Goal: Task Accomplishment & Management: Use online tool/utility

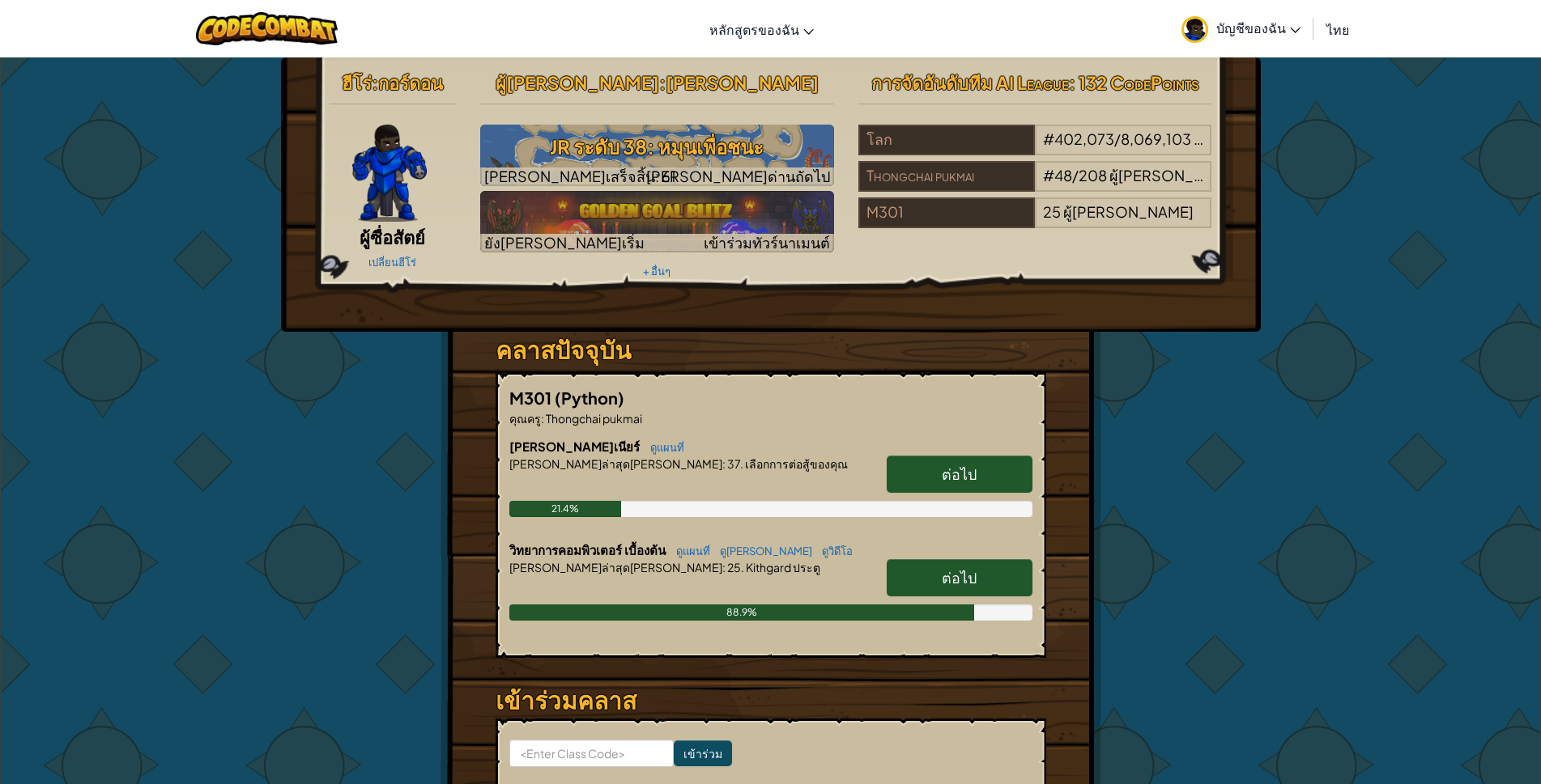
click at [955, 573] on span "ต่อไป" at bounding box center [959, 578] width 35 height 19
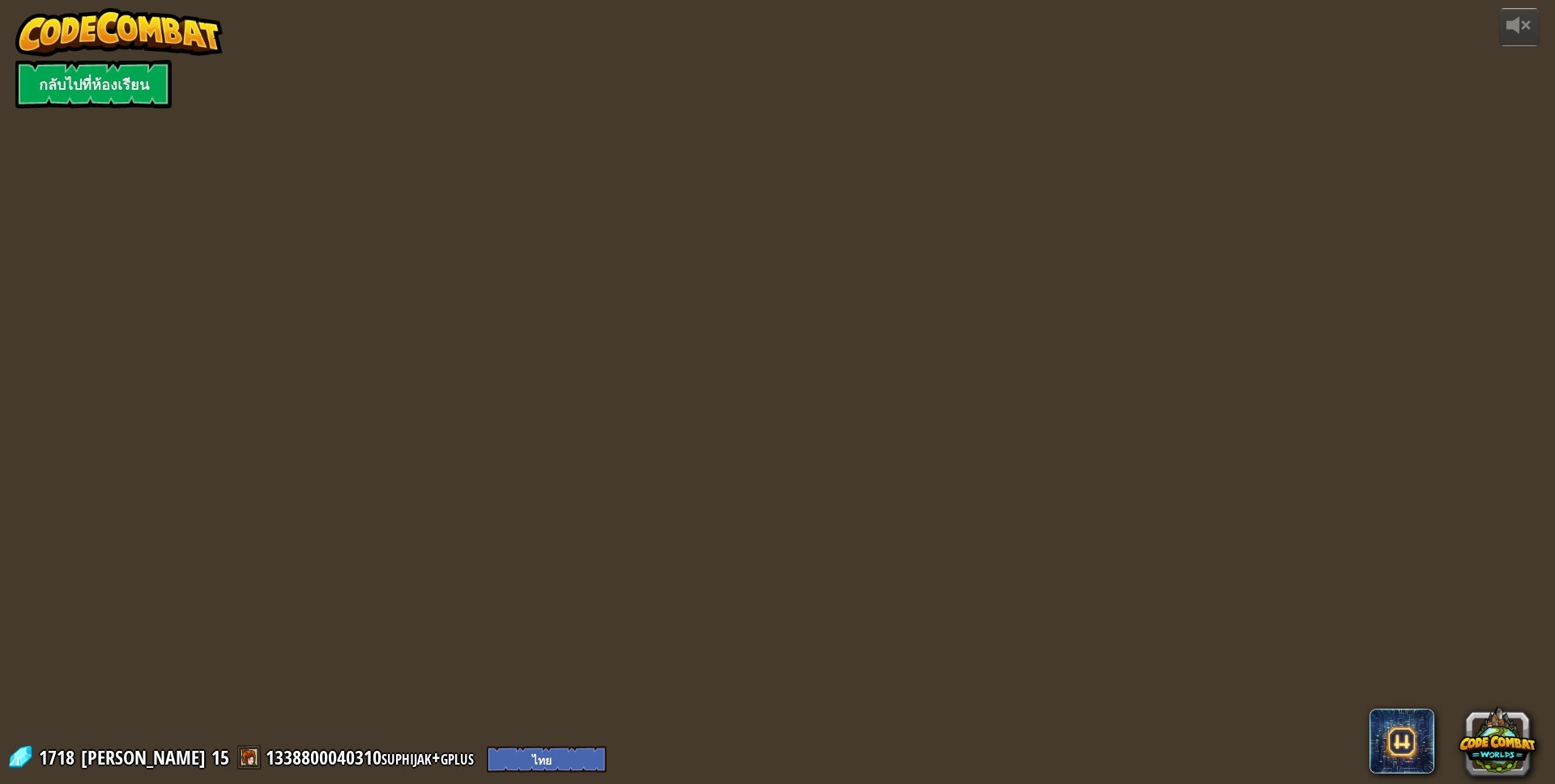
select select "th"
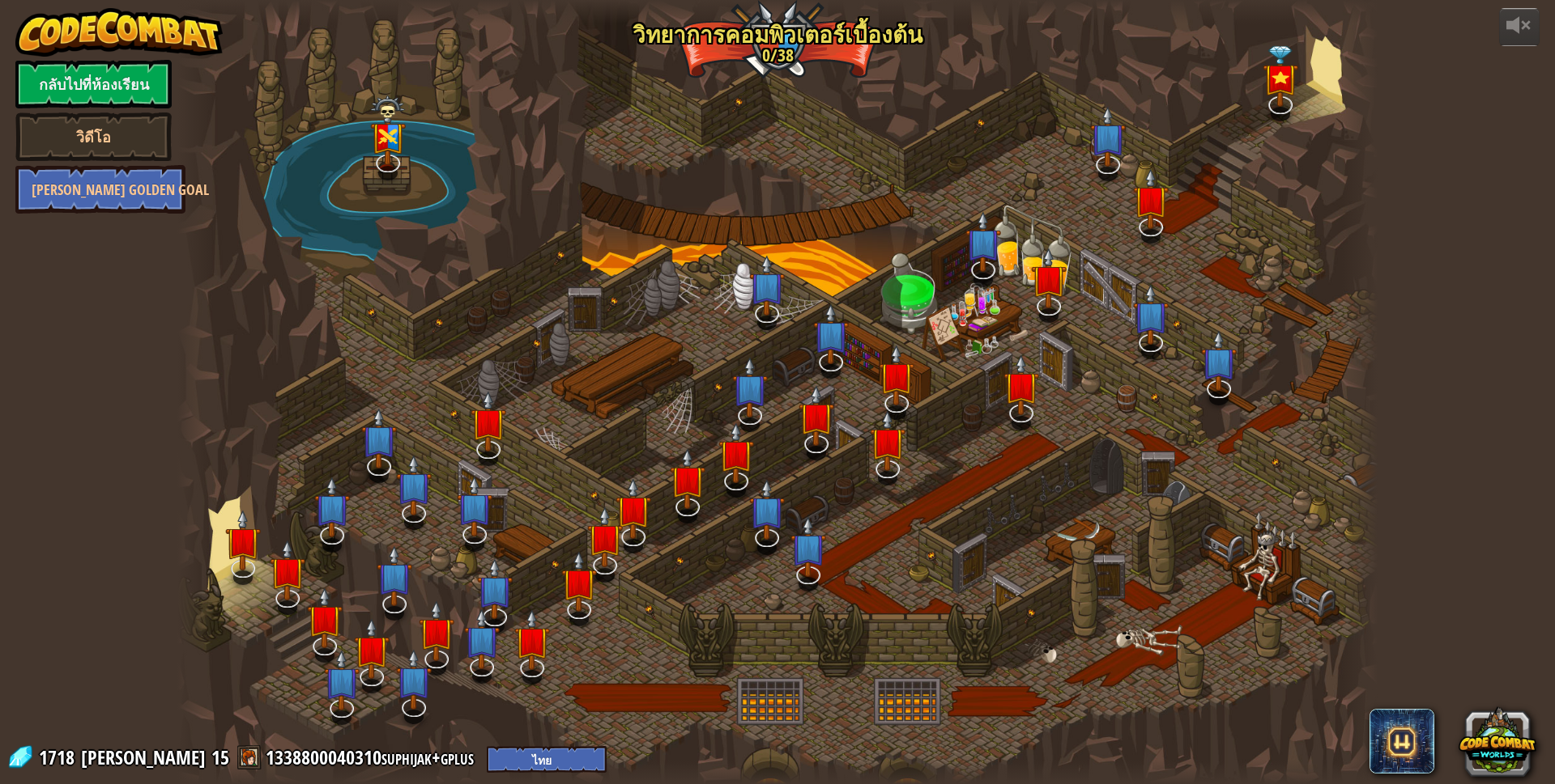
select select "th"
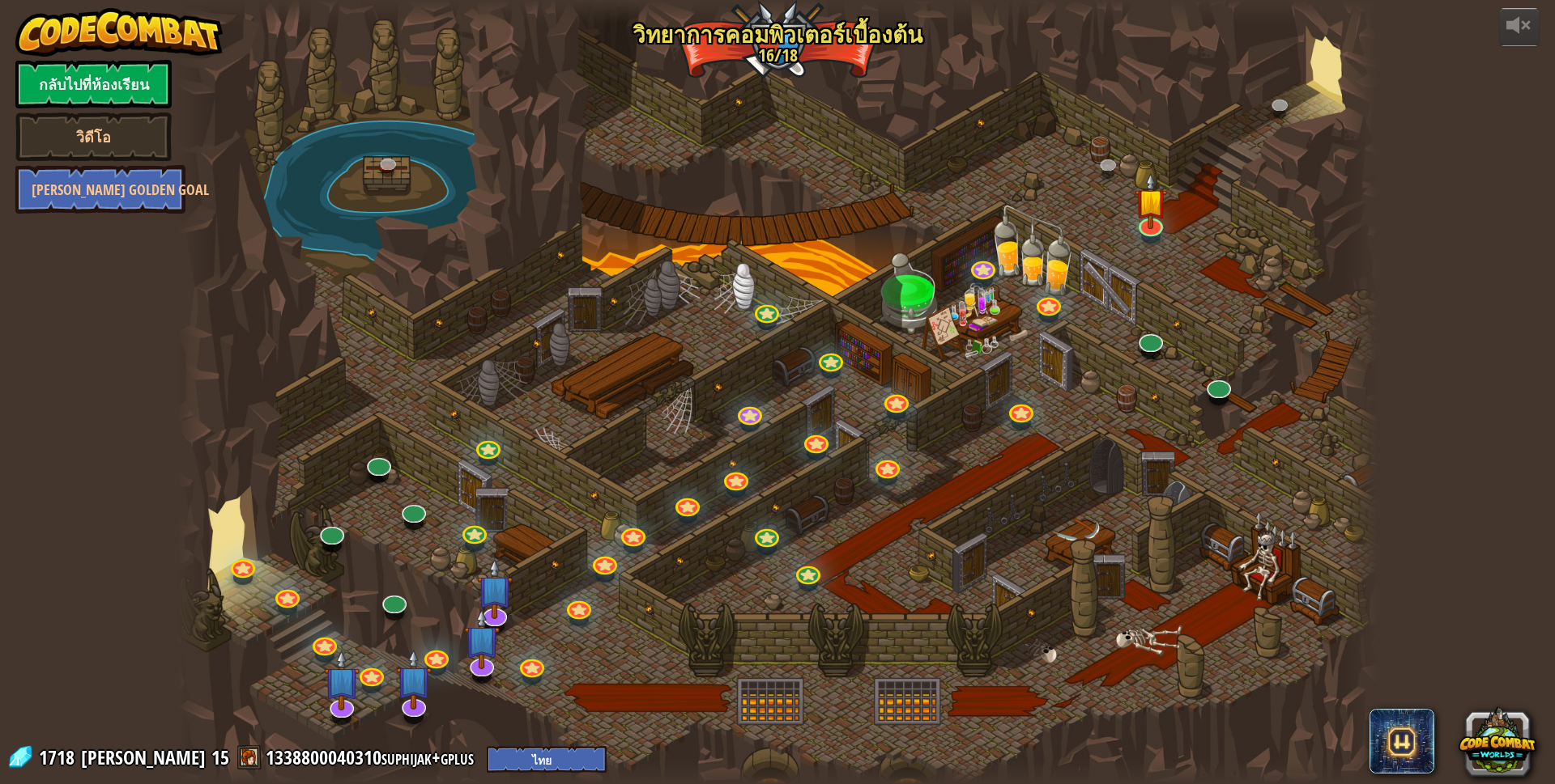
select select "th"
click at [350, 703] on img at bounding box center [342, 666] width 36 height 81
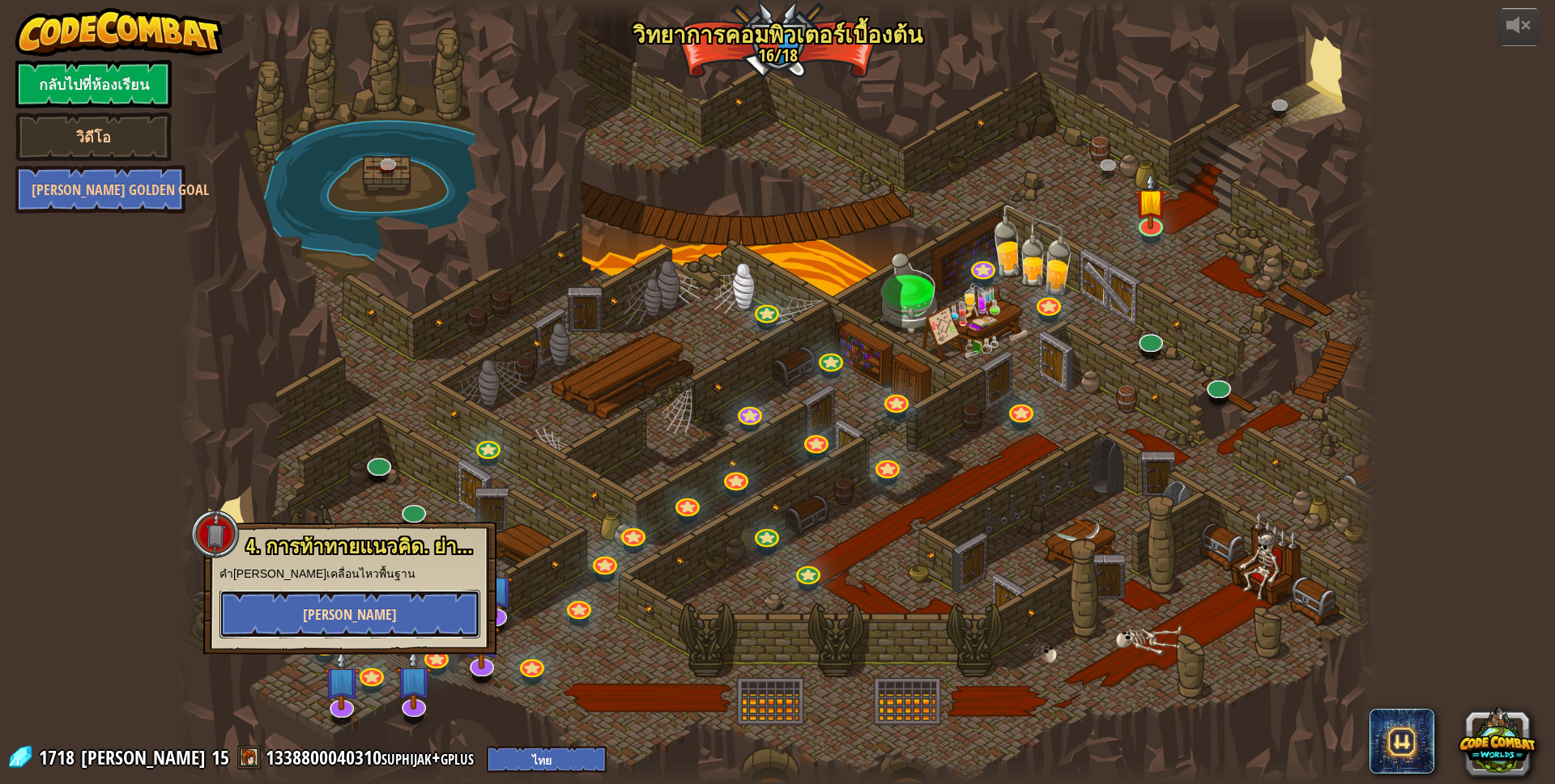
click at [363, 606] on button "[PERSON_NAME]" at bounding box center [350, 614] width 261 height 49
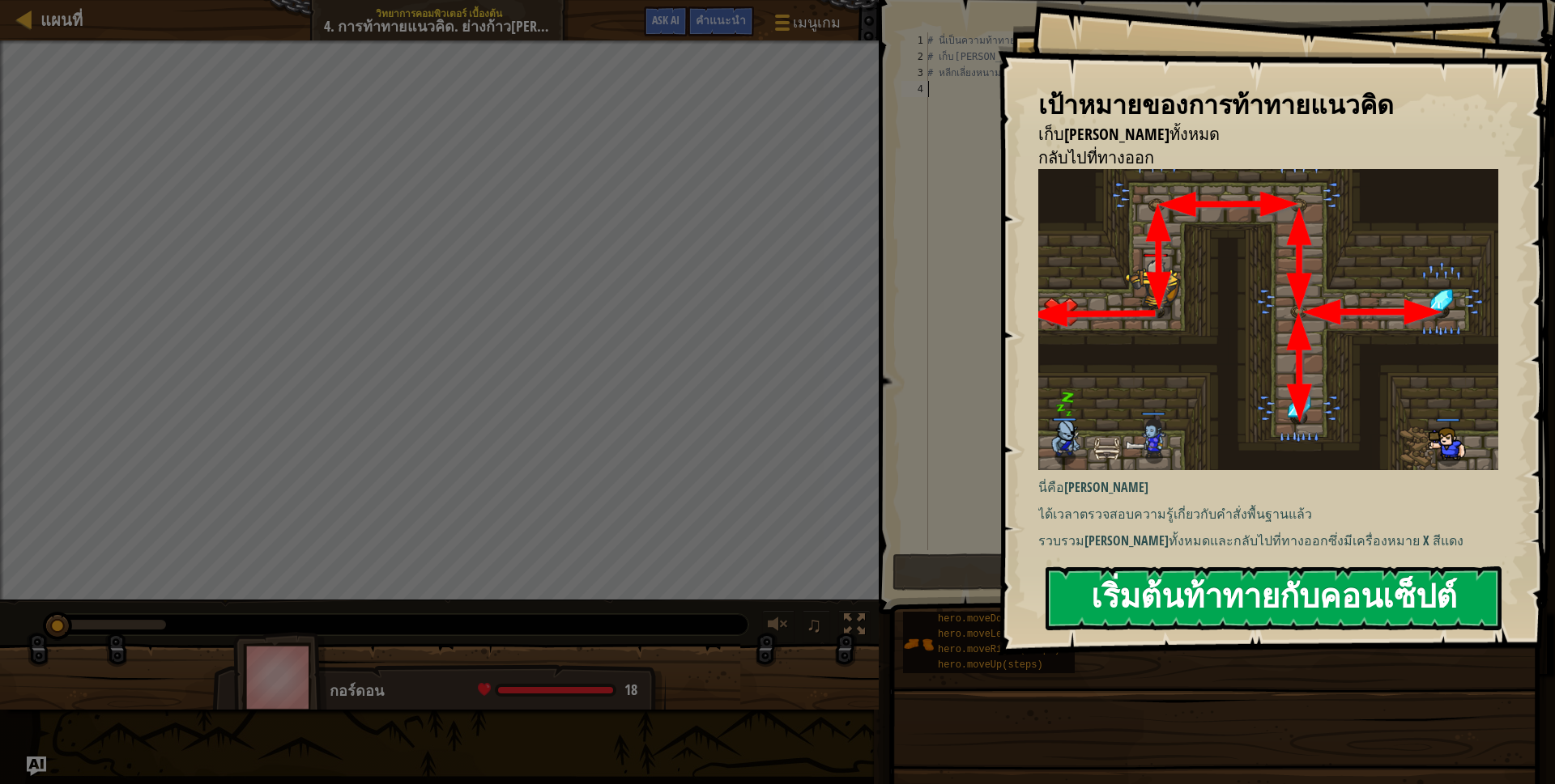
click at [1141, 586] on button "เริ่มต้นท้าทายกับคอนเซ็ปต์" at bounding box center [1273, 598] width 456 height 64
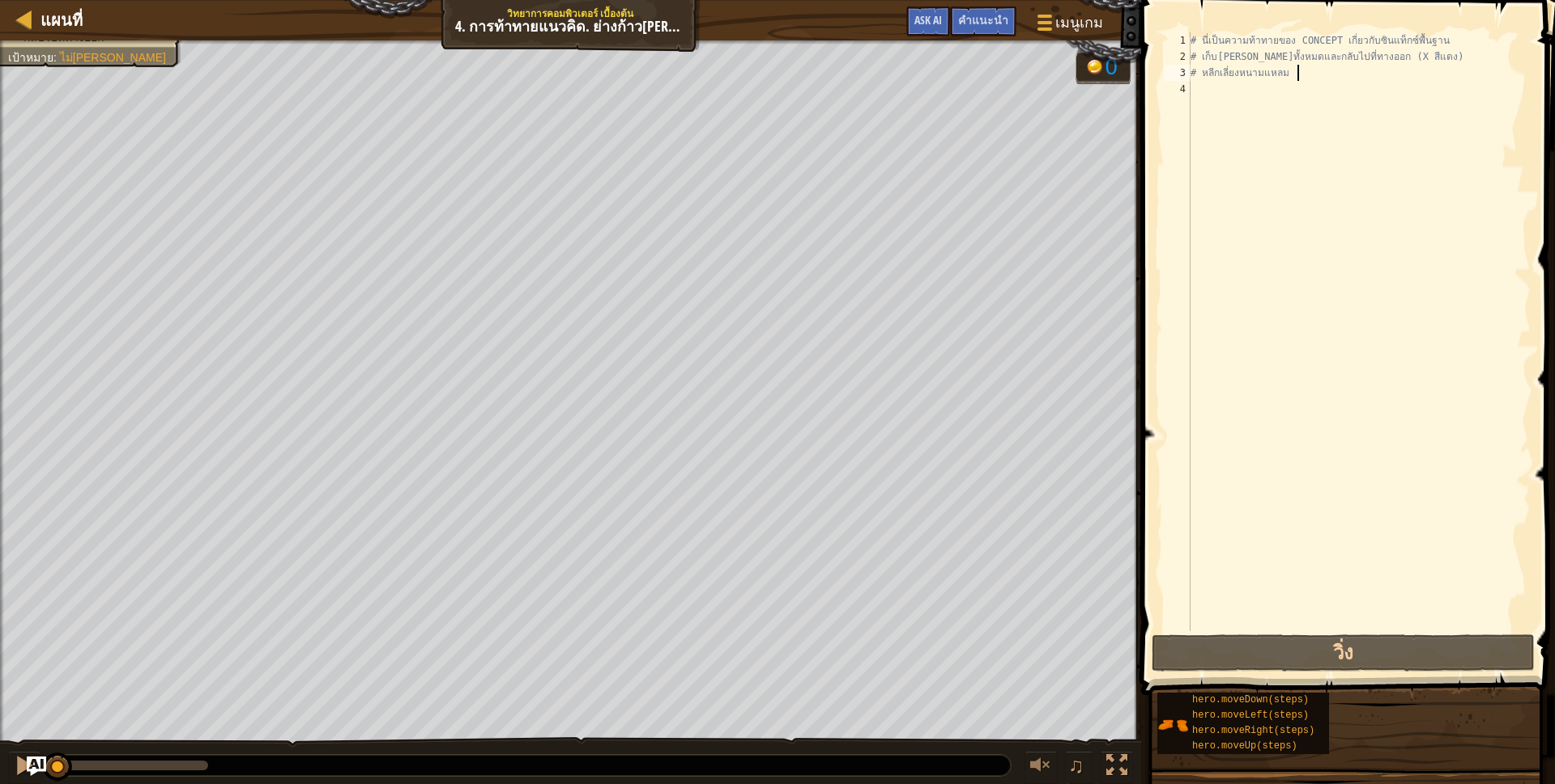
click at [1298, 73] on div "# นี่เป็นความท้าทายของ CONCEPT เกี่ยวกับซินแท็กซ์พื้นฐาน # เก็บ[PERSON_NAME]ทั้…" at bounding box center [1358, 348] width 344 height 631
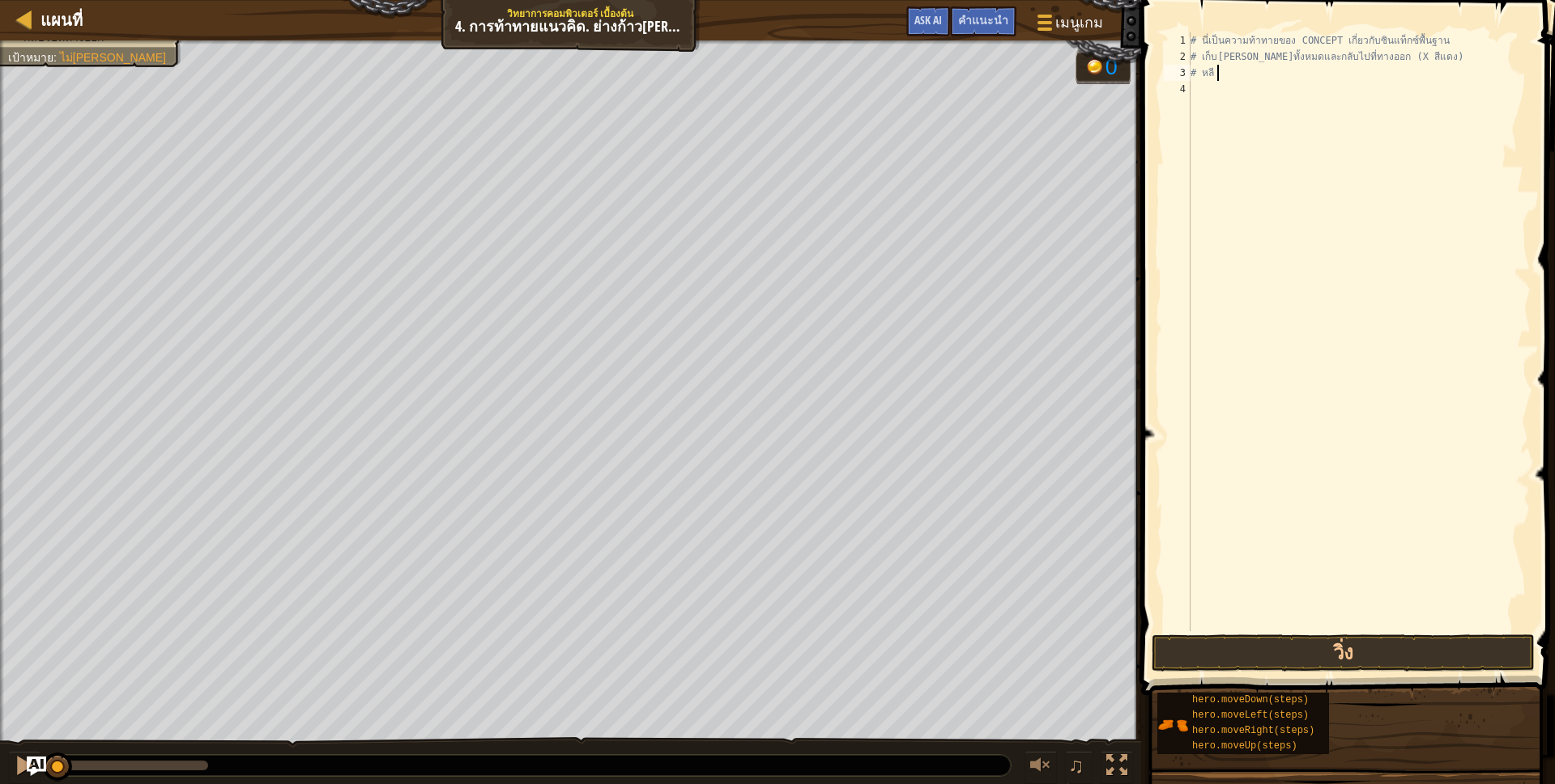
type textarea "#"
click at [1412, 61] on div "# นี่เป็นความท้าทายของ CONCEPT เกี่ยวกับซินแท็กซ์พื้นฐาน # เก็บ[PERSON_NAME]ทั้…" at bounding box center [1358, 348] width 344 height 631
click at [1441, 45] on div "# นี่เป็นความท้าทายของ CONCEPT เกี่ยวกับซินแท็กซ์พื้นฐาน สีแดง )" at bounding box center [1358, 348] width 344 height 631
click at [1258, 43] on span at bounding box center [1350, 325] width 427 height 743
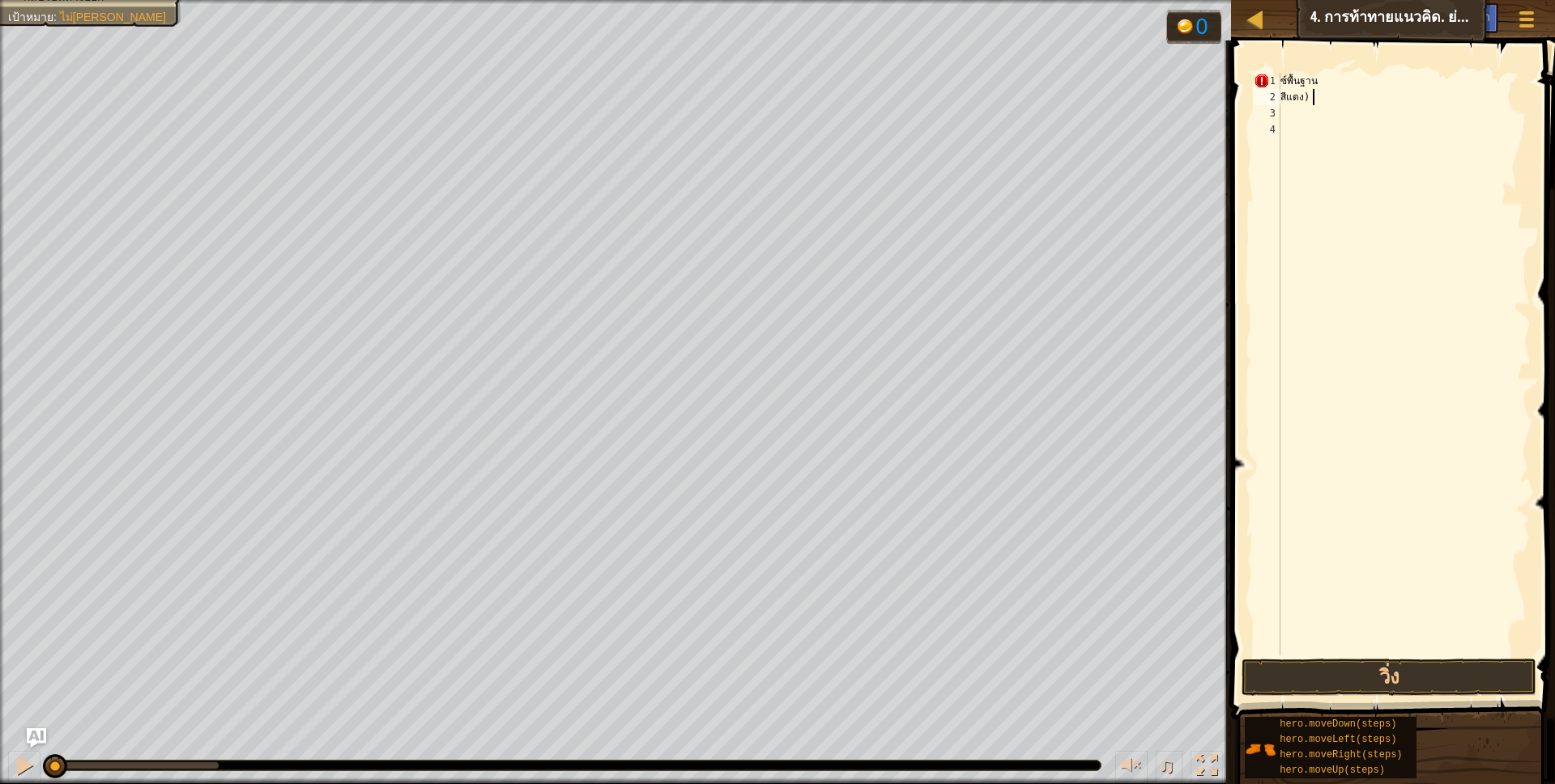
click at [1321, 97] on div "ซ์พื้นฐาน สีแดง )" at bounding box center [1403, 380] width 253 height 615
type textarea "ส"
click at [1321, 84] on div "ซ์พื้นฐาน" at bounding box center [1403, 380] width 253 height 615
type textarea "น"
click at [1321, 84] on div "น" at bounding box center [1403, 380] width 253 height 615
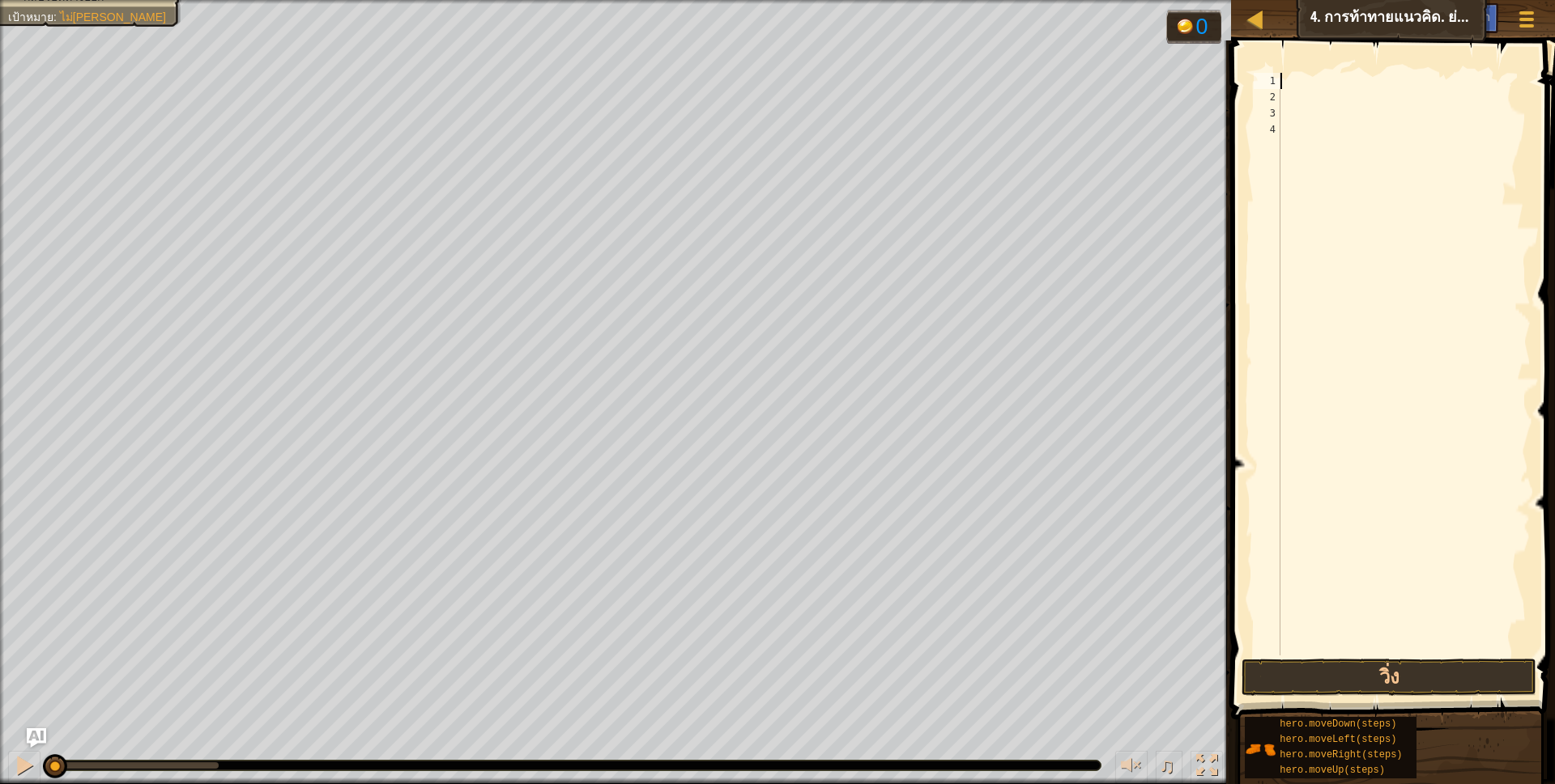
type textarea "h"
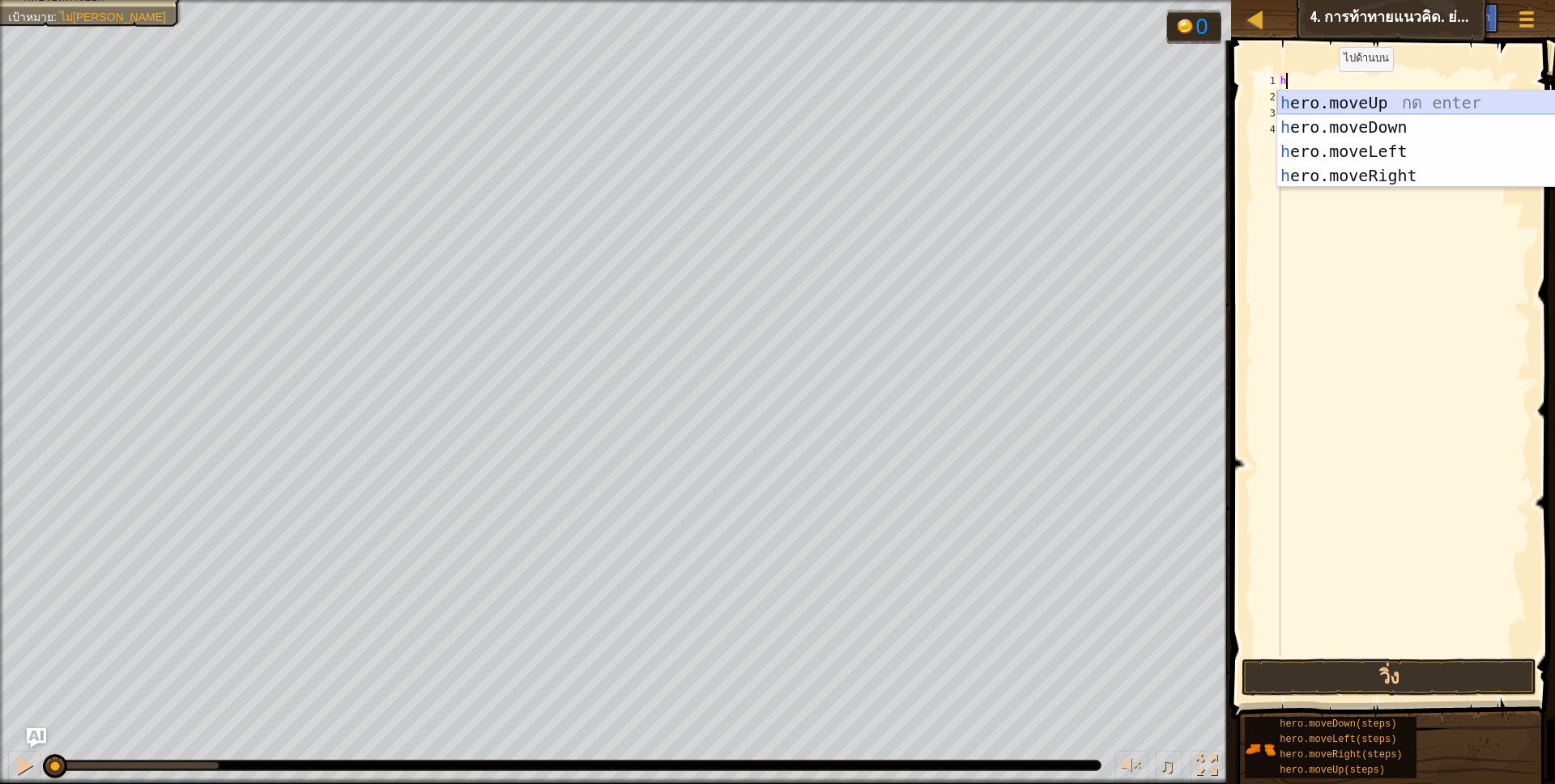
click at [1338, 98] on div "h ero.moveUp กด enter h ero.moveDown กด enter h ero.moveLeft กด enter h ero.mov…" at bounding box center [1430, 163] width 306 height 146
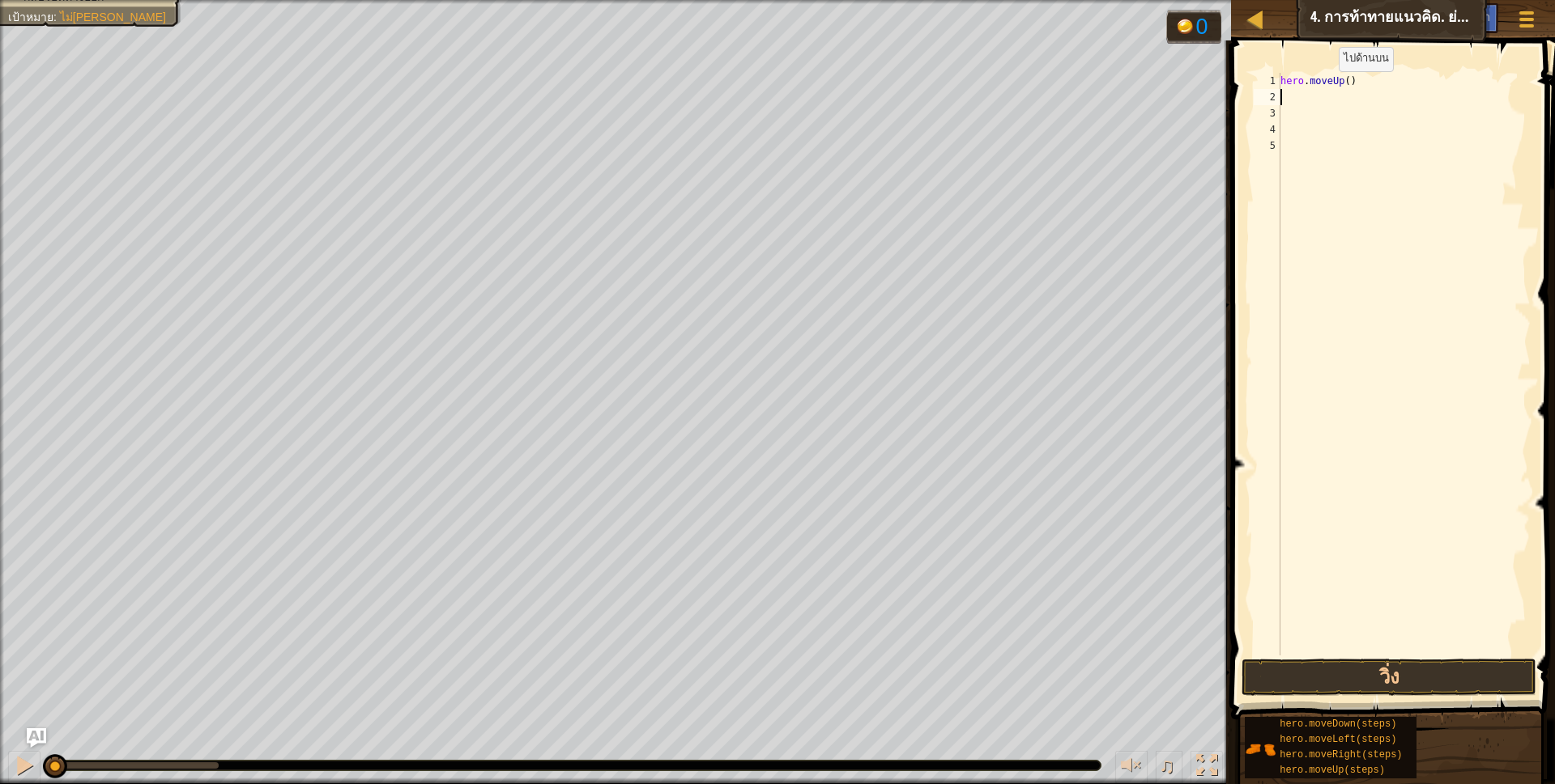
scroll to position [3, 0]
type textarea "h"
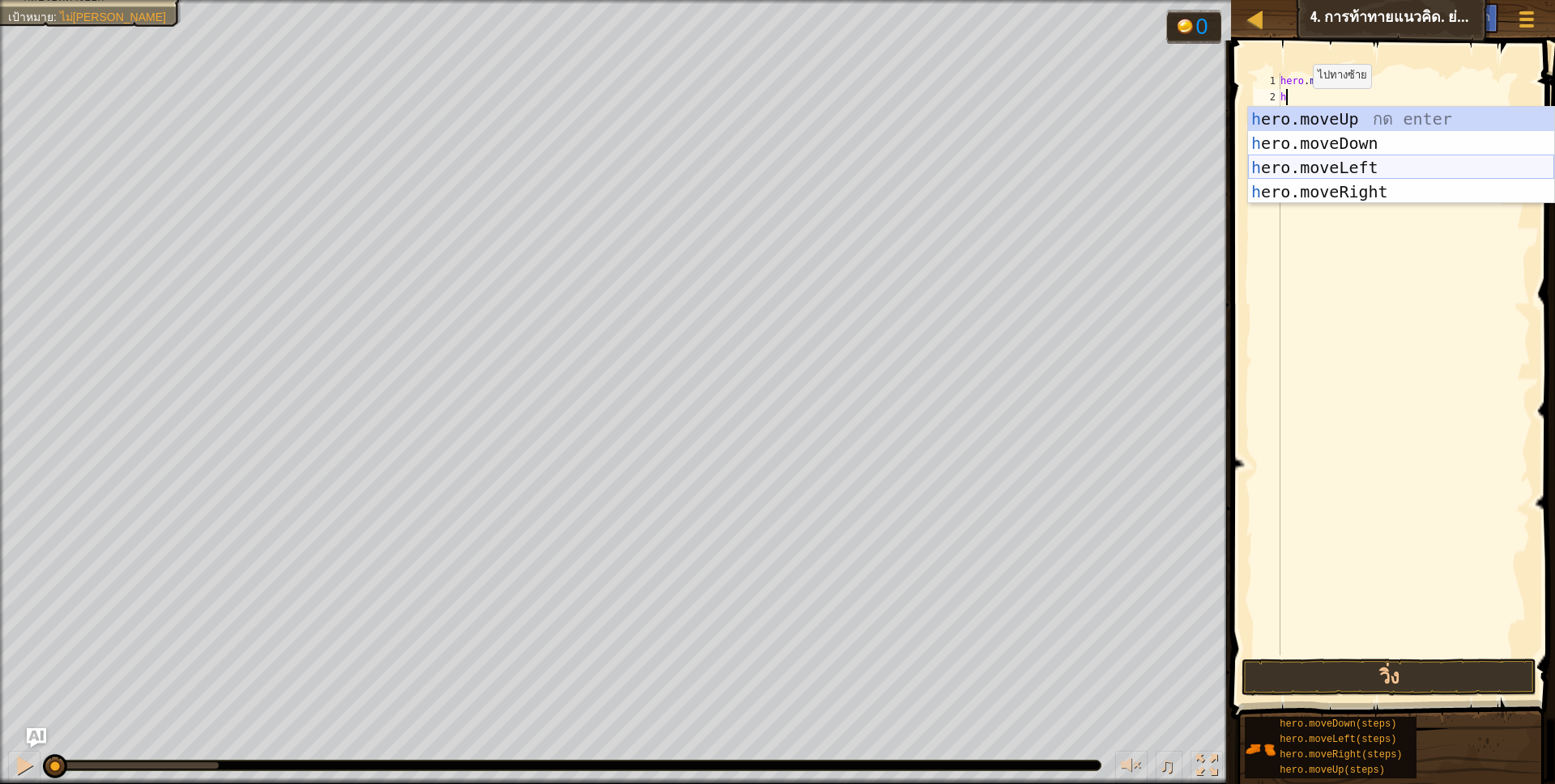
click at [1344, 164] on div "h ero.moveUp กด enter h ero.moveDown กด enter h ero.moveLeft กด enter h ero.mov…" at bounding box center [1401, 179] width 306 height 146
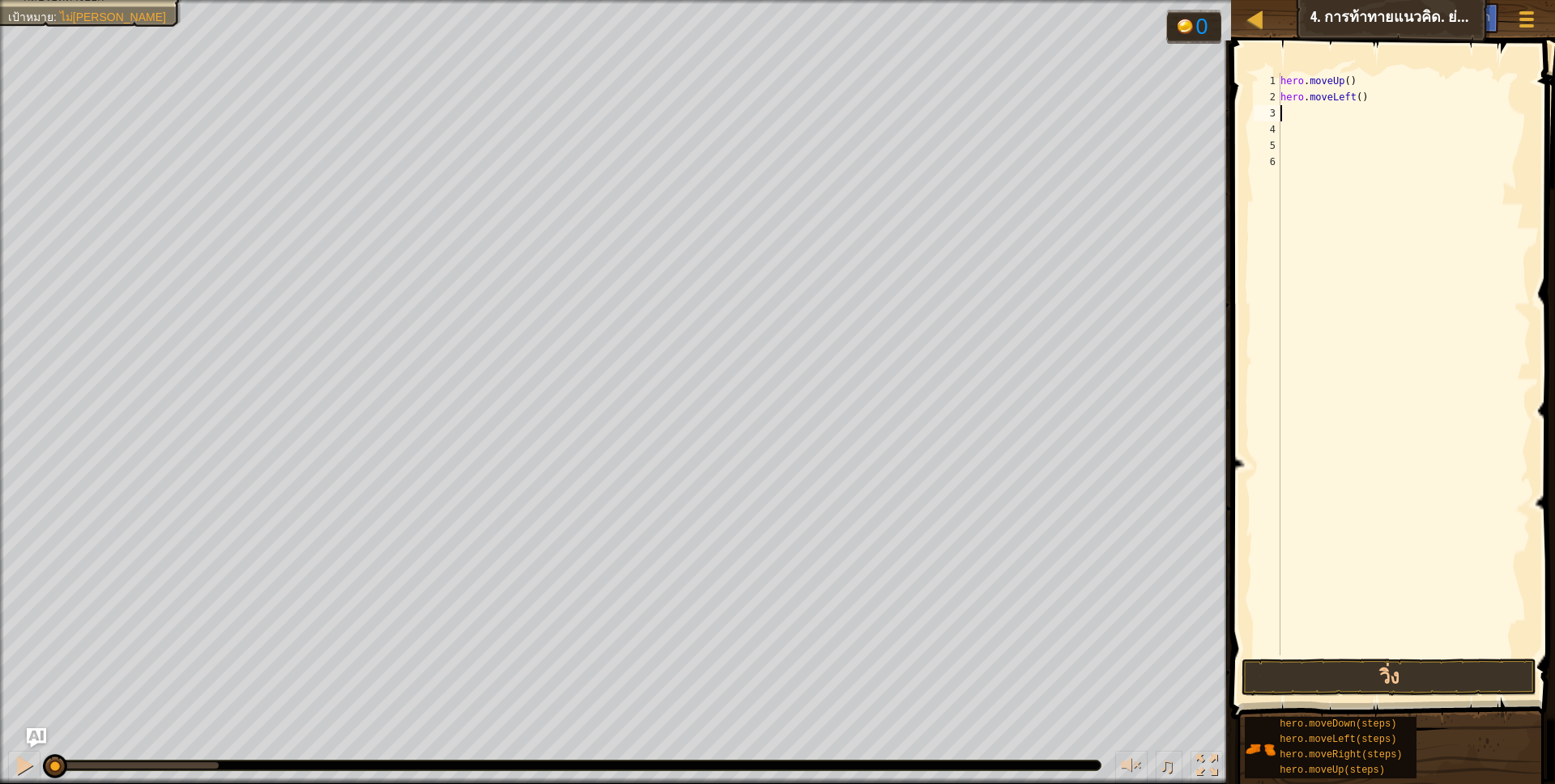
scroll to position [3, 0]
type textarea "h"
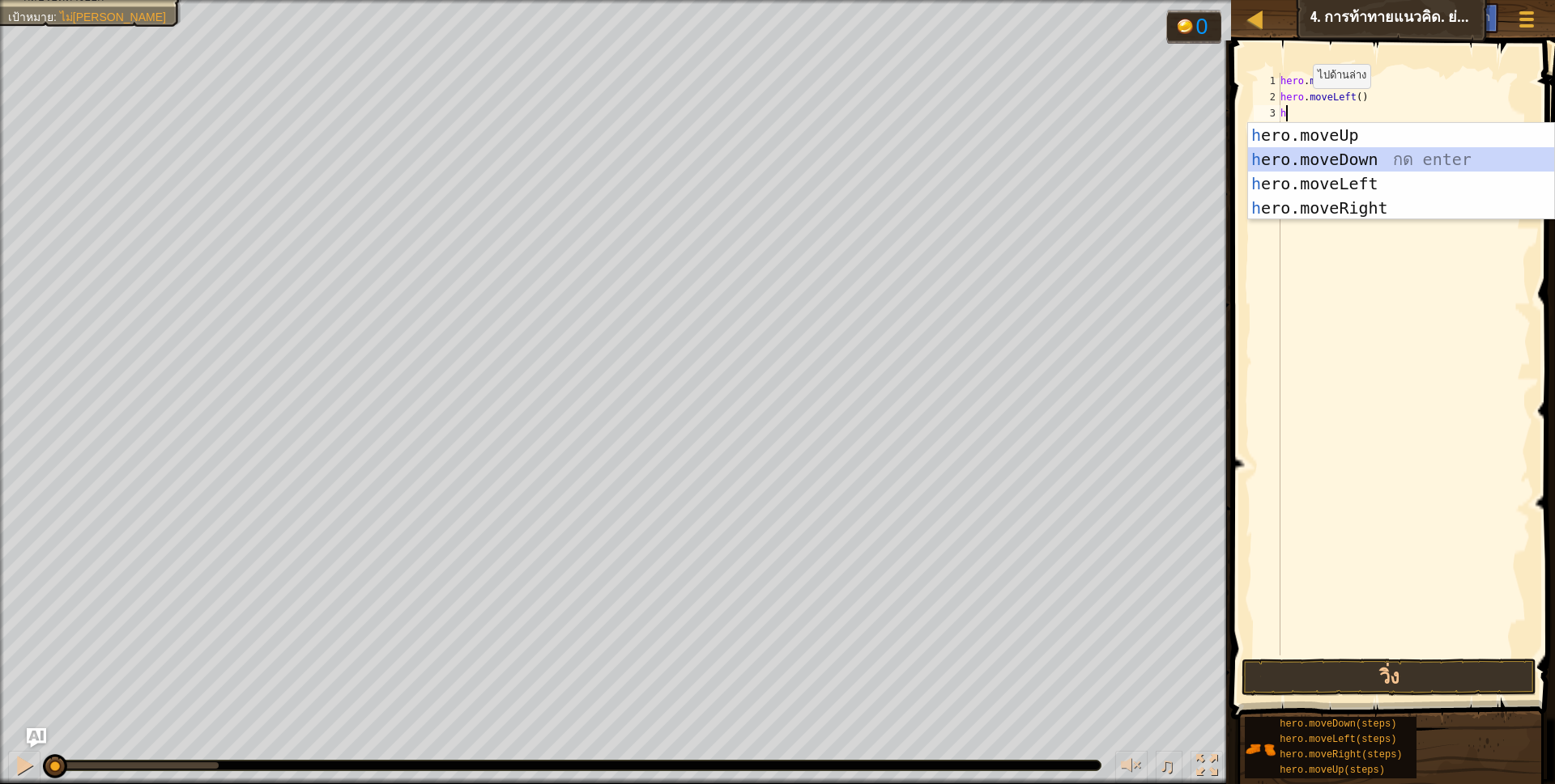
click at [1344, 154] on div "h ero.moveUp กด enter h ero.moveDown กด enter h ero.moveLeft กด enter h ero.mov…" at bounding box center [1401, 195] width 306 height 146
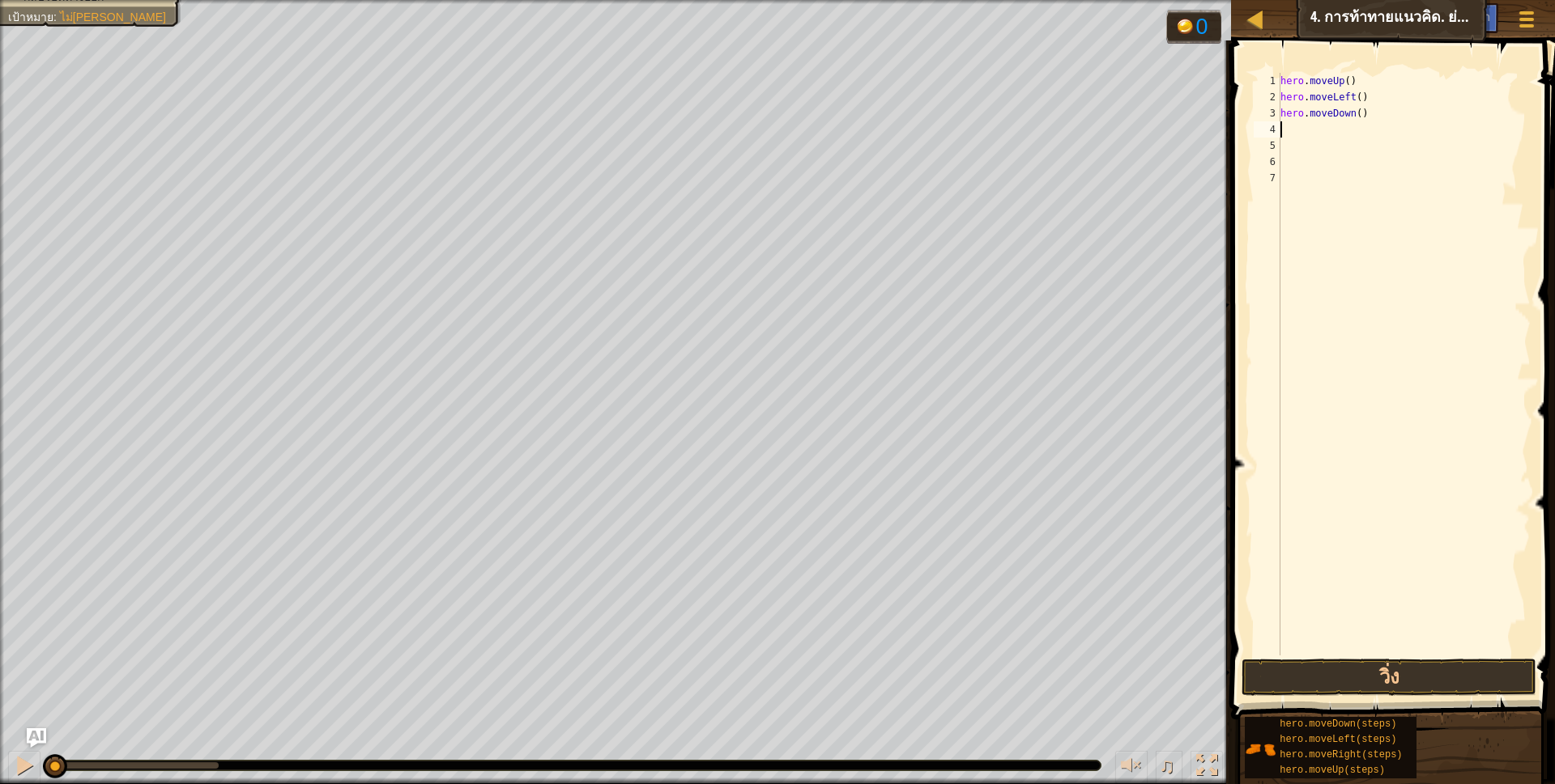
type textarea "h"
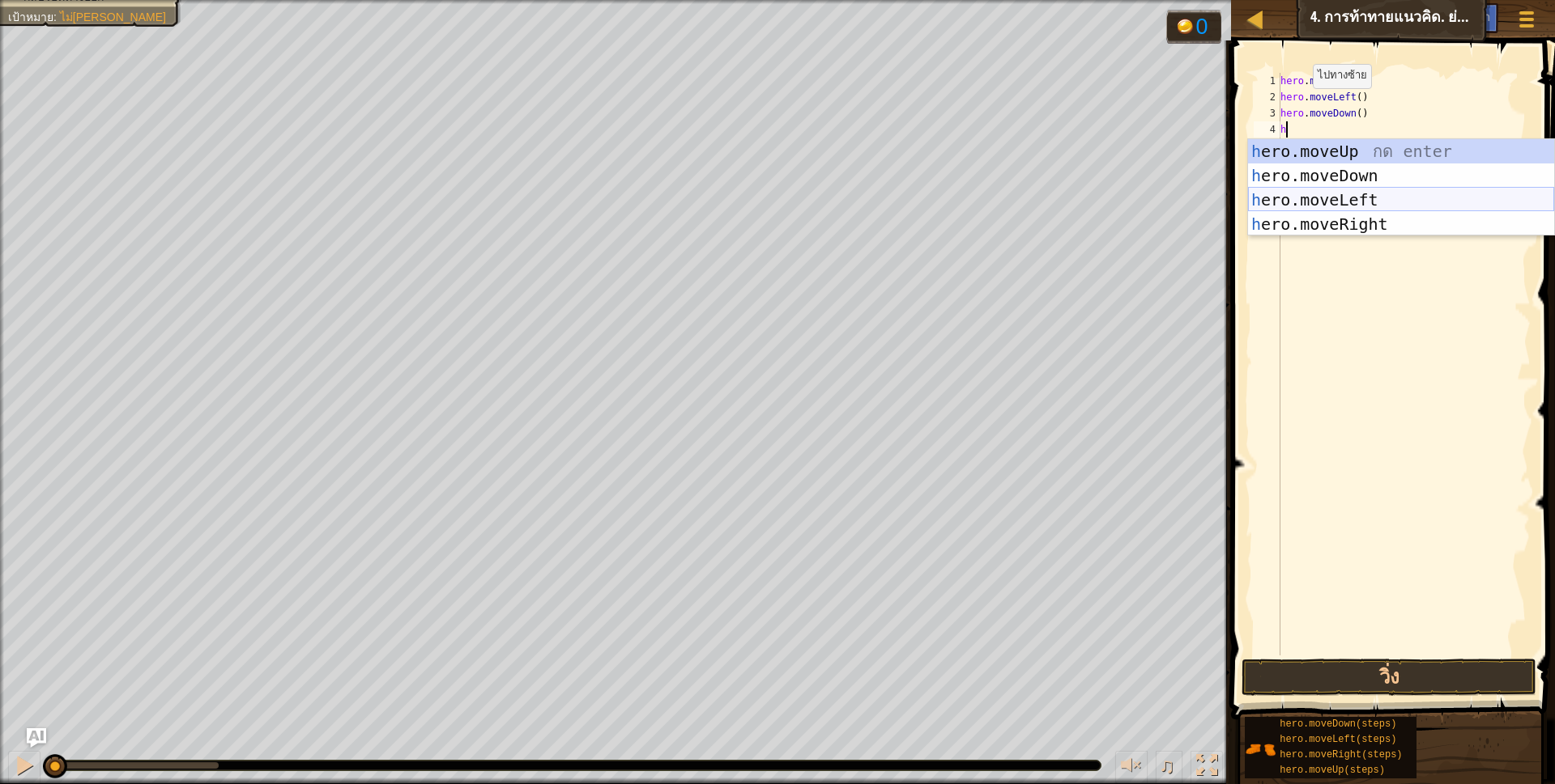
click at [1351, 199] on div "h ero.moveUp กด enter h ero.moveDown กด enter h ero.moveLeft กด enter h ero.mov…" at bounding box center [1401, 211] width 306 height 146
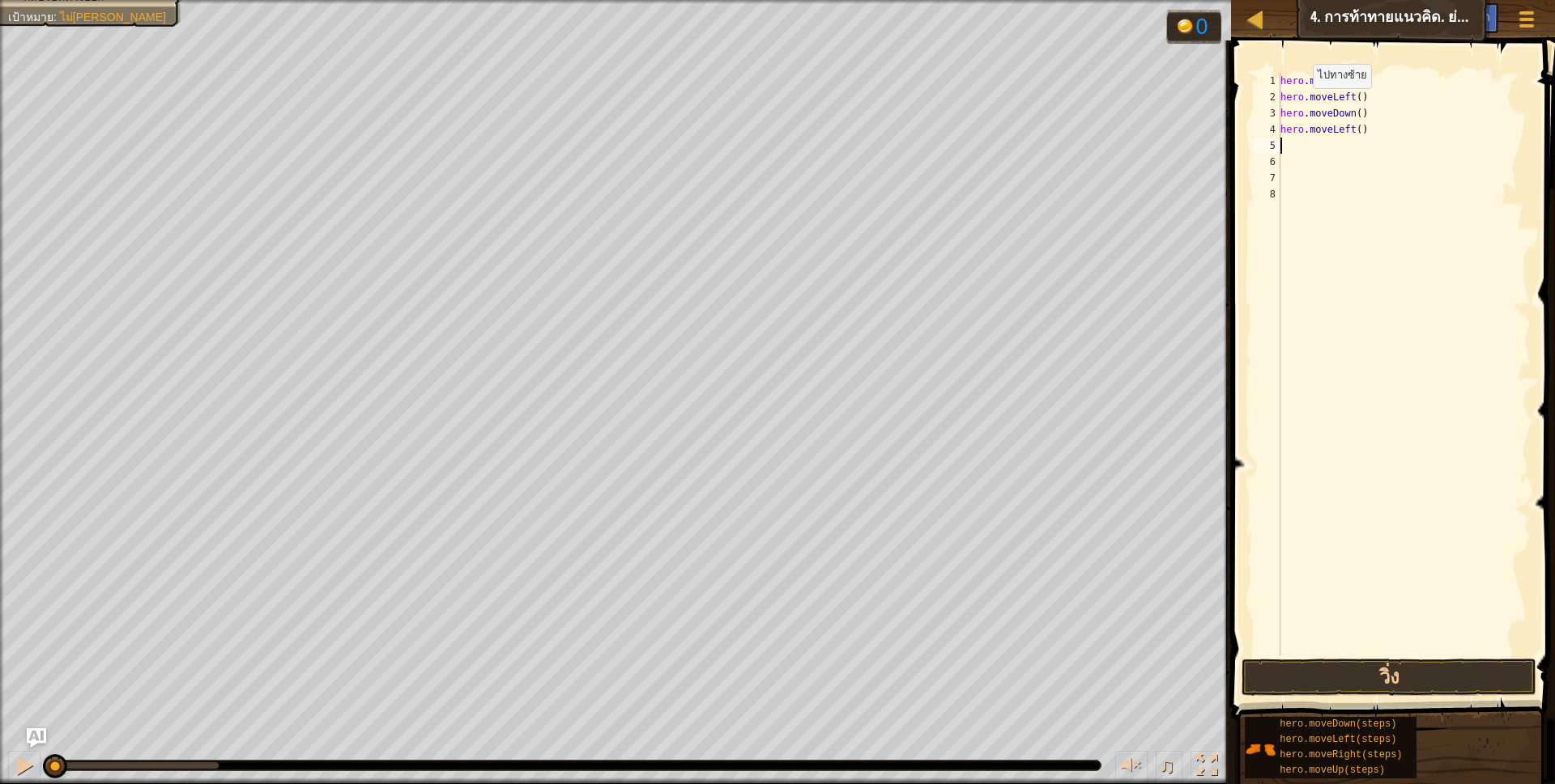
scroll to position [3, 0]
click at [1368, 101] on div "hero . moveUp ( ) hero . moveLeft ( ) hero . moveDown ( ) hero . moveLeft ( )" at bounding box center [1403, 380] width 253 height 615
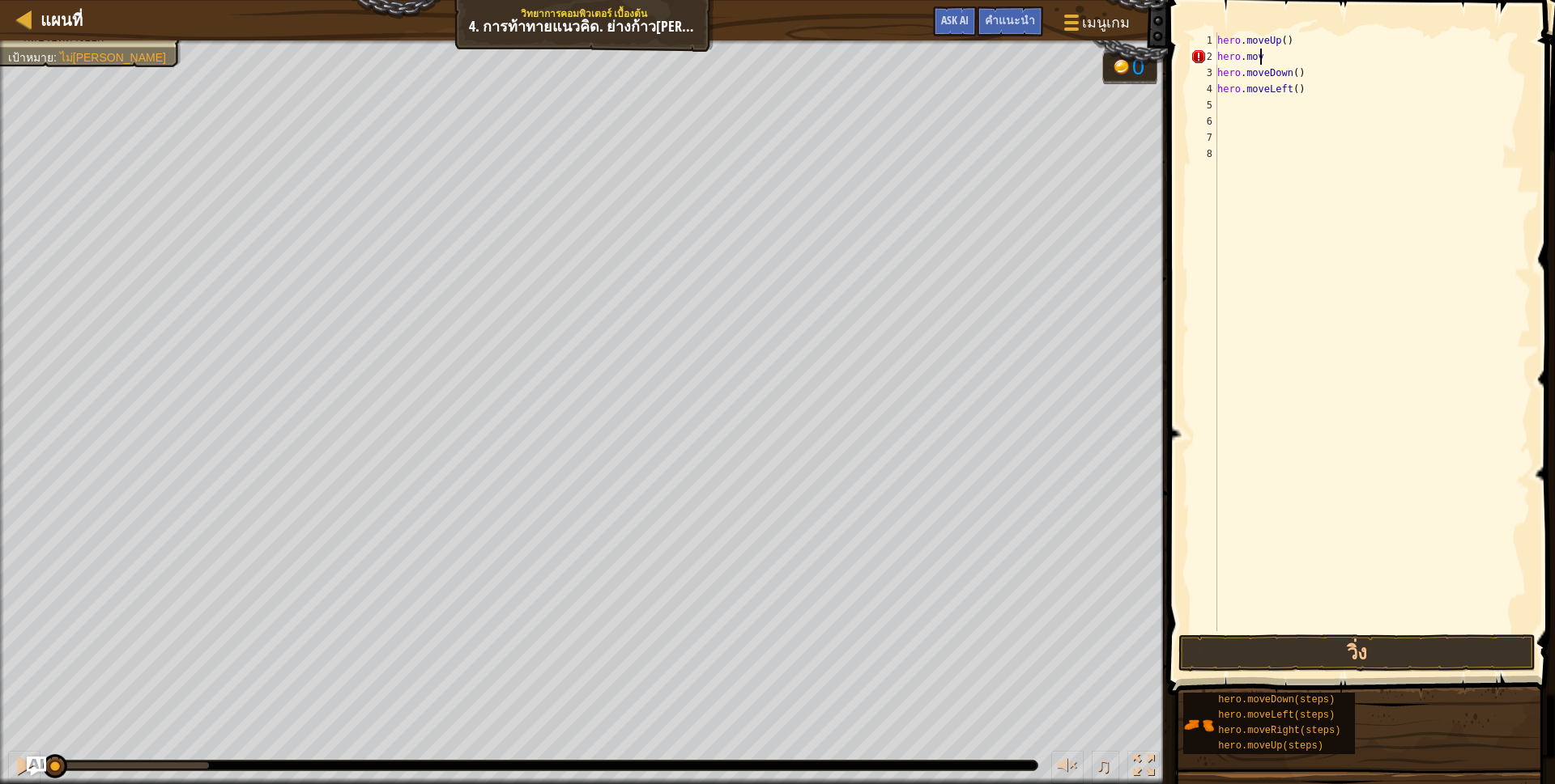
scroll to position [3, 8]
type textarea "h"
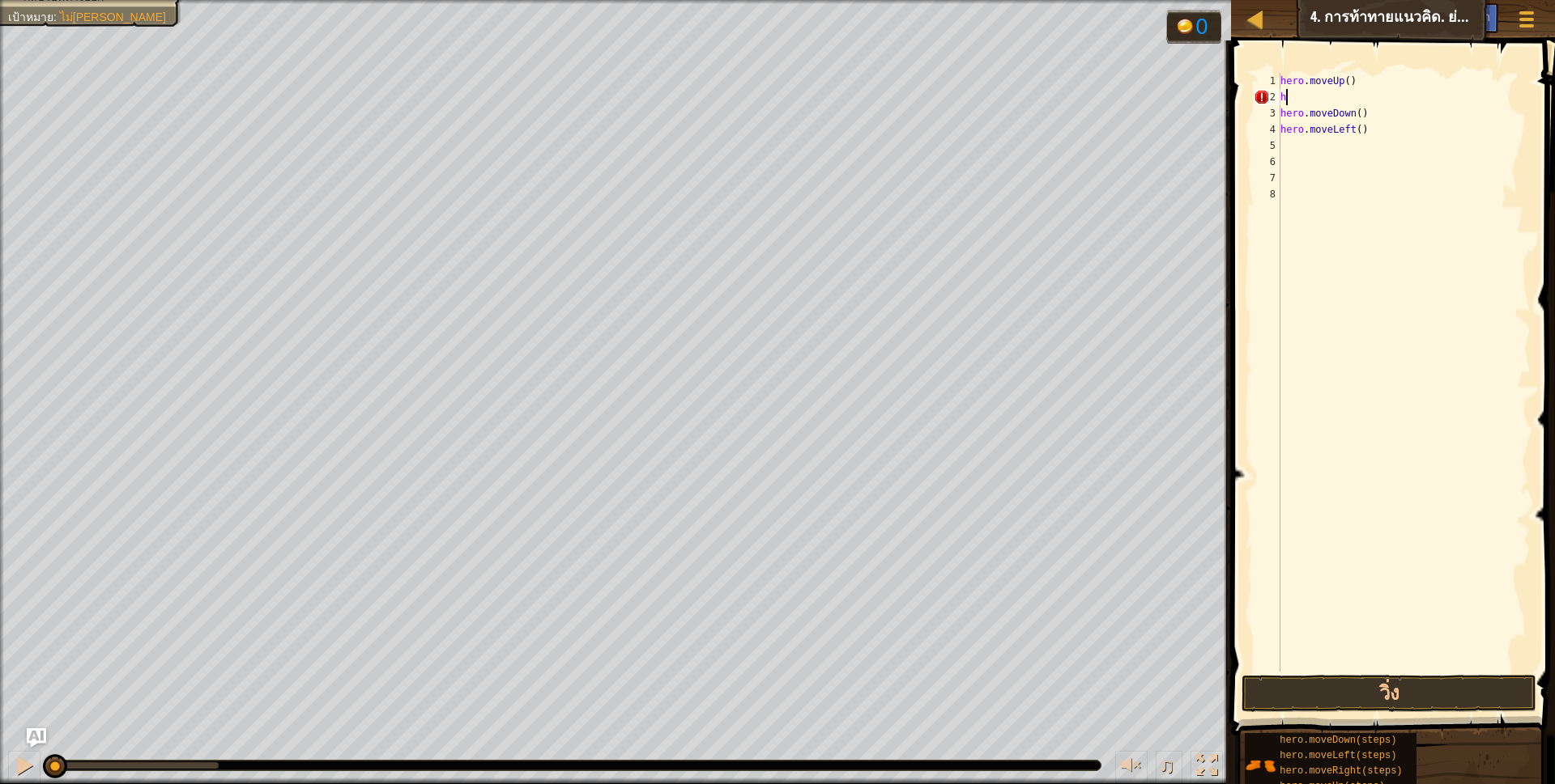
scroll to position [3, 0]
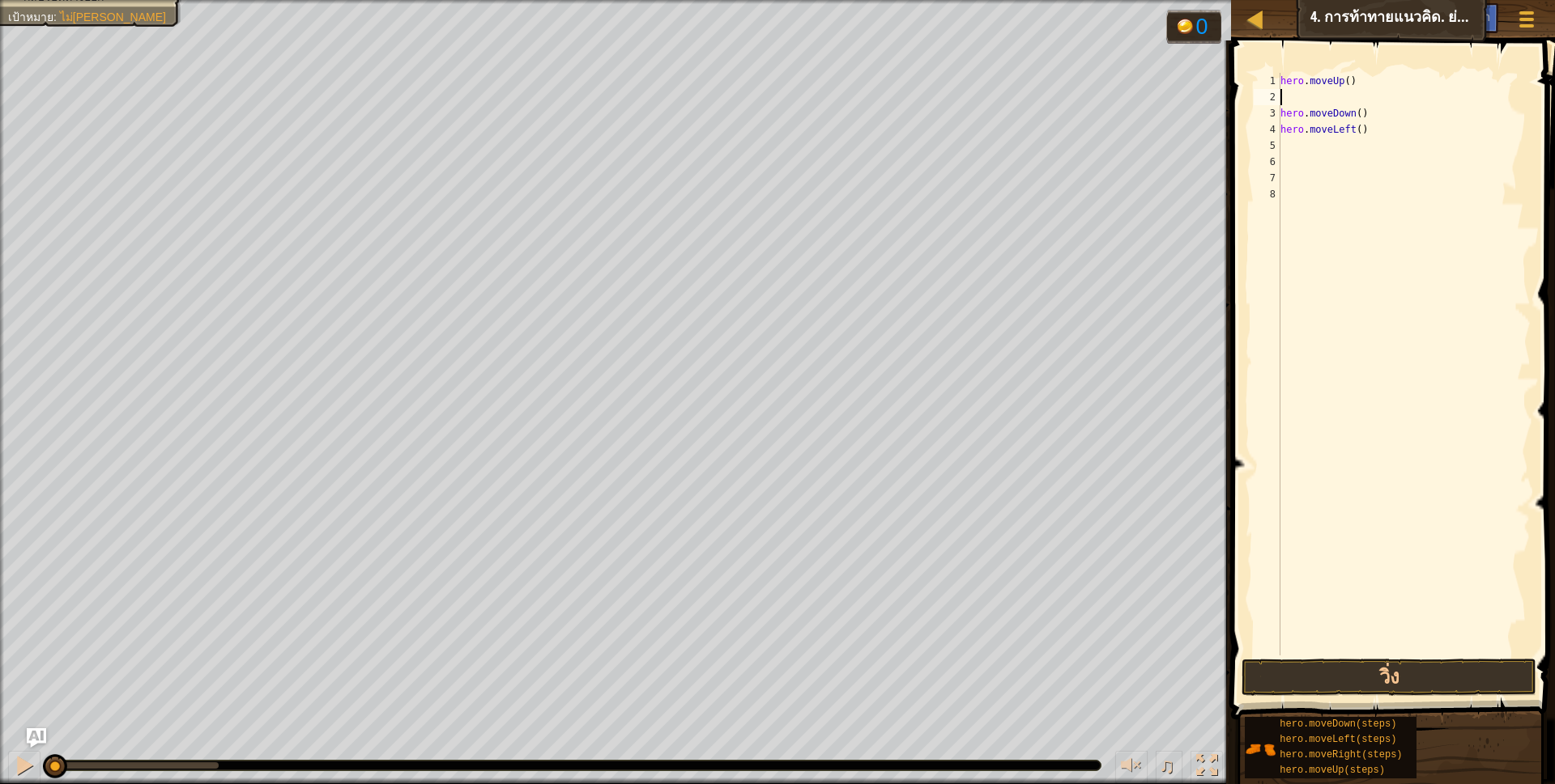
type textarea "h"
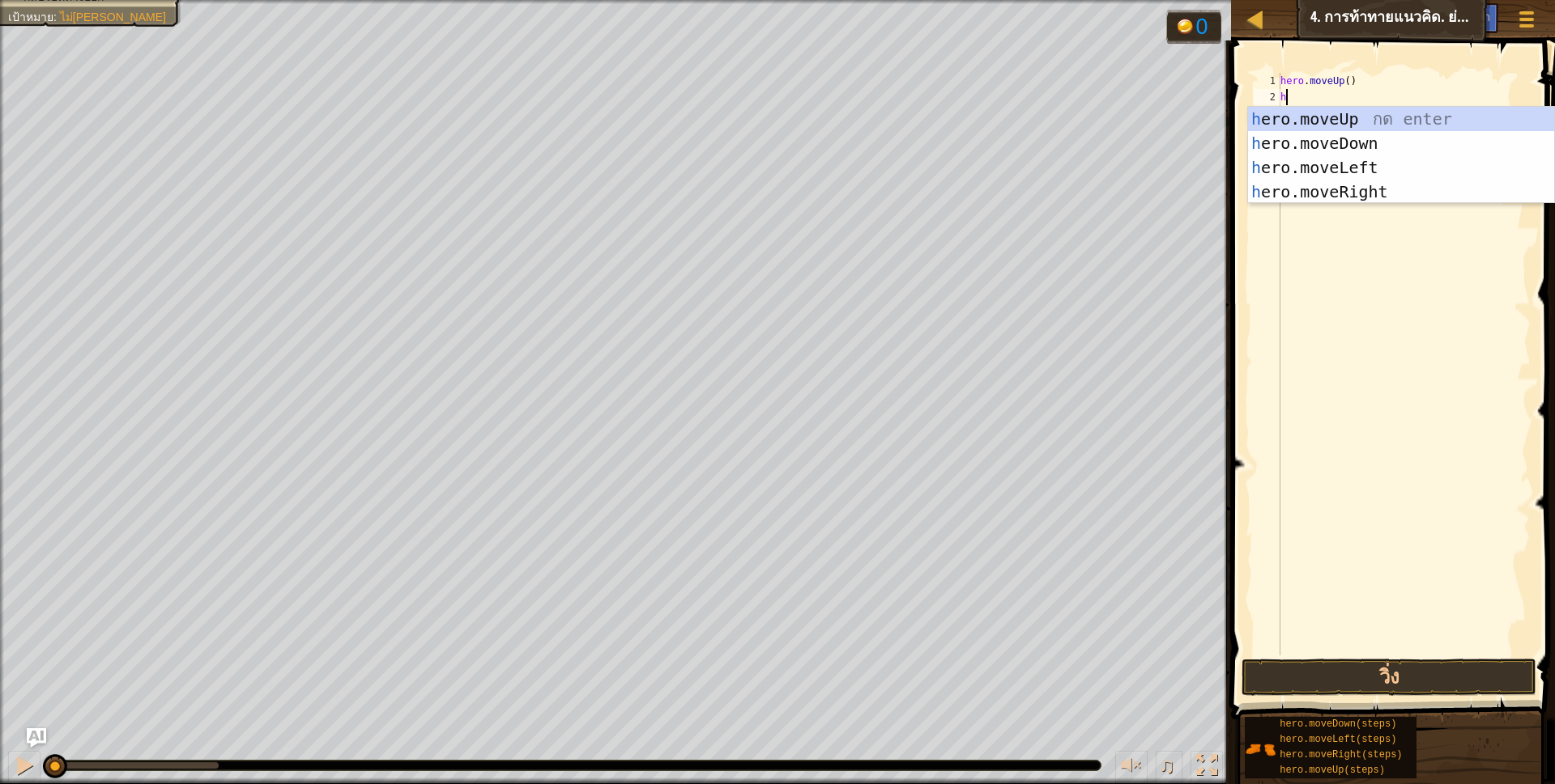
scroll to position [3, 4]
click at [1402, 192] on div "h ero.moveUp กด enter h ero.moveDown กด enter h ero.moveLeft กด enter h ero.mov…" at bounding box center [1401, 179] width 306 height 146
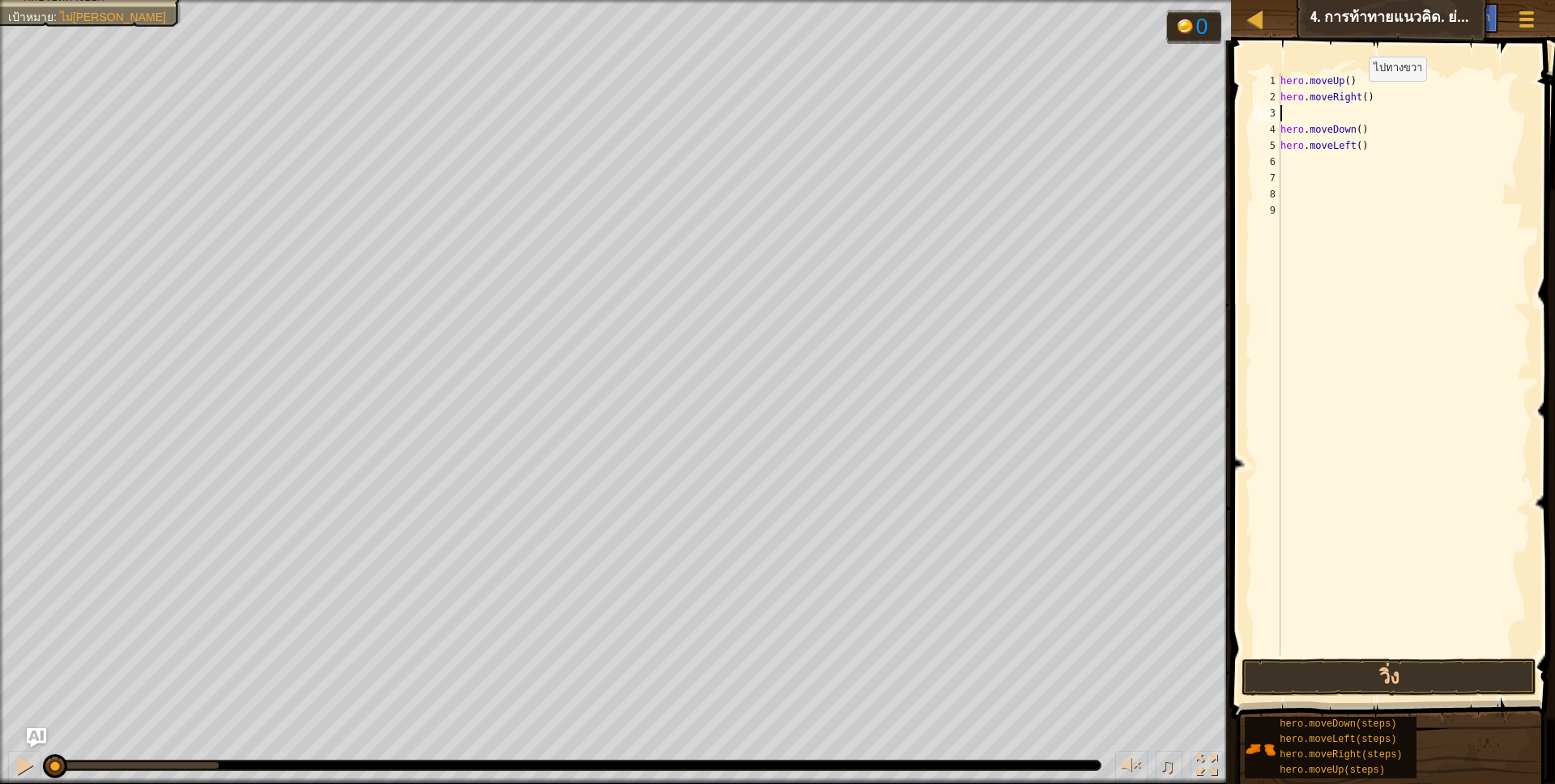
scroll to position [3, 0]
click at [1380, 669] on button "วิ่ง" at bounding box center [1389, 677] width 296 height 37
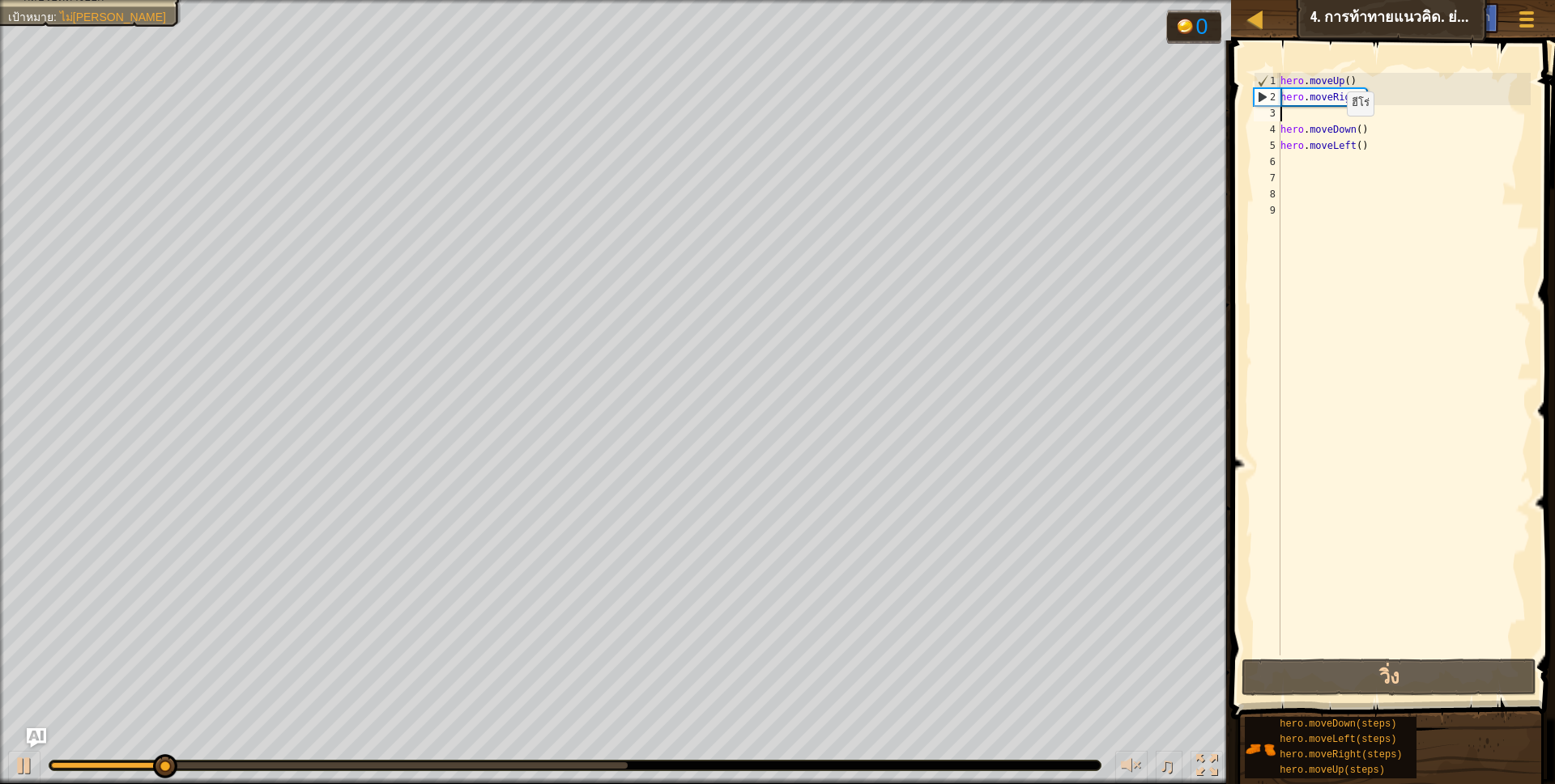
type textarea "h"
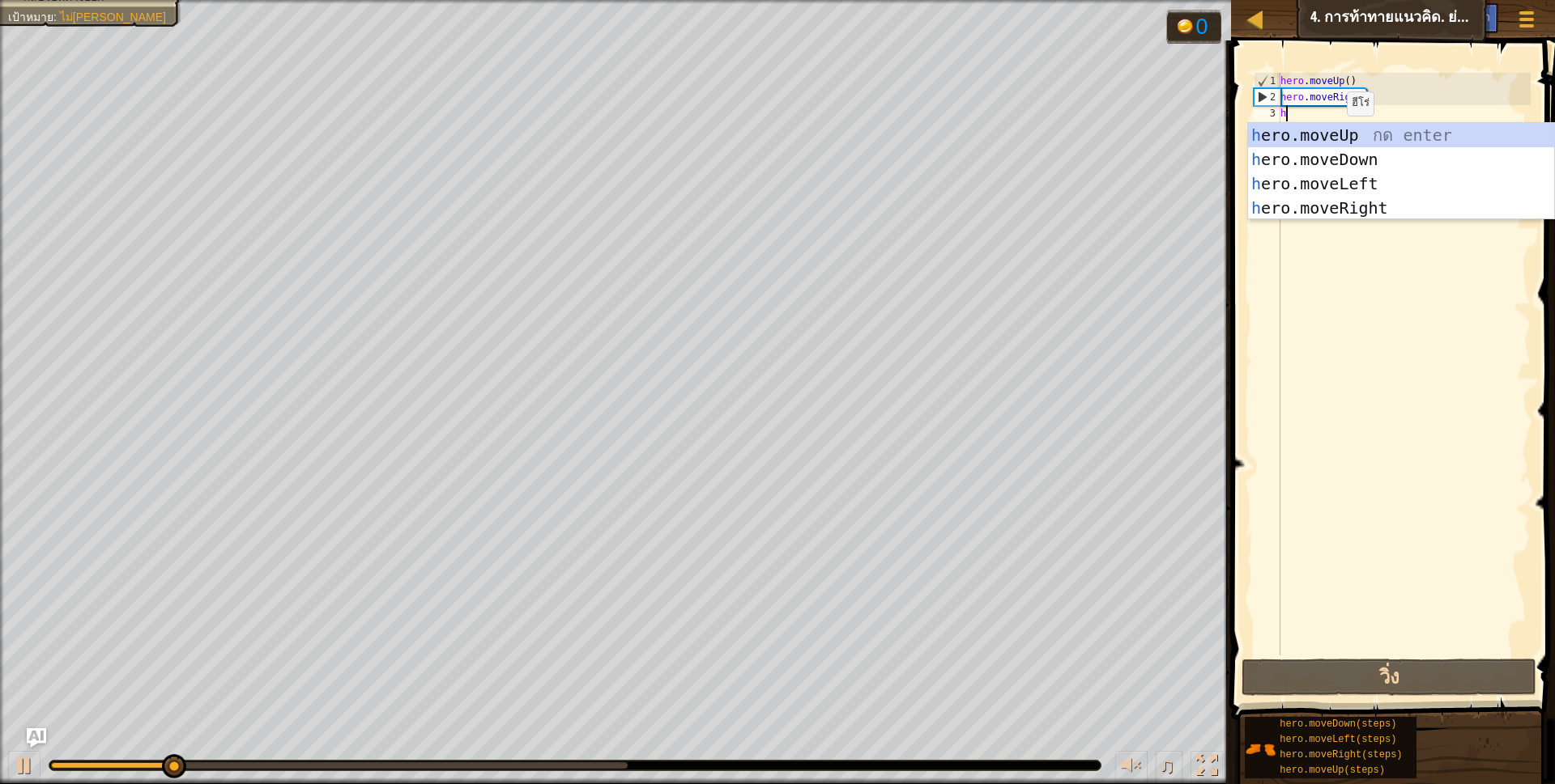
scroll to position [3, 4]
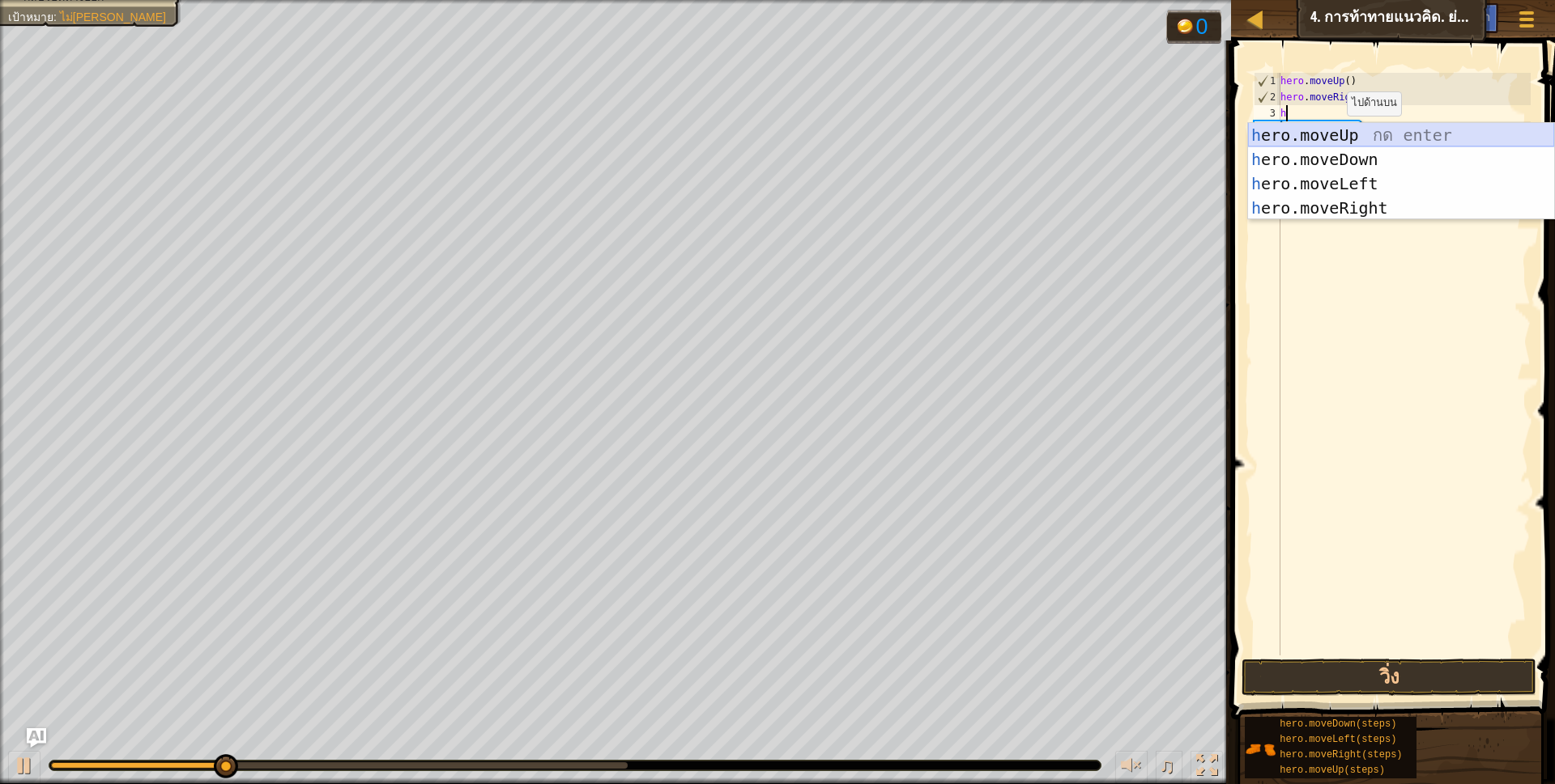
click at [1378, 130] on div "h ero.moveUp กด enter h ero.moveDown กด enter h ero.moveLeft กด enter h ero.mov…" at bounding box center [1401, 195] width 306 height 146
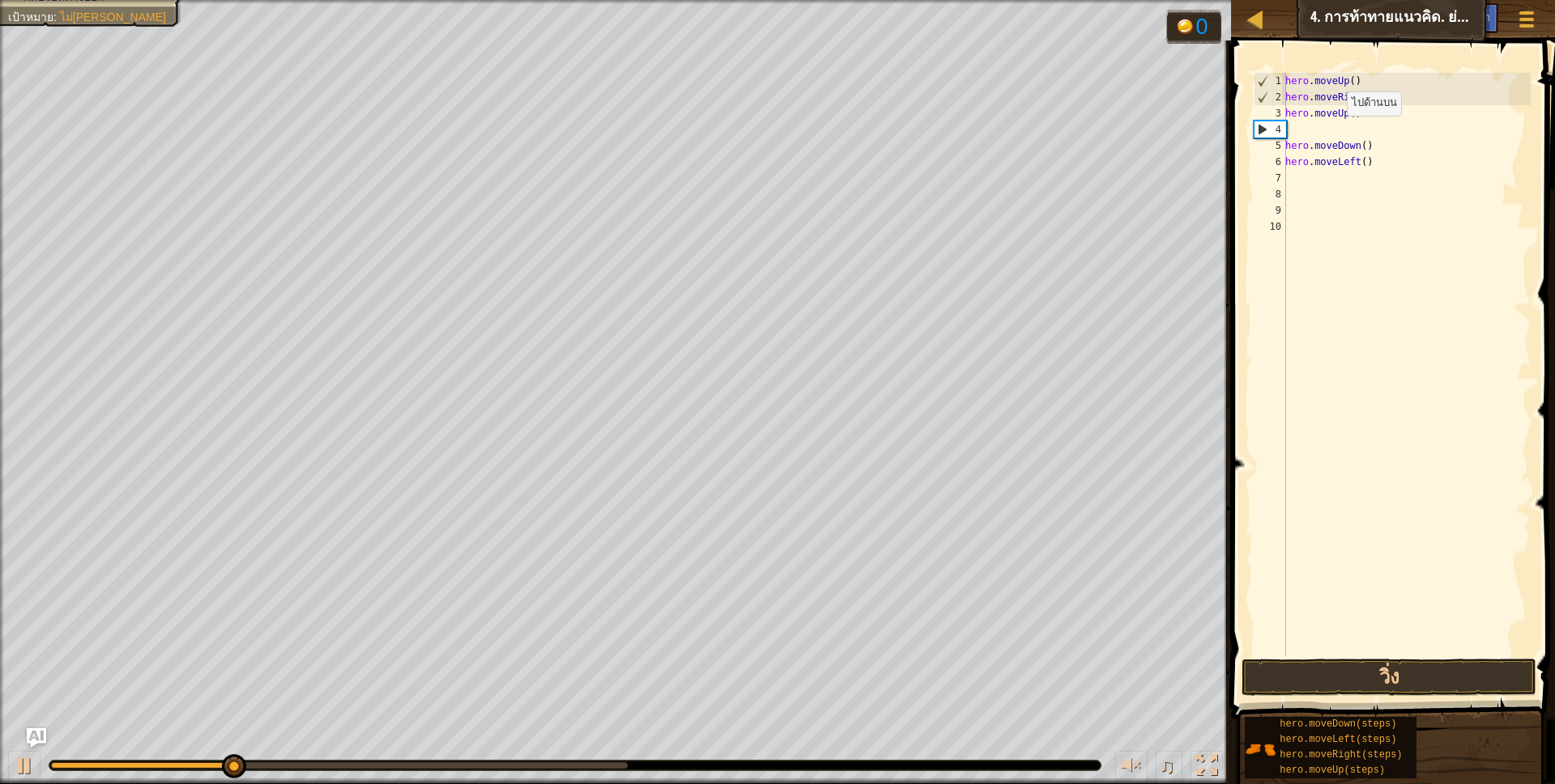
scroll to position [3, 0]
click at [1402, 686] on button "วิ่ง" at bounding box center [1389, 677] width 296 height 37
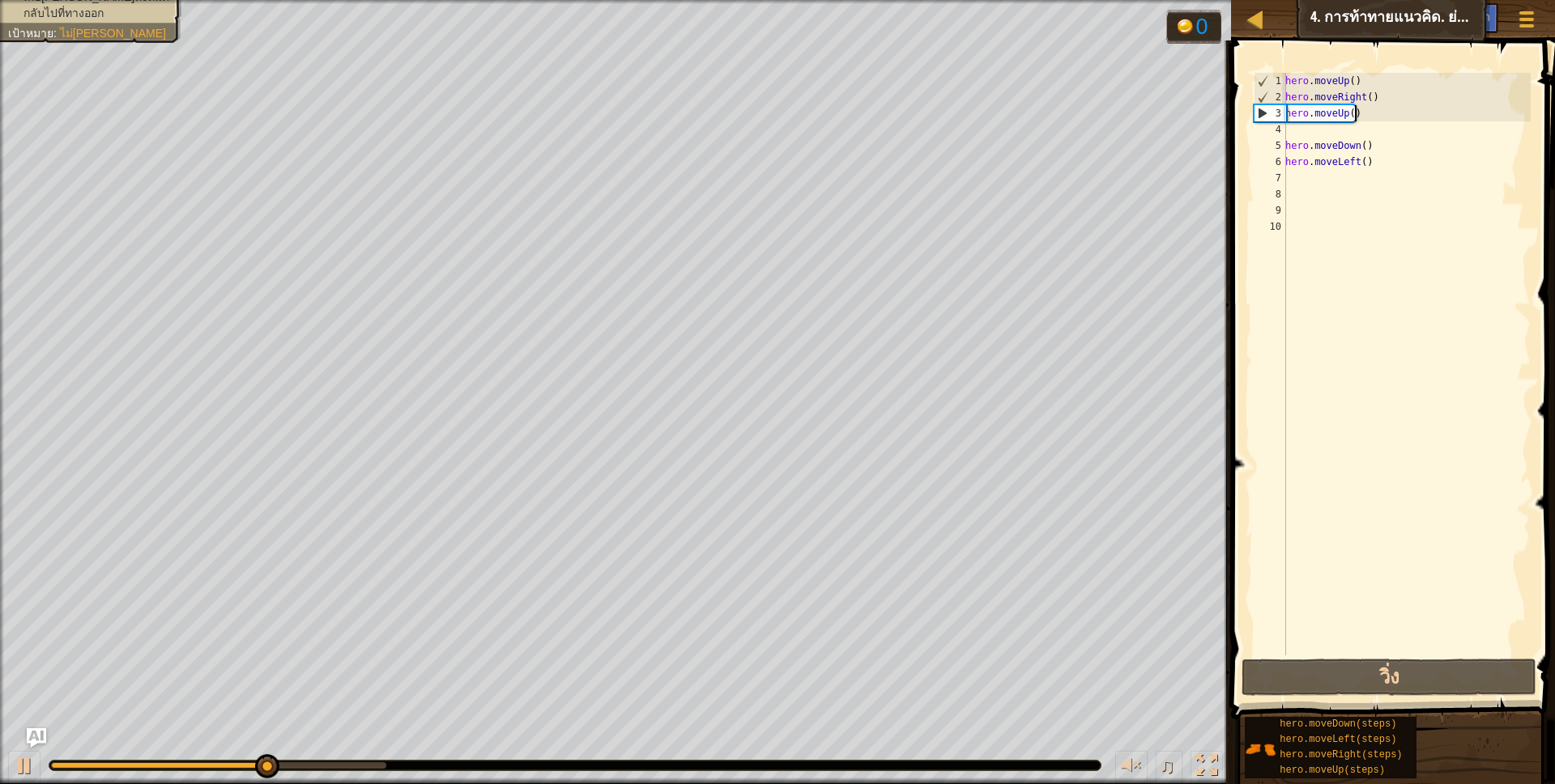
click at [1369, 118] on div "hero . moveUp ( ) hero . moveRight ( ) hero . moveUp ( ) hero . moveDown ( ) he…" at bounding box center [1407, 380] width 249 height 615
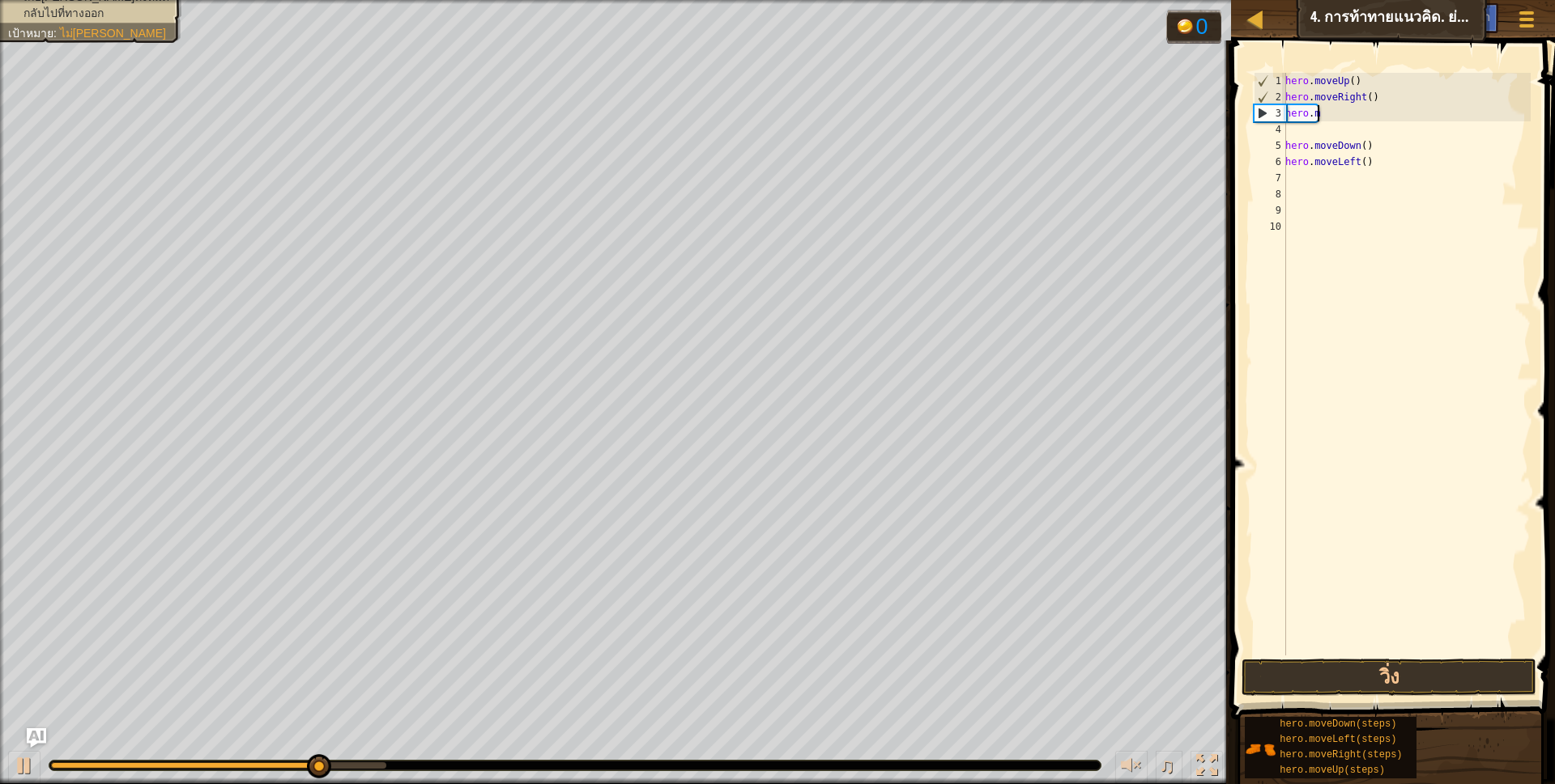
type textarea "h"
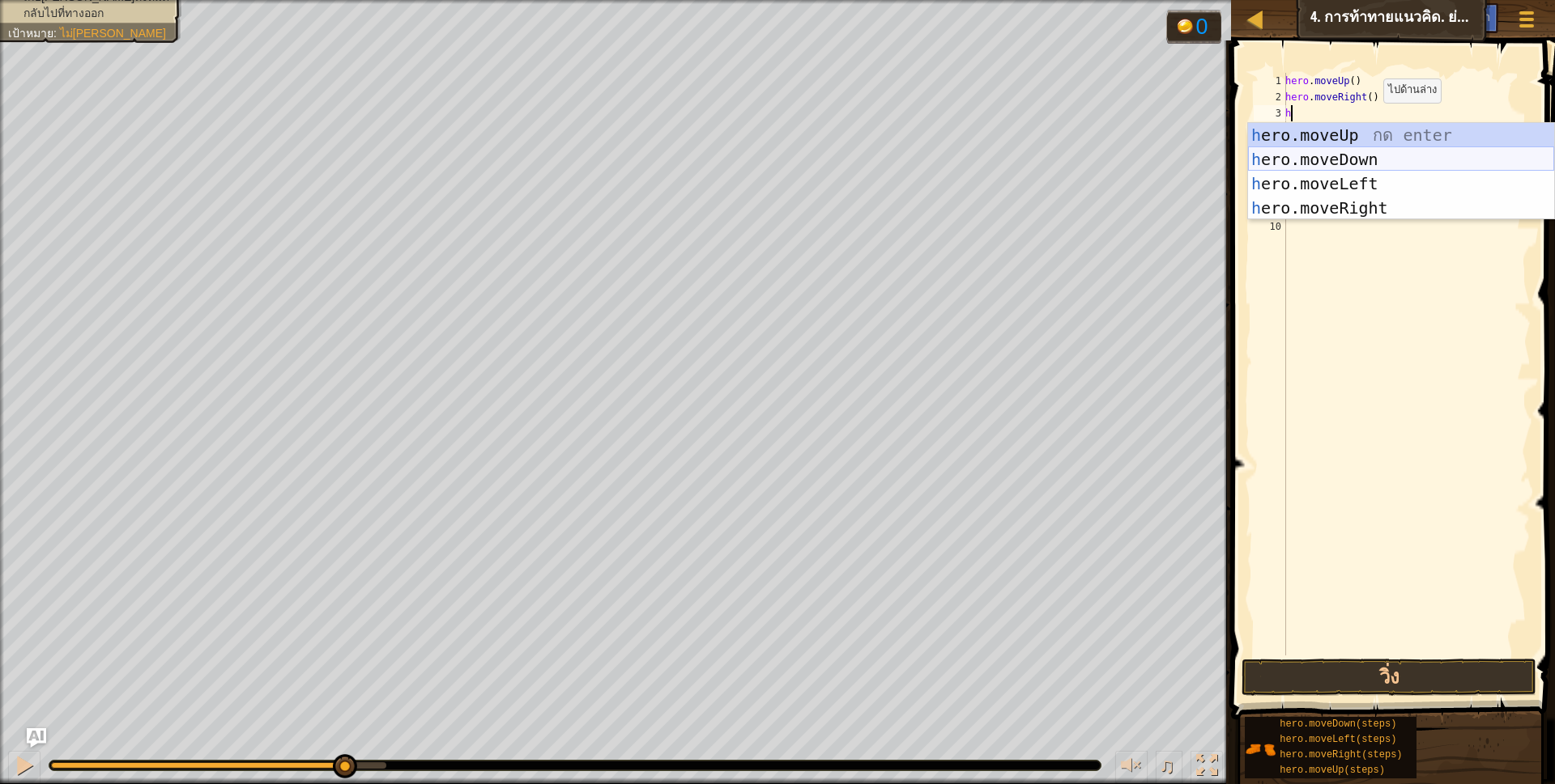
click at [1362, 155] on div "h ero.moveUp กด enter h ero.moveDown กด enter h ero.moveLeft กด enter h ero.mov…" at bounding box center [1401, 195] width 306 height 146
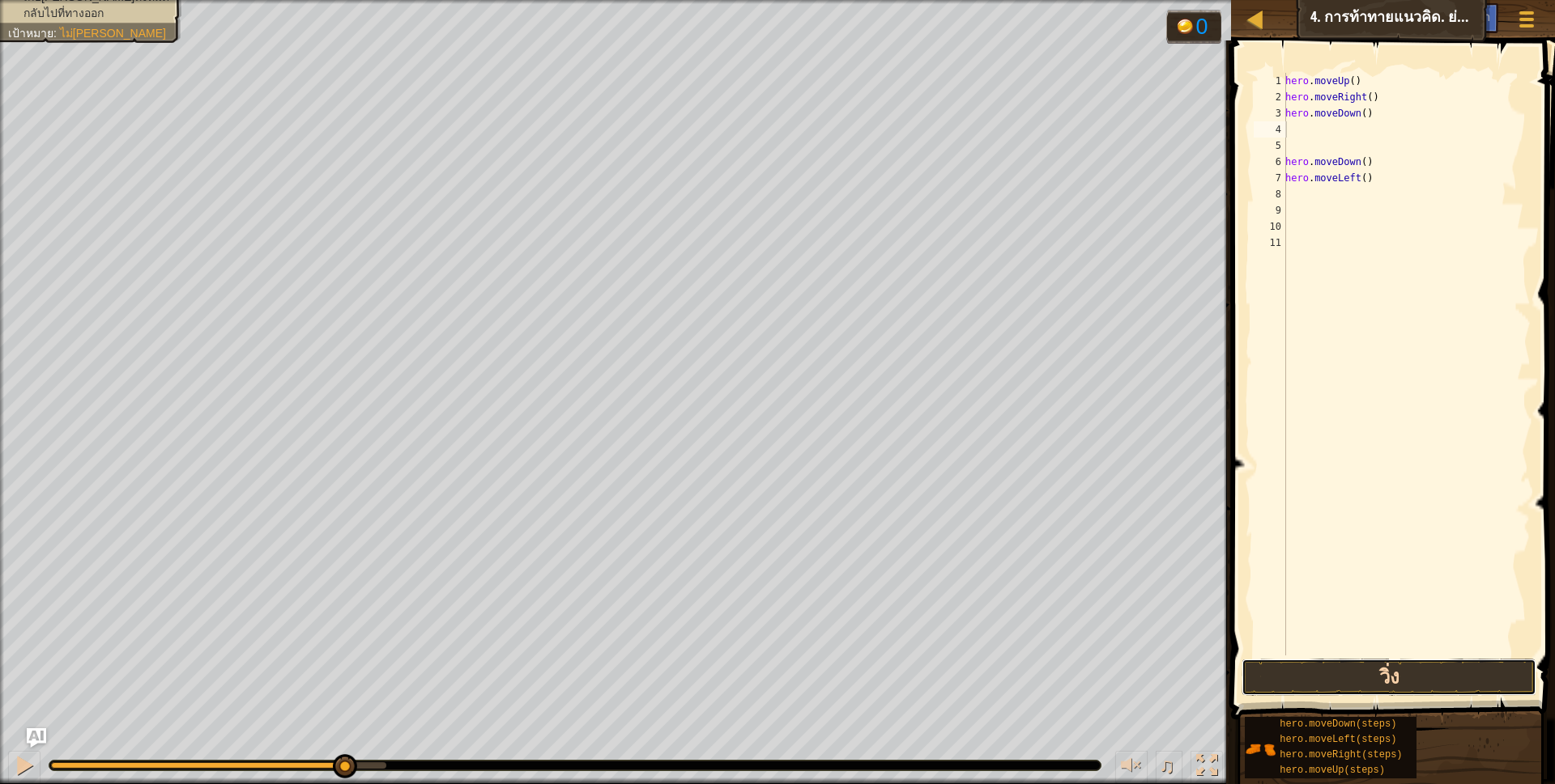
click at [1397, 668] on button "วิ่ง" at bounding box center [1389, 677] width 296 height 37
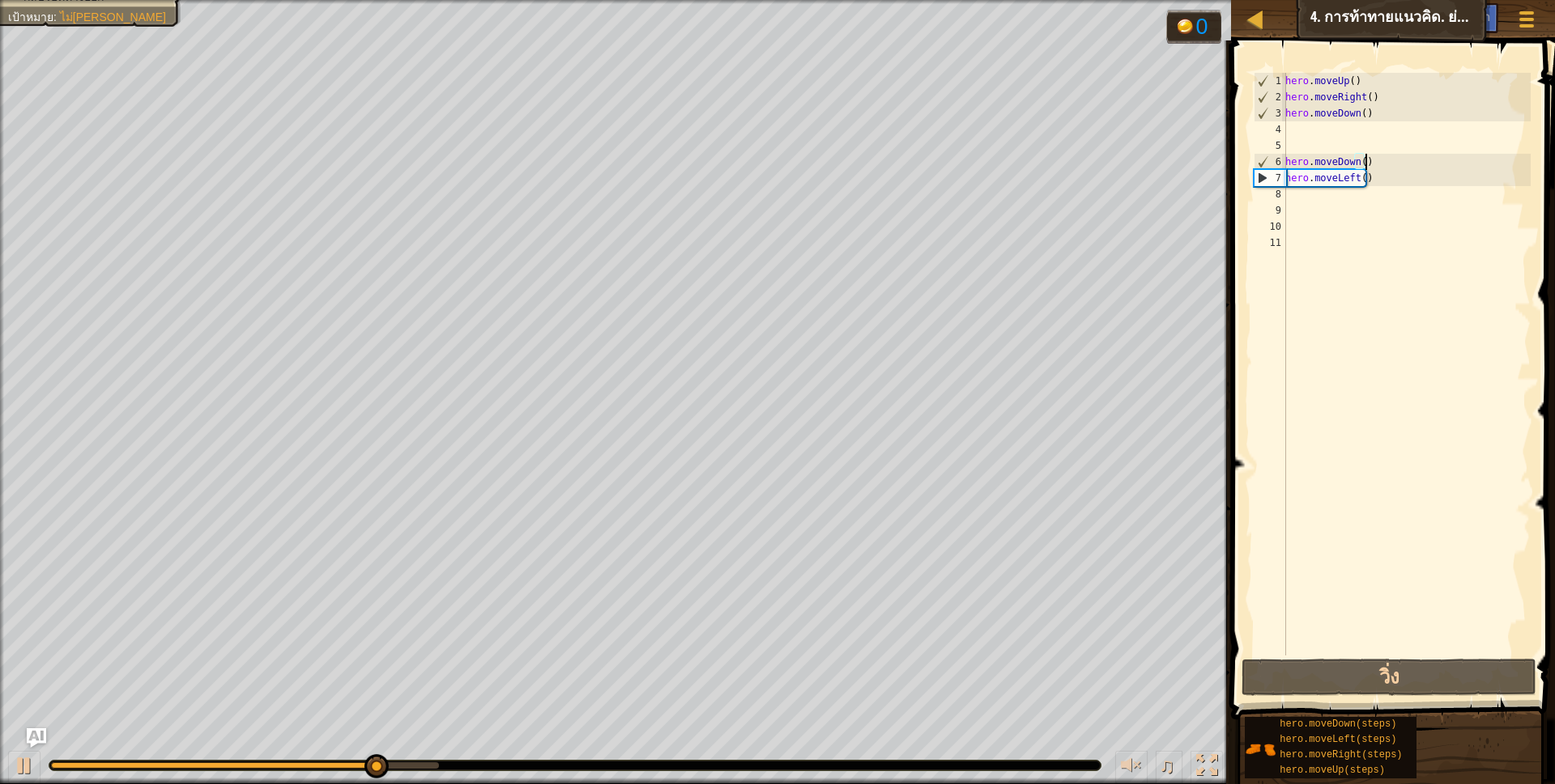
click at [1373, 159] on div "hero . moveUp ( ) hero . moveRight ( ) hero . moveDown ( ) hero . moveDown ( ) …" at bounding box center [1407, 380] width 249 height 615
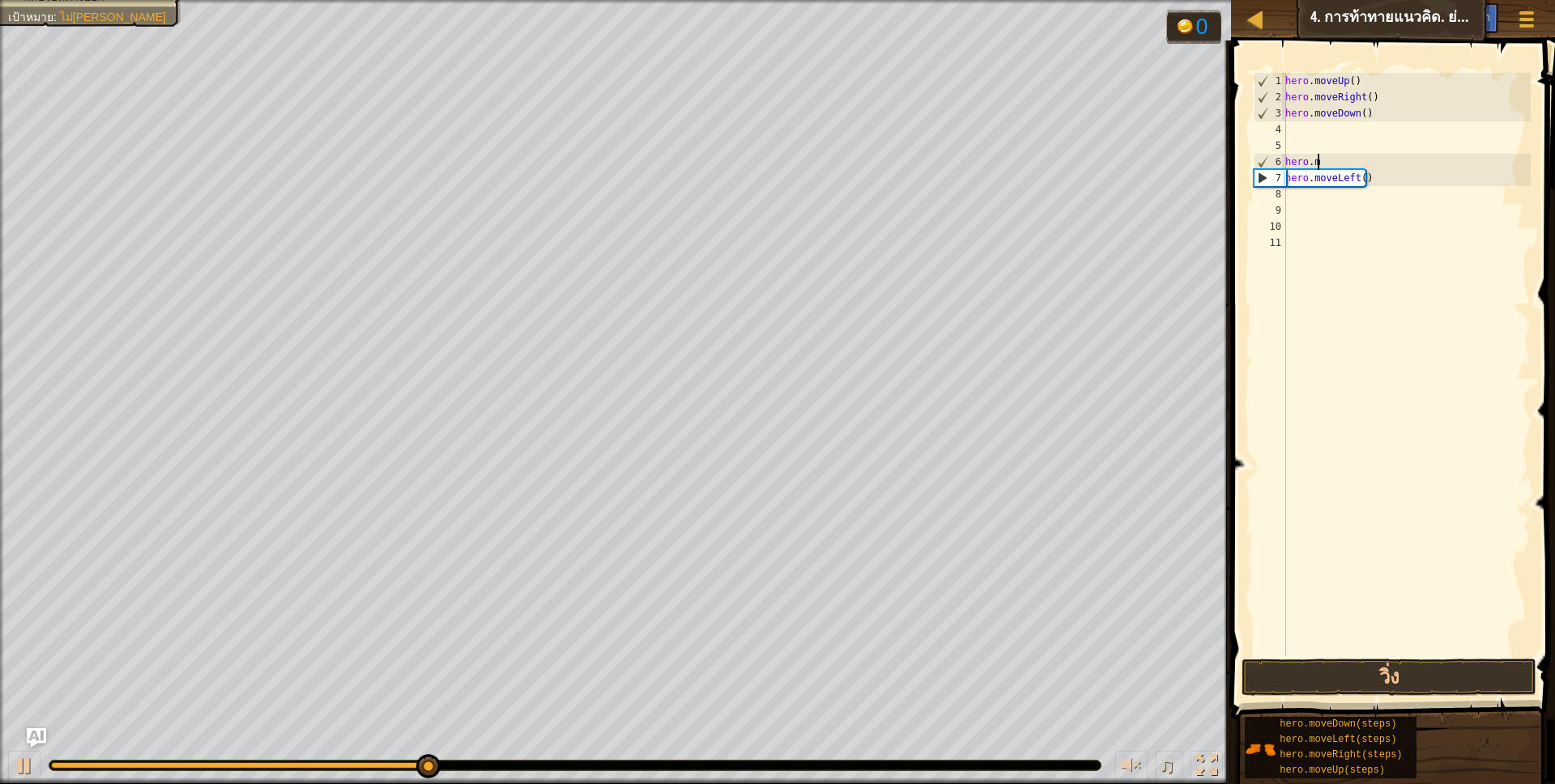
type textarea "h"
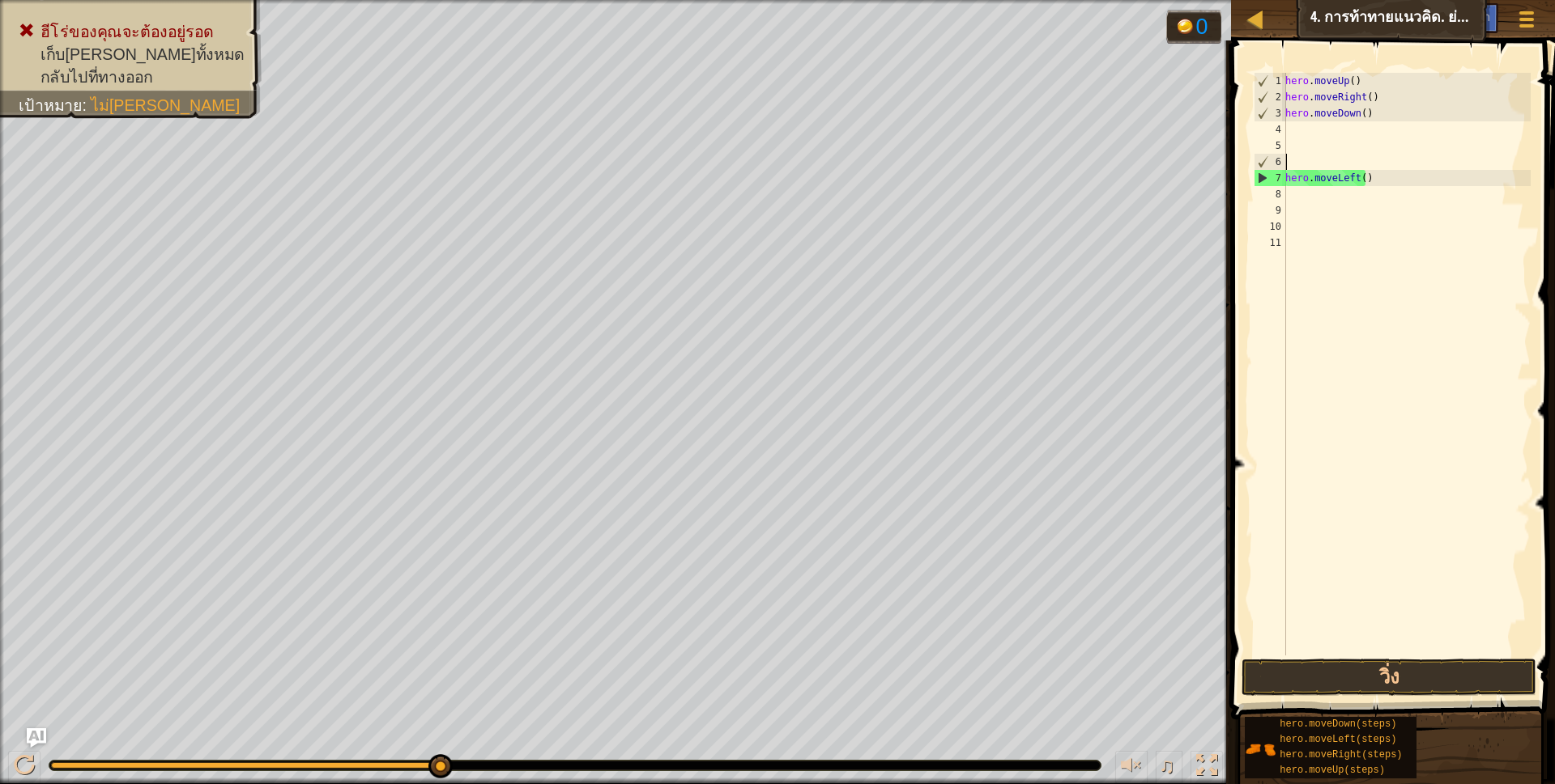
click at [1373, 183] on div "hero . moveUp ( ) hero . moveRight ( ) hero . moveDown ( ) hero . moveLeft ( )" at bounding box center [1407, 380] width 249 height 615
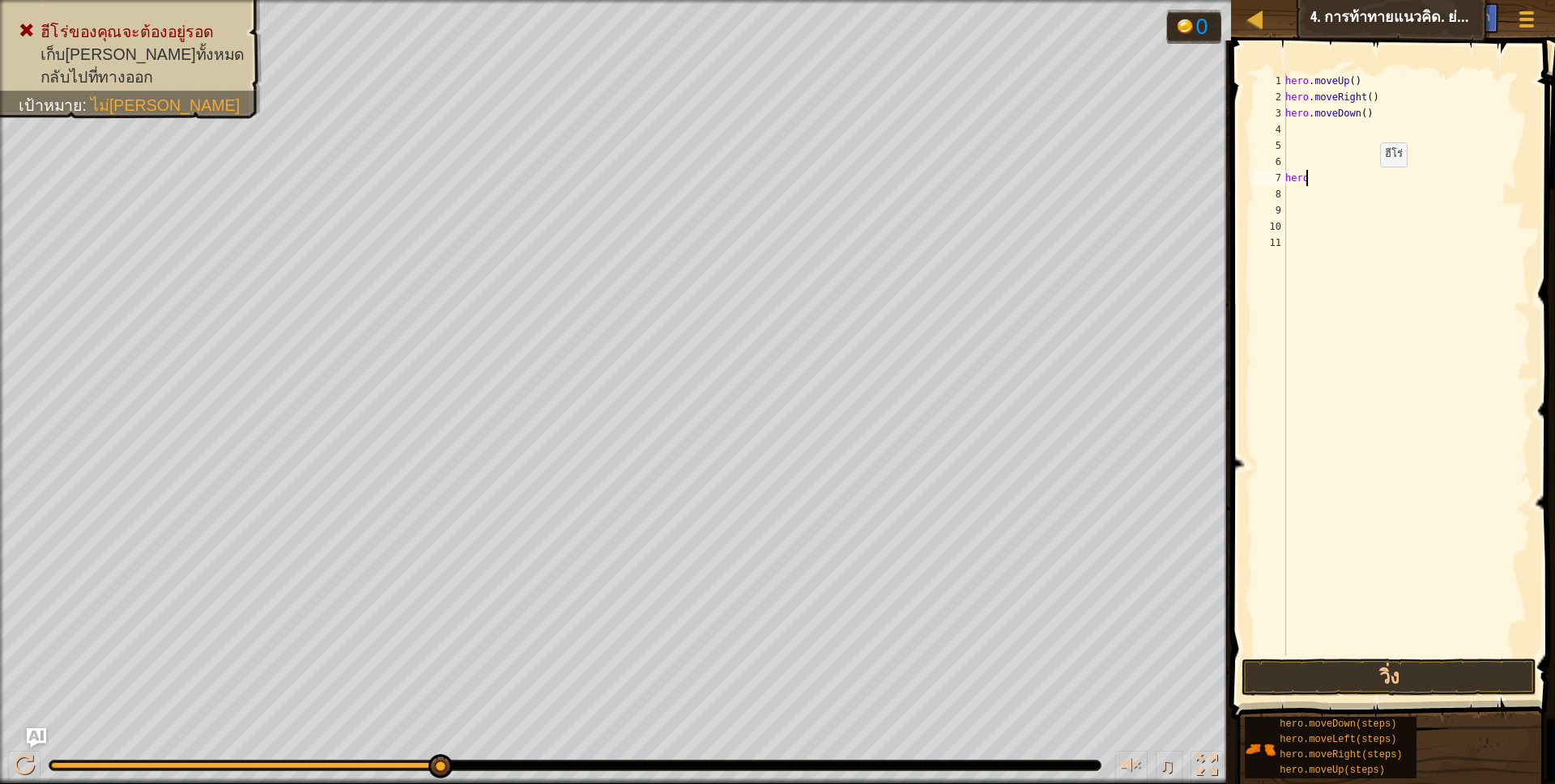
type textarea "h"
click at [1295, 127] on div "hero . moveUp ( ) hero . moveRight ( ) hero . moveDown ( )" at bounding box center [1407, 380] width 249 height 615
type textarea "h"
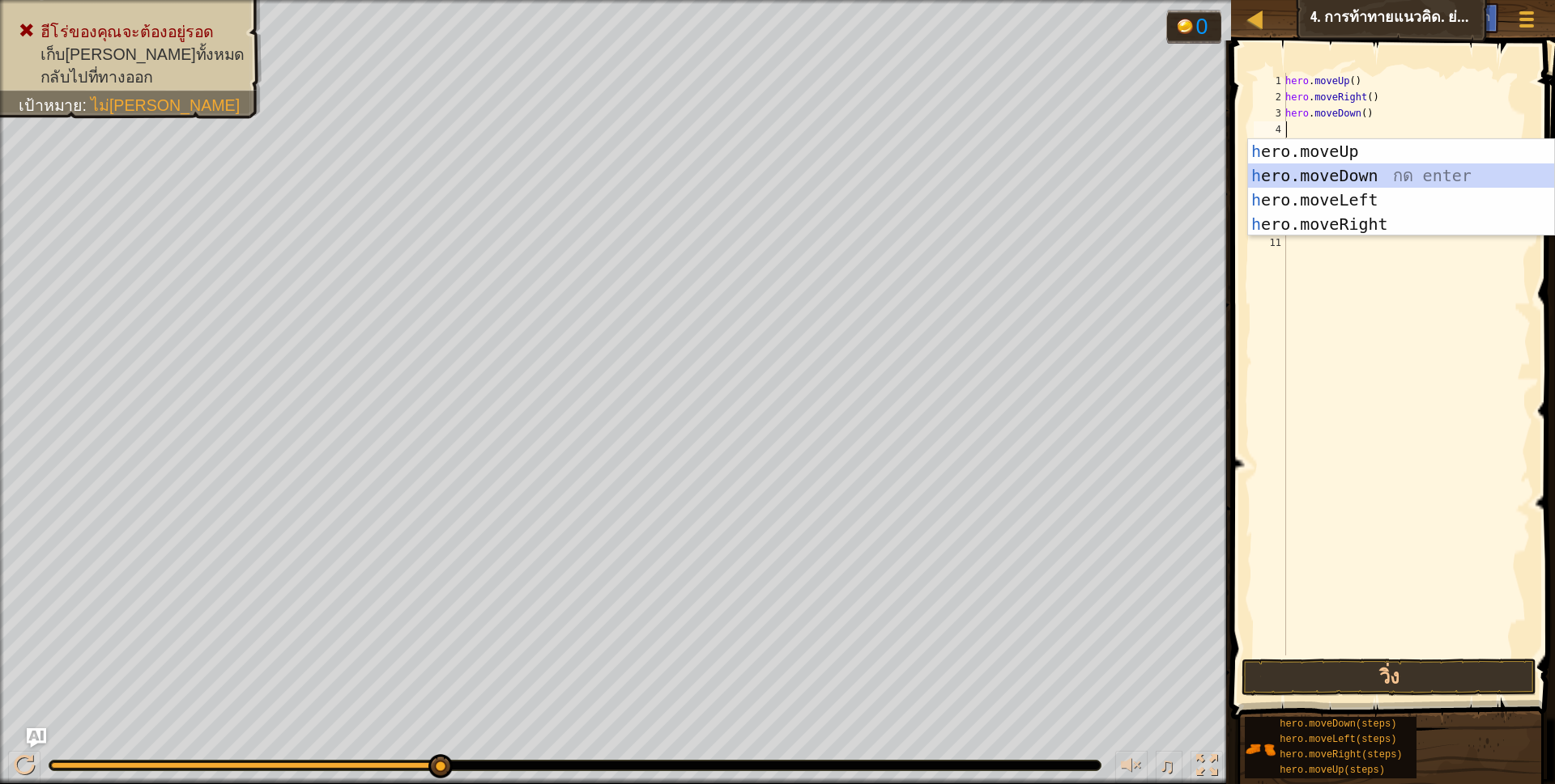
scroll to position [3, 4]
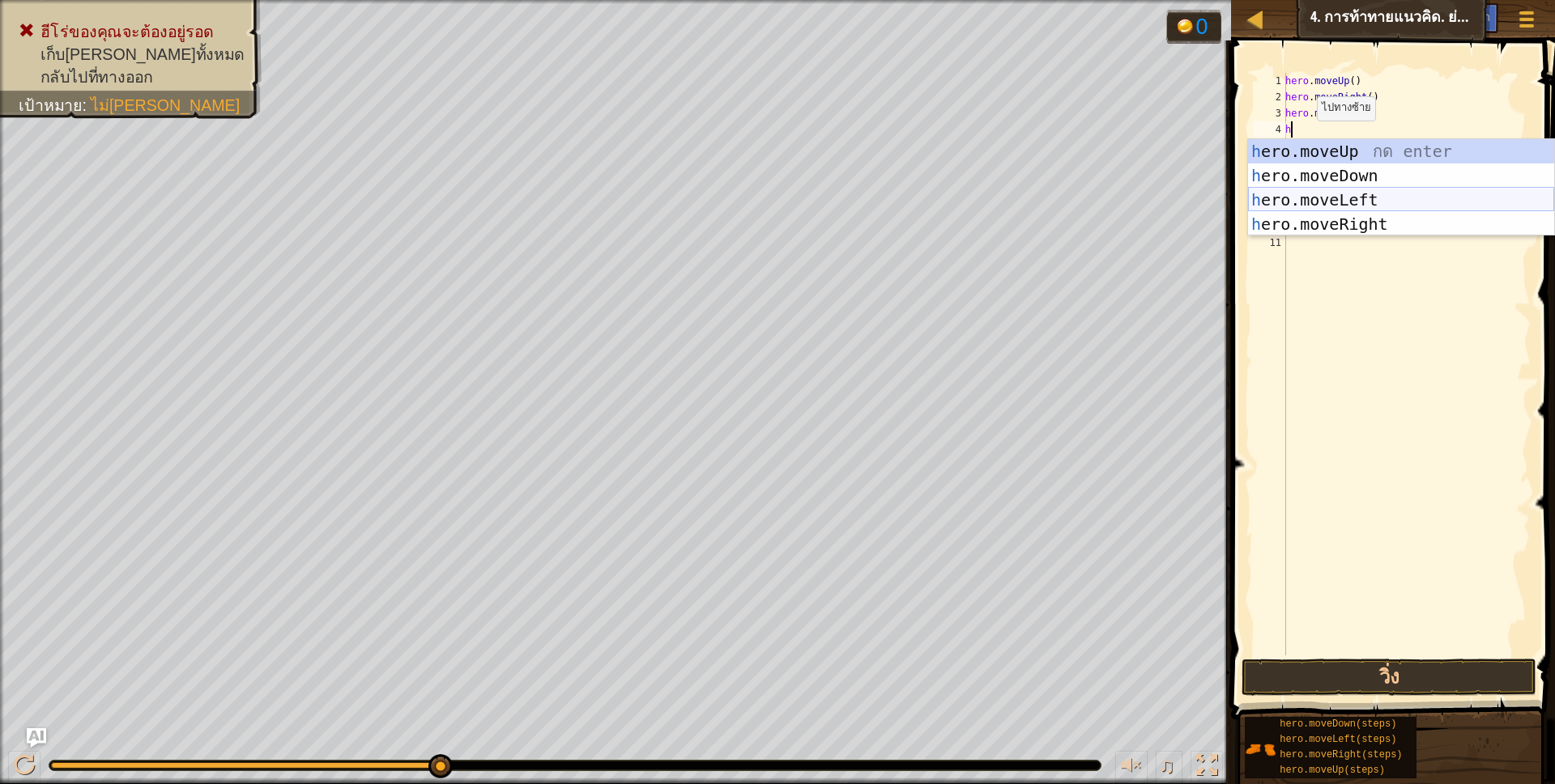
click at [1340, 196] on div "h ero.moveUp กด enter h ero.moveDown กด enter h ero.moveLeft กด enter h ero.mov…" at bounding box center [1401, 211] width 306 height 146
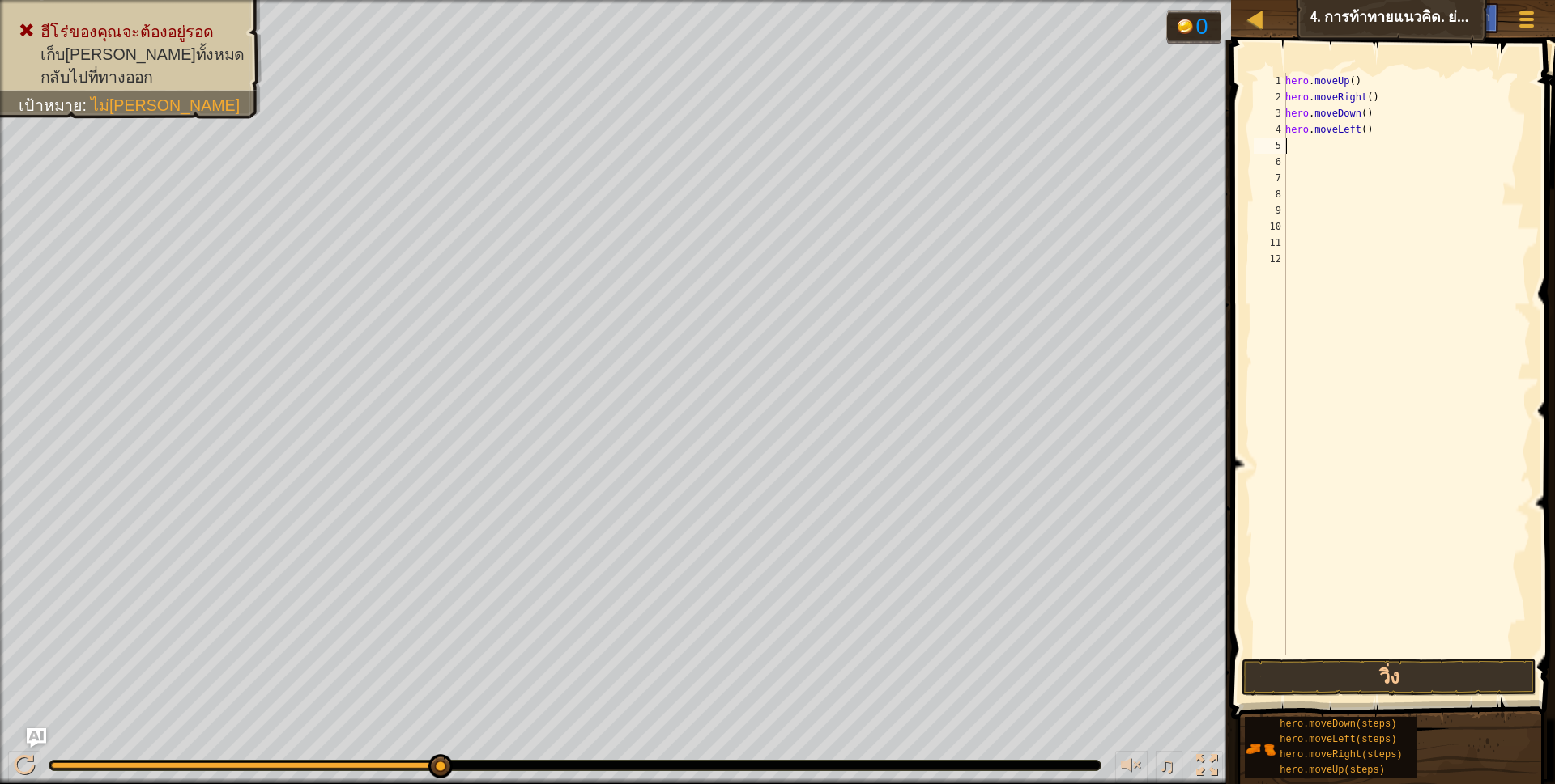
type textarea "h"
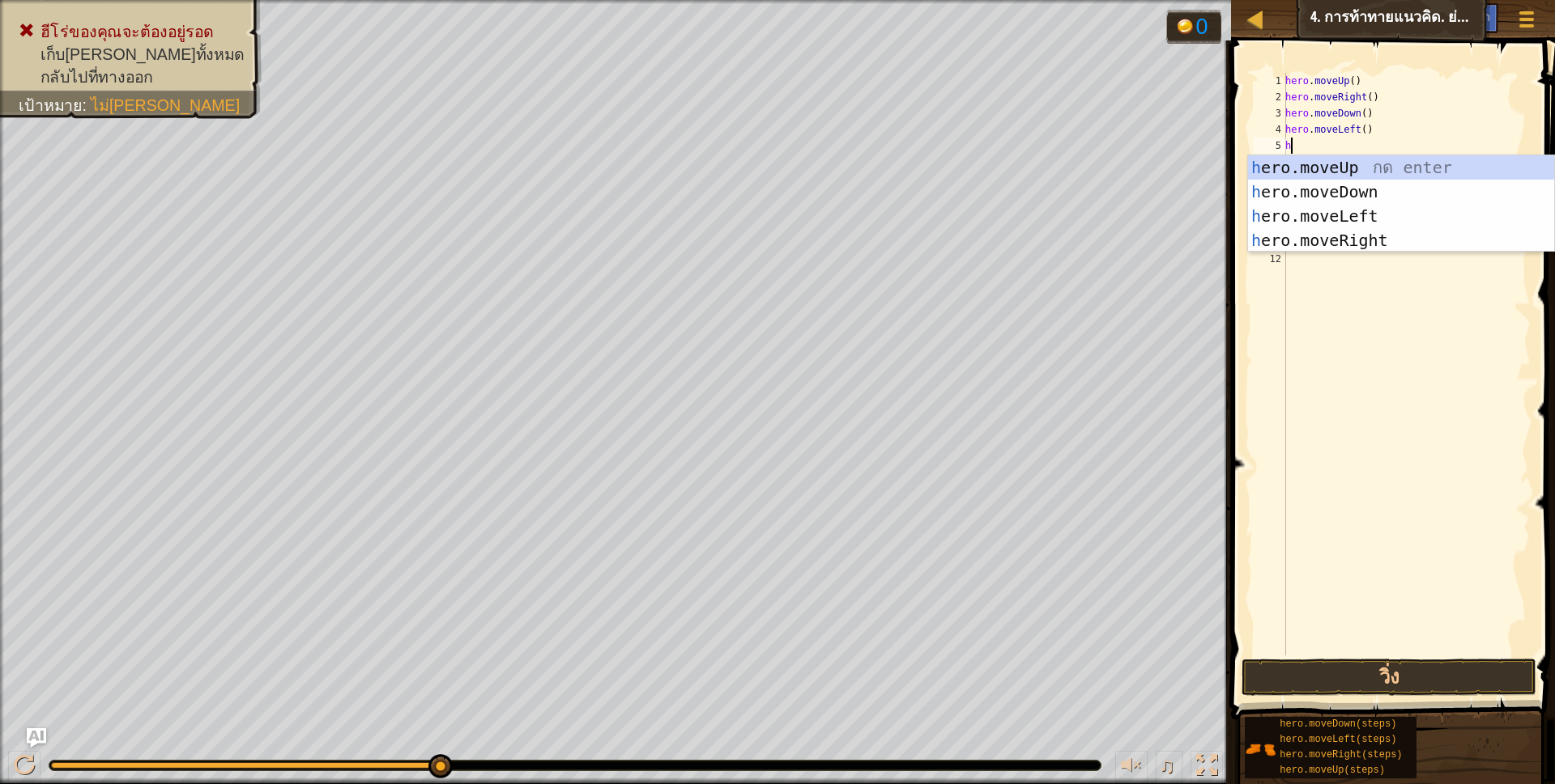
scroll to position [3, 4]
click at [1348, 239] on div "h ero.moveUp กด enter h ero.moveDown กด enter h ero.moveLeft กด enter h ero.mov…" at bounding box center [1401, 228] width 306 height 146
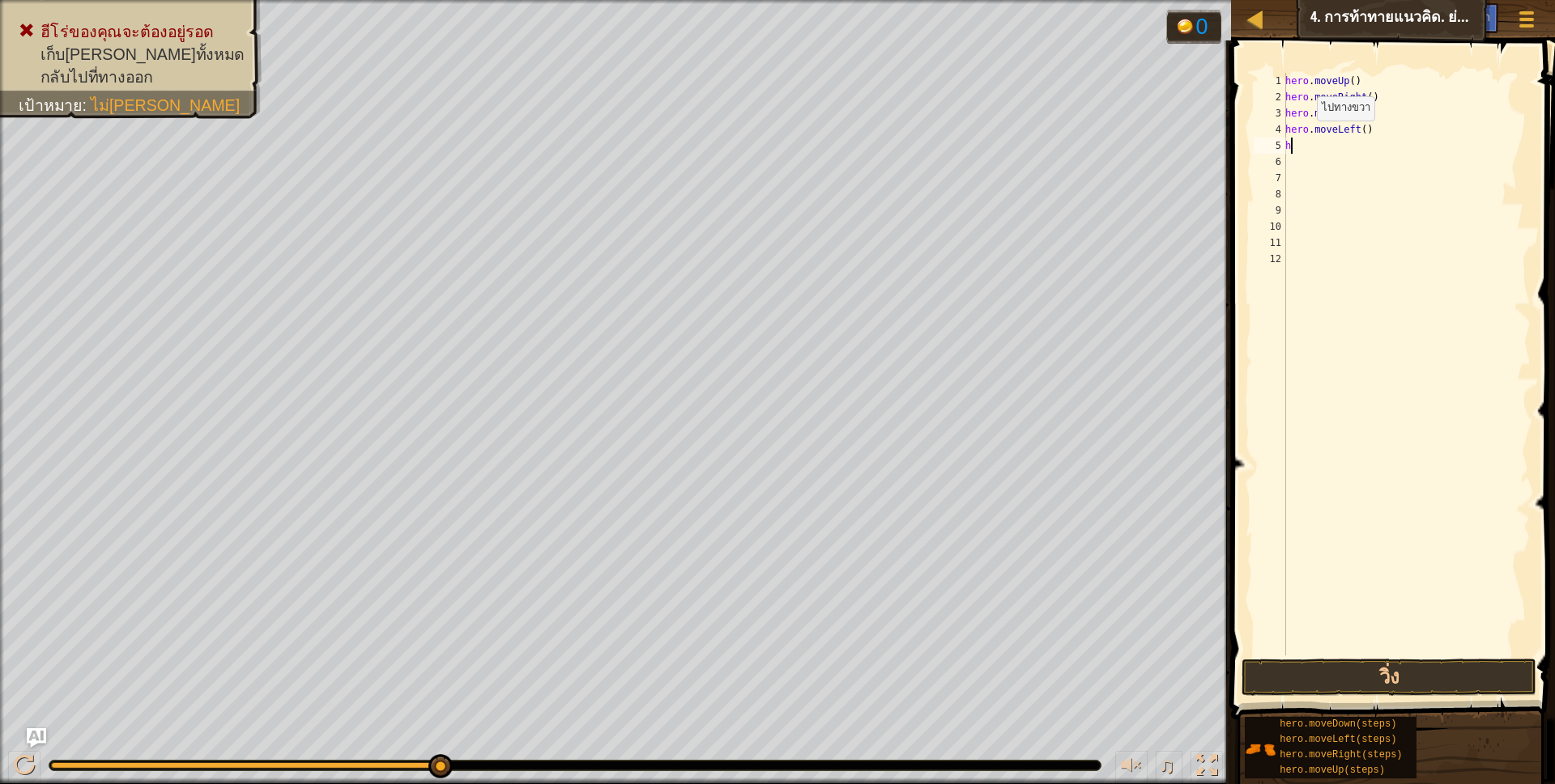
scroll to position [3, 0]
click at [1345, 682] on button "วิ่ง" at bounding box center [1389, 677] width 296 height 37
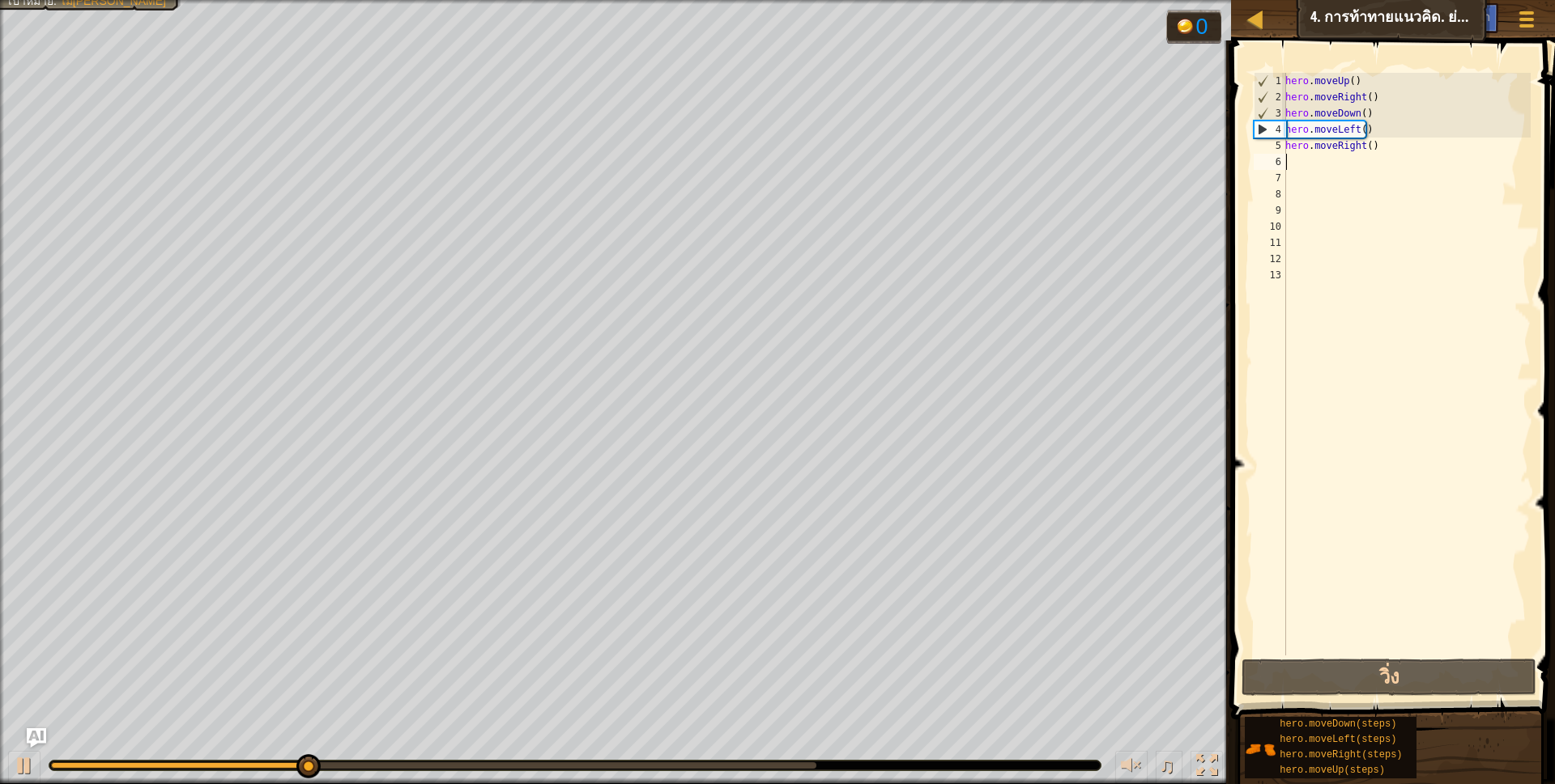
click at [1371, 132] on div "hero . moveUp ( ) hero . moveRight ( ) hero . moveDown ( ) hero . moveLeft ( ) …" at bounding box center [1407, 380] width 249 height 615
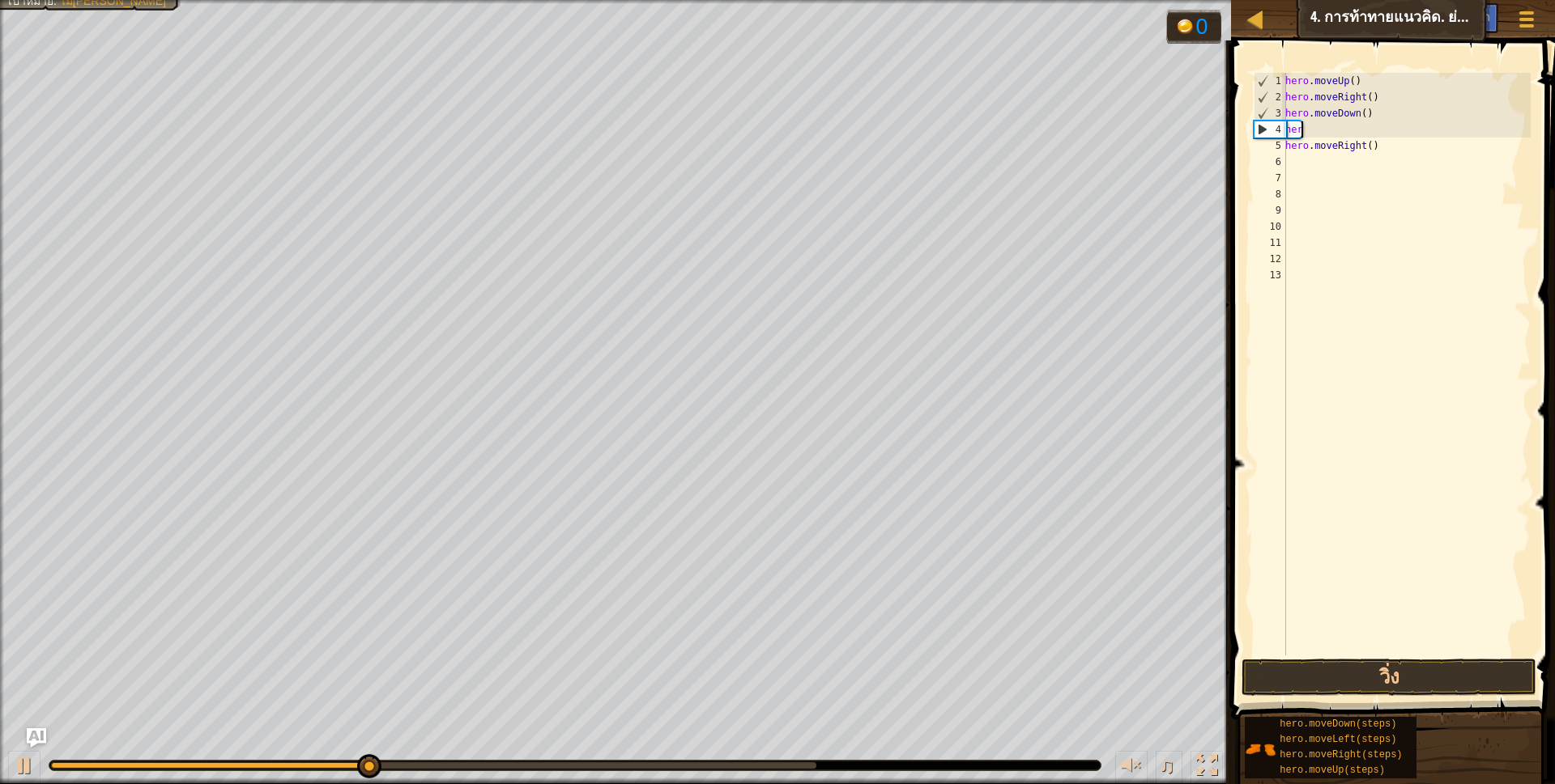
type textarea "h"
click at [1384, 145] on div "hero . moveUp ( ) hero . moveRight ( ) hero . moveDown ( ) hero . moveRight ( )" at bounding box center [1407, 380] width 249 height 615
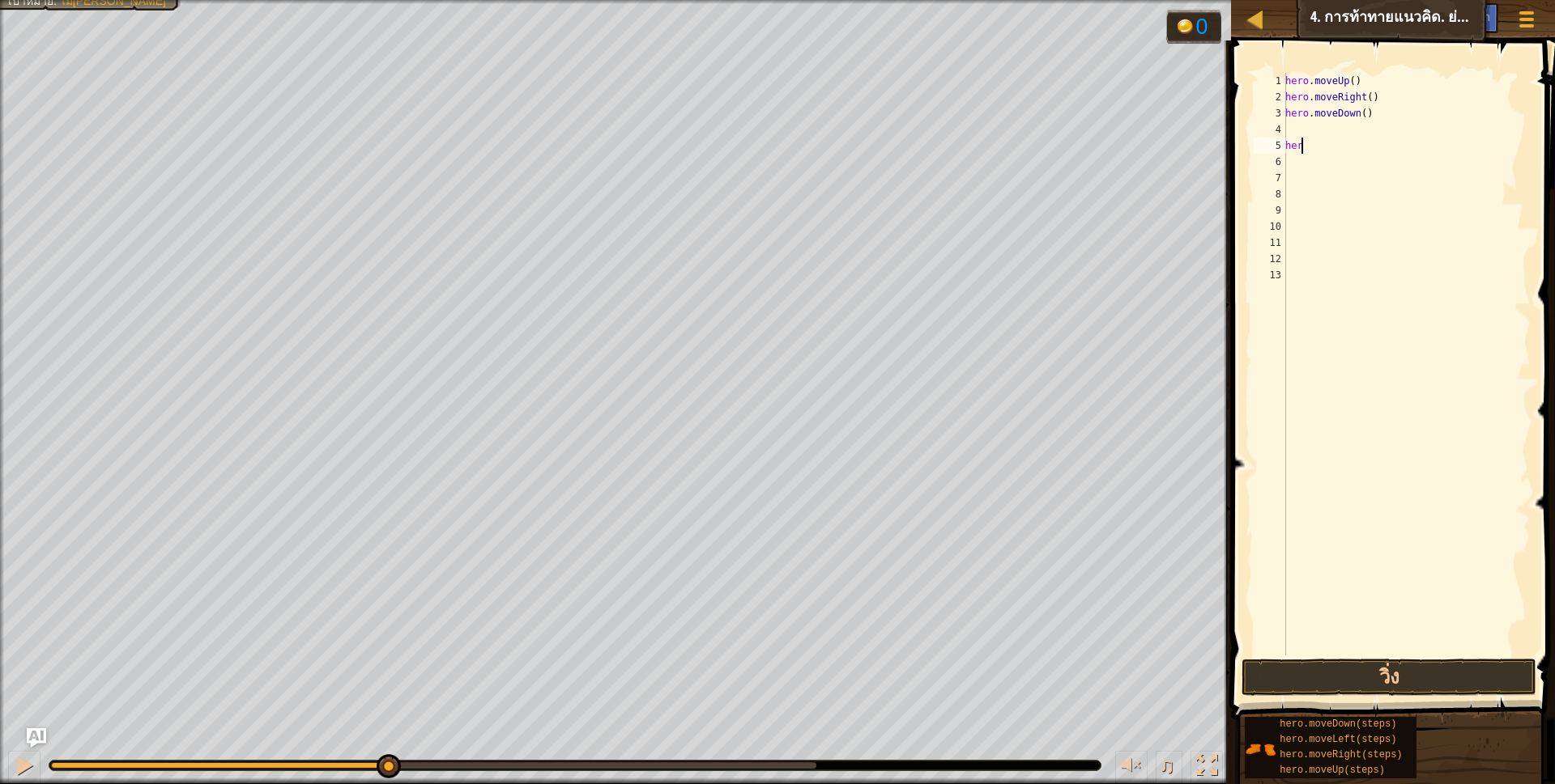
type textarea "h"
click at [1288, 130] on div "hero . moveUp ( ) hero . moveRight ( ) hero . moveDown ( )" at bounding box center [1407, 380] width 249 height 615
type textarea "h"
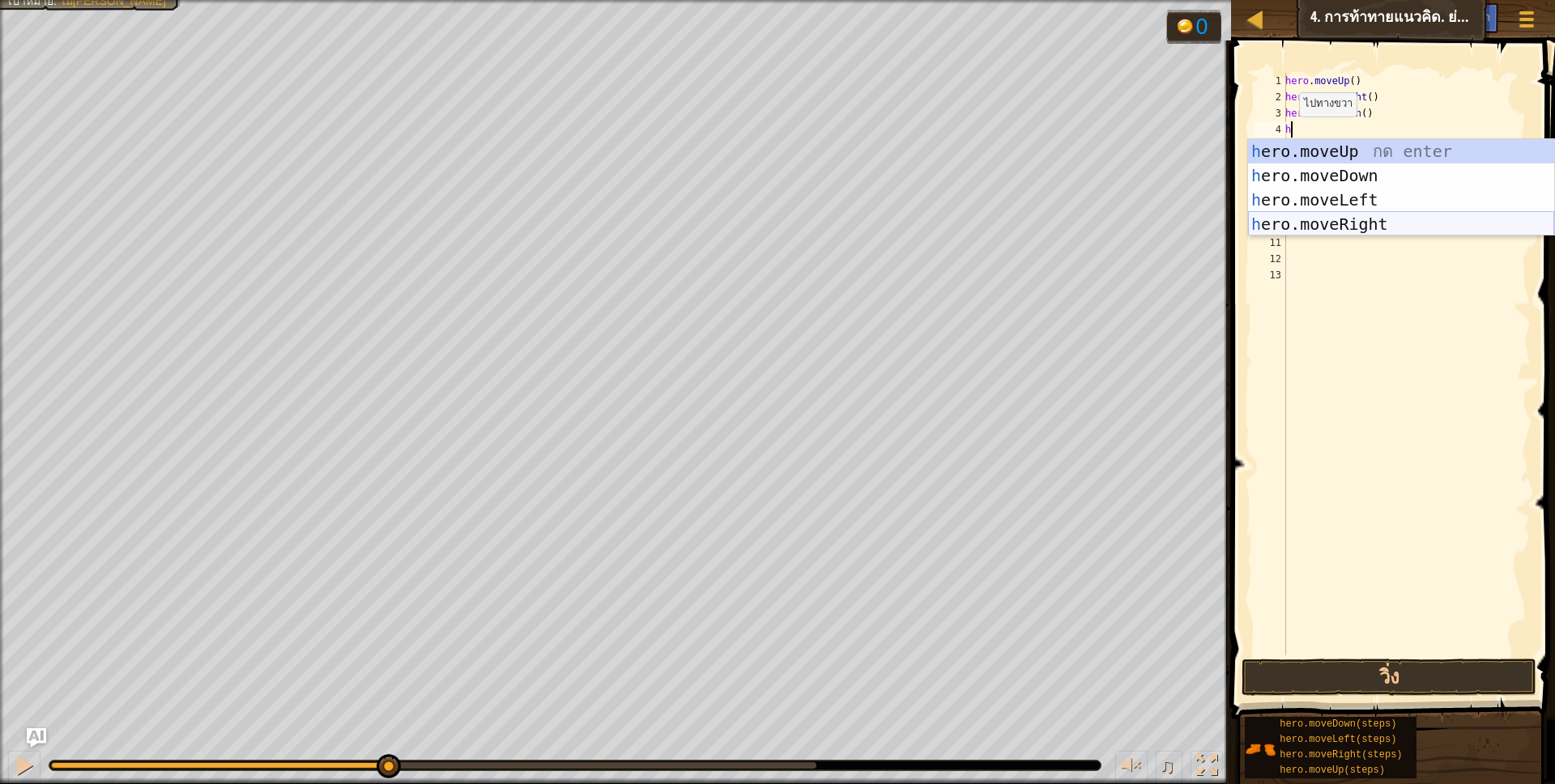
click at [1344, 221] on div "h ero.moveUp กด enter h ero.moveDown กด enter h ero.moveLeft กด enter h ero.mov…" at bounding box center [1401, 211] width 306 height 146
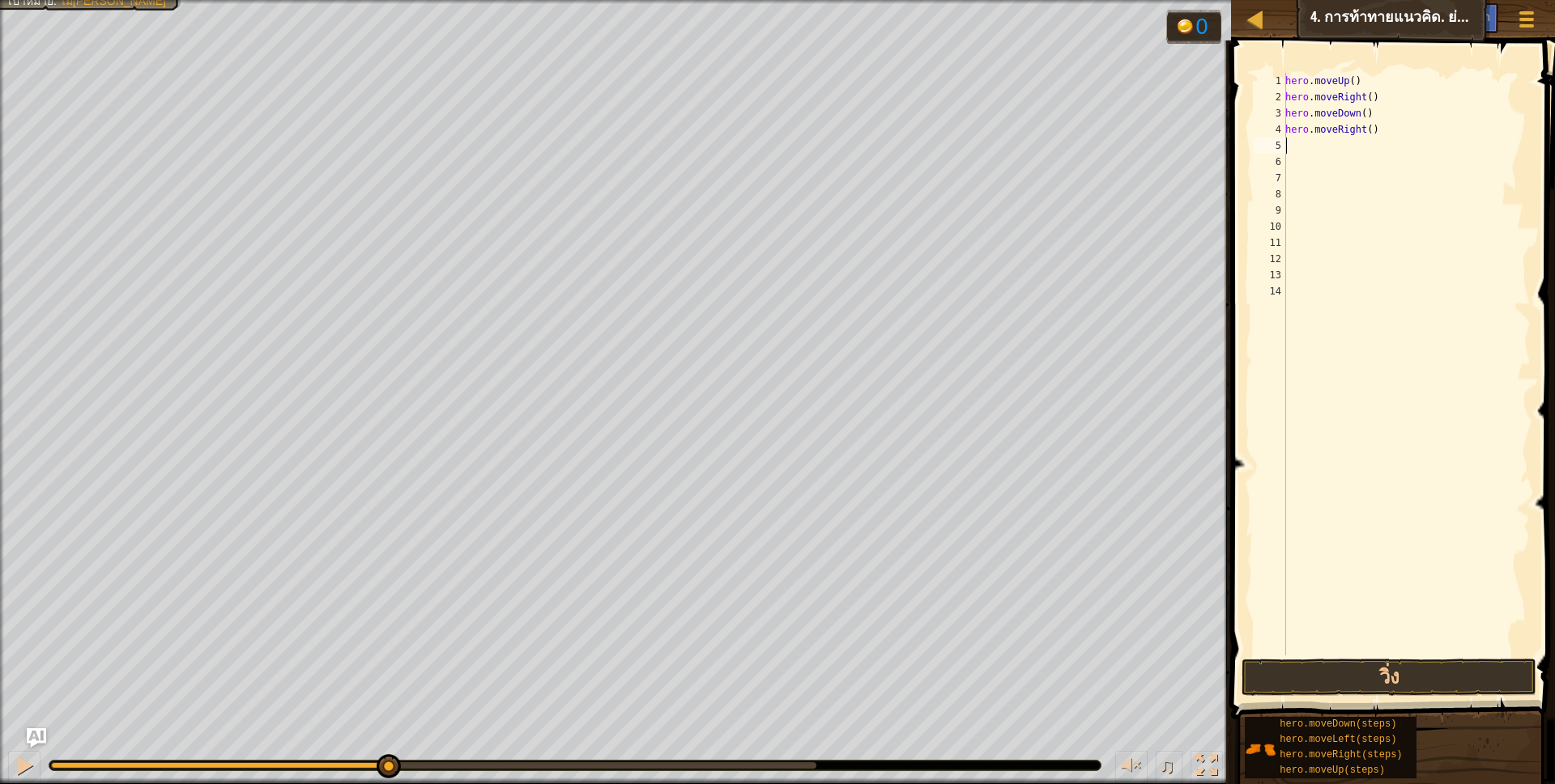
scroll to position [3, 0]
type textarea "h"
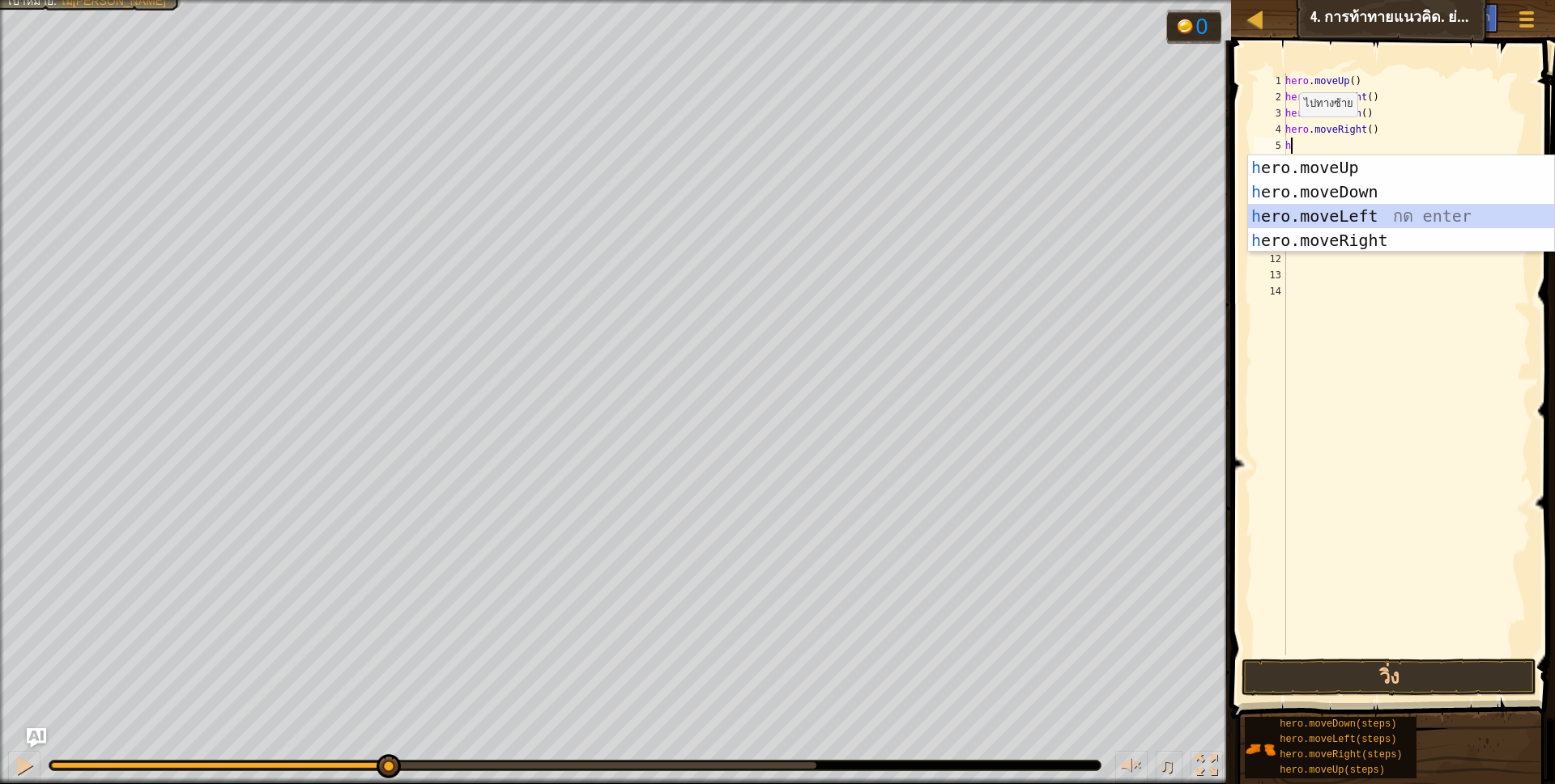
click at [1350, 208] on div "h ero.moveUp กด enter h ero.moveDown กด enter h ero.moveLeft กด enter h ero.mov…" at bounding box center [1401, 228] width 306 height 146
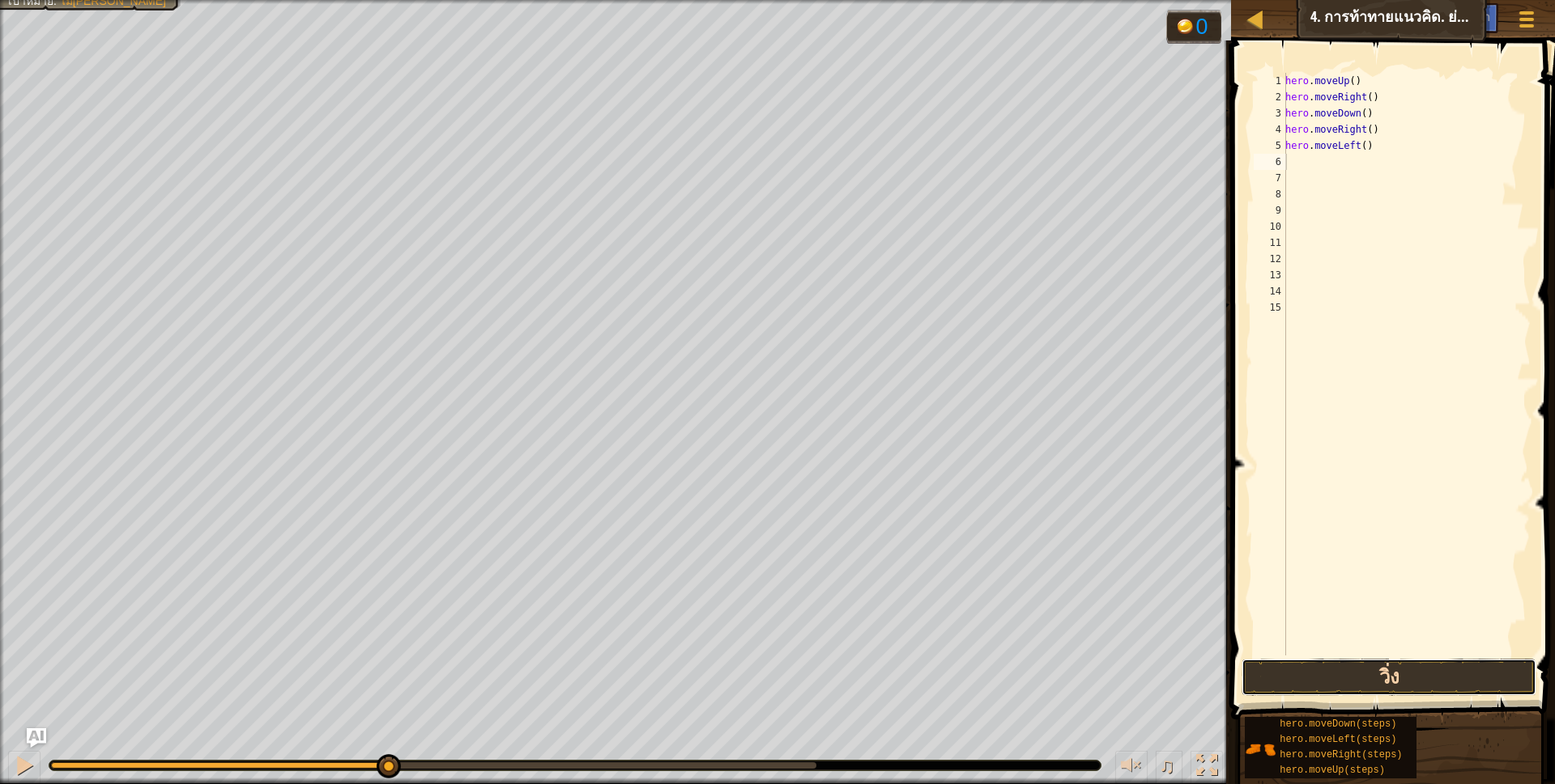
click at [1367, 677] on button "วิ่ง" at bounding box center [1389, 677] width 296 height 37
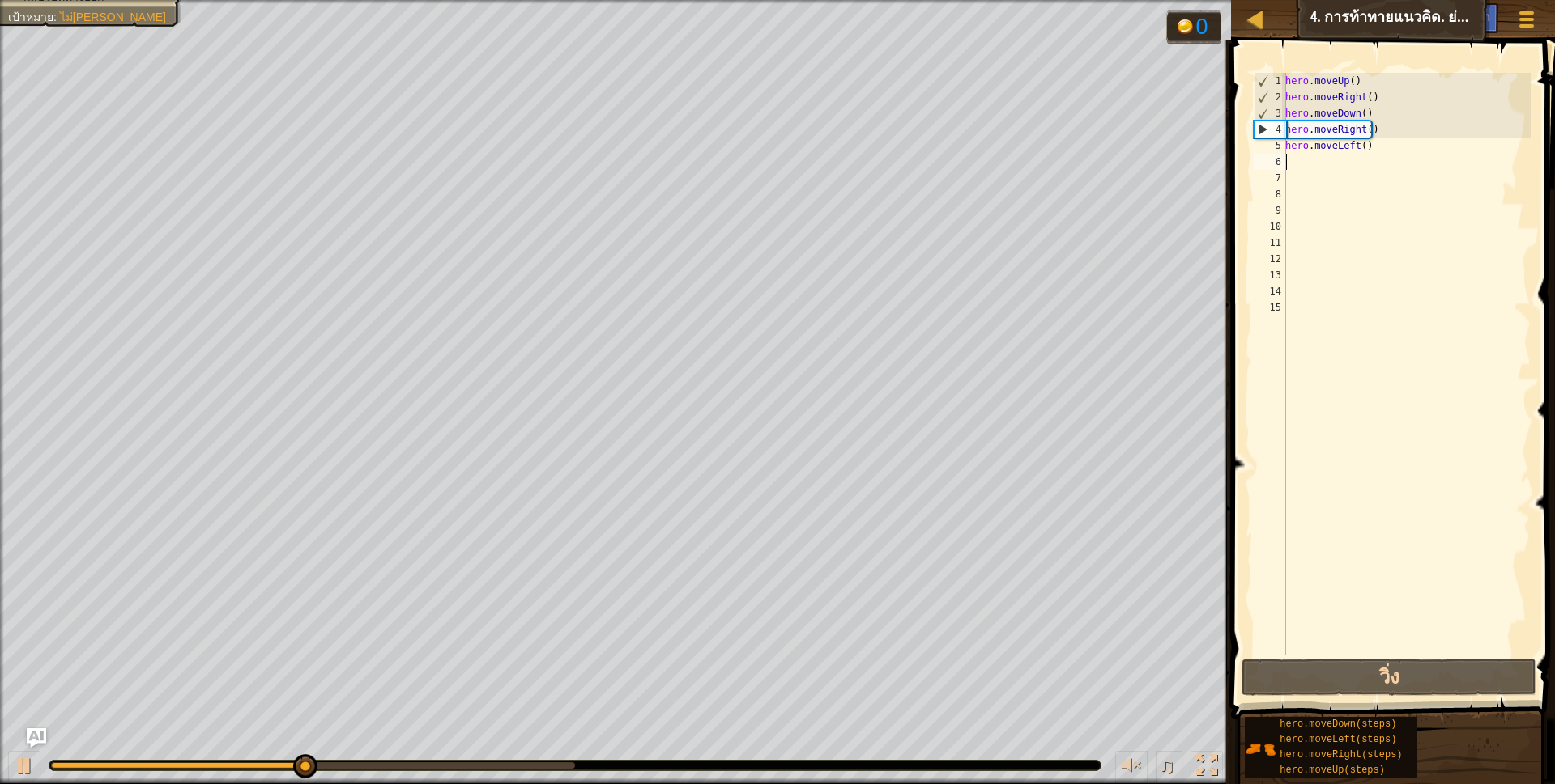
type textarea "h"
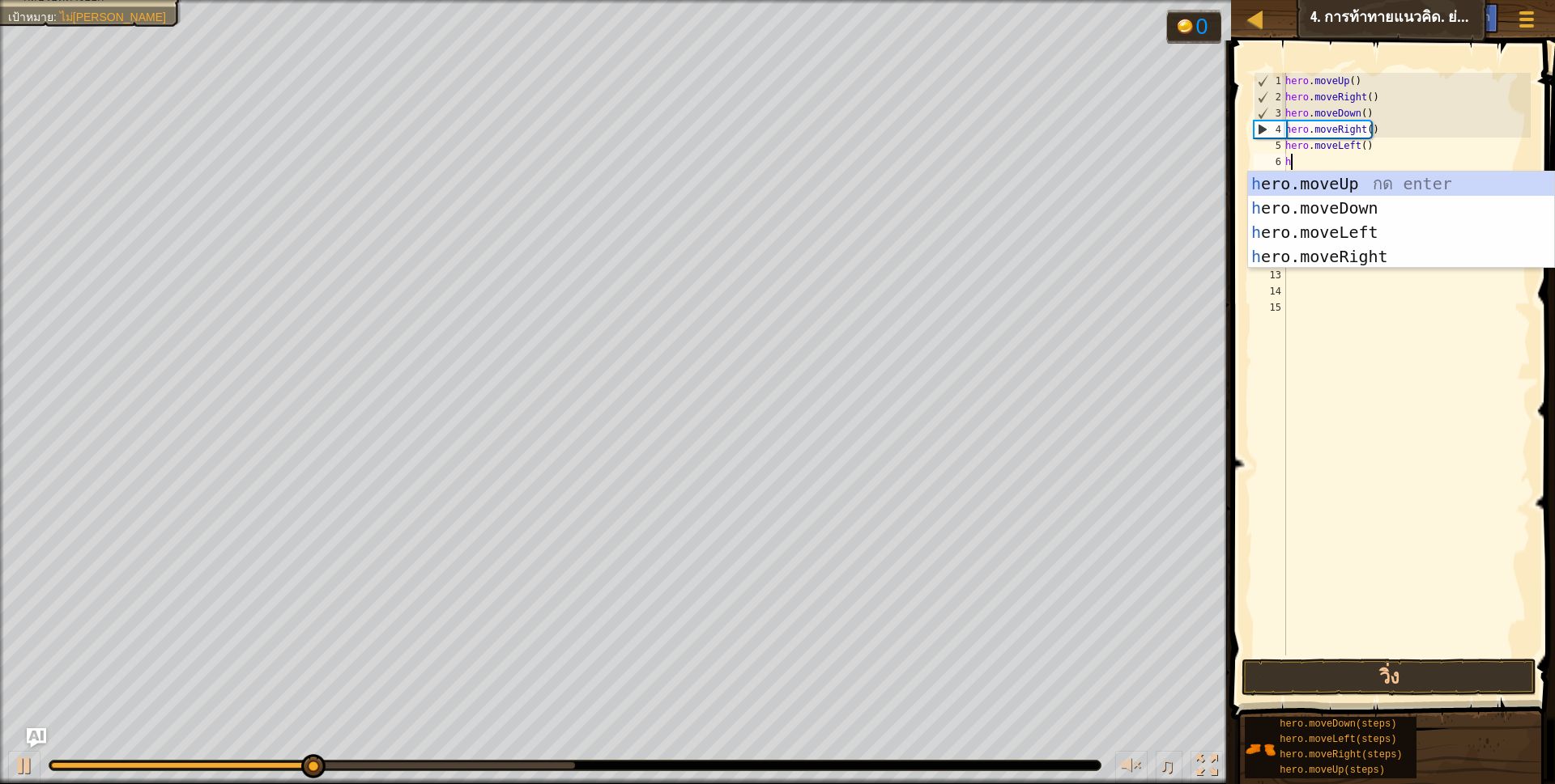
scroll to position [3, 4]
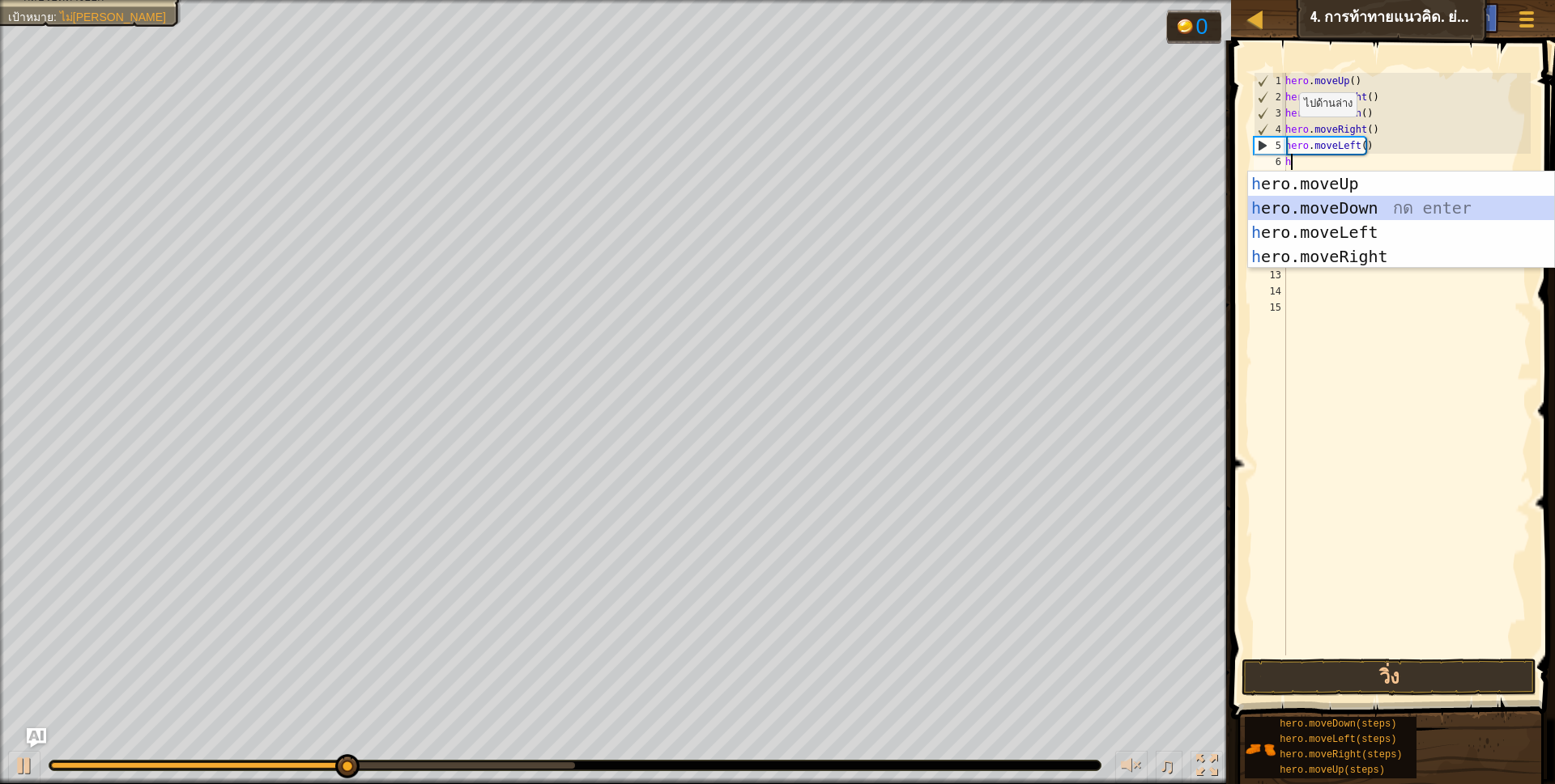
click at [1359, 202] on div "h ero.moveUp กด enter h ero.moveDown กด enter h ero.moveLeft กด enter h ero.mov…" at bounding box center [1401, 244] width 306 height 146
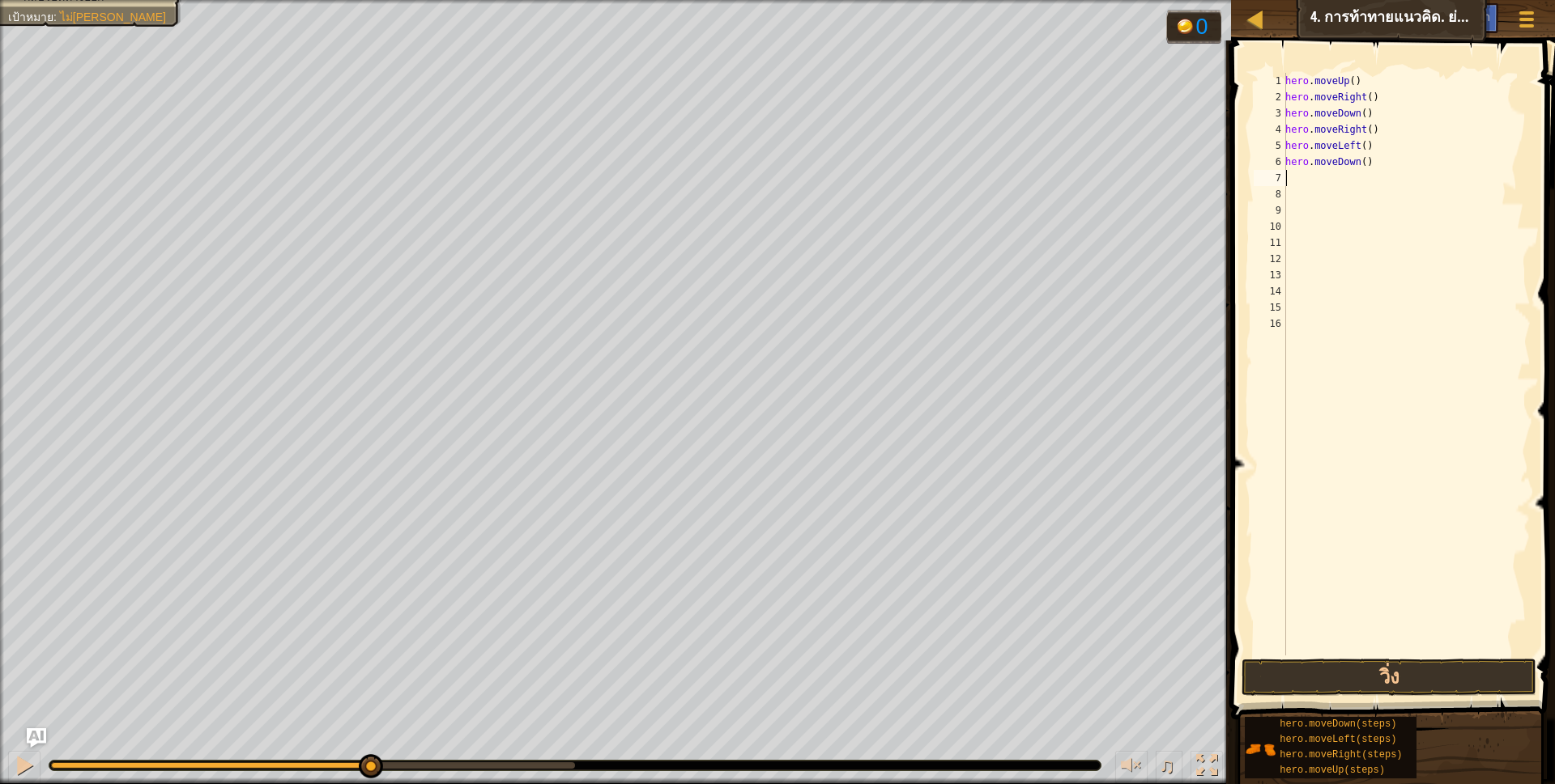
type textarea "h"
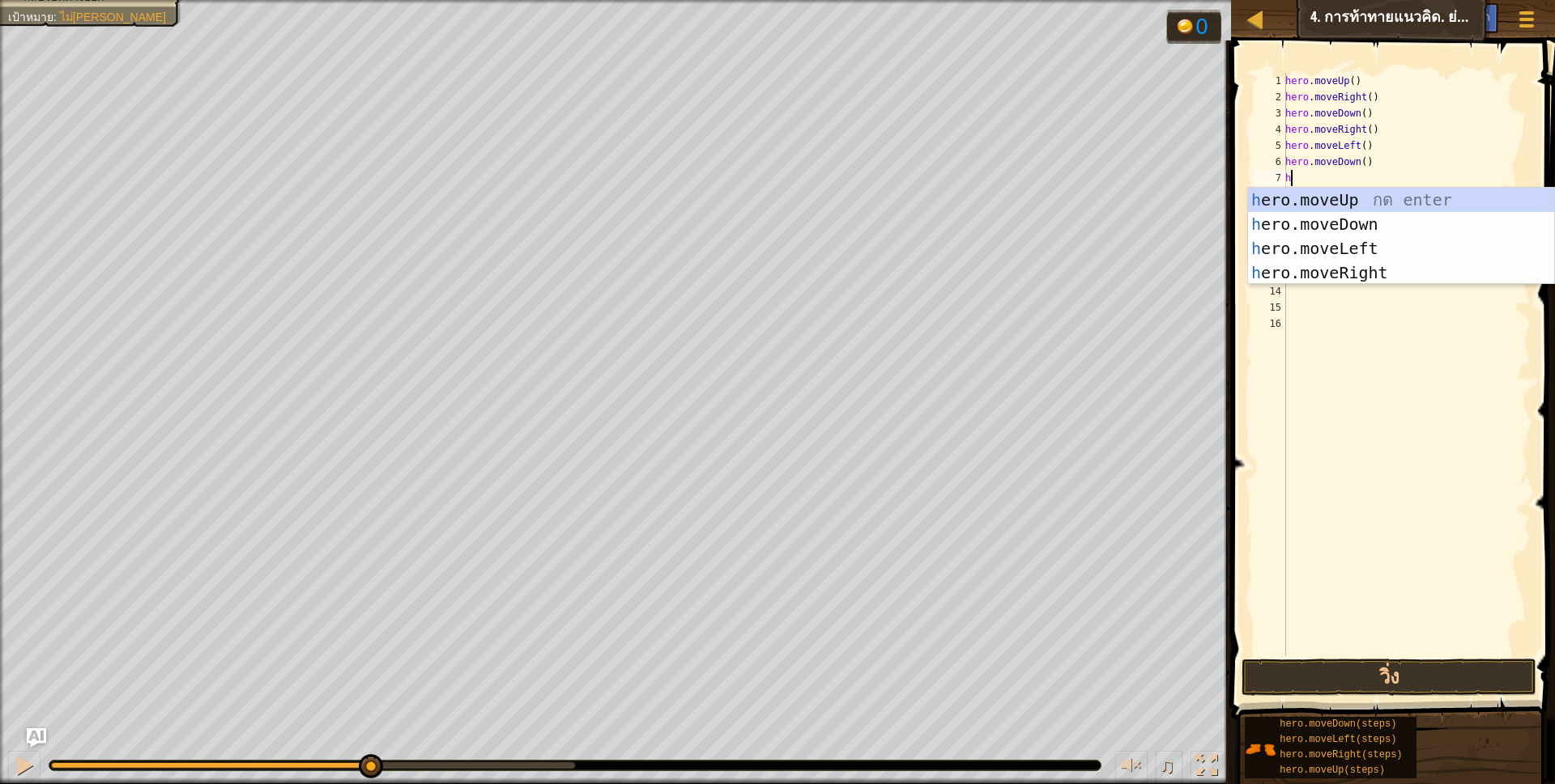
scroll to position [3, 4]
click at [1370, 191] on div "h ero.moveUp กด enter h ero.moveDown กด enter h ero.moveLeft กด enter h ero.mov…" at bounding box center [1401, 260] width 306 height 146
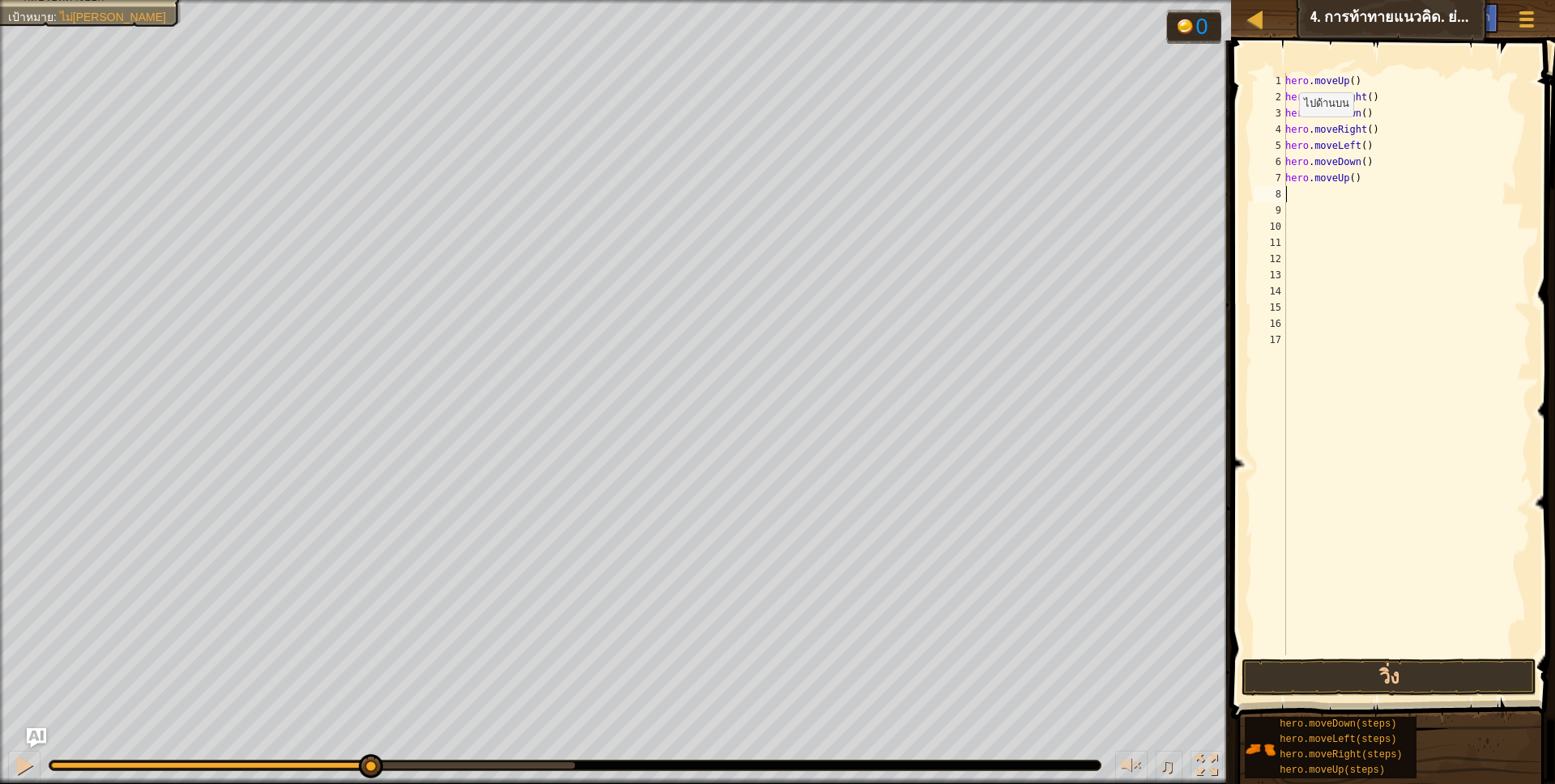
scroll to position [3, 0]
click at [1347, 180] on div "hero . moveUp ( ) hero . moveRight ( ) hero . moveDown ( ) hero . moveRight ( )…" at bounding box center [1407, 380] width 249 height 615
click at [1346, 177] on div "hero . moveUp ( ) hero . moveRight ( ) hero . moveDown ( ) hero . moveRight ( )…" at bounding box center [1407, 380] width 249 height 615
click at [1347, 179] on div "hero . moveUp ( ) hero . moveRight ( ) hero . moveDown ( ) hero . moveRight ( )…" at bounding box center [1407, 380] width 249 height 615
click at [1350, 180] on div "hero . moveUp ( ) hero . moveRight ( ) hero . moveDown ( ) hero . moveRight ( )…" at bounding box center [1407, 380] width 249 height 615
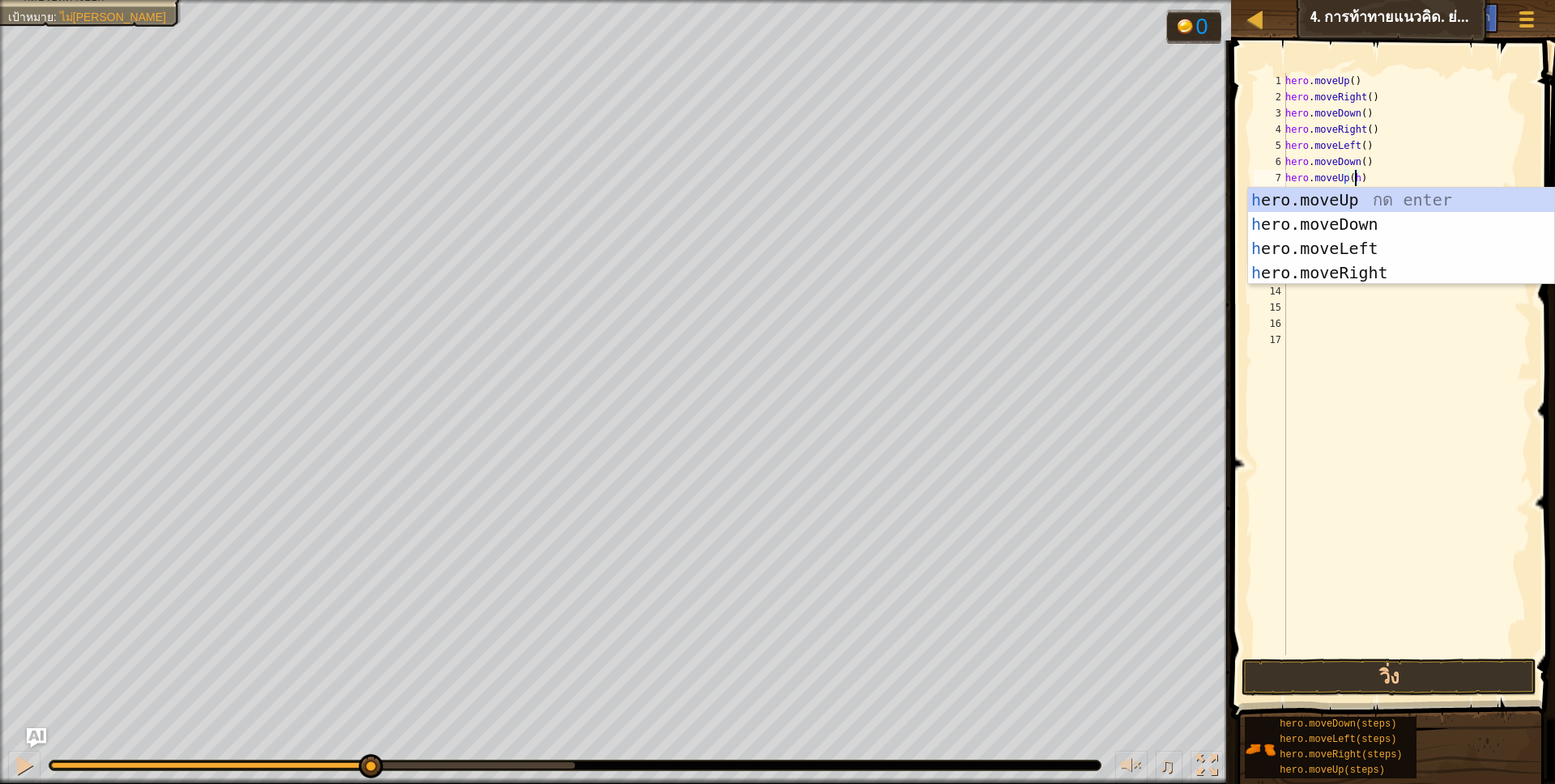
scroll to position [3, 56]
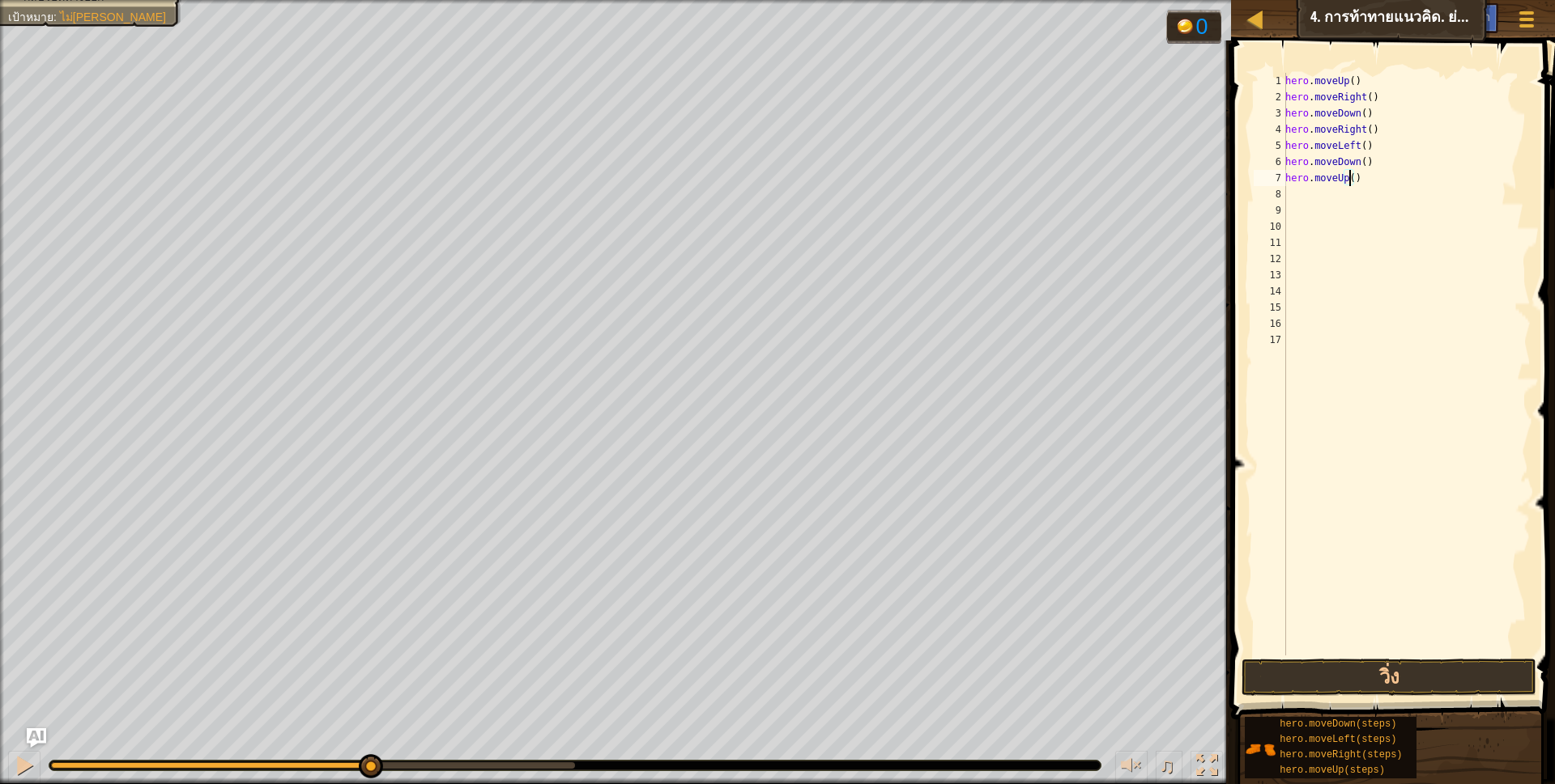
type textarea "hero.moveUp(2)"
click at [1295, 191] on div "hero . moveUp ( ) hero . moveRight ( ) hero . moveDown ( ) hero . moveRight ( )…" at bounding box center [1407, 380] width 249 height 615
type textarea "h"
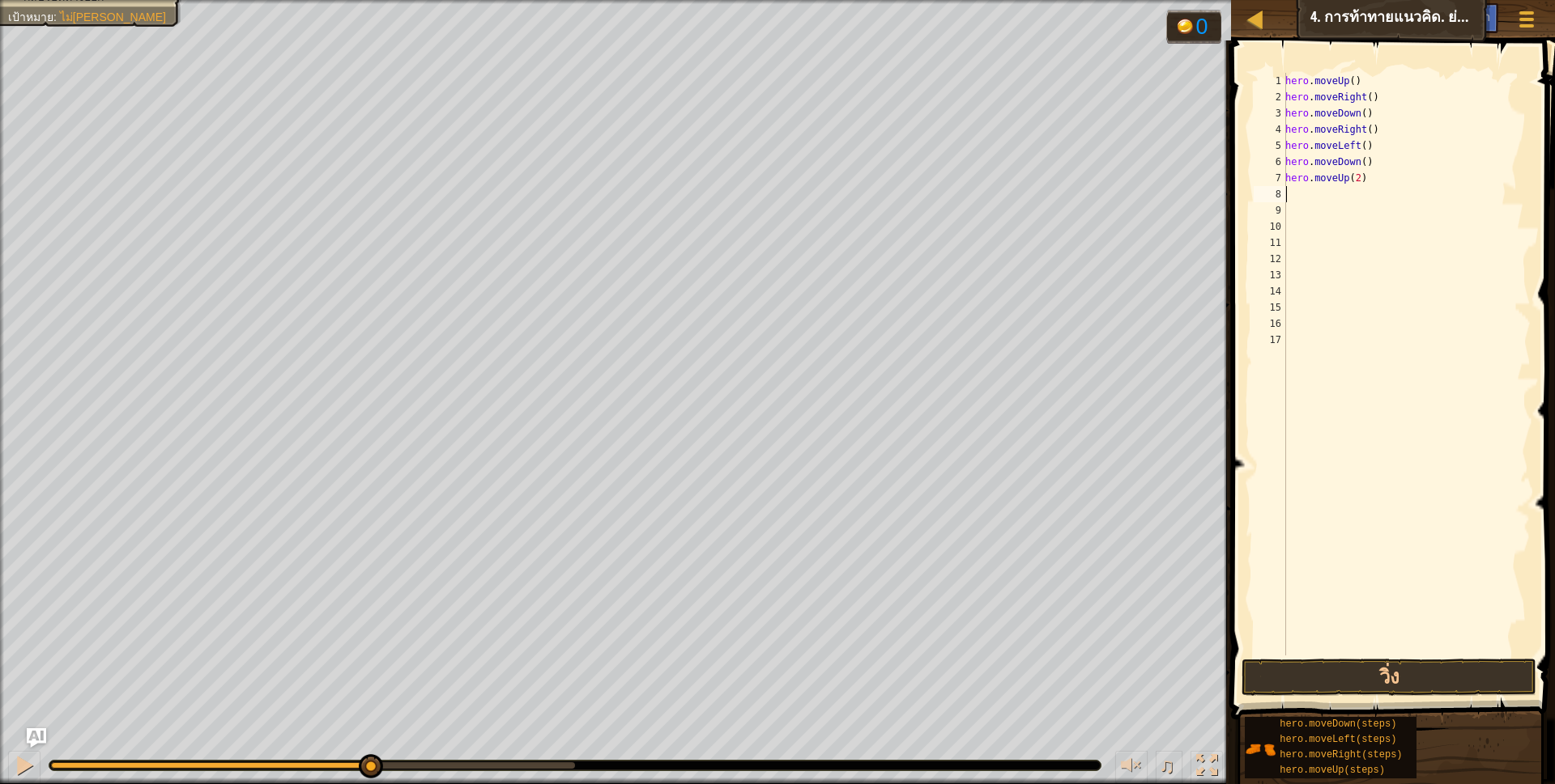
scroll to position [3, 4]
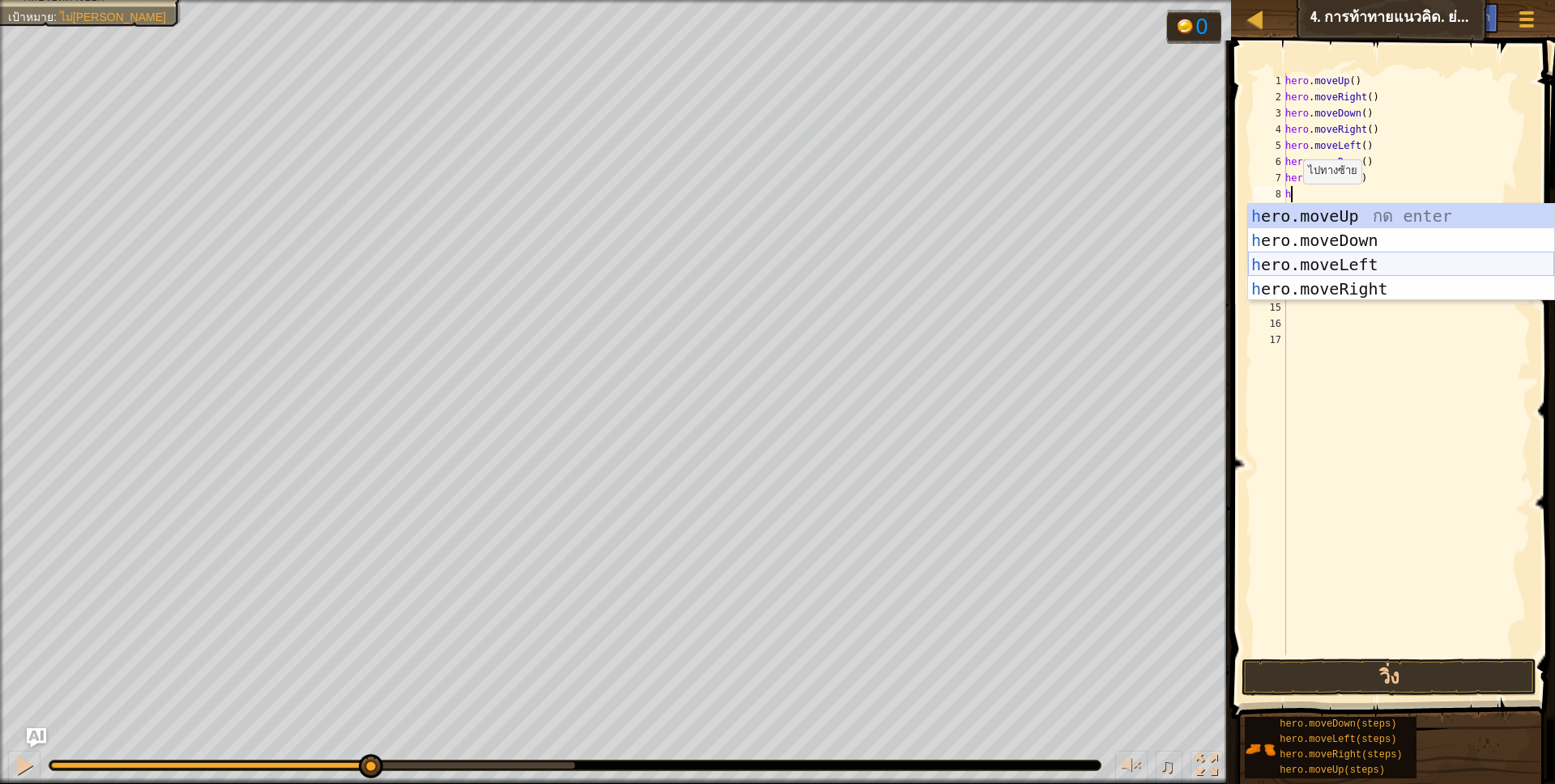
click at [1323, 266] on div "h ero.moveUp กด enter h ero.moveDown กด enter h ero.moveLeft กด enter h ero.mov…" at bounding box center [1401, 276] width 306 height 146
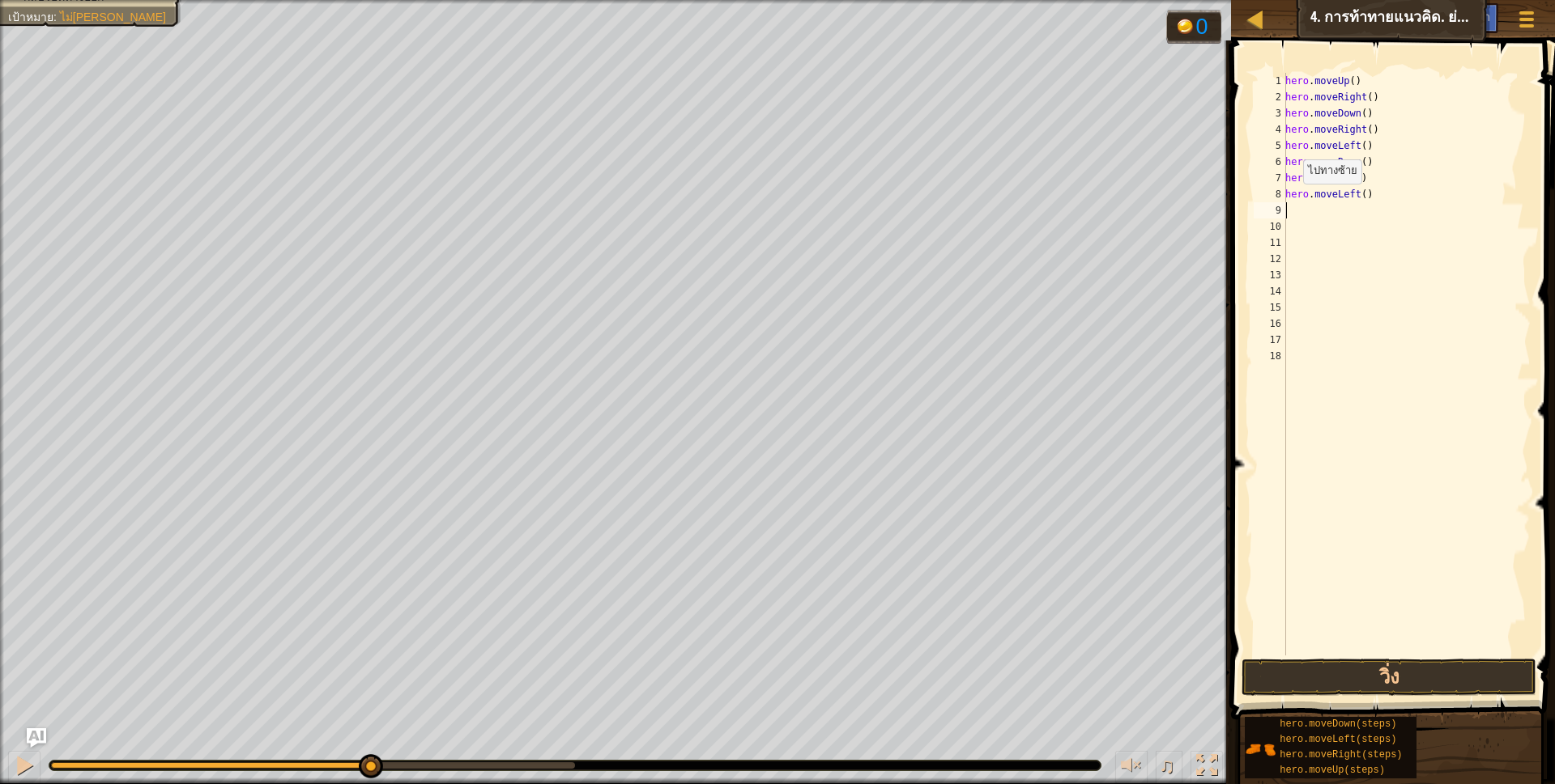
type textarea "h"
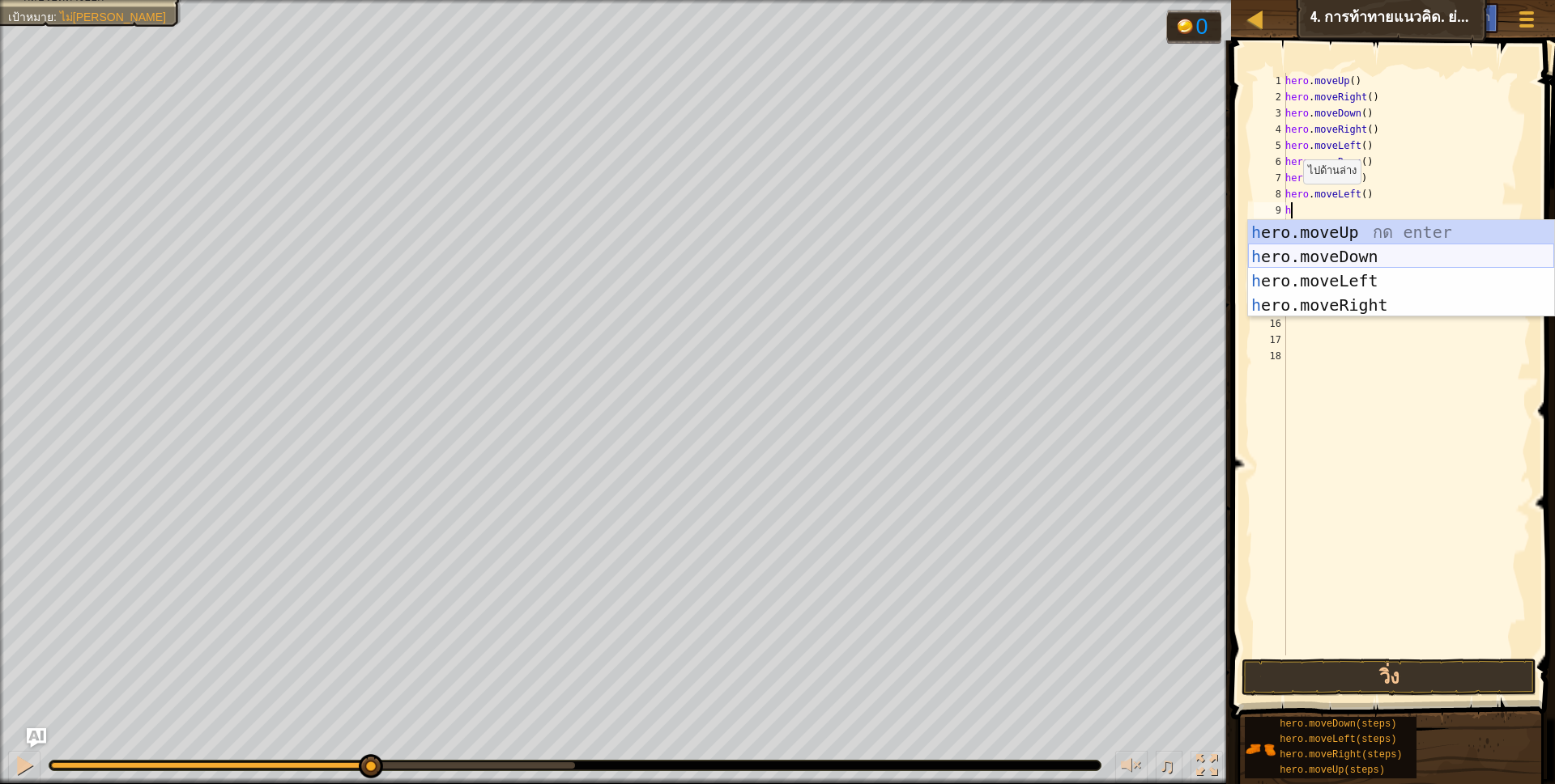
click at [1351, 251] on div "h ero.moveUp กด enter h ero.moveDown กด enter h ero.moveLeft กด enter h ero.mov…" at bounding box center [1401, 292] width 306 height 146
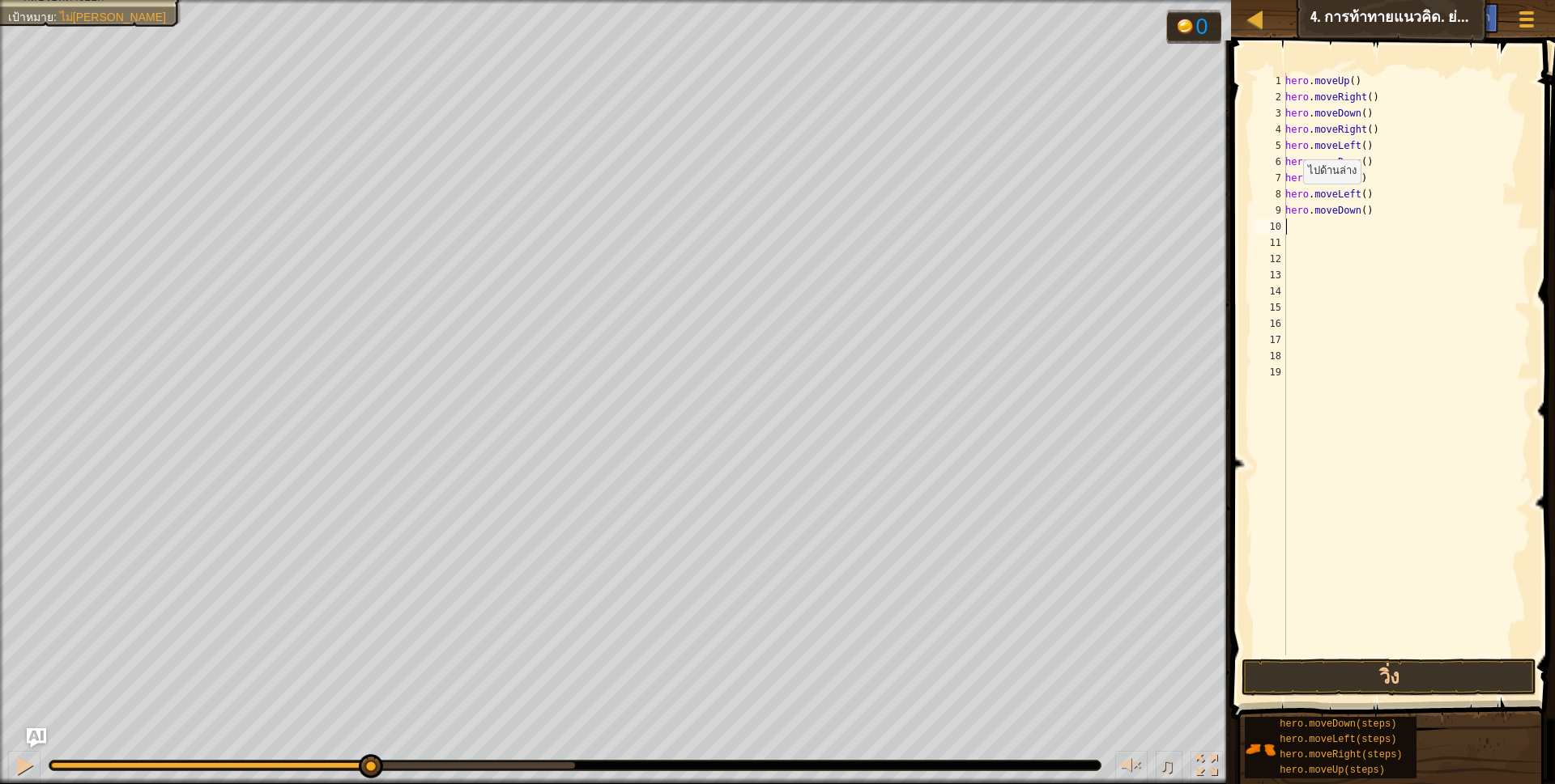
scroll to position [3, 0]
click at [1369, 672] on button "วิ่ง" at bounding box center [1389, 677] width 296 height 37
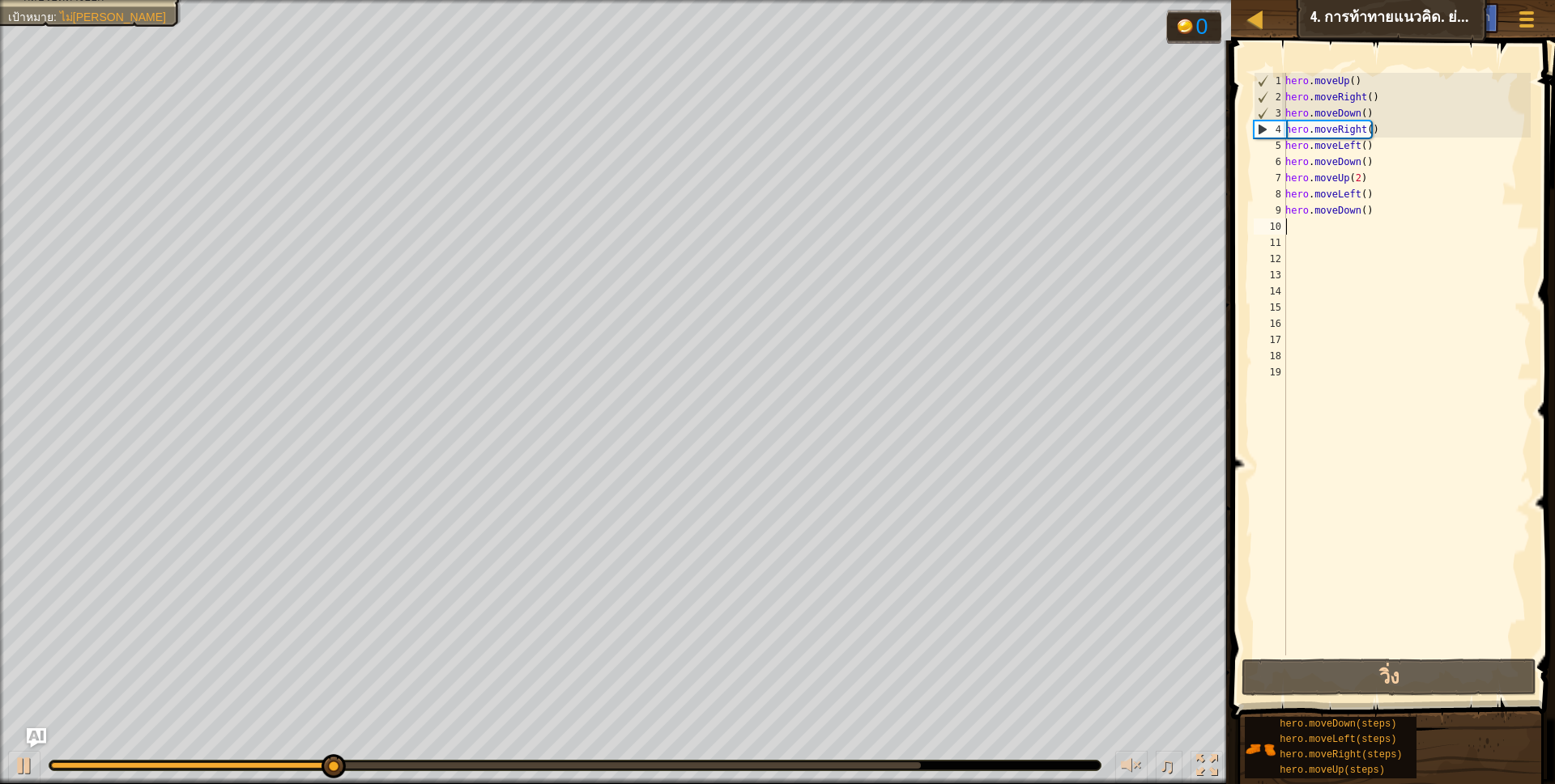
type textarea "h"
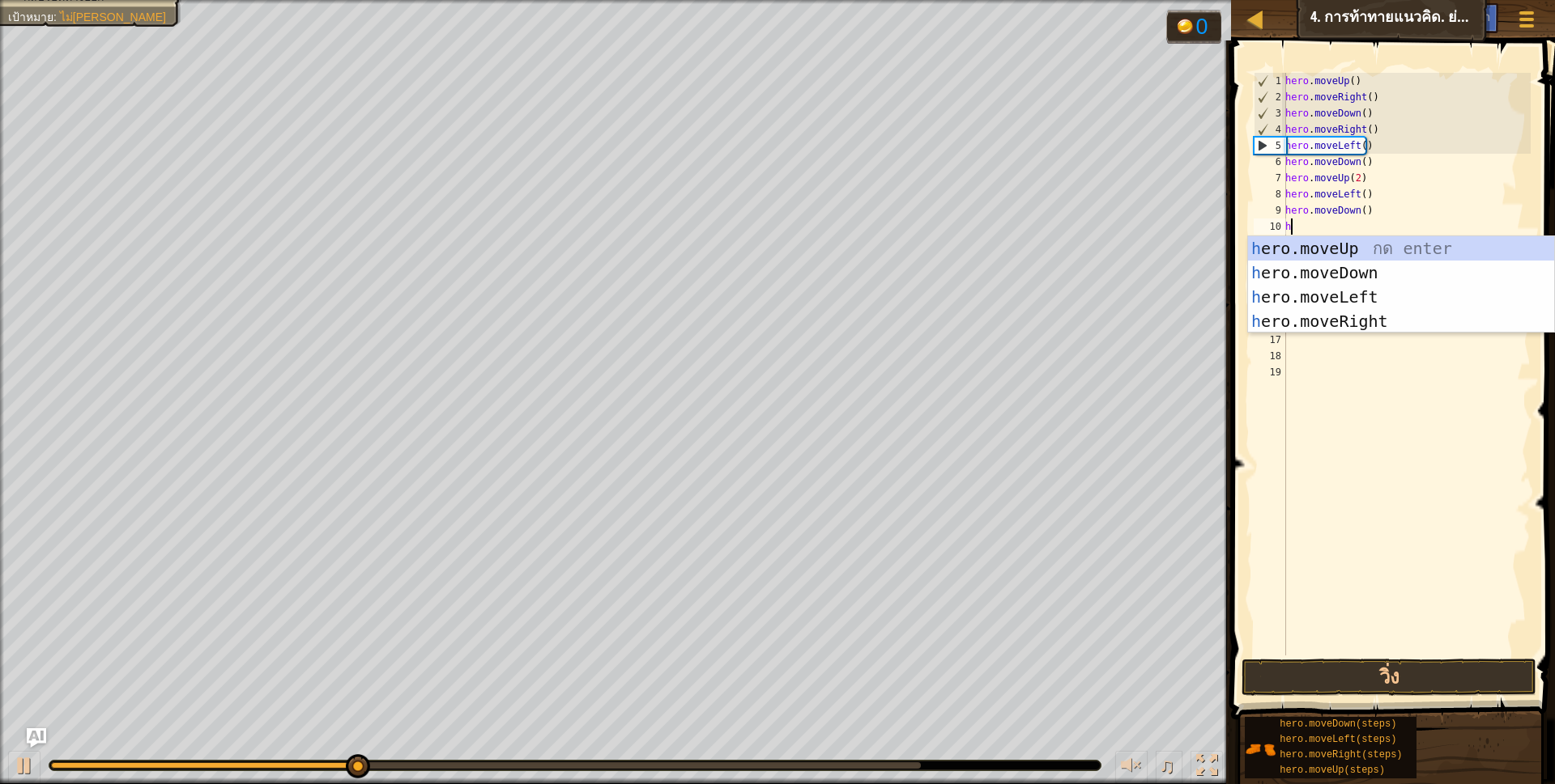
scroll to position [3, 4]
click at [1330, 297] on div "h ero.moveUp กด enter h ero.moveDown กด enter h ero.moveLeft กด enter h ero.mov…" at bounding box center [1401, 308] width 306 height 146
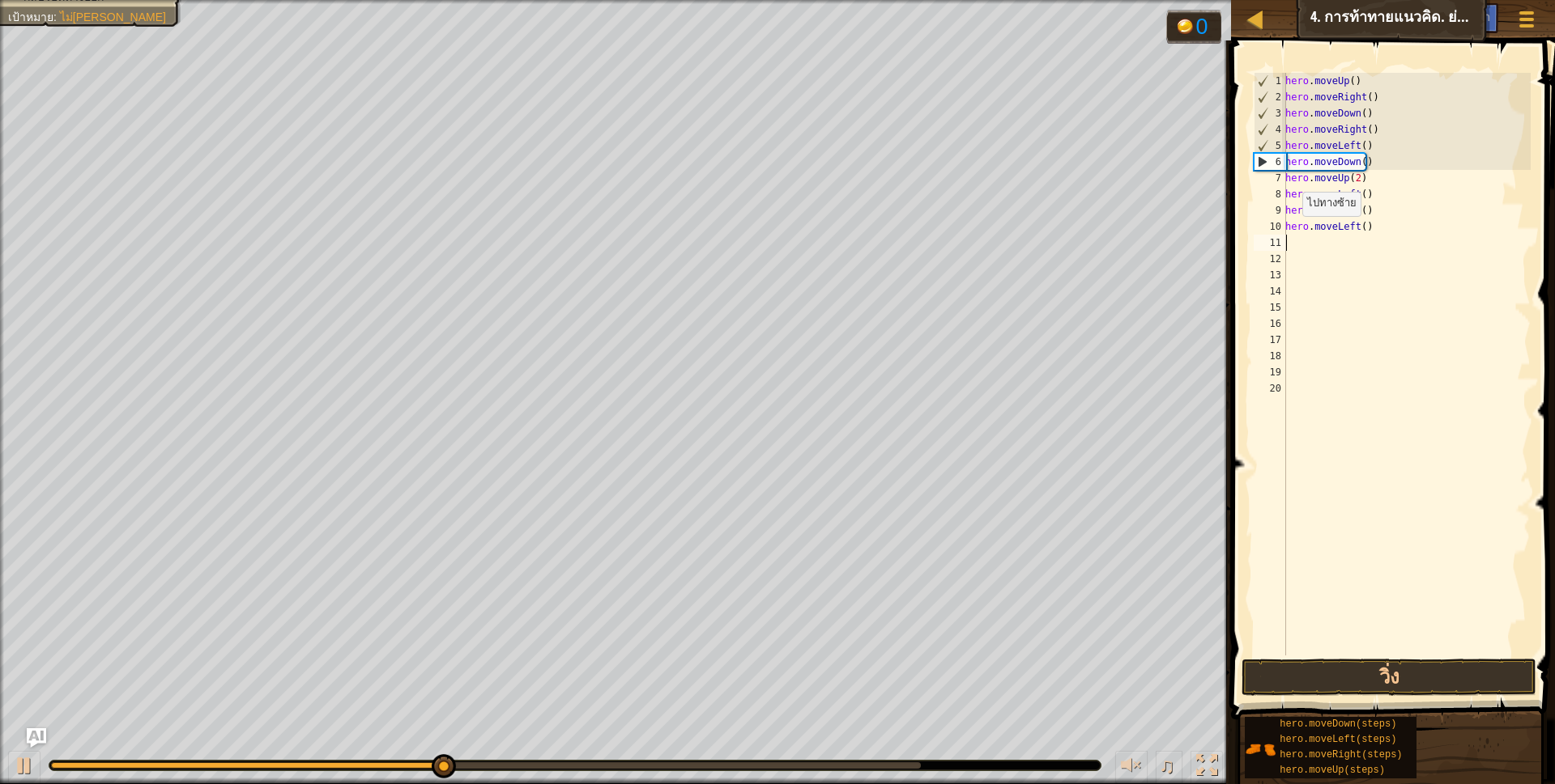
scroll to position [3, 0]
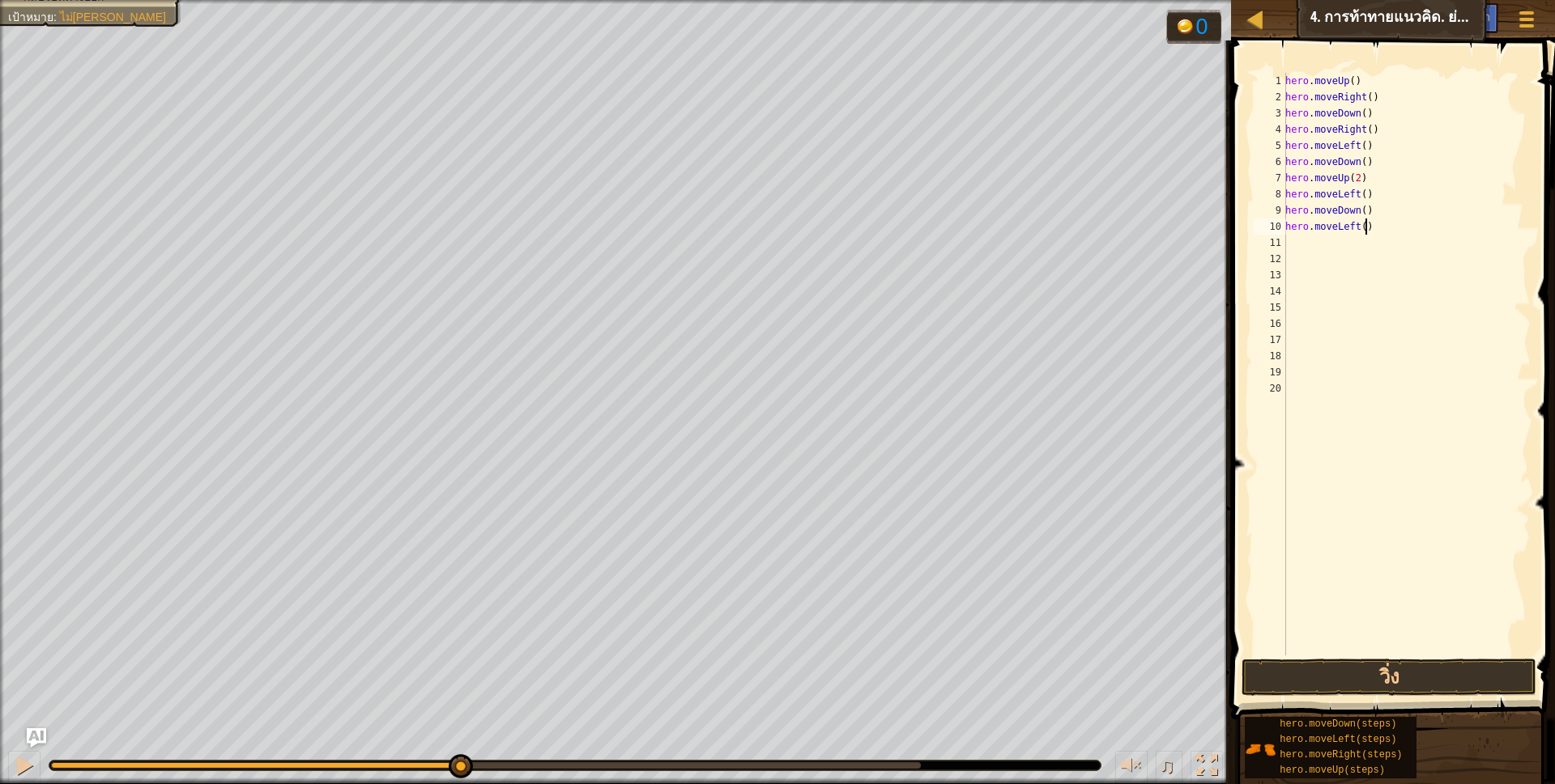
click at [1365, 230] on div "hero . moveUp ( ) hero . moveRight ( ) hero . moveDown ( ) hero . moveRight ( )…" at bounding box center [1407, 380] width 249 height 615
type textarea "h"
type textarea "g"
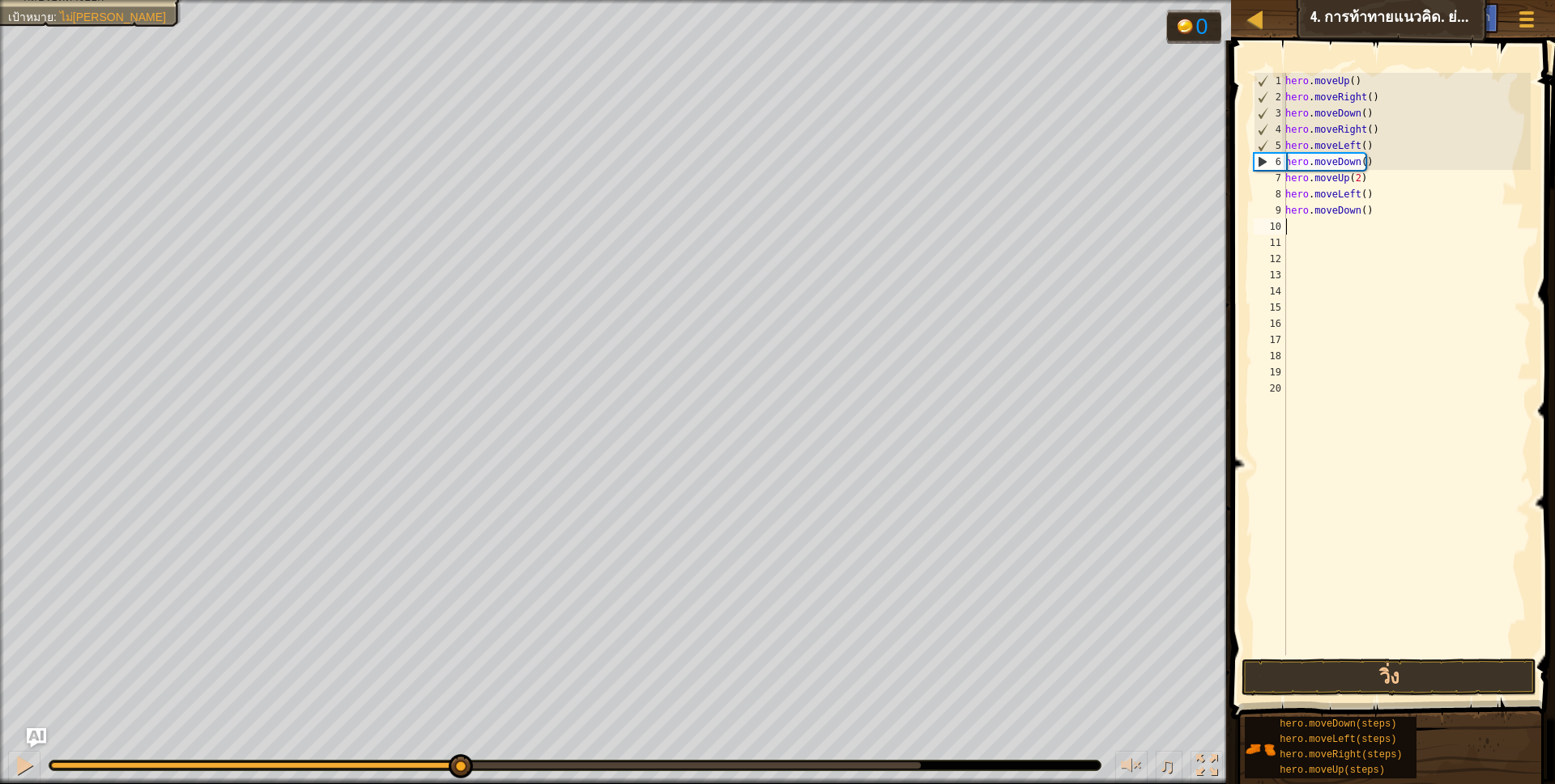
type textarea "h"
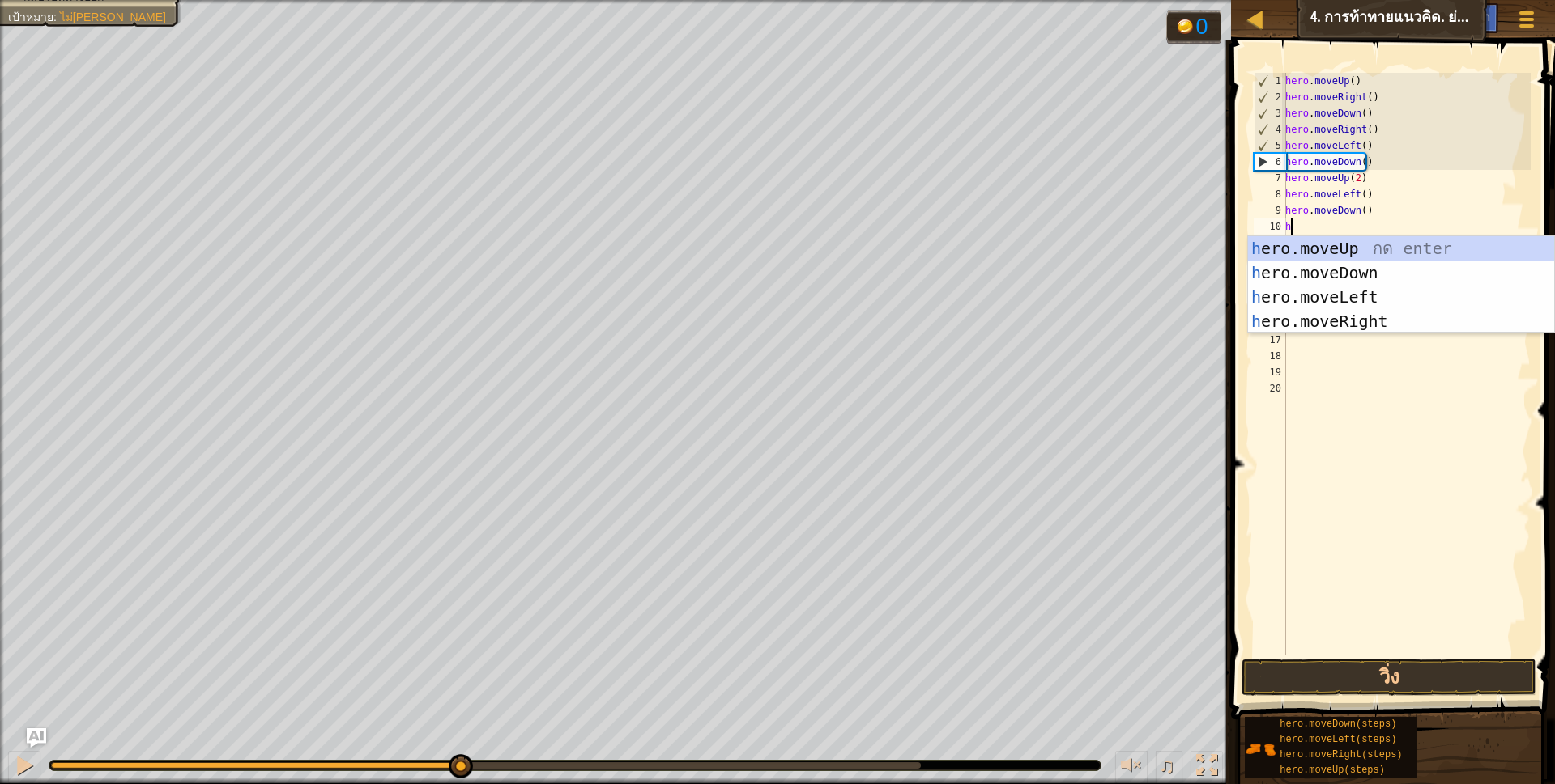
scroll to position [3, 4]
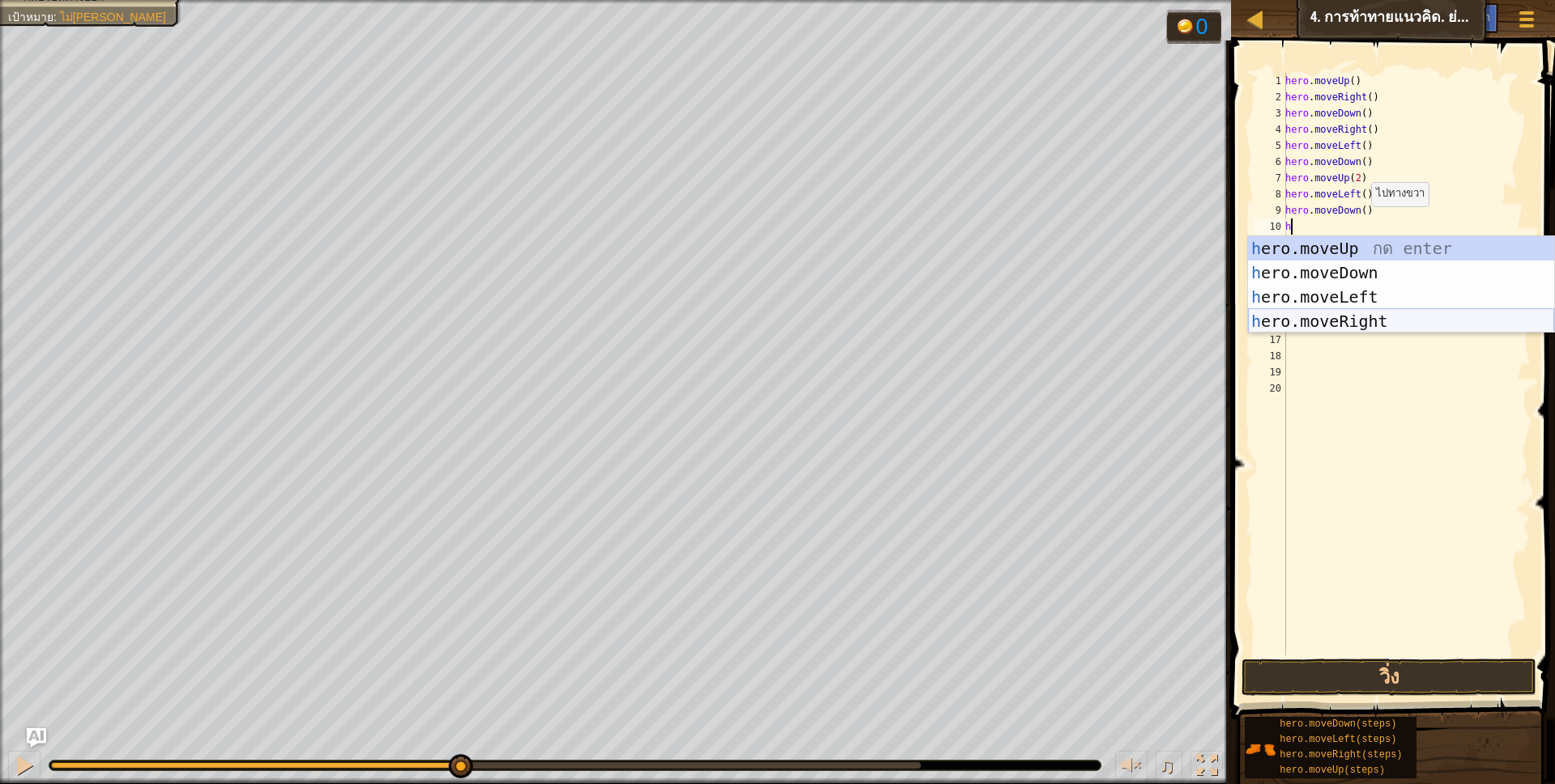
click at [1361, 322] on div "h ero.moveUp กด enter h ero.moveDown กด enter h ero.moveLeft กด enter h ero.mov…" at bounding box center [1401, 308] width 306 height 146
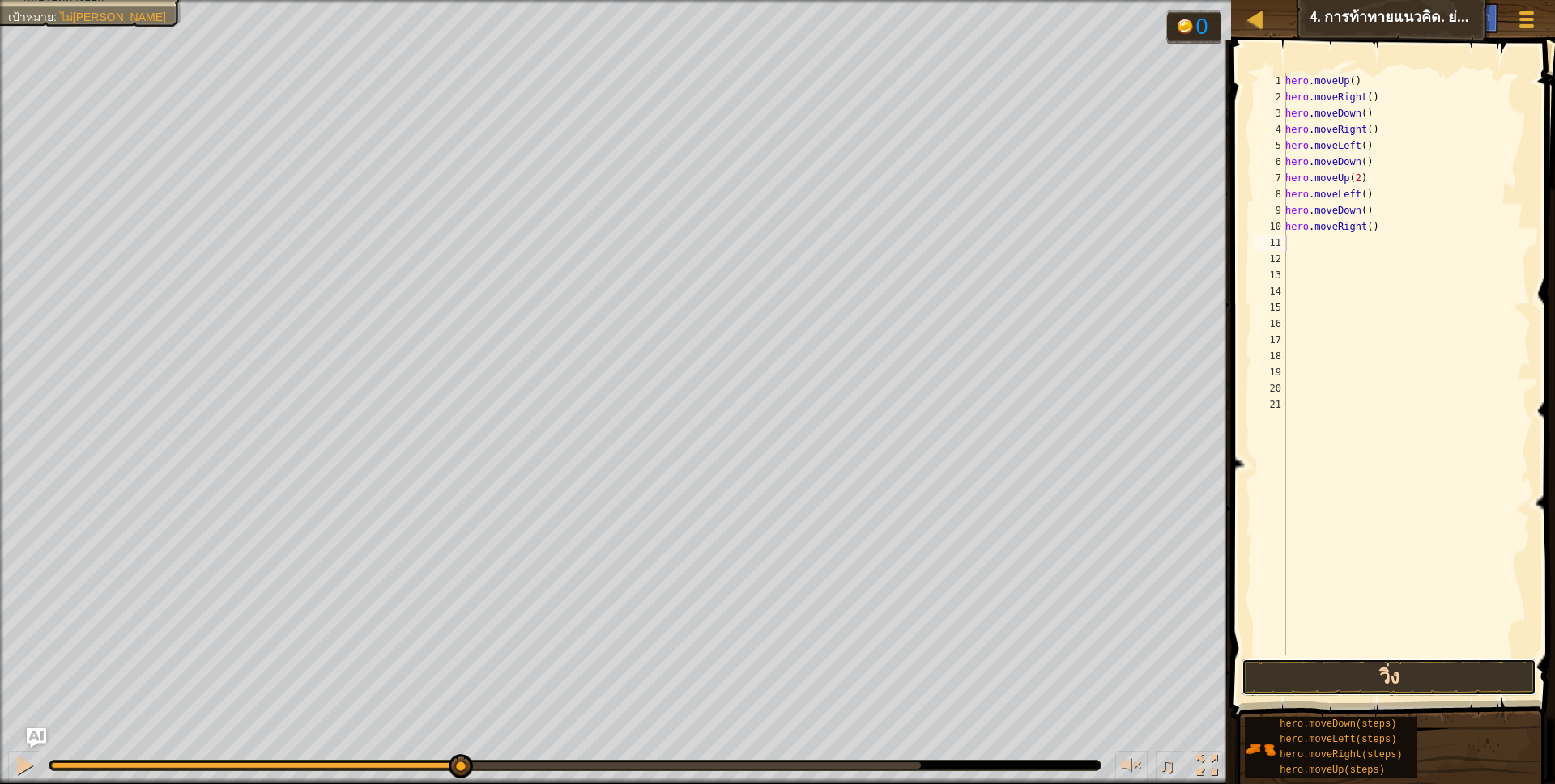
click at [1398, 669] on button "วิ่ง" at bounding box center [1389, 677] width 296 height 37
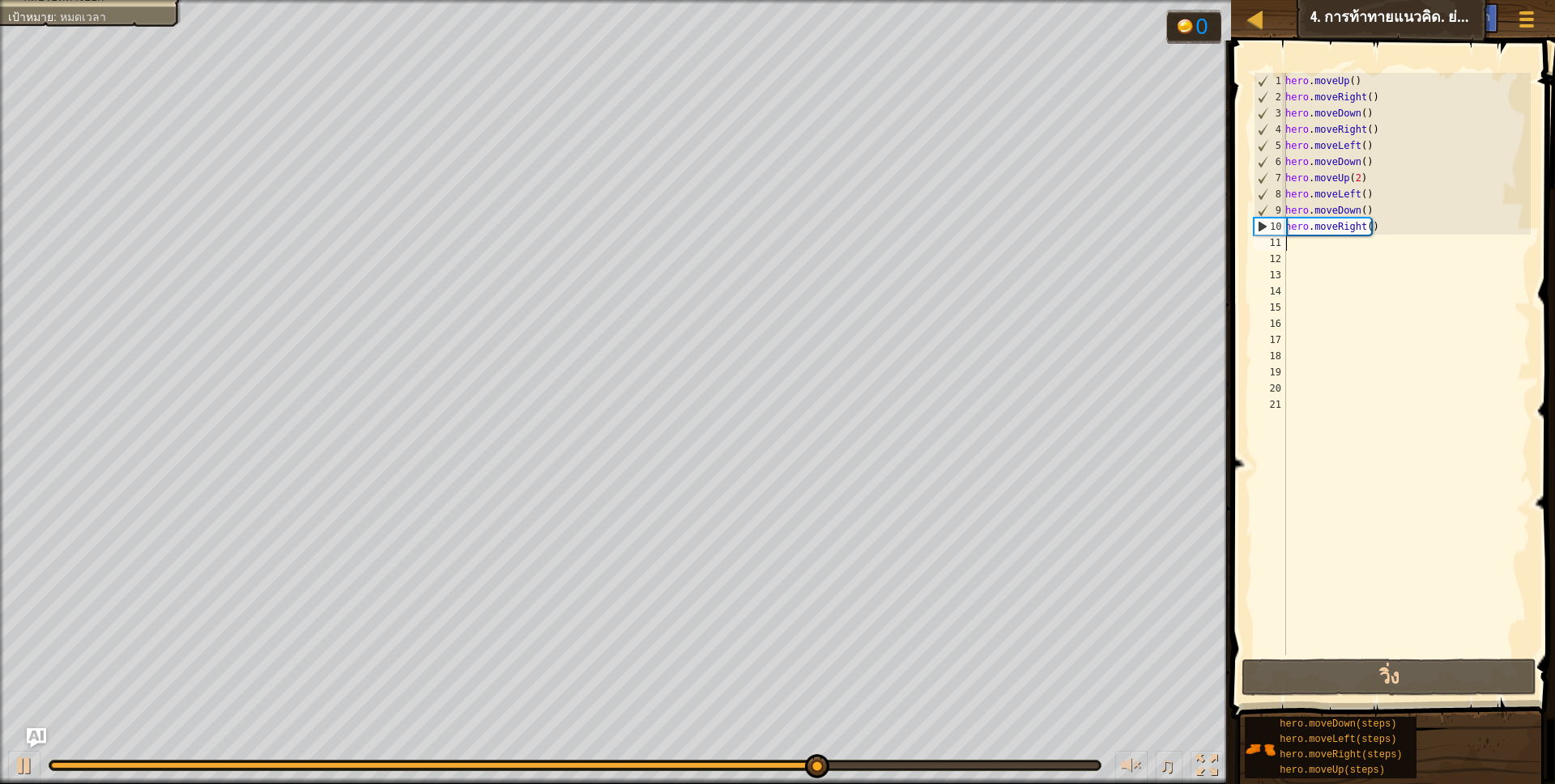
click at [1411, 234] on div "hero . moveUp ( ) hero . moveRight ( ) hero . moveDown ( ) hero . moveRight ( )…" at bounding box center [1407, 380] width 249 height 615
click at [1383, 228] on div "hero . moveUp ( ) hero . moveRight ( ) hero . moveDown ( ) hero . moveRight ( )…" at bounding box center [1407, 380] width 249 height 615
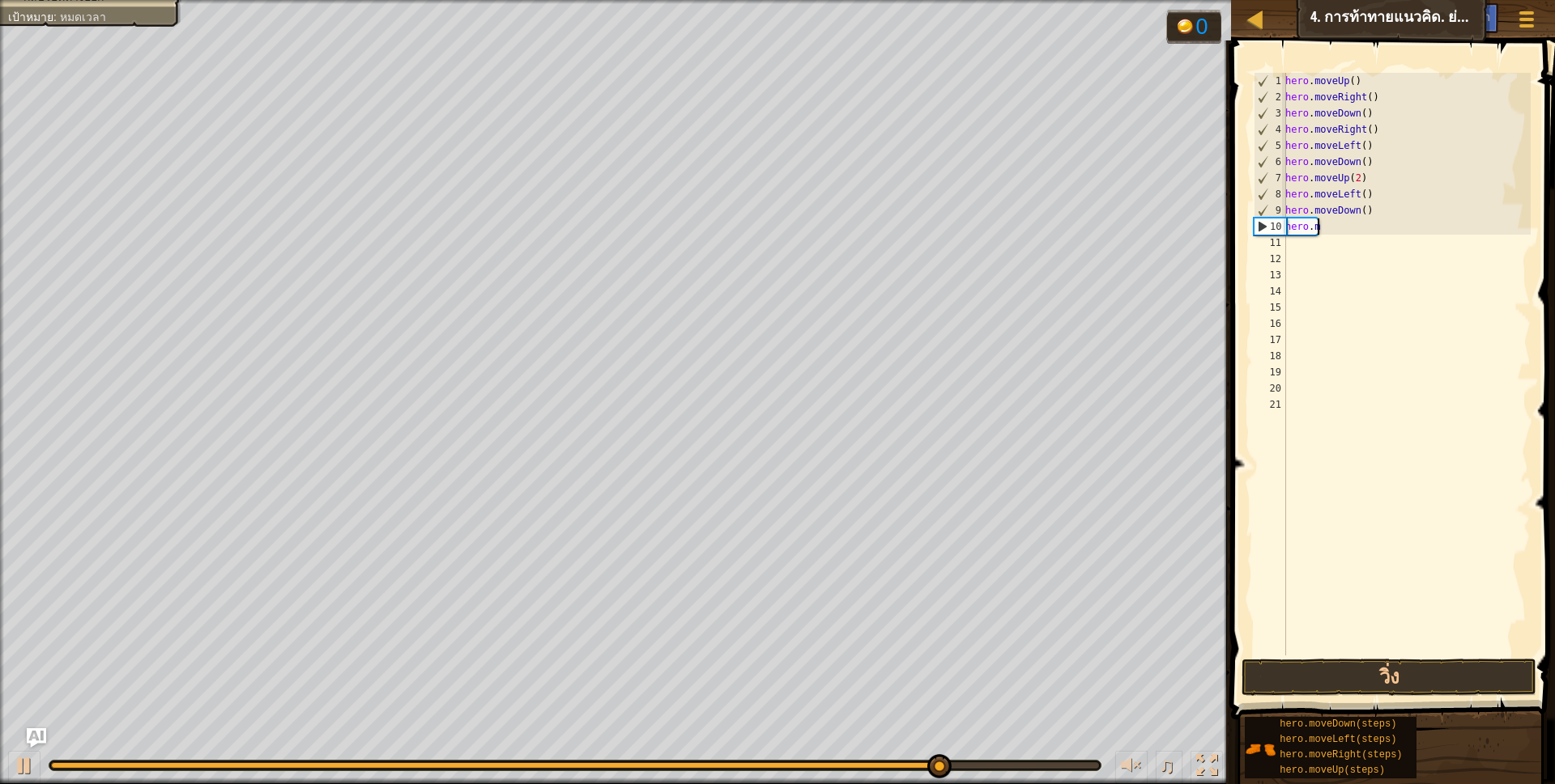
type textarea "h"
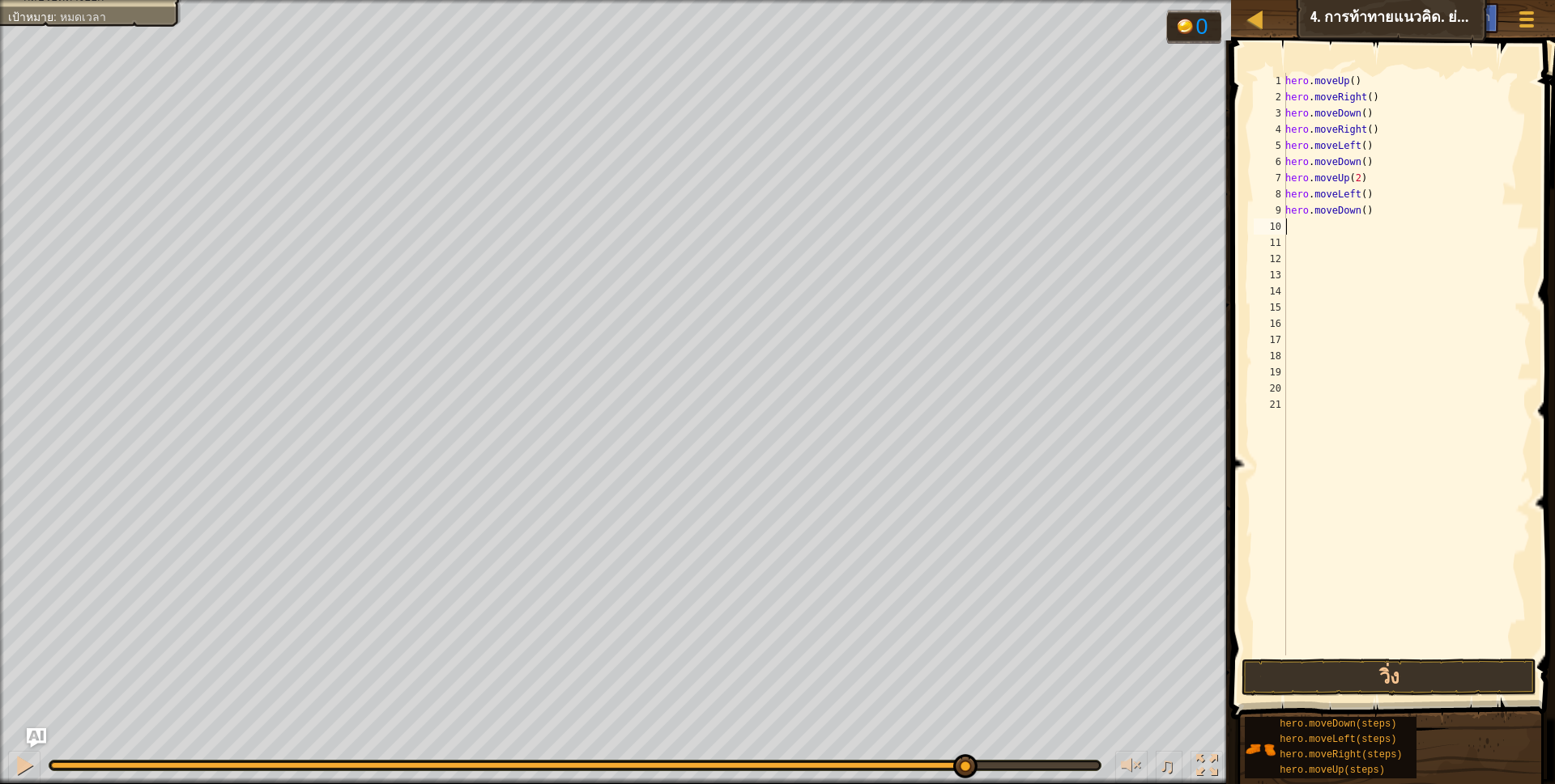
type textarea "h"
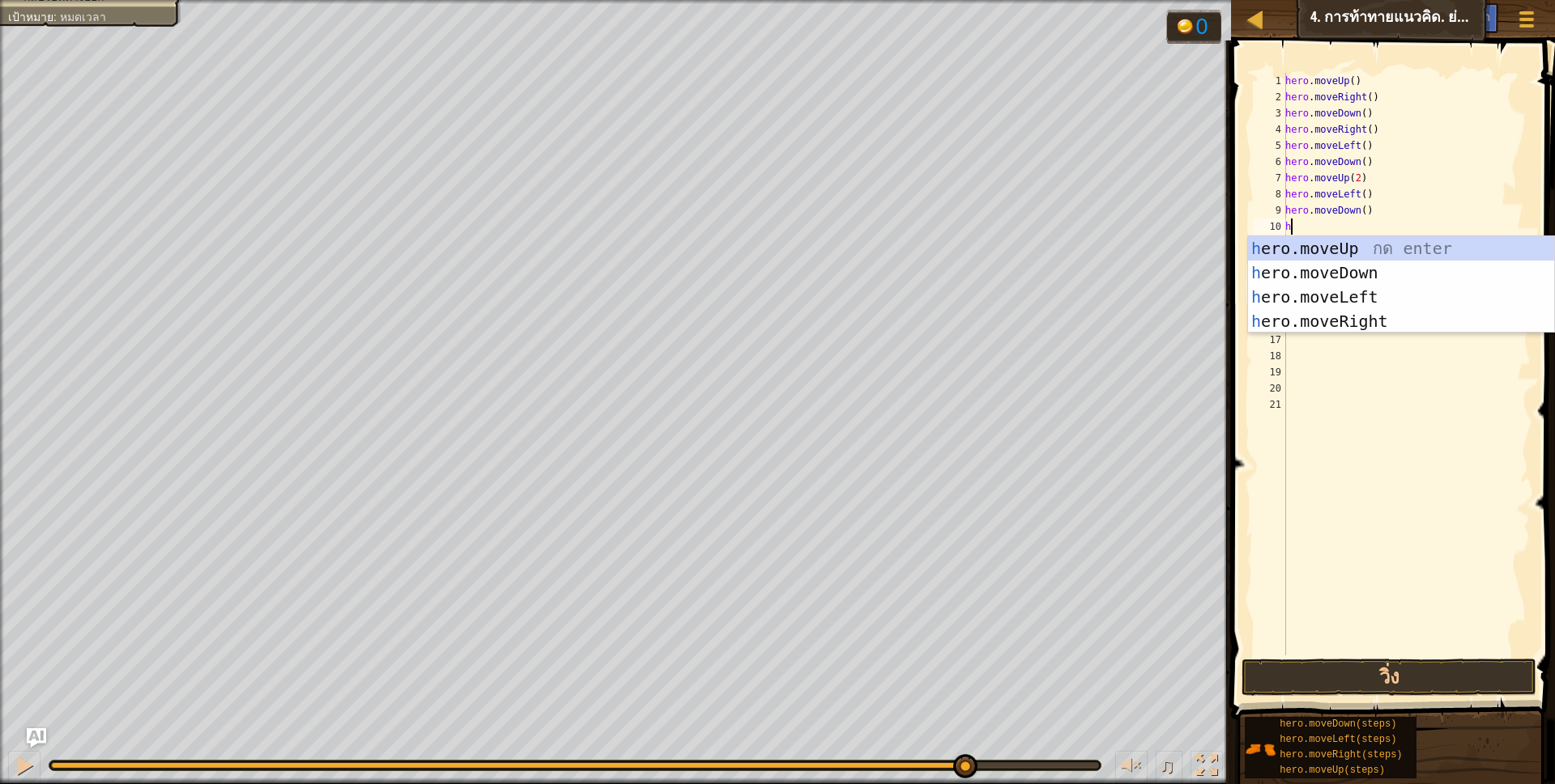
scroll to position [3, 4]
click at [1390, 295] on div "h ero.moveUp กด enter h ero.moveDown กด enter h ero.moveLeft กด enter h ero.mov…" at bounding box center [1401, 308] width 306 height 146
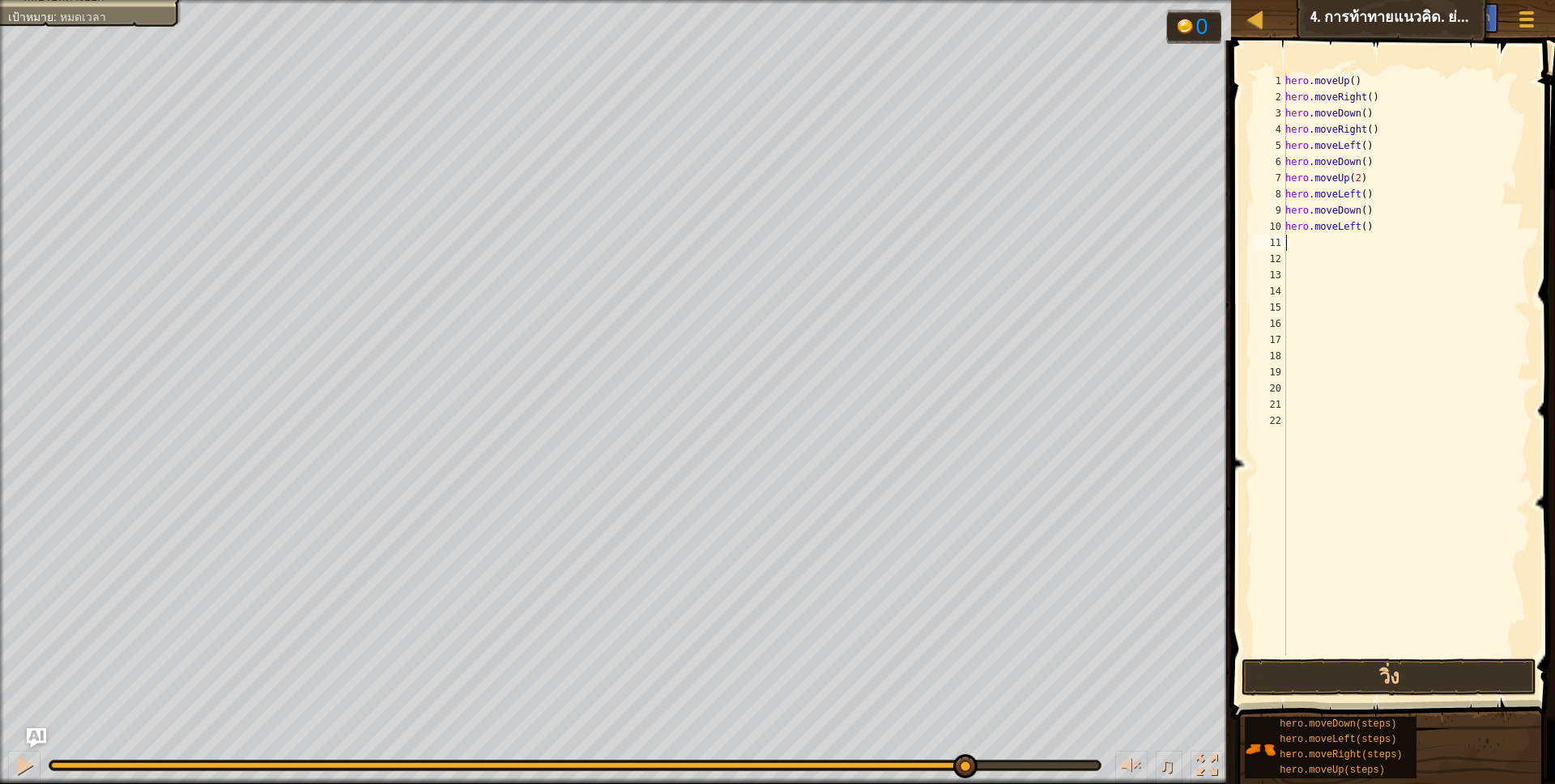
scroll to position [3, 0]
click at [1379, 670] on button "วิ่ง" at bounding box center [1389, 677] width 296 height 37
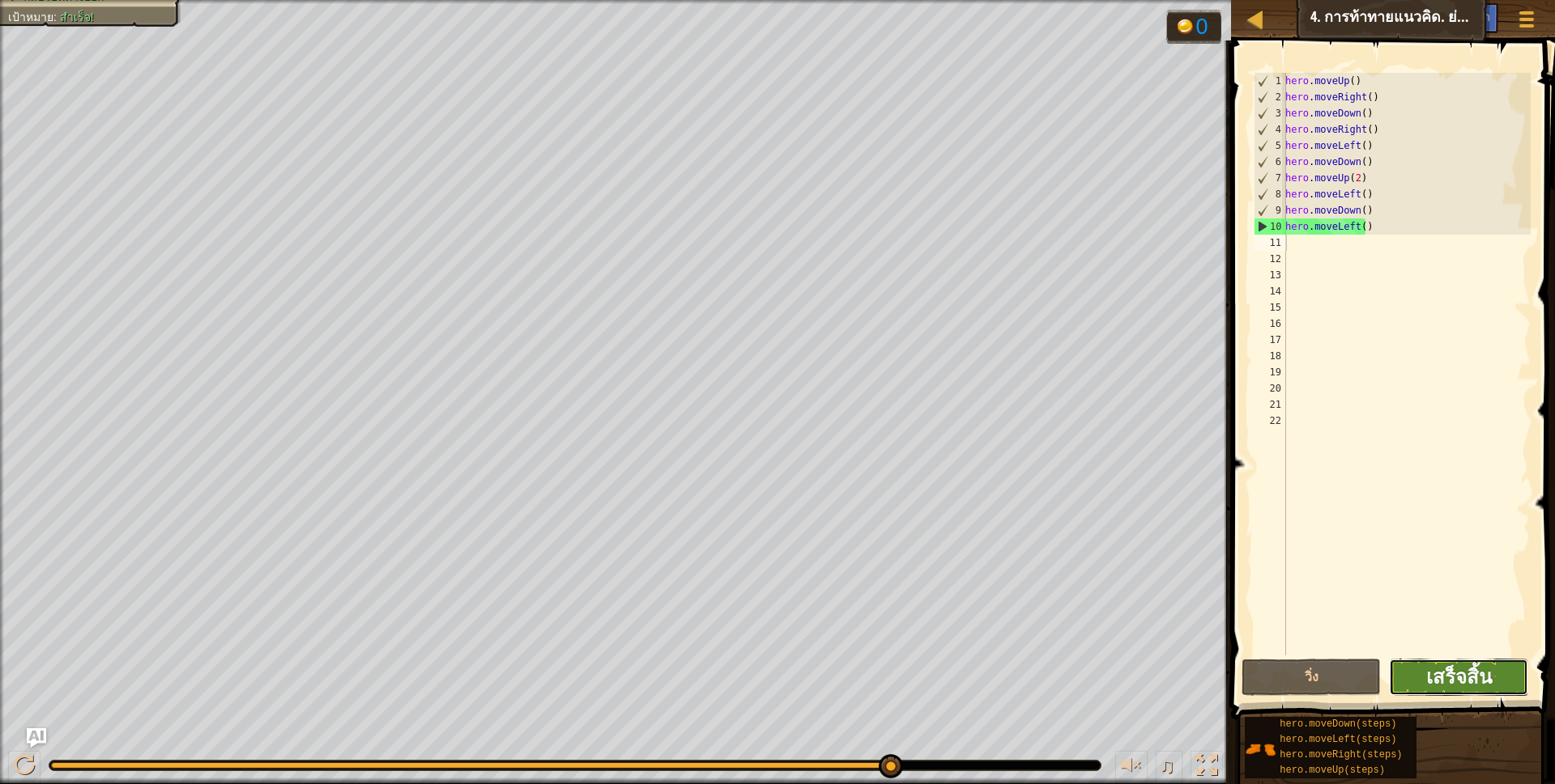
click at [1455, 669] on span "เสร็จสิ้น" at bounding box center [1459, 677] width 66 height 26
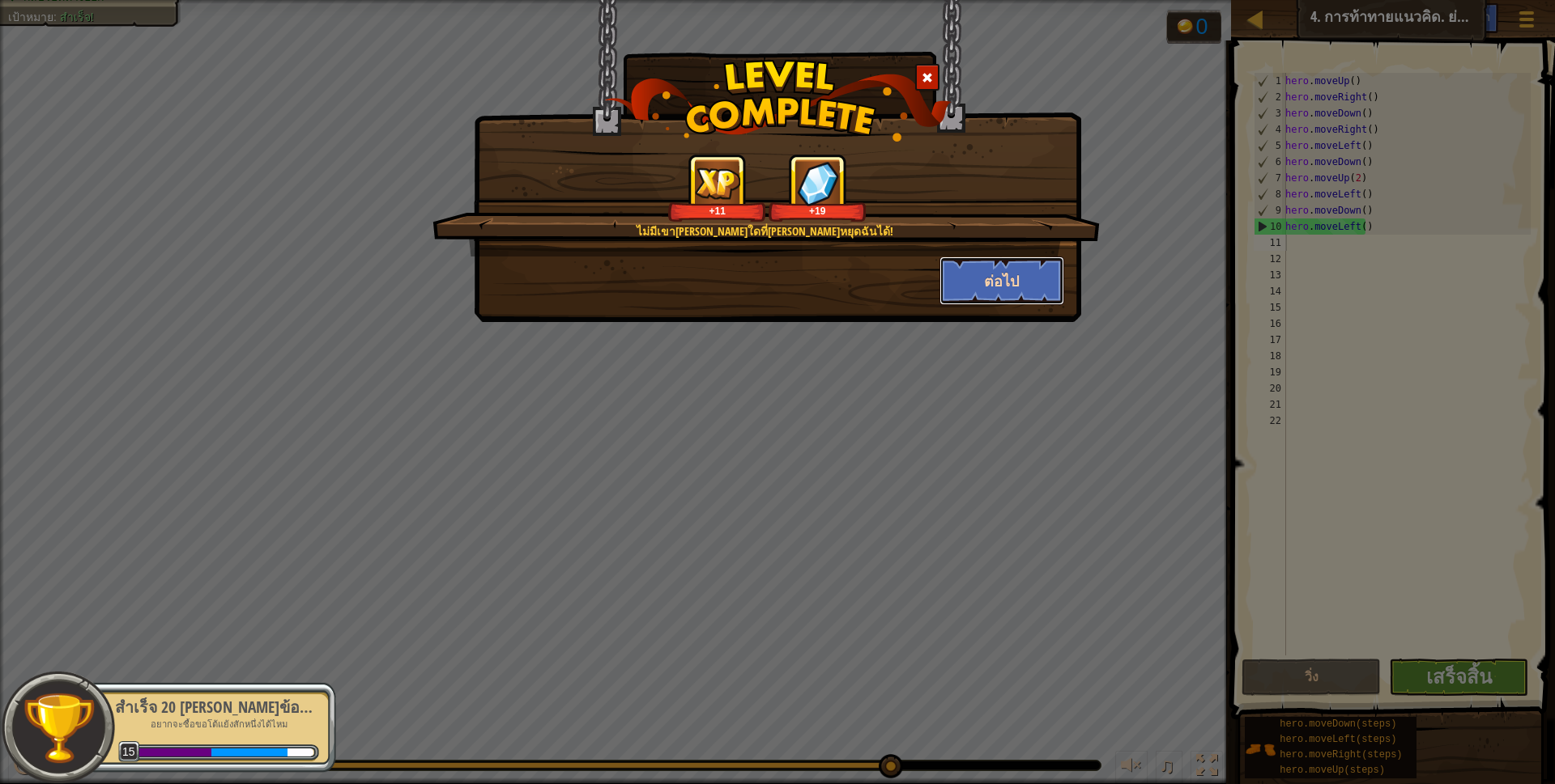
click at [1006, 271] on button "ต่อไป" at bounding box center [1002, 280] width 125 height 49
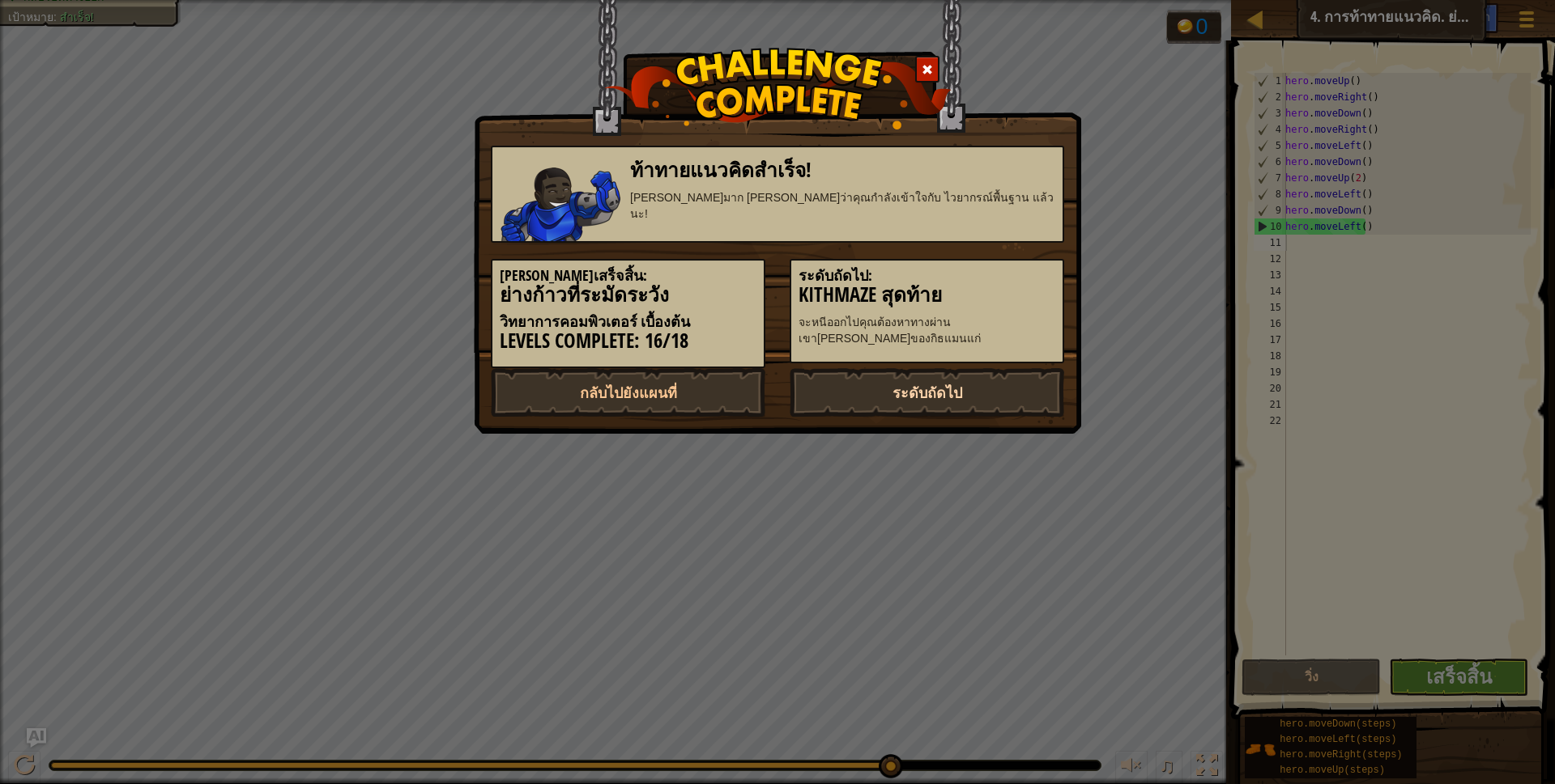
click at [964, 393] on link "ระดับถัดไป" at bounding box center [927, 392] width 275 height 49
click at [907, 385] on link "ระดับถัดไป" at bounding box center [927, 392] width 275 height 49
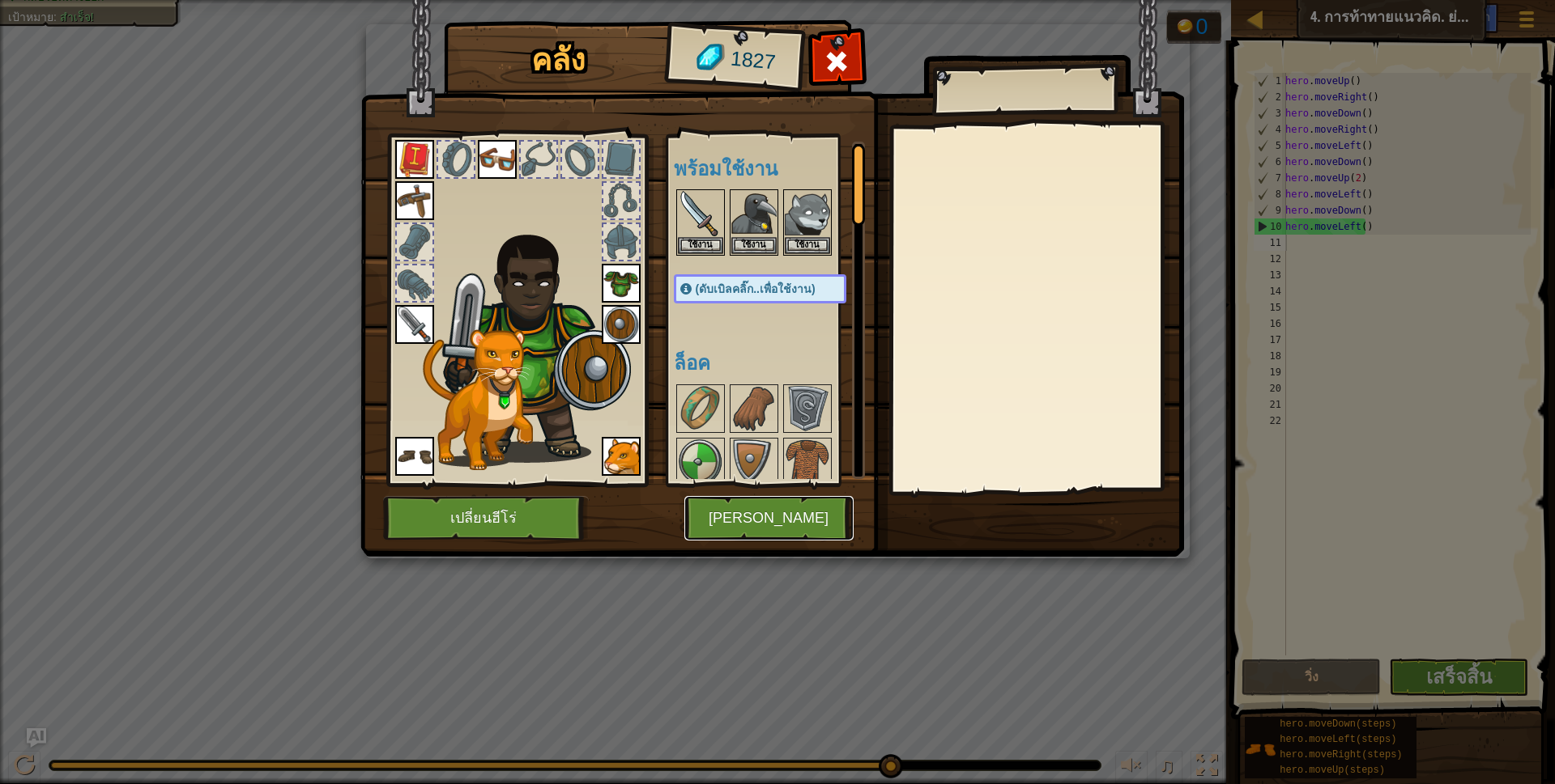
click at [781, 518] on button "[PERSON_NAME]" at bounding box center [769, 518] width 170 height 44
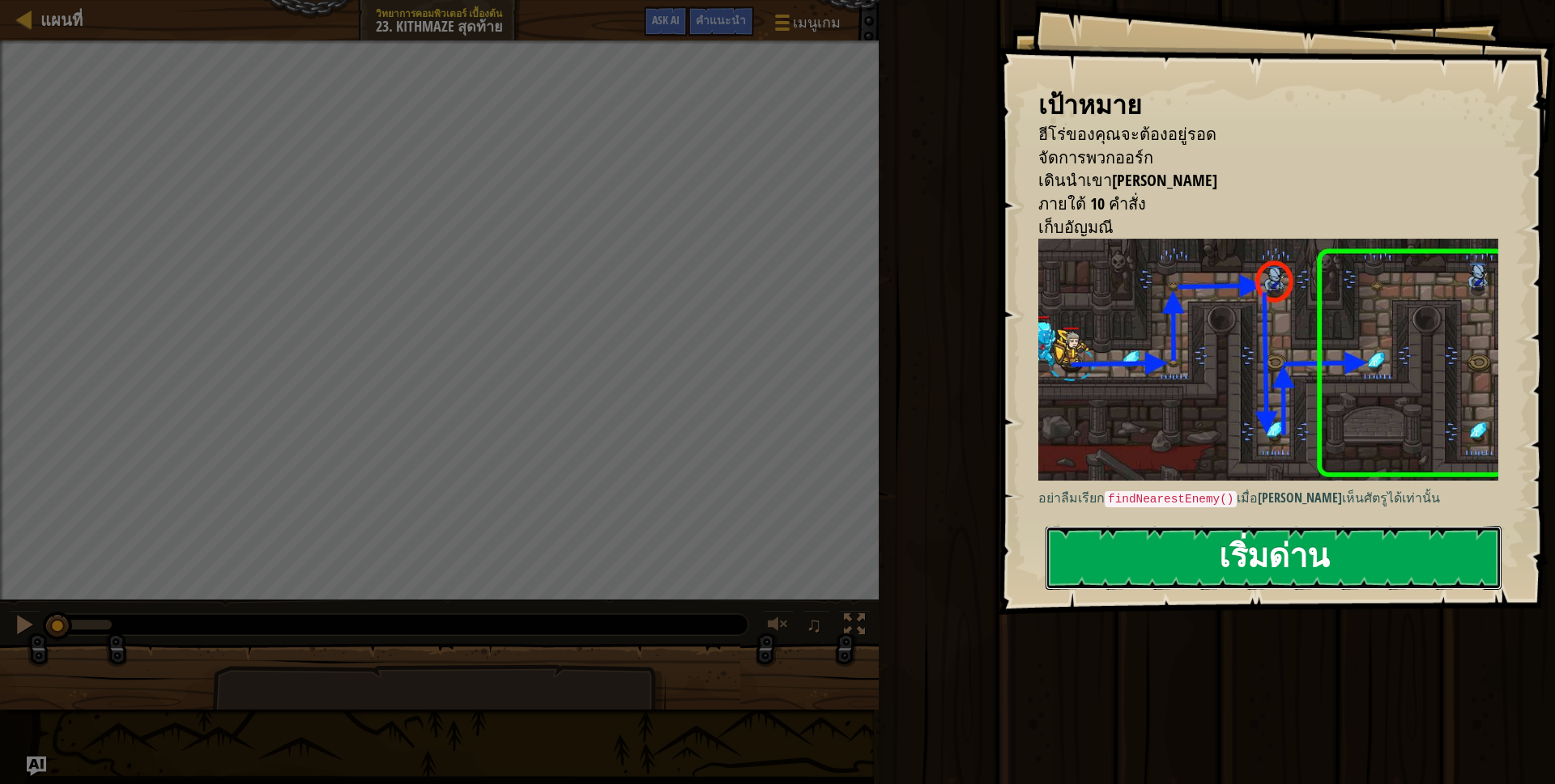
click at [1160, 545] on button "เริ่มด่าน" at bounding box center [1273, 557] width 456 height 64
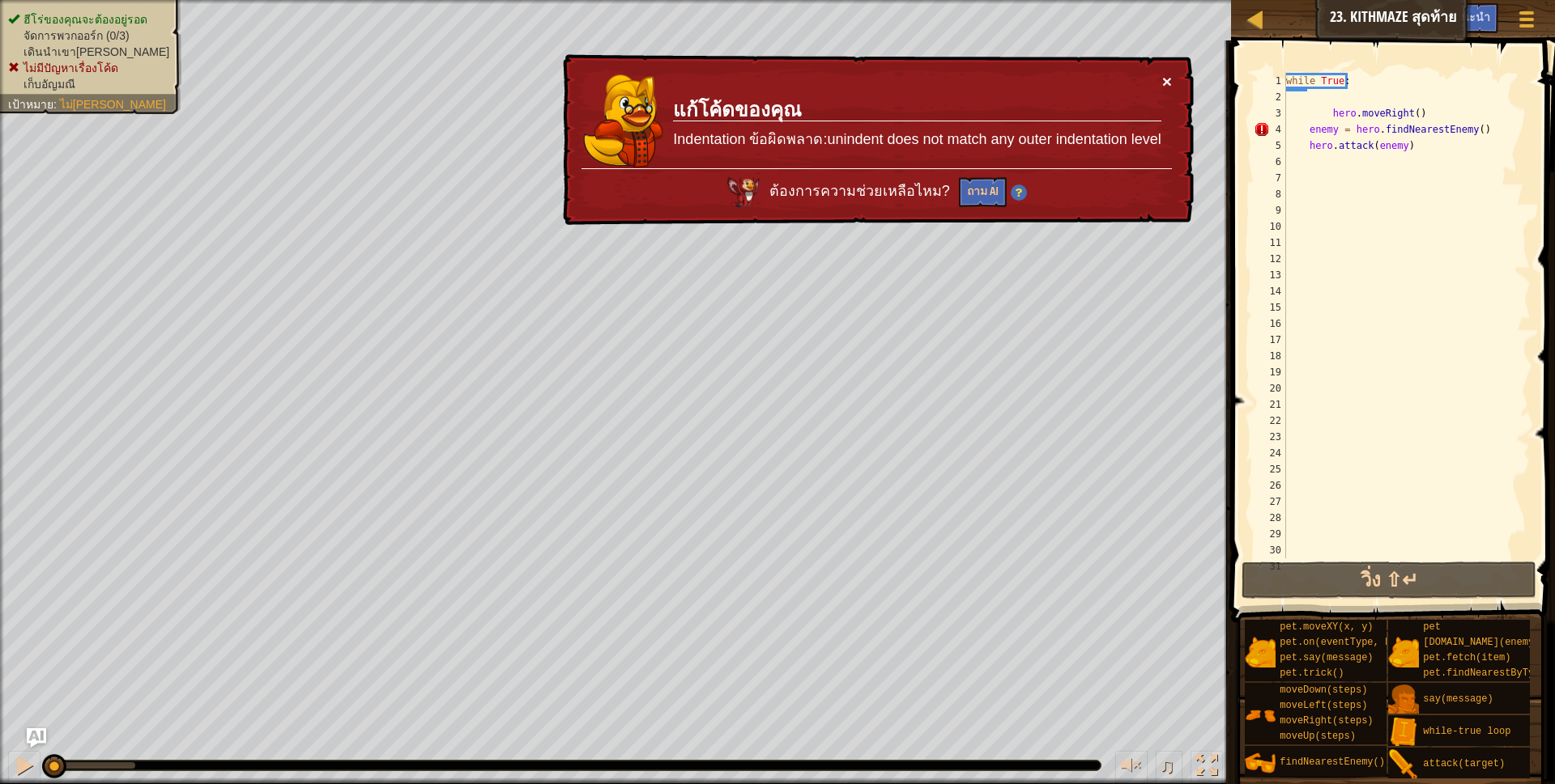
click at [1168, 78] on button "×" at bounding box center [1168, 86] width 10 height 17
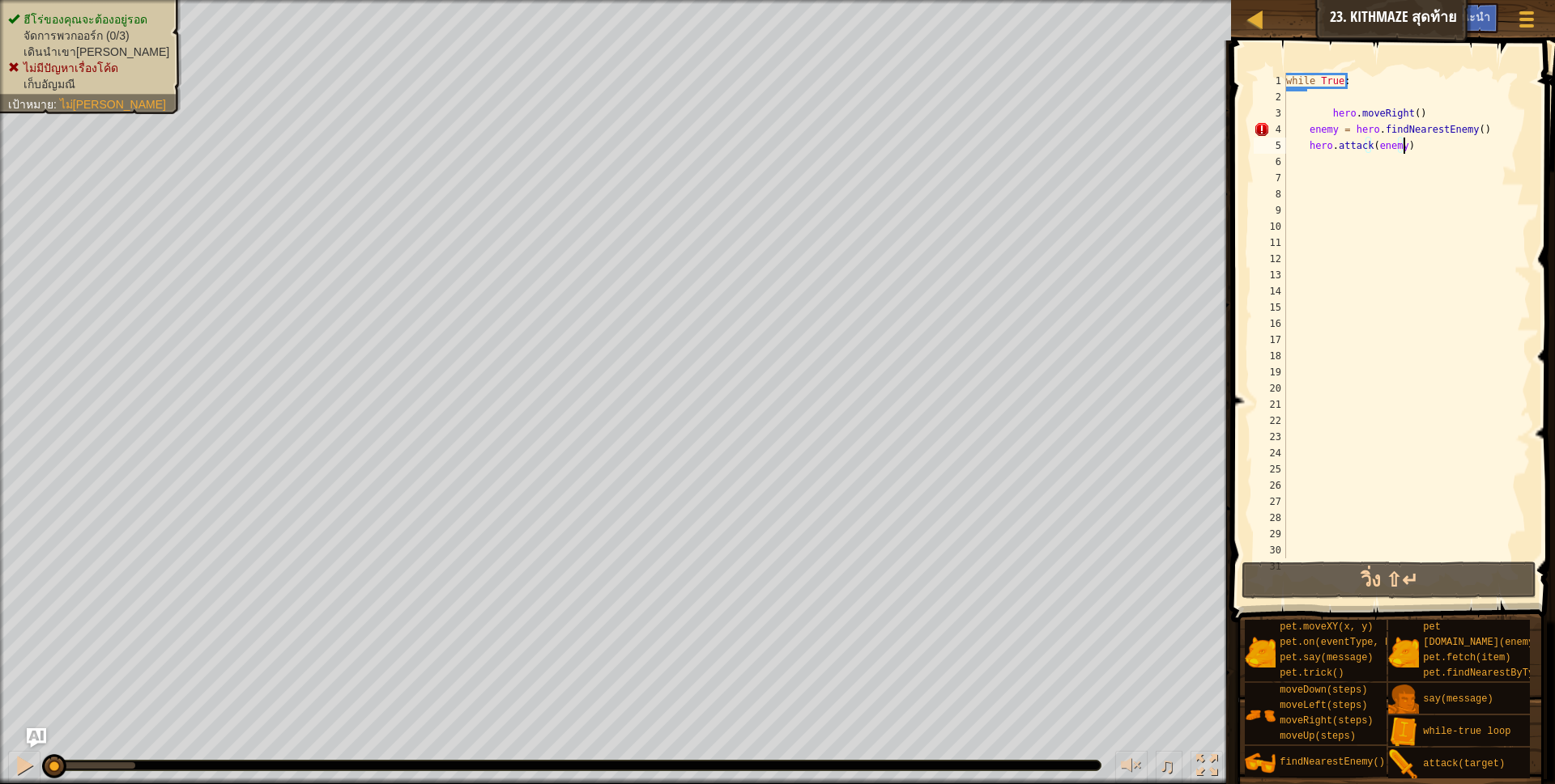
click at [1406, 148] on div "while True : hero . moveRight ( ) enemy = hero . findNearestEnemy ( ) hero . at…" at bounding box center [1400, 331] width 234 height 518
type textarea "h"
click at [1484, 138] on div "while True : hero . moveRight ( ) enemy = hero . findNearestEnemy ( )" at bounding box center [1400, 331] width 234 height 518
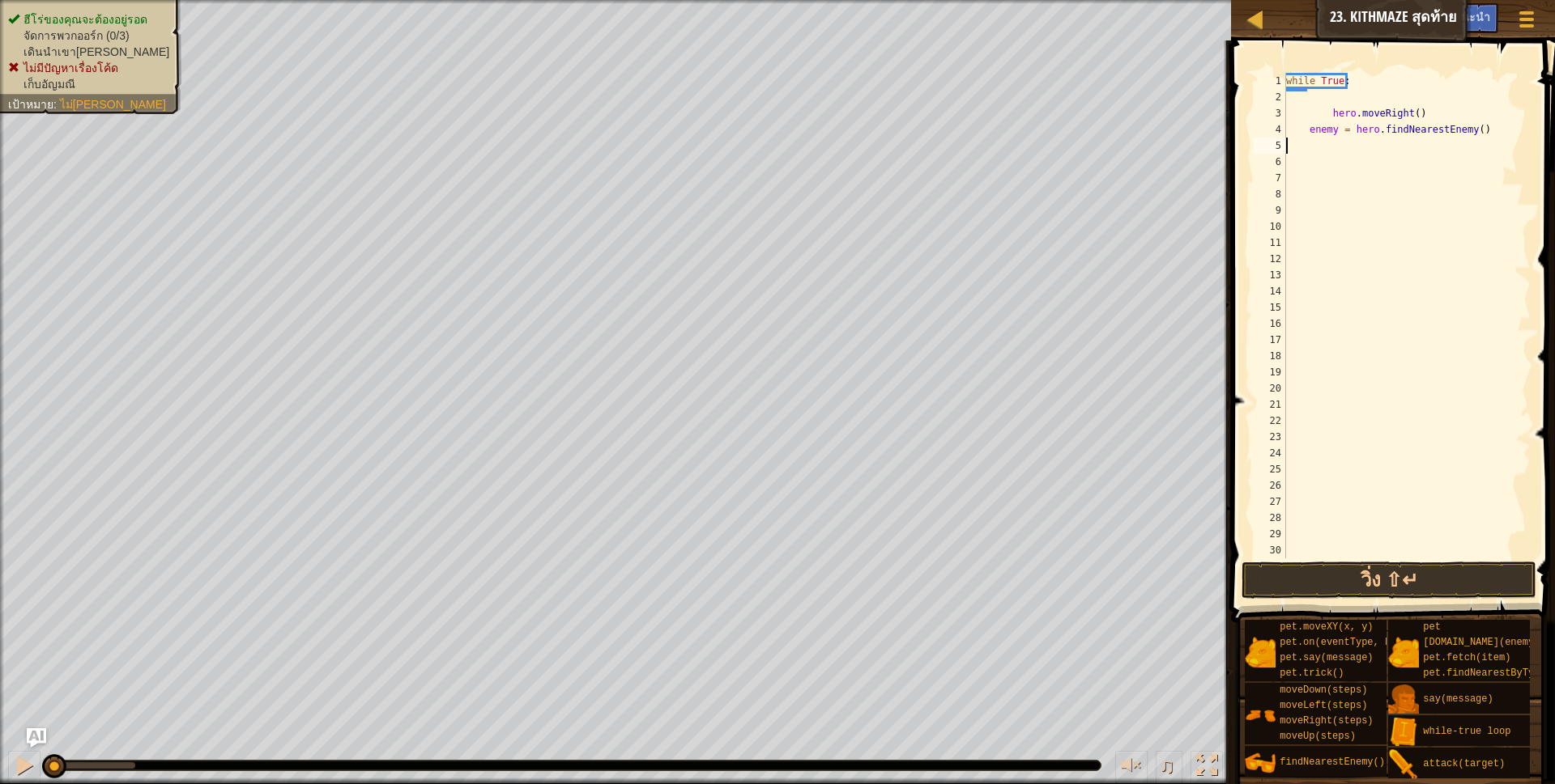
click at [1489, 129] on div "while True : hero . moveRight ( ) enemy = hero . findNearestEnemy ( )" at bounding box center [1400, 331] width 234 height 518
type textarea "e"
click at [1458, 118] on div "while True : hero . moveRight ( )" at bounding box center [1400, 331] width 234 height 518
type textarea "h"
type textarea "w"
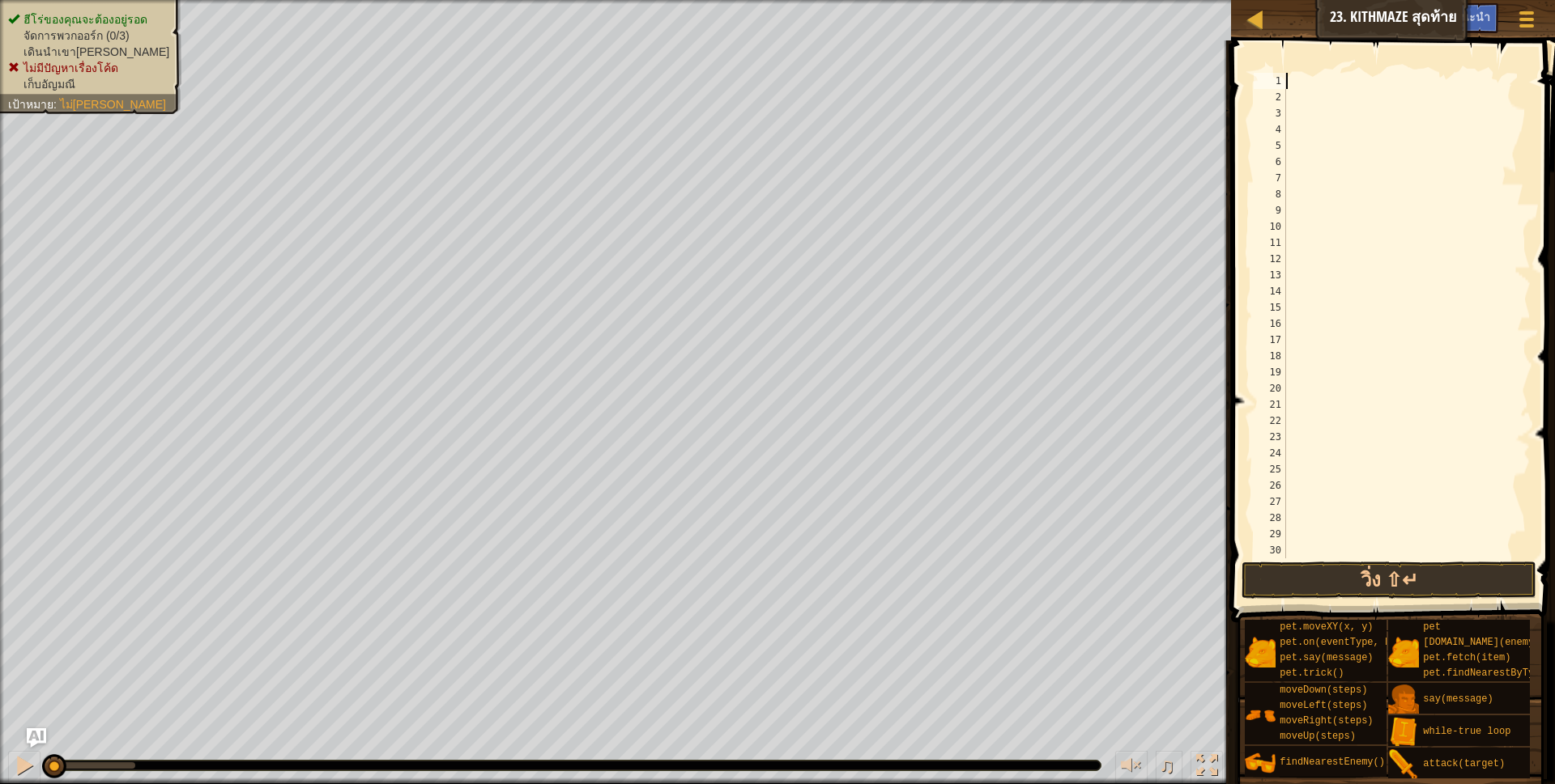
type textarea "h"
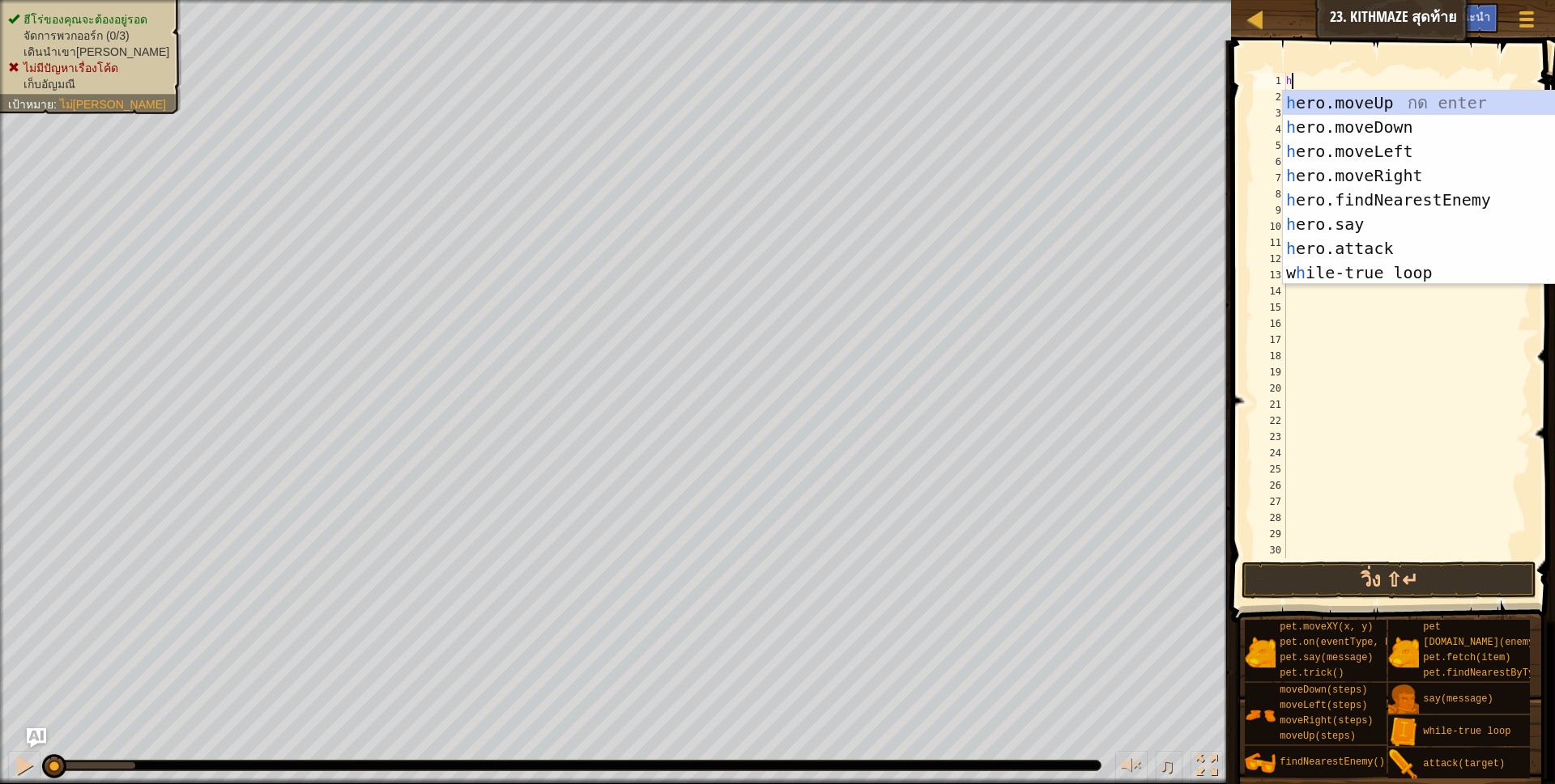
scroll to position [3, 4]
click at [1398, 271] on div "h ero.moveUp กด enter h ero.moveDown กด enter h ero.moveLeft กด enter h ero.mov…" at bounding box center [1429, 211] width 292 height 243
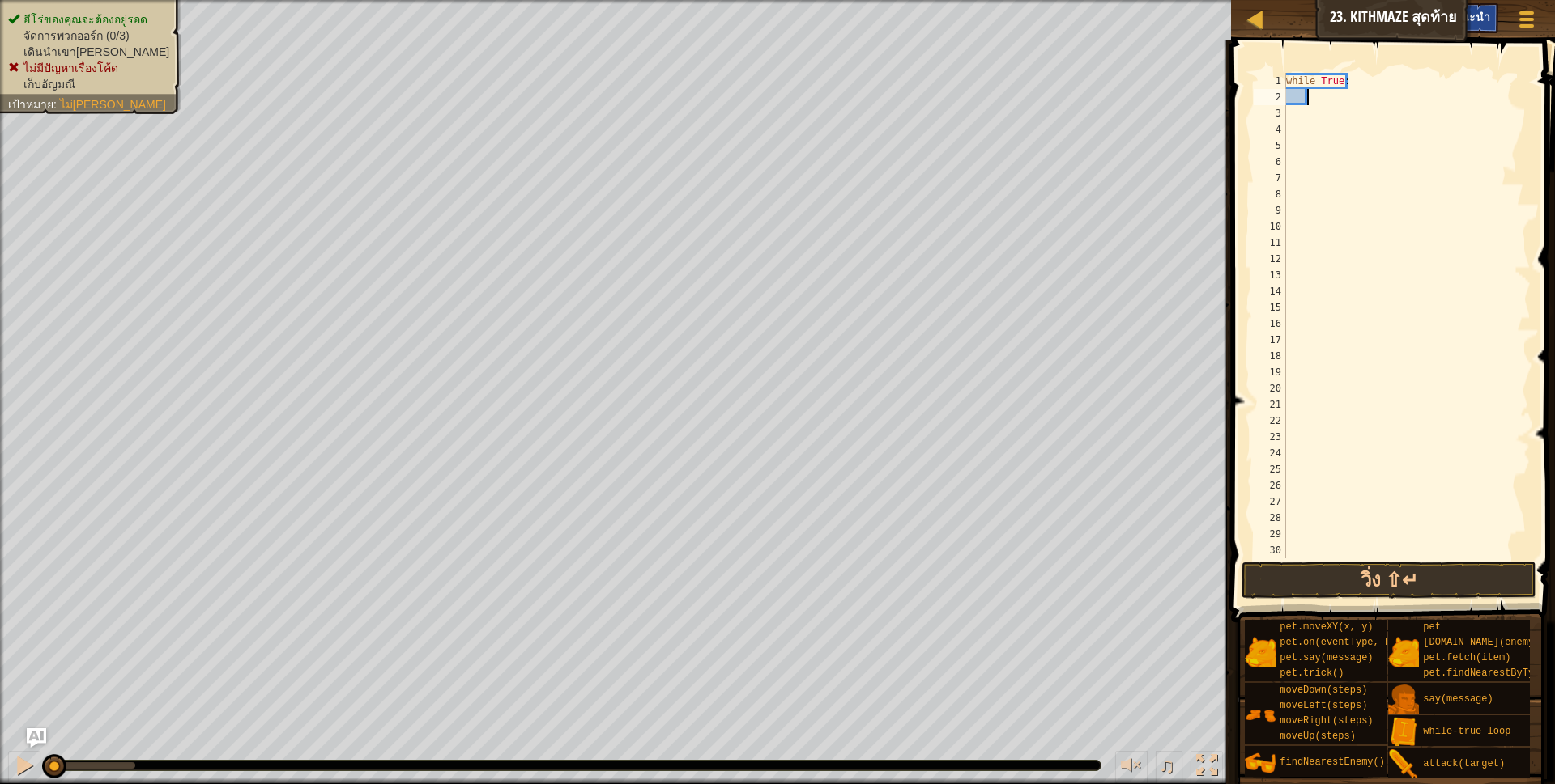
click at [1469, 16] on span "คำแนะนำ" at bounding box center [1465, 16] width 50 height 15
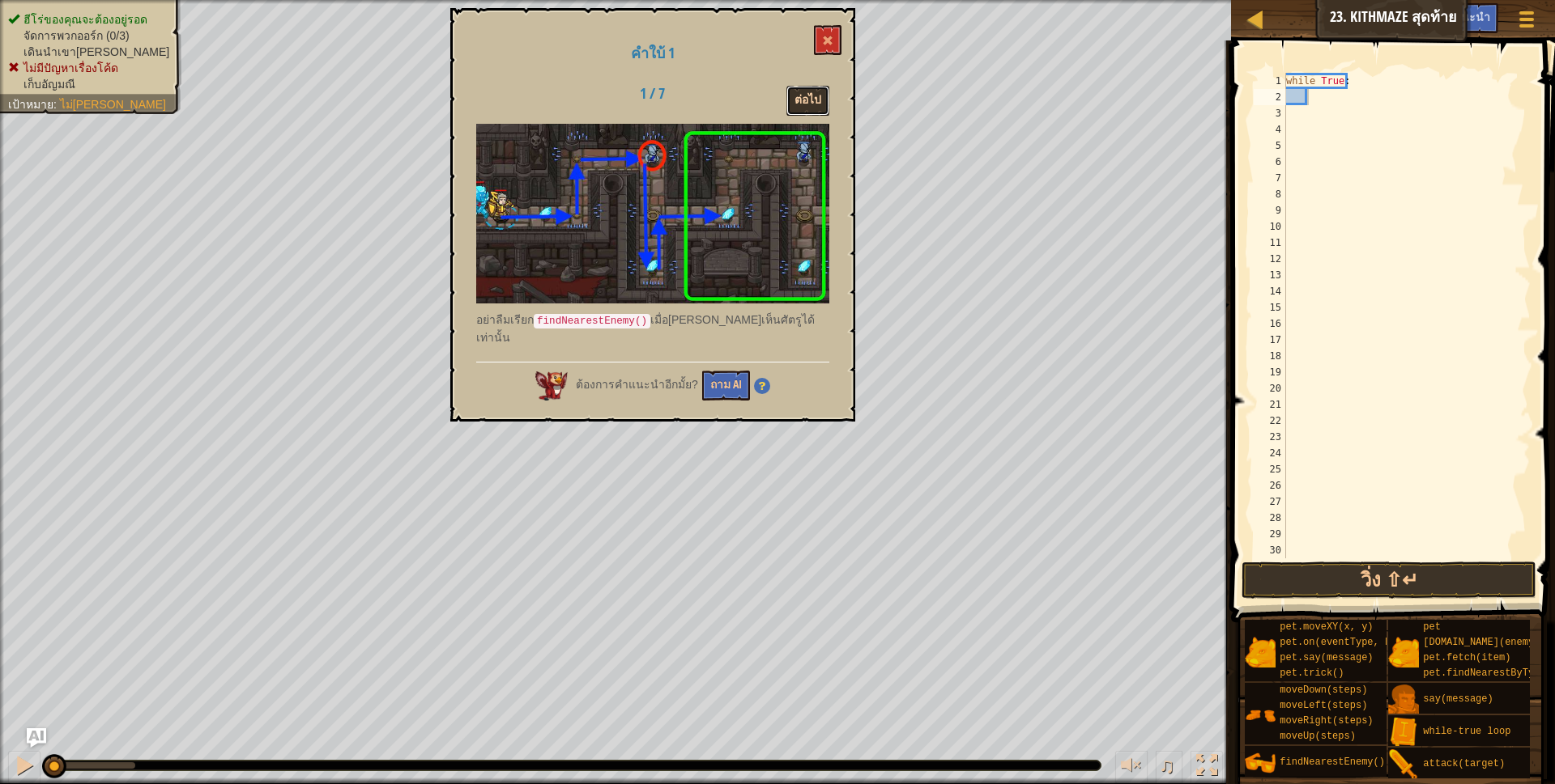
click at [807, 93] on button "ต่อไป" at bounding box center [807, 101] width 43 height 30
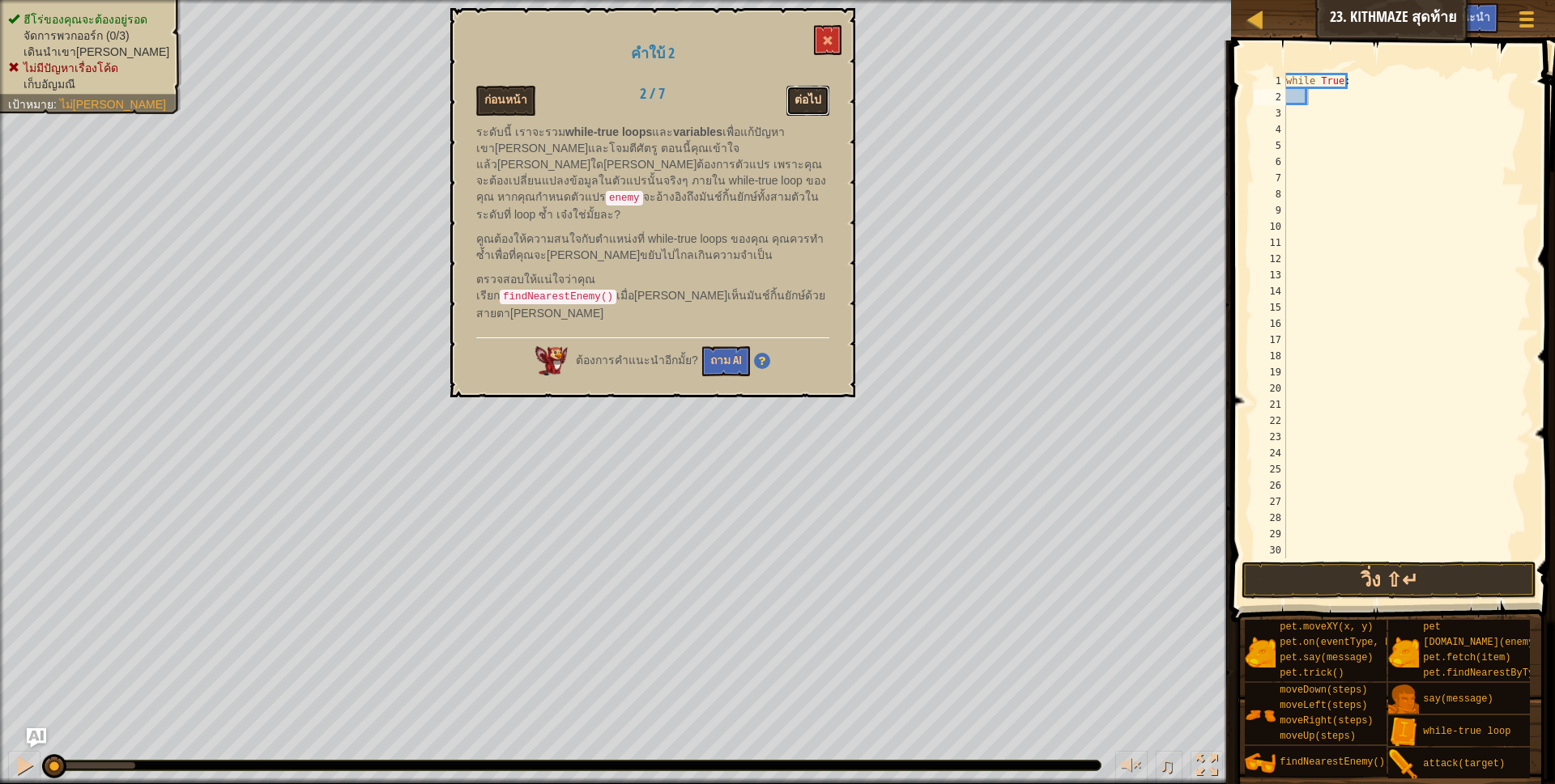
click at [811, 92] on button "ต่อไป" at bounding box center [807, 101] width 43 height 30
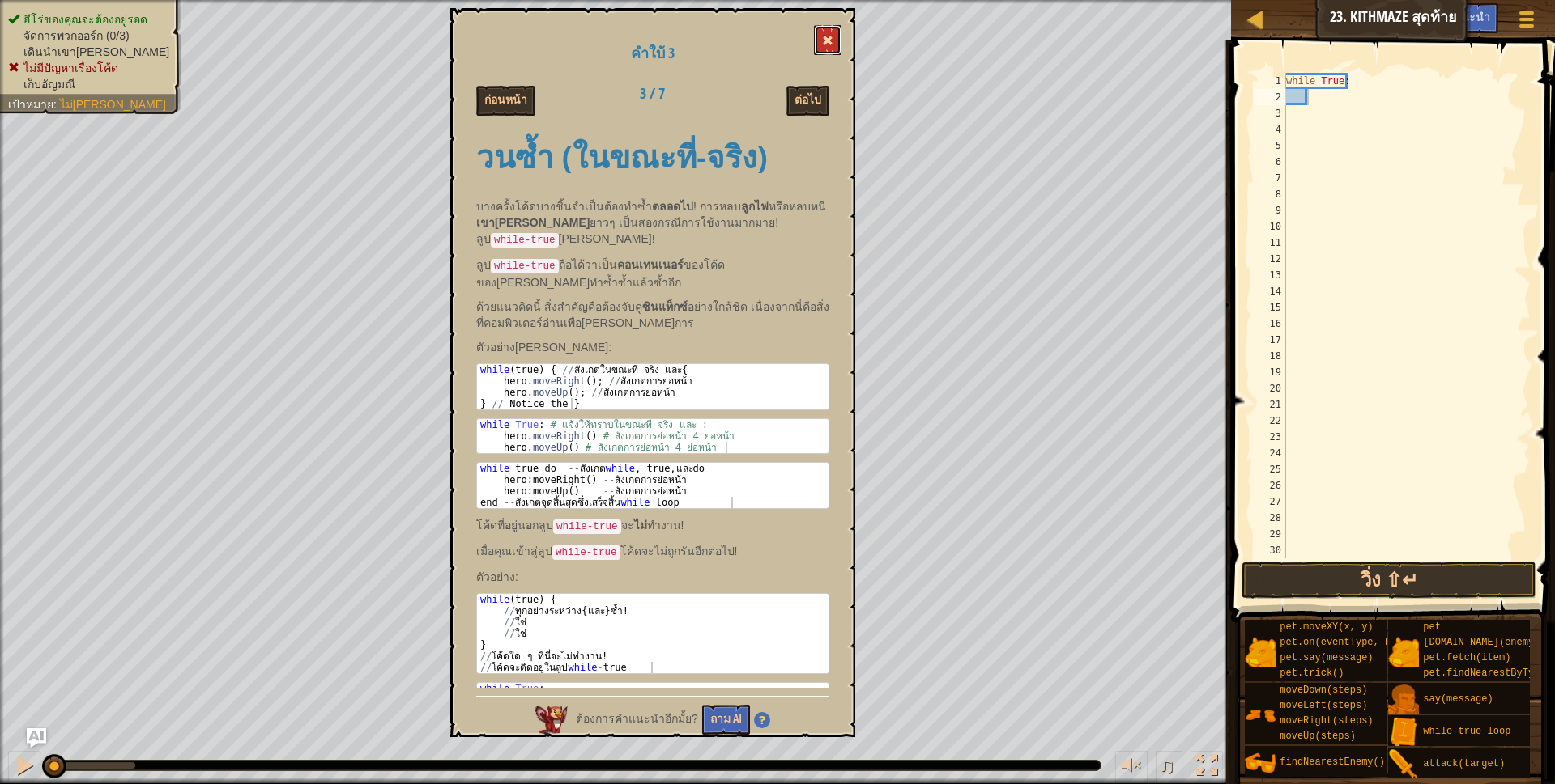
click at [831, 37] on span at bounding box center [827, 40] width 11 height 11
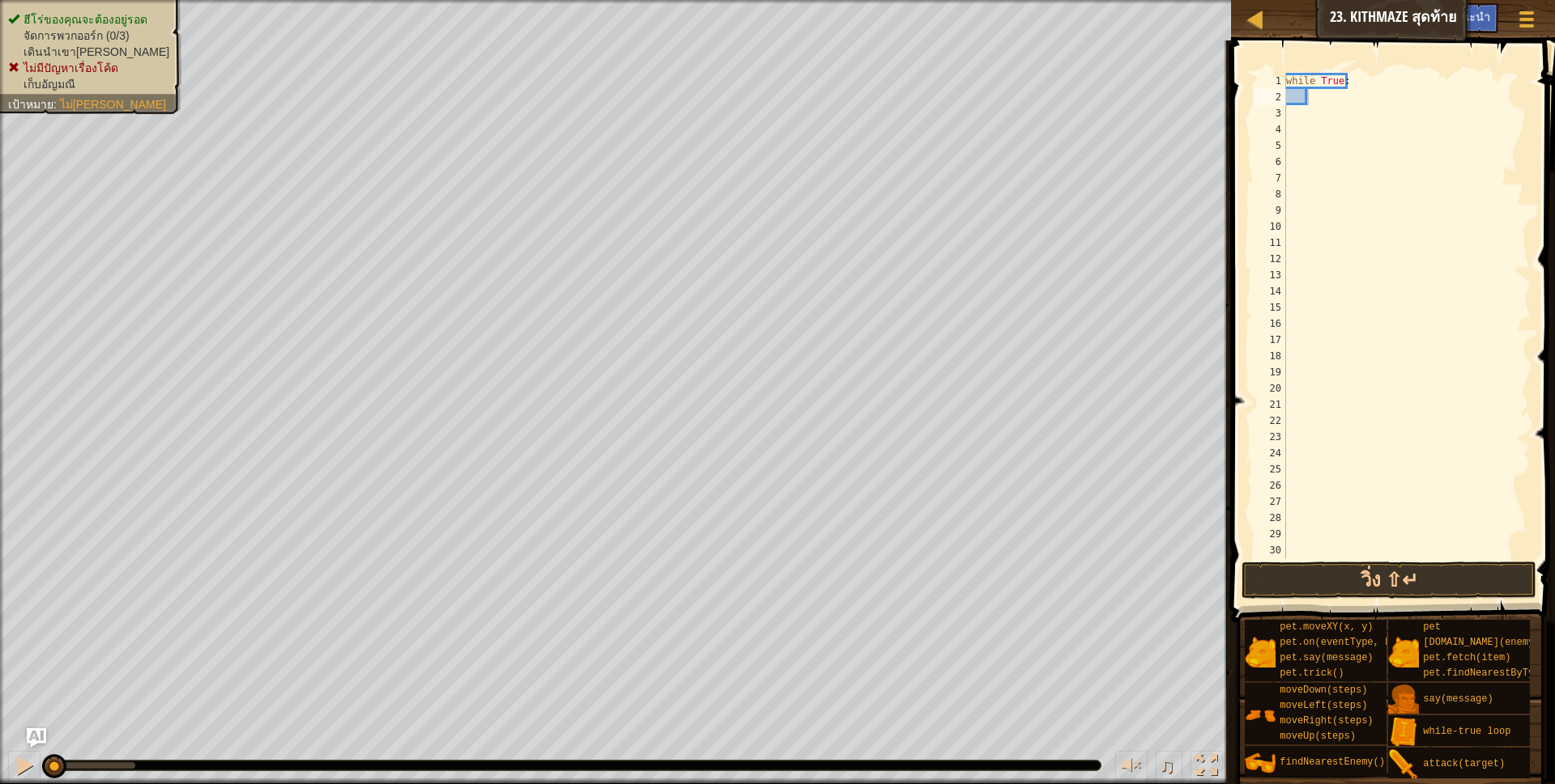
click at [1325, 97] on div "while True :" at bounding box center [1400, 331] width 234 height 518
type textarea "h"
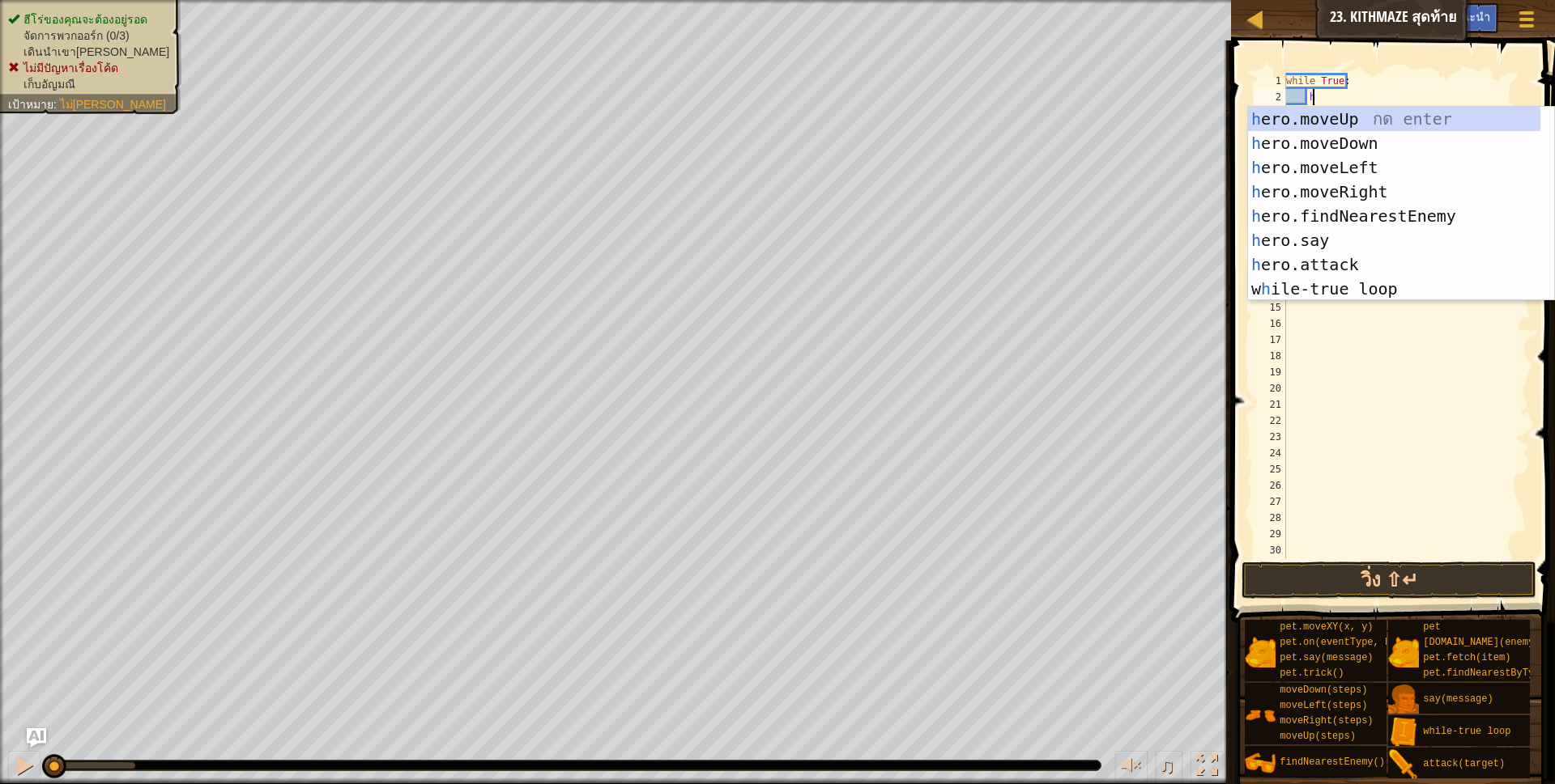
scroll to position [3, 22]
click at [1338, 192] on div "h ero.moveUp กด enter h ero.moveDown กด enter h ero.moveLeft กด enter h ero.mov…" at bounding box center [1394, 228] width 292 height 243
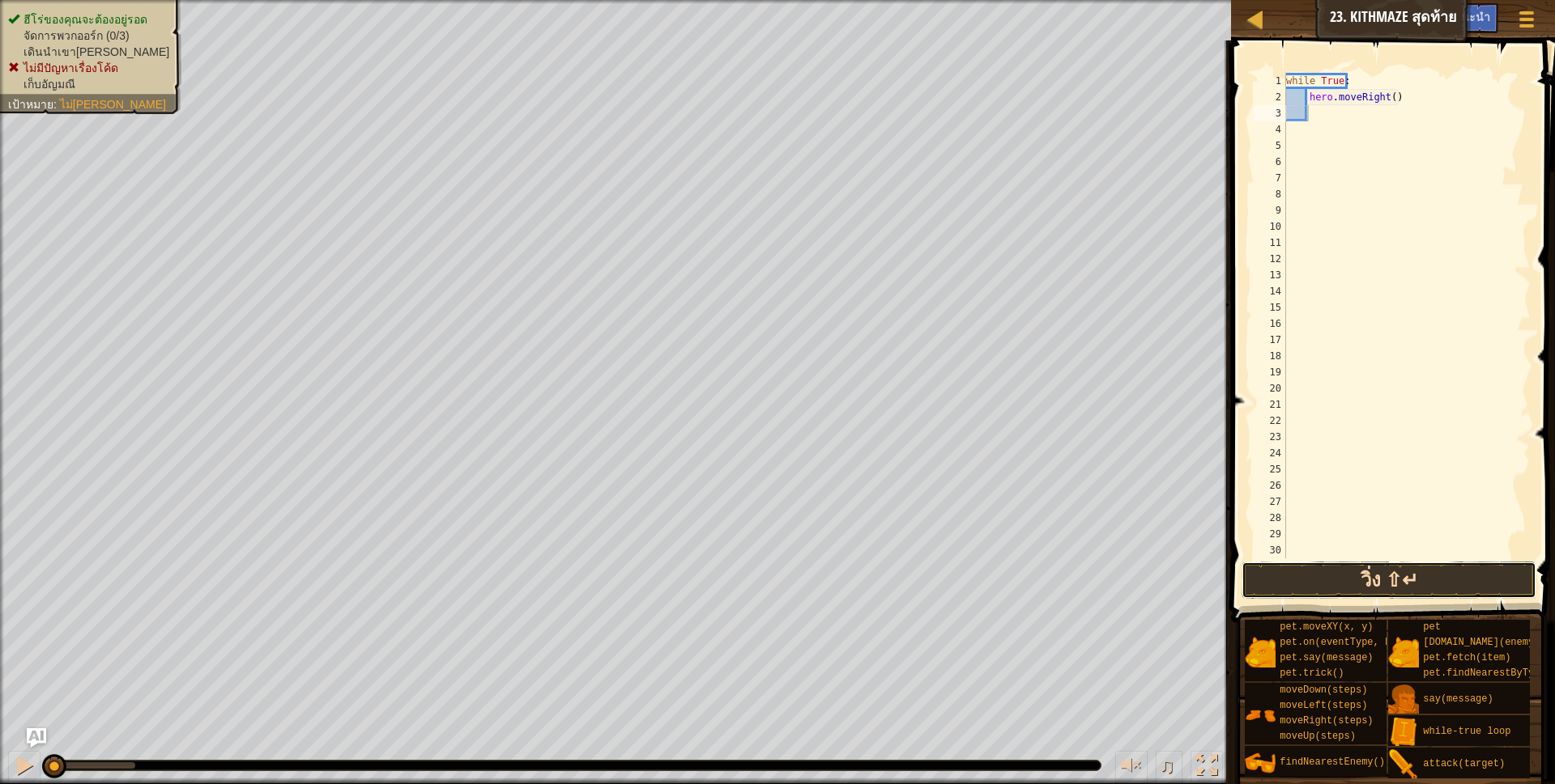
click at [1359, 580] on button "วิ่ง ⇧↵" at bounding box center [1389, 580] width 296 height 37
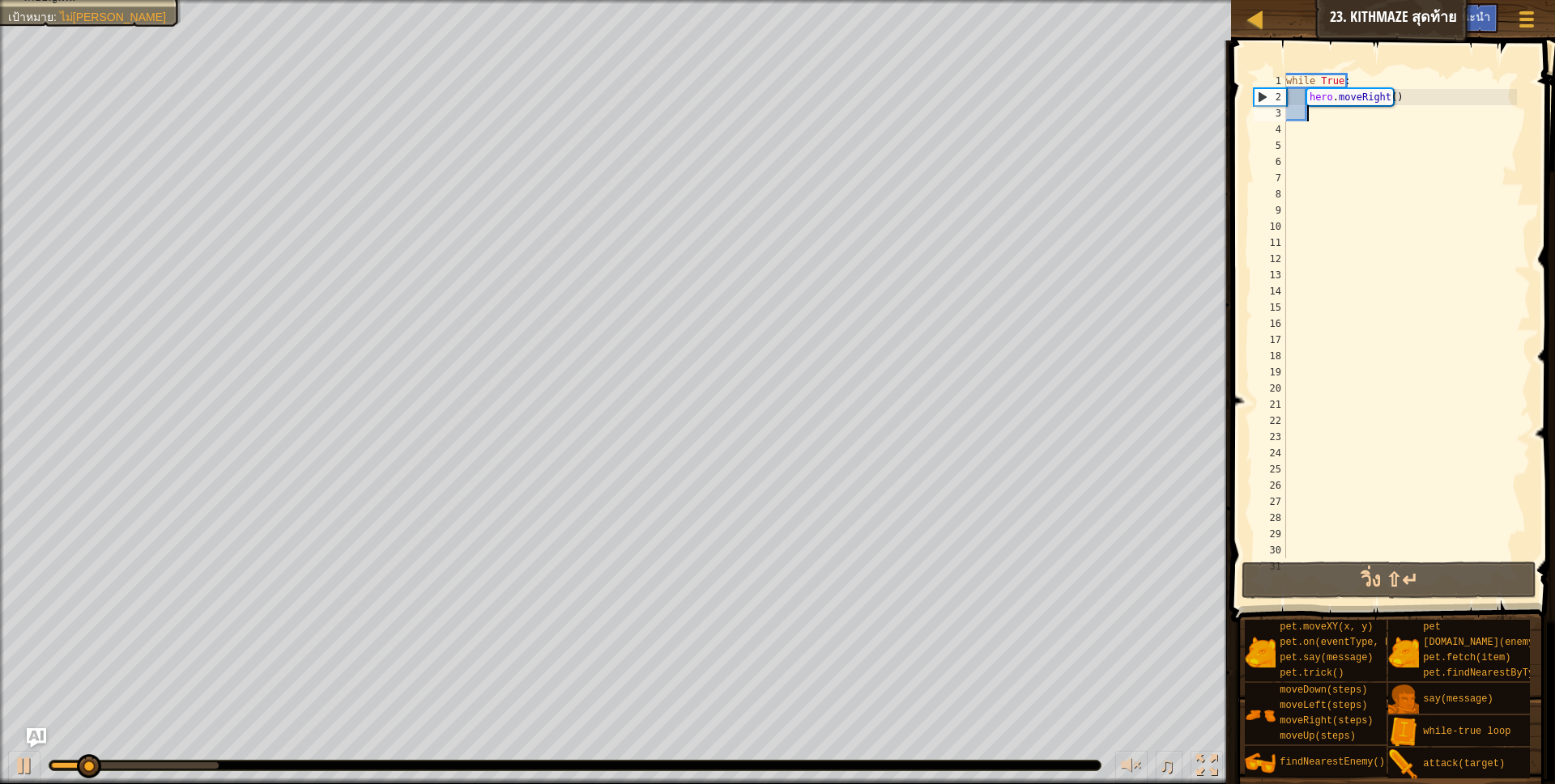
type textarea "h"
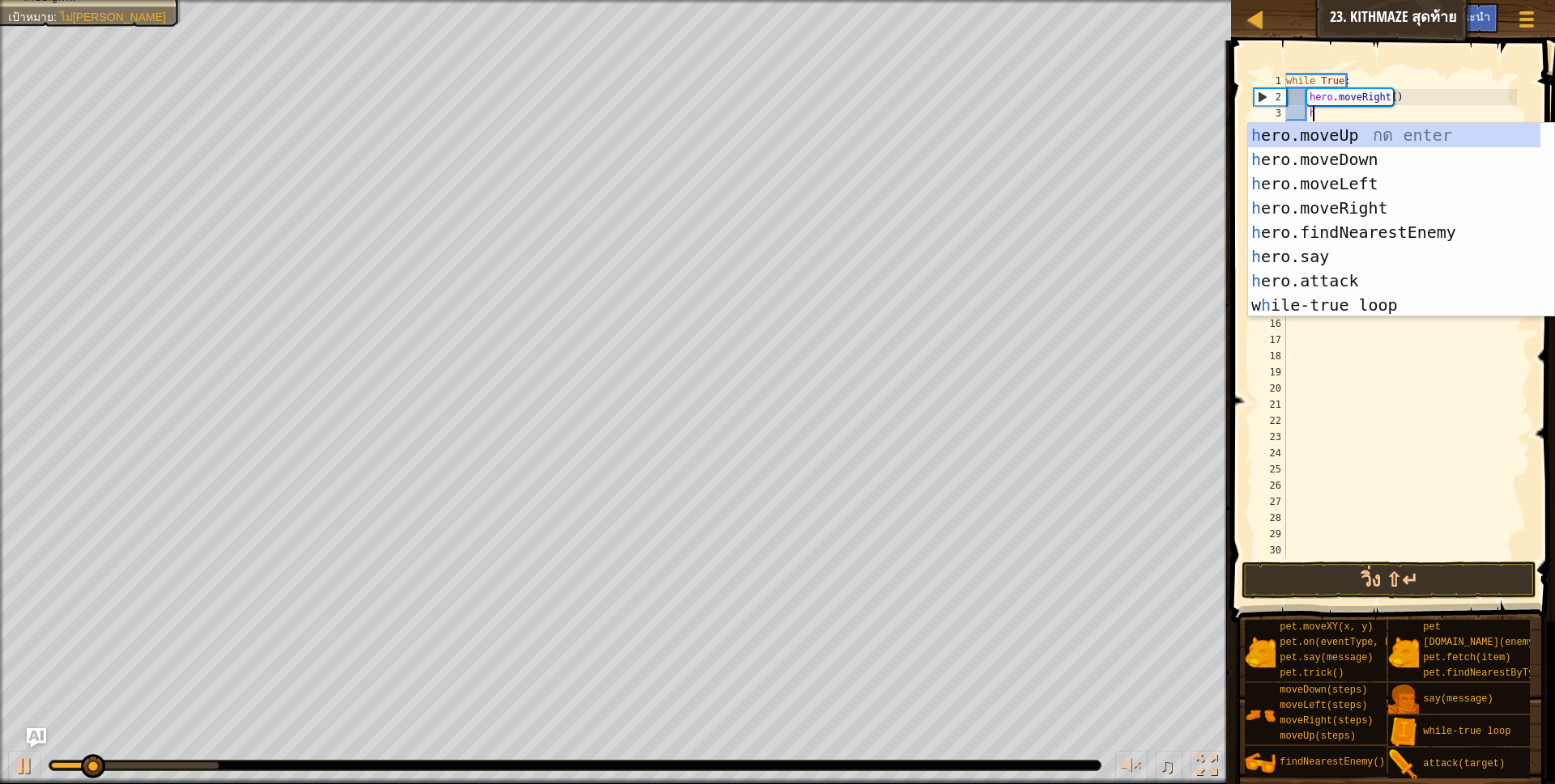
scroll to position [3, 22]
click at [1377, 137] on div "h ero.moveUp กด enter h ero.moveDown กด enter h ero.moveLeft กด enter h ero.mov…" at bounding box center [1394, 244] width 292 height 243
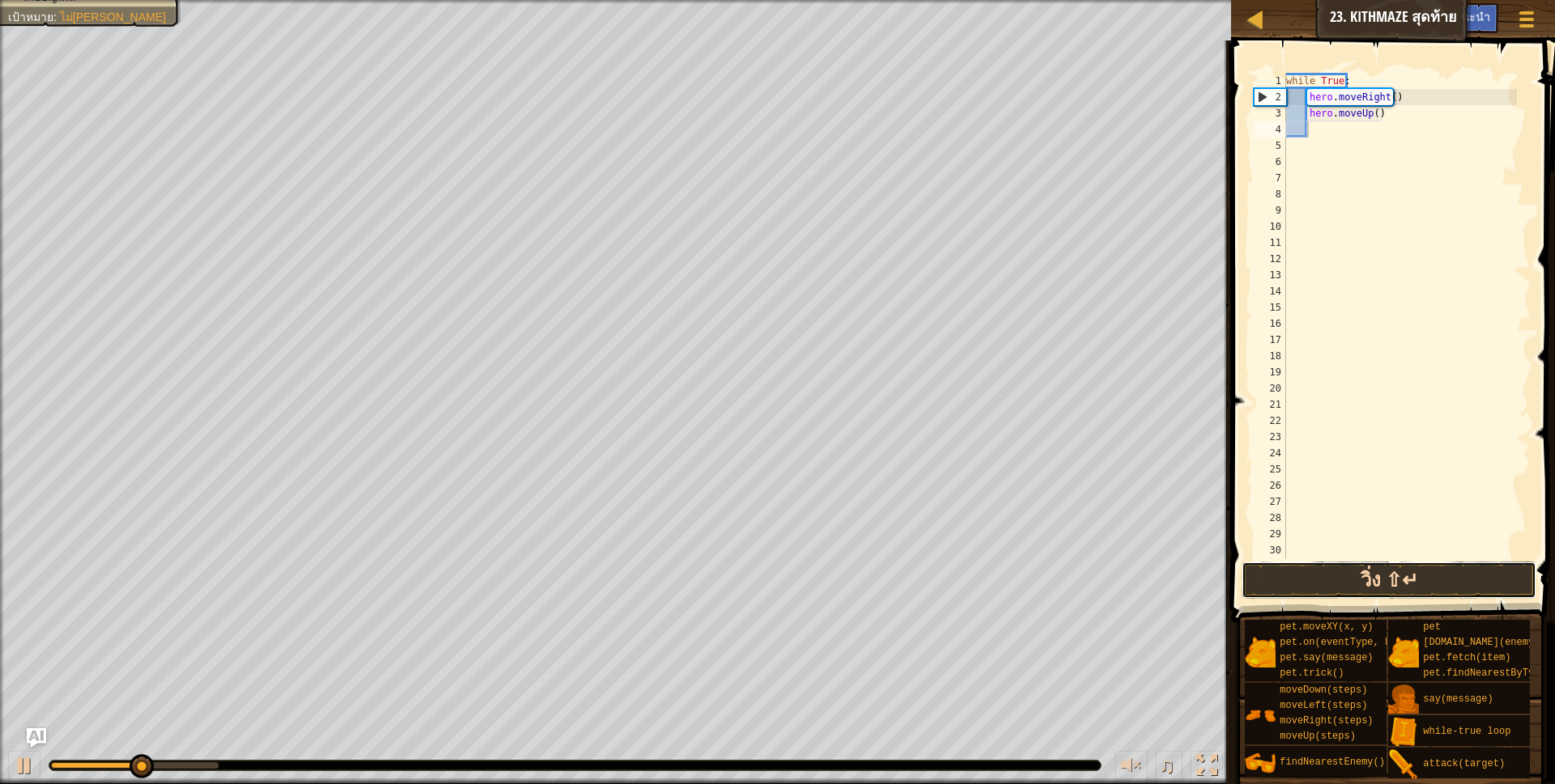
click at [1354, 568] on button "วิ่ง ⇧↵" at bounding box center [1389, 580] width 296 height 37
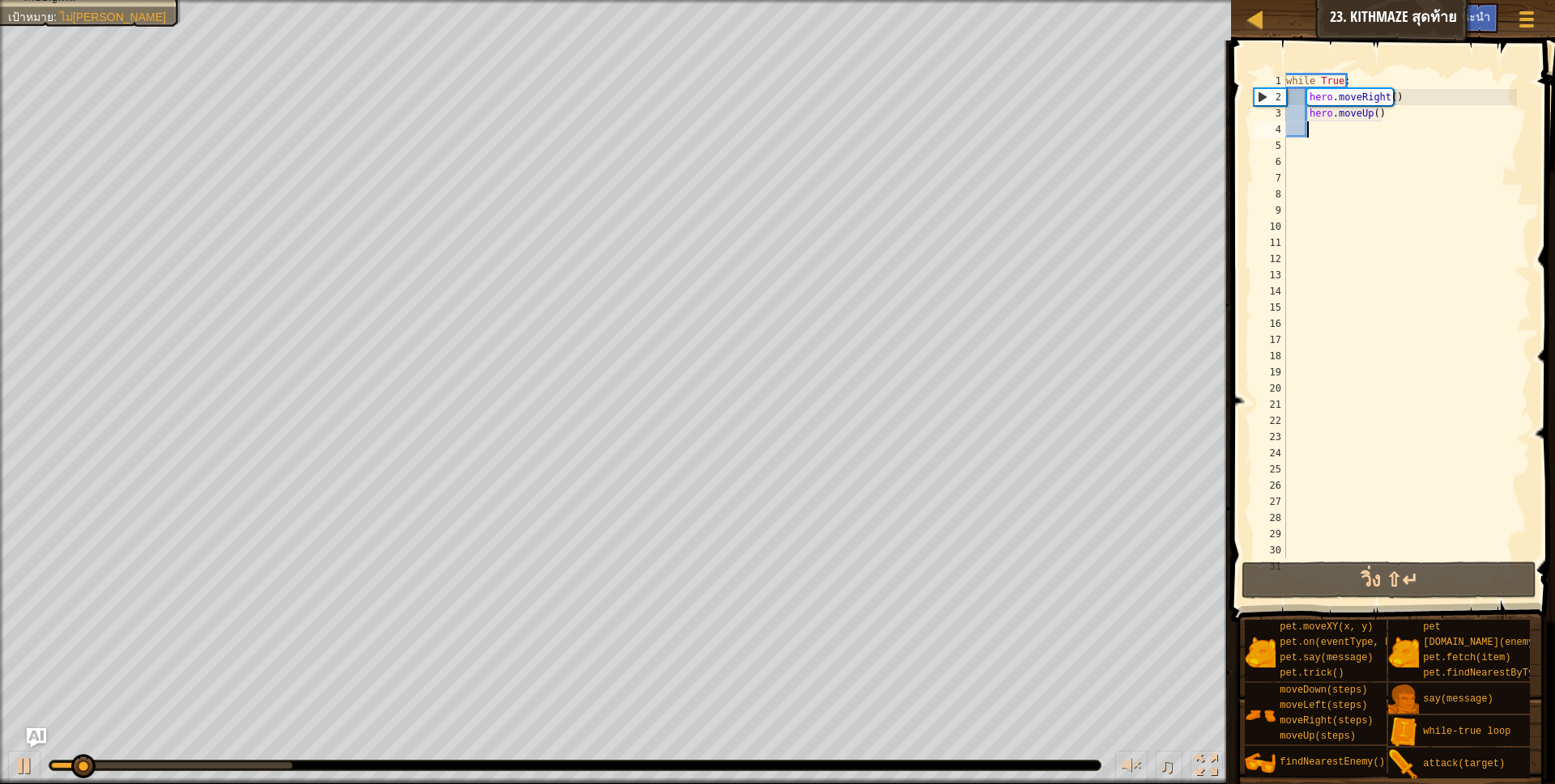
type textarea "h"
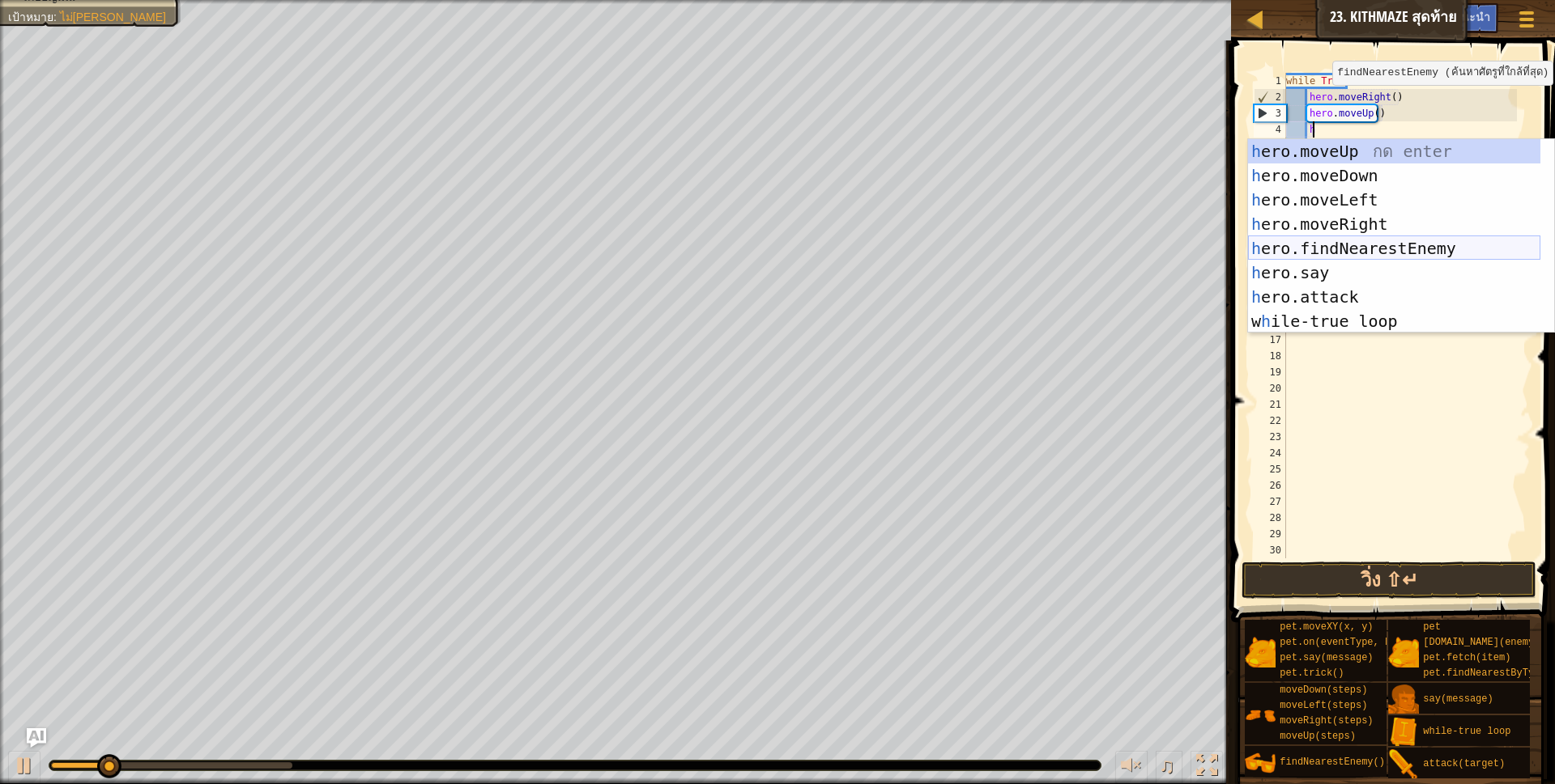
click at [1365, 251] on div "h ero.moveUp กด enter h ero.moveDown กด enter h ero.moveLeft กด enter h ero.mov…" at bounding box center [1394, 260] width 292 height 243
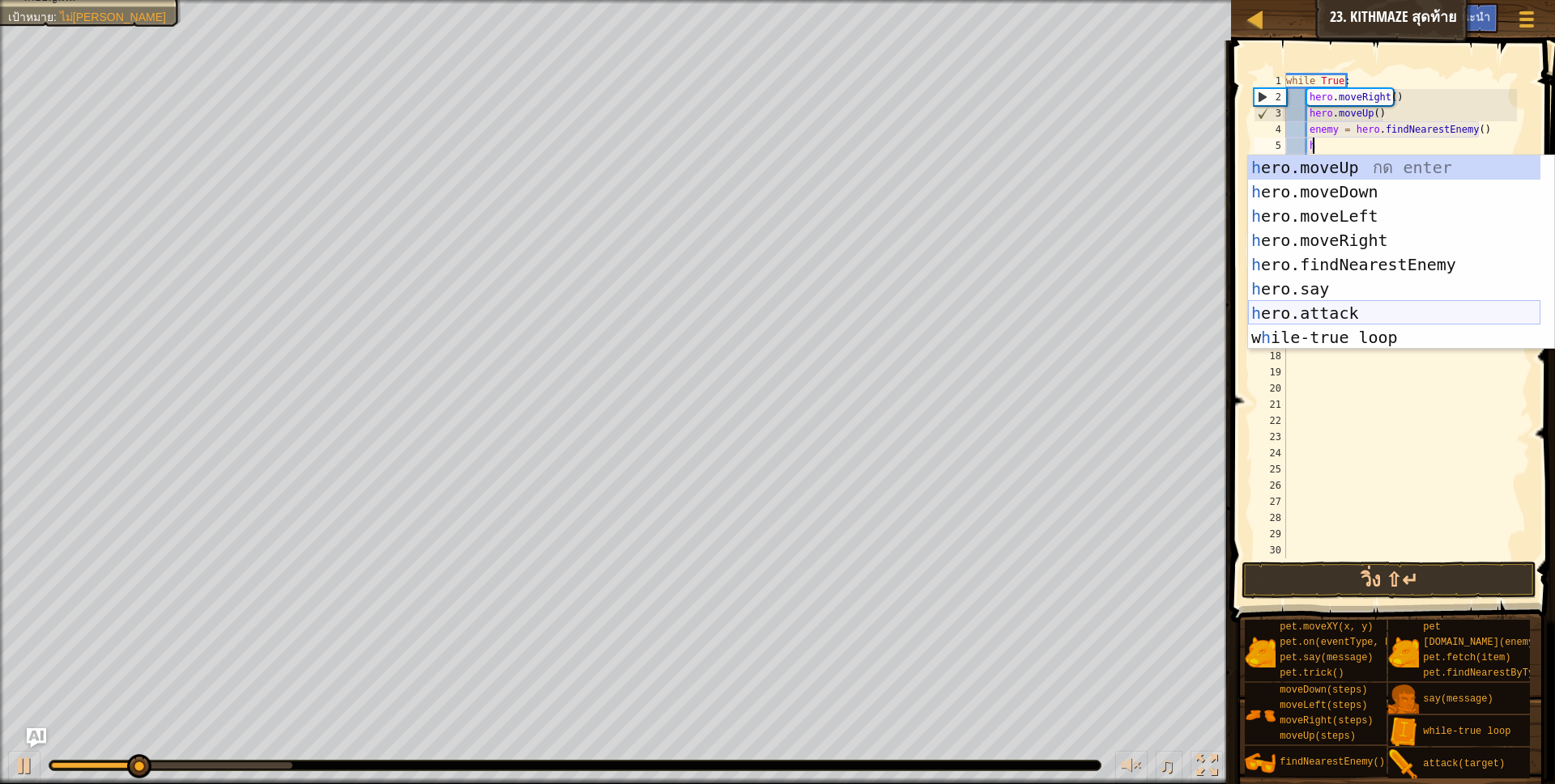
click at [1359, 309] on div "h ero.moveUp กด enter h ero.moveDown กด enter h ero.moveLeft กด enter h ero.mov…" at bounding box center [1394, 276] width 292 height 243
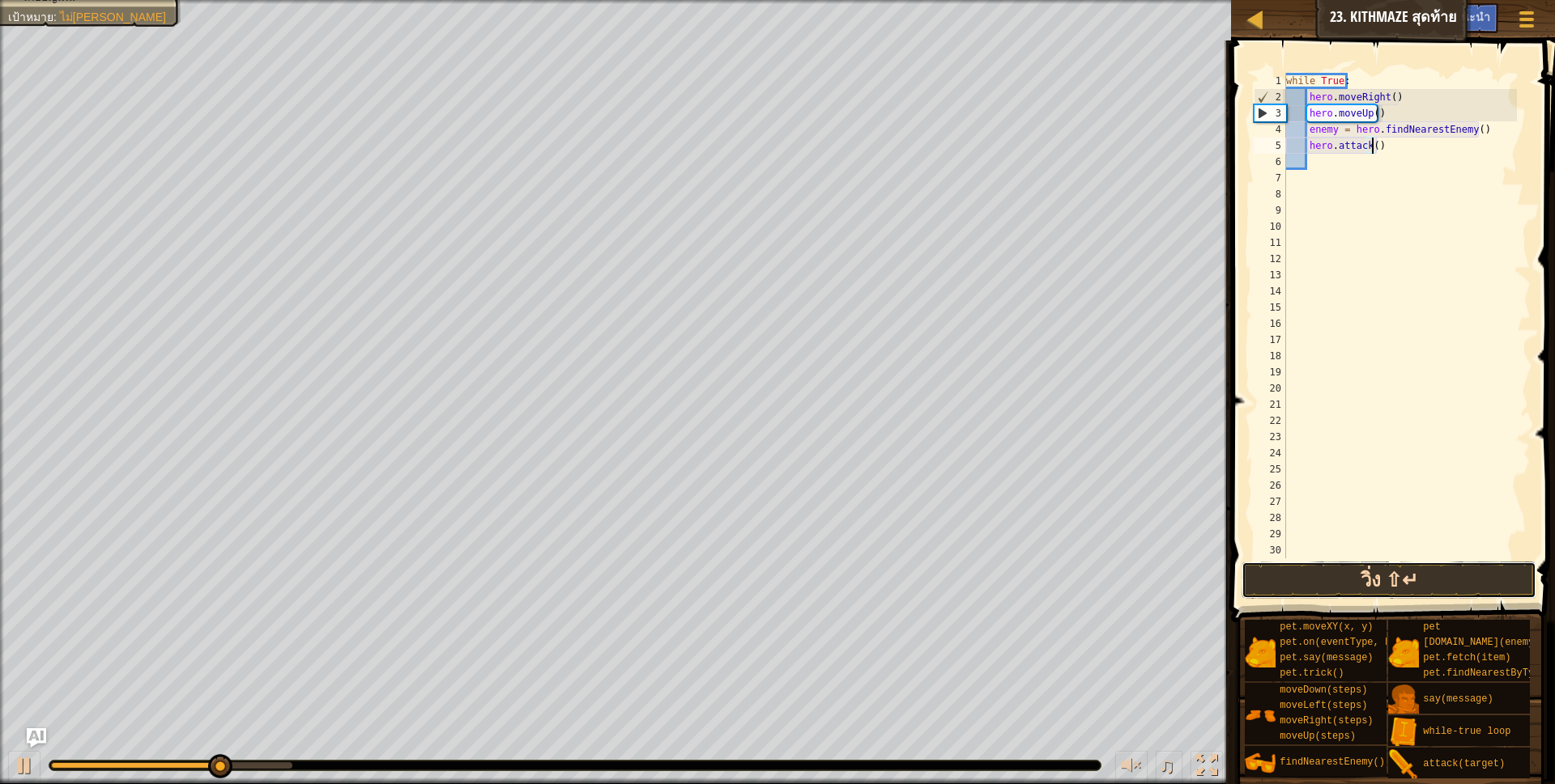
click at [1302, 579] on button "วิ่ง ⇧↵" at bounding box center [1389, 580] width 296 height 37
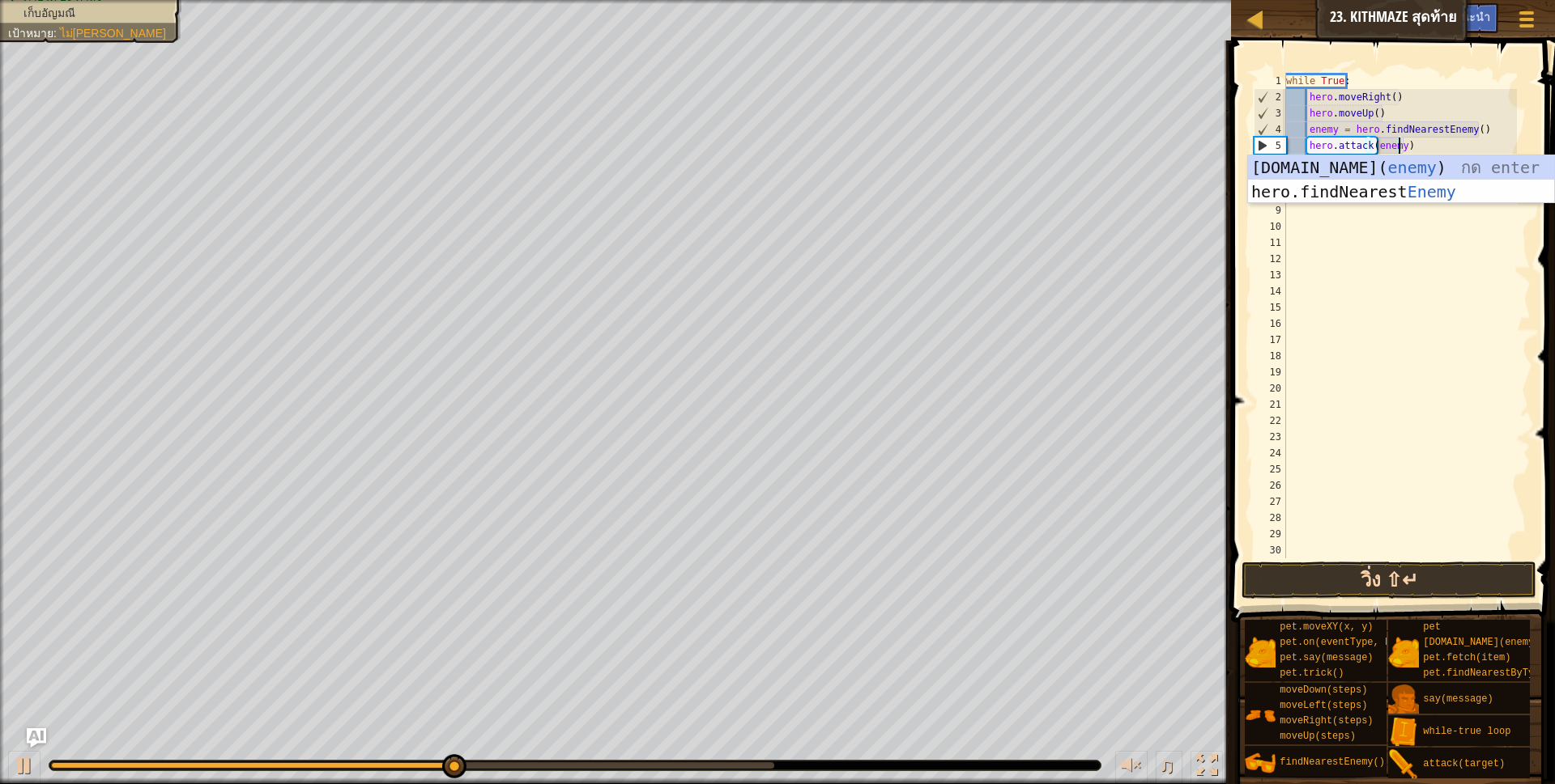
scroll to position [3, 94]
type textarea "hero.attack(enemy)"
click at [1434, 584] on button "วิ่ง ⇧↵" at bounding box center [1389, 580] width 296 height 37
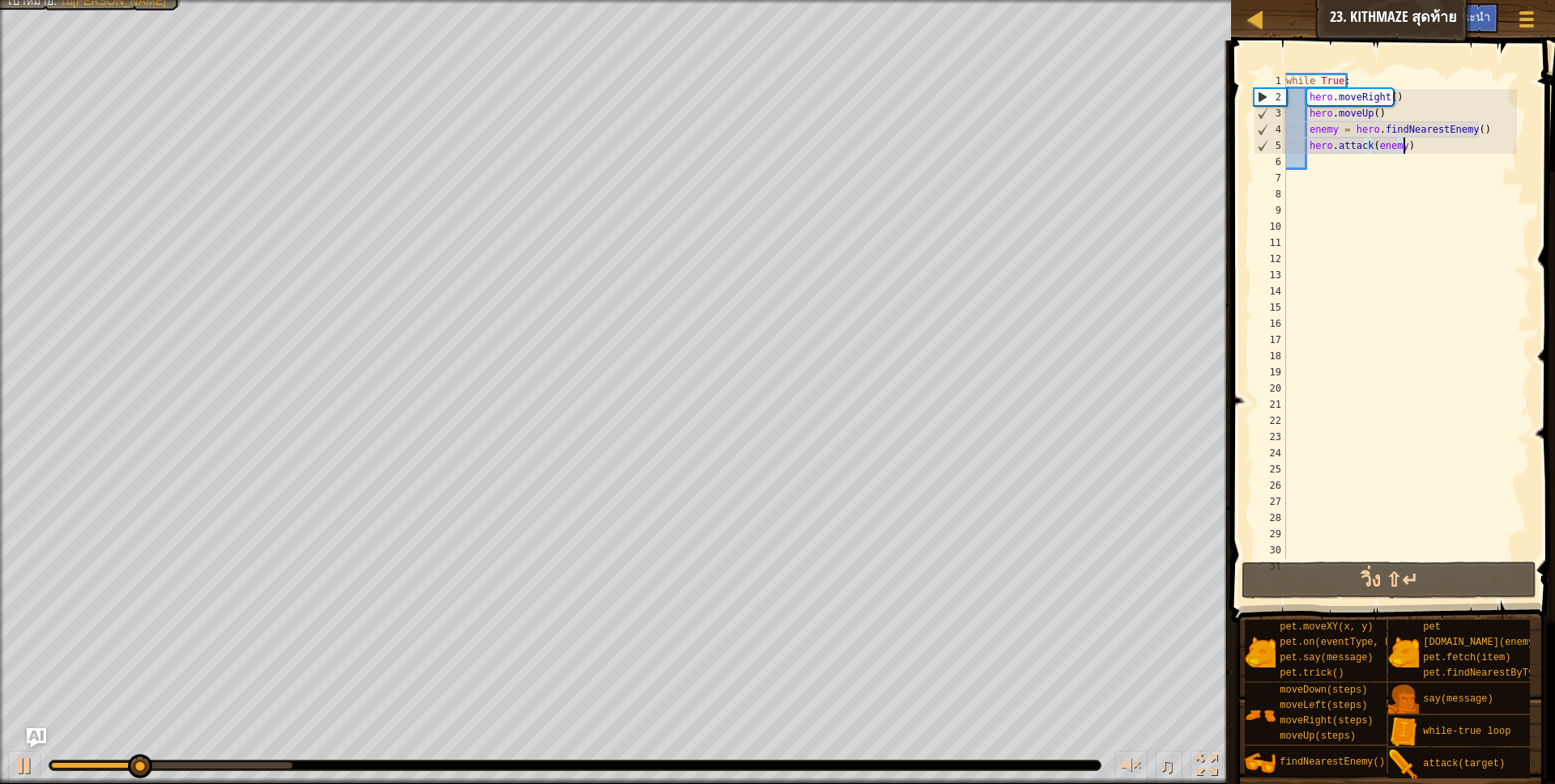
click at [1435, 149] on div "while True : hero . moveRight ( ) hero . moveUp ( ) enemy = hero . findNearestE…" at bounding box center [1400, 331] width 234 height 518
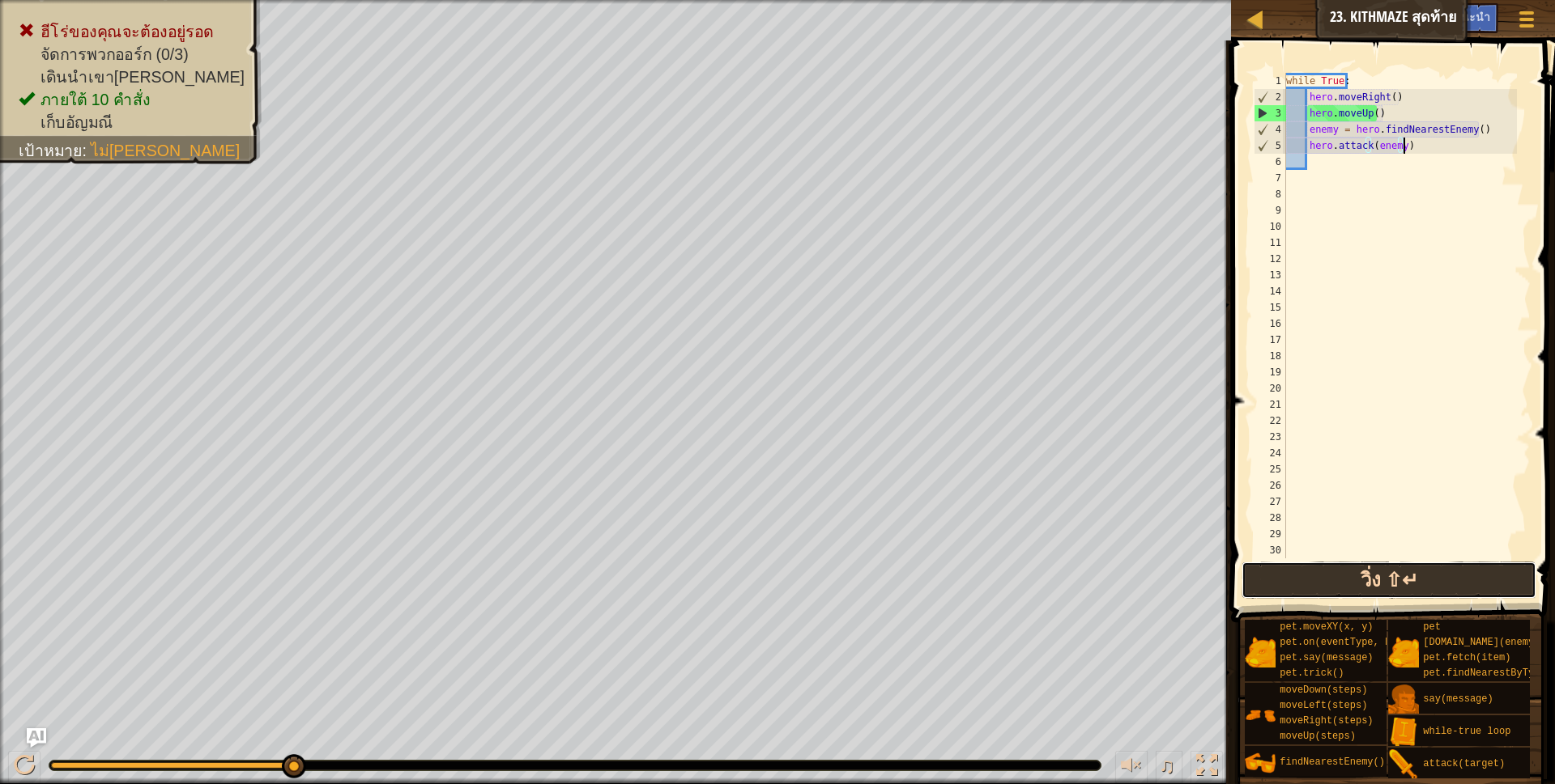
click at [1361, 573] on button "วิ่ง ⇧↵" at bounding box center [1389, 580] width 296 height 37
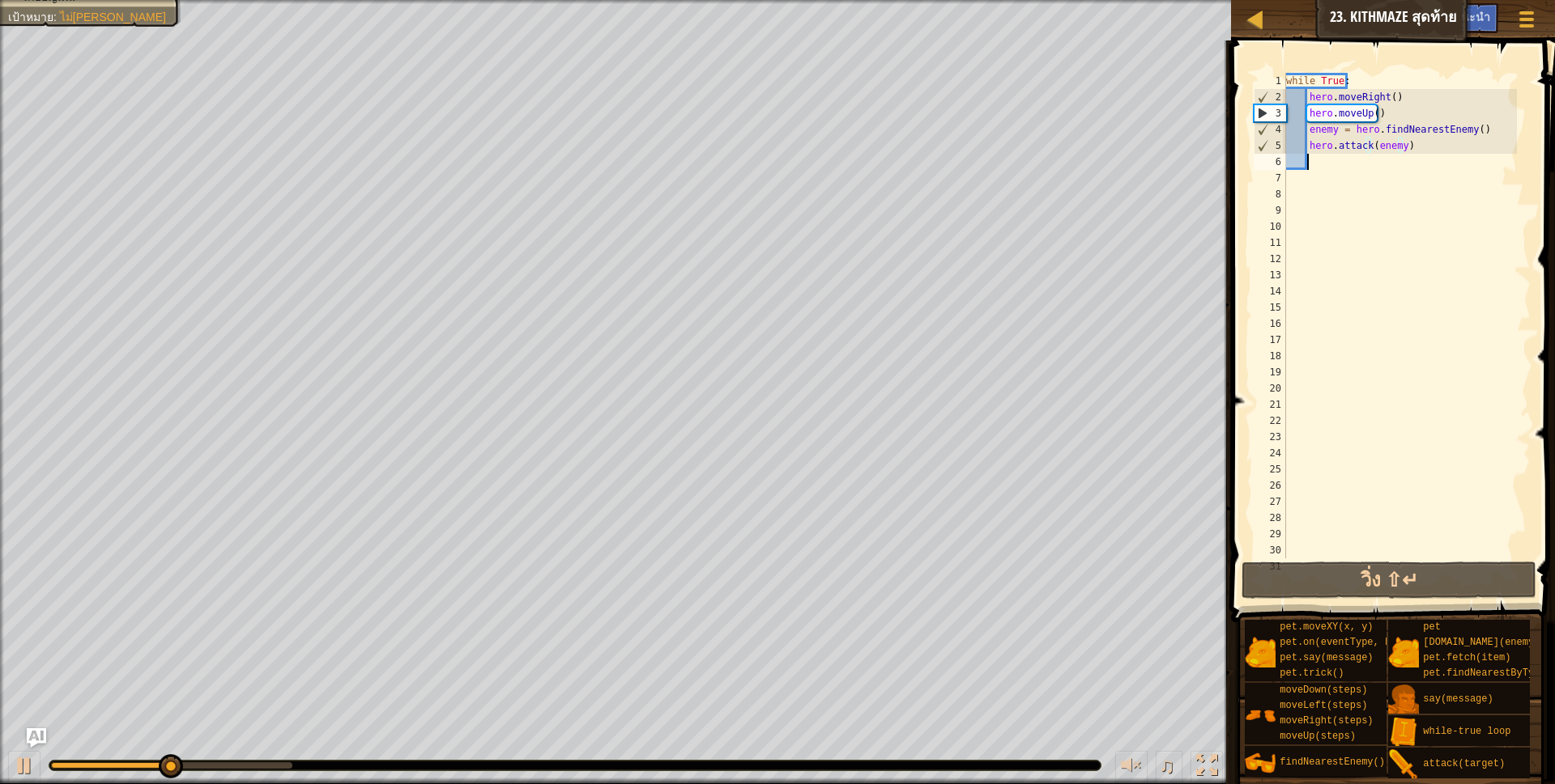
click at [1324, 161] on div "while True : hero . moveRight ( ) hero . moveUp ( ) enemy = hero . findNearestE…" at bounding box center [1400, 331] width 234 height 518
type textarea "h"
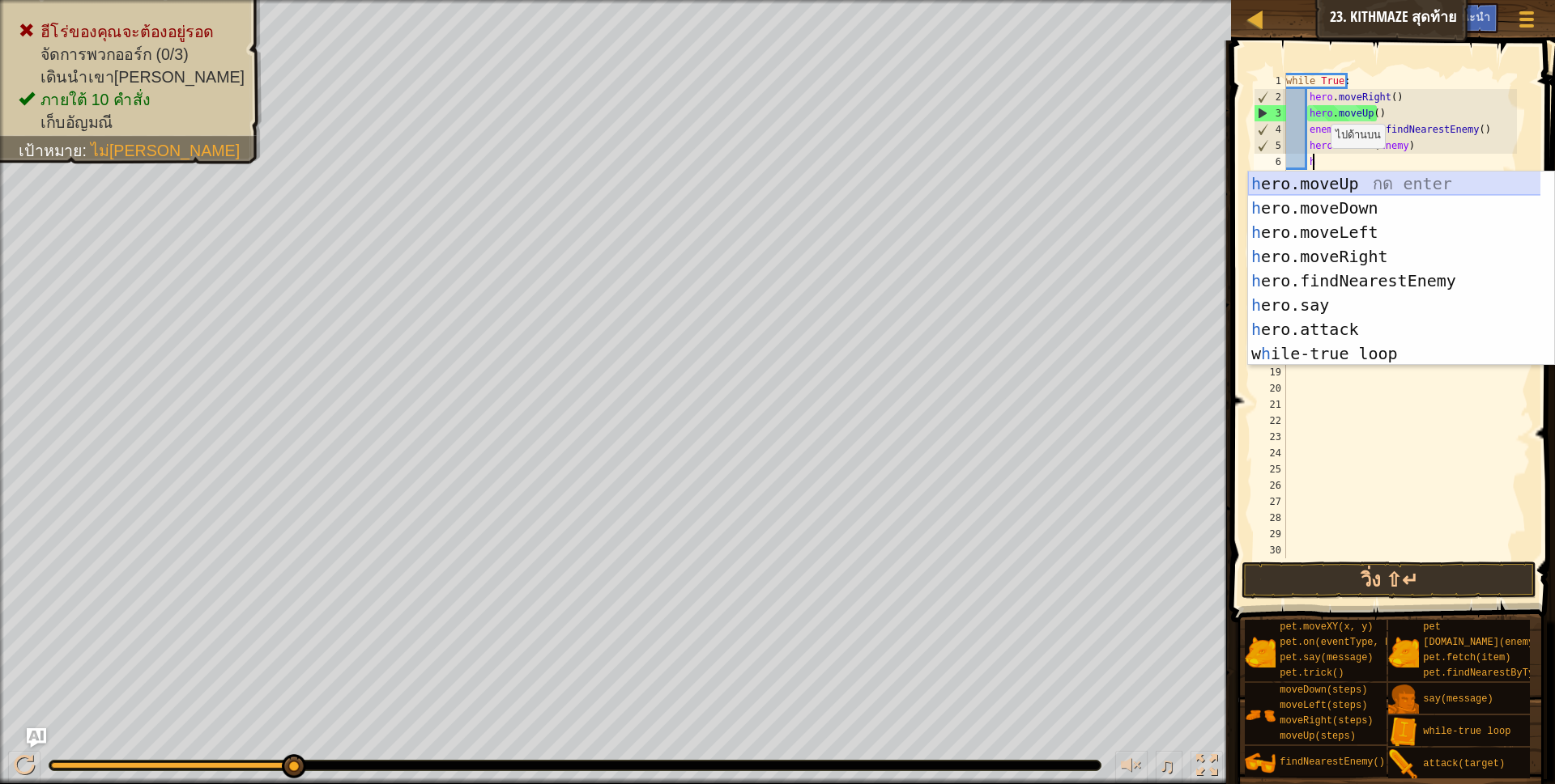
click at [1365, 179] on div "h ero.moveUp กด enter h ero.moveDown กด enter h ero.moveLeft กด enter h ero.mov…" at bounding box center [1401, 292] width 306 height 243
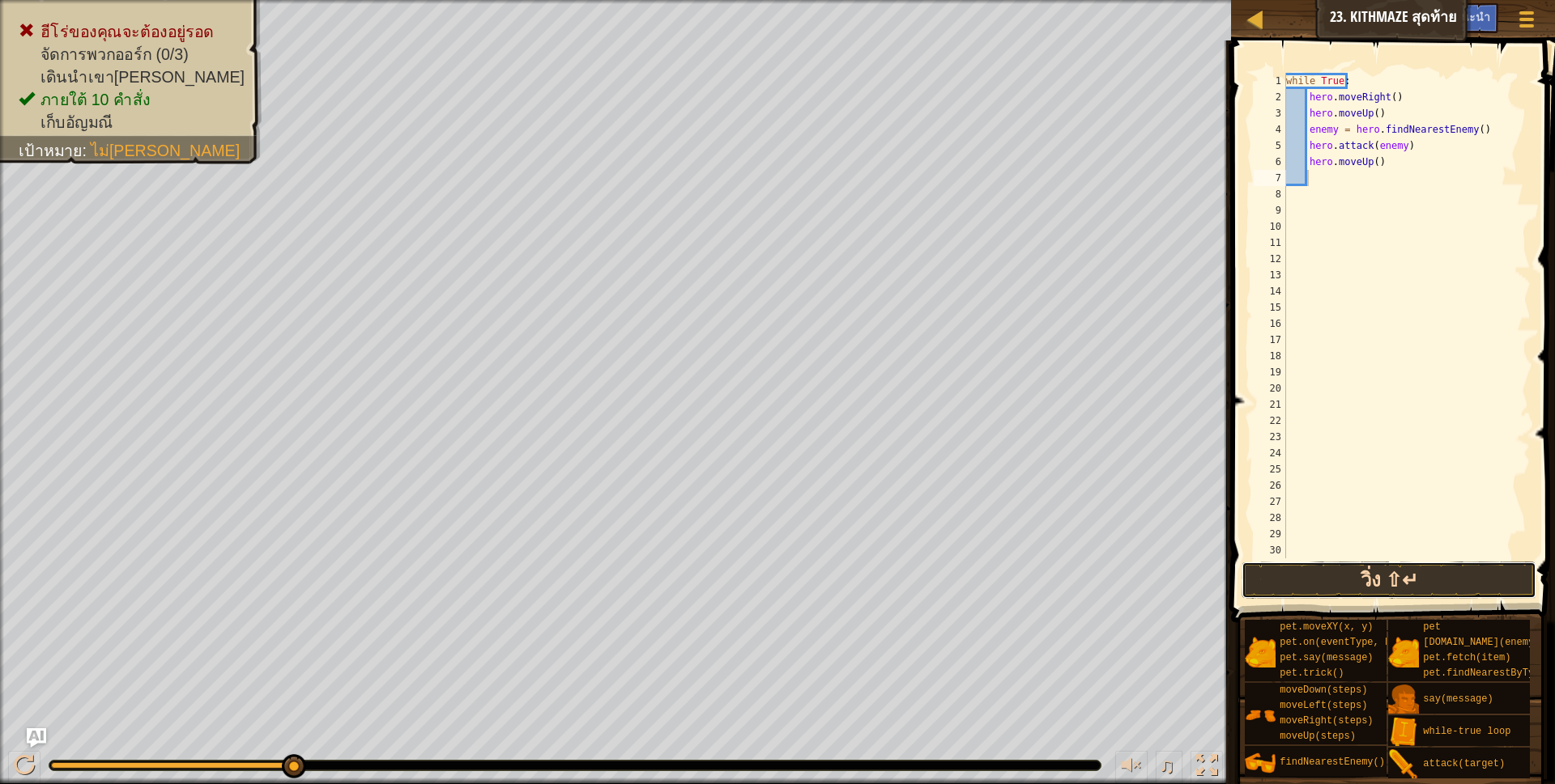
click at [1368, 580] on button "วิ่ง ⇧↵" at bounding box center [1389, 580] width 296 height 37
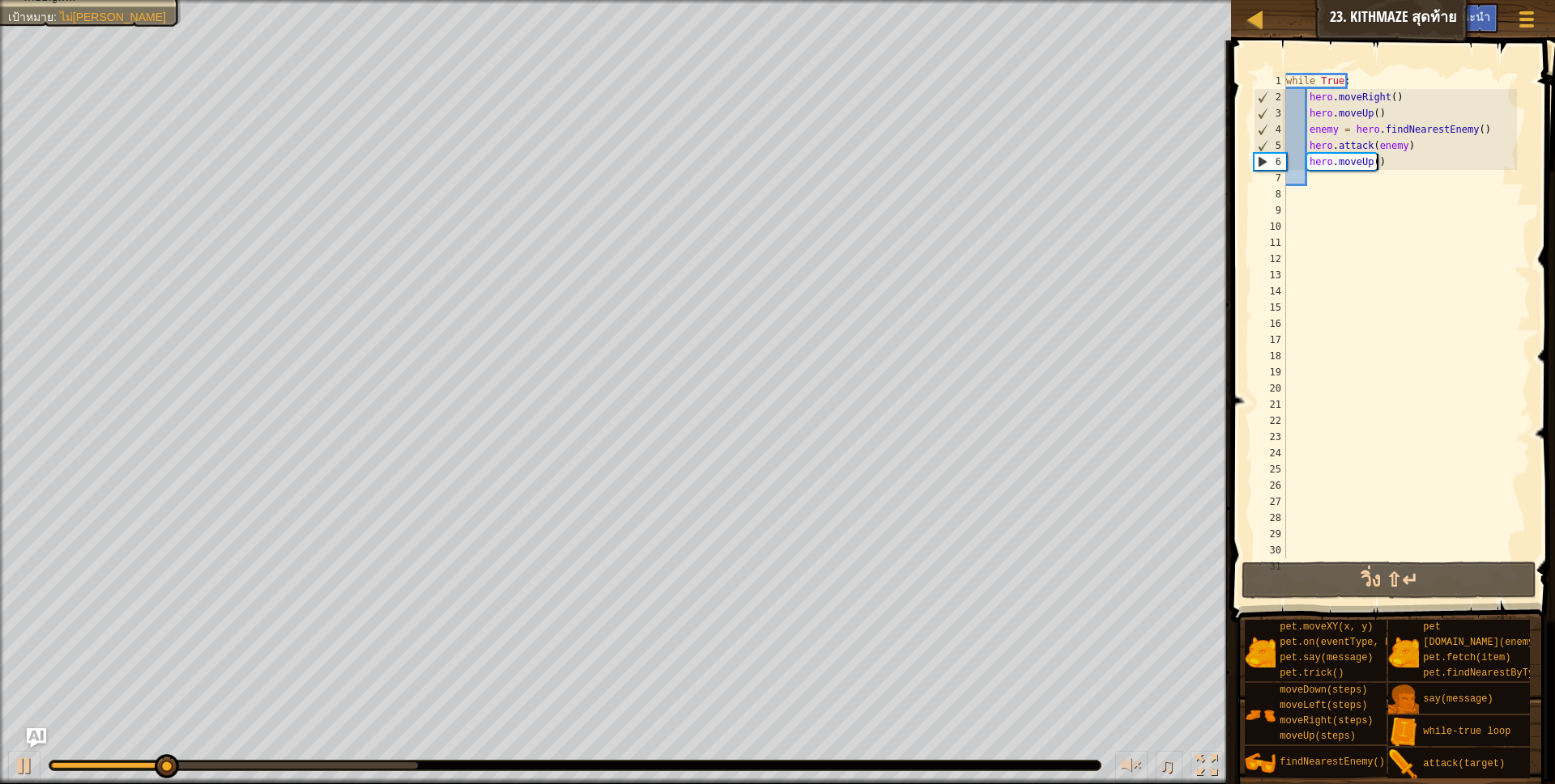
click at [1396, 162] on div "while True : hero . moveRight ( ) hero . moveUp ( ) enemy = hero . findNearestE…" at bounding box center [1400, 331] width 234 height 518
type textarea "h"
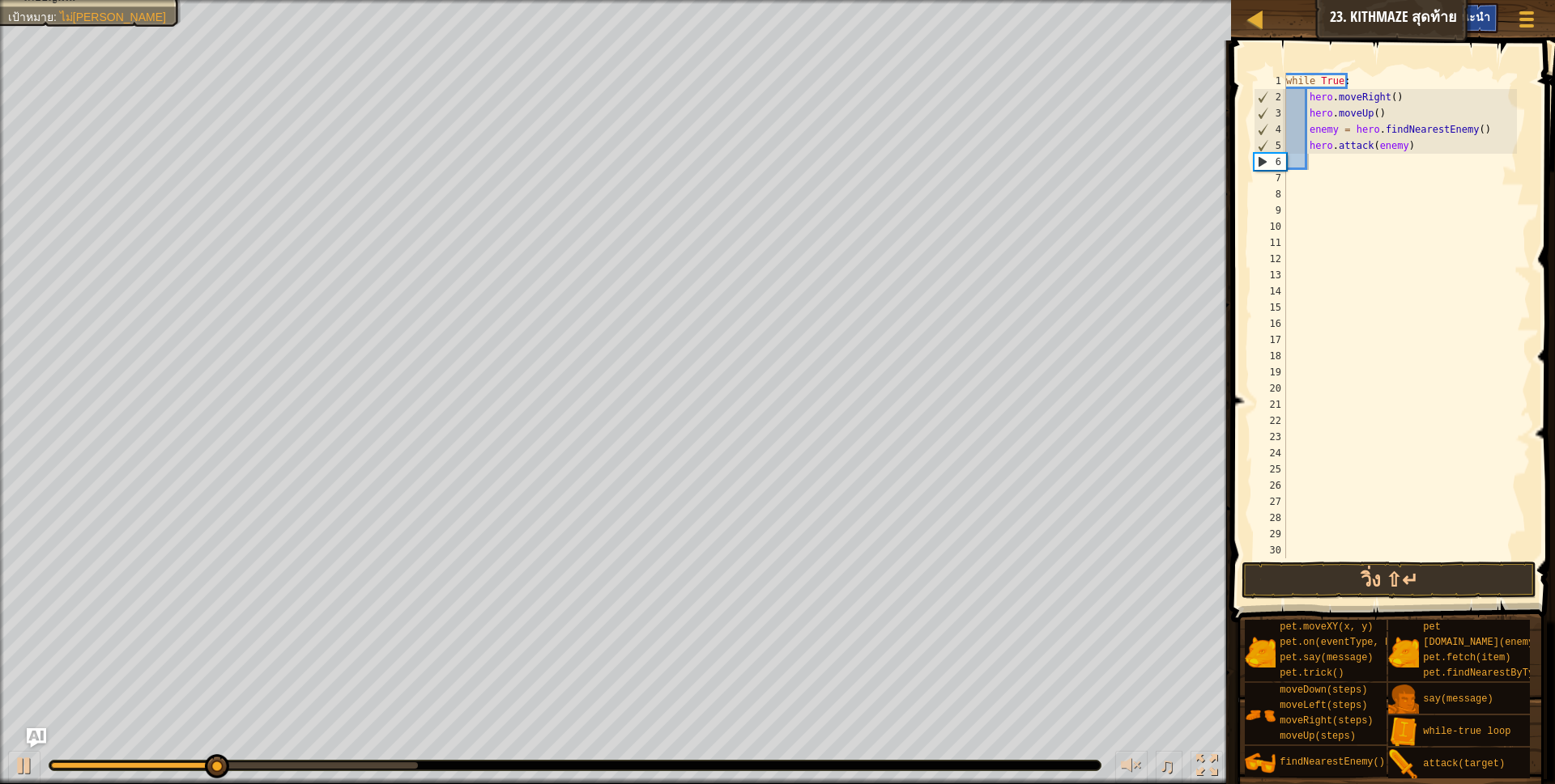
click at [1475, 11] on span "คำแนะนำ" at bounding box center [1465, 16] width 50 height 15
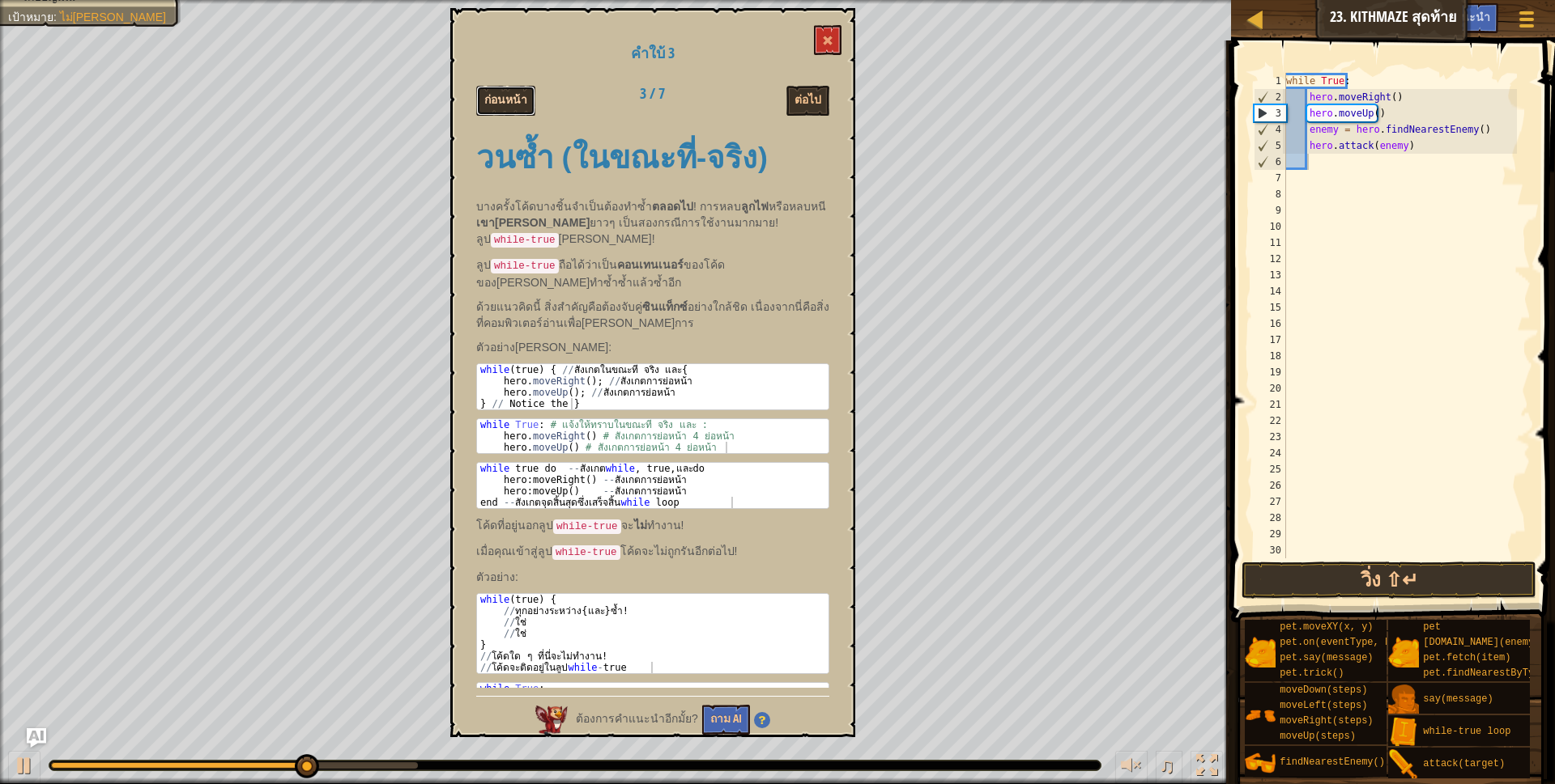
click at [525, 101] on button "ก่อนหน้า" at bounding box center [506, 101] width 59 height 30
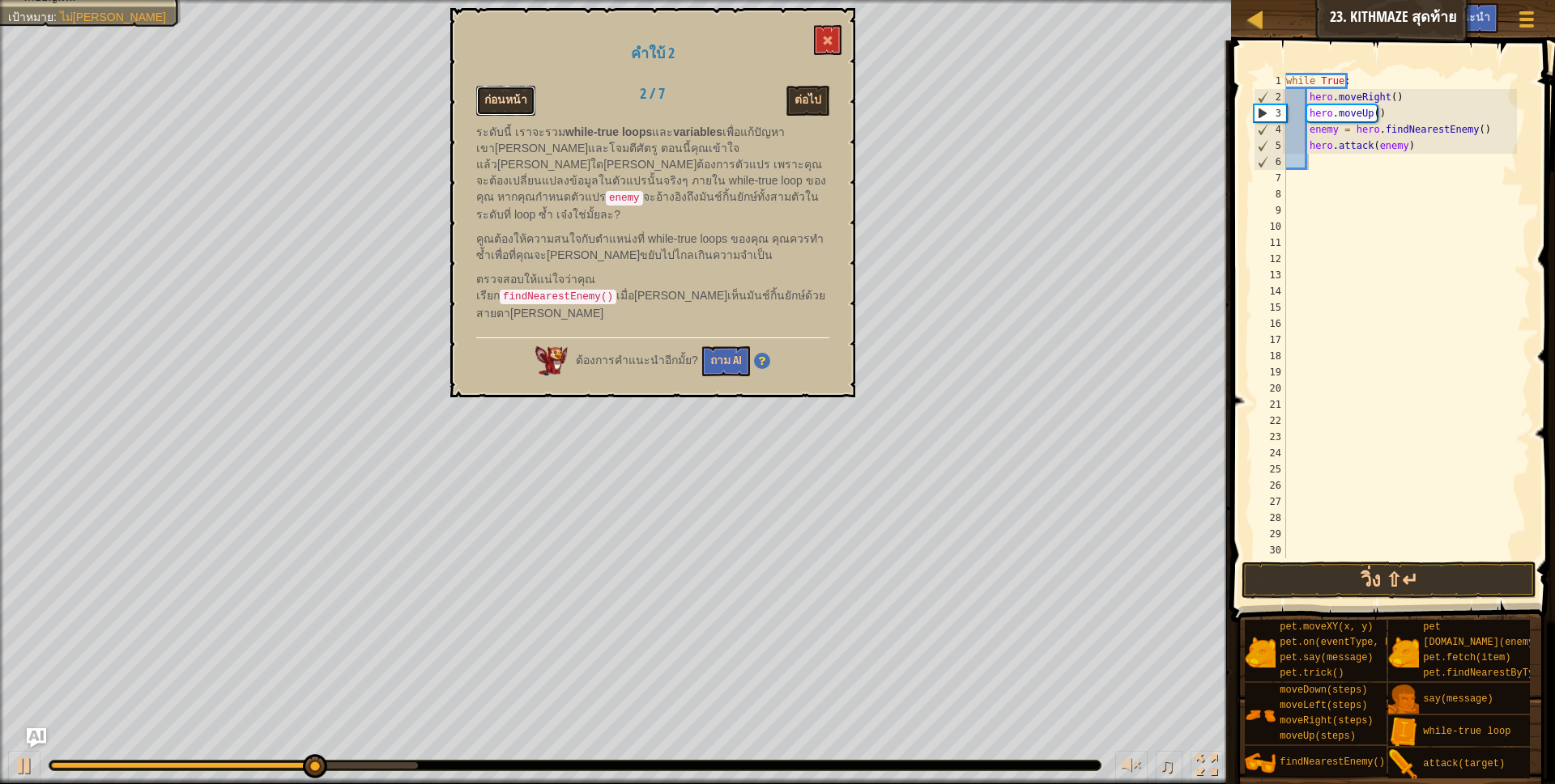
click at [523, 100] on button "ก่อนหน้า" at bounding box center [506, 101] width 59 height 30
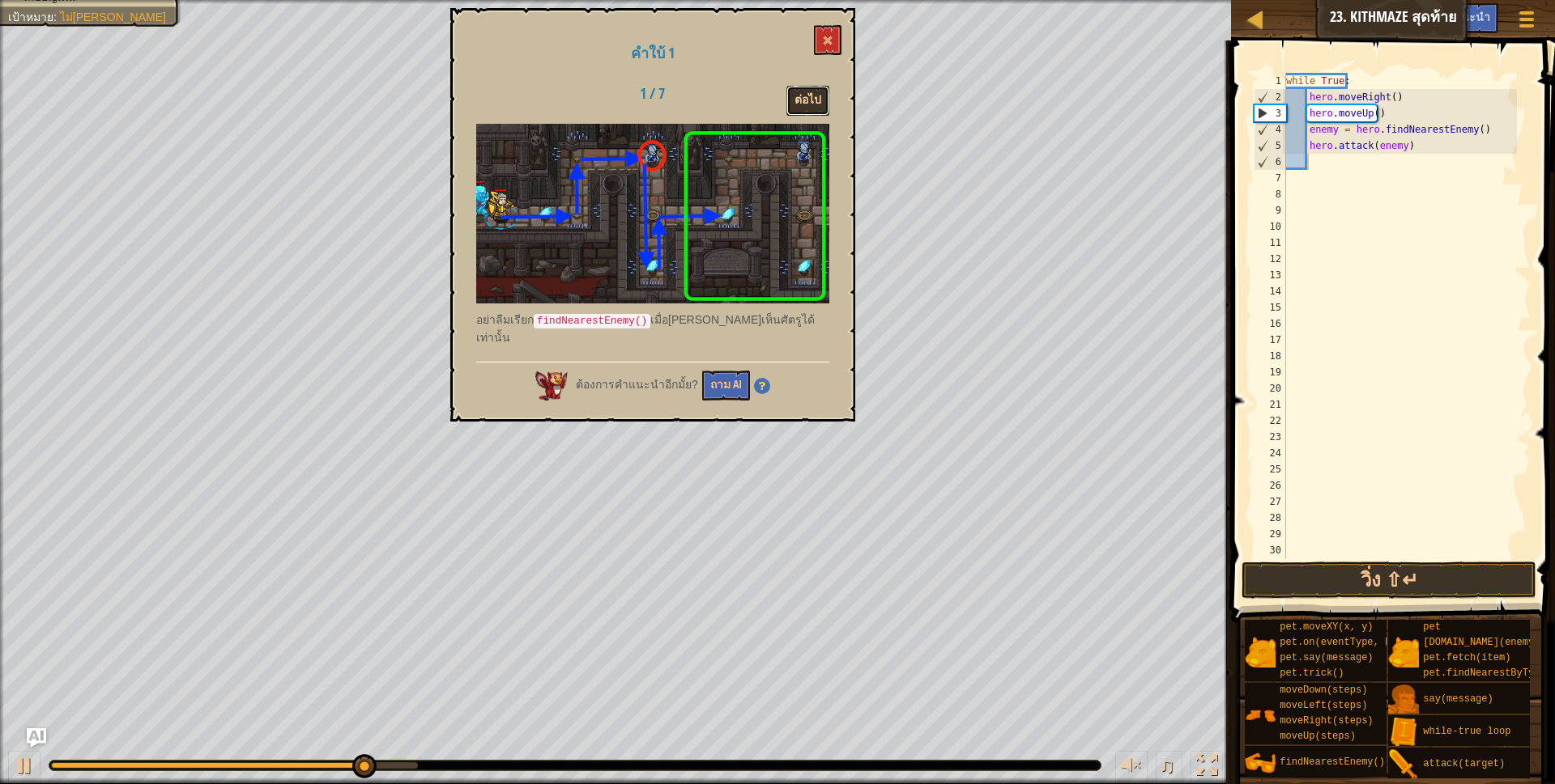
click at [812, 89] on button "ต่อไป" at bounding box center [807, 101] width 43 height 30
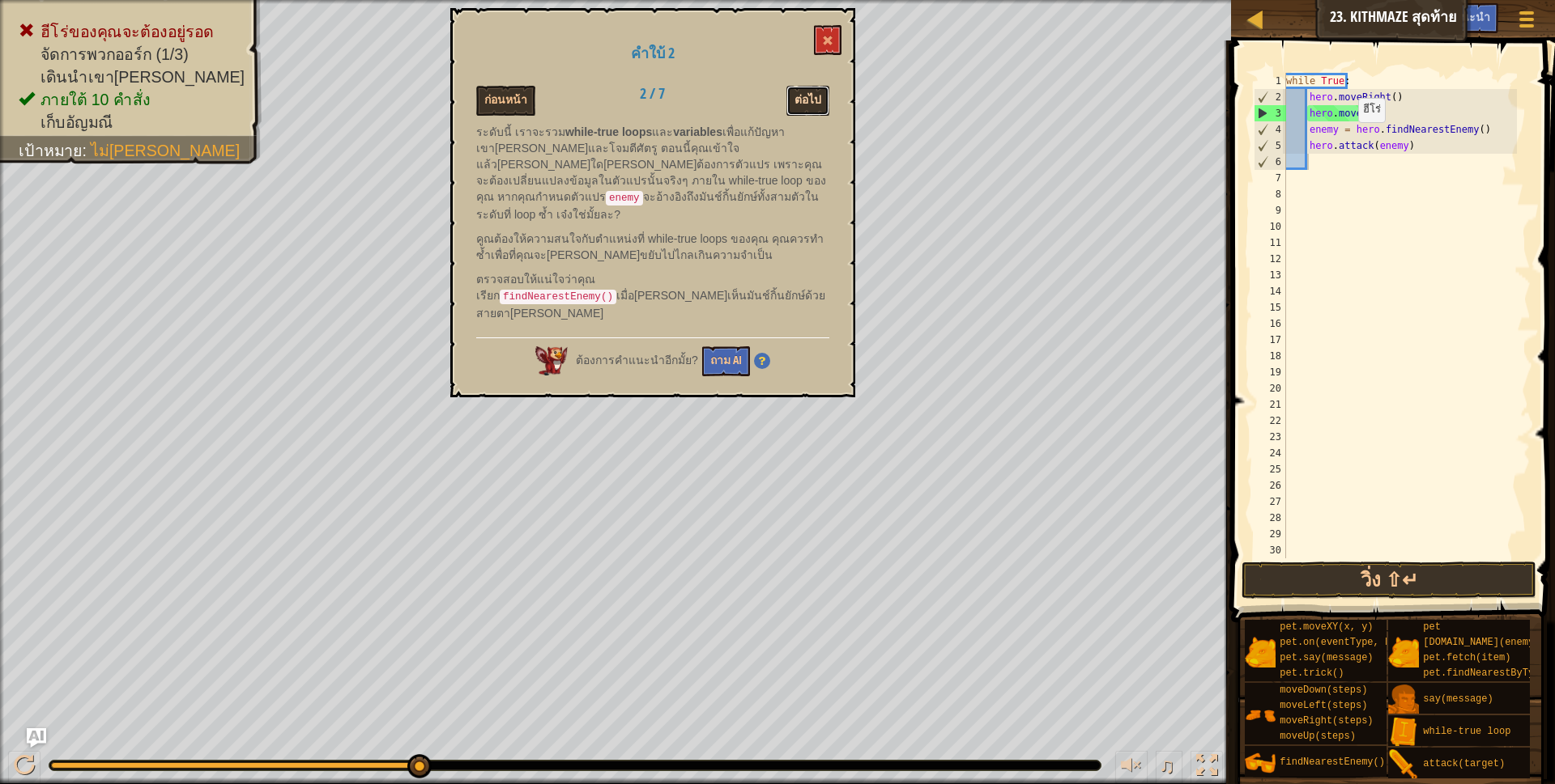
click at [811, 105] on button "ต่อไป" at bounding box center [807, 101] width 43 height 30
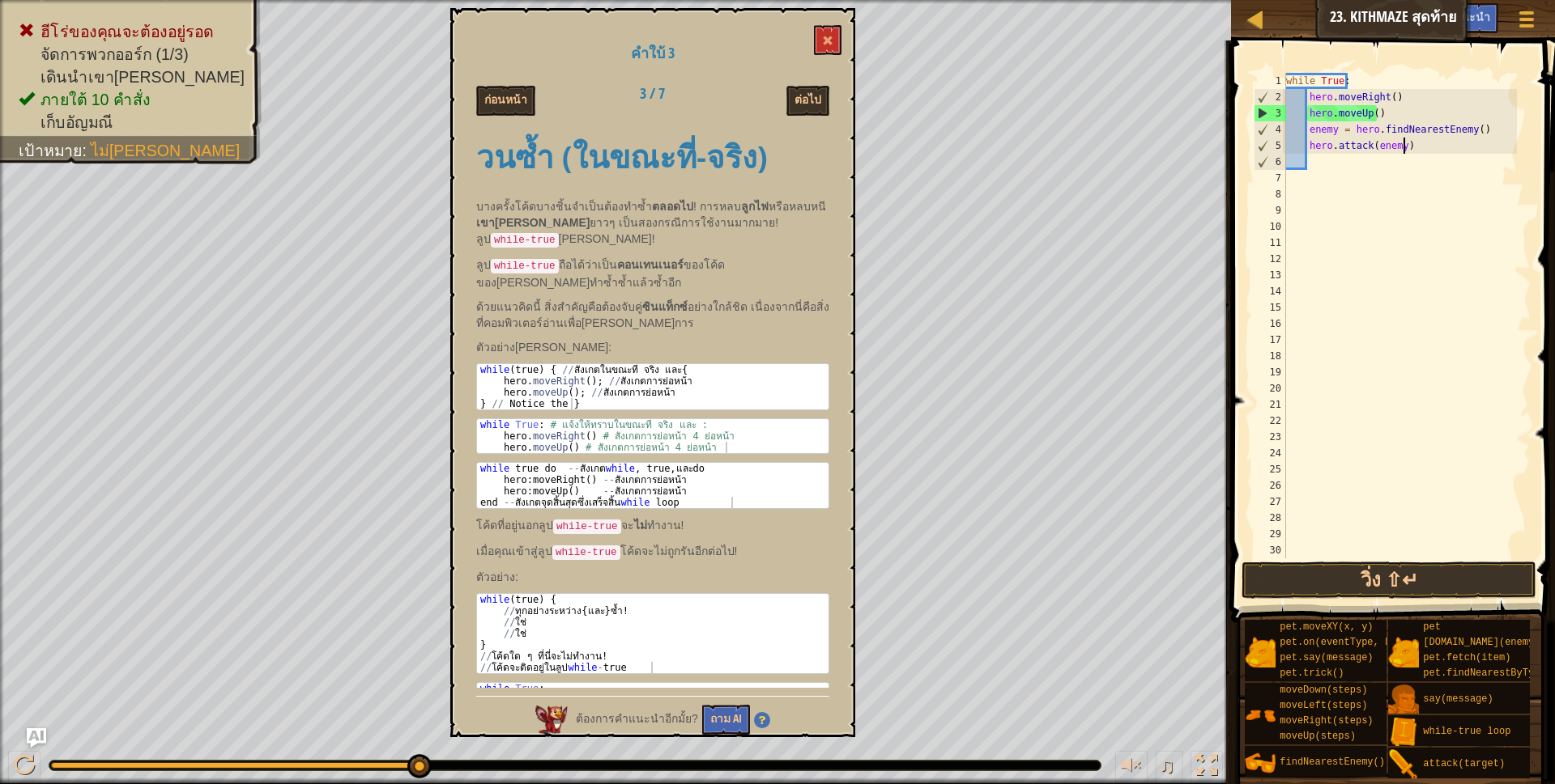
click at [1418, 146] on div "while True : hero . moveRight ( ) hero . moveUp ( ) enemy = hero . findNearestE…" at bounding box center [1400, 331] width 234 height 518
type textarea "h"
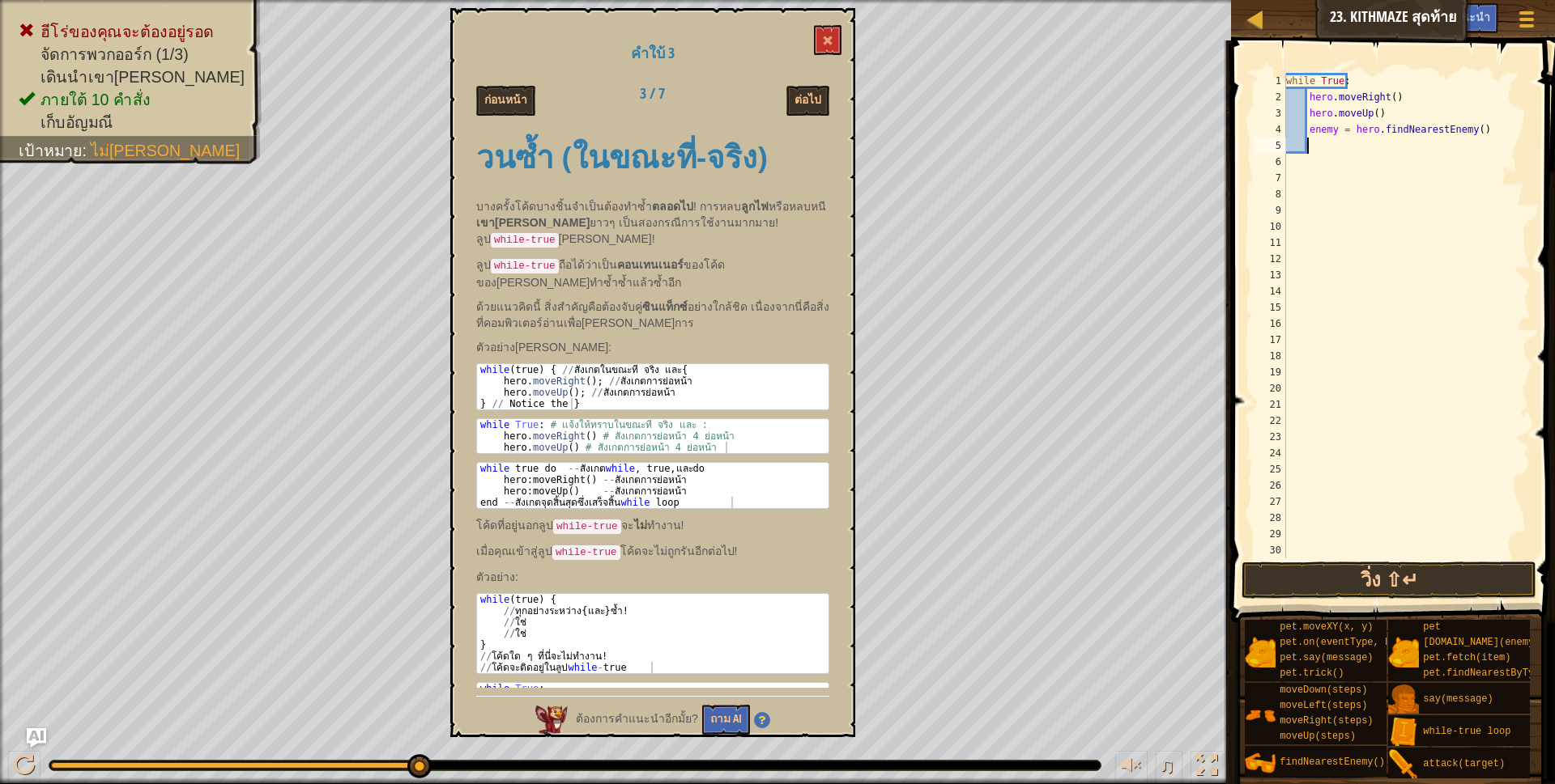
click at [1482, 129] on div "while True : hero . moveRight ( ) hero . moveUp ( ) enemy = hero . findNearestE…" at bounding box center [1400, 331] width 234 height 518
type textarea "e"
click at [1395, 112] on div "while True : hero . moveRight ( ) hero . moveUp ( )" at bounding box center [1400, 331] width 234 height 518
type textarea "h"
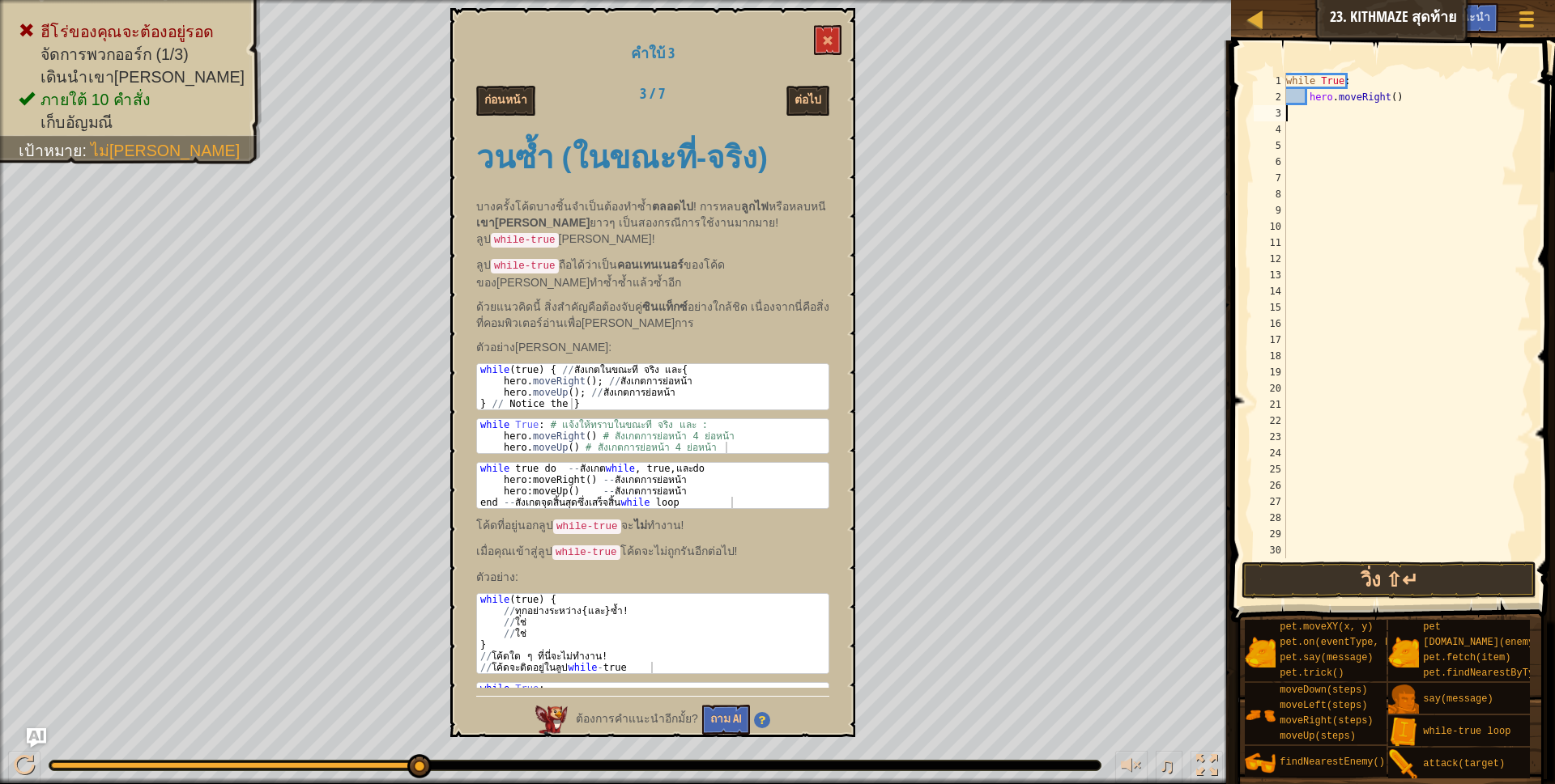
type textarea "hero.moveRight()"
click at [818, 100] on button "ต่อไป" at bounding box center [807, 101] width 43 height 30
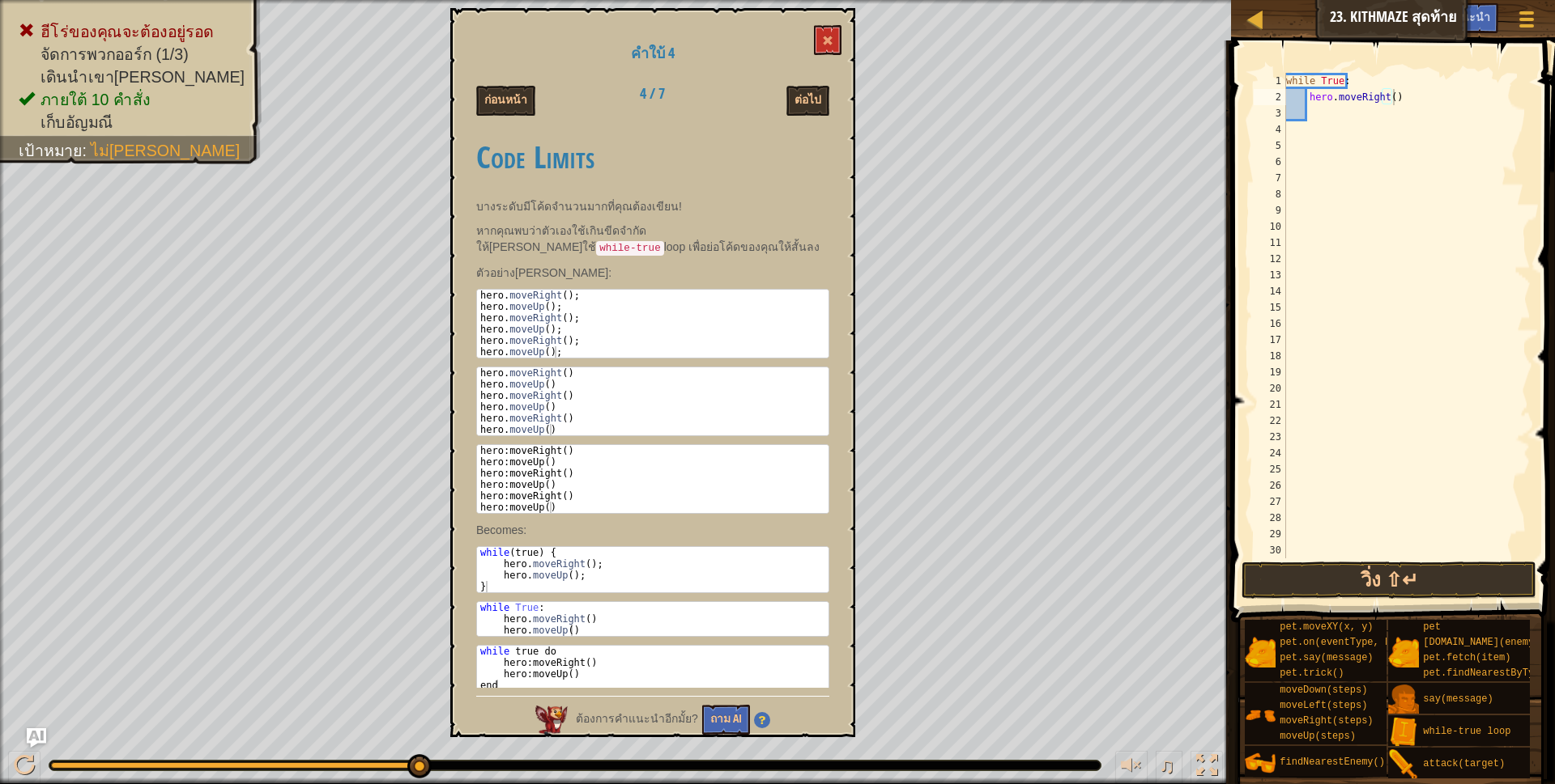
scroll to position [10, 0]
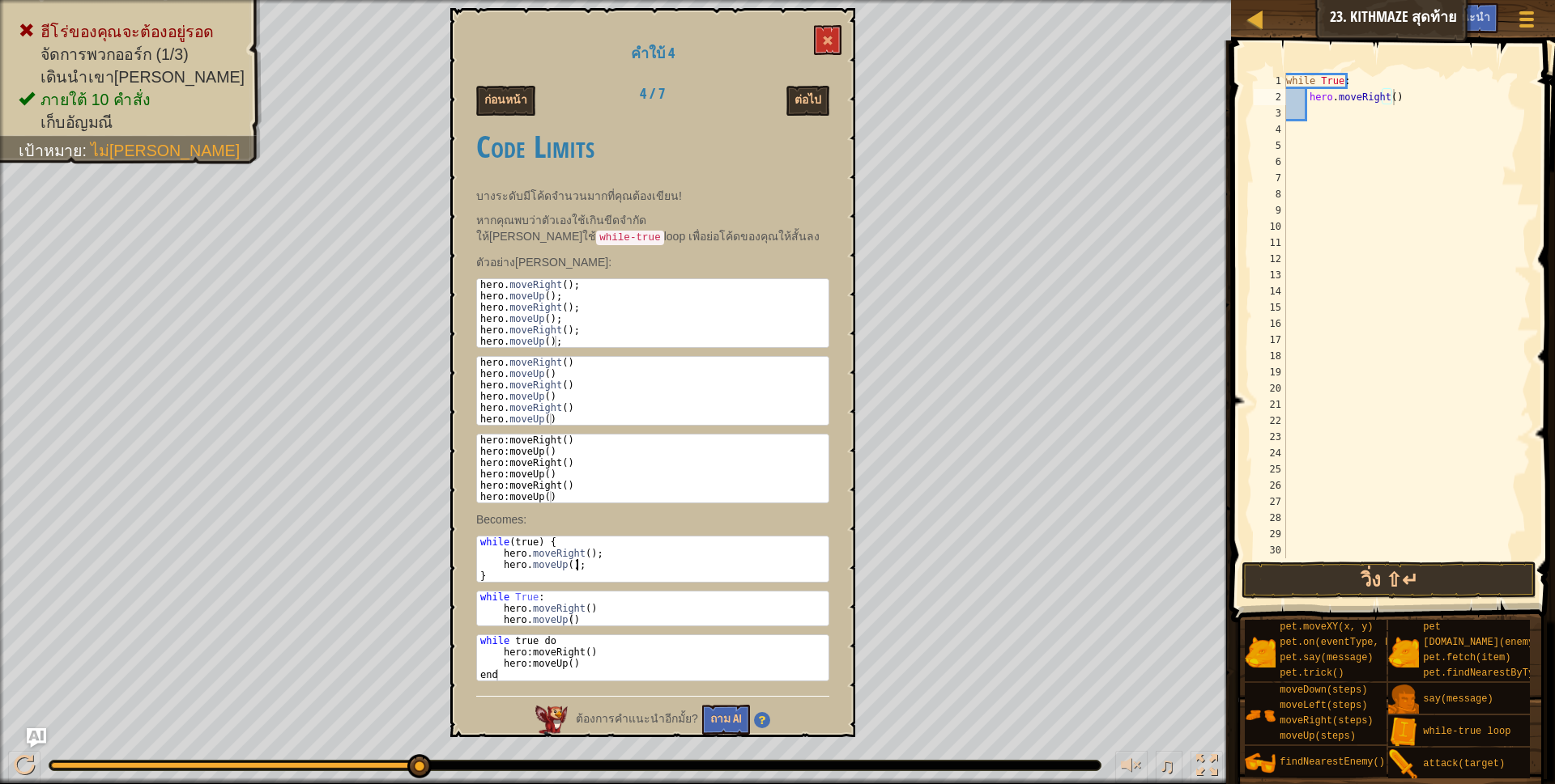
drag, startPoint x: 477, startPoint y: 541, endPoint x: 595, endPoint y: 565, distance: 120.4
click at [595, 565] on div "while ( true ) { hero . moveRight ( ) ; hero . moveUp ( ) ; }" at bounding box center [652, 571] width 351 height 68
drag, startPoint x: 589, startPoint y: 557, endPoint x: 581, endPoint y: 543, distance: 16.1
click at [581, 543] on div "while ( true ) { hero . moveRight ( ) ; hero . moveUp ( ) ; }" at bounding box center [652, 559] width 351 height 45
drag, startPoint x: 479, startPoint y: 541, endPoint x: 581, endPoint y: 571, distance: 106.3
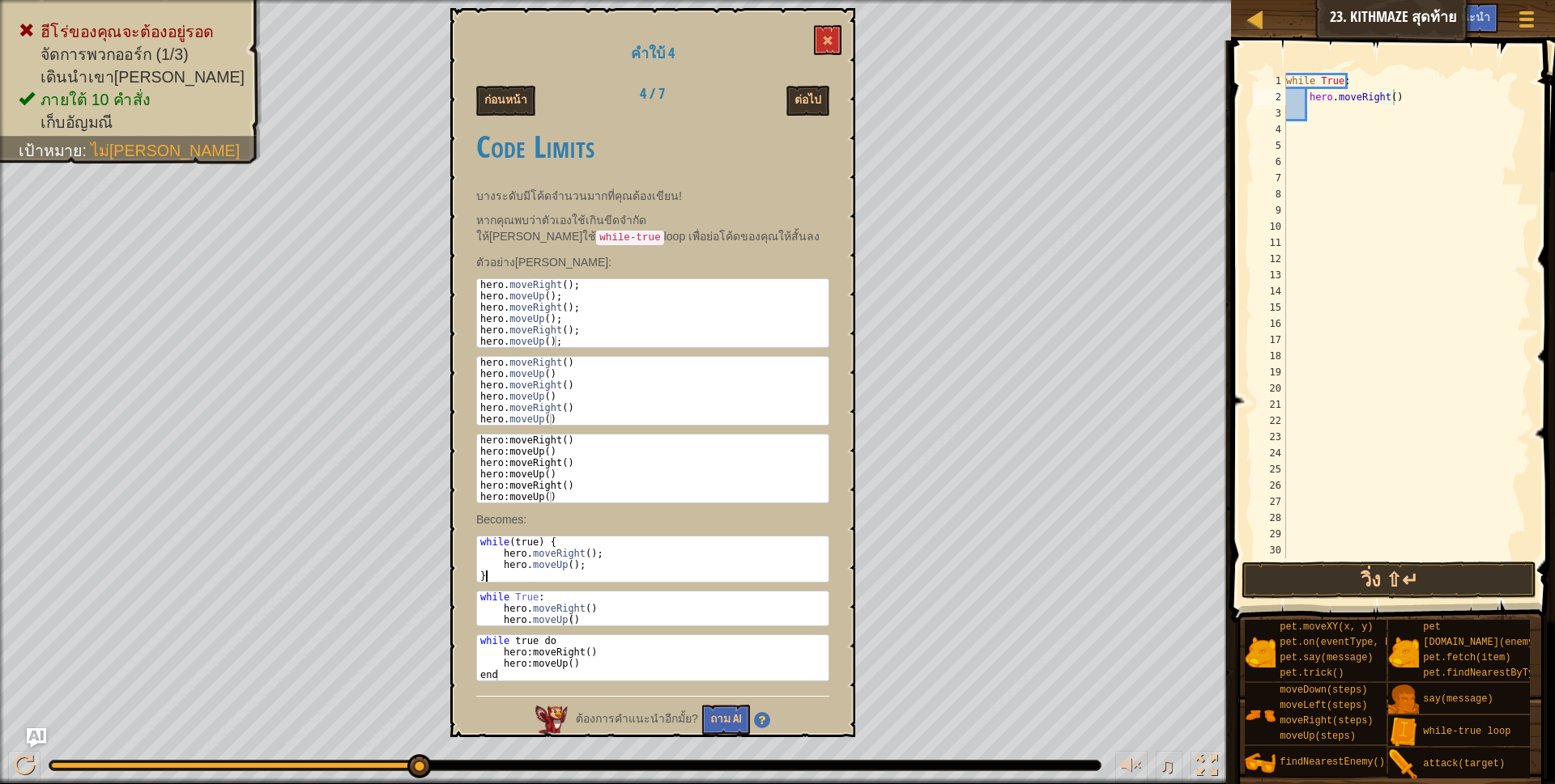
click at [581, 571] on div "while ( true ) { hero . moveRight ( ) ; hero . moveUp ( ) ; }" at bounding box center [652, 571] width 351 height 68
type textarea "hero.moveUp(); }"
click at [1324, 119] on div "while True : hero . moveRight ( )" at bounding box center [1400, 331] width 234 height 518
type textarea "h"
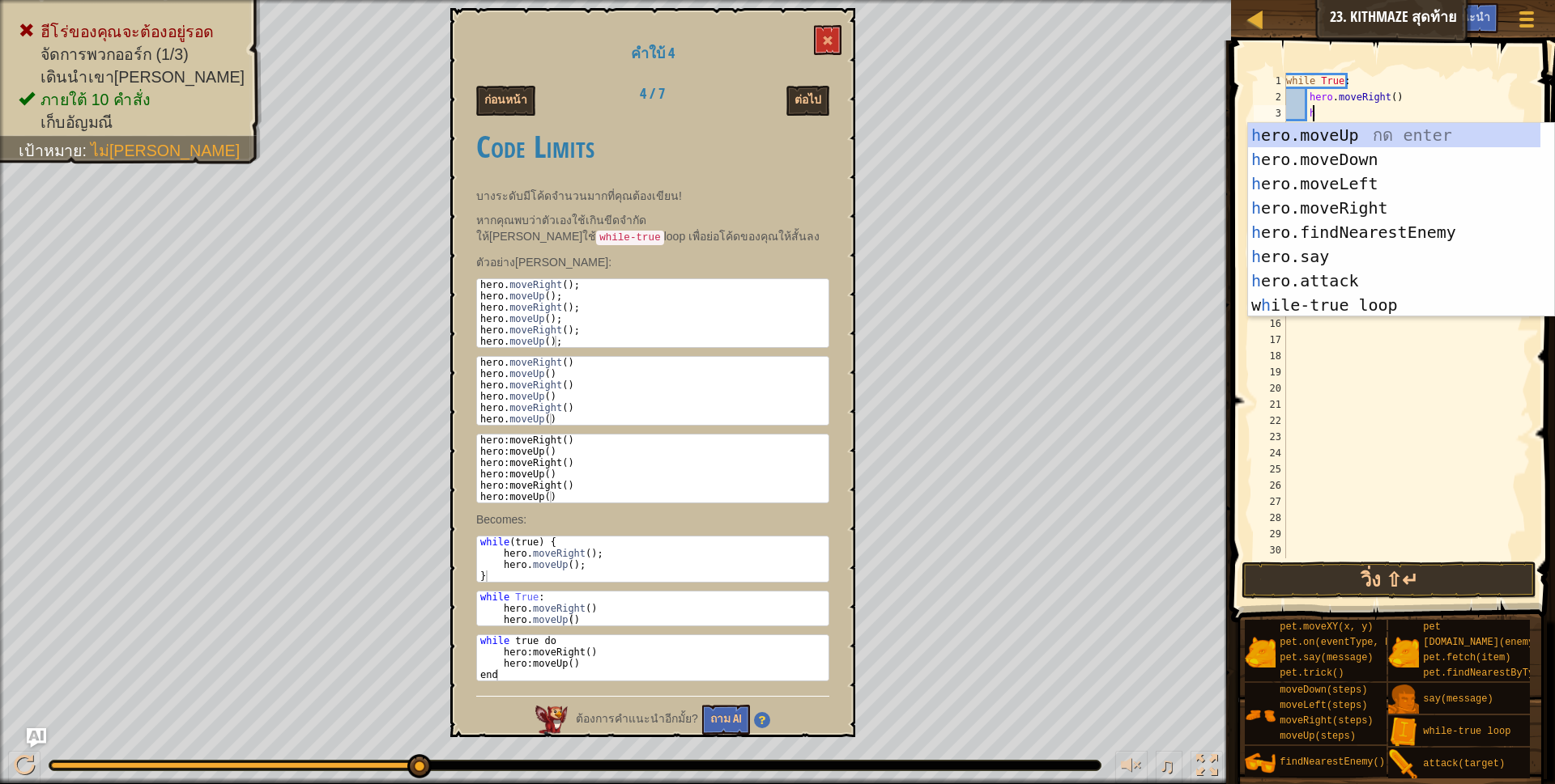
scroll to position [3, 22]
click at [1367, 132] on div "h ero.moveUp กด enter h ero.moveDown กด enter h ero.moveLeft กด enter h ero.mov…" at bounding box center [1394, 244] width 292 height 243
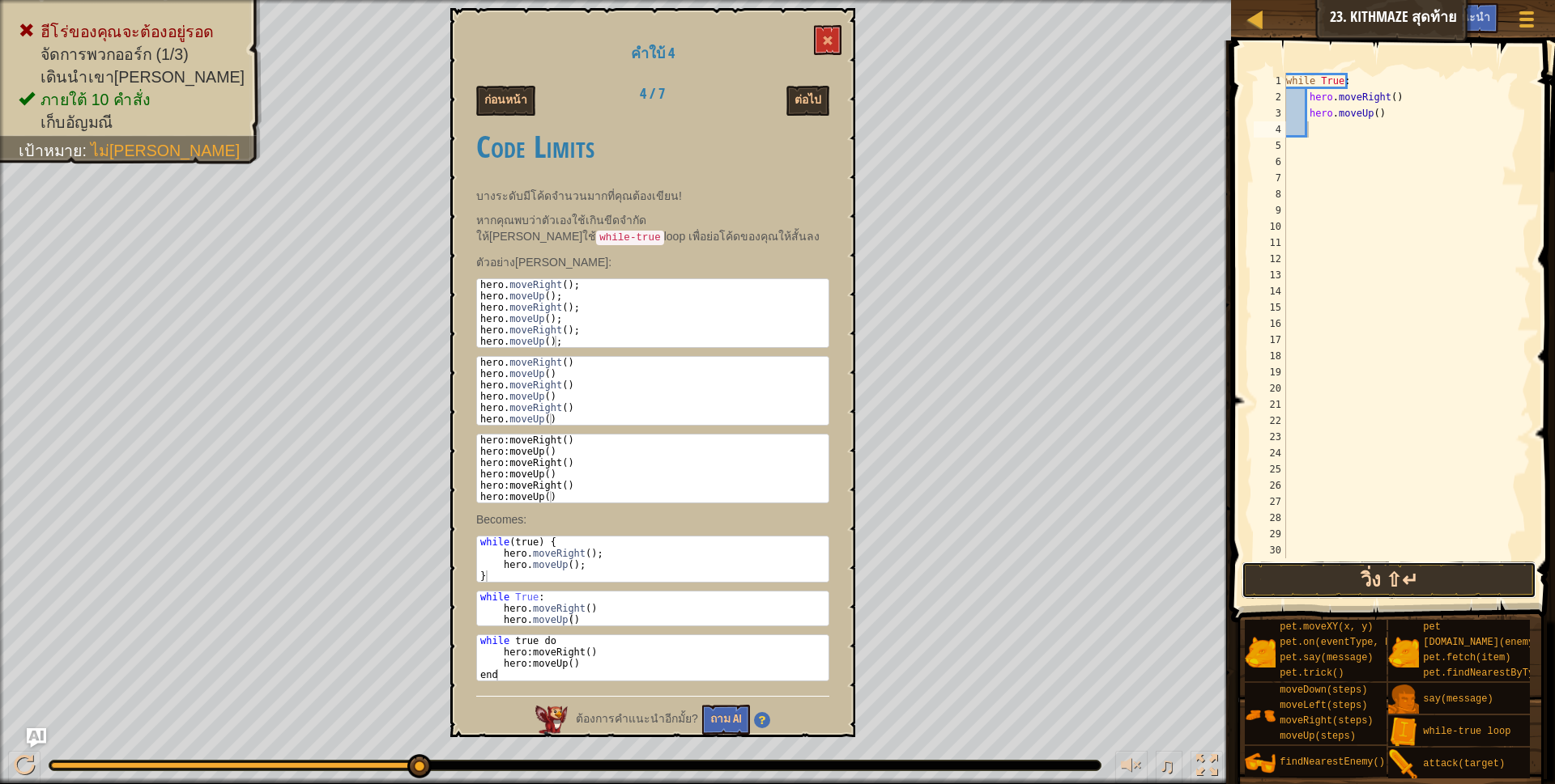
click at [1327, 574] on button "วิ่ง ⇧↵" at bounding box center [1389, 580] width 296 height 37
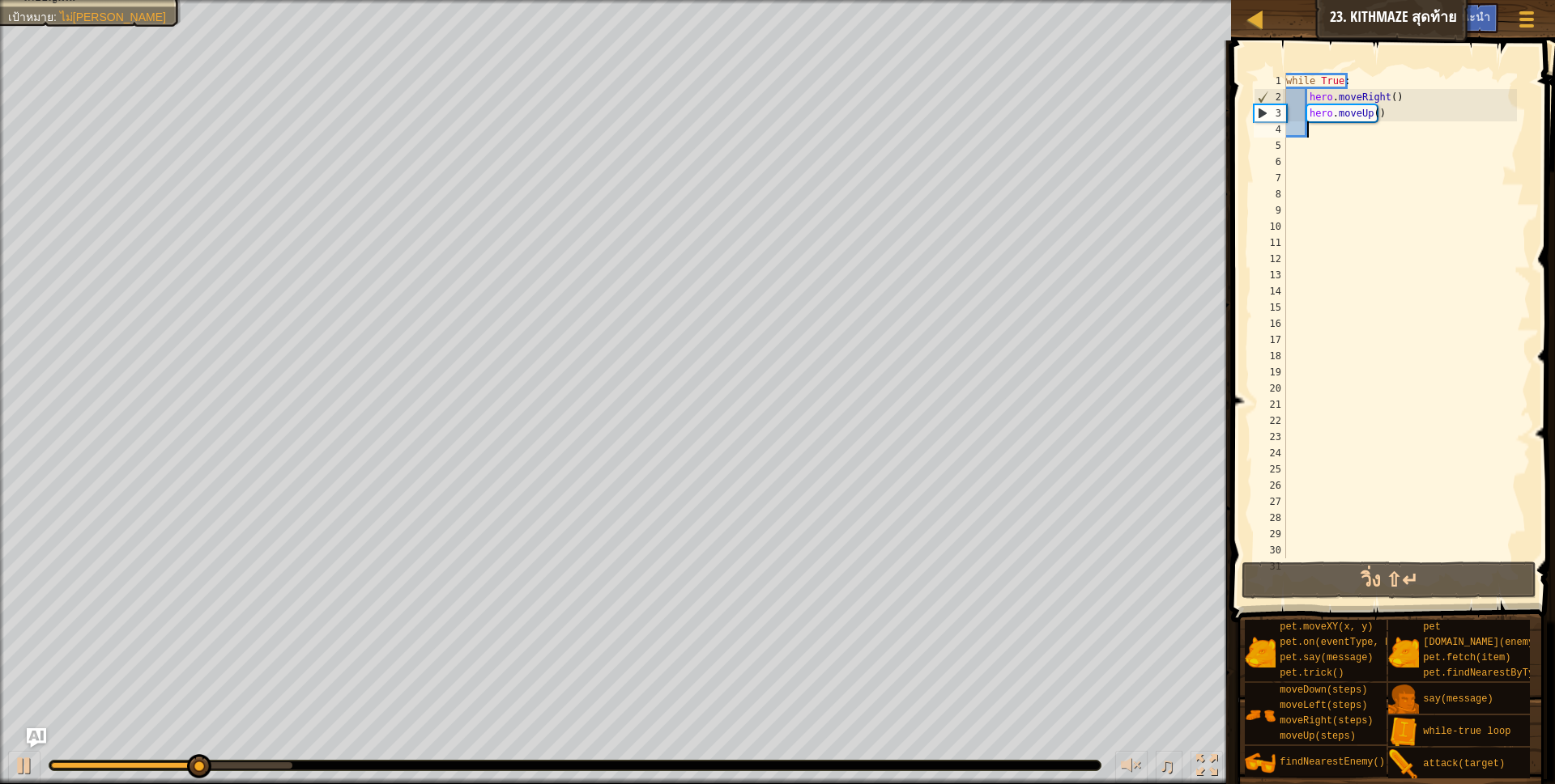
scroll to position [3, 22]
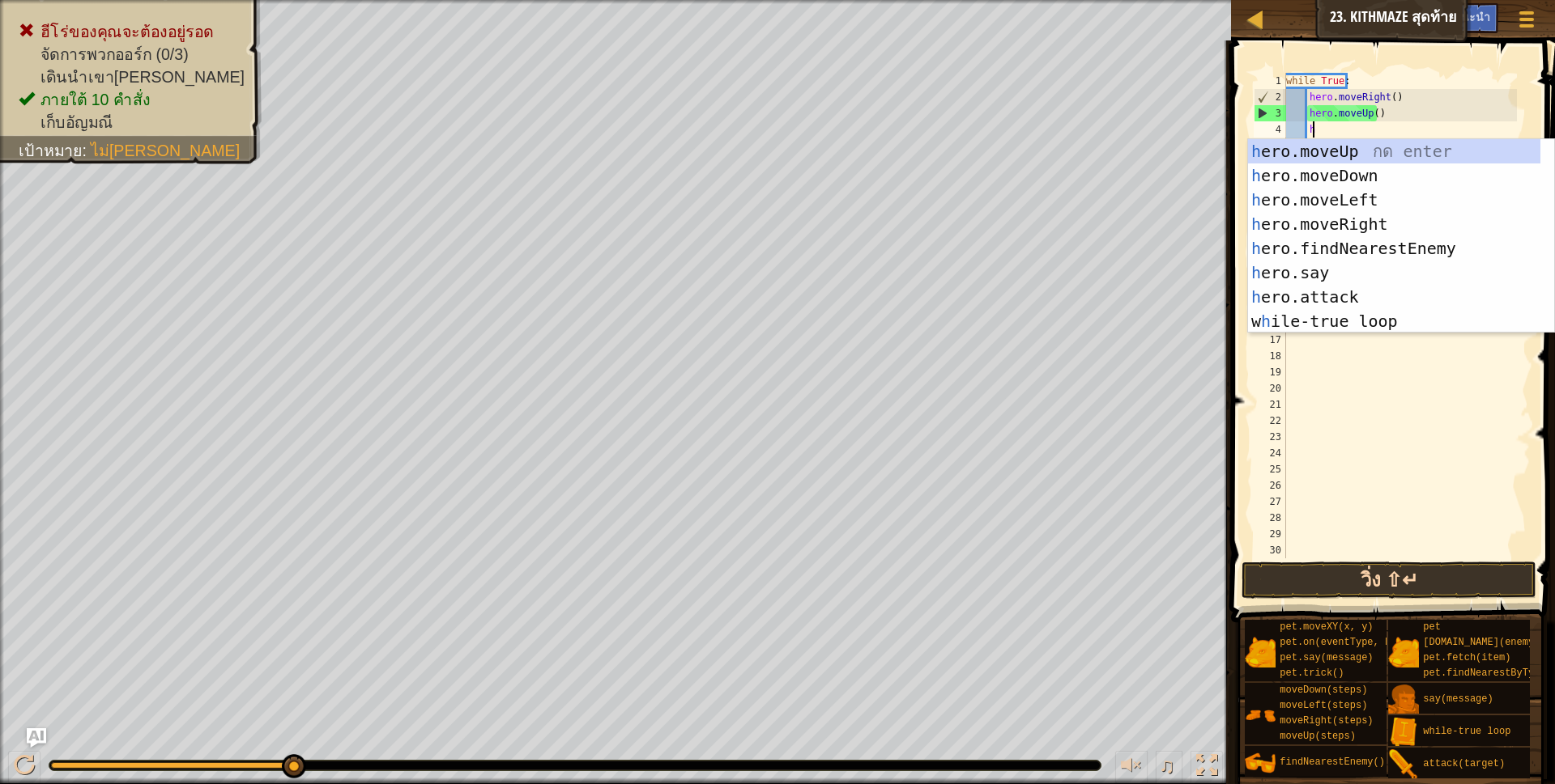
type textarea "h"
click at [1384, 580] on button "วิ่ง ⇧↵" at bounding box center [1389, 580] width 296 height 37
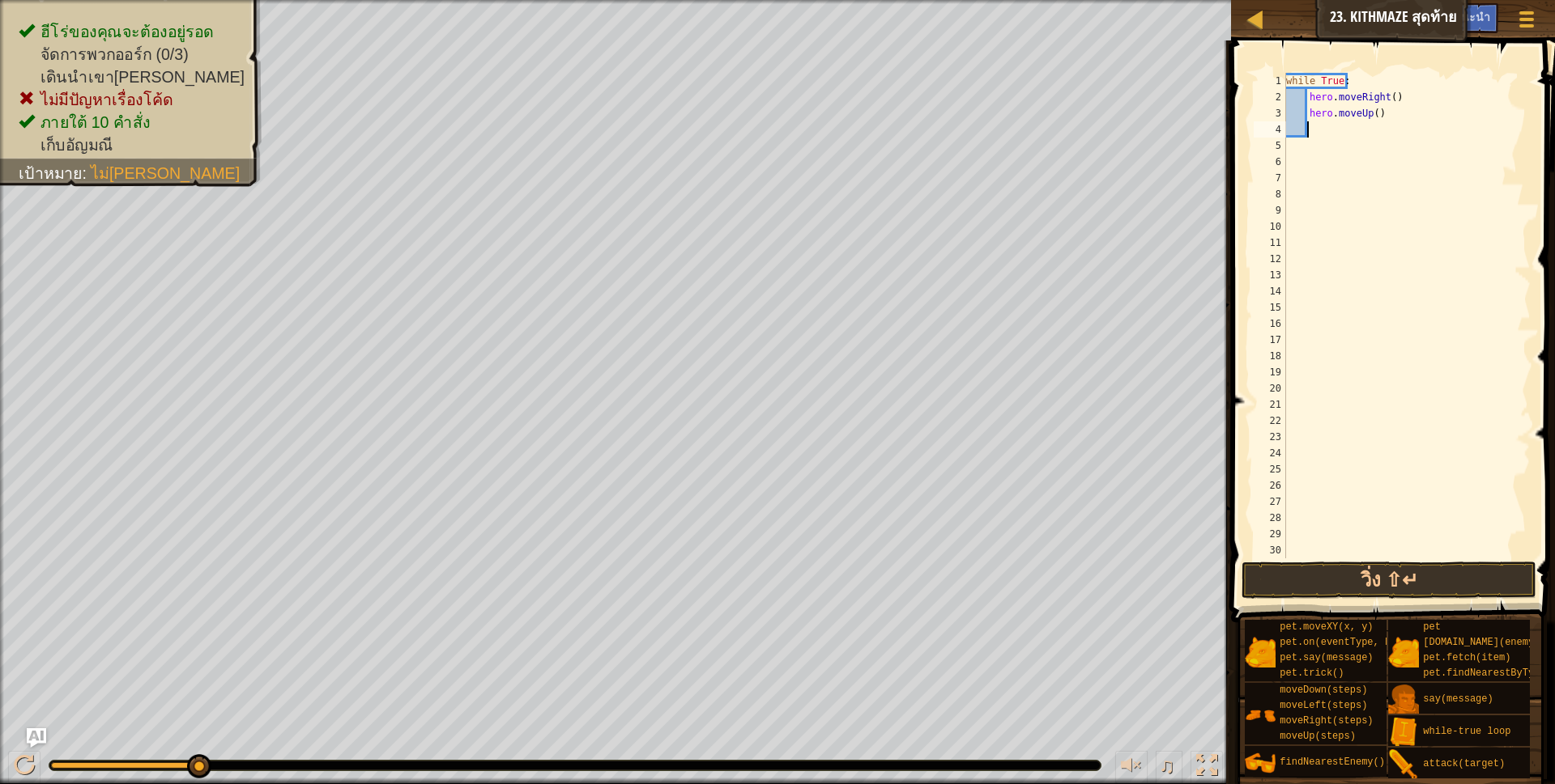
type textarea "h"
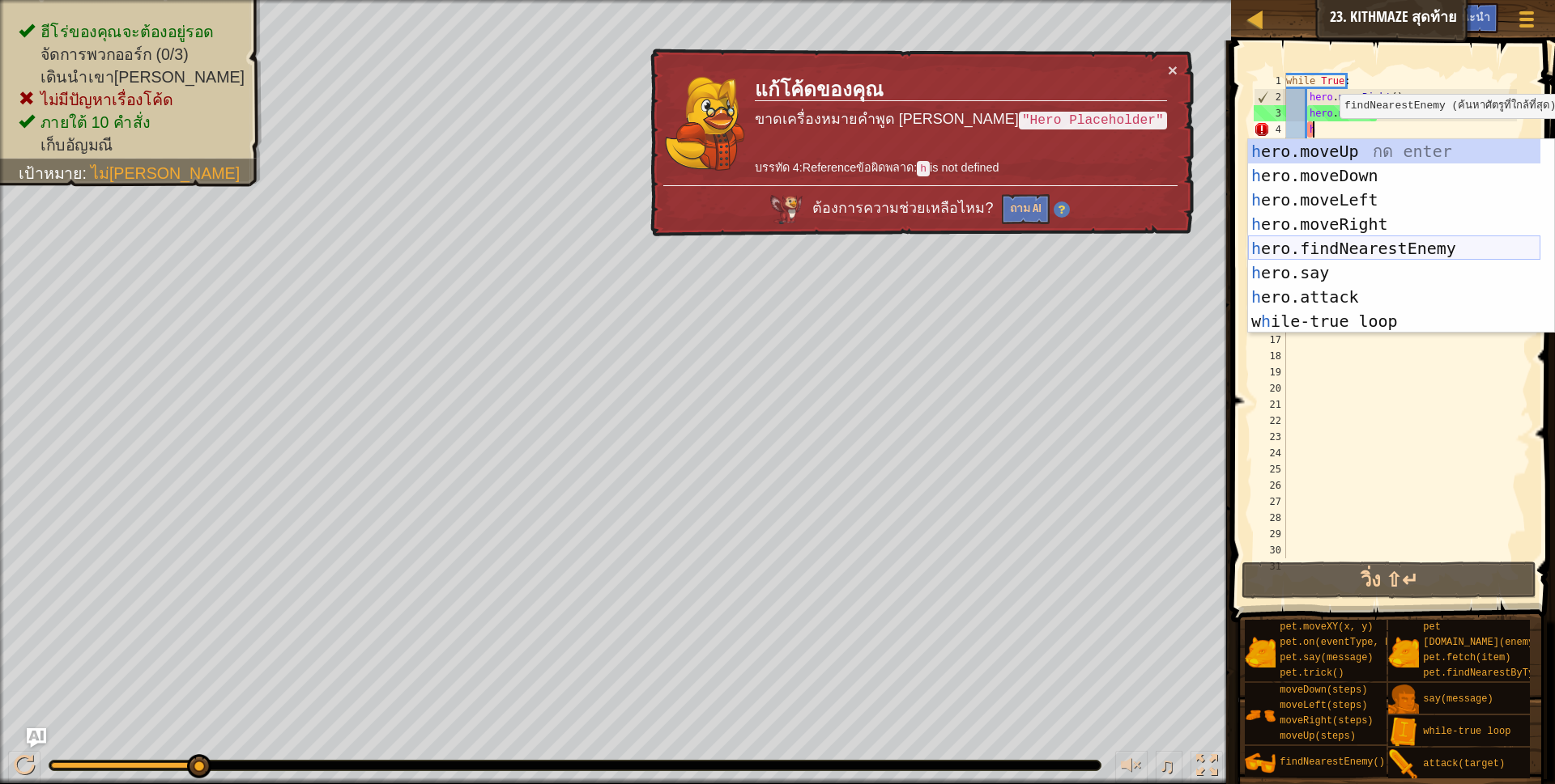
click at [1361, 250] on div "h ero.moveUp กด enter h ero.moveDown กด enter h ero.moveLeft กด enter h ero.mov…" at bounding box center [1394, 260] width 292 height 243
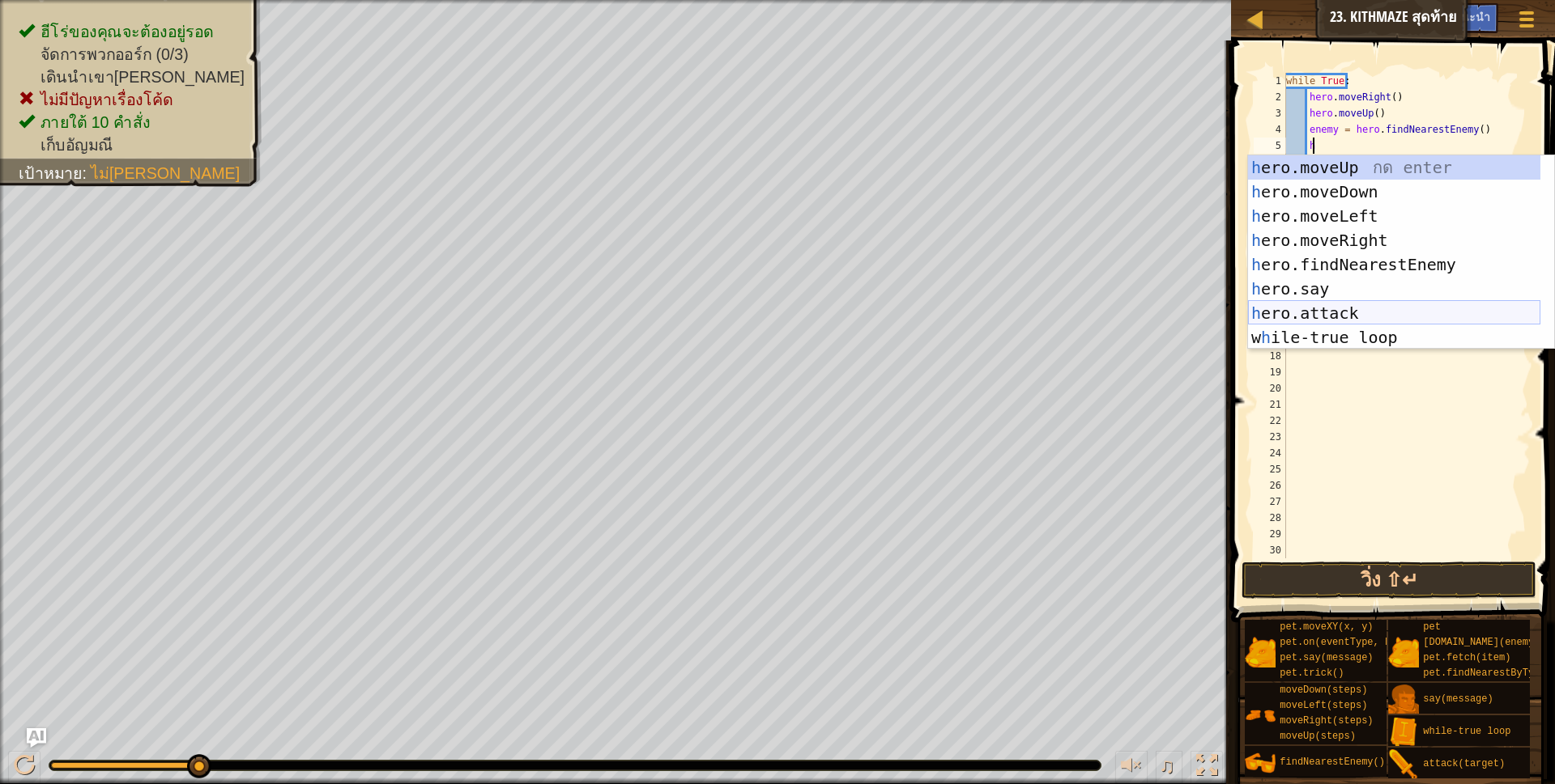
click at [1356, 316] on div "h ero.moveUp กด enter h ero.moveDown กด enter h ero.moveLeft กด enter h ero.mov…" at bounding box center [1394, 276] width 292 height 243
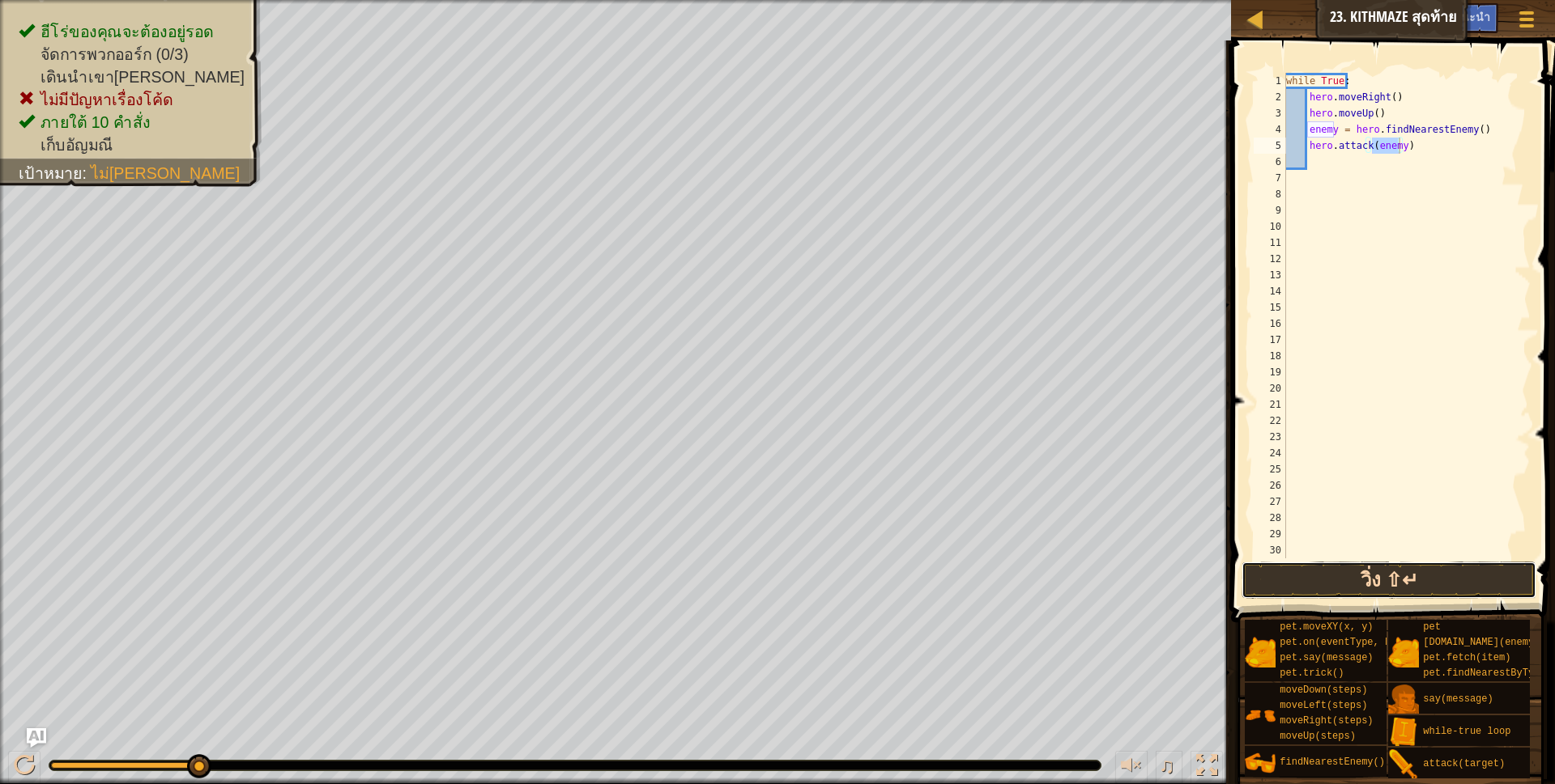
click at [1407, 580] on button "วิ่ง ⇧↵" at bounding box center [1389, 580] width 296 height 37
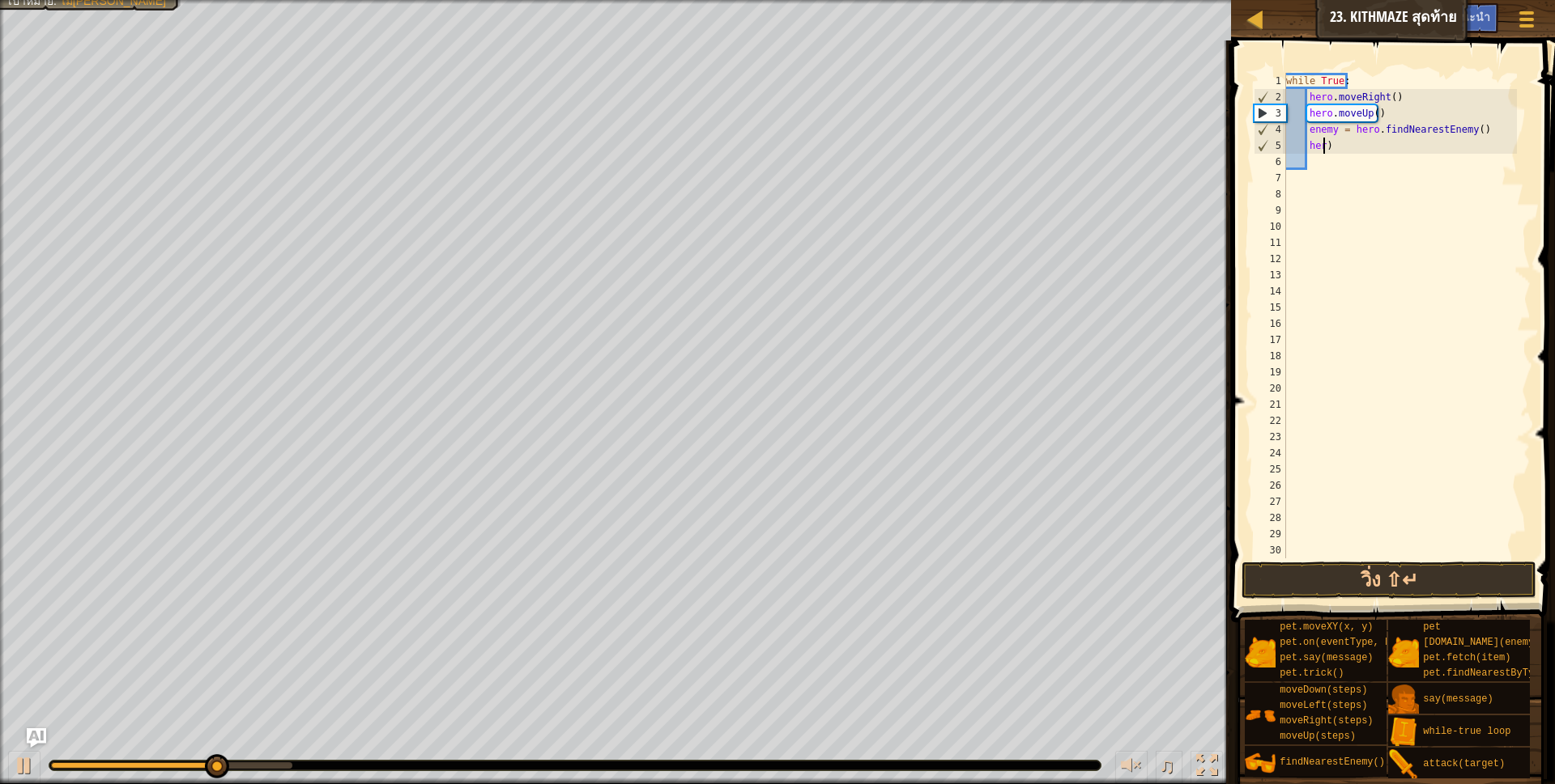
type textarea ")"
click at [1372, 159] on div "while True : hero . moveRight ( ) hero . moveUp ( ) enemy = hero . findNearestE…" at bounding box center [1400, 331] width 234 height 518
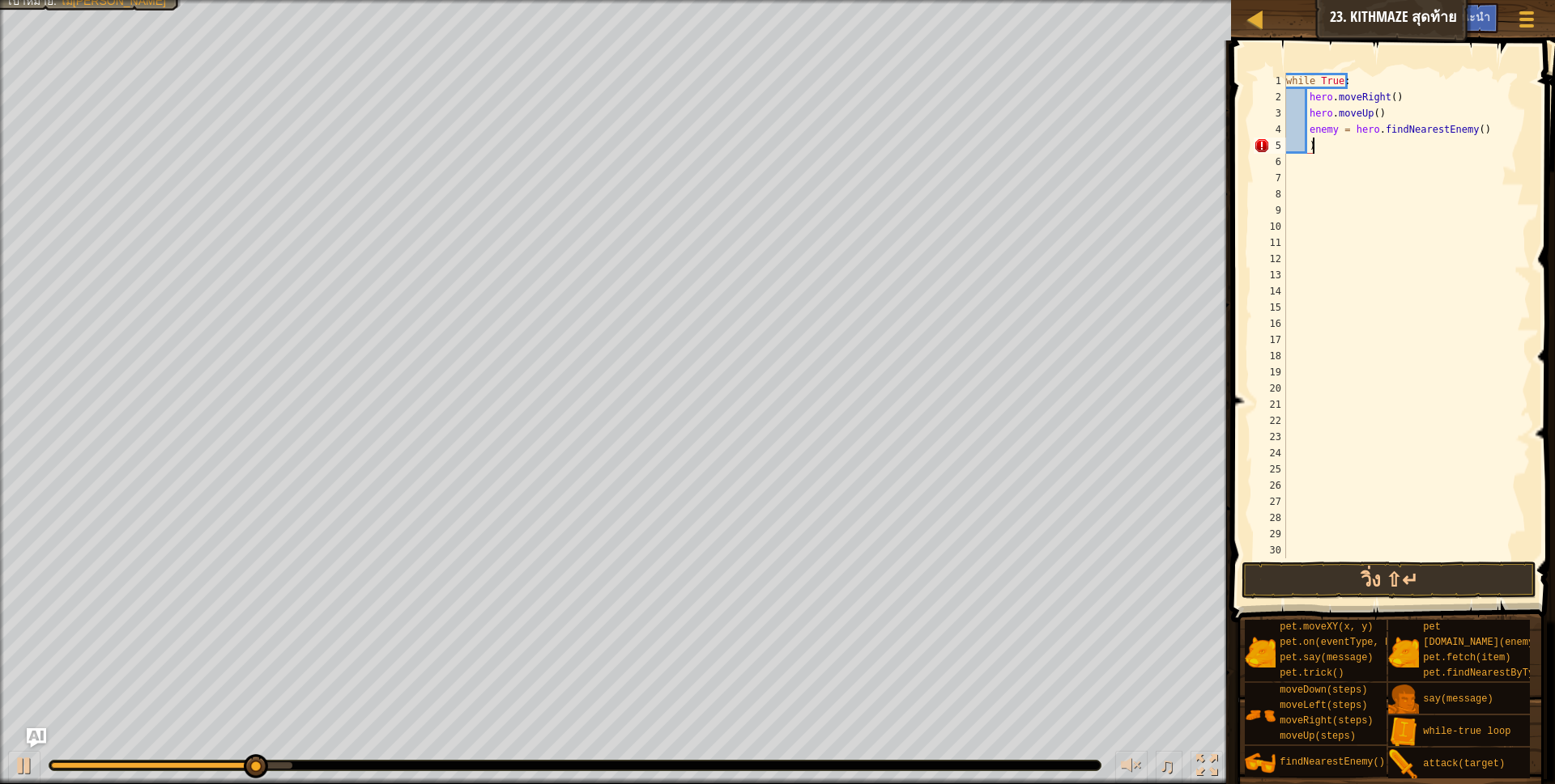
click at [1364, 146] on div "while True : hero . moveRight ( ) hero . moveUp ( ) enemy = hero . findNearestE…" at bounding box center [1400, 331] width 234 height 518
type textarea ")"
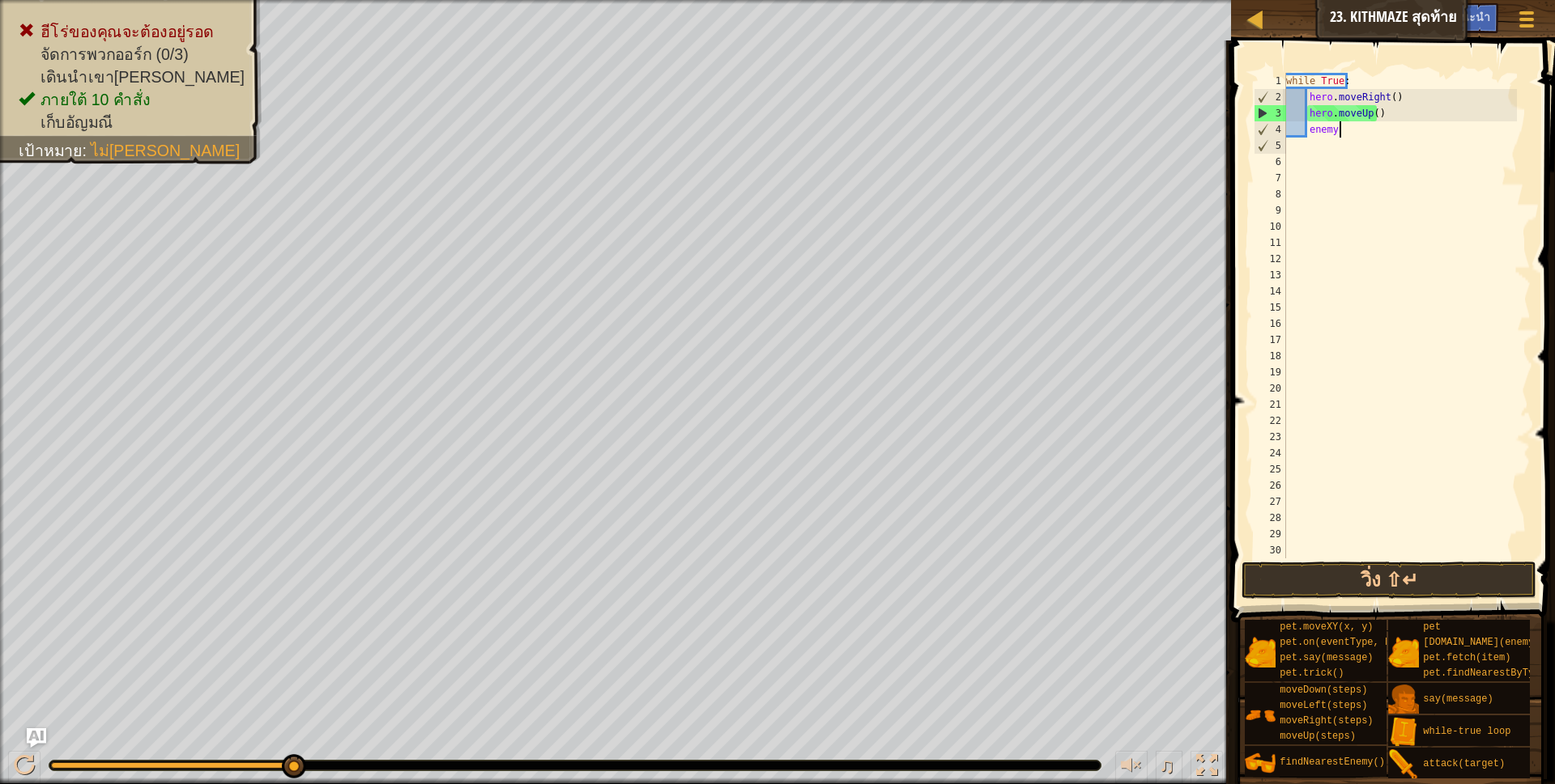
type textarea "e"
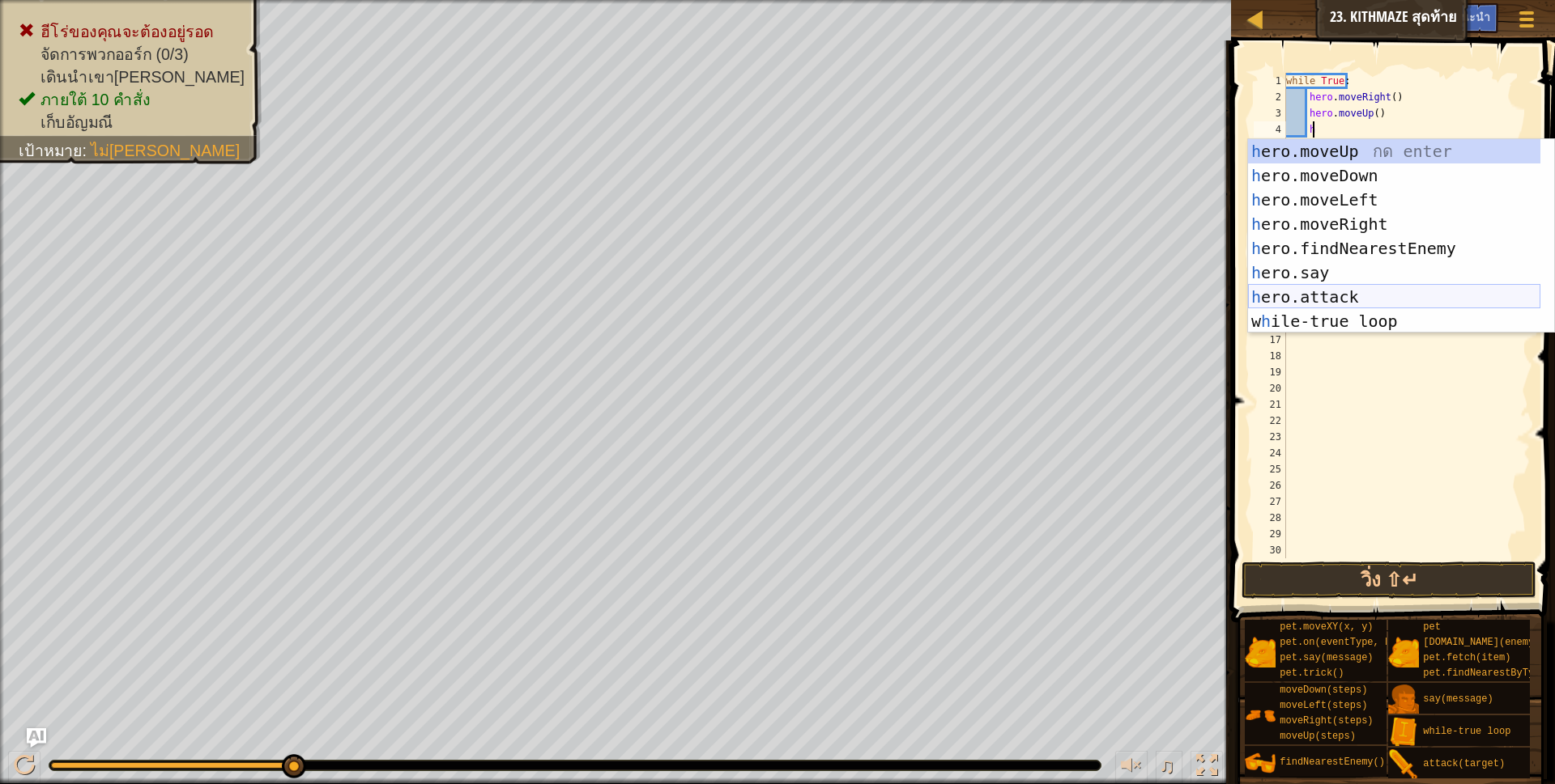
click at [1368, 290] on div "h ero.moveUp กด enter h ero.moveDown กด enter h ero.moveLeft กด enter h ero.mov…" at bounding box center [1394, 260] width 292 height 243
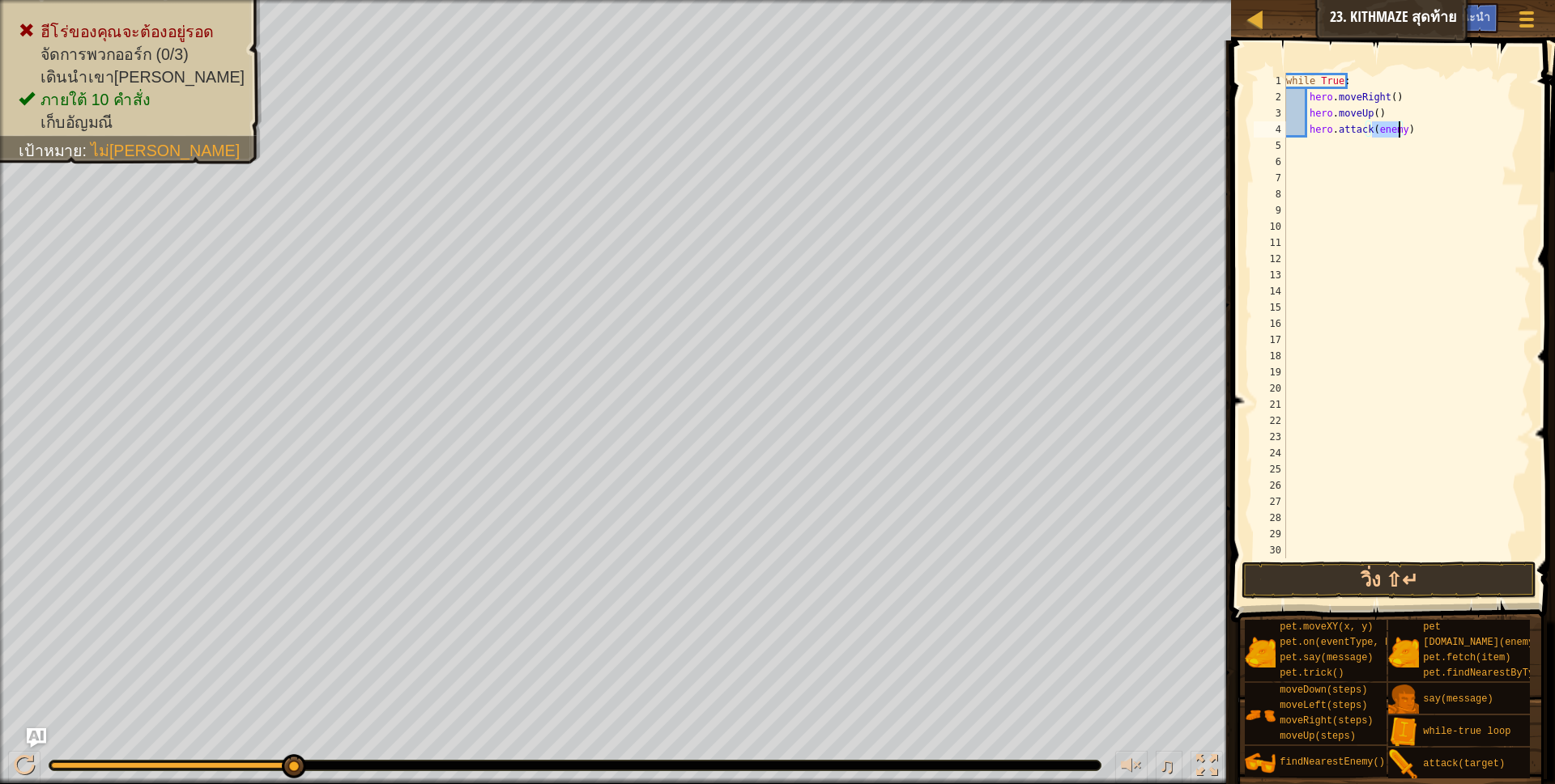
type textarea "hero.attack()"
click at [1418, 137] on div "while True : hero . moveRight ( ) hero . moveUp ( ) hero . attack ( )" at bounding box center [1400, 331] width 234 height 518
type textarea "h"
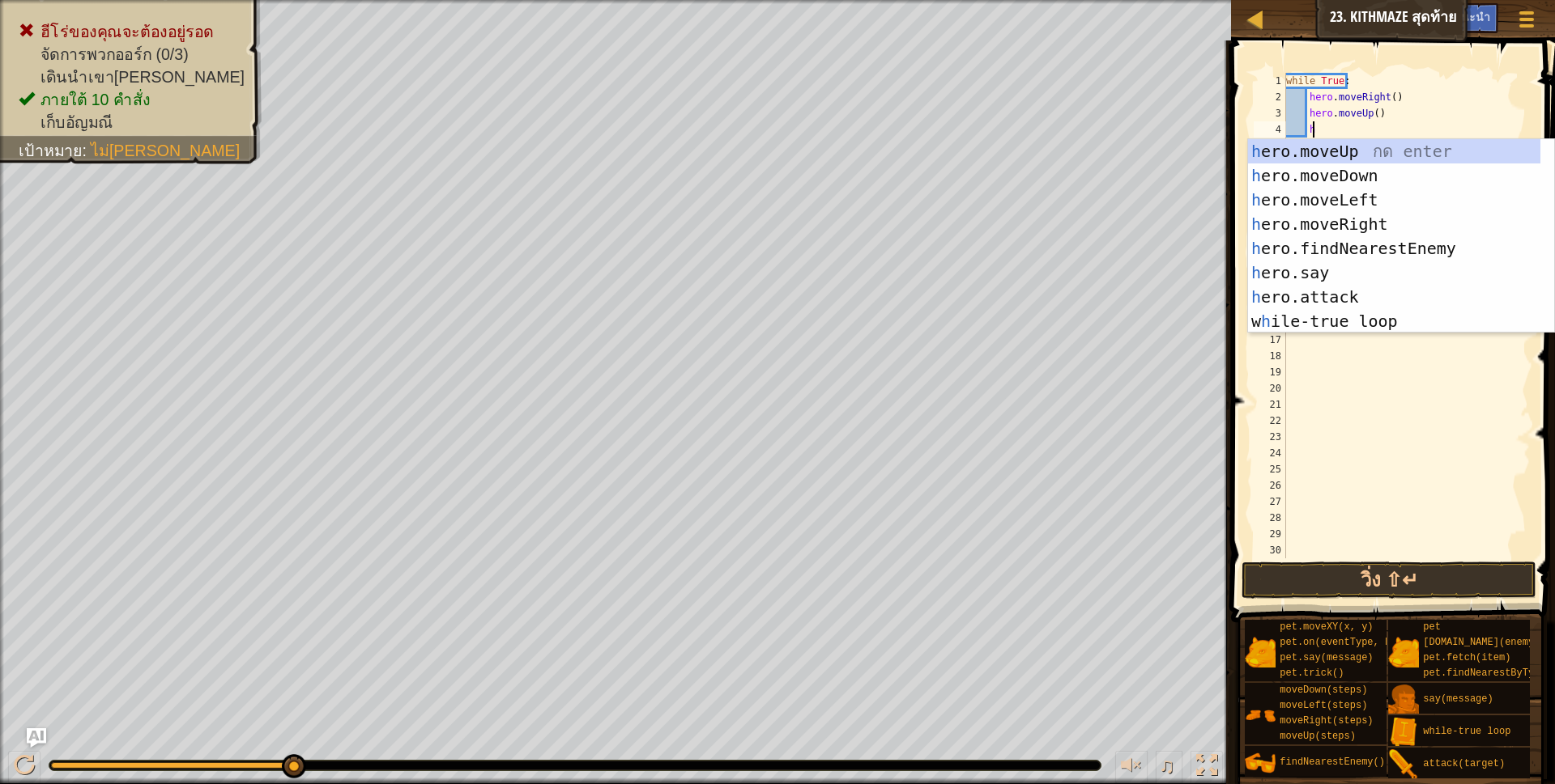
scroll to position [3, 22]
click at [1384, 294] on div "h ero.moveUp กด enter h ero.moveDown กด enter h ero.moveLeft กด enter h ero.mov…" at bounding box center [1394, 260] width 292 height 243
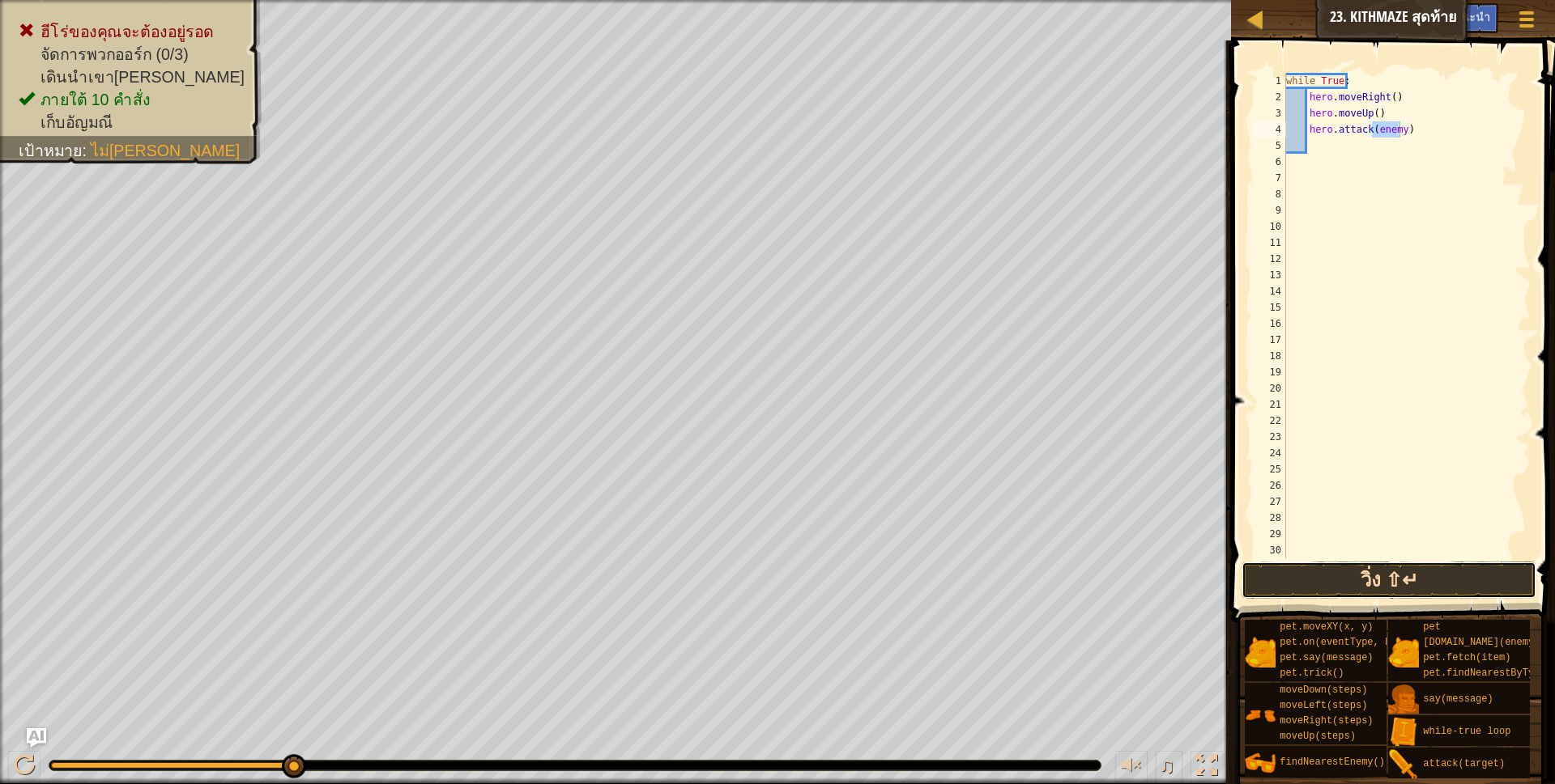
click at [1384, 574] on button "วิ่ง ⇧↵" at bounding box center [1389, 580] width 296 height 37
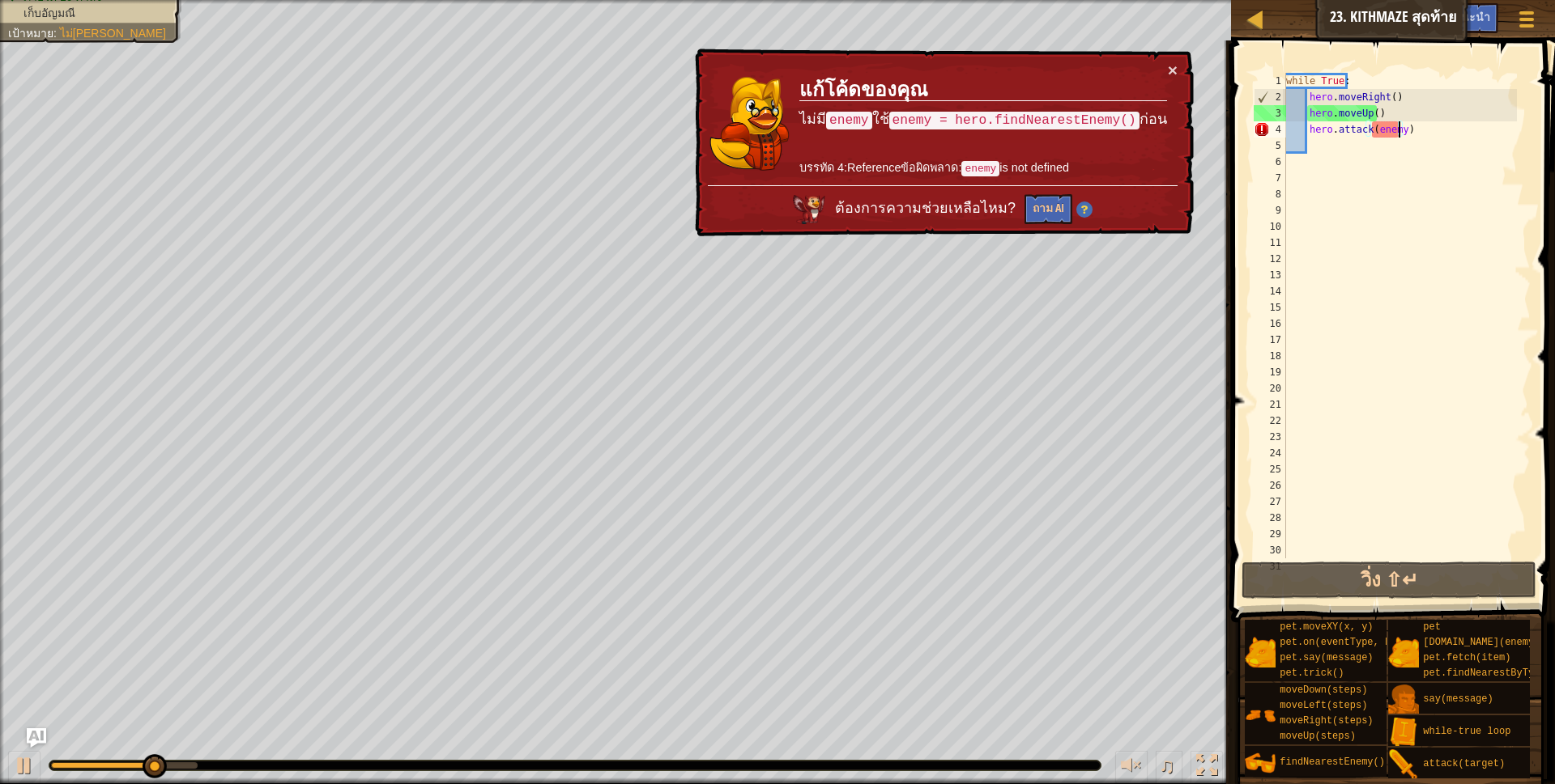
click at [1427, 128] on div "while True : hero . moveRight ( ) hero . moveUp ( ) hero . attack ( enemy )" at bounding box center [1400, 331] width 234 height 518
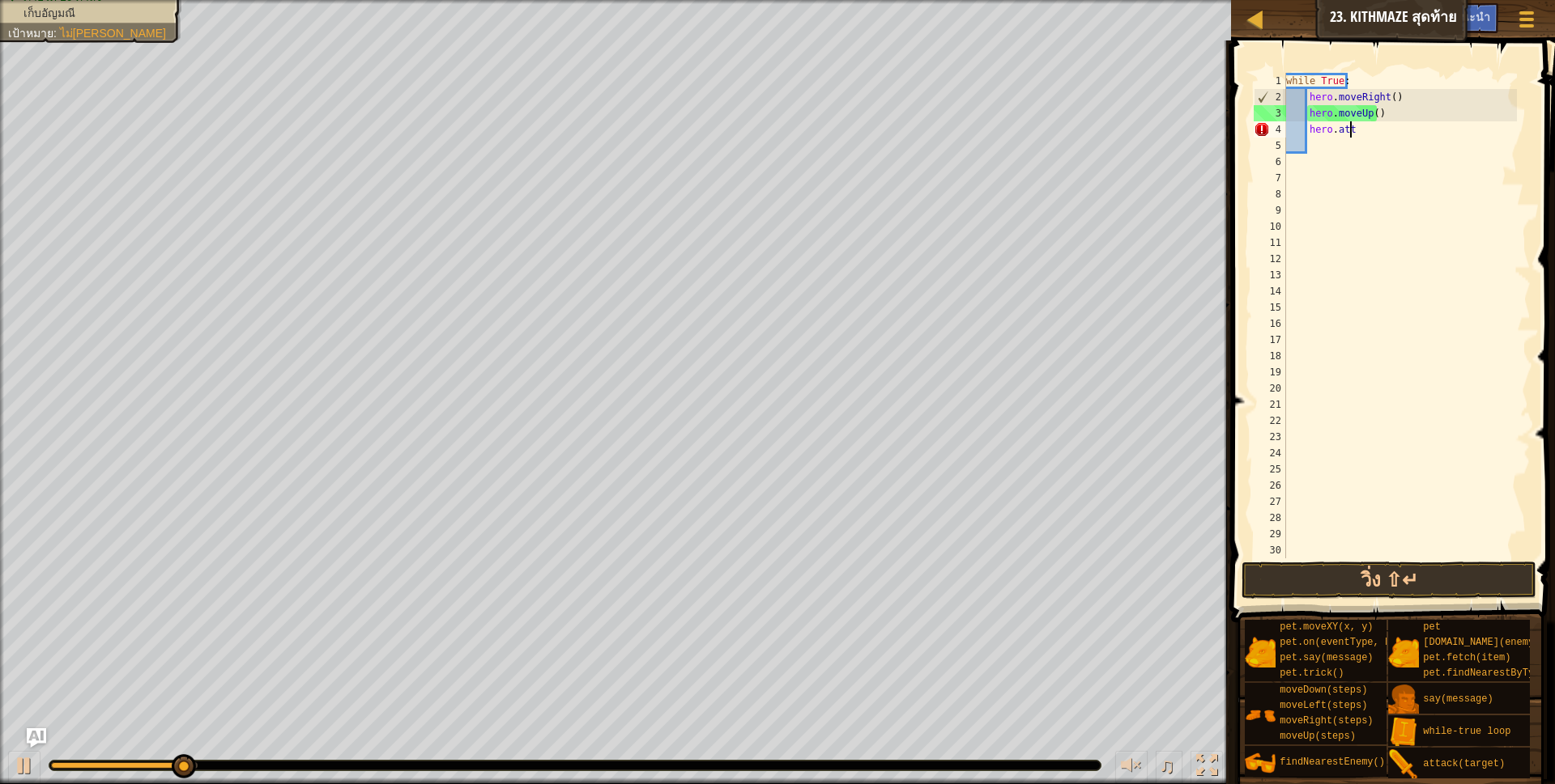
type textarea "h"
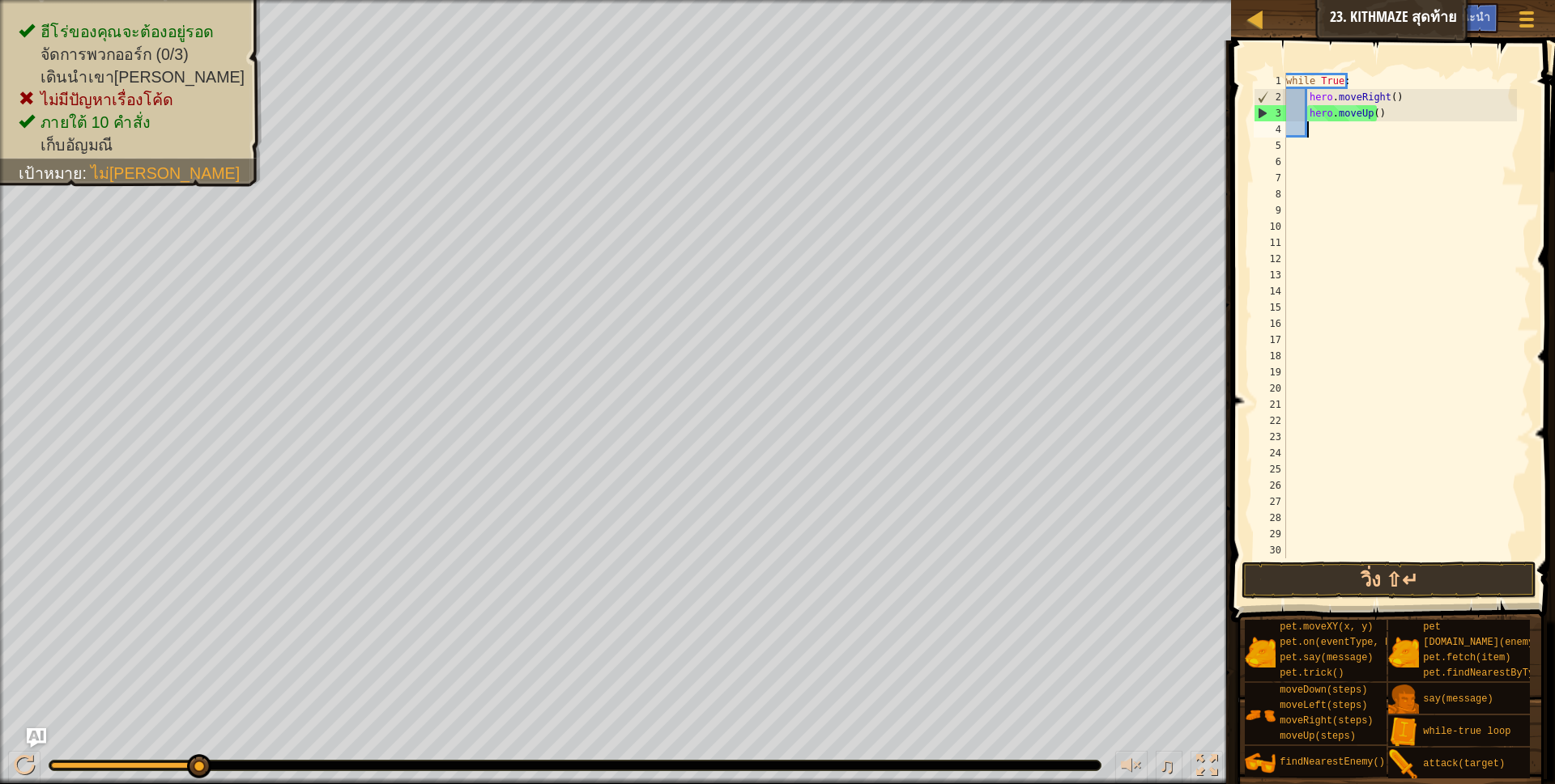
type textarea "h"
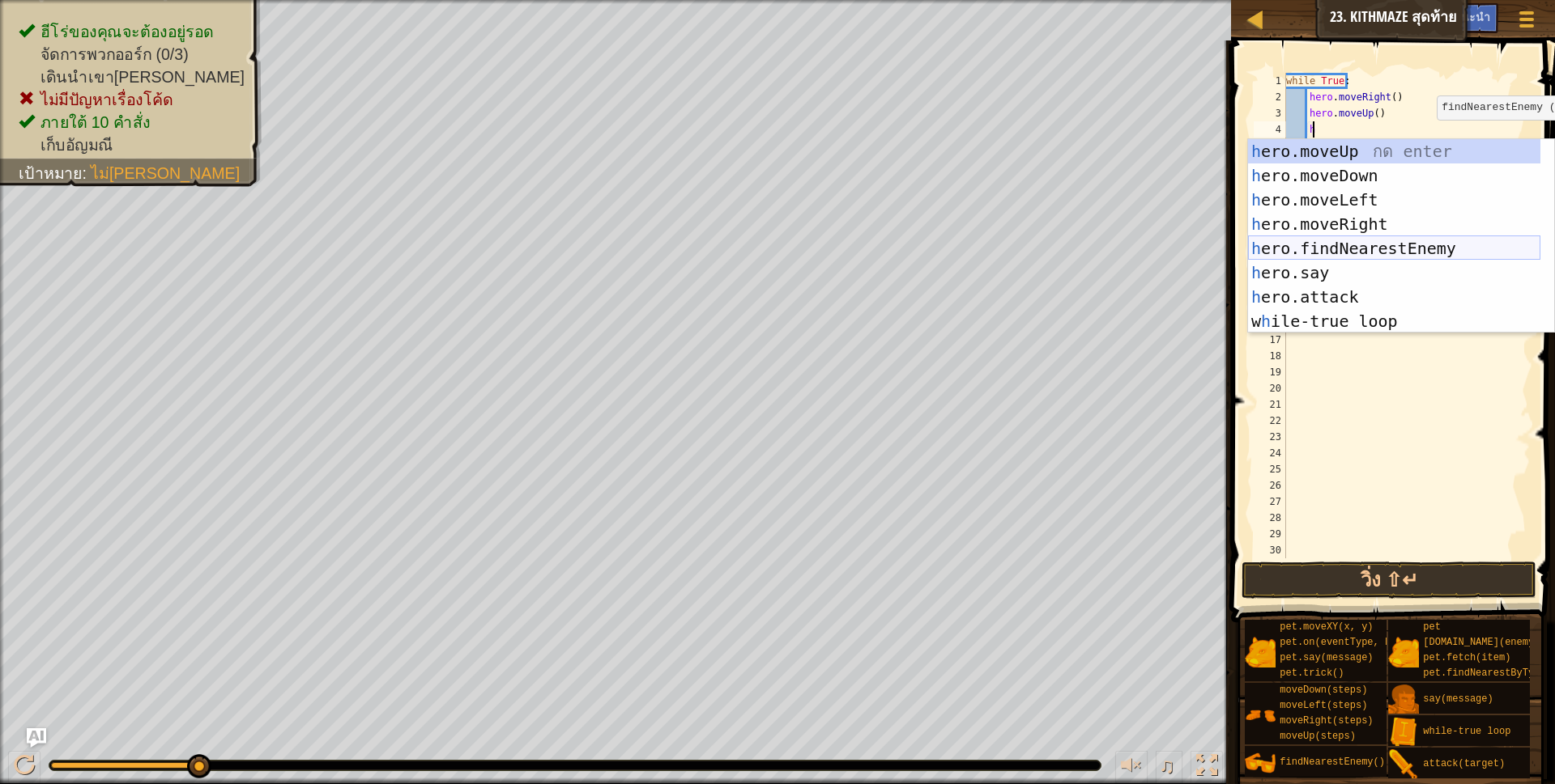
click at [1398, 248] on div "h ero.moveUp กด enter h ero.moveDown กด enter h ero.moveLeft กด enter h ero.mov…" at bounding box center [1394, 260] width 292 height 243
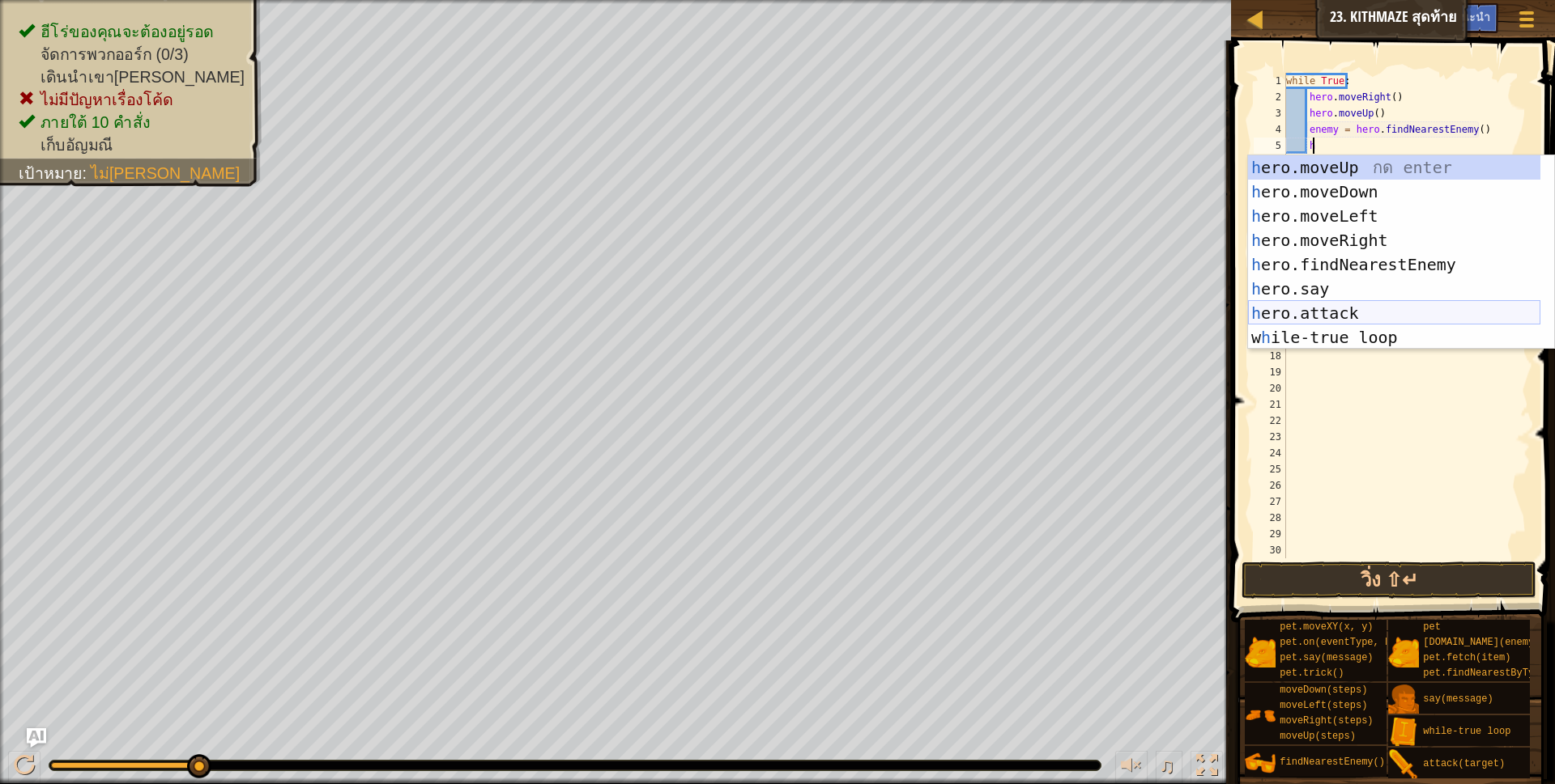
click at [1349, 304] on div "h ero.moveUp กด enter h ero.moveDown กด enter h ero.moveLeft กด enter h ero.mov…" at bounding box center [1394, 276] width 292 height 243
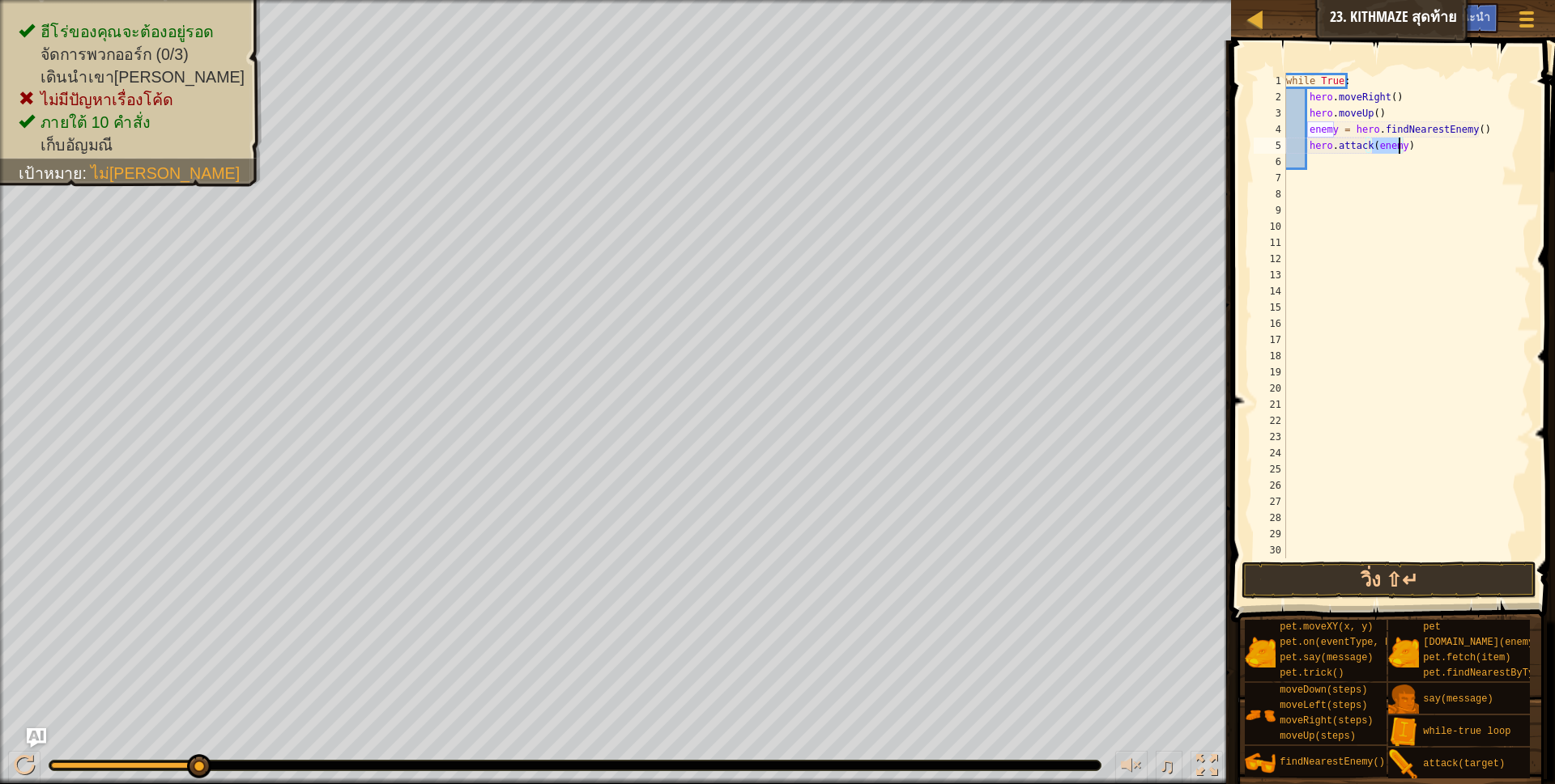
click at [1431, 135] on div "while True : hero . moveRight ( ) hero . moveUp ( ) enemy = hero . findNearestE…" at bounding box center [1400, 331] width 234 height 518
click at [1421, 153] on div "while True : hero . moveRight ( ) hero . moveUp ( ) enemy = hero . findNearestE…" at bounding box center [1400, 331] width 234 height 518
type textarea "hero.attack(enemy)"
click at [1359, 585] on button "วิ่ง ⇧↵" at bounding box center [1389, 580] width 296 height 37
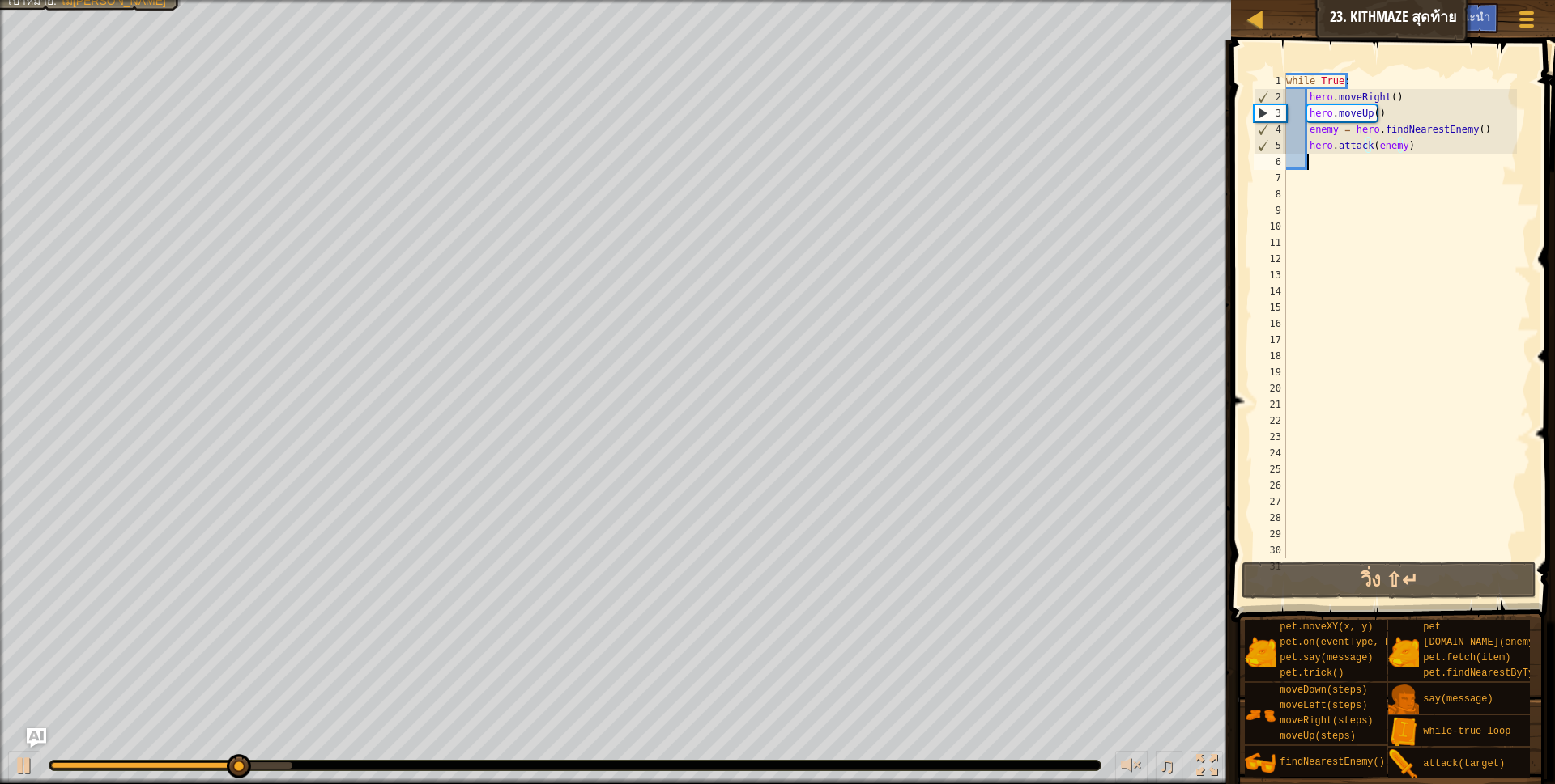
click at [1315, 167] on div "while True : hero . moveRight ( ) hero . moveUp ( ) enemy = hero . findNearestE…" at bounding box center [1400, 331] width 234 height 518
click at [85, 2] on div at bounding box center [616, 2] width 1231 height 4
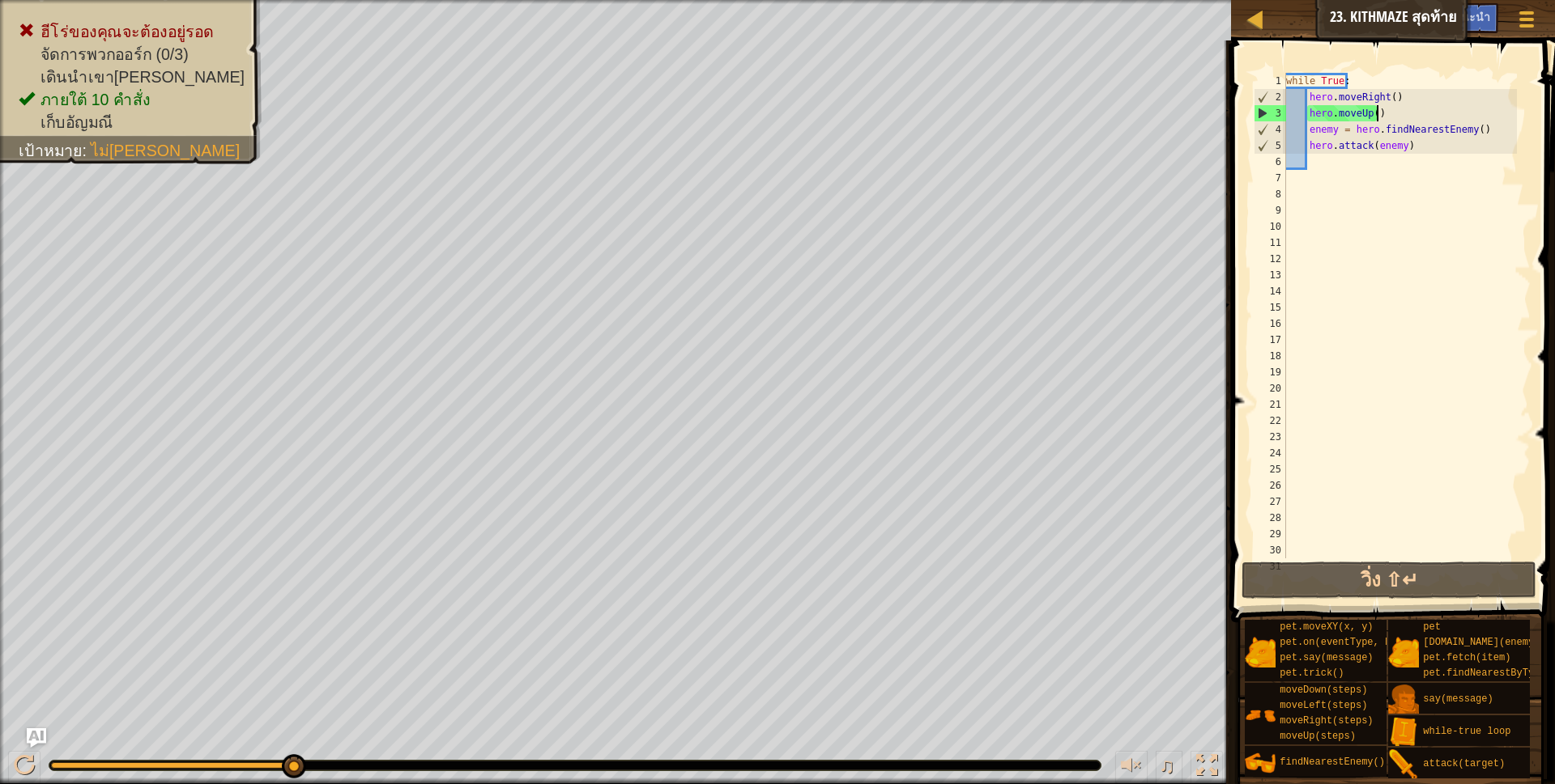
click at [1386, 109] on div "while True : hero . moveRight ( ) hero . moveUp ( ) enemy = hero . findNearestE…" at bounding box center [1400, 331] width 234 height 518
click at [1465, 133] on div "while True : hero . moveRight ( ) hero . moveUp ( ) enemy = hero . findNearestE…" at bounding box center [1400, 331] width 234 height 518
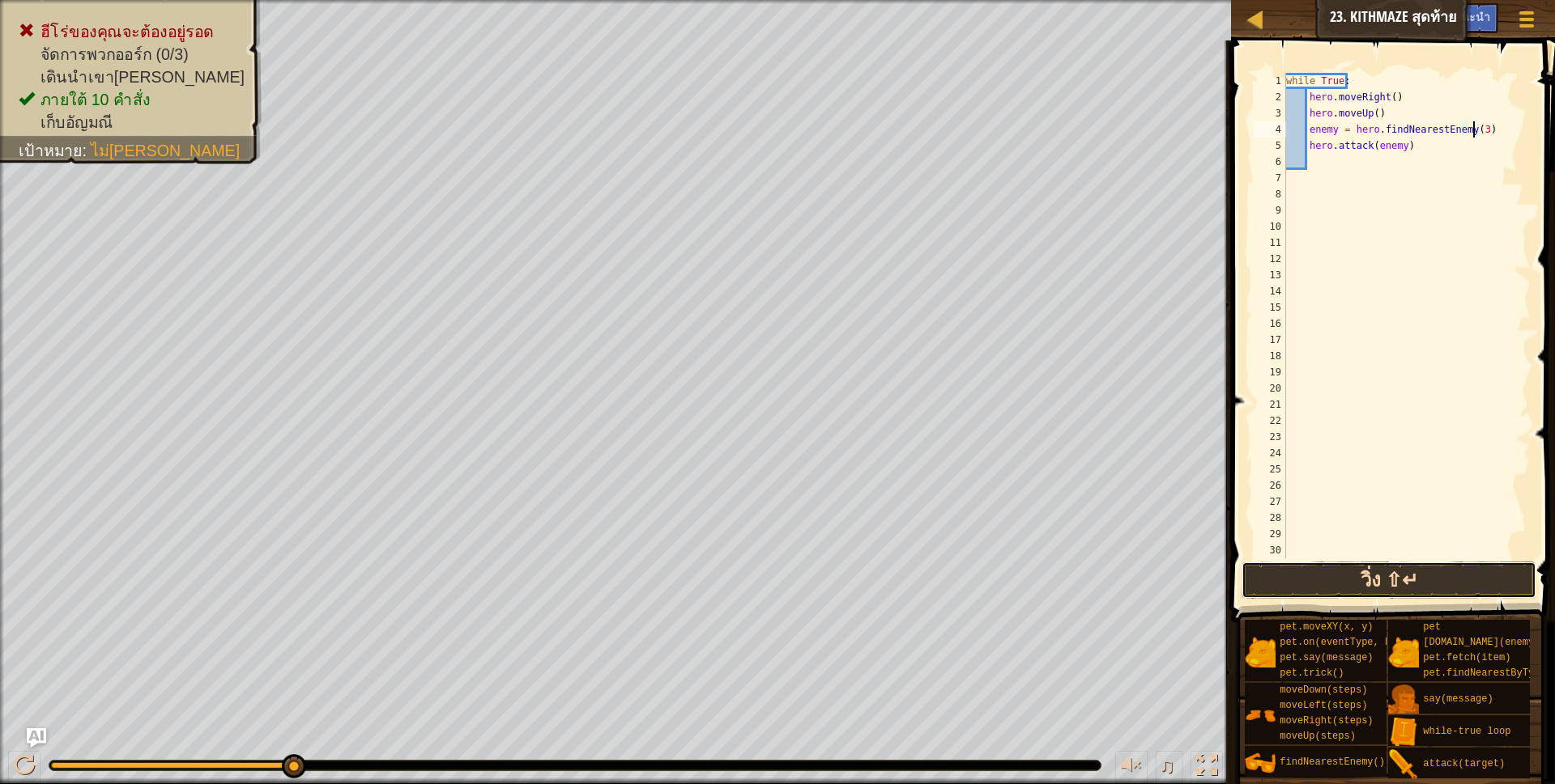
click at [1446, 577] on button "วิ่ง ⇧↵" at bounding box center [1389, 580] width 296 height 37
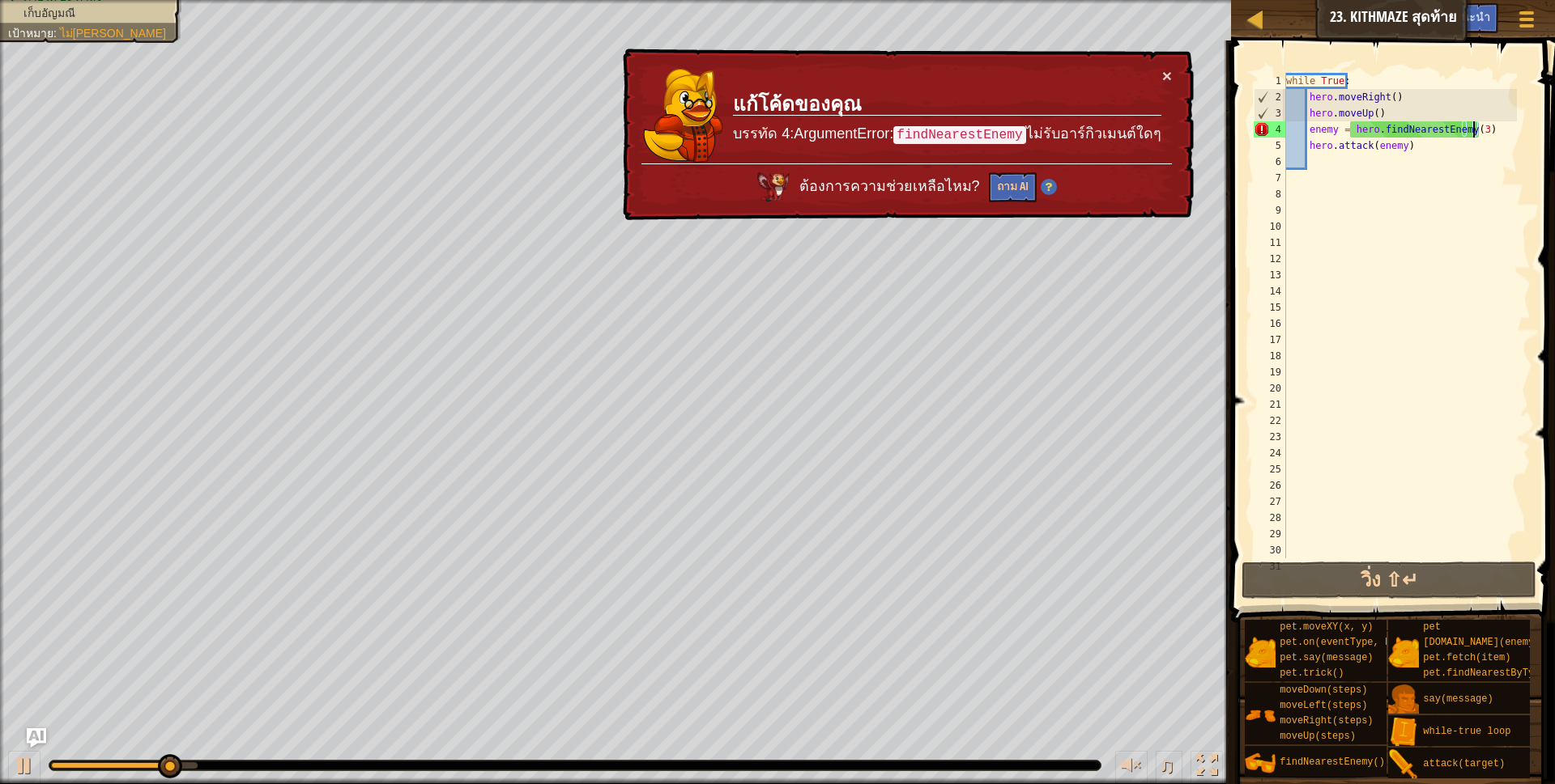
type textarea "enemy = hero.findNearestEnemy()"
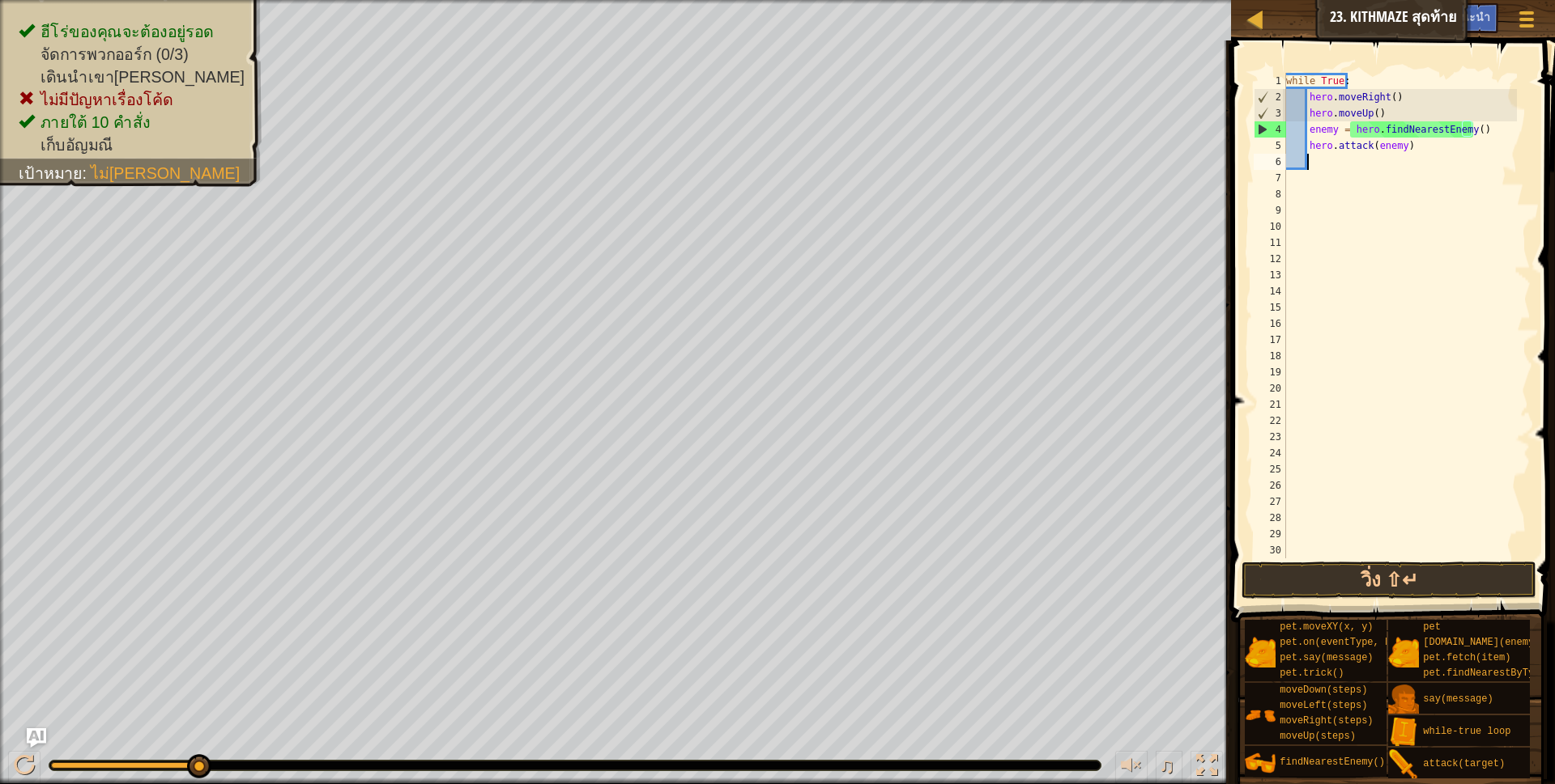
click at [1316, 162] on div "while True : hero . moveRight ( ) hero . moveUp ( ) enemy = hero . findNearestE…" at bounding box center [1400, 331] width 234 height 518
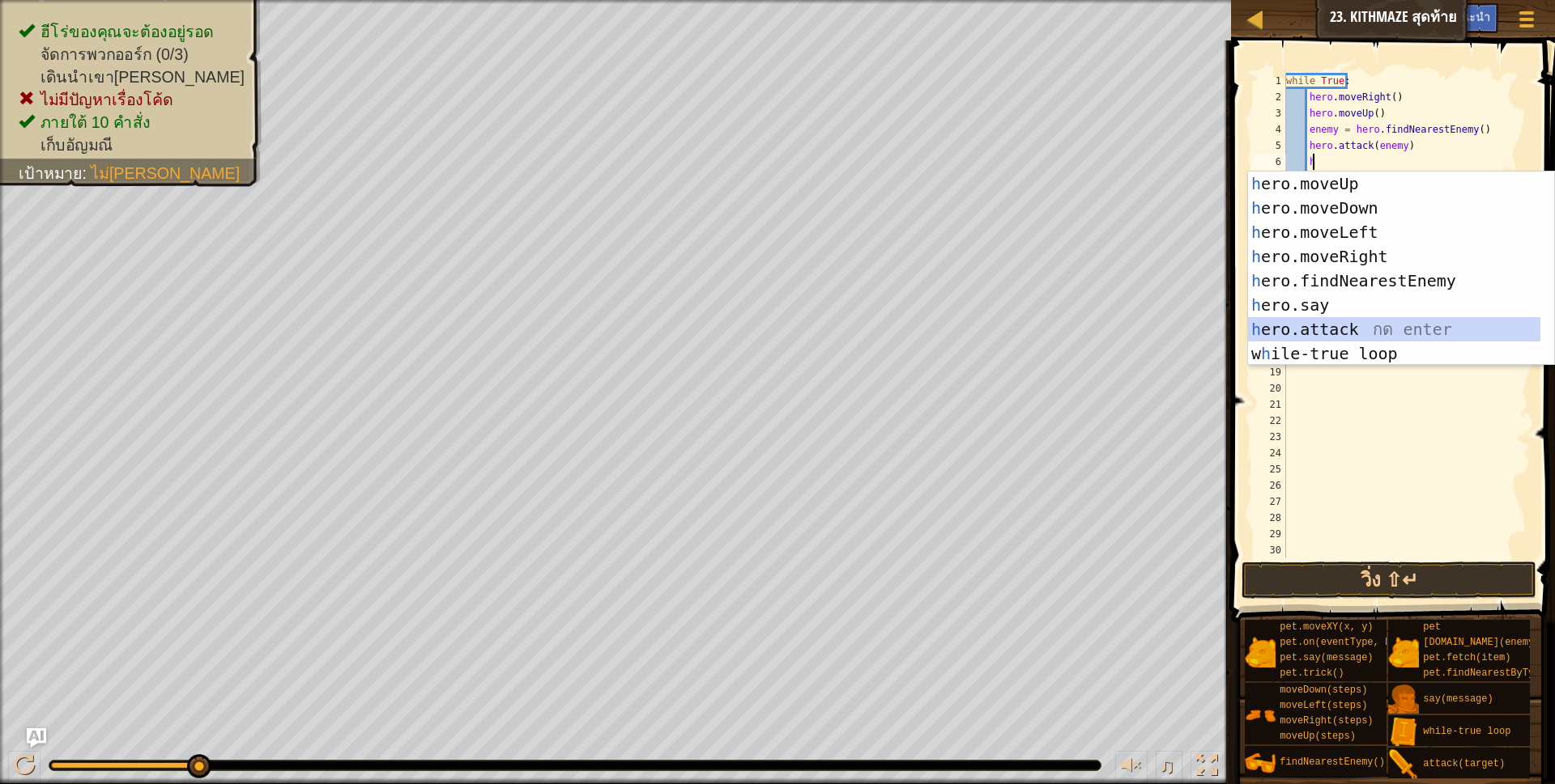
click at [1369, 325] on div "h ero.moveUp กด enter h ero.moveDown กด enter h ero.moveLeft กด enter h ero.mov…" at bounding box center [1394, 292] width 292 height 243
type textarea "hero.attack(enemy)"
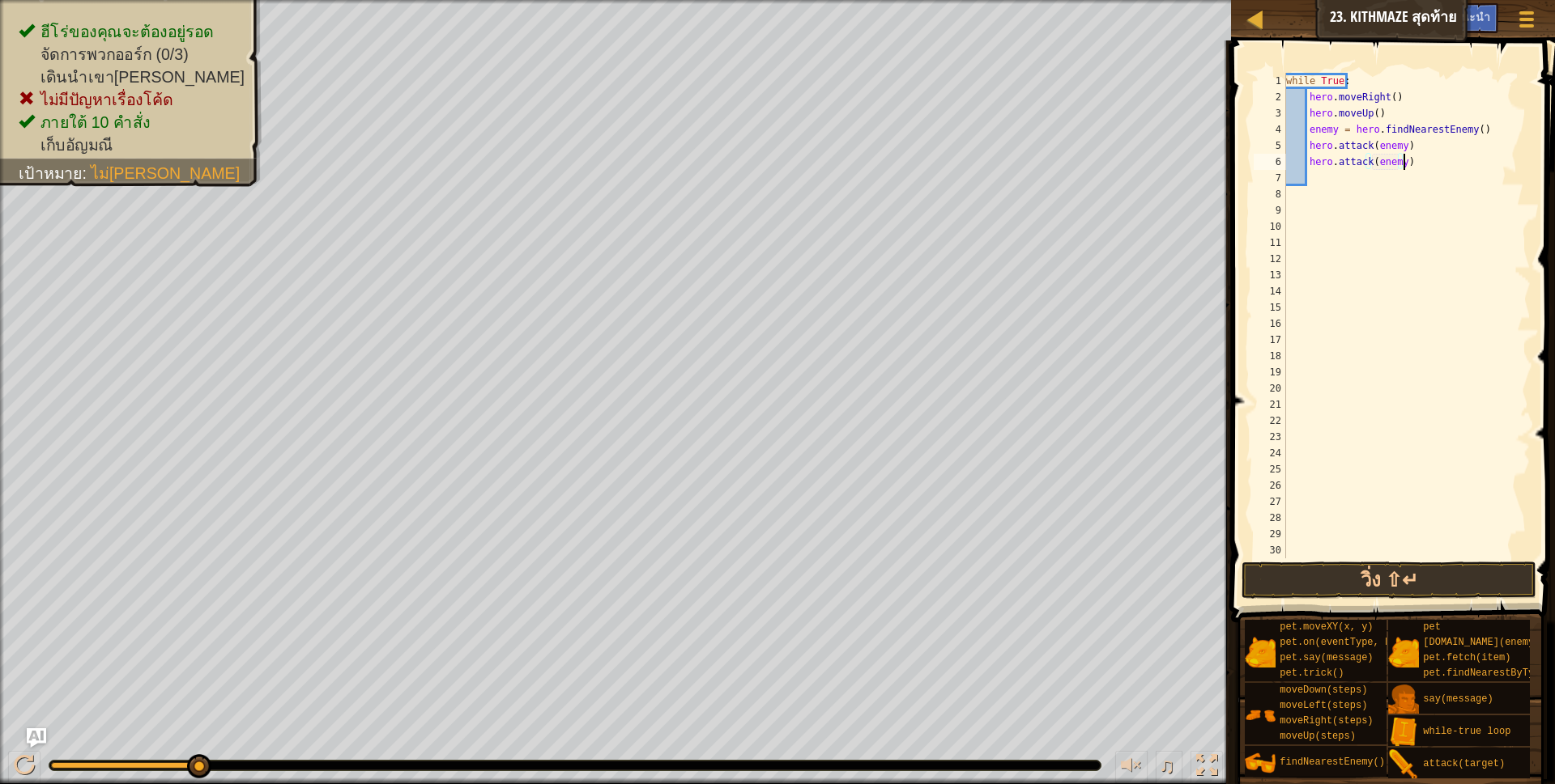
click at [1419, 153] on div "while True : hero . moveRight ( ) hero . moveUp ( ) enemy = hero . findNearestE…" at bounding box center [1400, 331] width 234 height 518
click at [1309, 176] on div "while True : hero . moveRight ( ) hero . moveUp ( ) enemy = hero . findNearestE…" at bounding box center [1400, 331] width 234 height 518
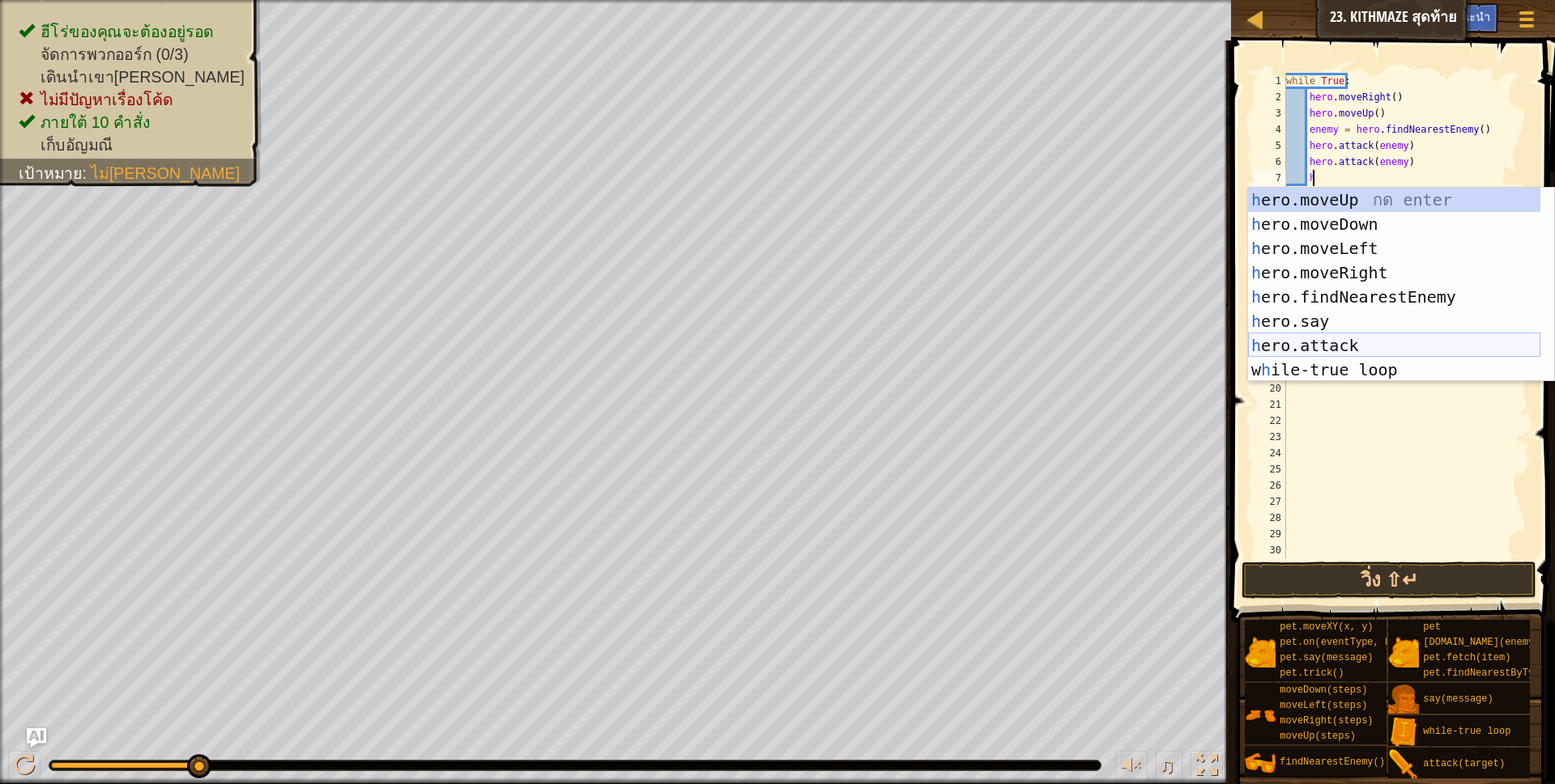
click at [1357, 338] on div "h ero.moveUp กด enter h ero.moveDown กด enter h ero.moveLeft กด enter h ero.mov…" at bounding box center [1394, 308] width 292 height 243
type textarea "hero.attack(enemy)"
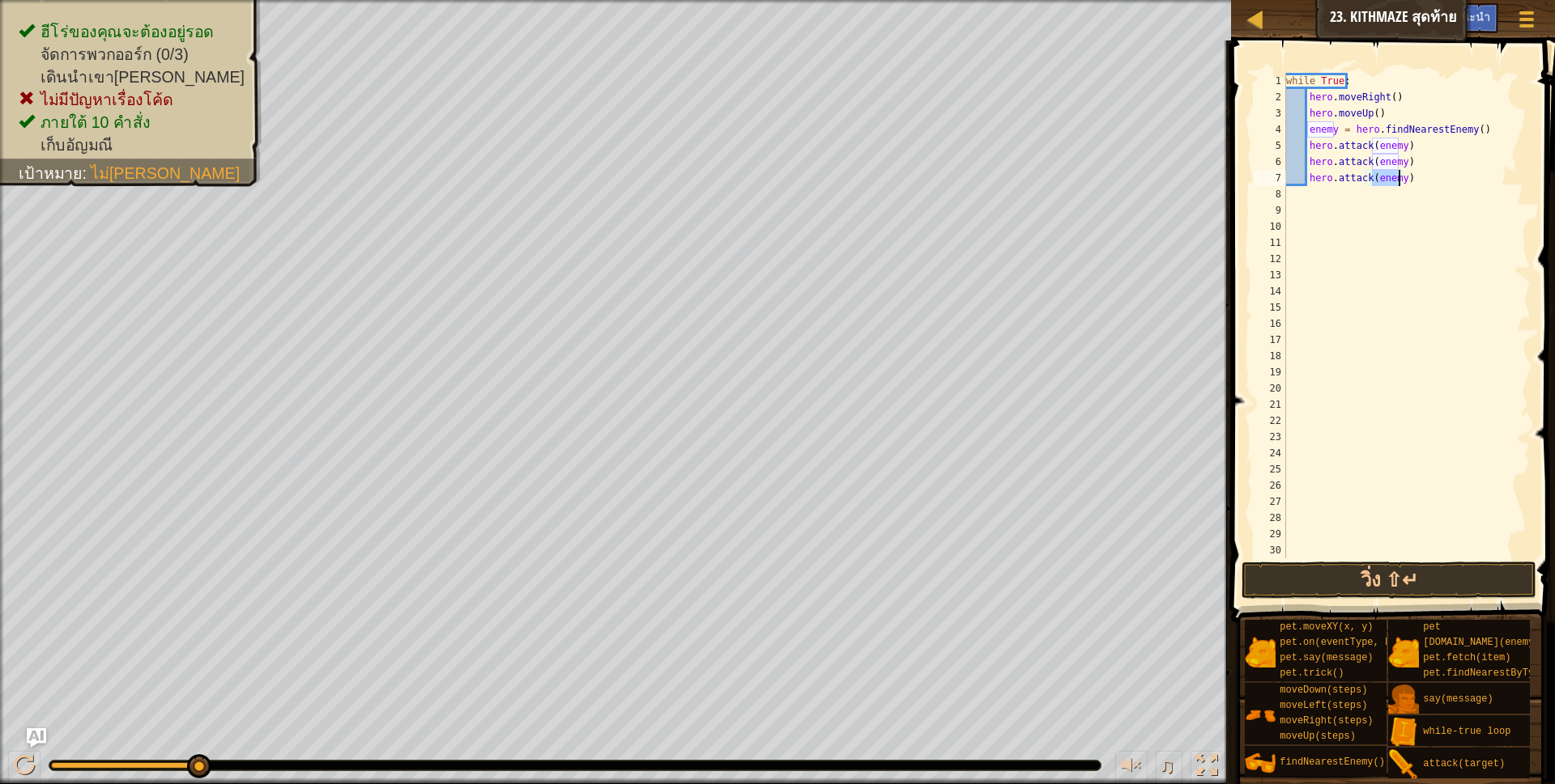
click at [1425, 188] on div "while True : hero . moveRight ( ) hero . moveUp ( ) enemy = hero . findNearestE…" at bounding box center [1400, 331] width 234 height 518
click at [1347, 589] on button "วิ่ง ⇧↵" at bounding box center [1389, 580] width 296 height 37
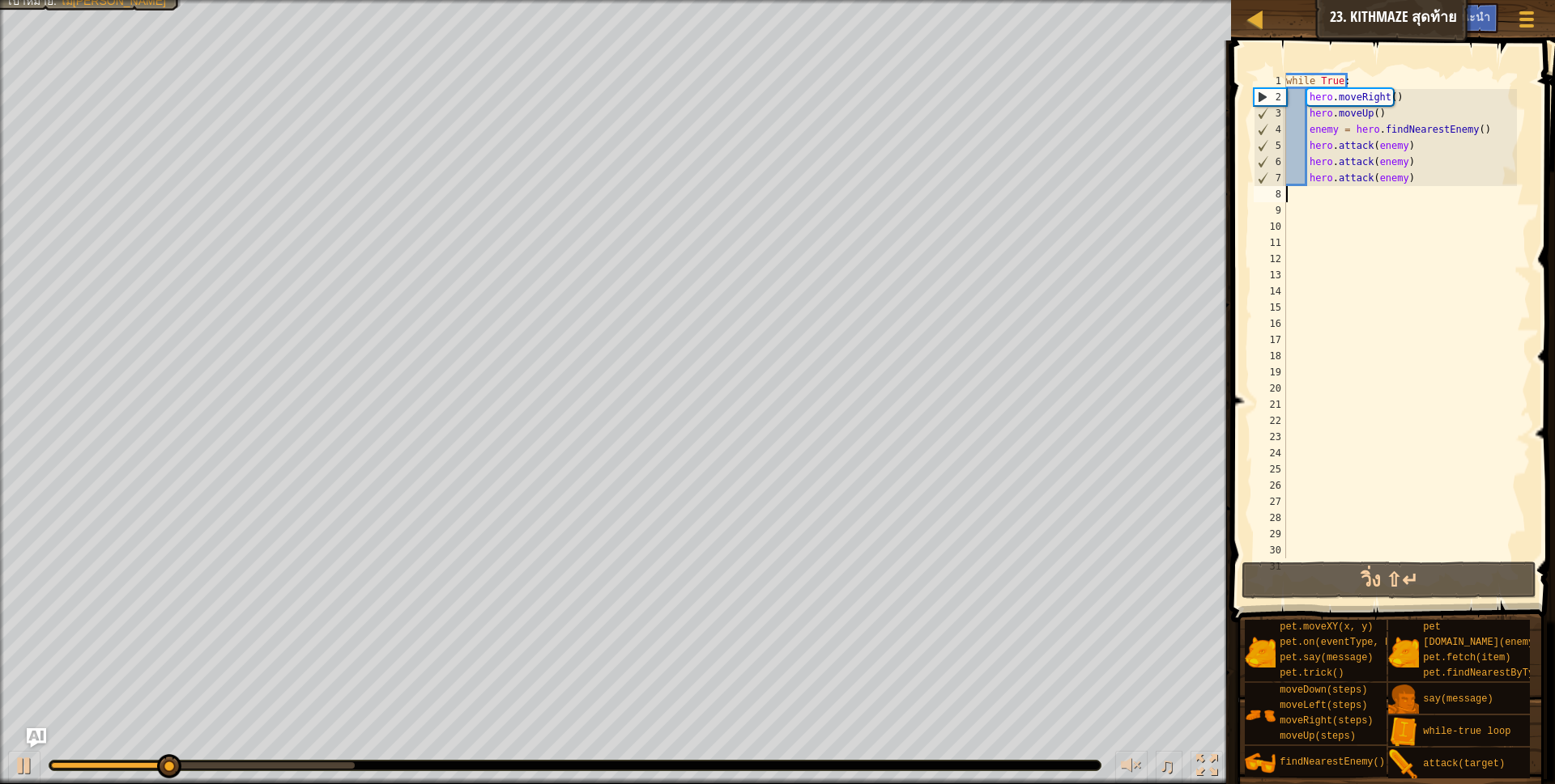
click at [1423, 185] on div "while True : hero . moveRight ( ) hero . moveUp ( ) enemy = hero . findNearestE…" at bounding box center [1400, 331] width 234 height 518
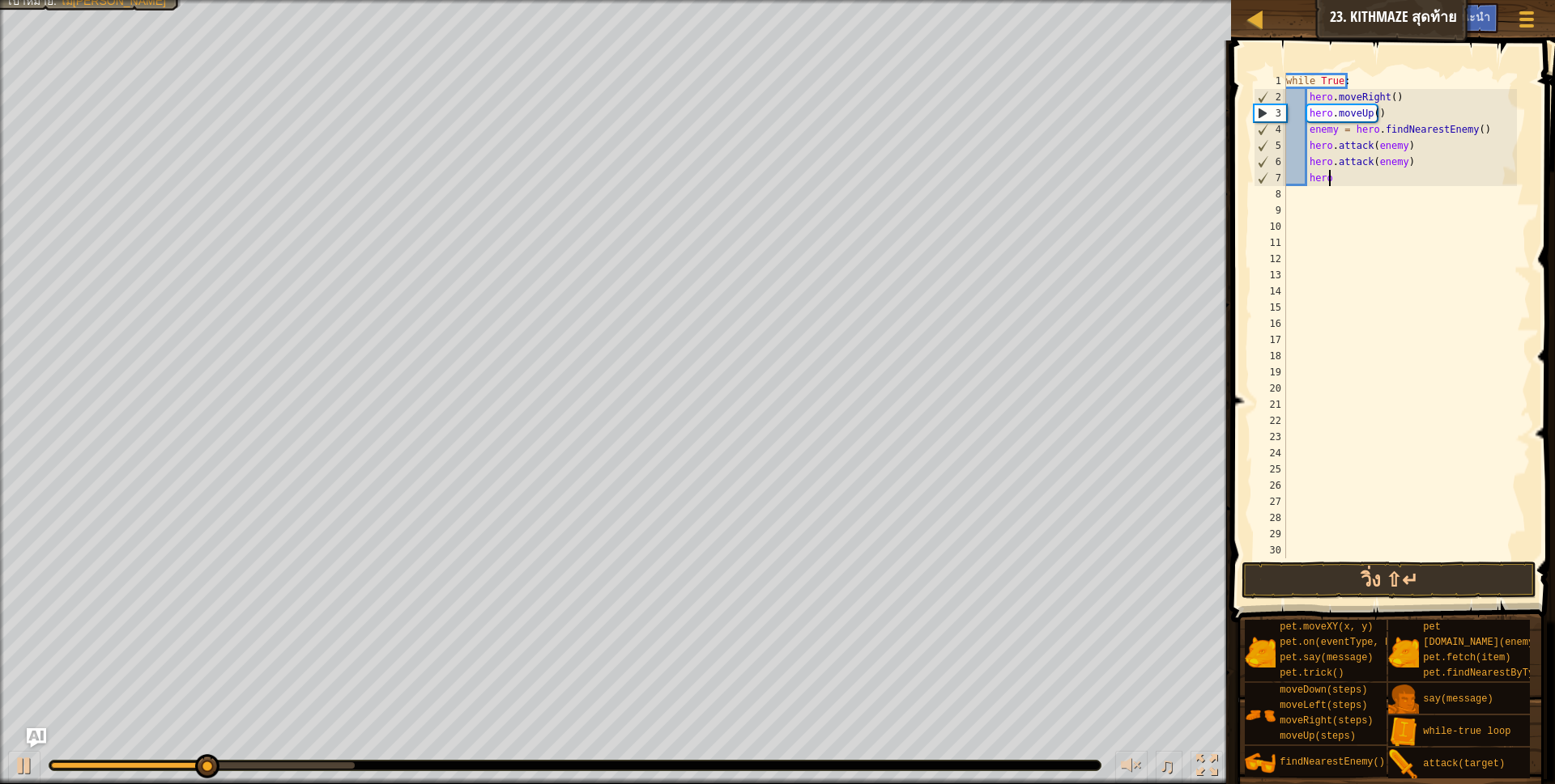
type textarea "h"
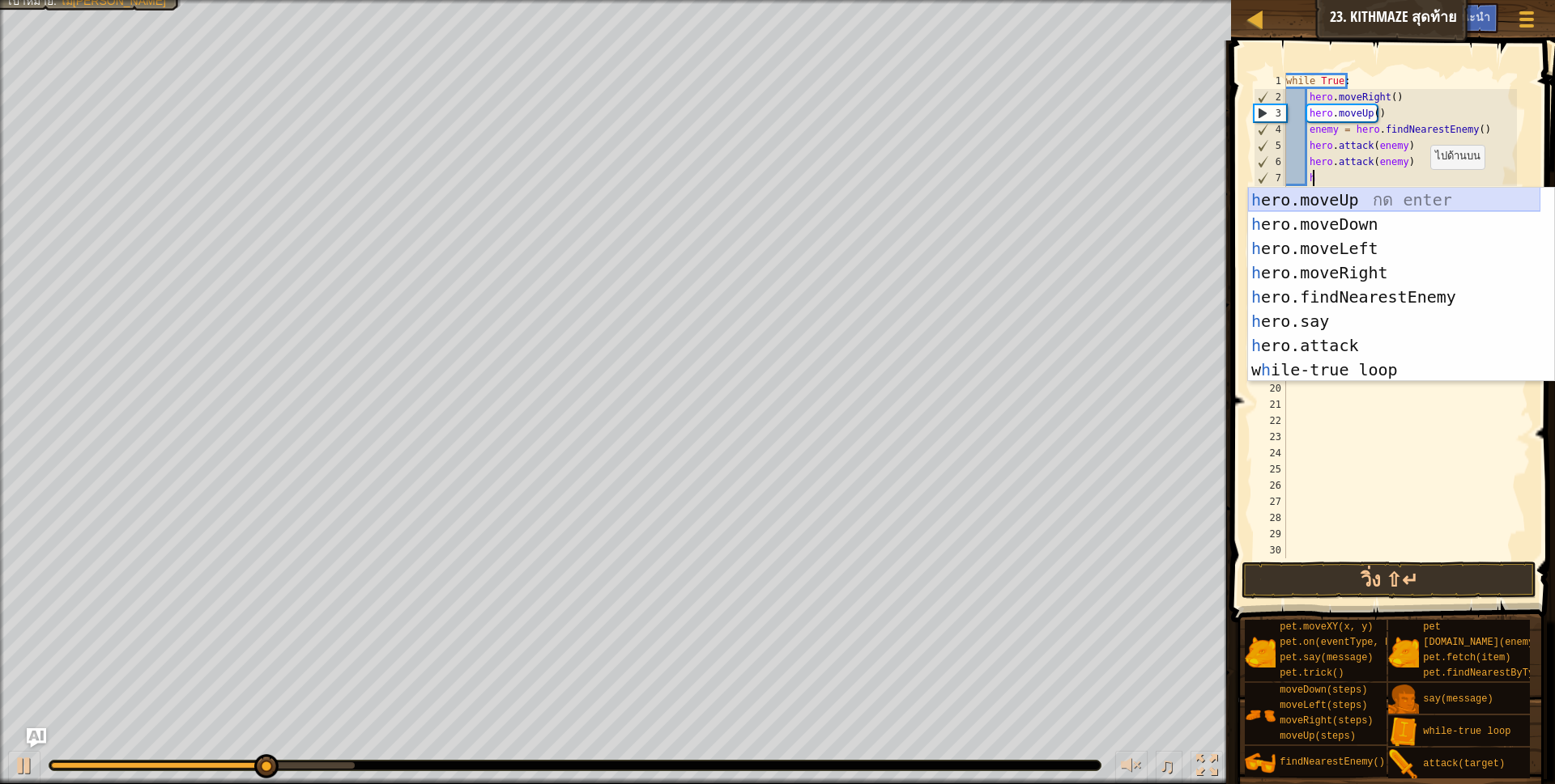
click at [1381, 198] on div "h ero.moveUp กด enter h ero.moveDown กด enter h ero.moveLeft กด enter h ero.mov…" at bounding box center [1394, 308] width 292 height 243
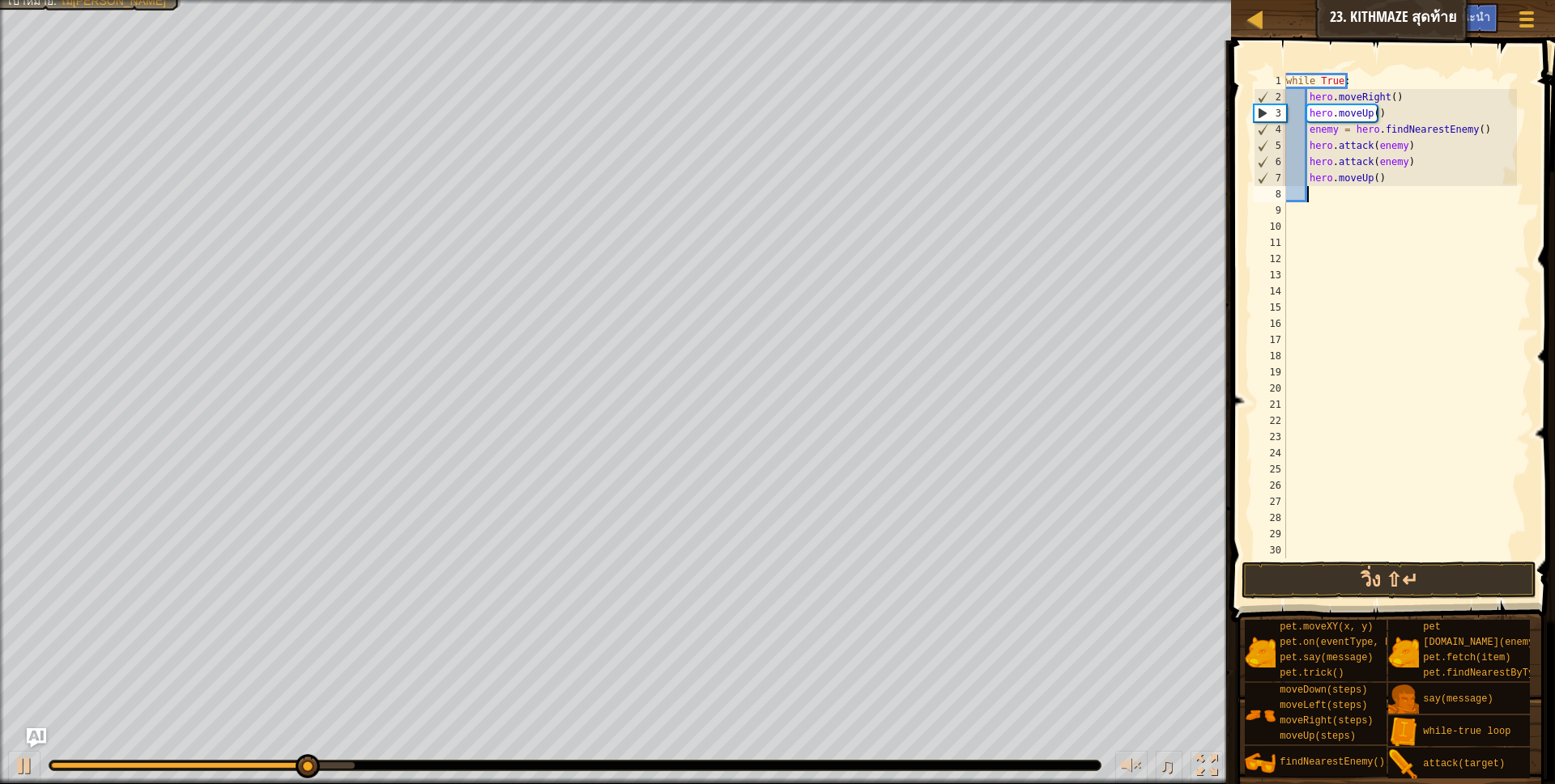
type textarea "h"
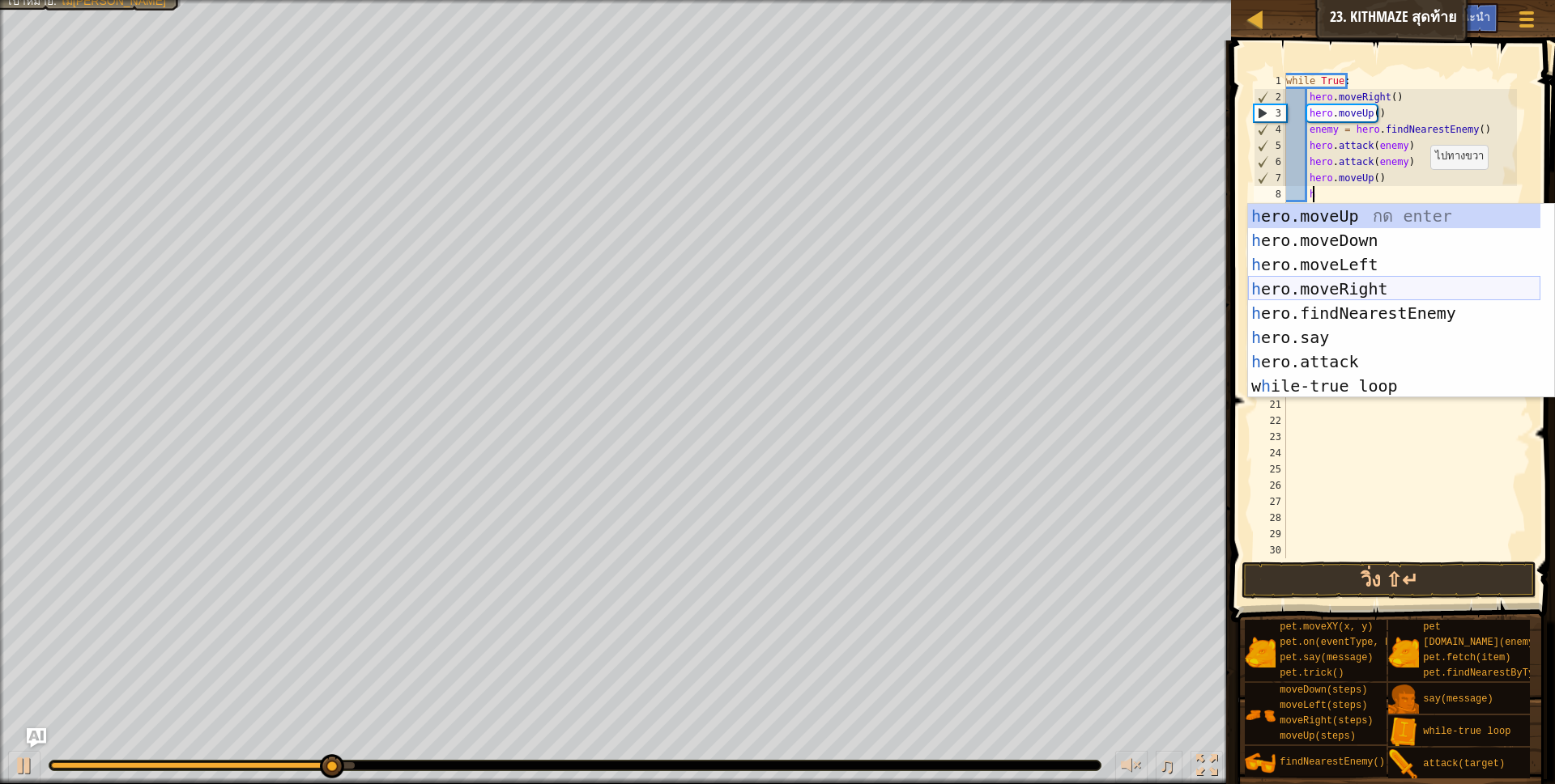
click at [1377, 283] on div "h ero.moveUp กด enter h ero.moveDown กด enter h ero.moveLeft กด enter h ero.mov…" at bounding box center [1394, 325] width 292 height 243
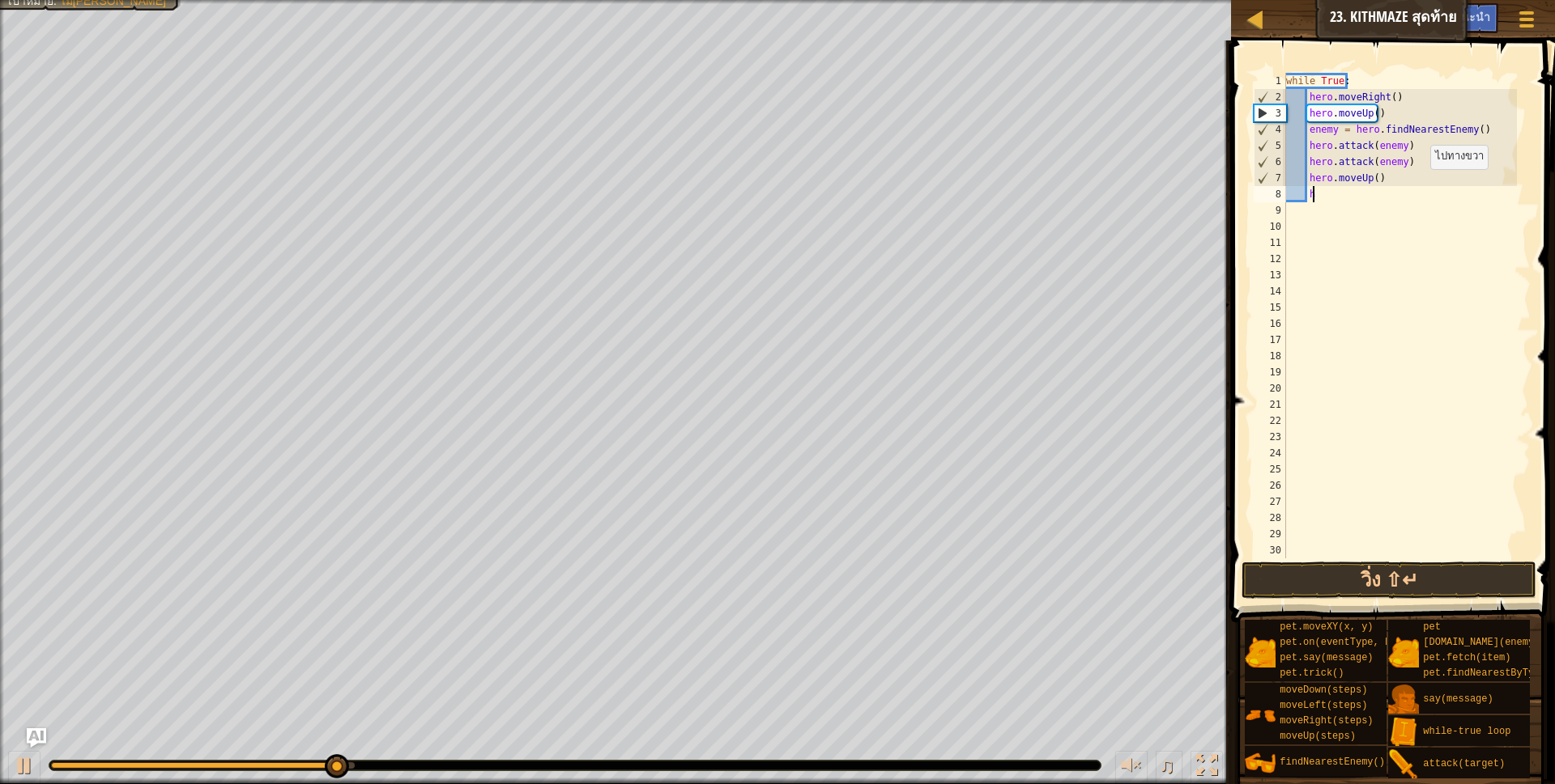
scroll to position [3, 17]
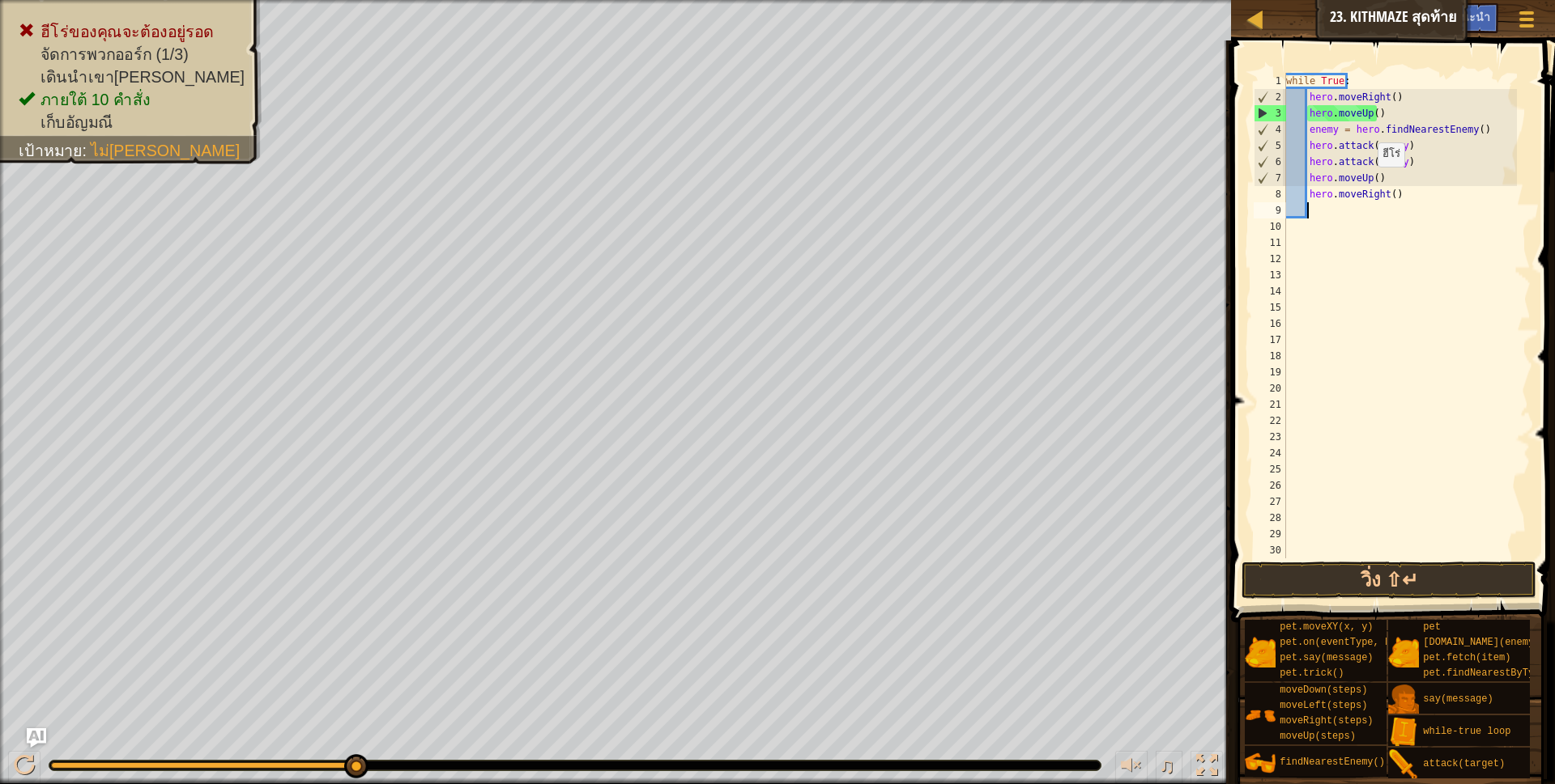
click at [1369, 183] on div "while True : hero . moveRight ( ) hero . moveUp ( ) enemy = hero . findNearestE…" at bounding box center [1400, 331] width 234 height 518
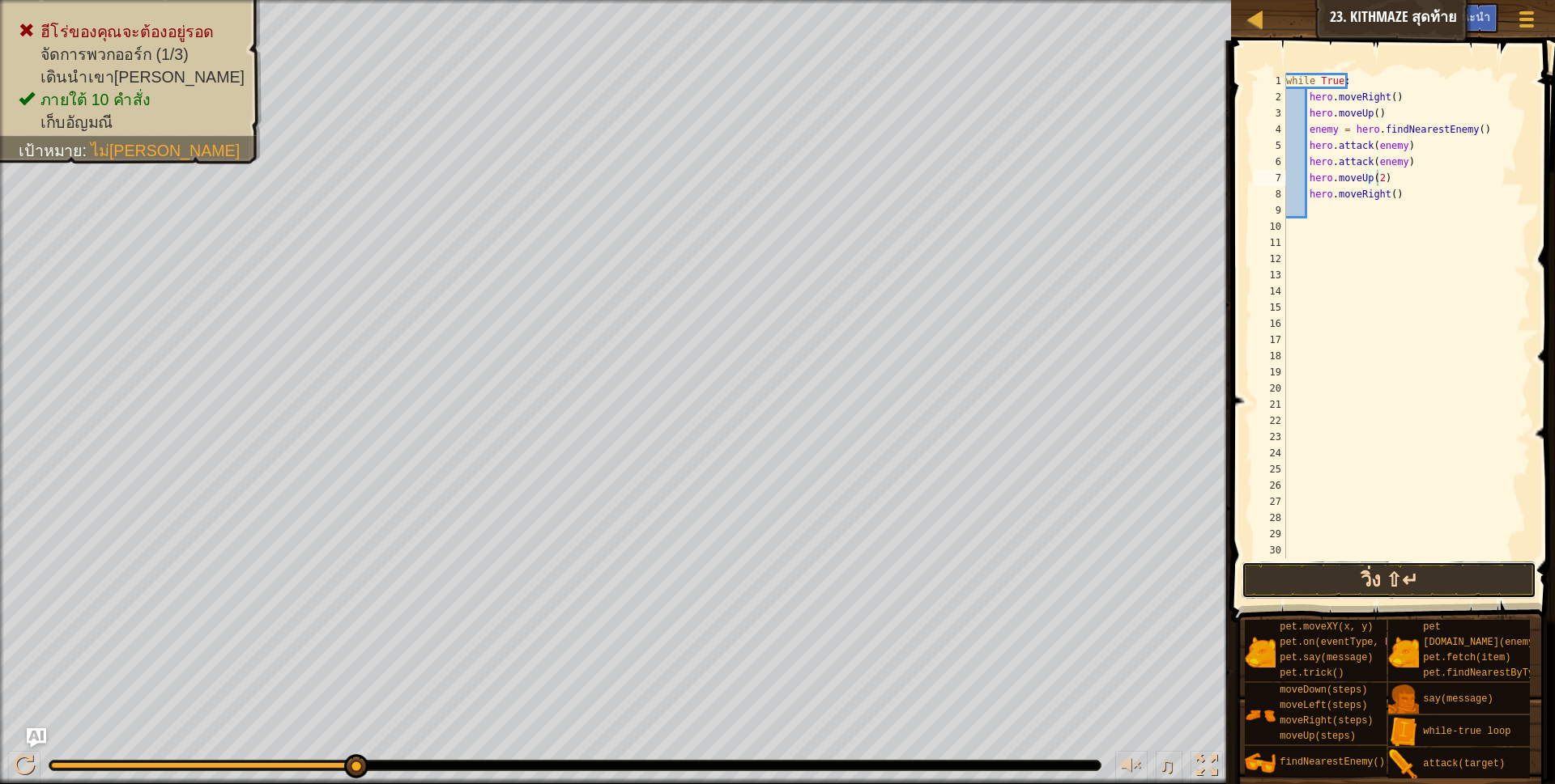
click at [1430, 576] on button "วิ่ง ⇧↵" at bounding box center [1389, 580] width 296 height 37
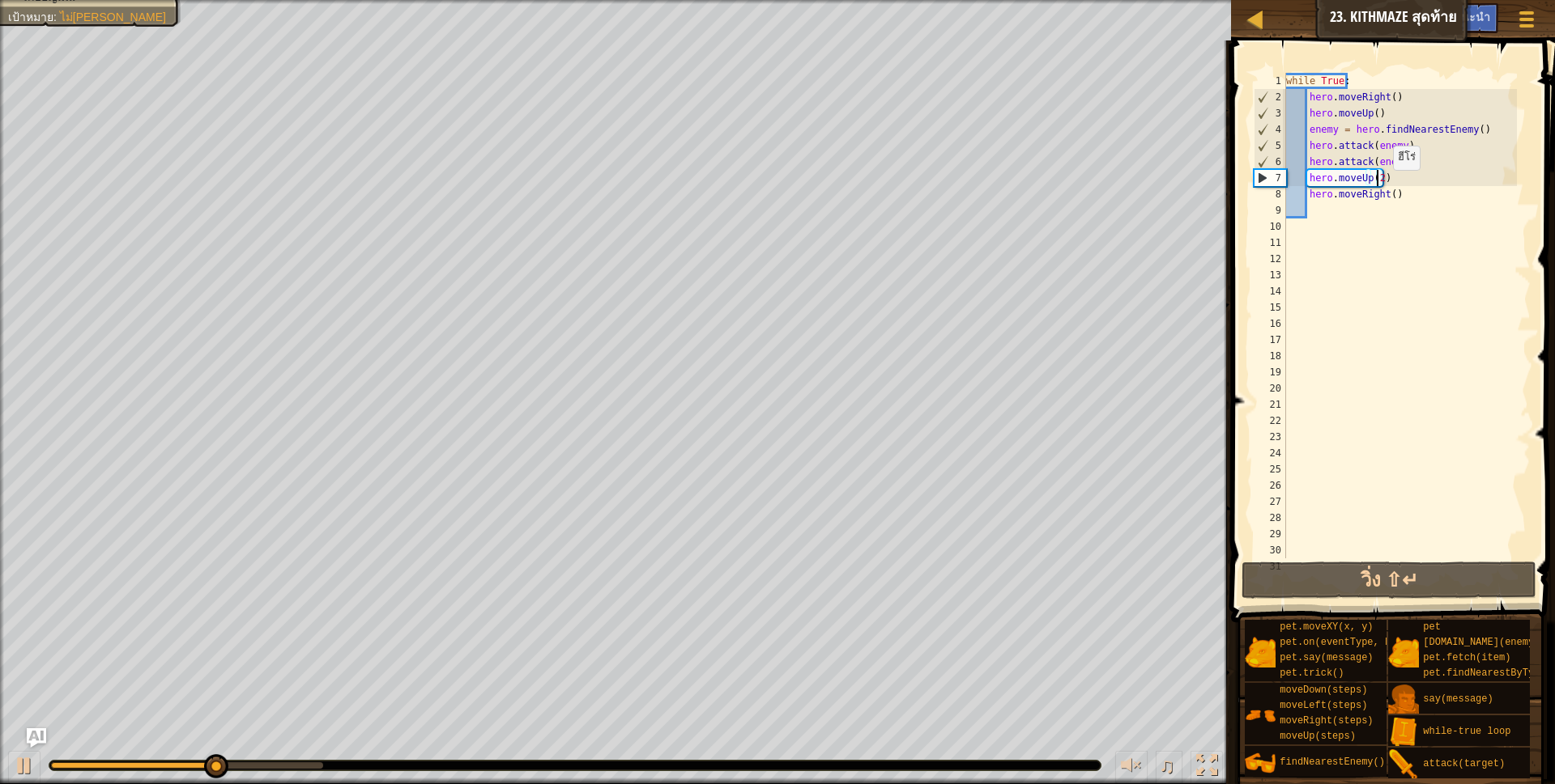
click at [1384, 186] on div "while True : hero . moveRight ( ) hero . moveUp ( ) enemy = hero . findNearestE…" at bounding box center [1400, 331] width 234 height 518
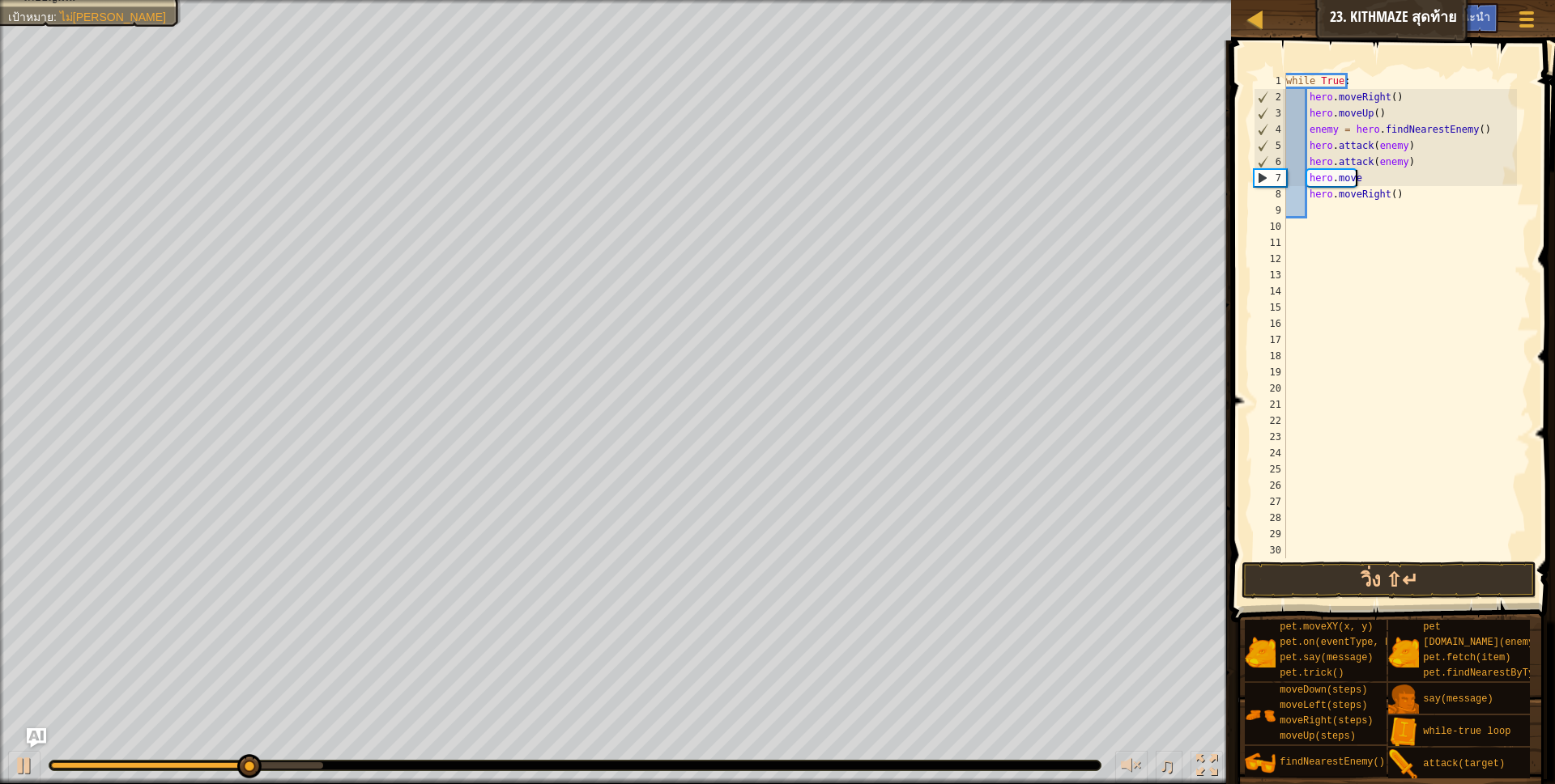
type textarea "h"
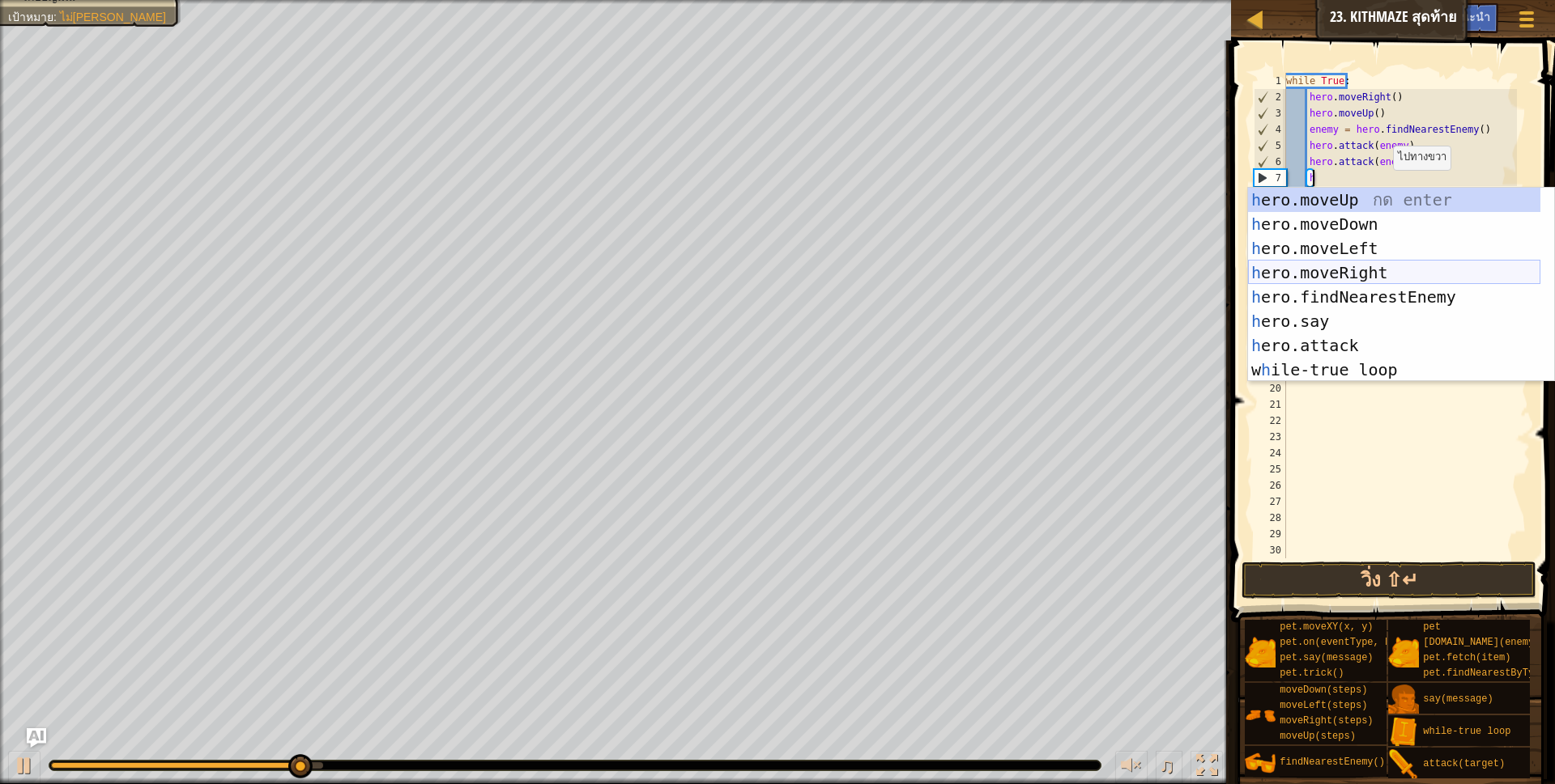
click at [1381, 277] on div "h ero.moveUp กด enter h ero.moveDown กด enter h ero.moveLeft กด enter h ero.mov…" at bounding box center [1394, 308] width 292 height 243
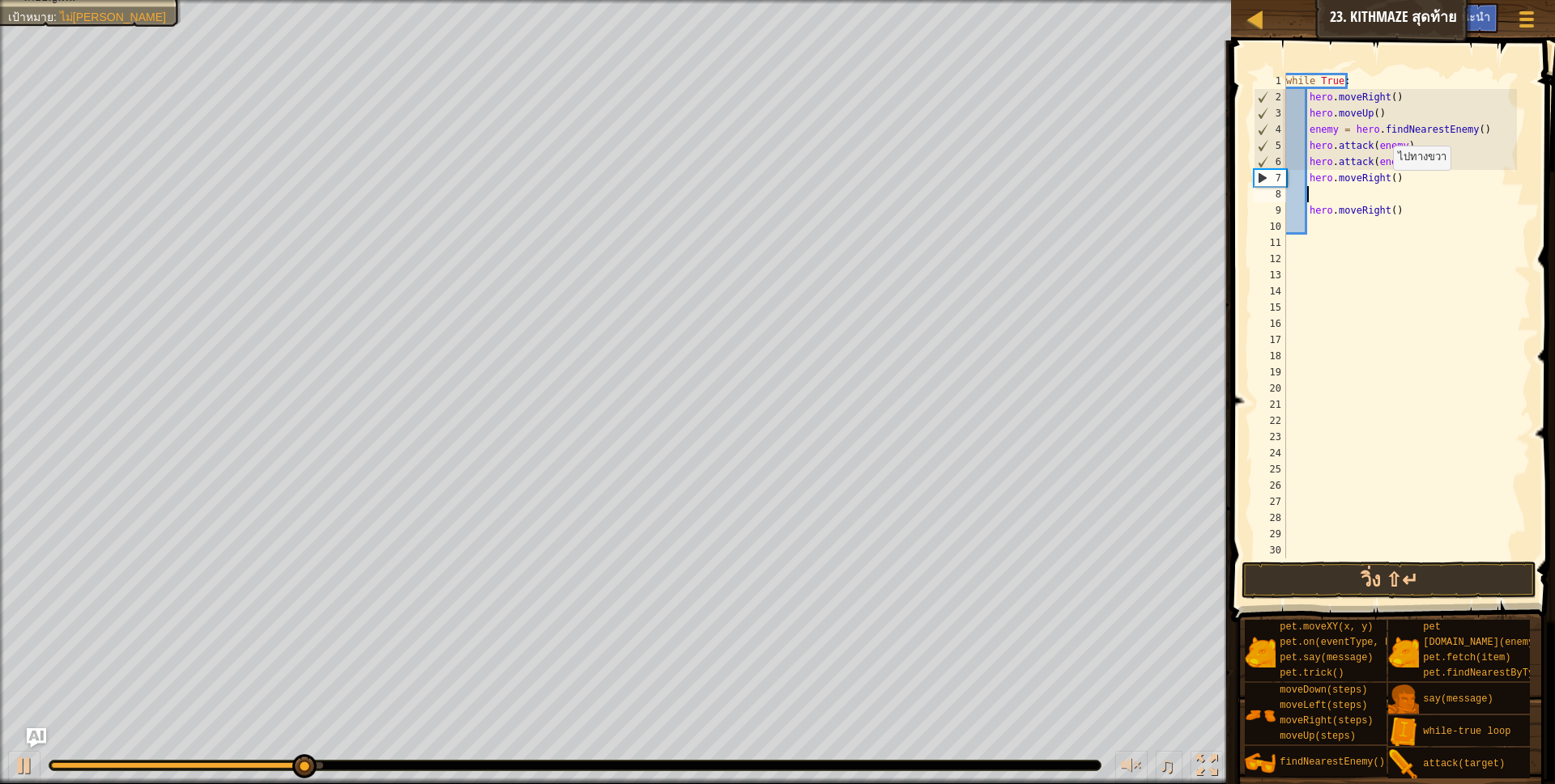
scroll to position [3, 17]
type textarea "h"
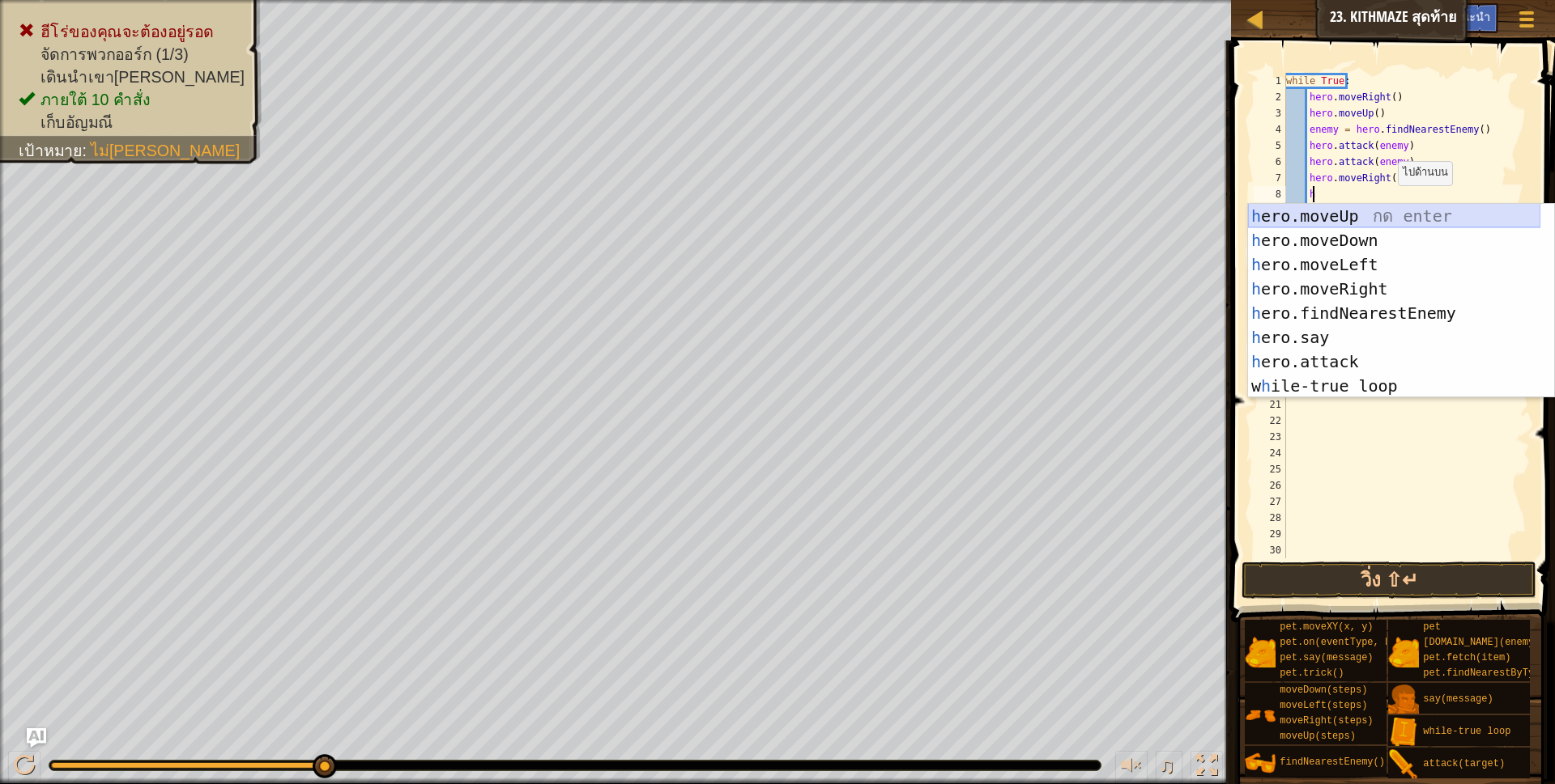
click at [1375, 217] on div "h ero.moveUp กด enter h ero.moveDown กด enter h ero.moveLeft กด enter h ero.mov…" at bounding box center [1394, 325] width 292 height 243
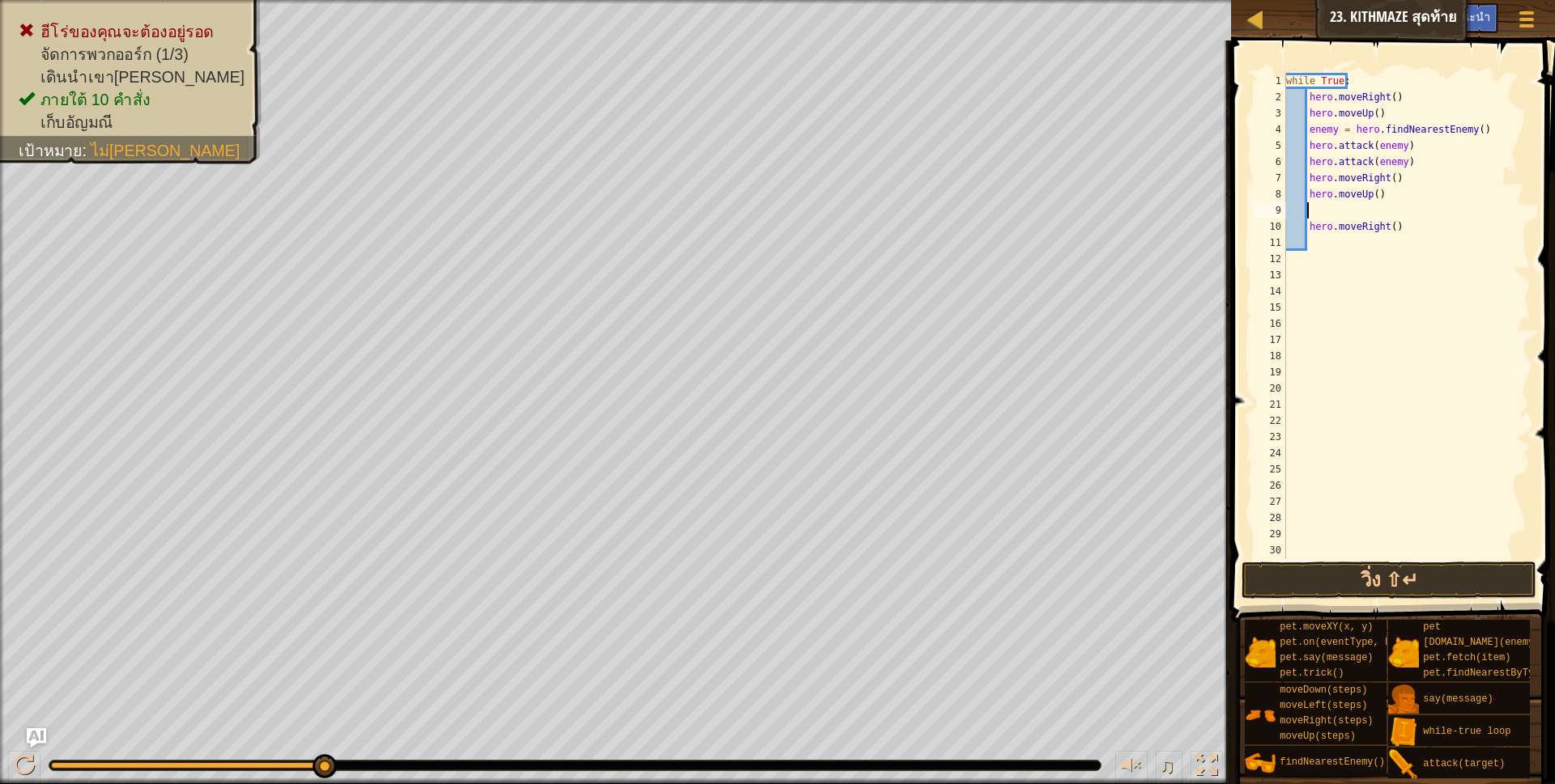
click at [1408, 224] on div "while True : hero . moveRight ( ) hero . moveUp ( ) enemy = hero . findNearestE…" at bounding box center [1400, 331] width 234 height 518
type textarea "h"
click at [1321, 209] on div "while True : hero . moveRight ( ) hero . moveUp ( ) enemy = hero . findNearestE…" at bounding box center [1400, 331] width 234 height 518
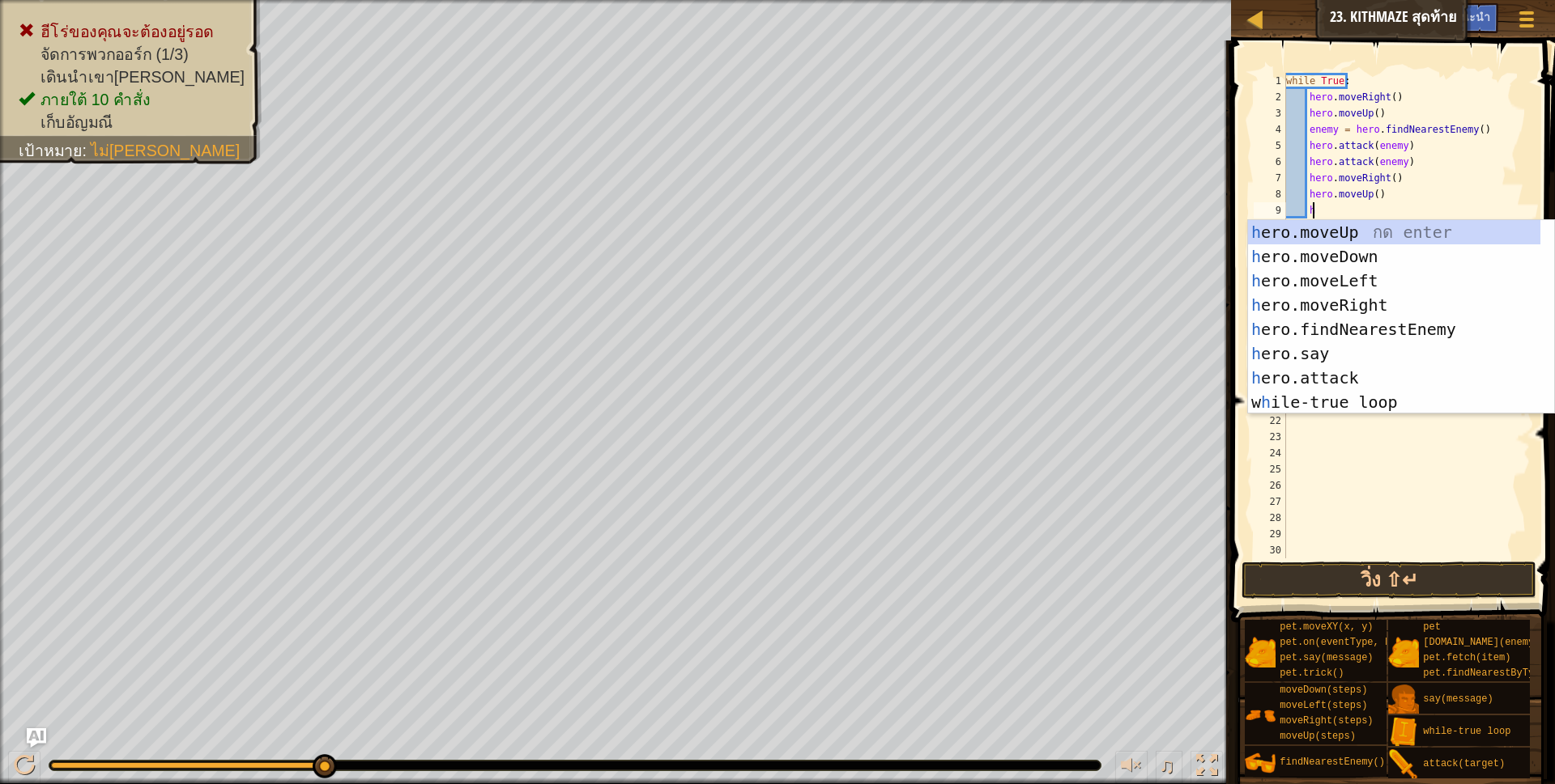
scroll to position [3, 22]
click at [1400, 192] on div "while True : hero . moveRight ( ) hero . moveUp ( ) enemy = hero . findNearestE…" at bounding box center [1400, 331] width 234 height 518
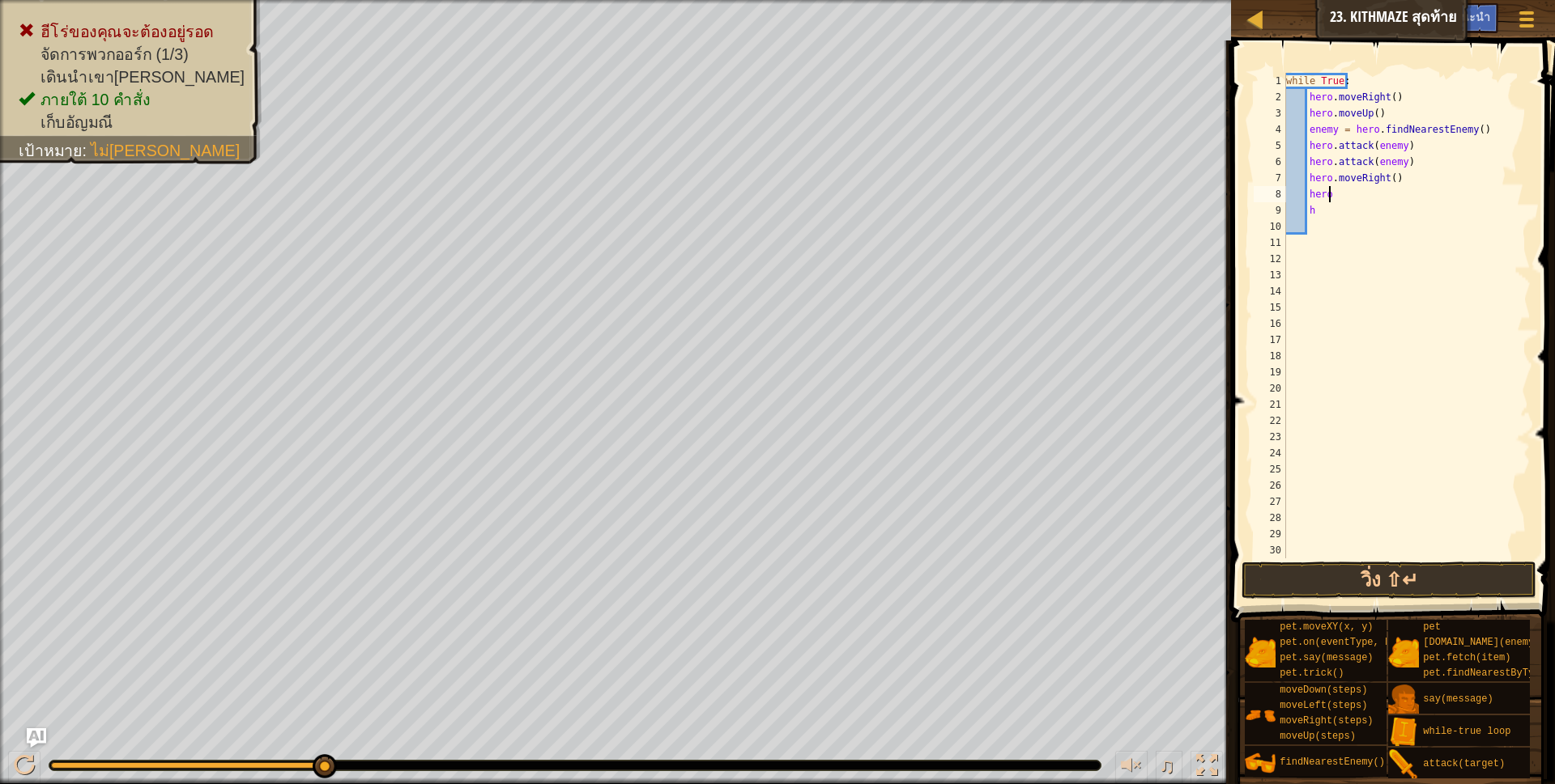
type textarea "h"
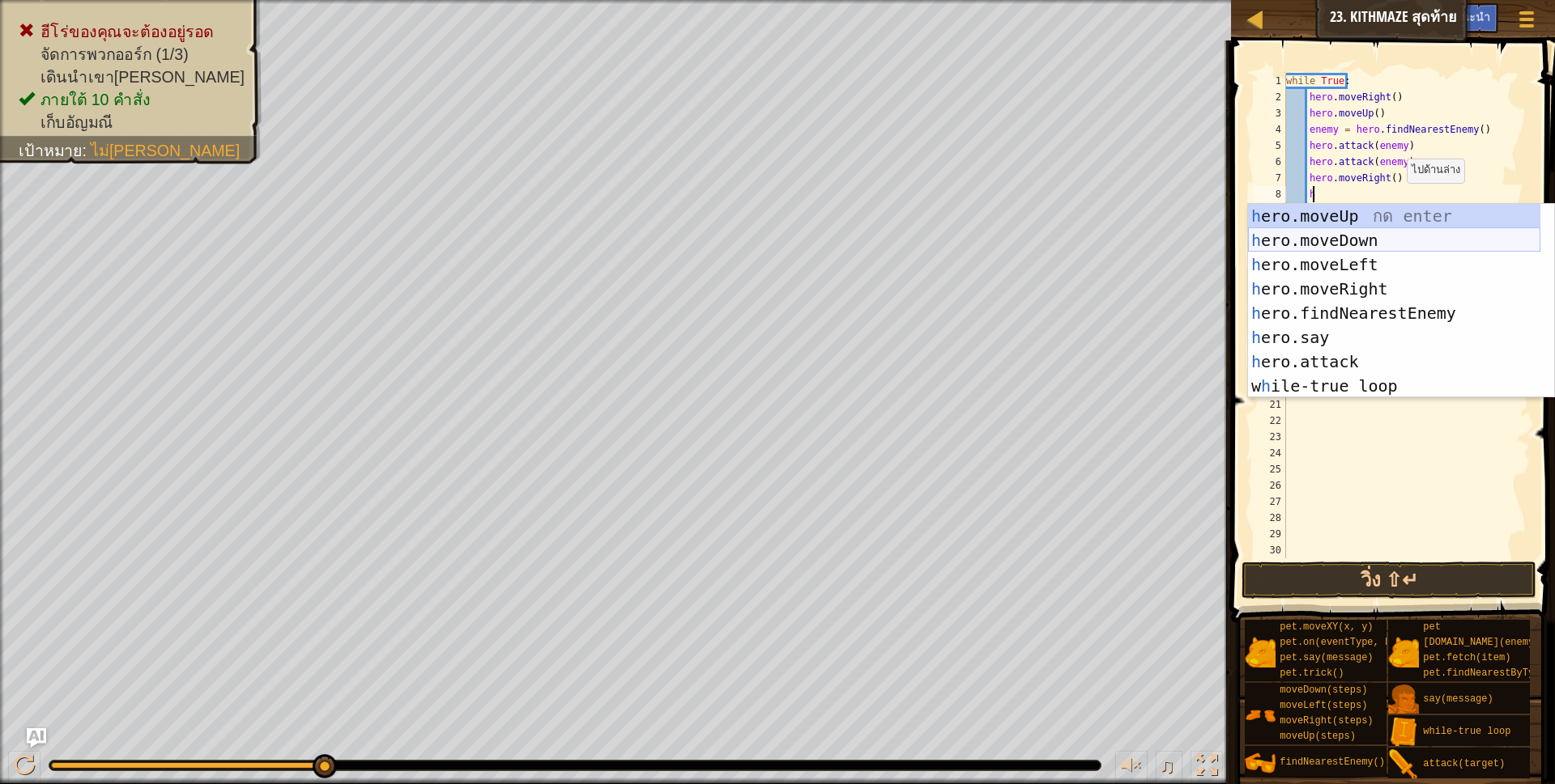
click at [1395, 233] on div "h ero.moveUp กด enter h ero.moveDown กด enter h ero.moveLeft กด enter h ero.mov…" at bounding box center [1394, 325] width 292 height 243
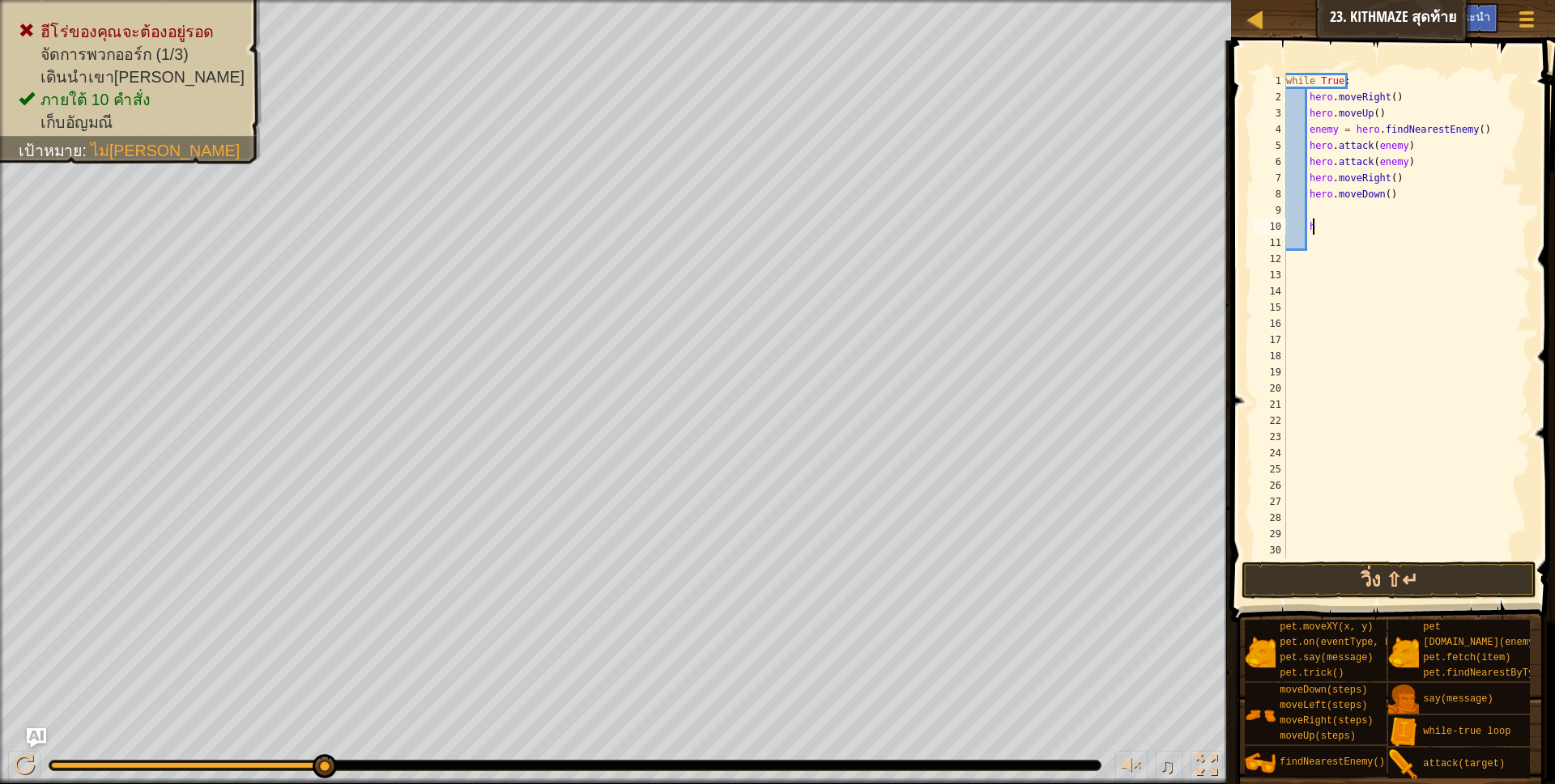
click at [1323, 220] on div "while True : hero . moveRight ( ) hero . moveUp ( ) enemy = hero . findNearestE…" at bounding box center [1400, 331] width 234 height 518
type textarea "h"
click at [1316, 205] on div "while True : hero . moveRight ( ) hero . moveUp ( ) enemy = hero . findNearestE…" at bounding box center [1400, 331] width 234 height 518
type textarea "h"
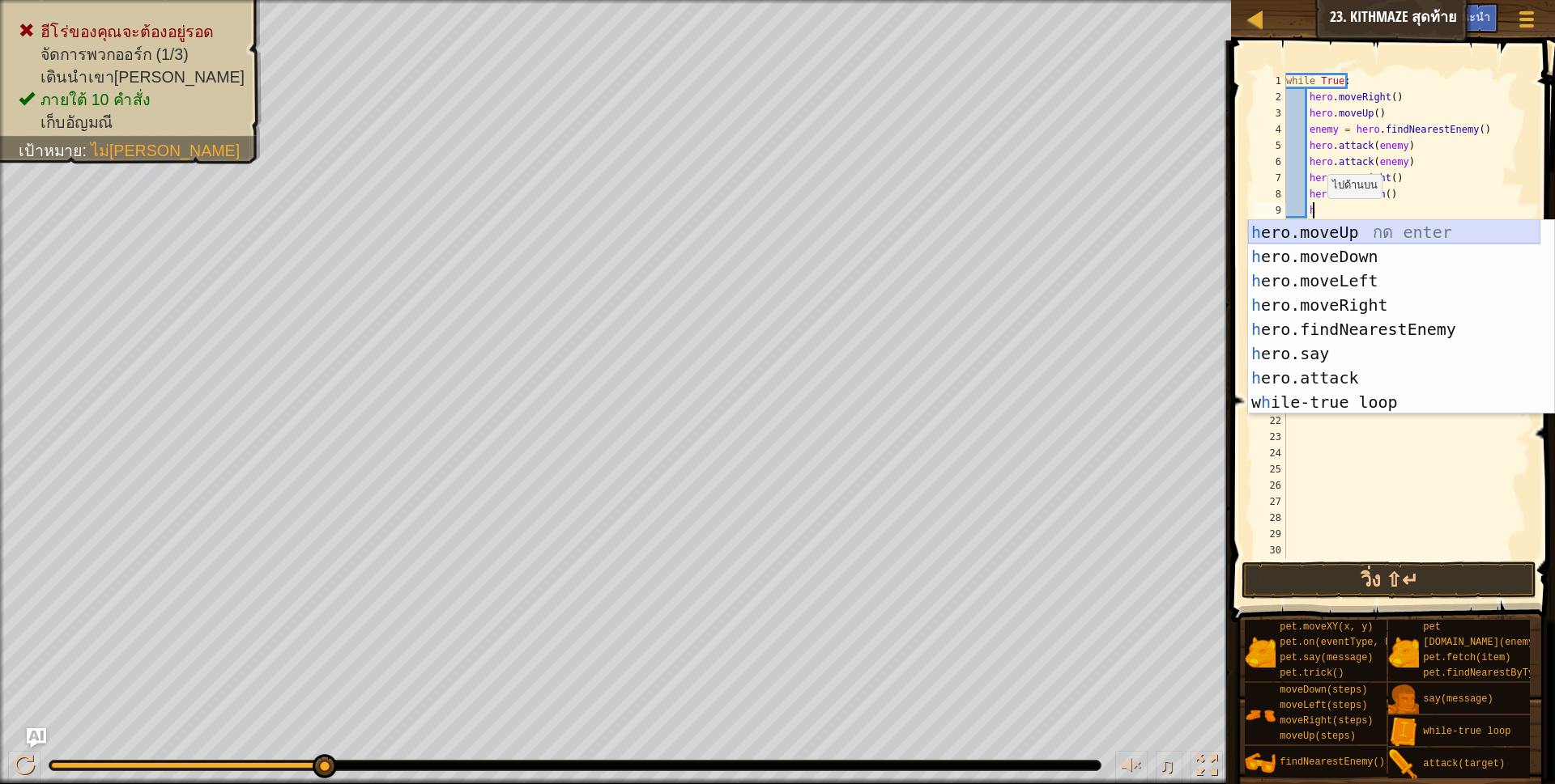
click at [1338, 229] on div "h ero.moveUp กด enter h ero.moveDown กด enter h ero.moveLeft กด enter h ero.mov…" at bounding box center [1394, 341] width 292 height 243
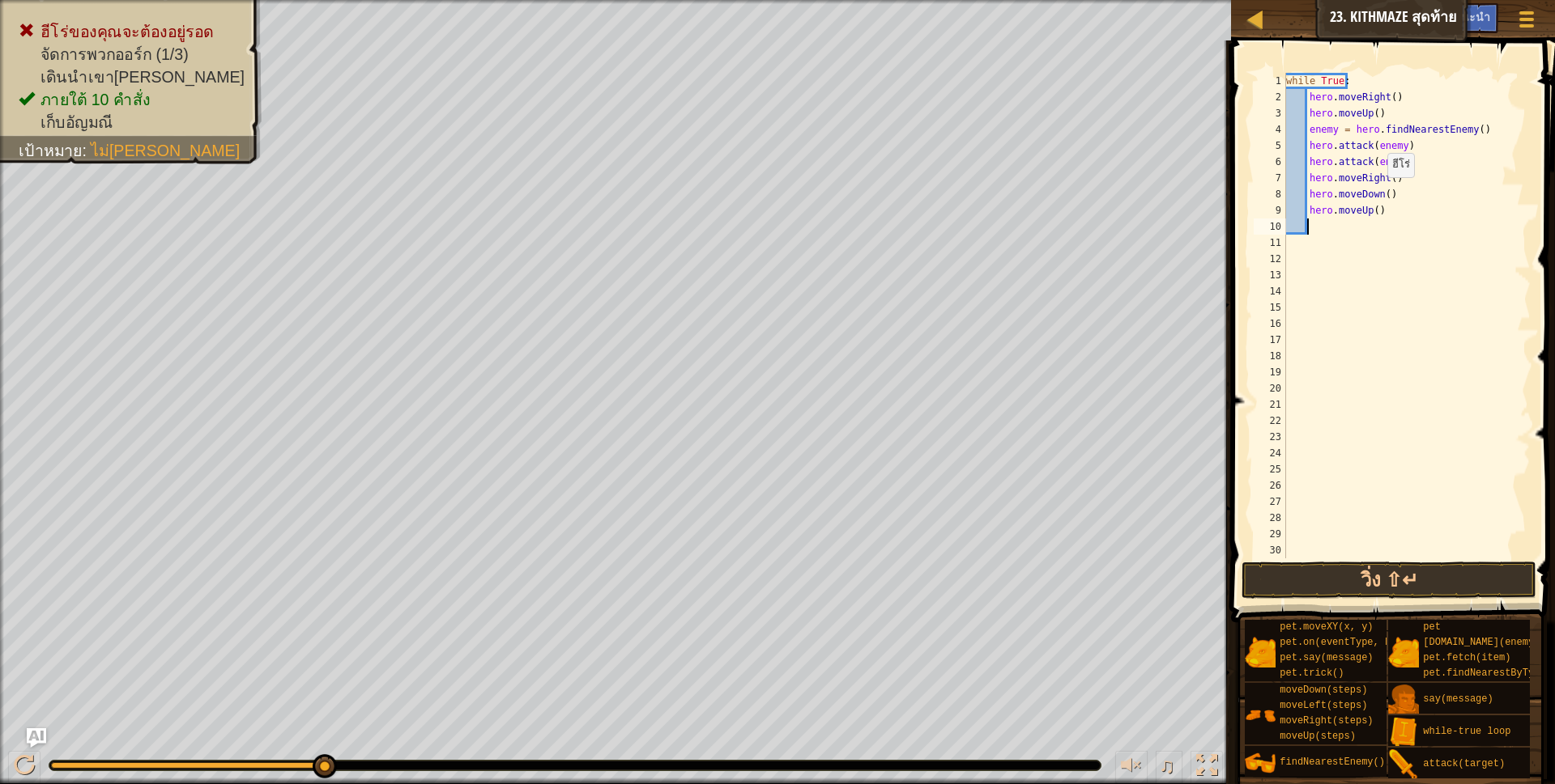
click at [1379, 193] on div "while True : hero . moveRight ( ) hero . moveUp ( ) enemy = hero . findNearestE…" at bounding box center [1400, 331] width 234 height 518
click at [1382, 195] on div "while True : hero . moveRight ( ) hero . moveUp ( ) enemy = hero . findNearestE…" at bounding box center [1400, 331] width 234 height 518
type textarea "hero.moveDown(2)"
click at [1309, 224] on div "while True : hero . moveRight ( ) hero . moveUp ( ) enemy = hero . findNearestE…" at bounding box center [1400, 331] width 234 height 518
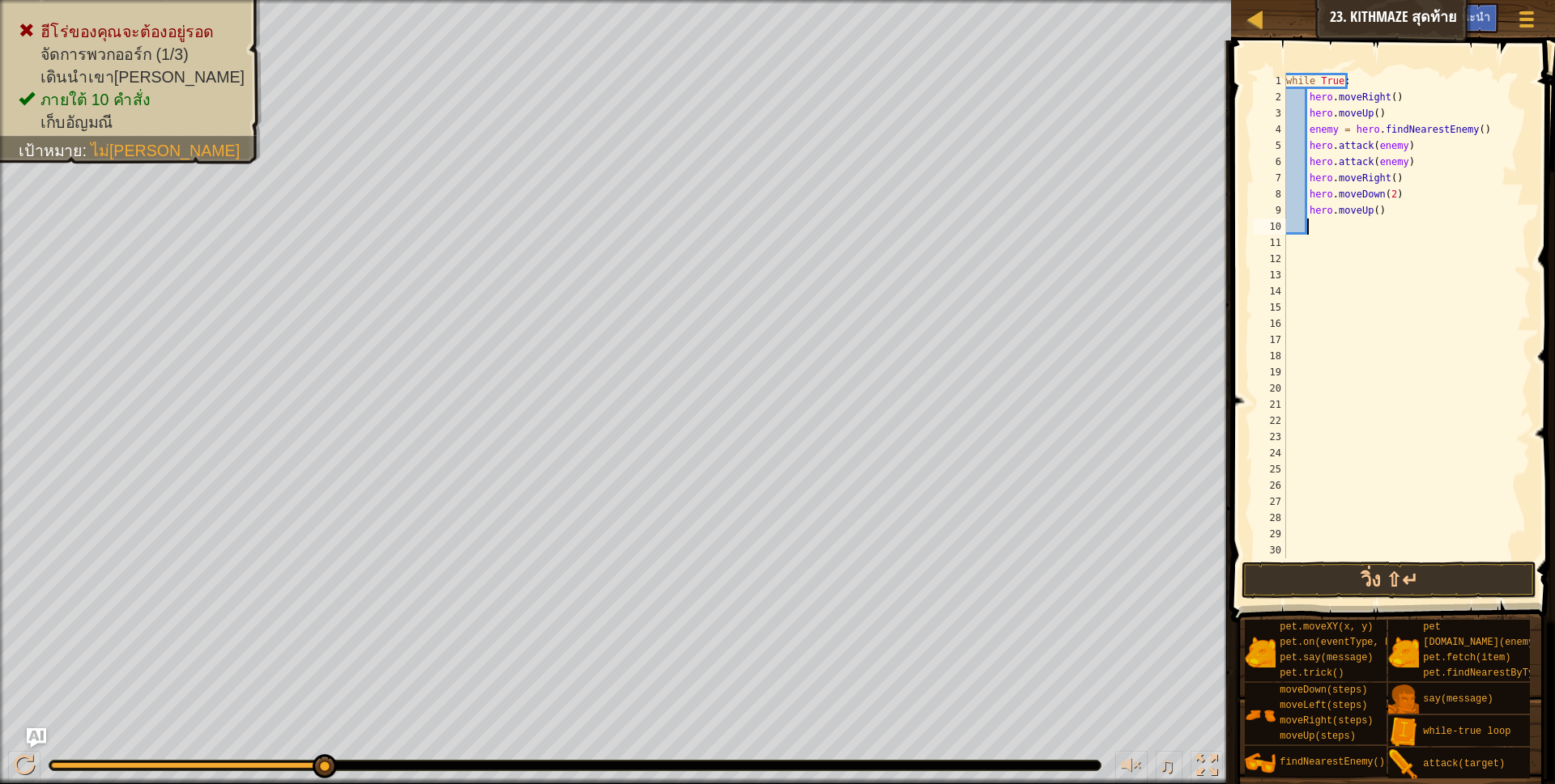
type textarea "h"
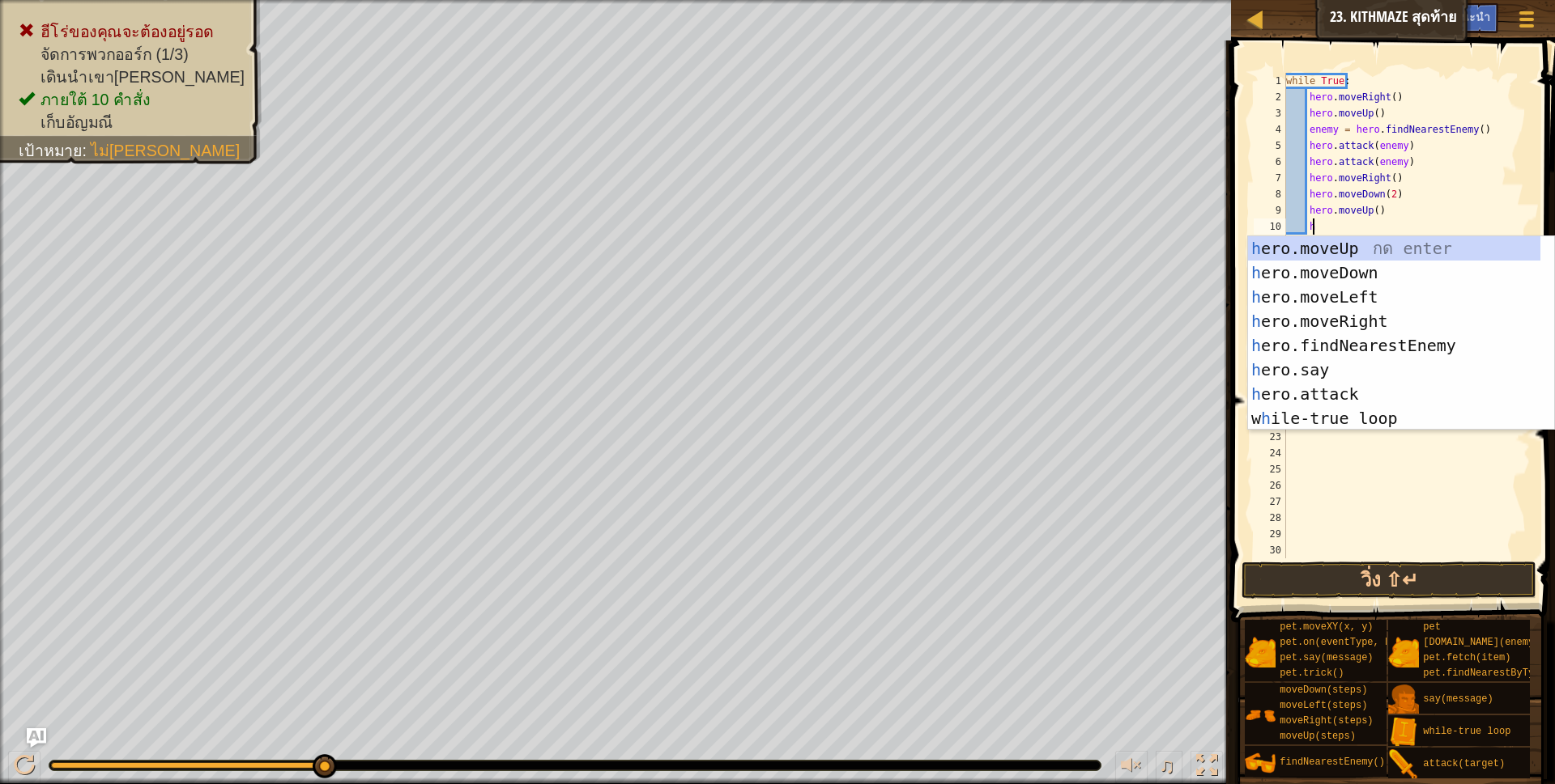
scroll to position [3, 22]
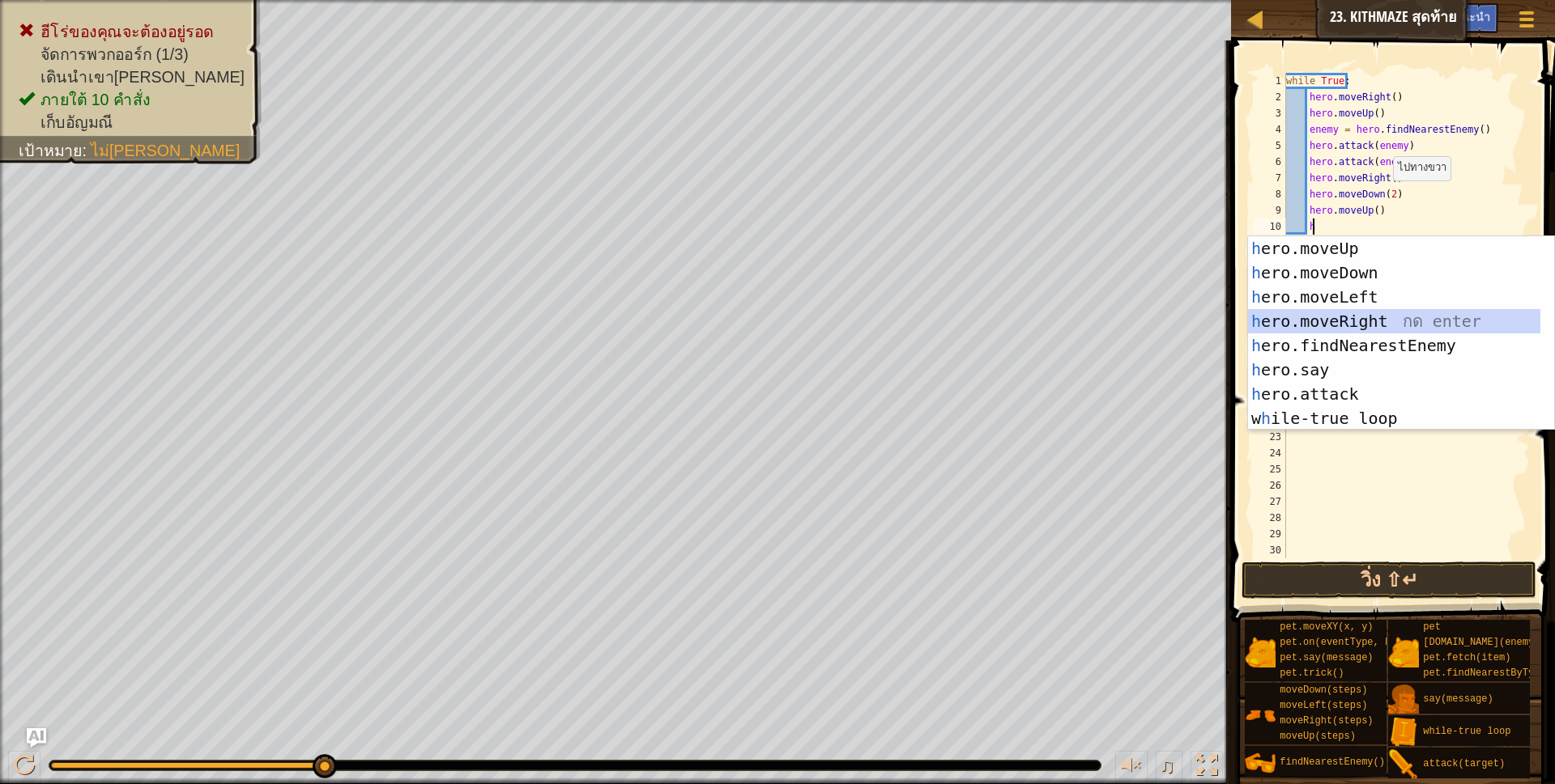
click at [1332, 314] on div "h ero.moveUp กด enter h ero.moveDown กด enter h ero.moveLeft กด enter h ero.mov…" at bounding box center [1394, 357] width 292 height 243
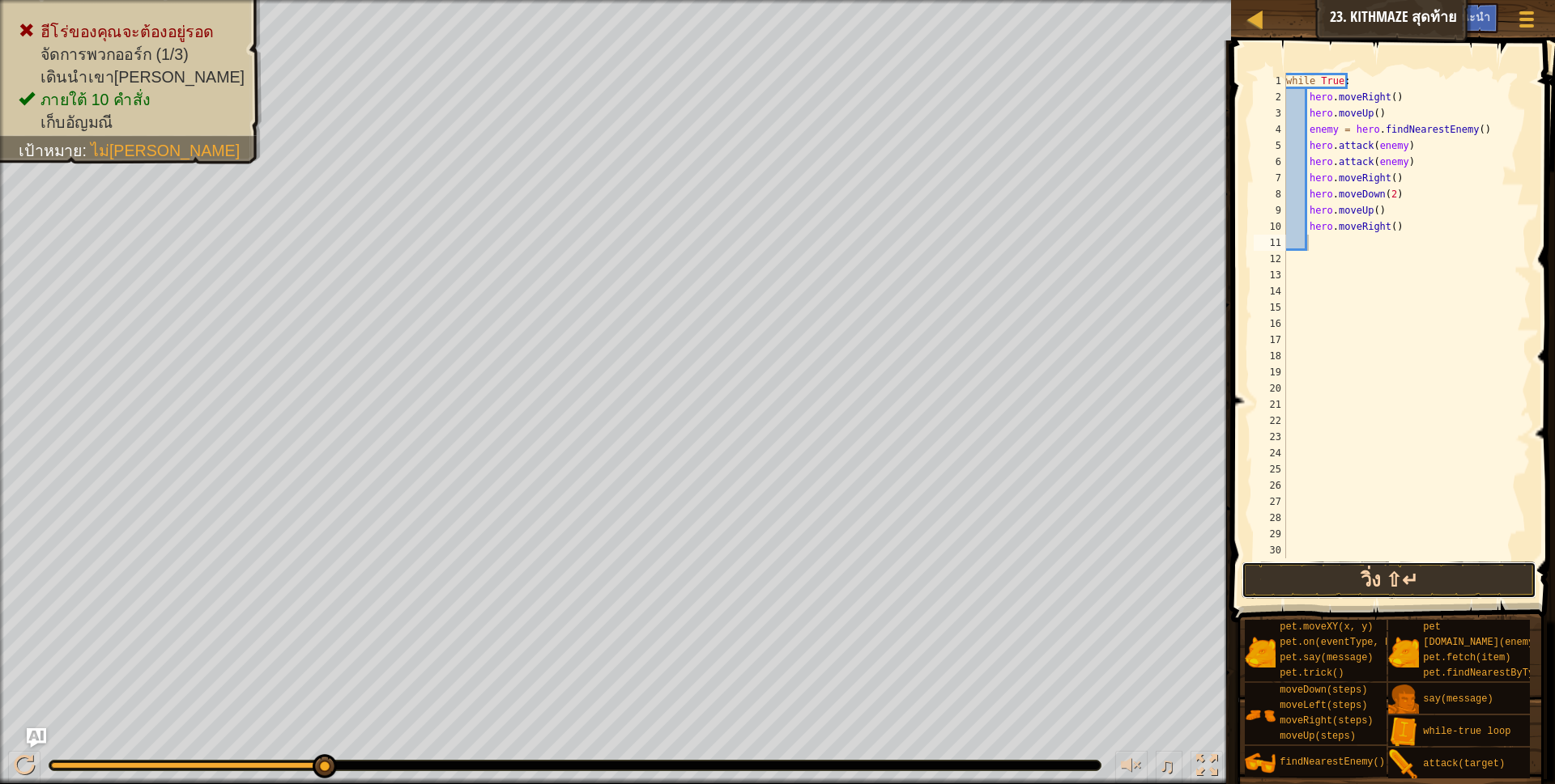
click at [1376, 577] on button "วิ่ง ⇧↵" at bounding box center [1389, 580] width 296 height 37
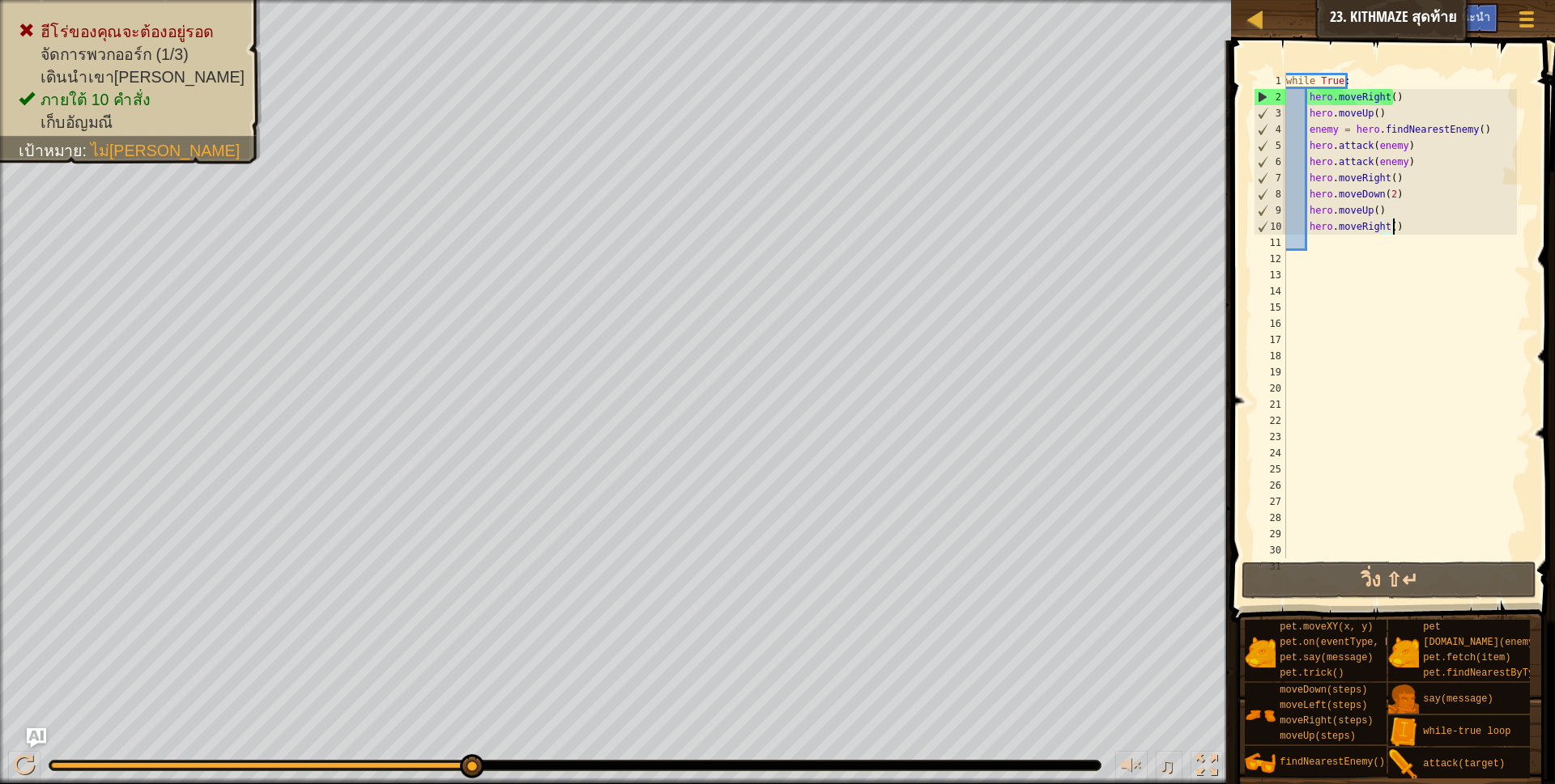
click at [1410, 228] on div "while True : hero . moveRight ( ) hero . moveUp ( ) enemy = hero . findNearestE…" at bounding box center [1400, 331] width 234 height 518
type textarea "h"
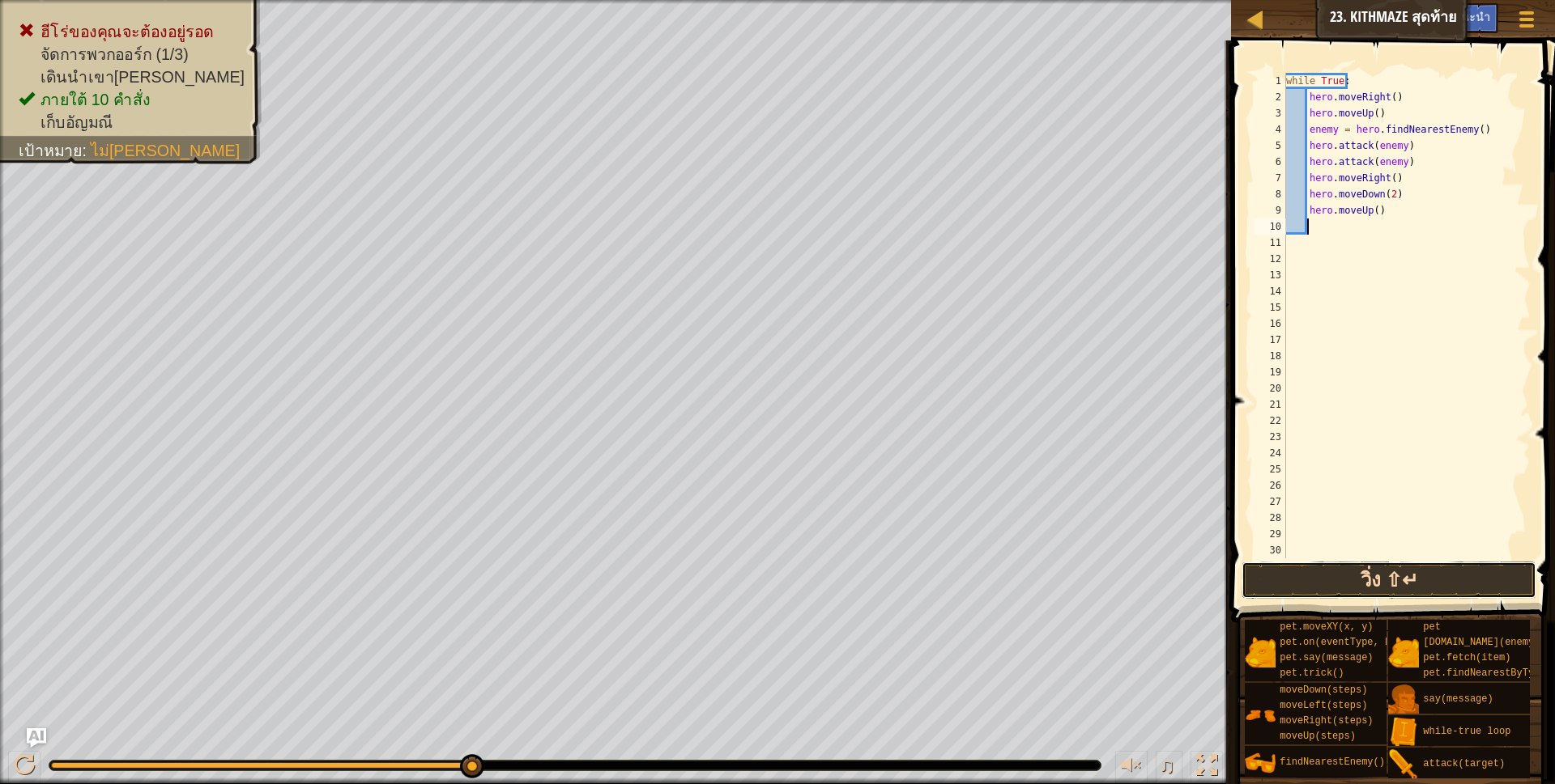
click at [1288, 573] on button "วิ่ง ⇧↵" at bounding box center [1389, 580] width 296 height 37
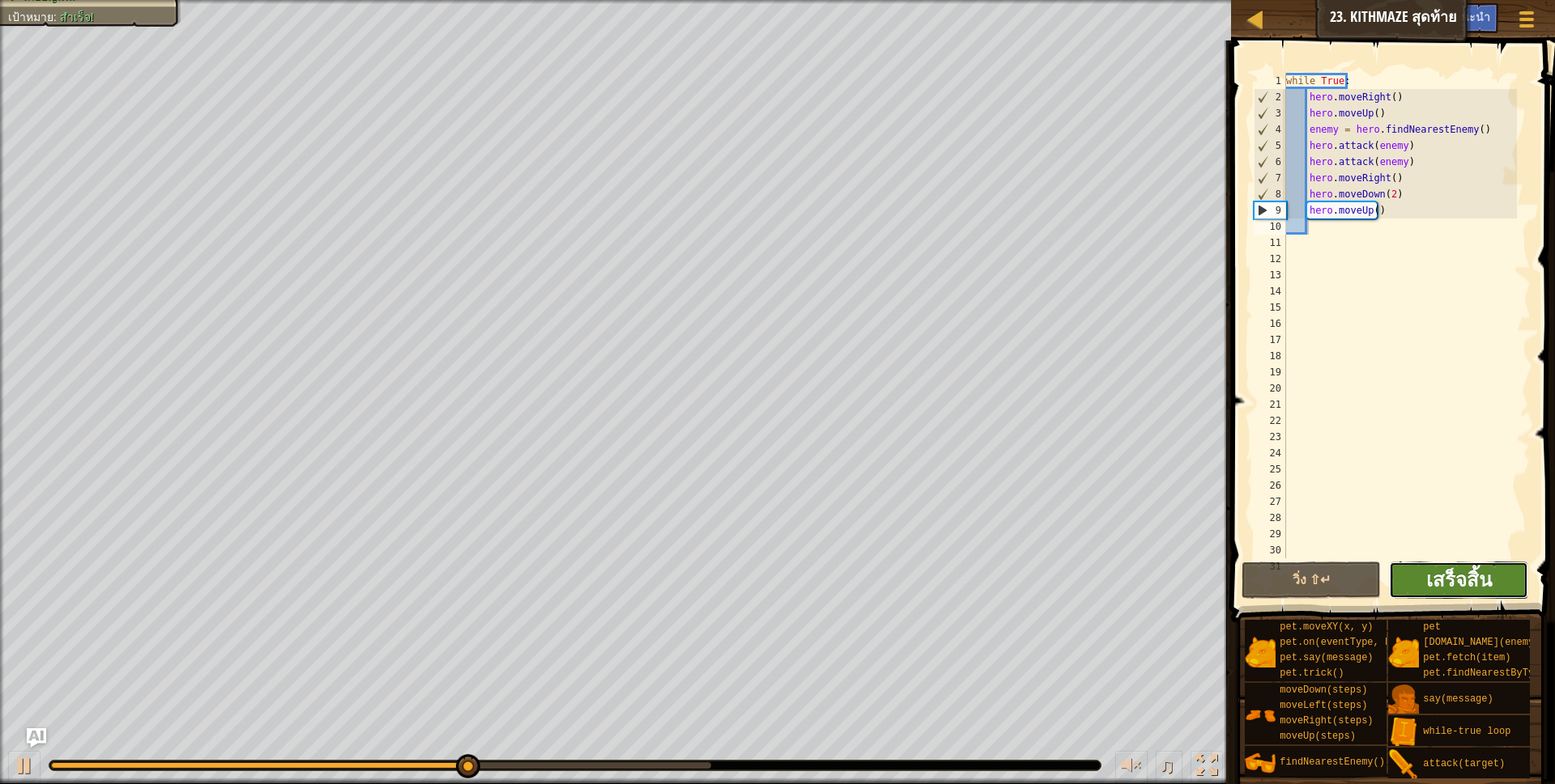
click at [1485, 581] on span "เสร็จสิ้น" at bounding box center [1459, 579] width 66 height 26
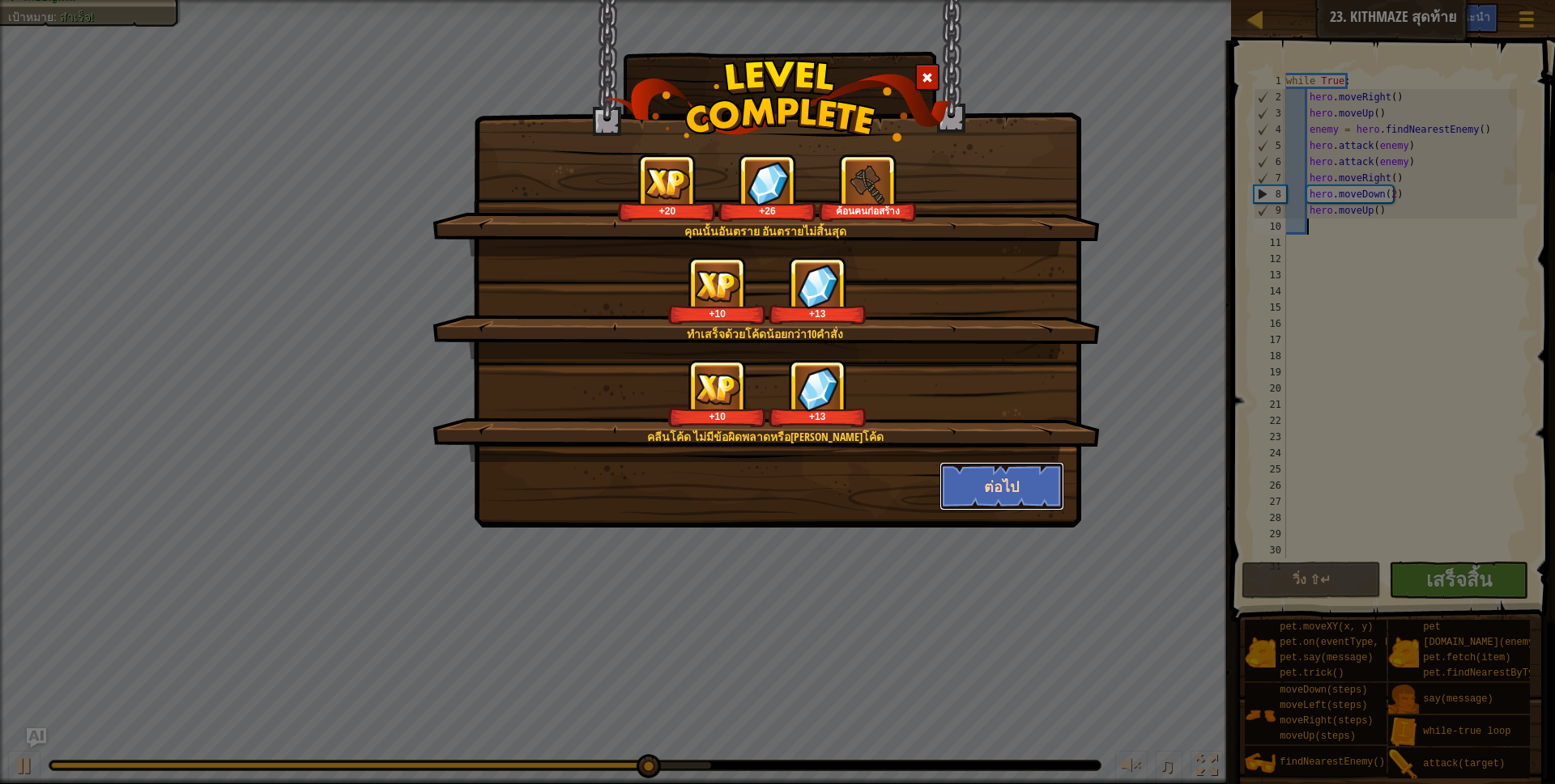
click at [1003, 485] on button "ต่อไป" at bounding box center [1002, 486] width 125 height 49
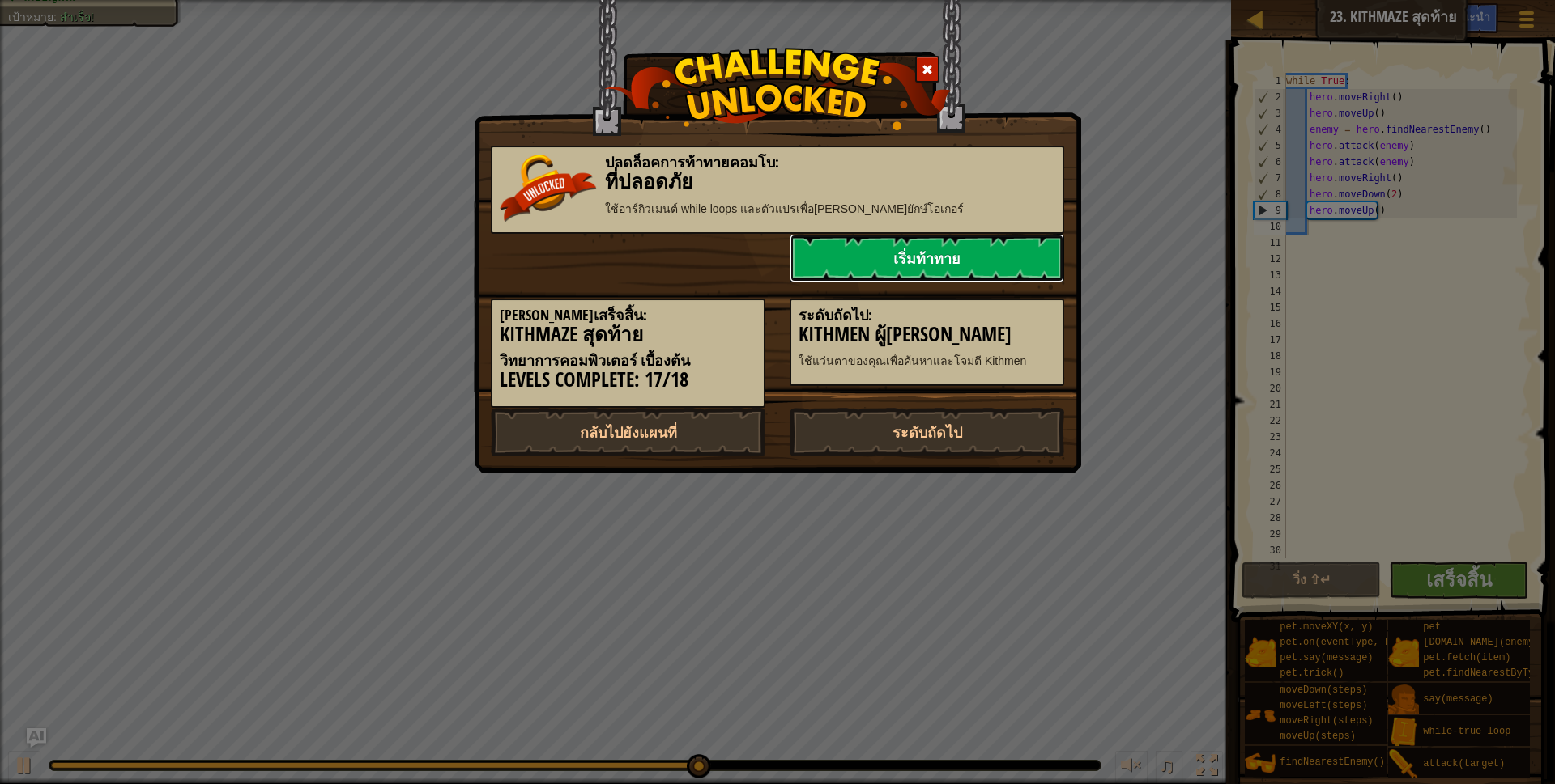
click at [931, 267] on link "เริ่มท้าทาย" at bounding box center [927, 258] width 275 height 49
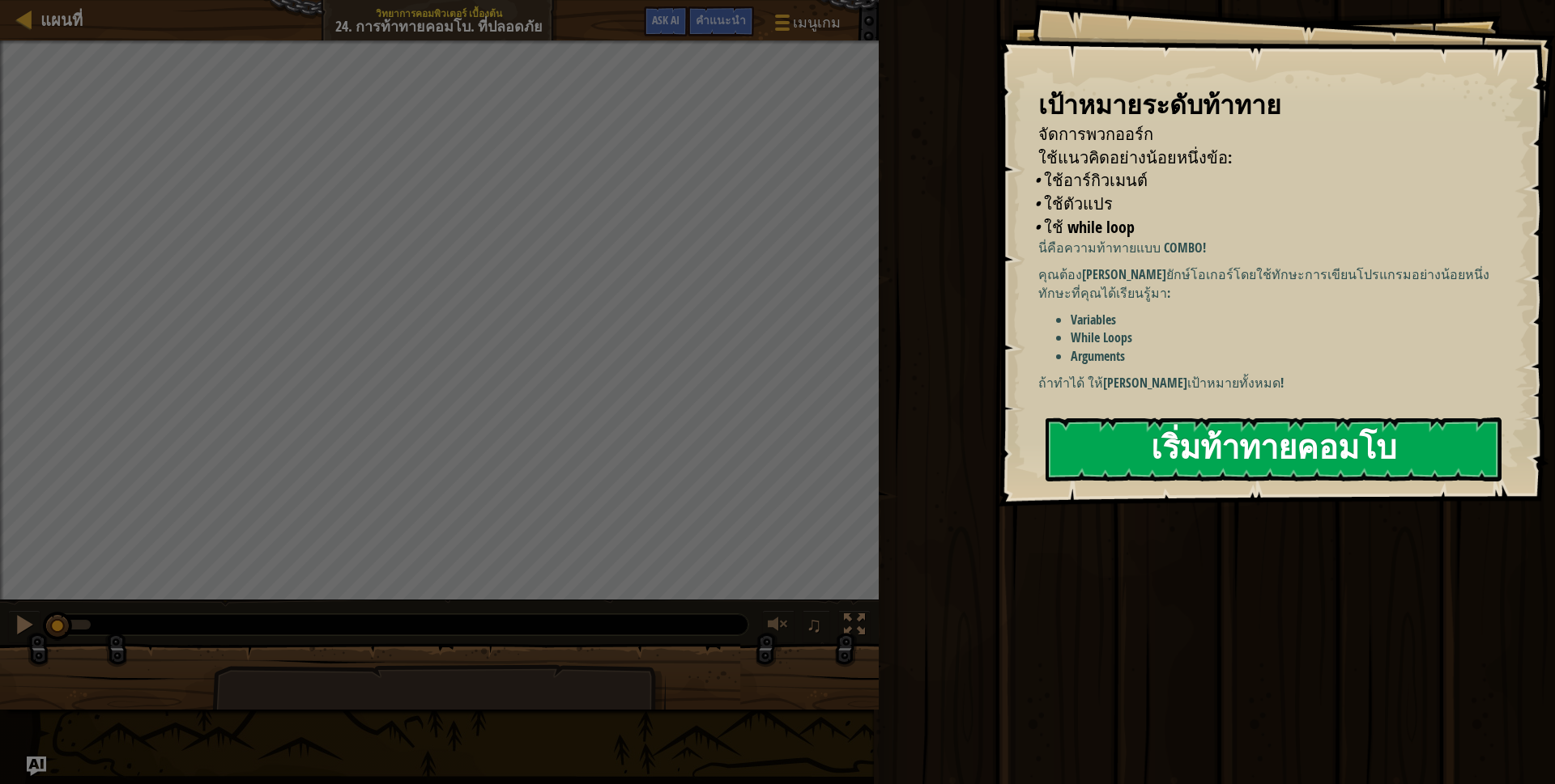
click at [1178, 442] on button "เริ่มท้าทายคอมโบ" at bounding box center [1273, 449] width 456 height 64
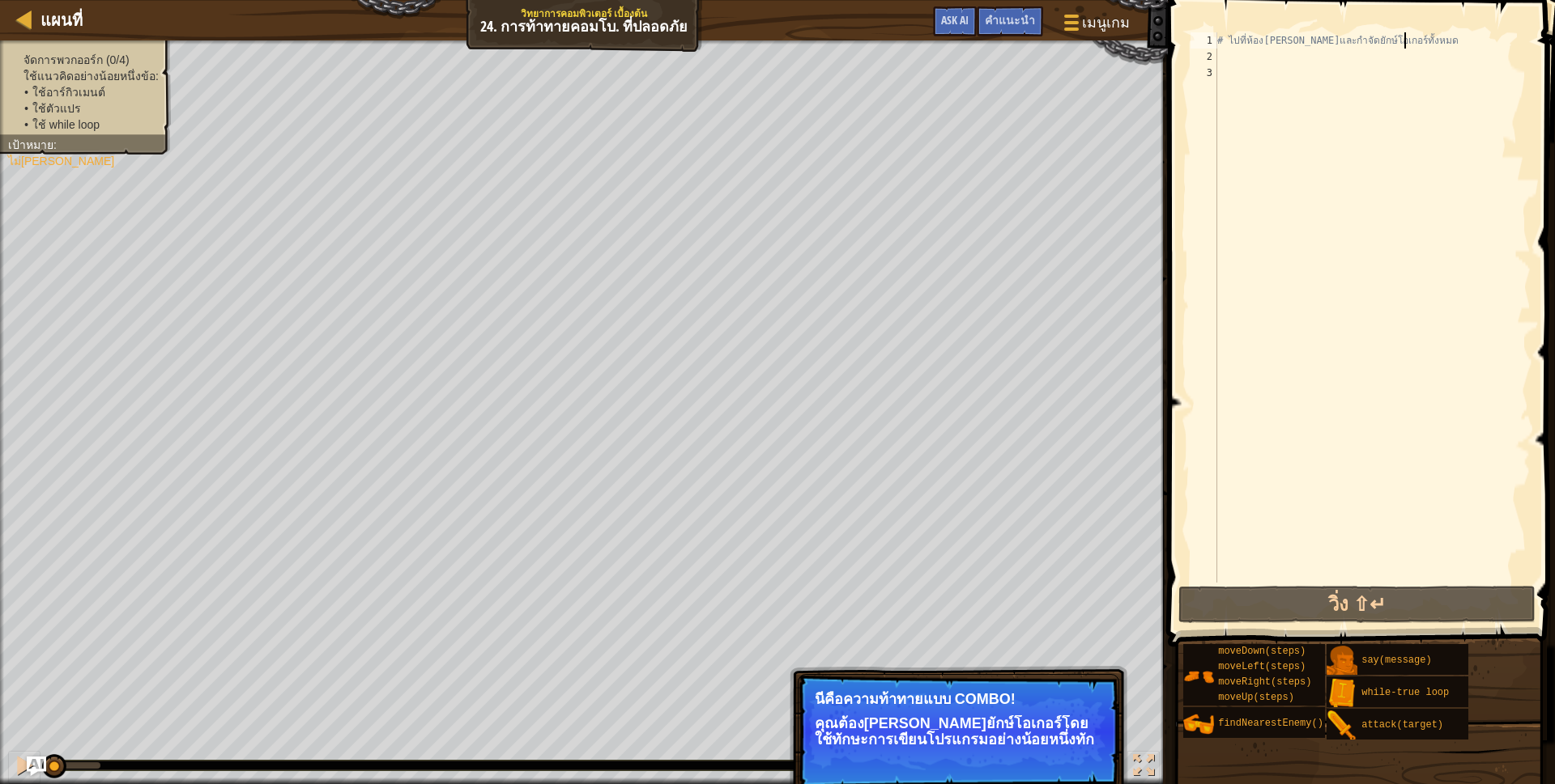
click at [1406, 38] on div "# ไปที่ห้อง[PERSON_NAME]และกำจัดยักษ์โอเกอร์ทั้งหมด" at bounding box center [1372, 324] width 316 height 583
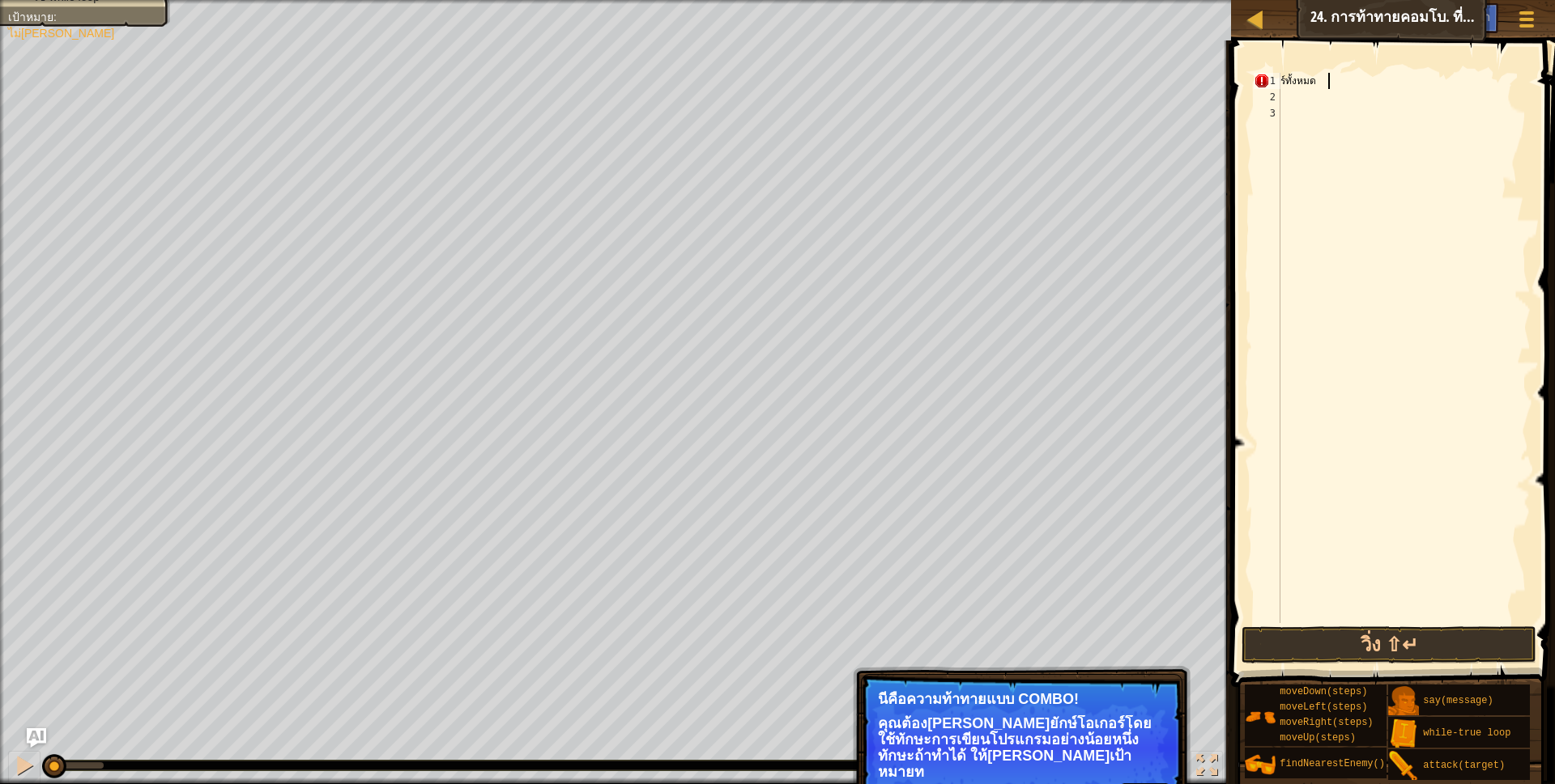
click at [1359, 84] on div "ร์ทั้งหมด" at bounding box center [1403, 364] width 253 height 583
type textarea "ร"
type textarea "h"
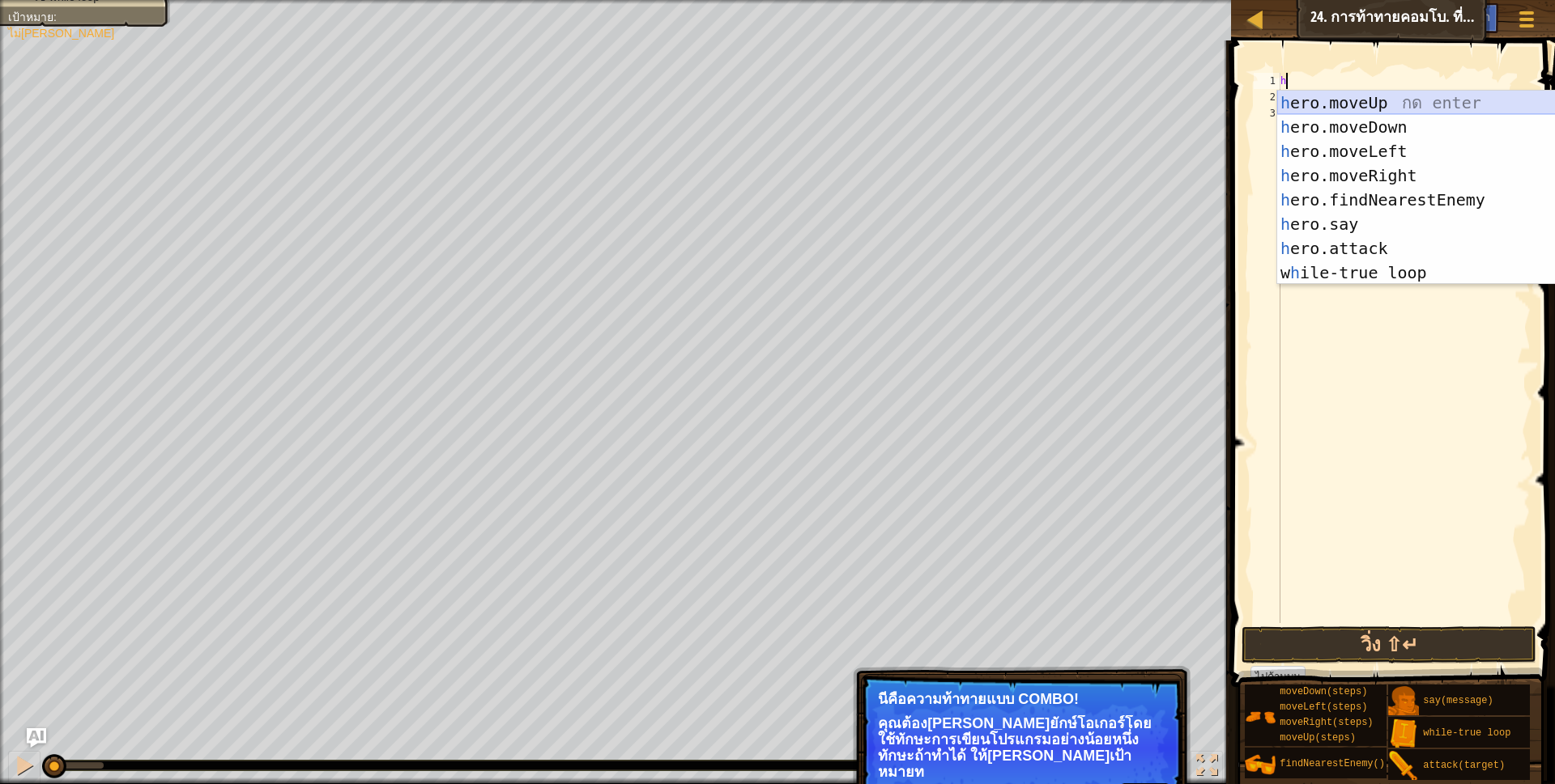
click at [1346, 96] on div "h ero.moveUp กด enter h ero.moveDown กด enter h ero.moveLeft กด enter h ero.mov…" at bounding box center [1430, 211] width 306 height 243
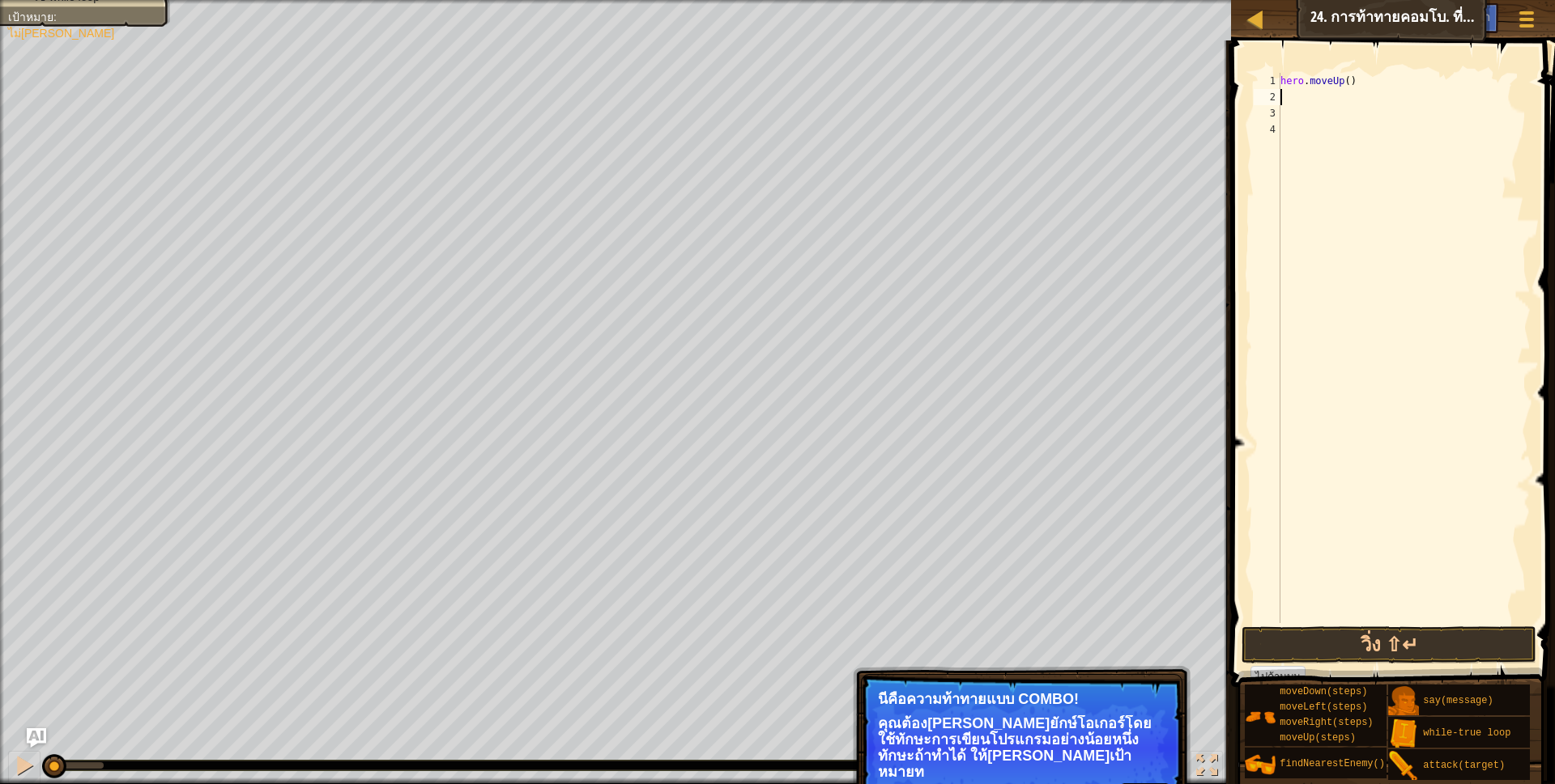
scroll to position [3, 0]
type textarea "h"
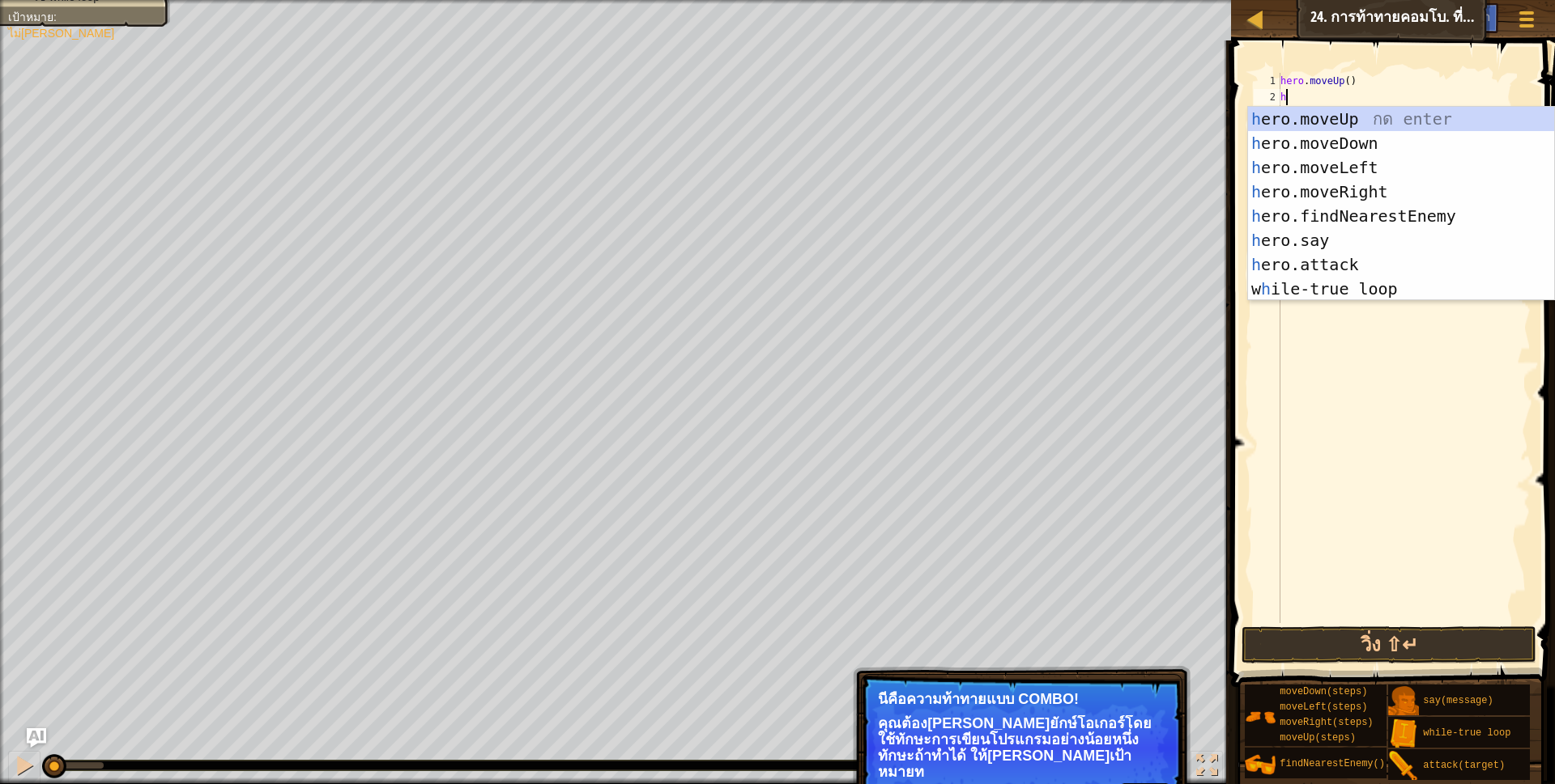
scroll to position [3, 4]
click at [1337, 186] on div "h ero.moveUp กด enter h ero.moveDown กด enter h ero.moveLeft กด enter h ero.mov…" at bounding box center [1401, 228] width 306 height 243
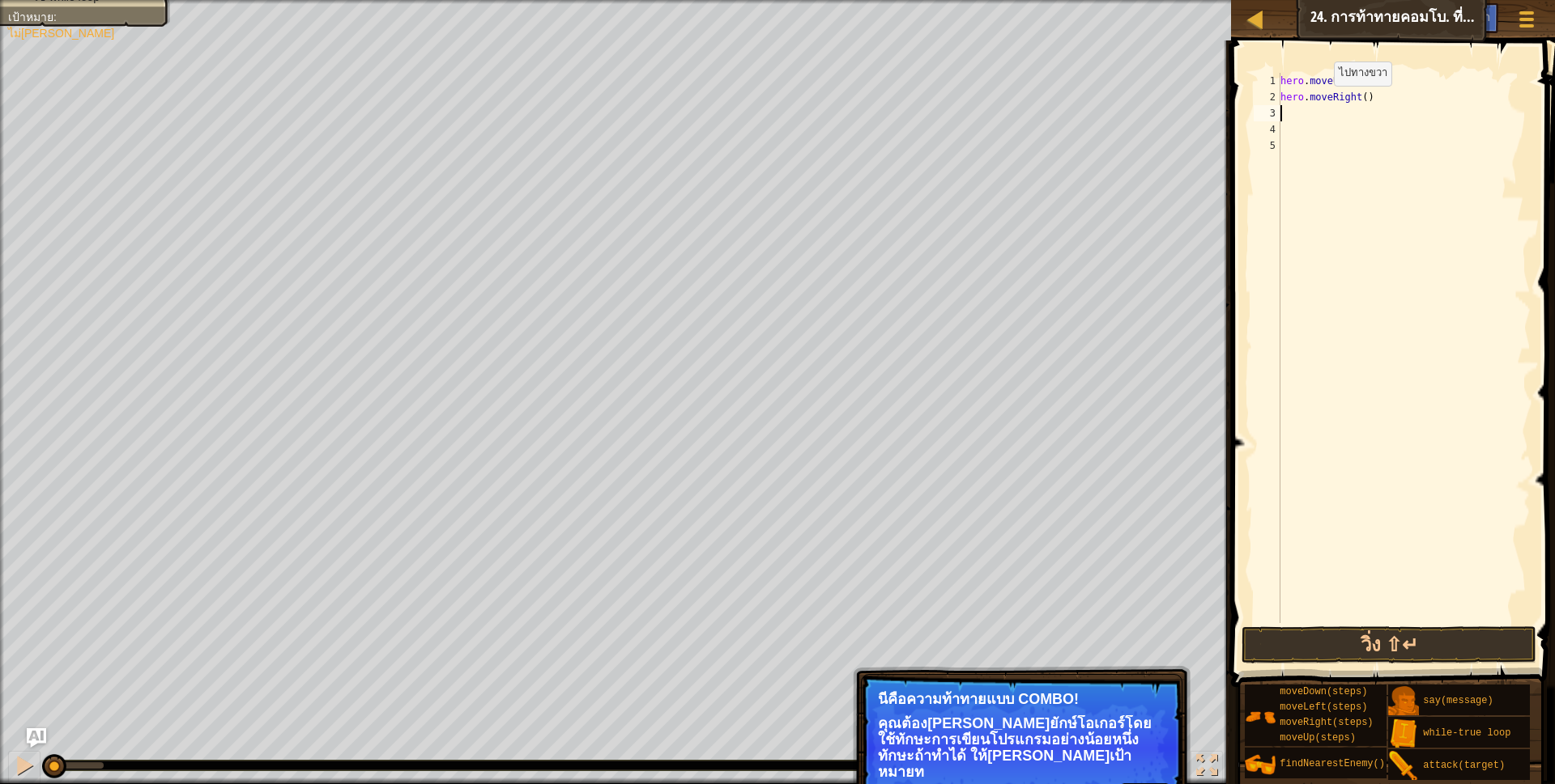
scroll to position [3, 0]
type textarea "h"
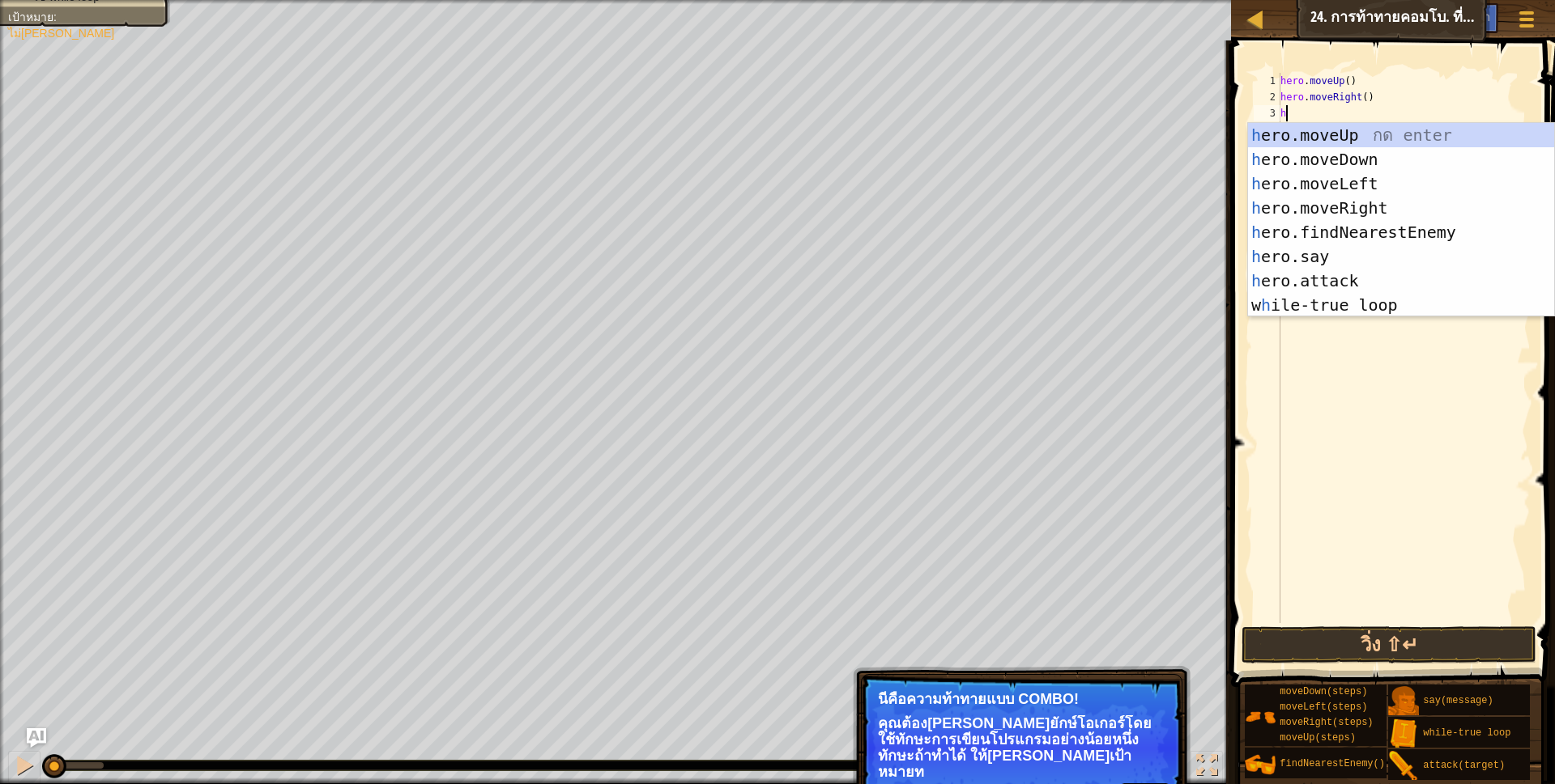
scroll to position [3, 4]
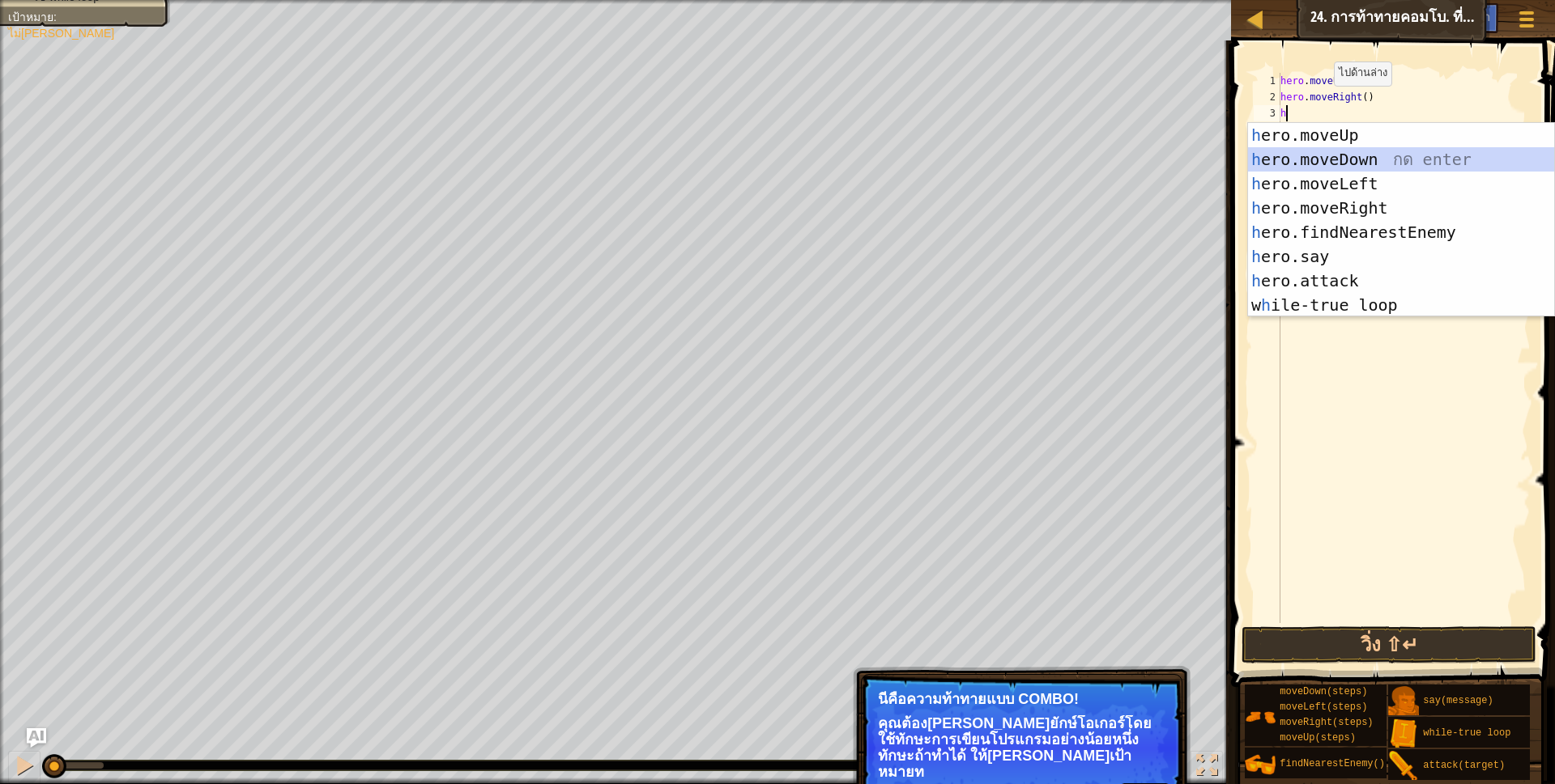
click at [1349, 154] on div "h ero.moveUp กด enter h ero.moveDown กด enter h ero.moveLeft กด enter h ero.mov…" at bounding box center [1401, 244] width 306 height 243
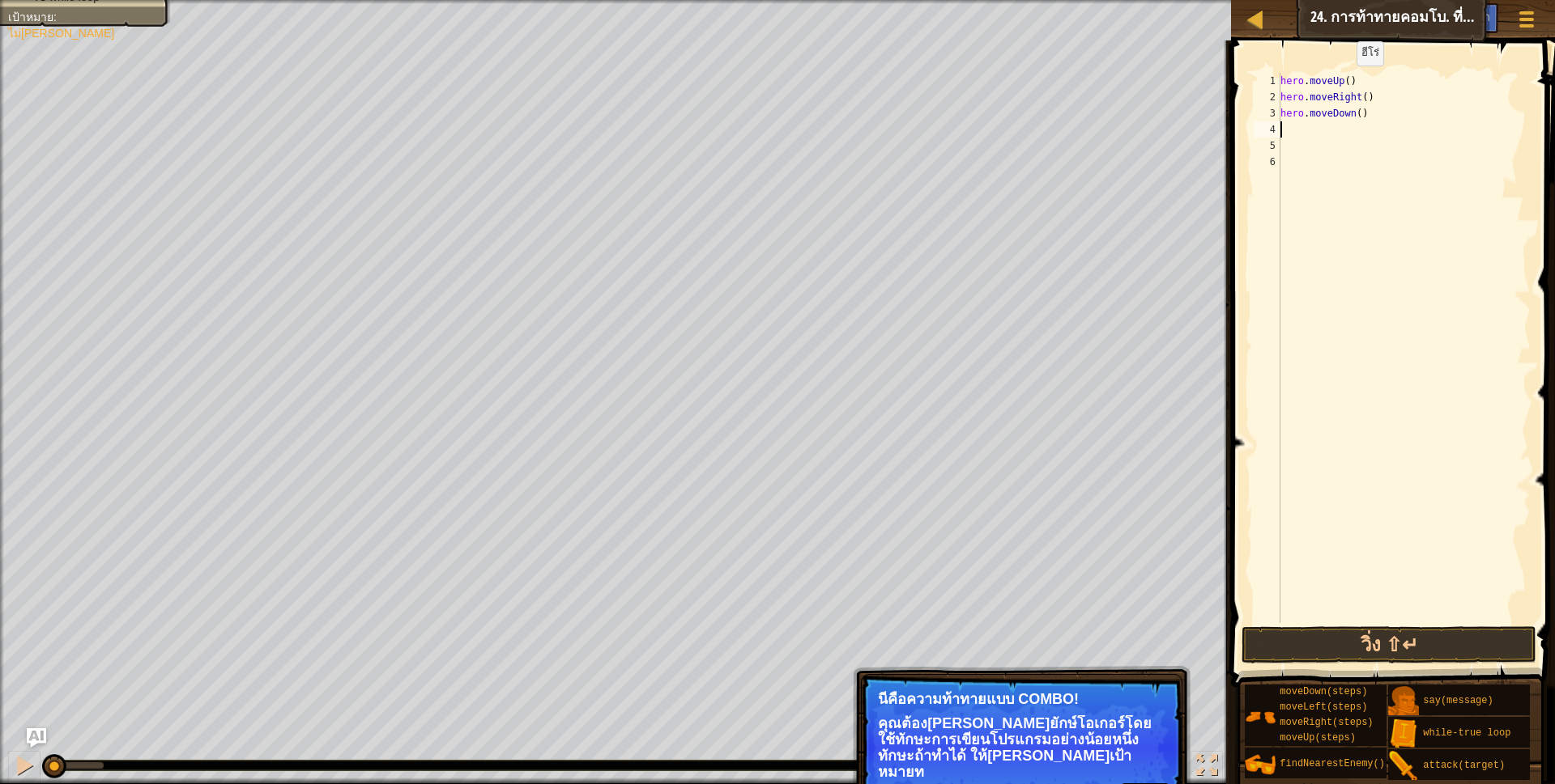
click at [1343, 82] on div "hero . moveUp ( ) hero . moveRight ( ) hero . moveDown ( )" at bounding box center [1403, 364] width 253 height 583
click at [1360, 97] on div "hero . moveUp ( 4 ) hero . moveRight ( ) hero . moveDown ( )" at bounding box center [1403, 364] width 253 height 583
click at [1355, 117] on div "hero . moveUp ( 4 ) hero . moveRight ( 4 ) hero . moveDown ( )" at bounding box center [1403, 364] width 253 height 583
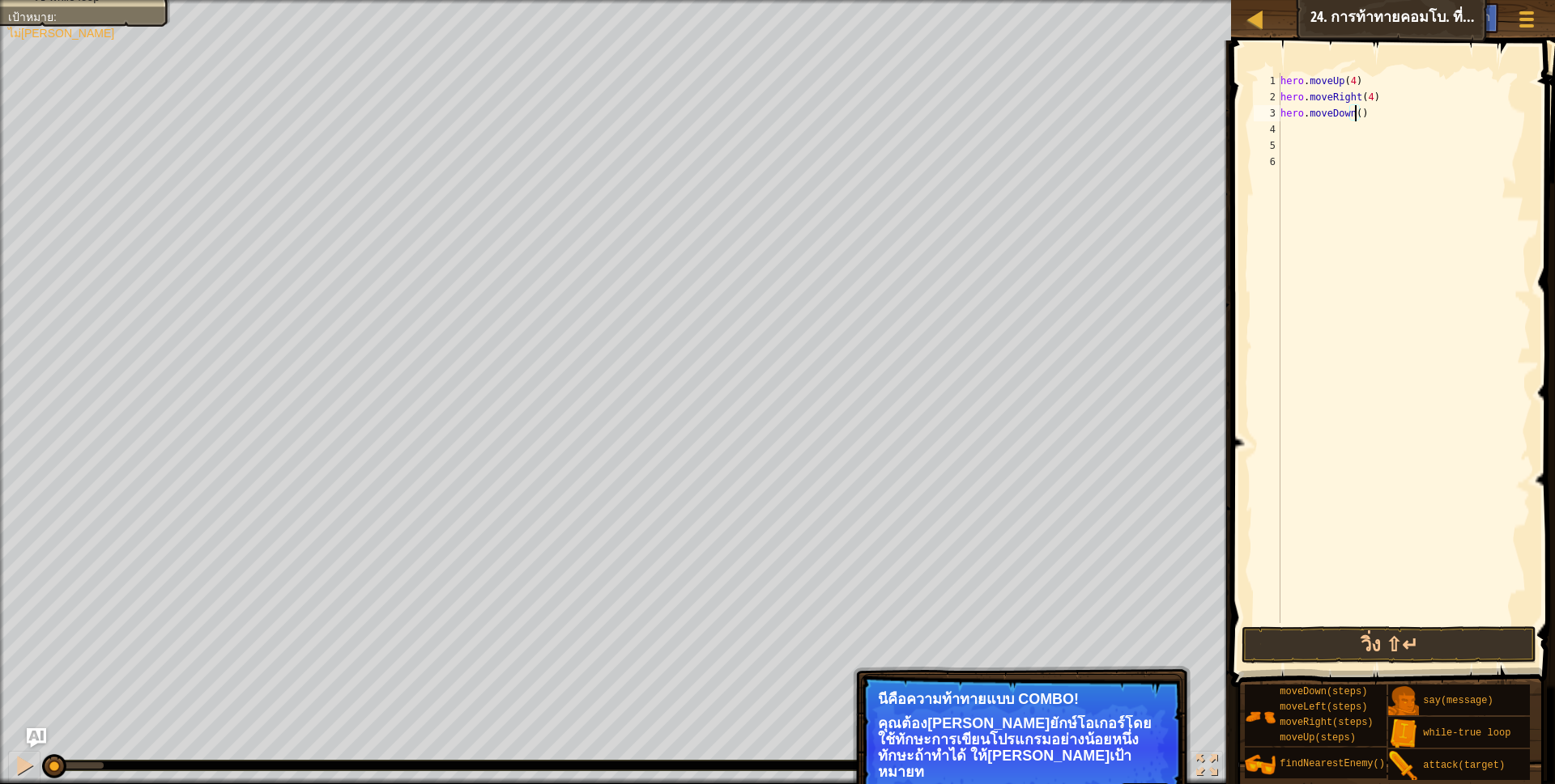
scroll to position [3, 67]
type textarea "hero.moveDown(4)"
click at [1364, 637] on button "วิ่ง ⇧↵" at bounding box center [1389, 645] width 296 height 37
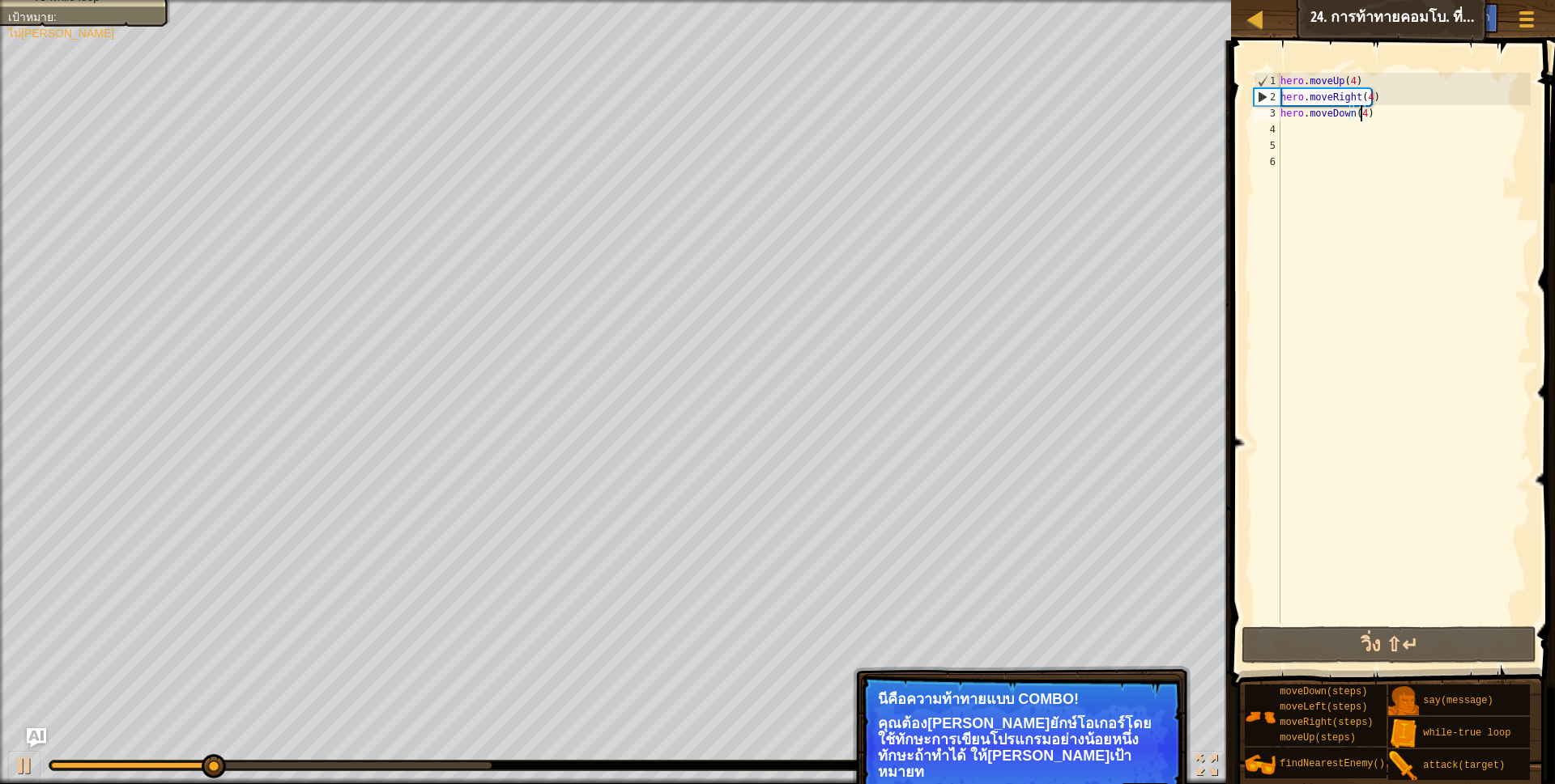
click at [1285, 136] on div "hero . moveUp ( 4 ) hero . moveRight ( 4 ) hero . moveDown ( 4 )" at bounding box center [1403, 364] width 253 height 583
type textarea "j"
type textarea "h"
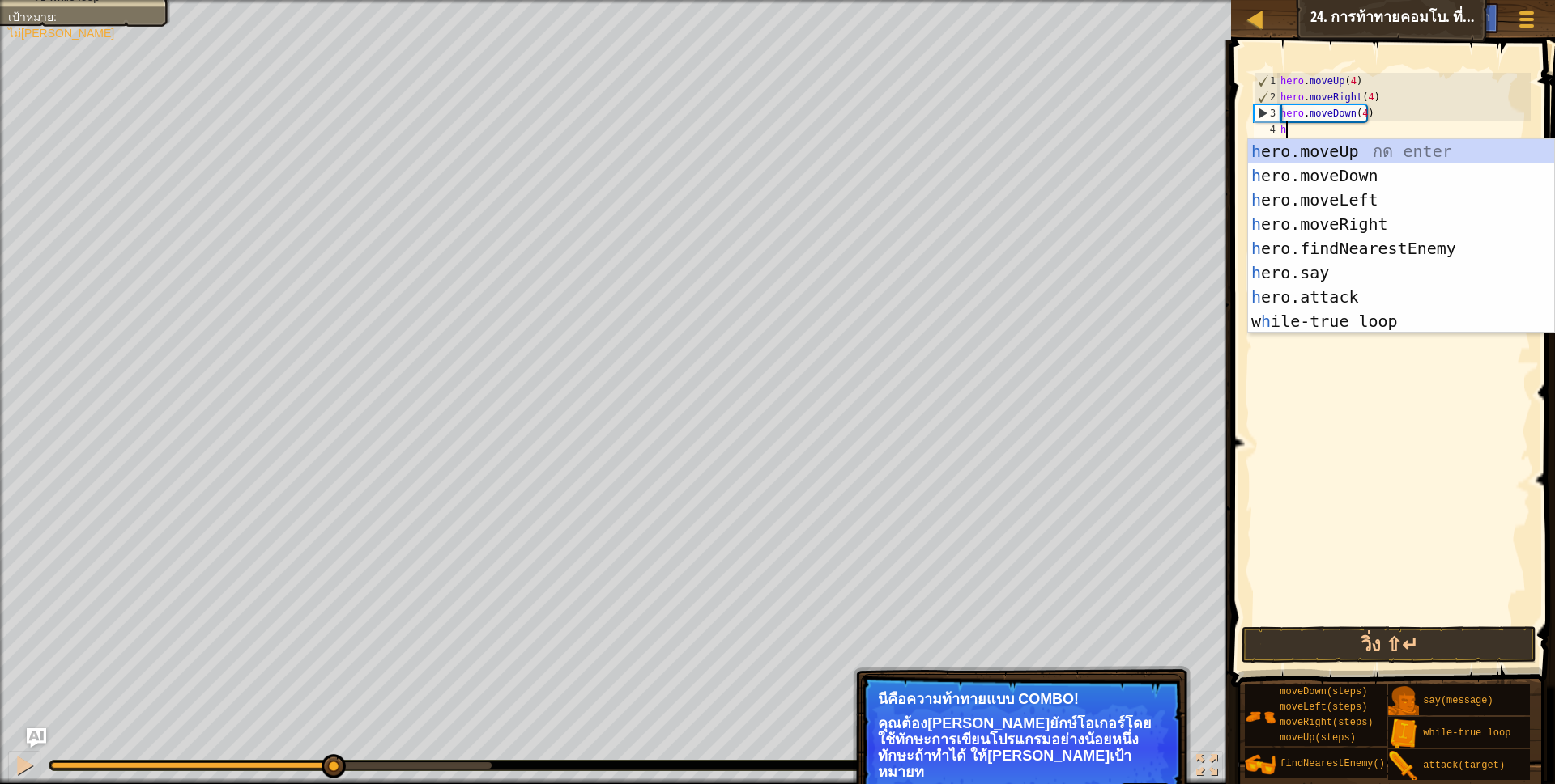
scroll to position [3, 4]
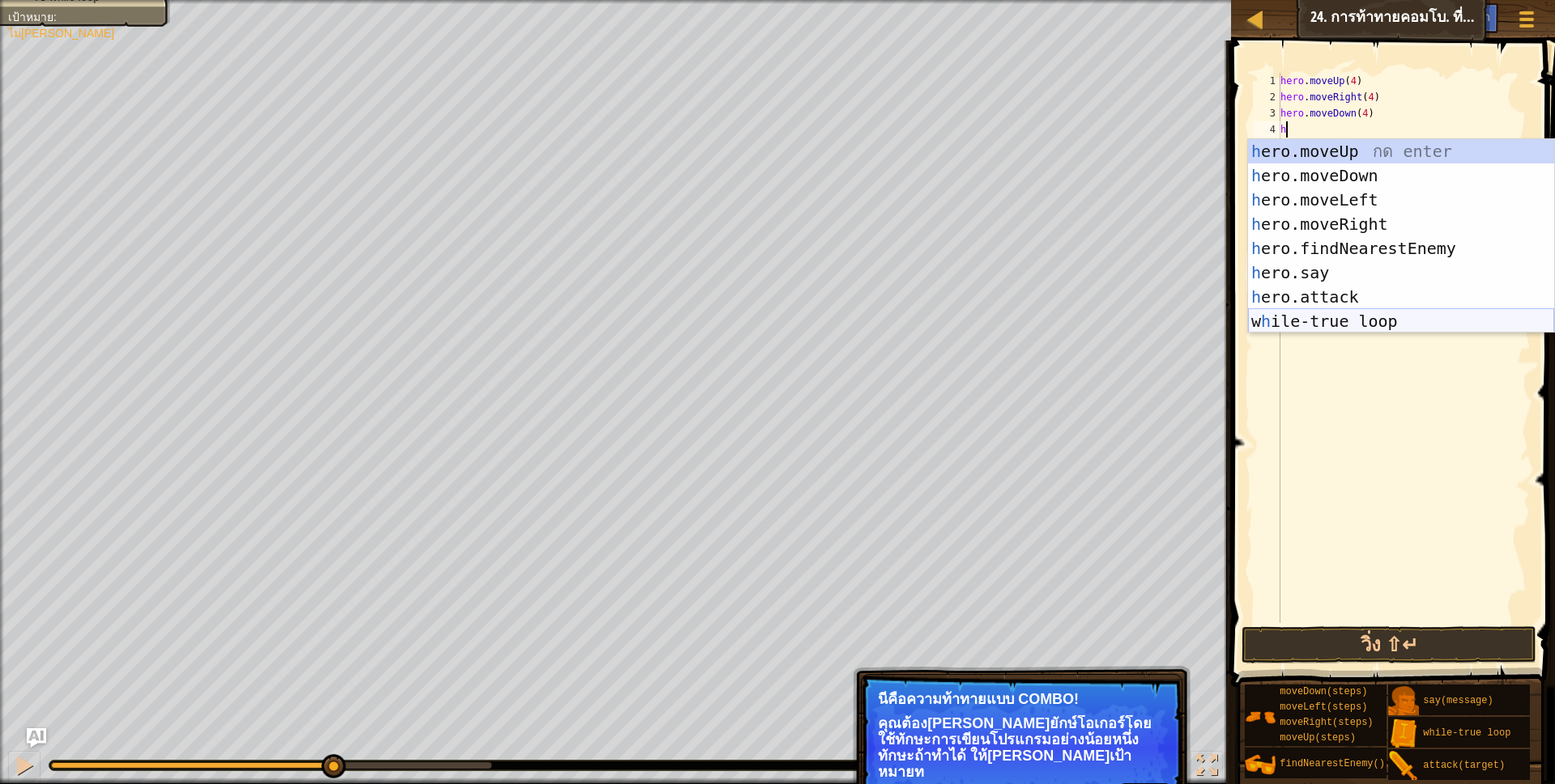
click at [1356, 318] on div "h ero.moveUp กด enter h ero.moveDown กด enter h ero.moveLeft กด enter h ero.mov…" at bounding box center [1401, 260] width 306 height 243
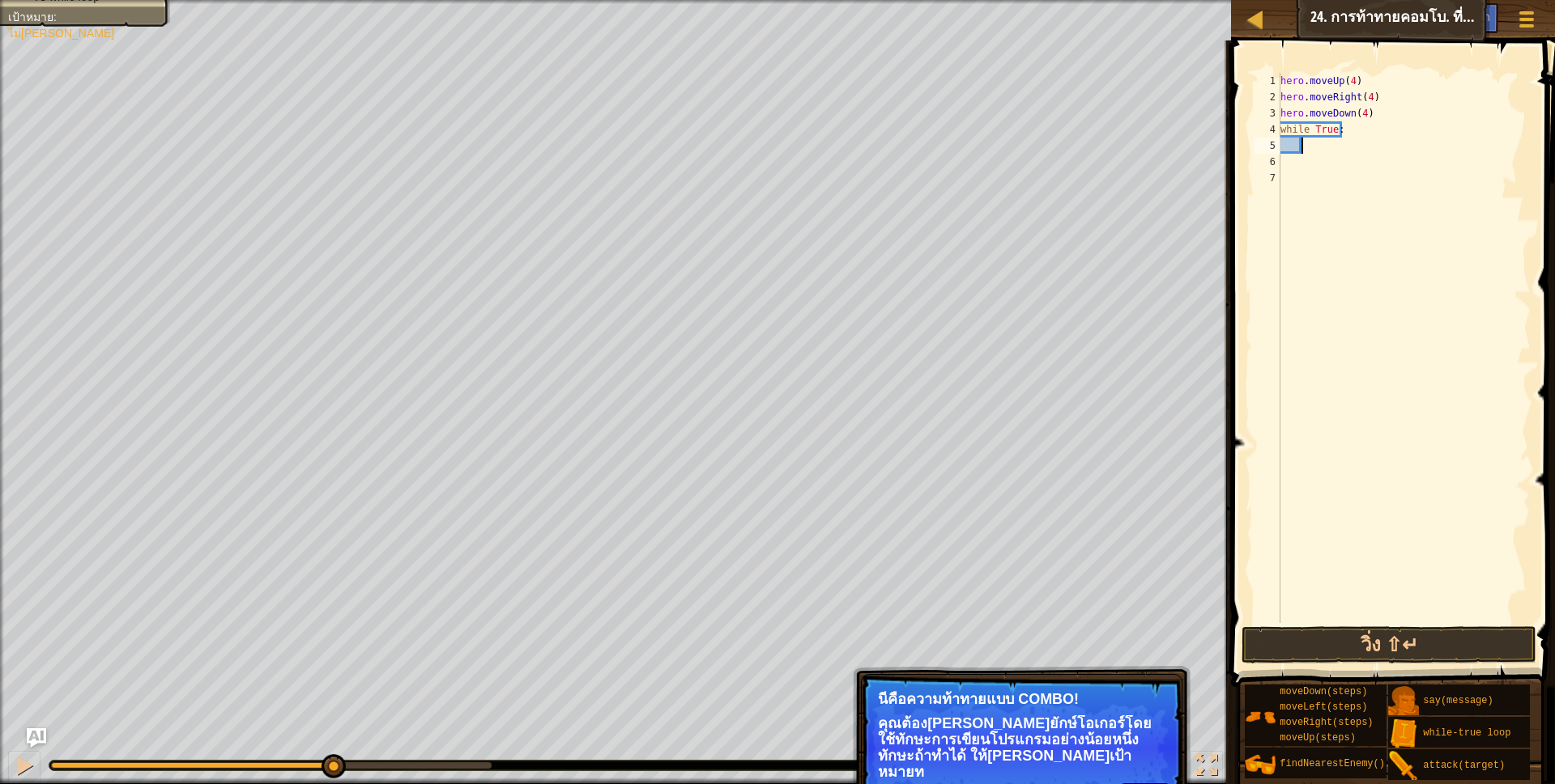
type textarea "h"
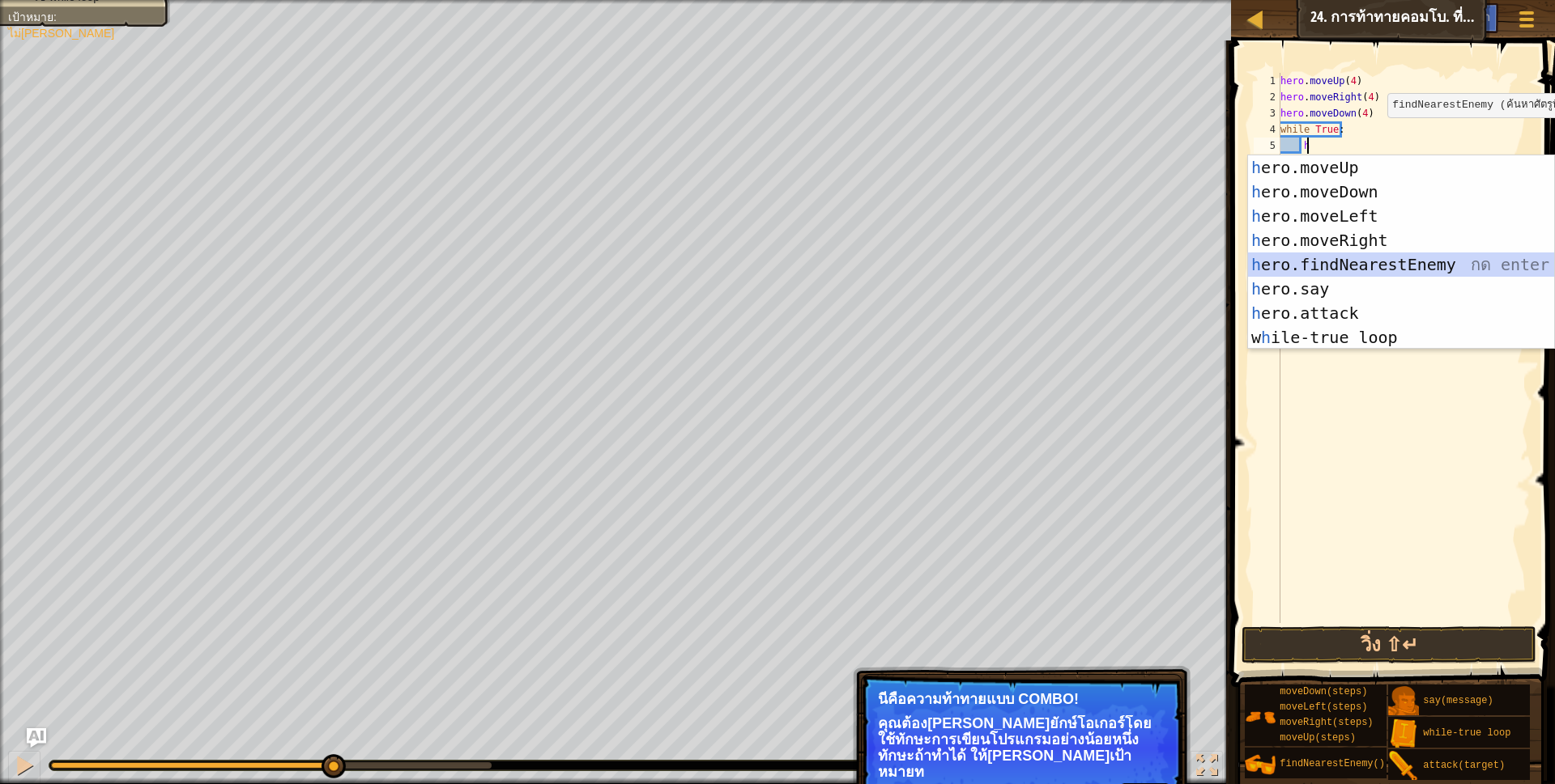
click at [1416, 268] on div "h ero.moveUp กด enter h ero.moveDown กด enter h ero.moveLeft กด enter h ero.mov…" at bounding box center [1401, 276] width 306 height 243
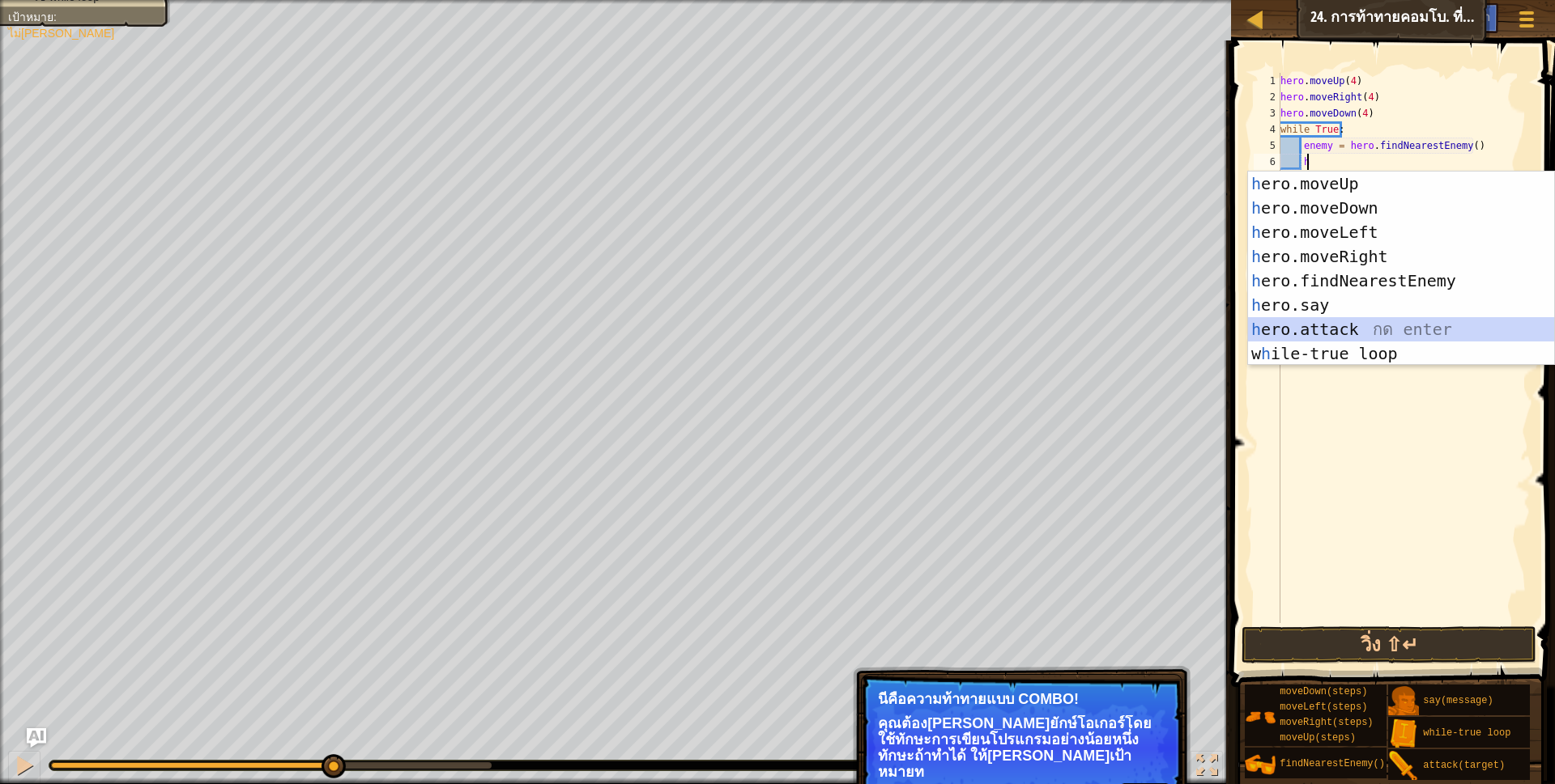
click at [1337, 320] on div "h ero.moveUp กด enter h ero.moveDown กด enter h ero.moveLeft กด enter h ero.mov…" at bounding box center [1401, 292] width 306 height 243
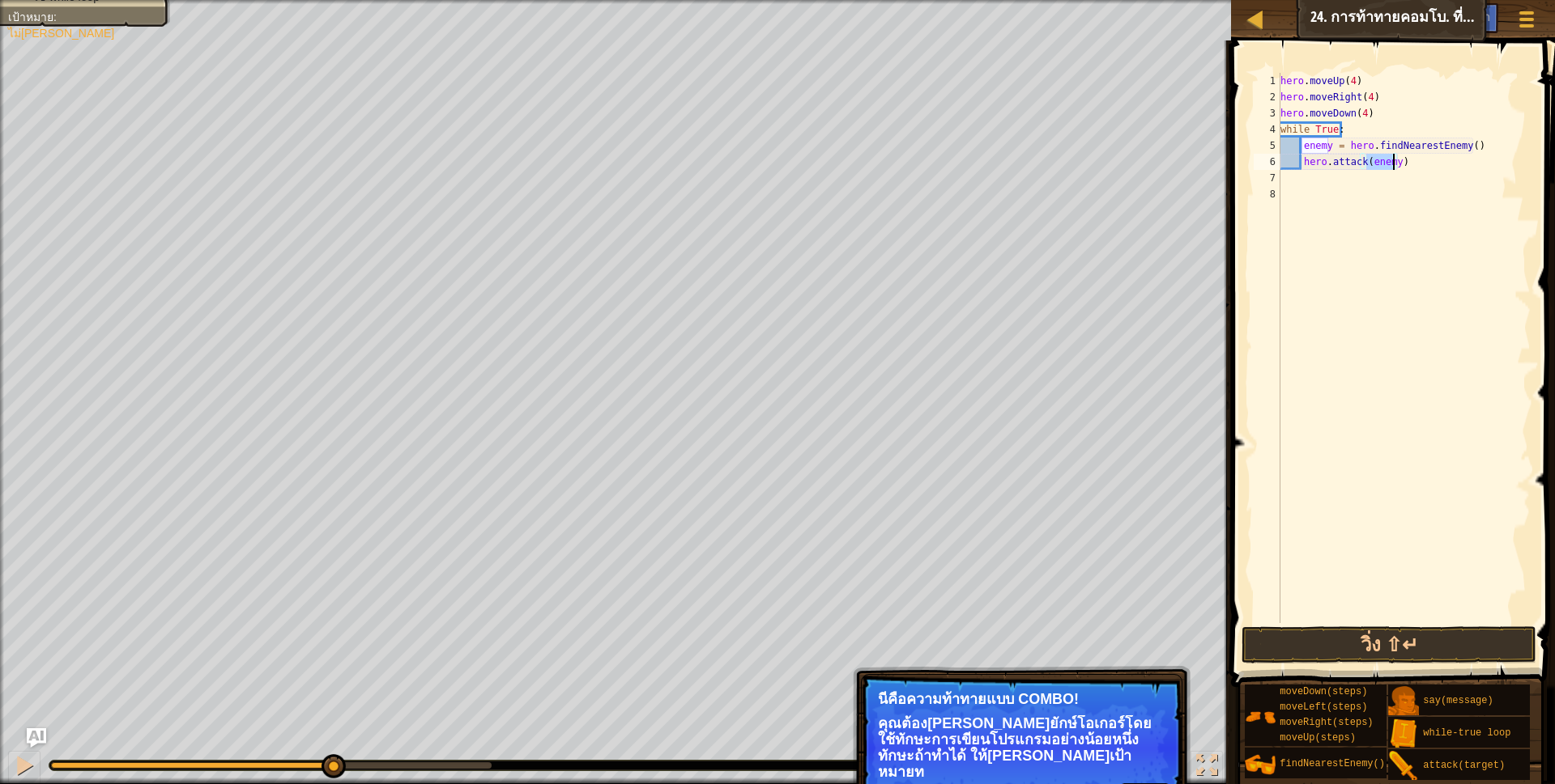
click at [1403, 162] on div "hero . moveUp ( 4 ) hero . moveRight ( 4 ) hero . moveDown ( 4 ) while True : e…" at bounding box center [1403, 364] width 253 height 583
click at [1346, 639] on button "วิ่ง ⇧↵" at bounding box center [1389, 645] width 296 height 37
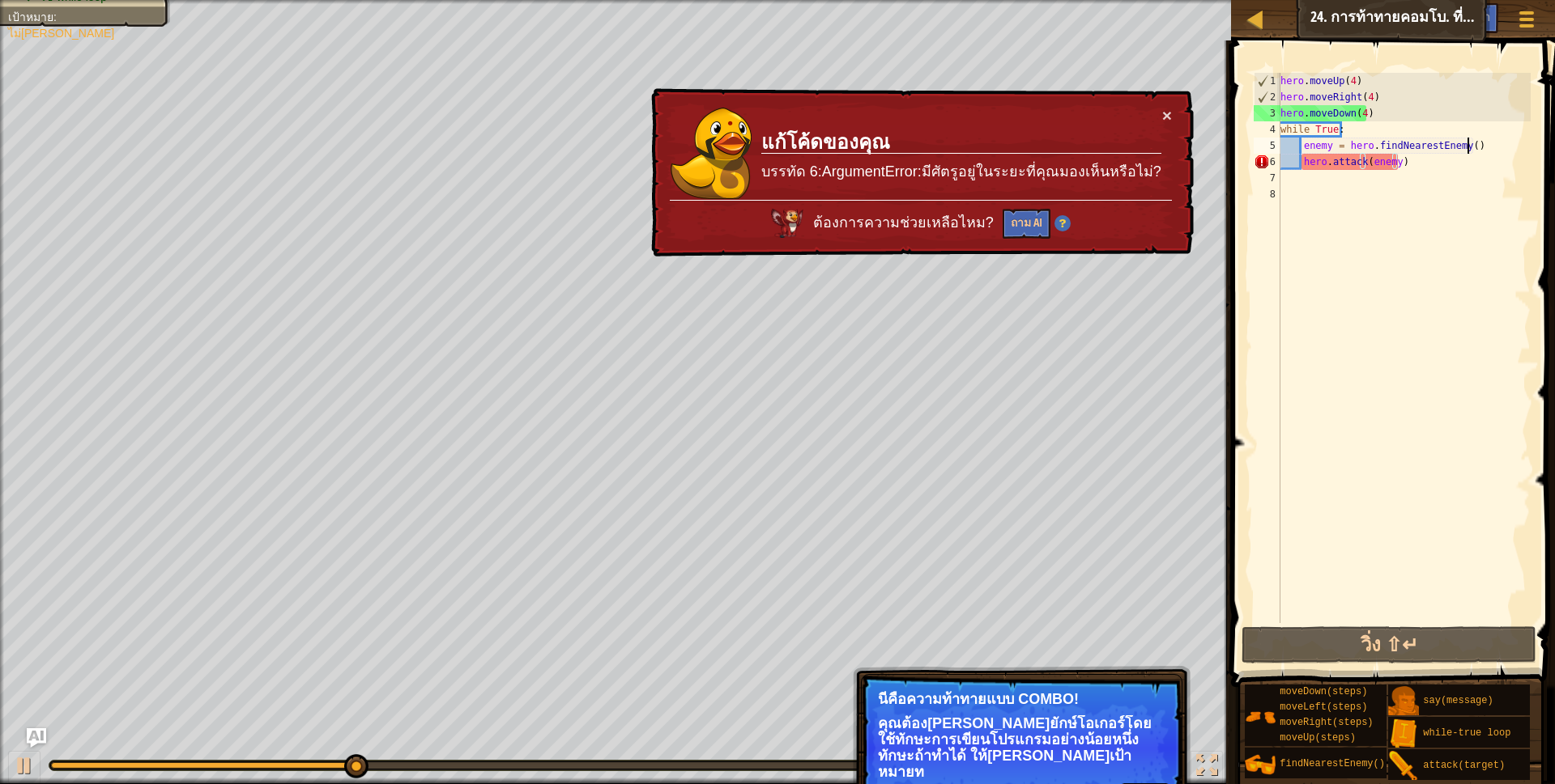
click at [1488, 152] on div "hero . moveUp ( 4 ) hero . moveRight ( 4 ) hero . moveDown ( 4 ) while True : e…" at bounding box center [1403, 364] width 253 height 583
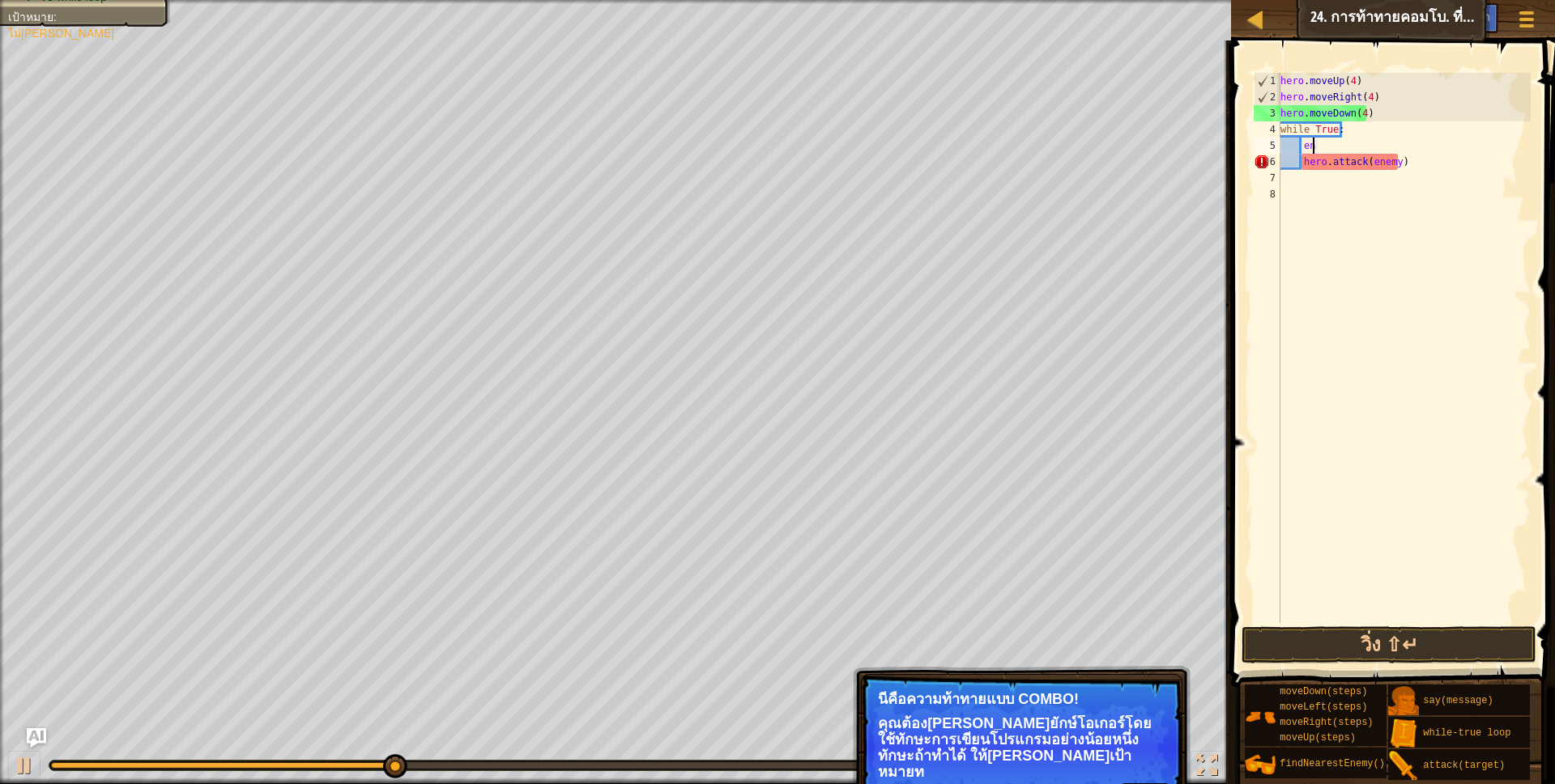
type textarea "e"
click at [1324, 643] on button "วิ่ง ⇧↵" at bounding box center [1389, 645] width 296 height 37
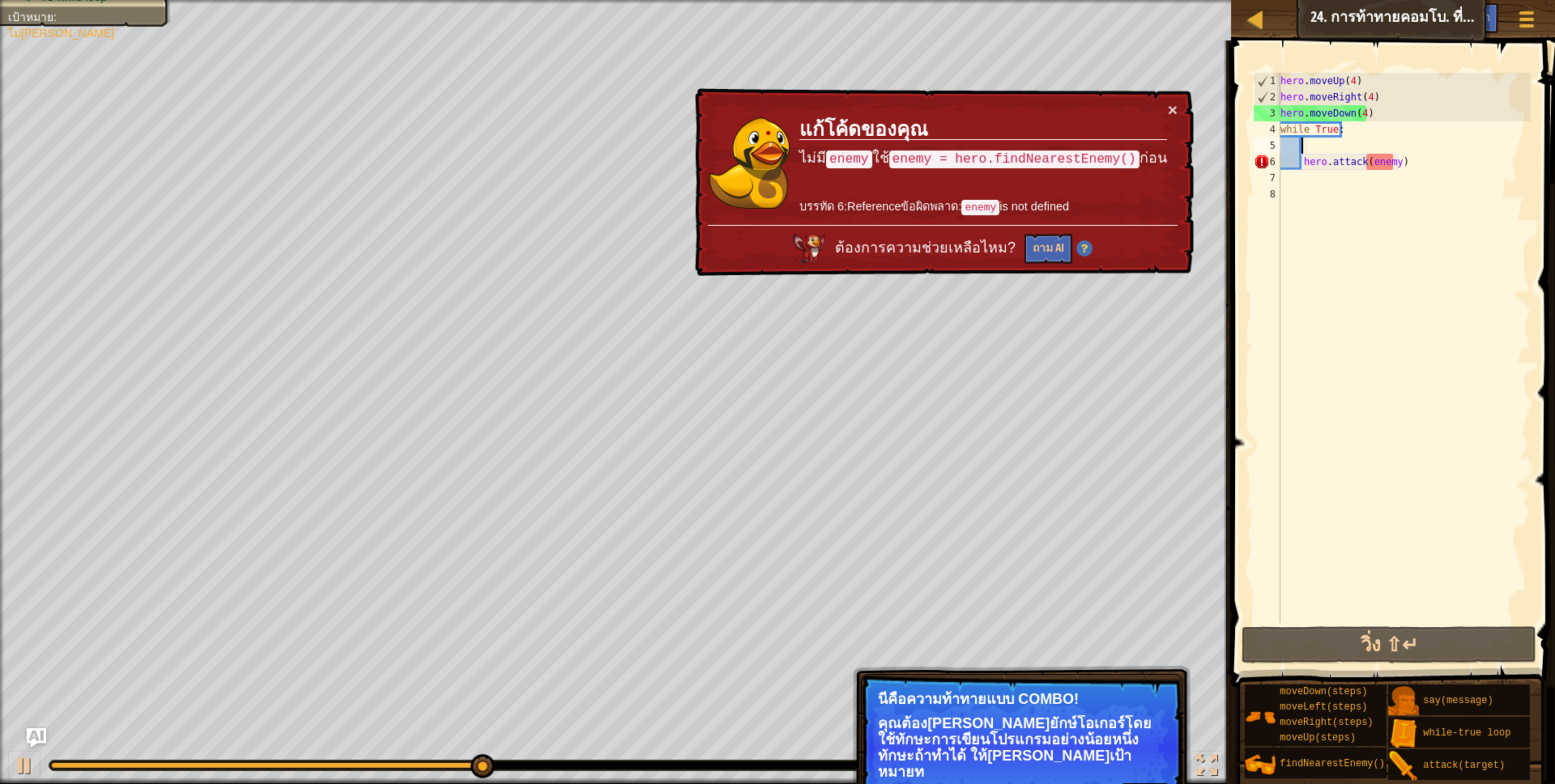
click at [1393, 162] on div "hero . moveUp ( 4 ) hero . moveRight ( 4 ) hero . moveDown ( 4 ) while True : h…" at bounding box center [1403, 364] width 253 height 583
click at [1408, 157] on div "hero . moveUp ( 4 ) hero . moveRight ( 4 ) hero . moveDown ( 4 ) while True : h…" at bounding box center [1403, 364] width 253 height 583
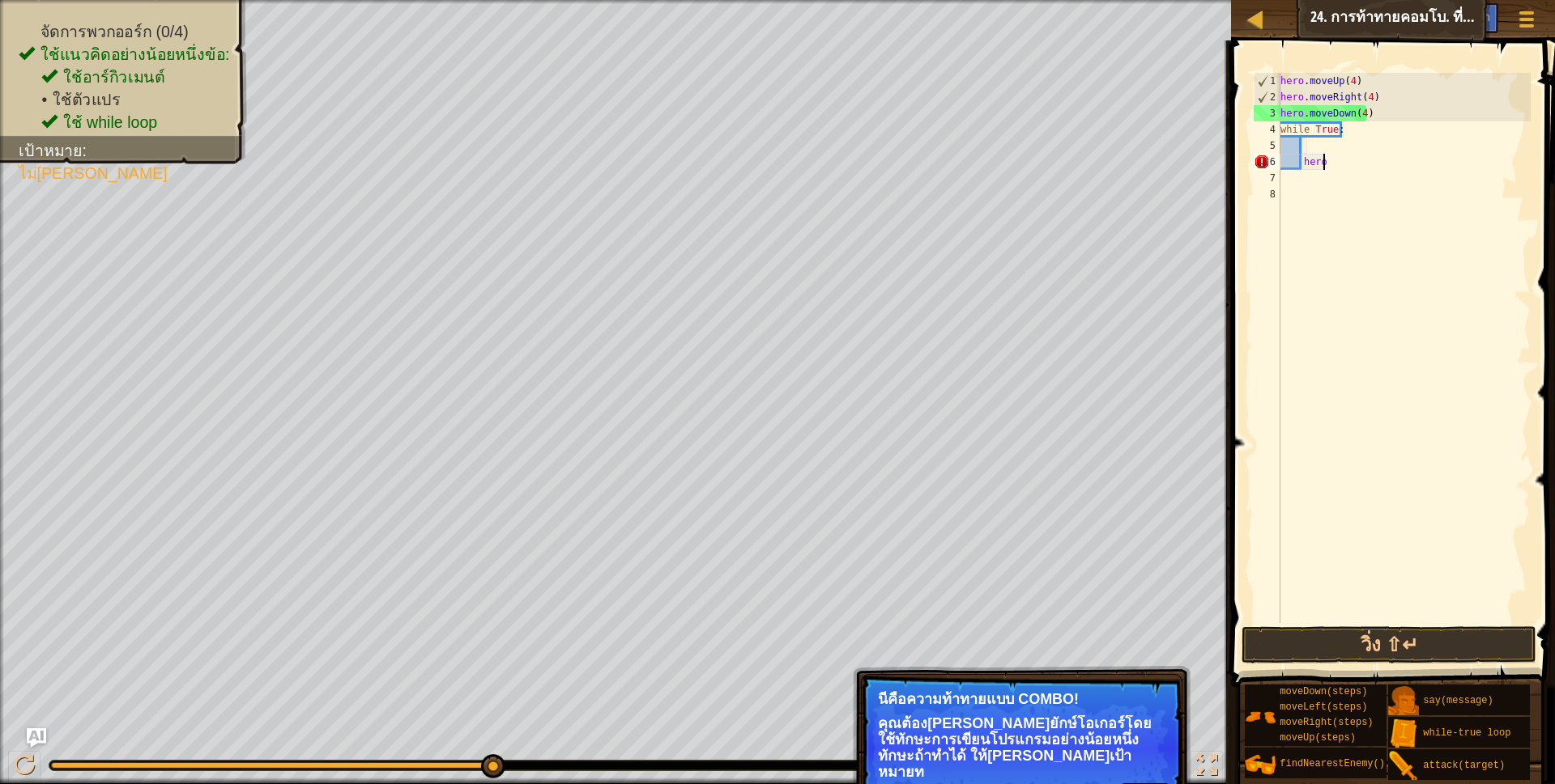
type textarea "h"
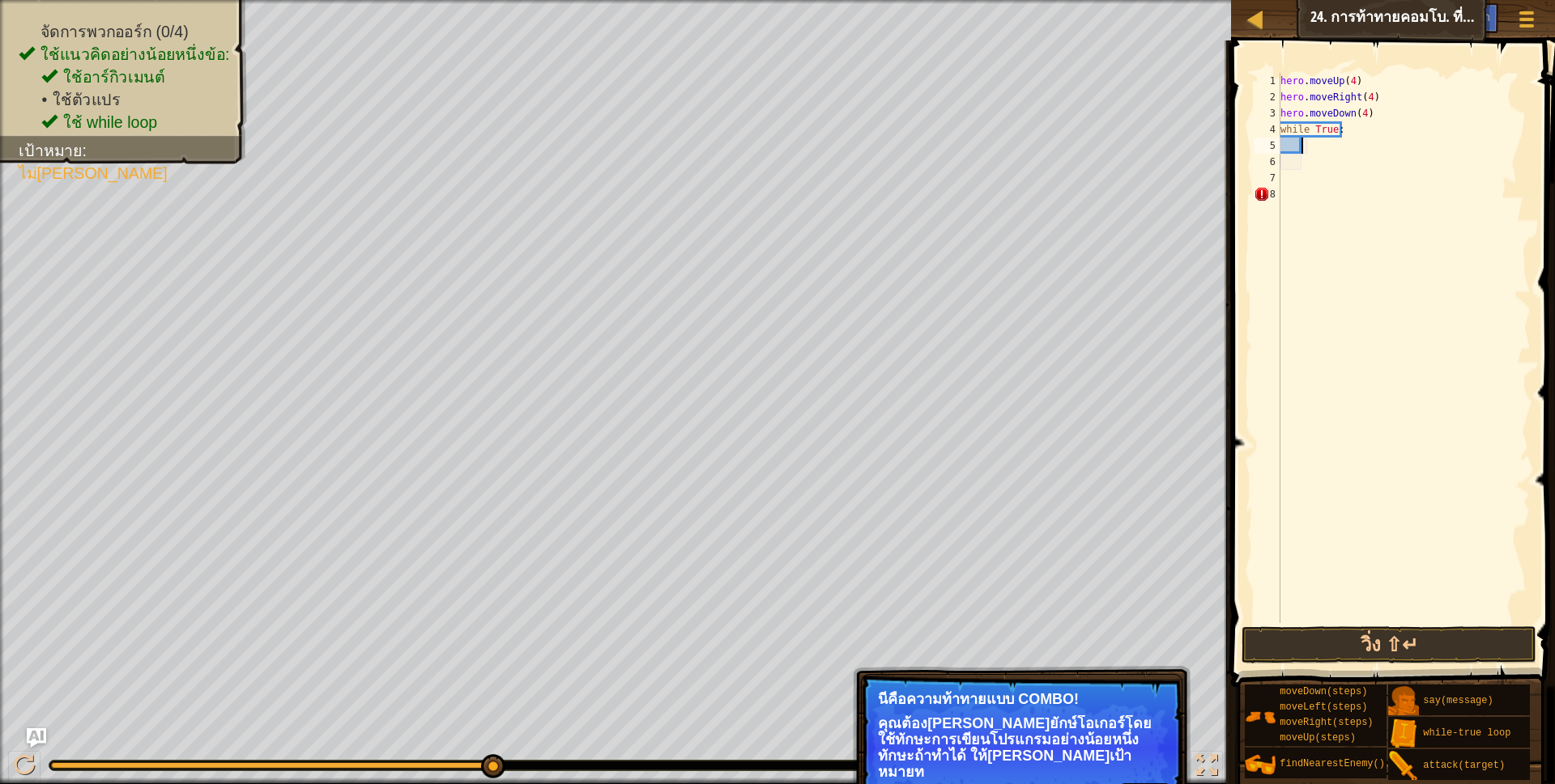
click at [1300, 146] on div "hero . moveUp ( 4 ) hero . moveRight ( 4 ) hero . moveDown ( 4 ) while True :" at bounding box center [1403, 364] width 253 height 583
type textarea "h"
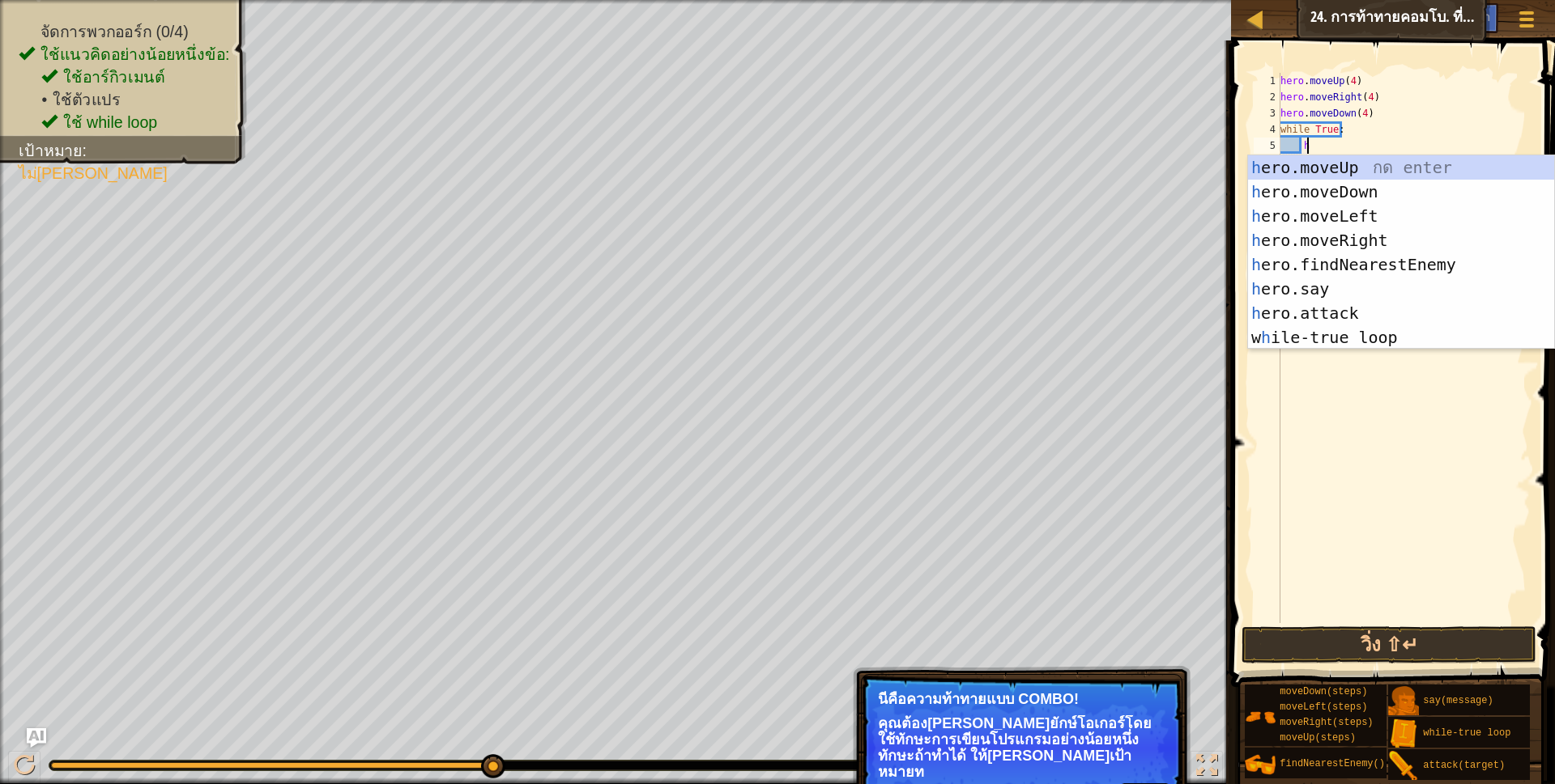
scroll to position [3, 22]
click at [1369, 260] on div "h ero.moveUp กด enter h ero.moveDown กด enter h ero.moveLeft กด enter h ero.mov…" at bounding box center [1401, 276] width 306 height 243
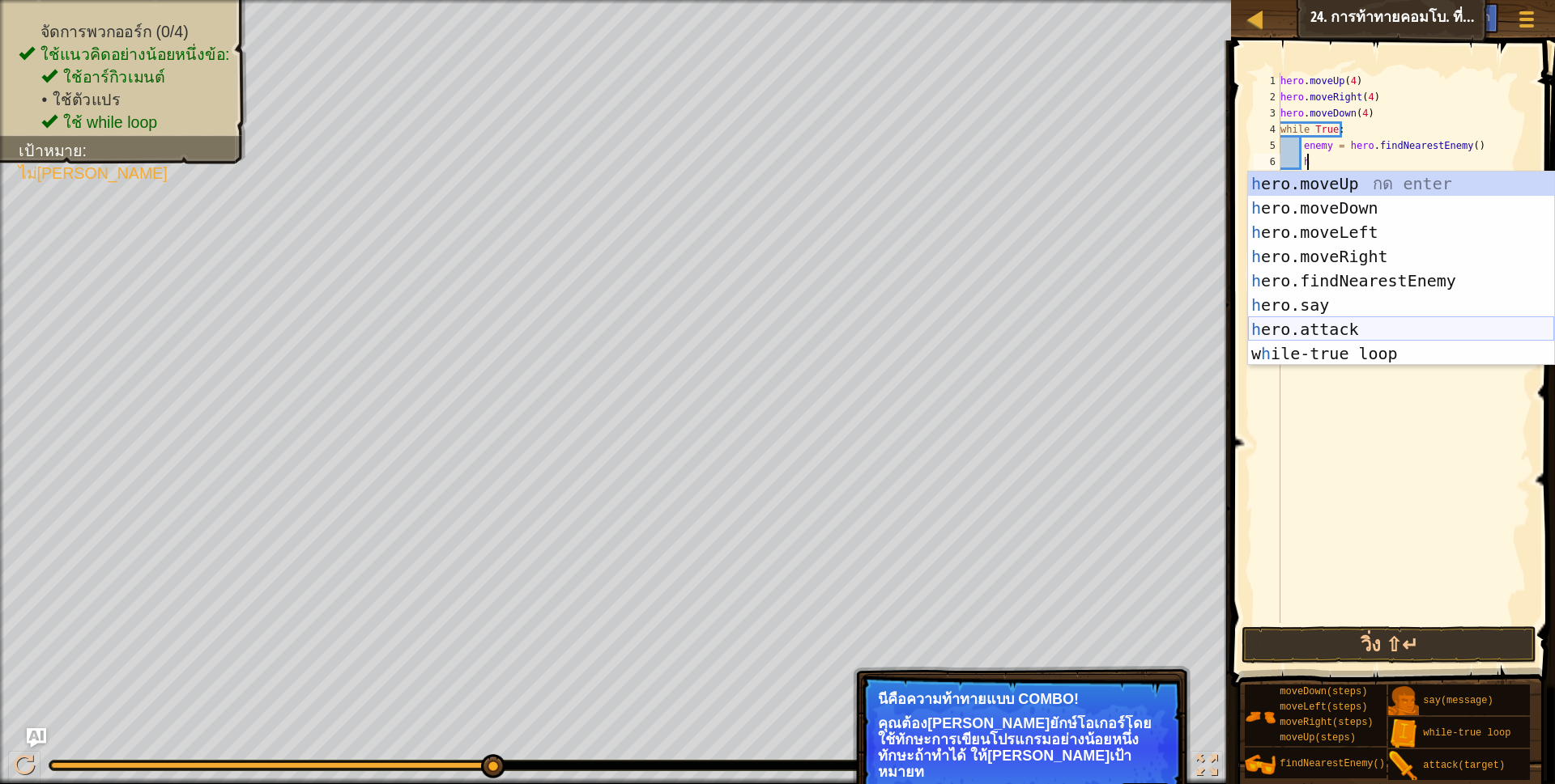
click at [1373, 326] on div "h ero.moveUp กด enter h ero.moveDown กด enter h ero.moveLeft กด enter h ero.mov…" at bounding box center [1401, 292] width 306 height 243
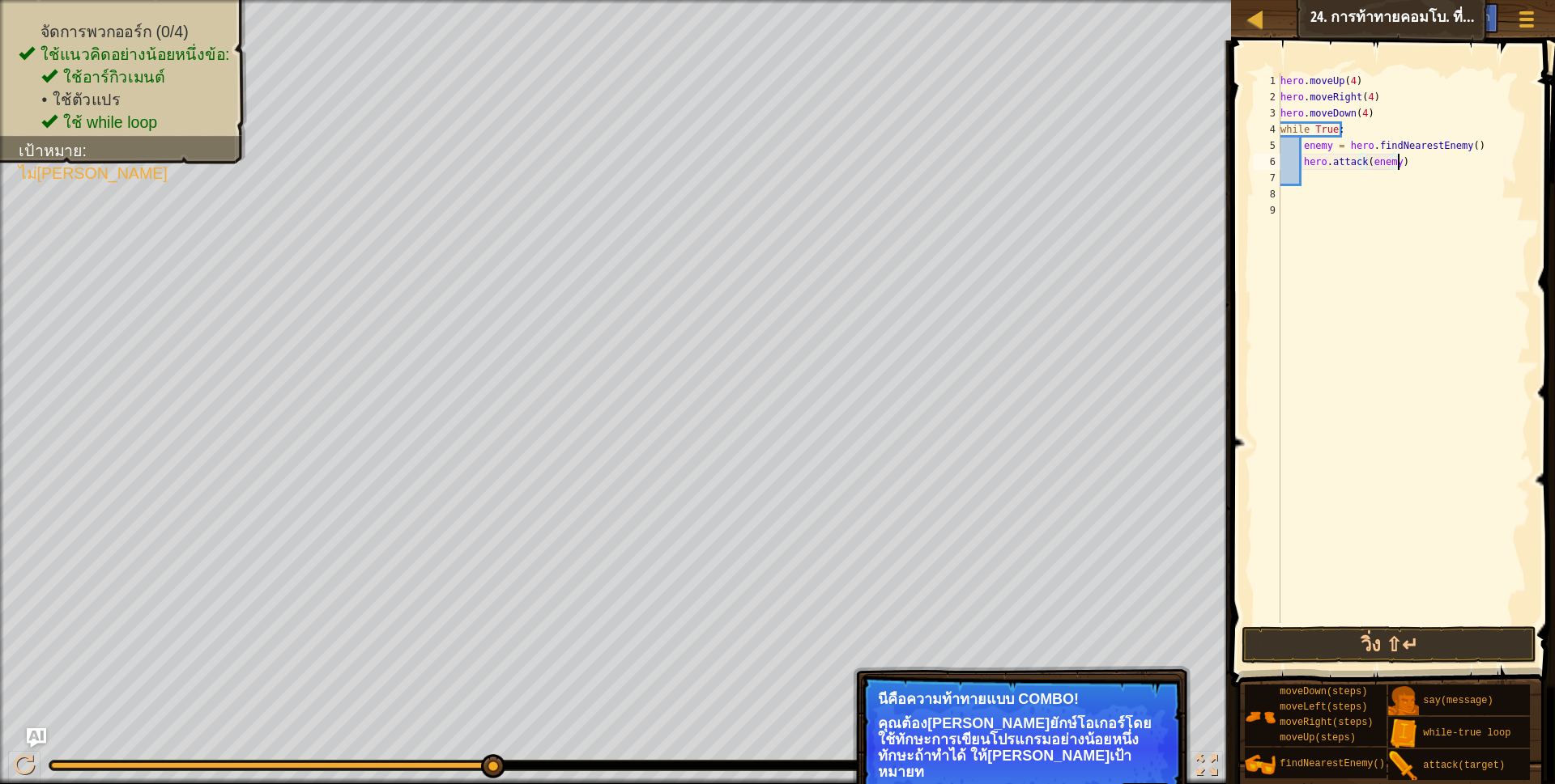
click at [1429, 161] on div "hero . moveUp ( 4 ) hero . moveRight ( 4 ) hero . moveDown ( 4 ) while True : e…" at bounding box center [1403, 364] width 253 height 583
click at [1376, 637] on button "วิ่ง ⇧↵" at bounding box center [1389, 645] width 296 height 37
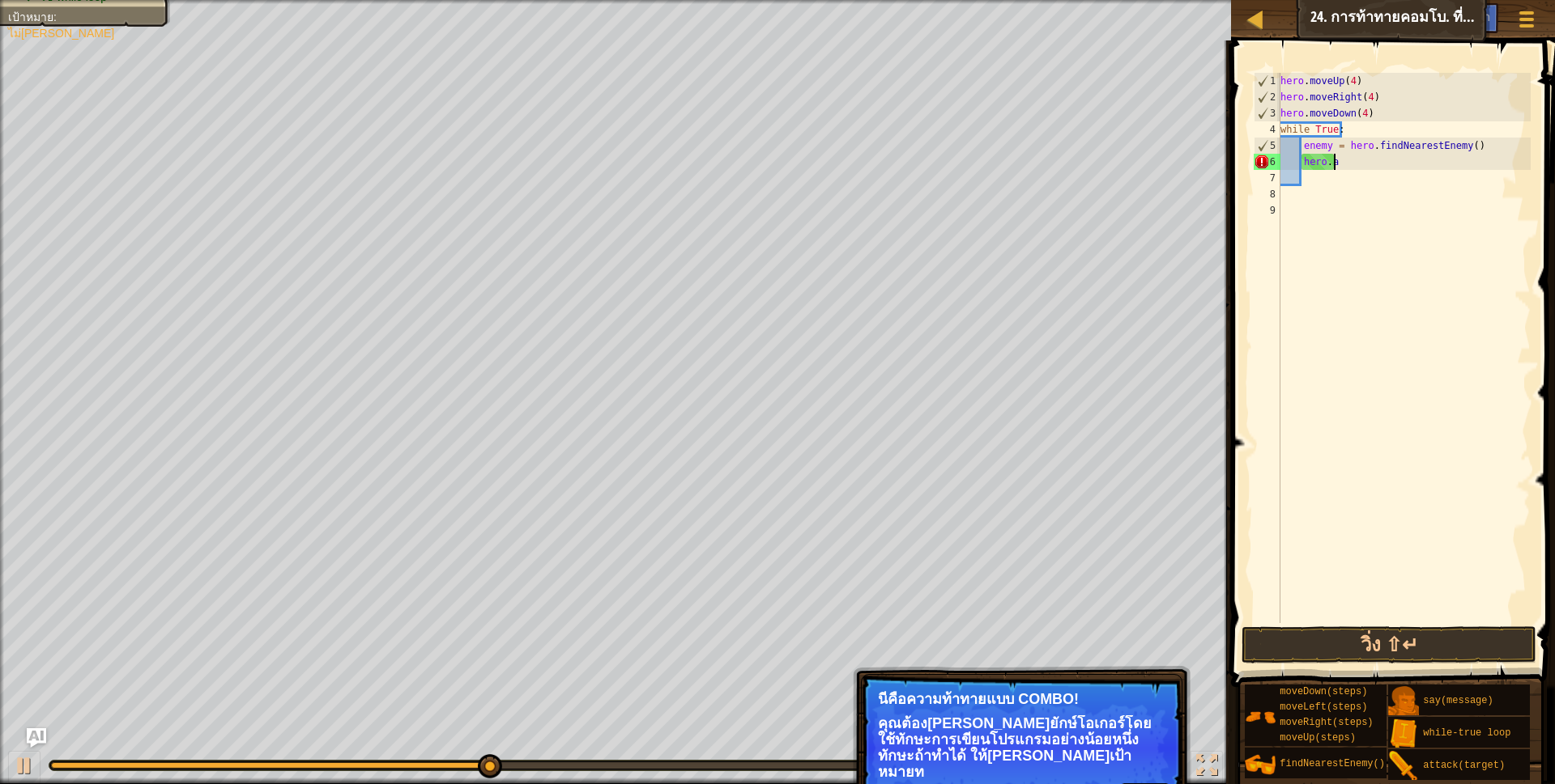
type textarea "h"
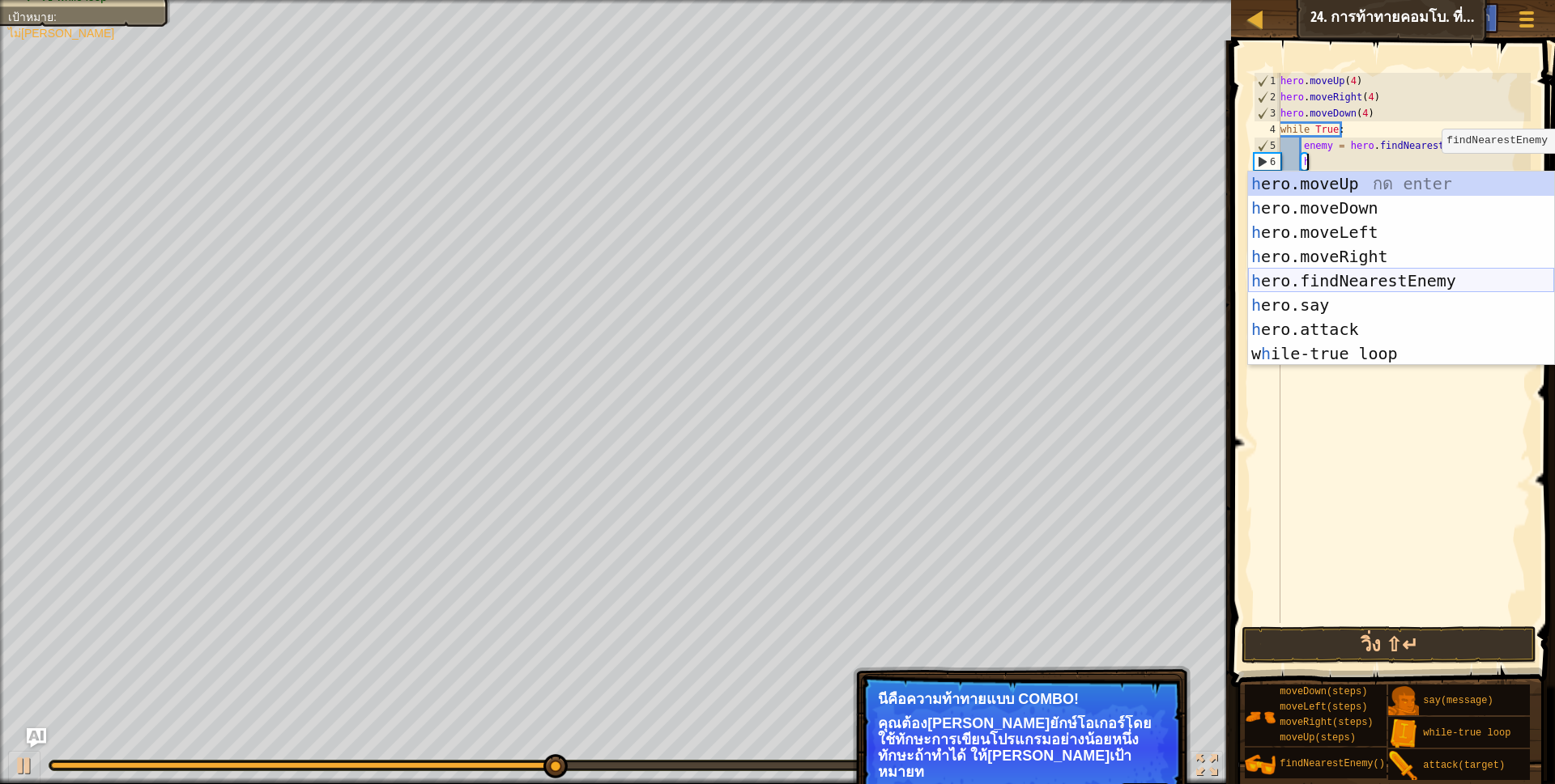
click at [1378, 276] on div "h ero.moveUp กด enter h ero.moveDown กด enter h ero.moveLeft กด enter h ero.mov…" at bounding box center [1401, 292] width 306 height 243
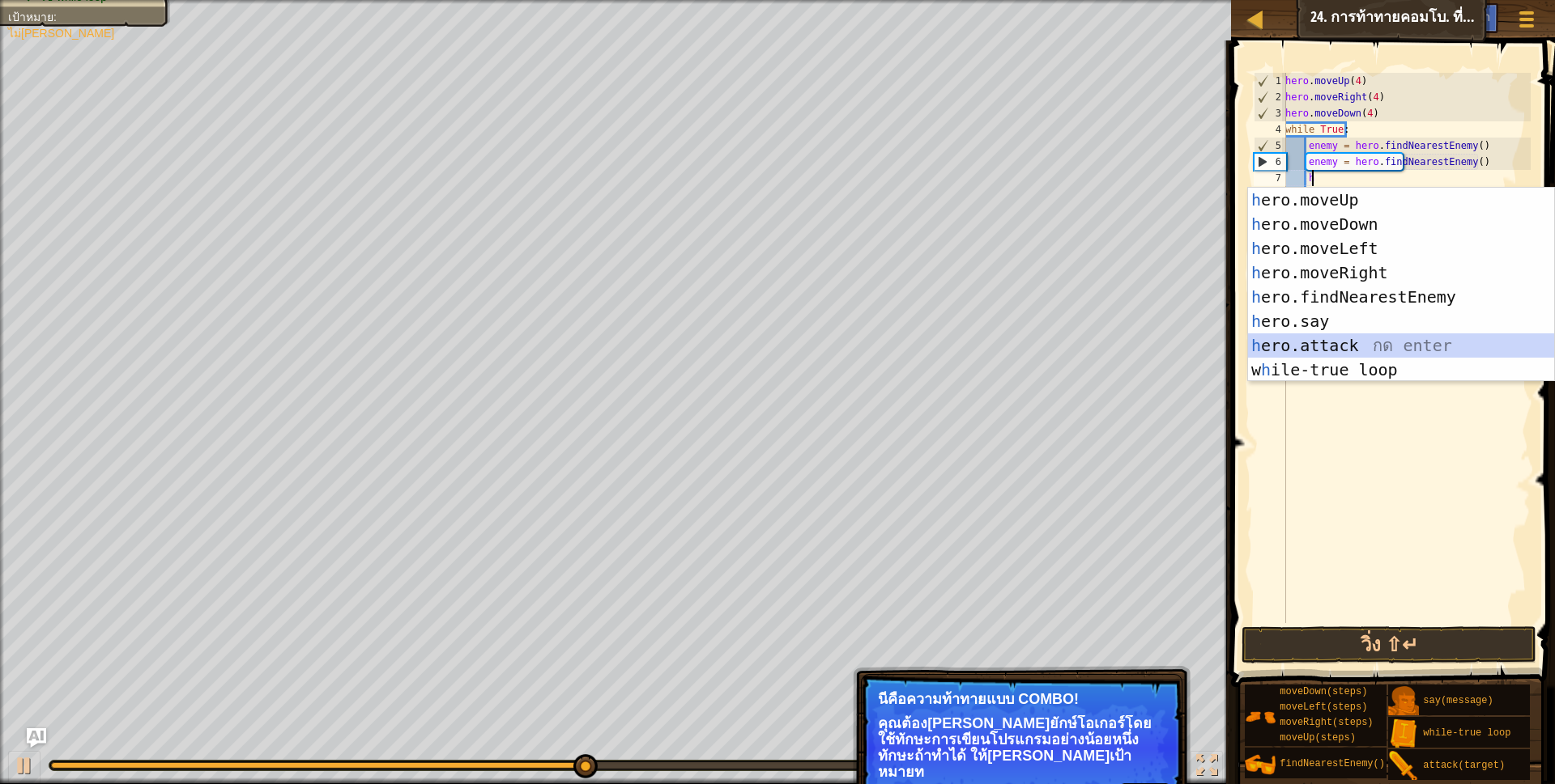
click at [1330, 343] on div "h ero.moveUp กด enter h ero.moveDown กด enter h ero.moveLeft กด enter h ero.mov…" at bounding box center [1401, 308] width 306 height 243
type textarea "hero.attack(enemy)"
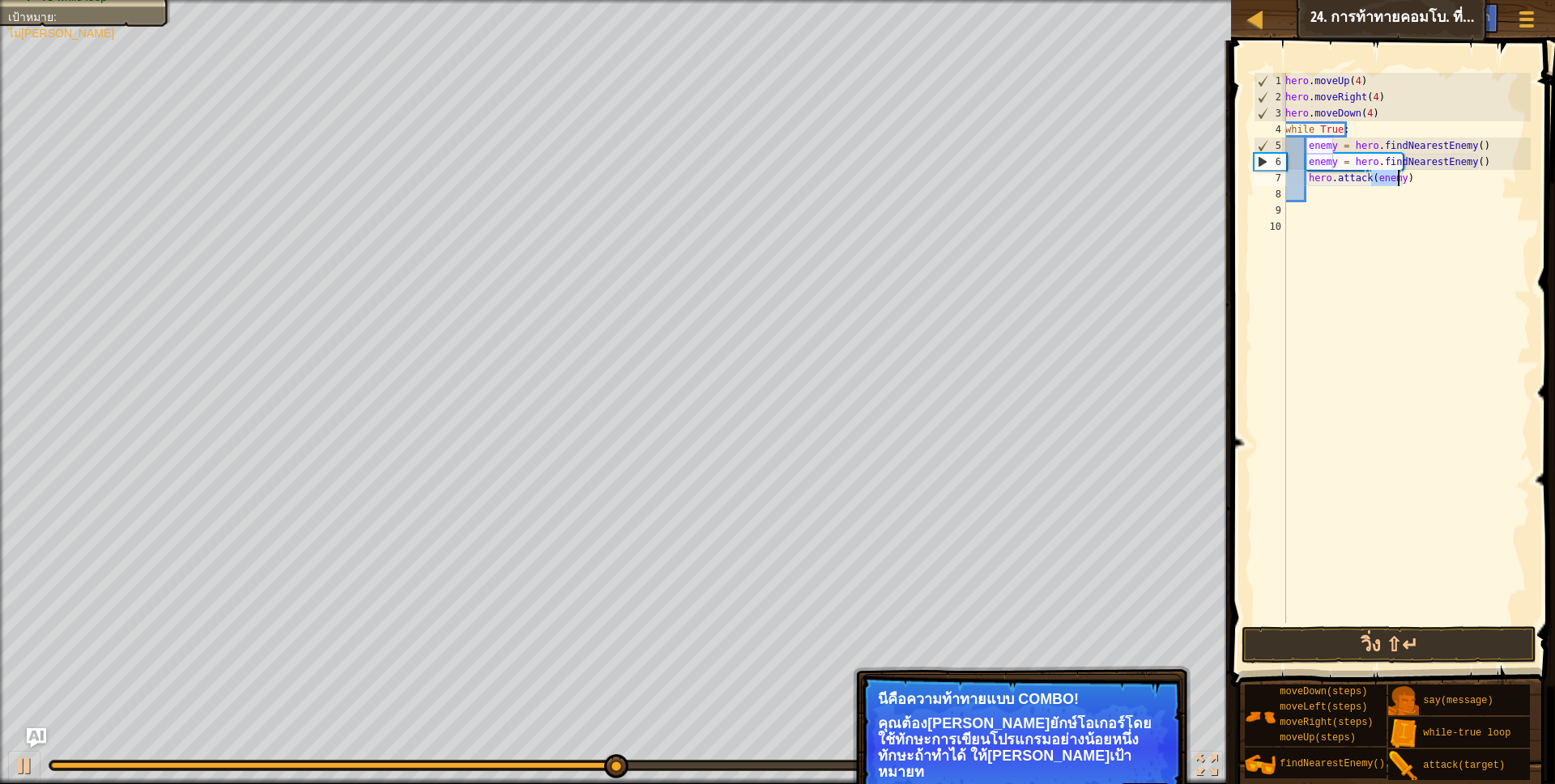
click at [1413, 191] on div "hero . moveUp ( 4 ) hero . moveRight ( 4 ) hero . moveDown ( 4 ) while True : e…" at bounding box center [1407, 364] width 249 height 583
click at [1356, 649] on button "วิ่ง ⇧↵" at bounding box center [1389, 645] width 296 height 37
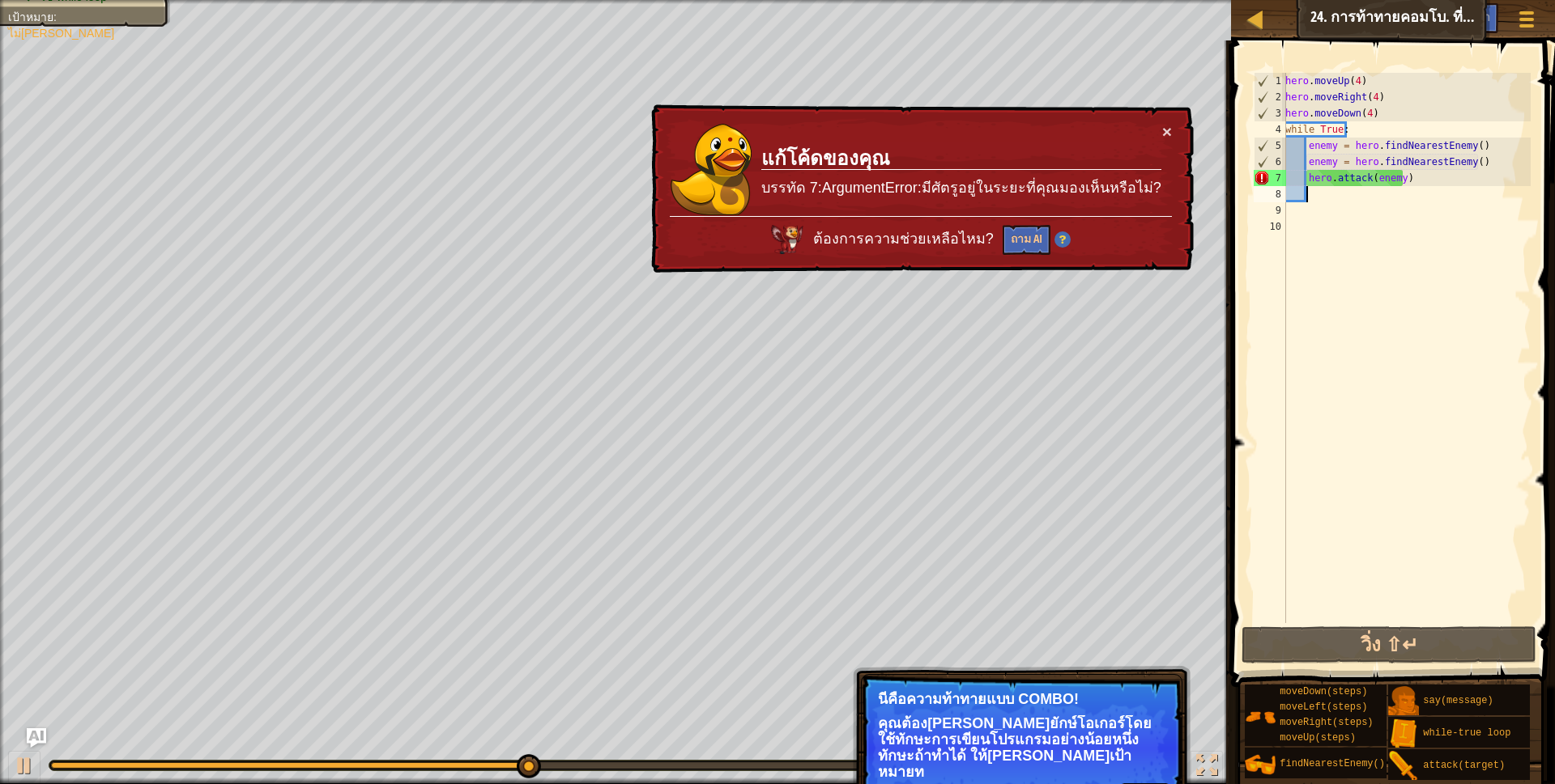
type textarea "h"
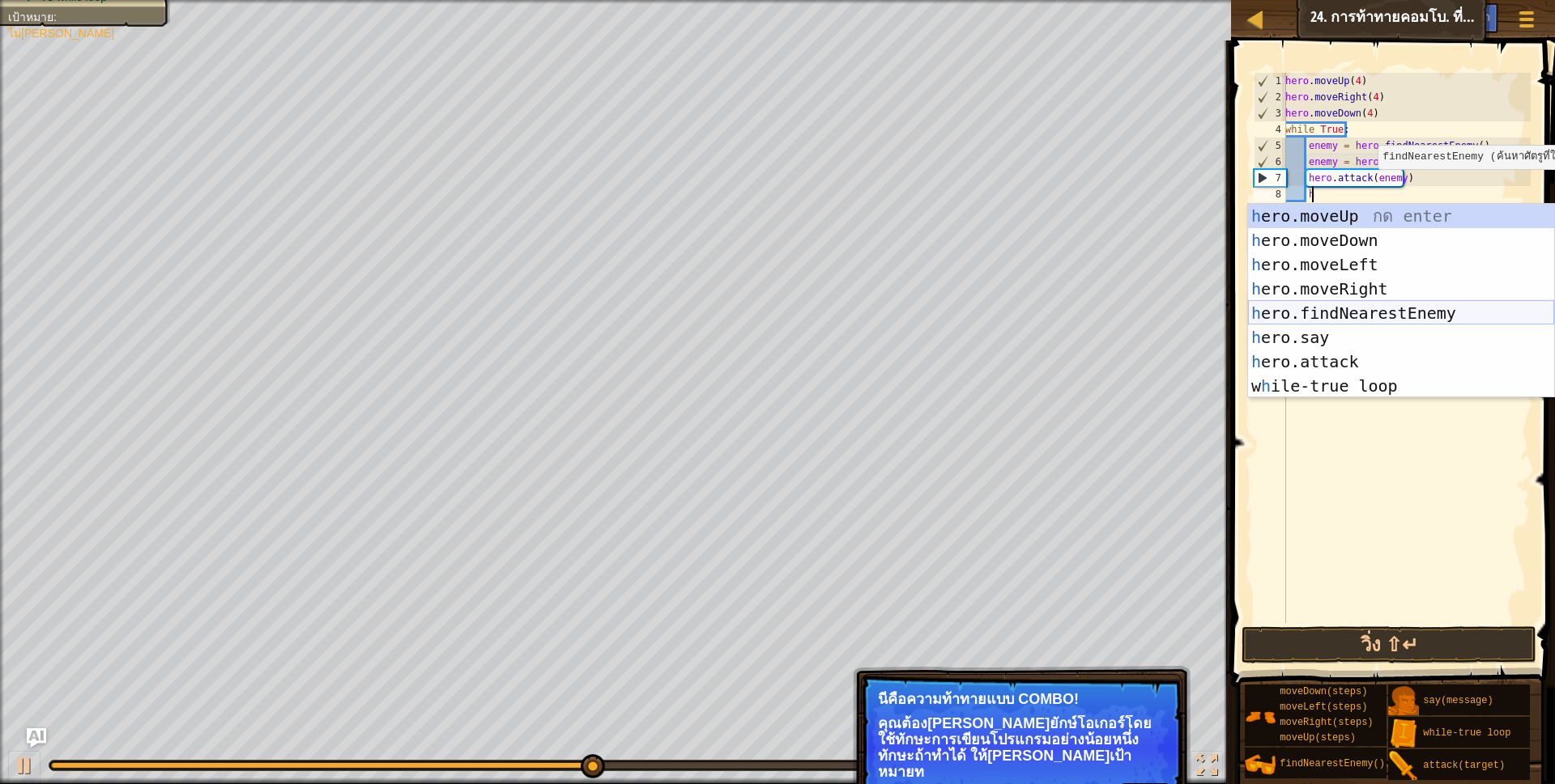
click at [1373, 314] on div "h ero.moveUp กด enter h ero.moveDown กด enter h ero.moveLeft กด enter h ero.mov…" at bounding box center [1401, 325] width 306 height 243
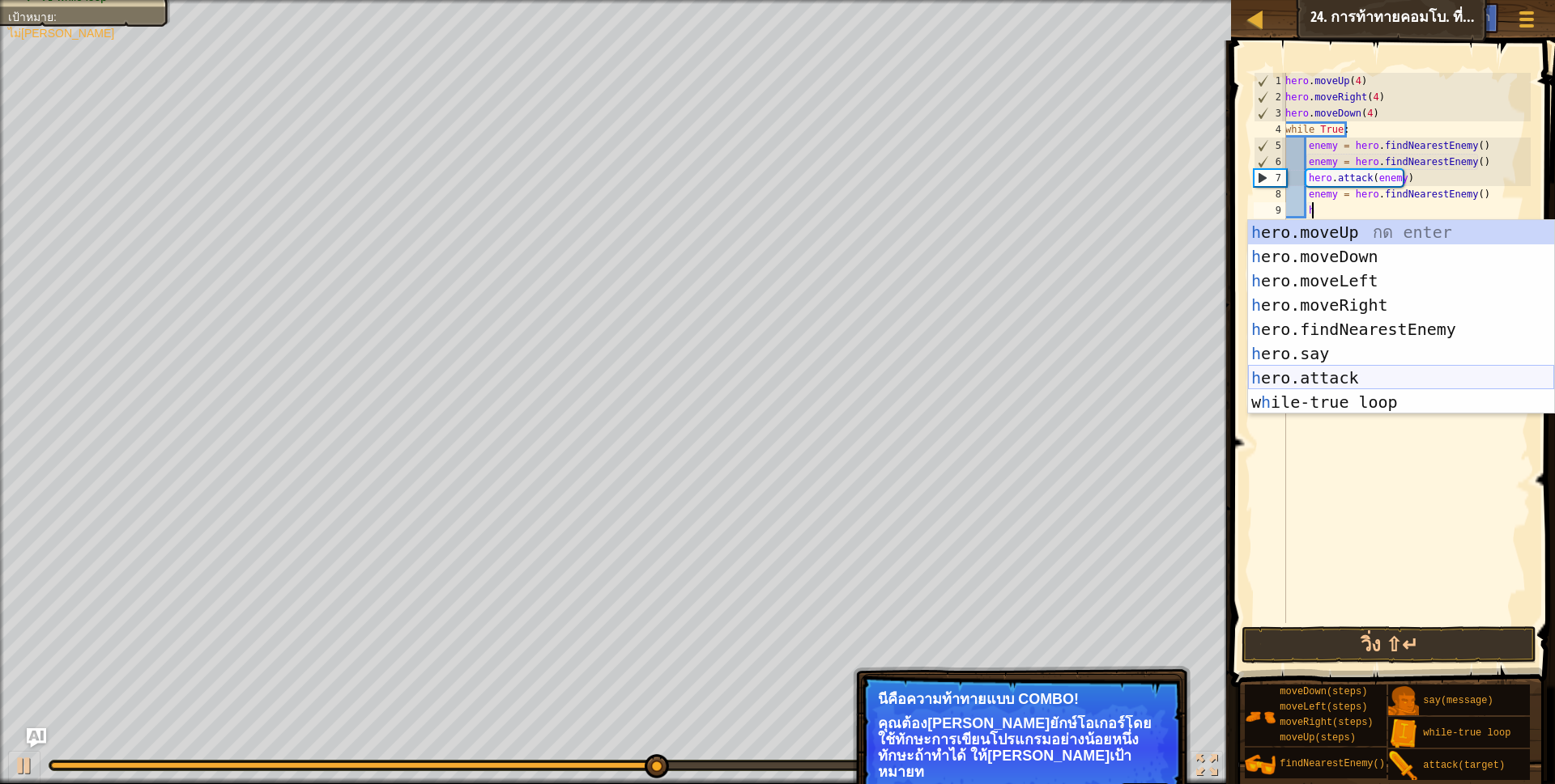
click at [1329, 373] on div "h ero.moveUp กด enter h ero.moveDown กด enter h ero.moveLeft กด enter h ero.mov…" at bounding box center [1401, 341] width 306 height 243
type textarea "hero.attack(enemy)"
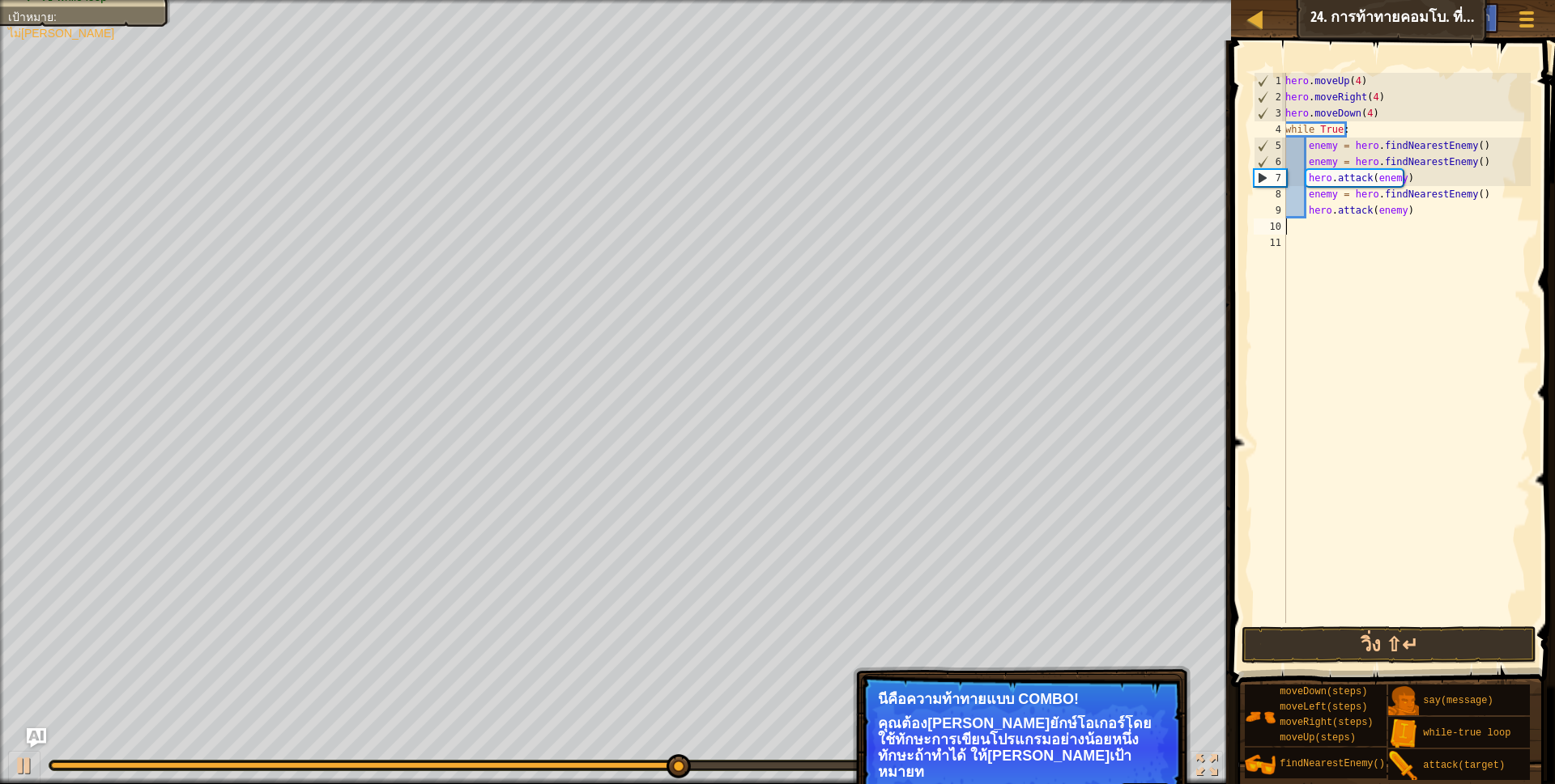
click at [1435, 228] on div "hero . moveUp ( 4 ) hero . moveRight ( 4 ) hero . moveDown ( 4 ) while True : e…" at bounding box center [1407, 364] width 249 height 583
click at [1394, 644] on button "วิ่ง ⇧↵" at bounding box center [1389, 645] width 296 height 37
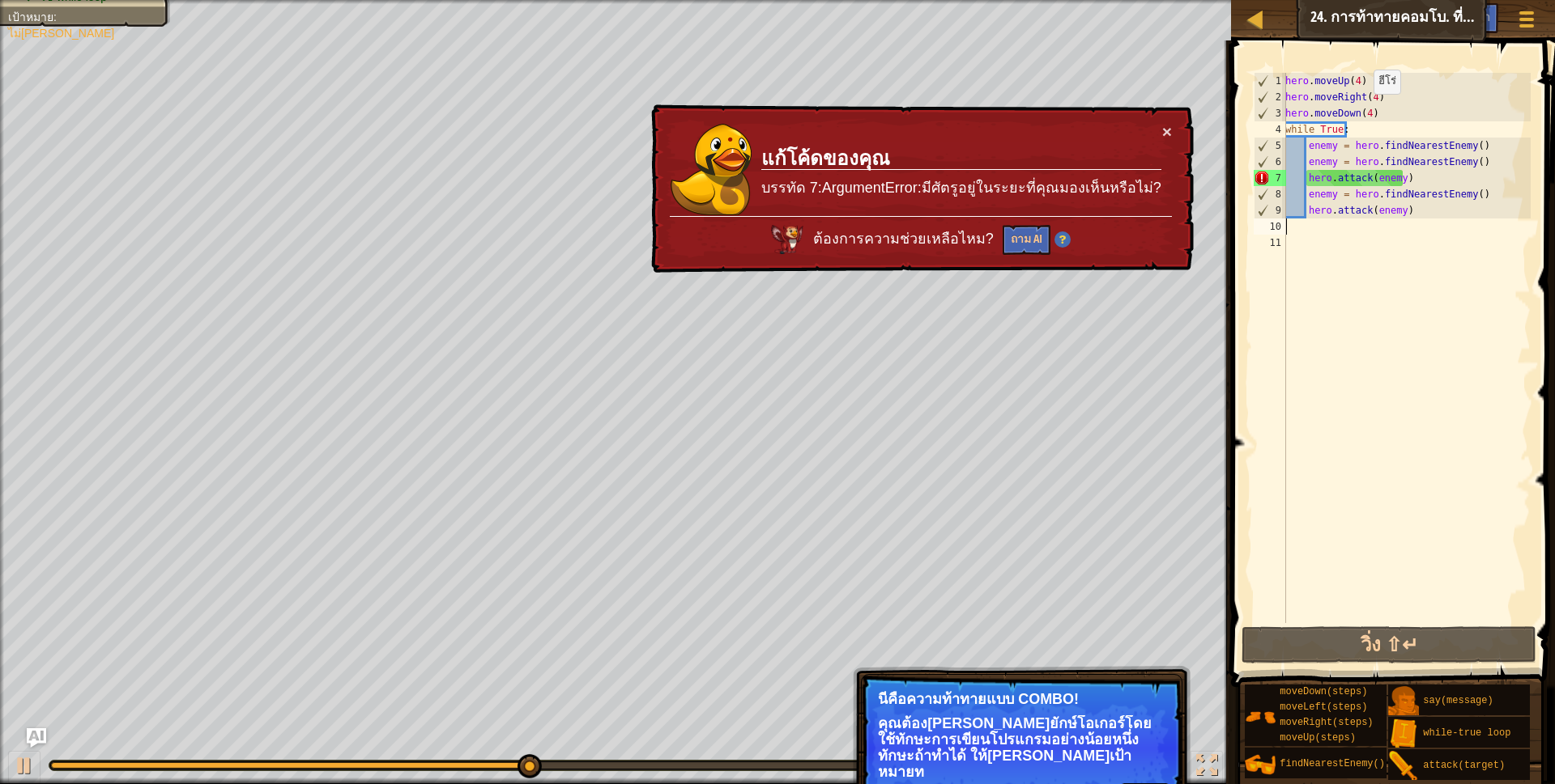
click at [1365, 110] on div "hero . moveUp ( 4 ) hero . moveRight ( 4 ) hero . moveDown ( 4 ) while True : e…" at bounding box center [1407, 364] width 249 height 583
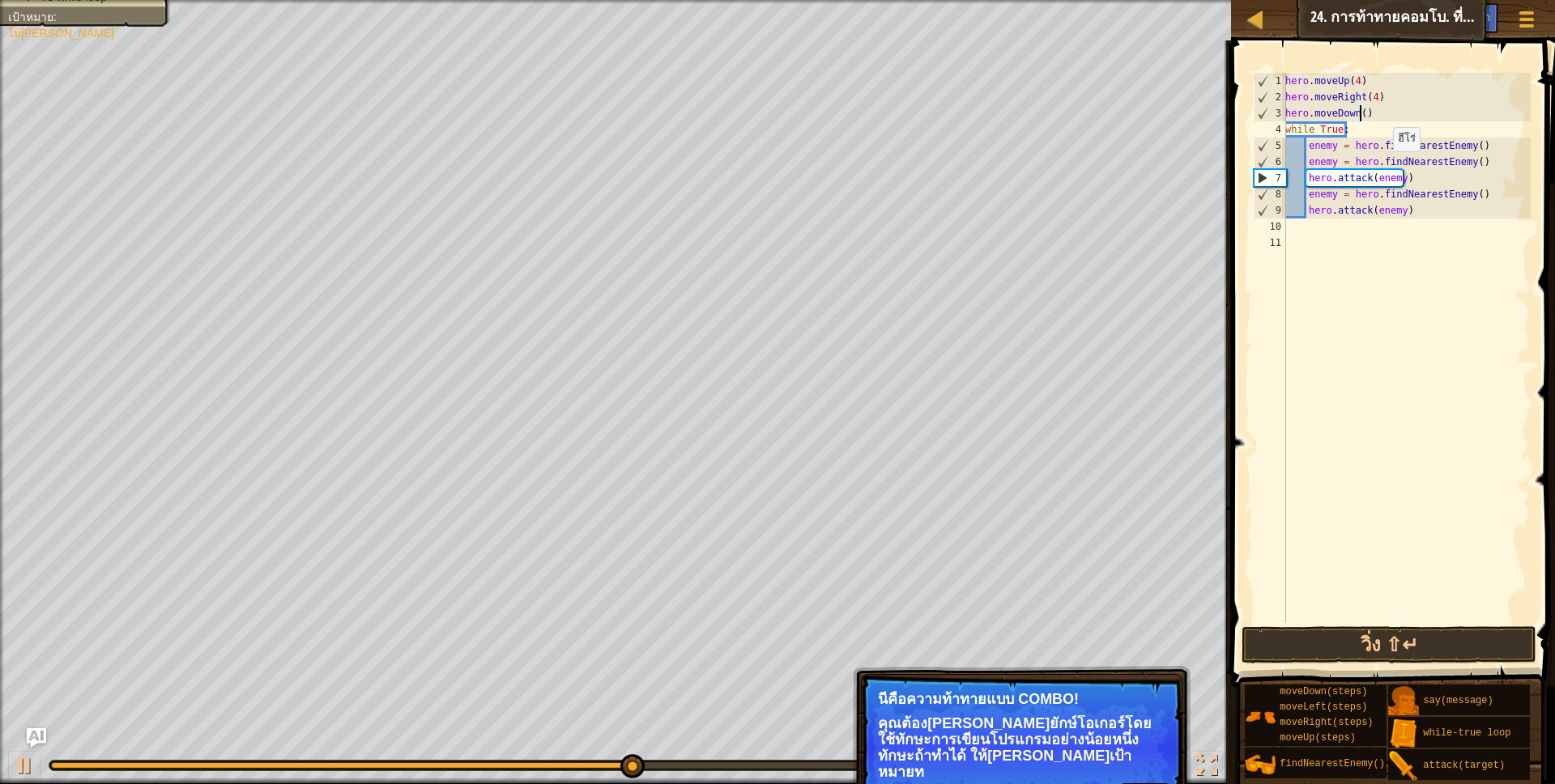
scroll to position [3, 67]
click at [1462, 632] on button "วิ่ง ⇧↵" at bounding box center [1389, 645] width 296 height 37
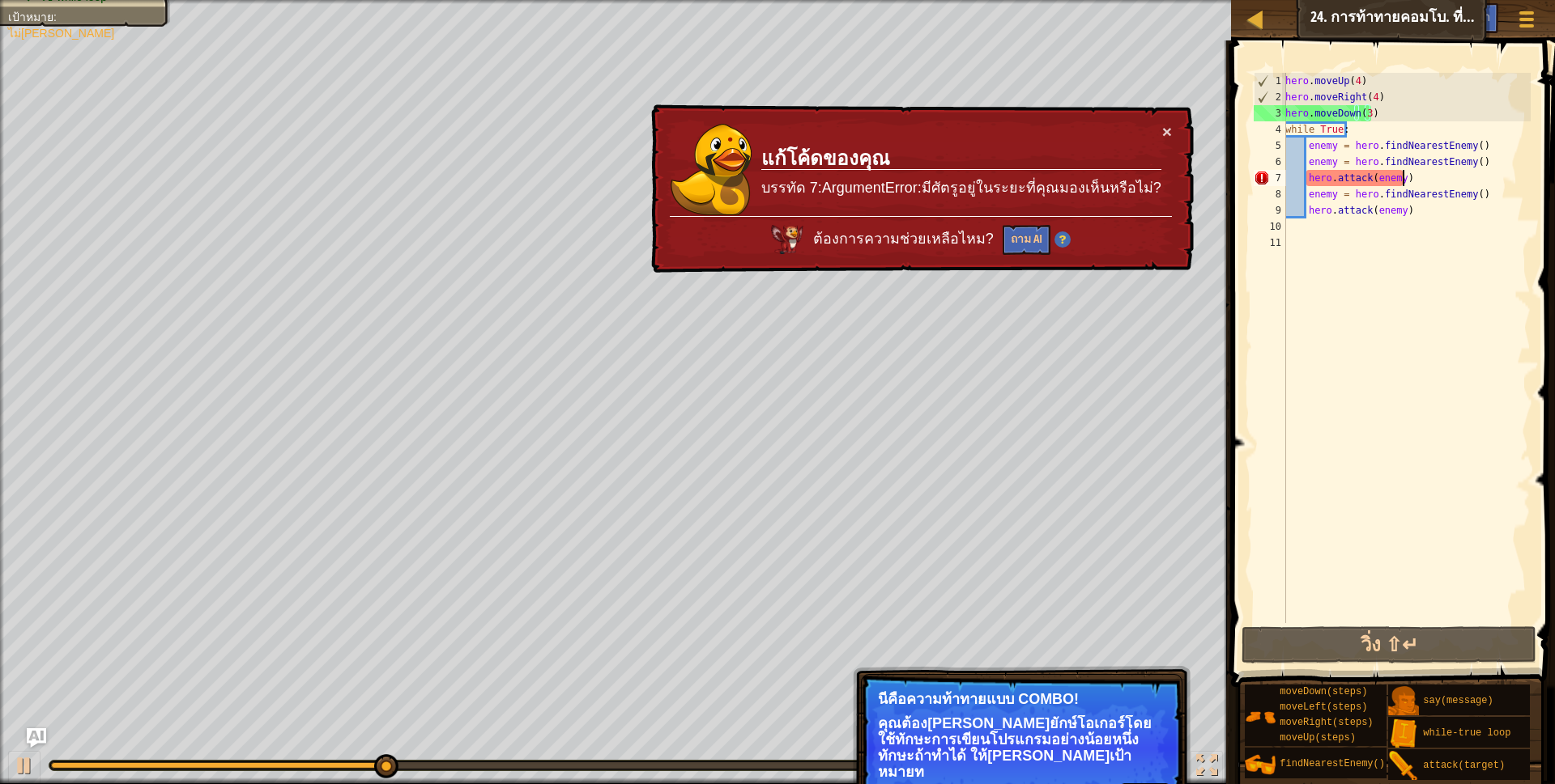
click at [1413, 177] on div "hero . moveUp ( 4 ) hero . moveRight ( 4 ) hero . moveDown ( 3 ) while True : e…" at bounding box center [1407, 364] width 249 height 583
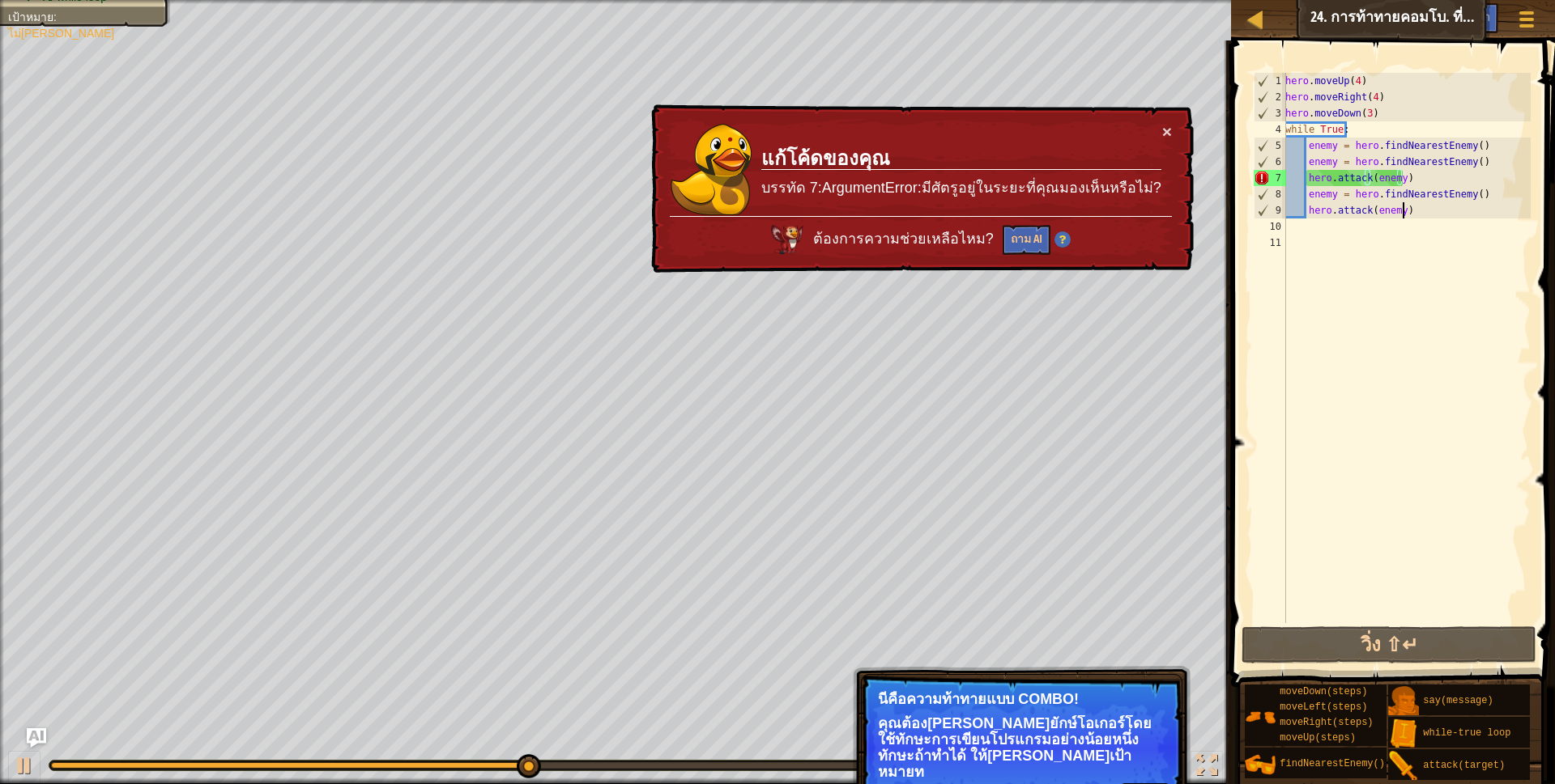
click at [1406, 215] on div "hero . moveUp ( 4 ) hero . moveRight ( 4 ) hero . moveDown ( 3 ) while True : e…" at bounding box center [1407, 364] width 249 height 583
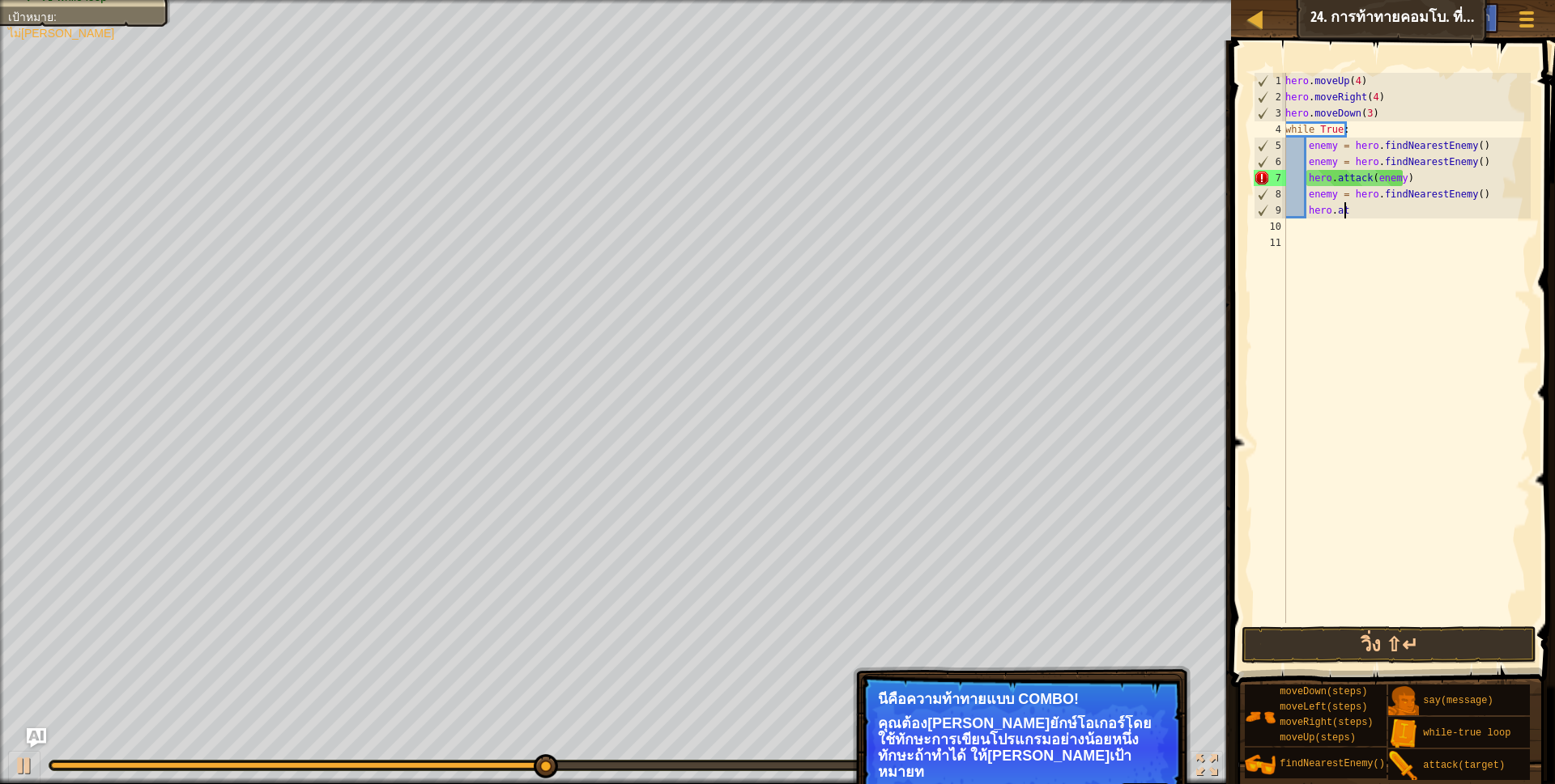
type textarea "h"
click at [1477, 199] on div "hero . moveUp ( 4 ) hero . moveRight ( 4 ) hero . moveDown ( 3 ) while True : e…" at bounding box center [1407, 364] width 249 height 583
type textarea "e"
click at [1424, 181] on div "hero . moveUp ( 4 ) hero . moveRight ( 4 ) hero . moveDown ( 3 ) while True : e…" at bounding box center [1407, 364] width 249 height 583
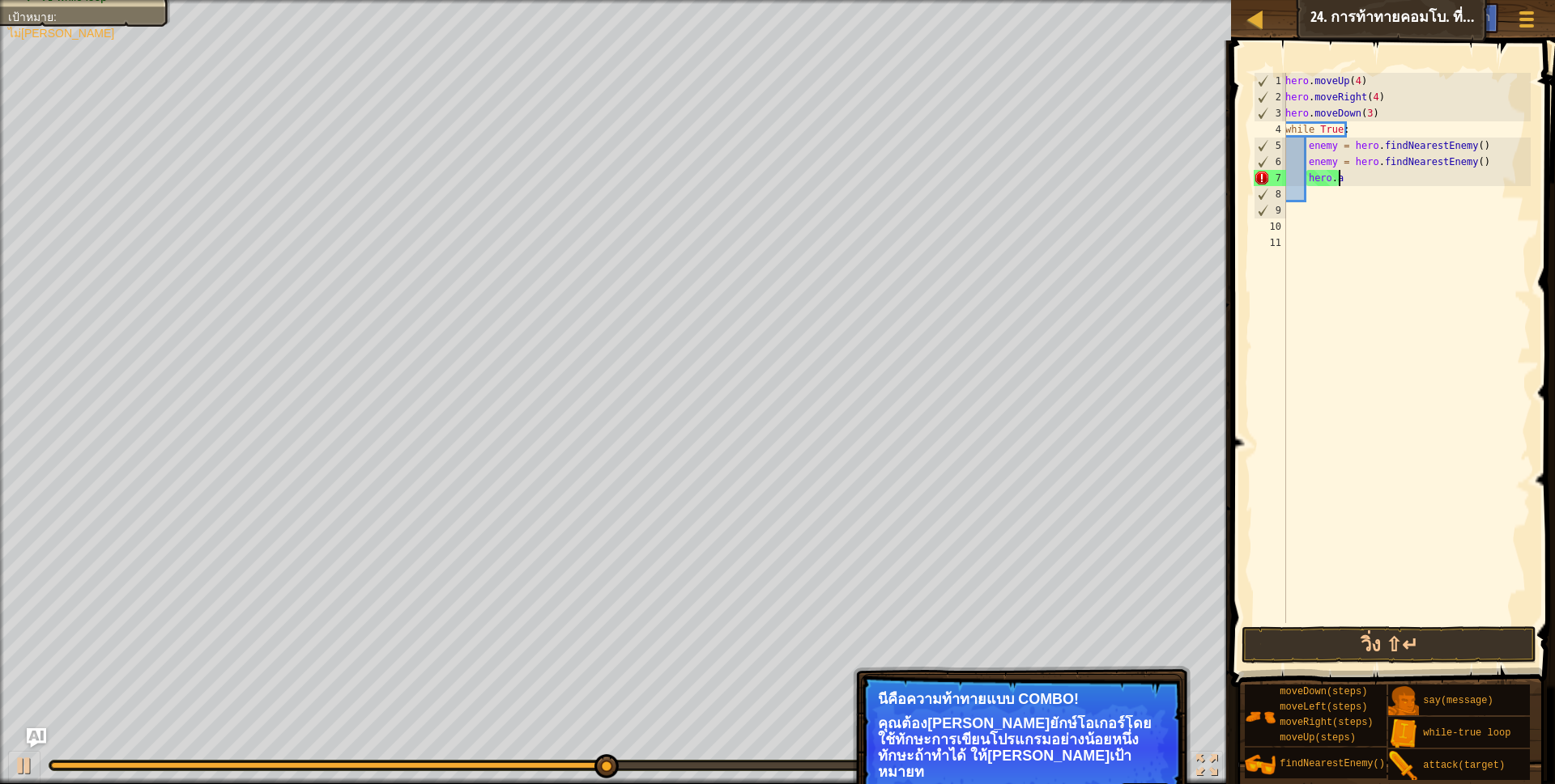
type textarea "h"
click at [1474, 162] on div "hero . moveUp ( 4 ) hero . moveRight ( 4 ) hero . moveDown ( 3 ) while True : e…" at bounding box center [1407, 364] width 249 height 583
type textarea "e"
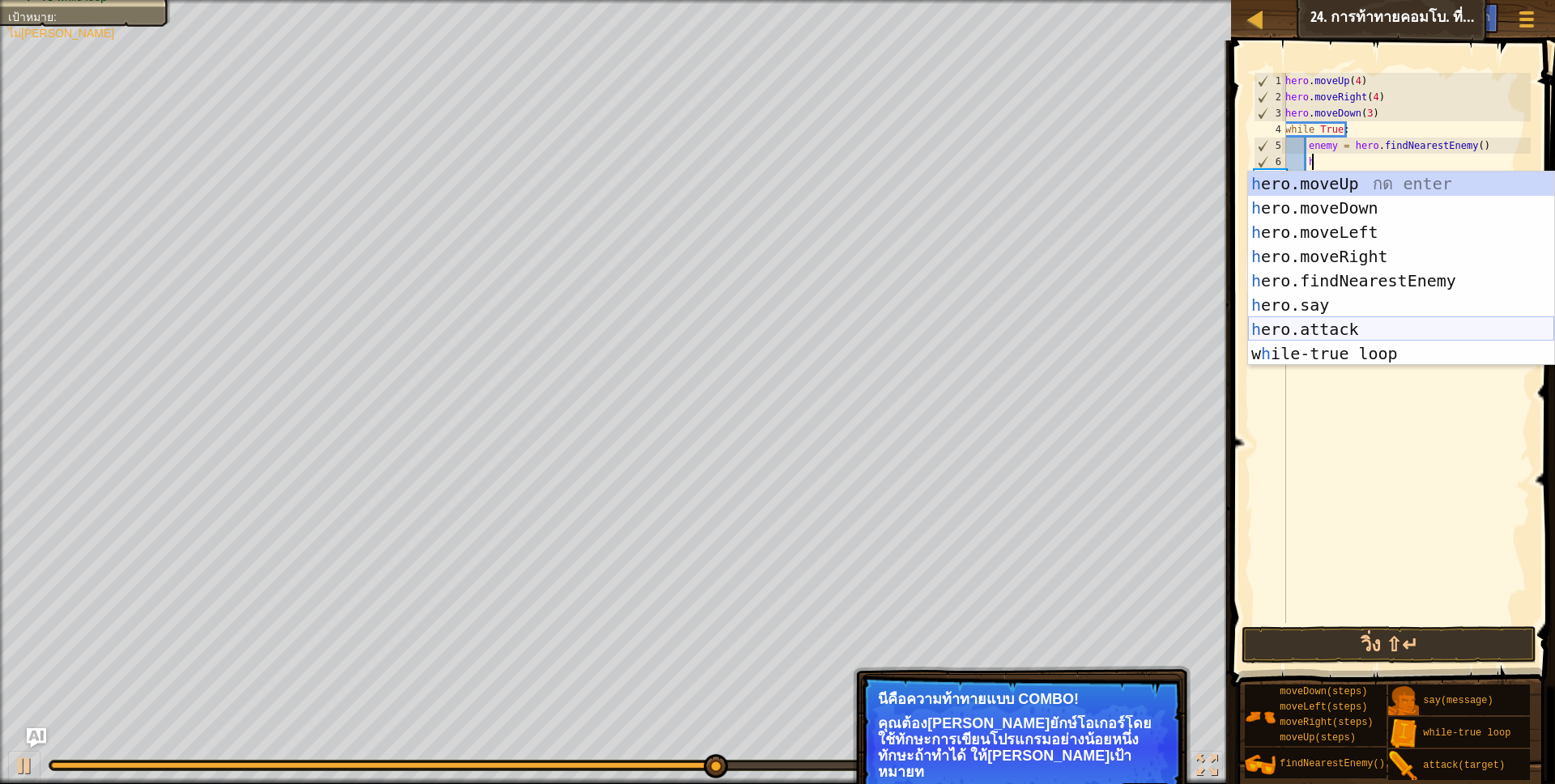
click at [1388, 329] on div "h ero.moveUp กด enter h ero.moveDown กด enter h ero.moveLeft กด enter h ero.mov…" at bounding box center [1401, 292] width 306 height 243
type textarea "hero.attack(enemy)"
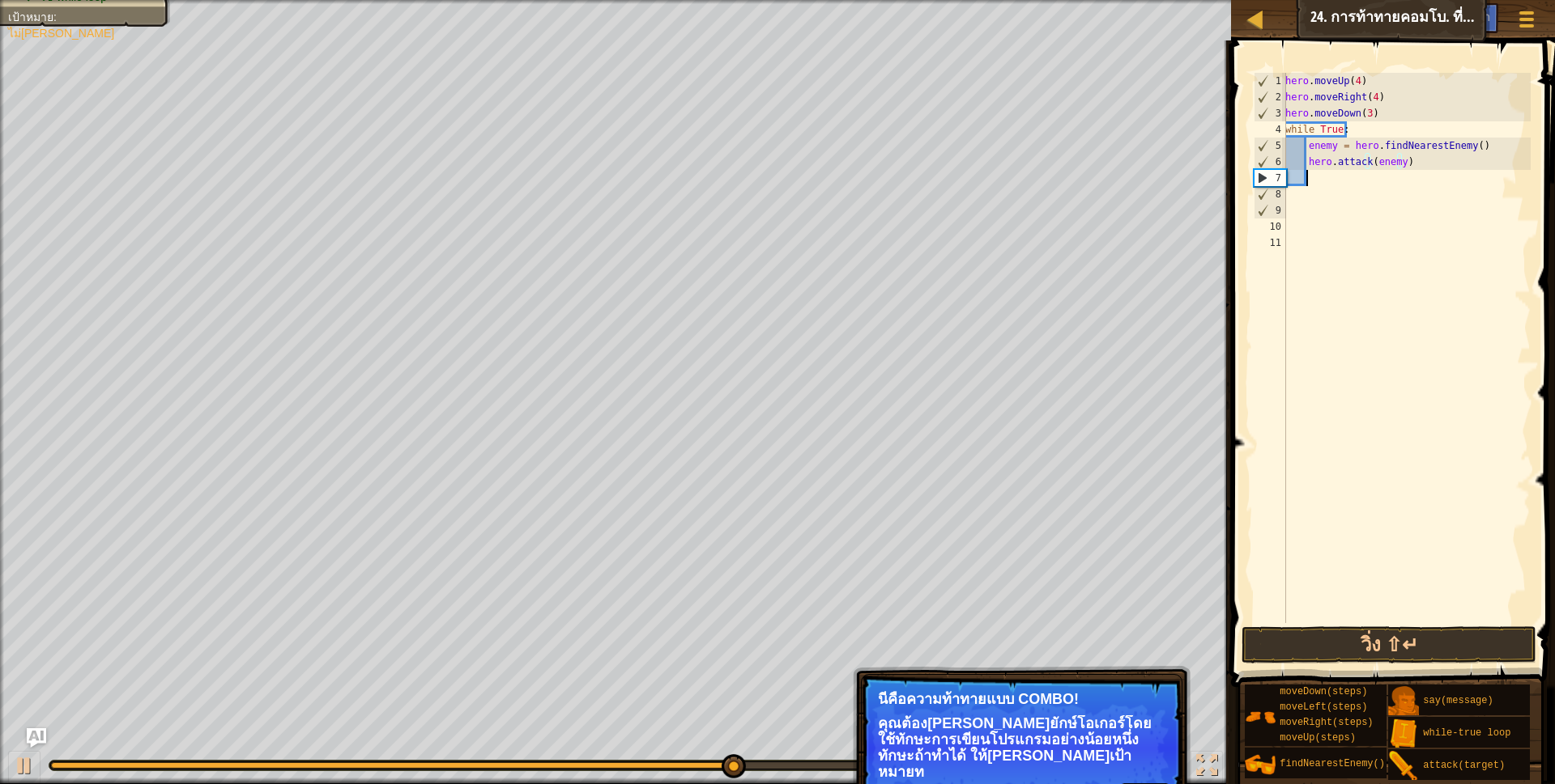
click at [1419, 173] on div "hero . moveUp ( 4 ) hero . moveRight ( 4 ) hero . moveDown ( 3 ) while True : e…" at bounding box center [1407, 364] width 249 height 583
click at [1402, 644] on button "วิ่ง ⇧↵" at bounding box center [1389, 645] width 296 height 37
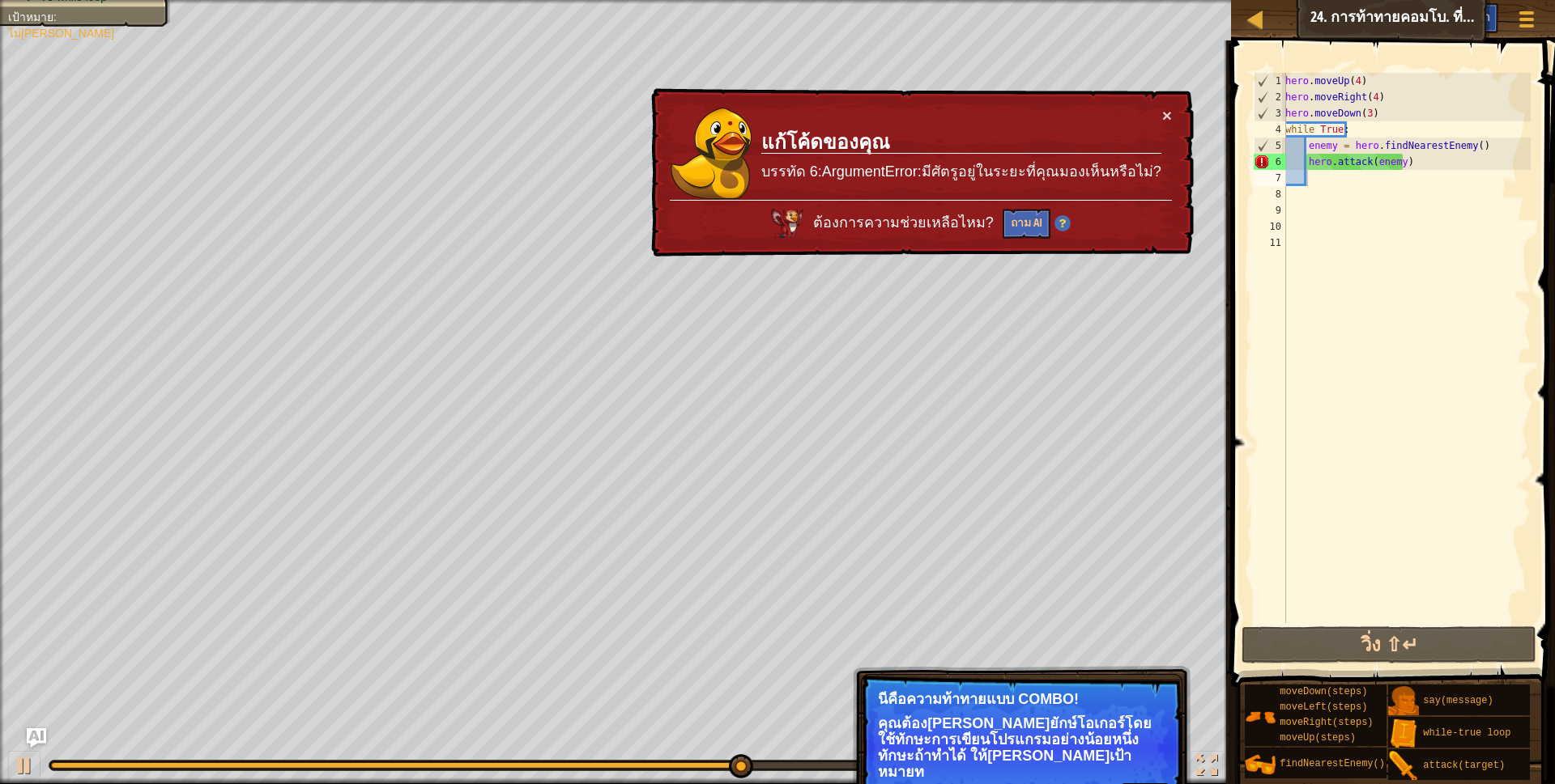
click at [1474, 8] on div "คำแนะนำ" at bounding box center [1465, 18] width 66 height 30
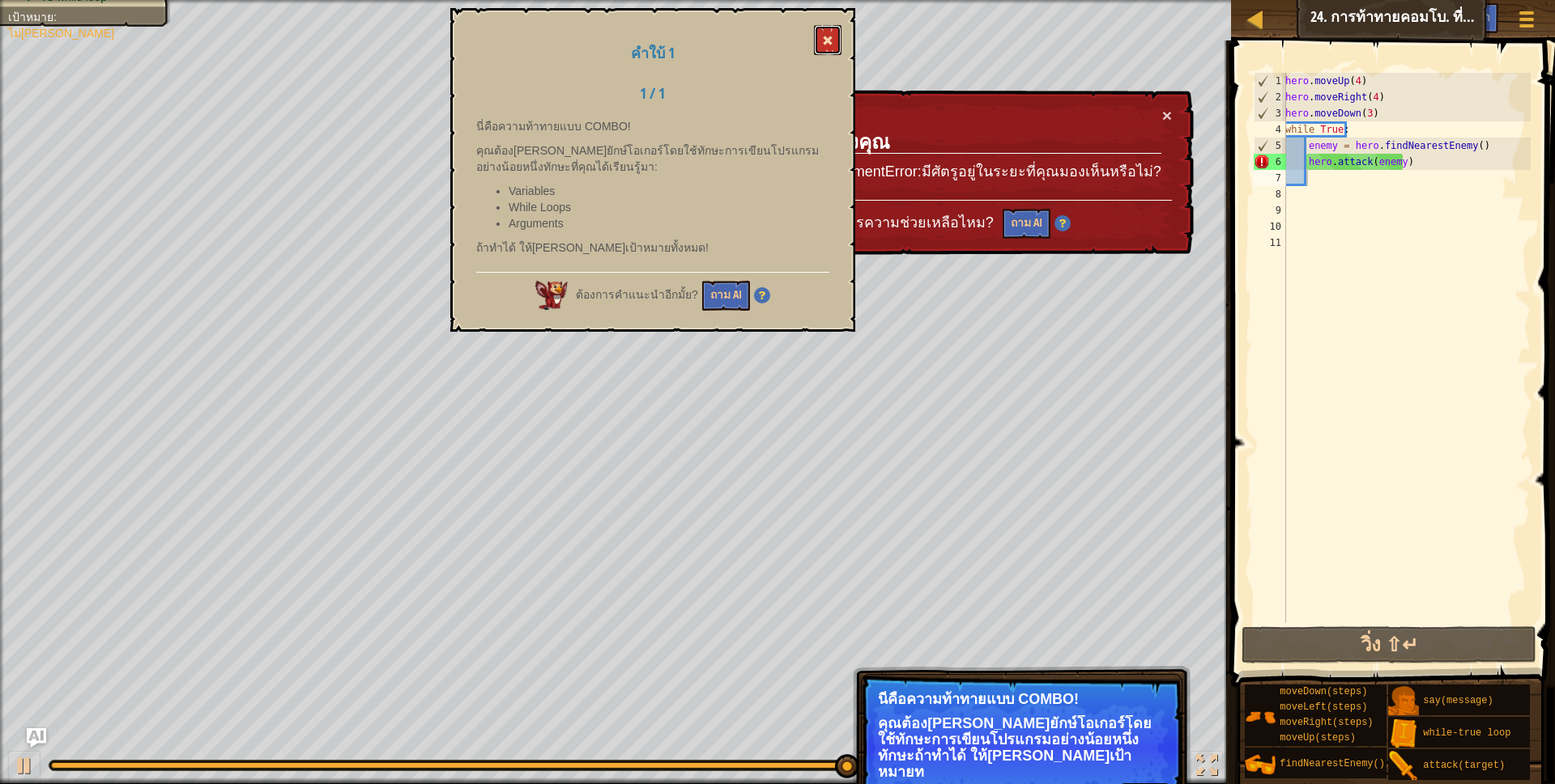
click at [833, 38] on button at bounding box center [828, 39] width 27 height 30
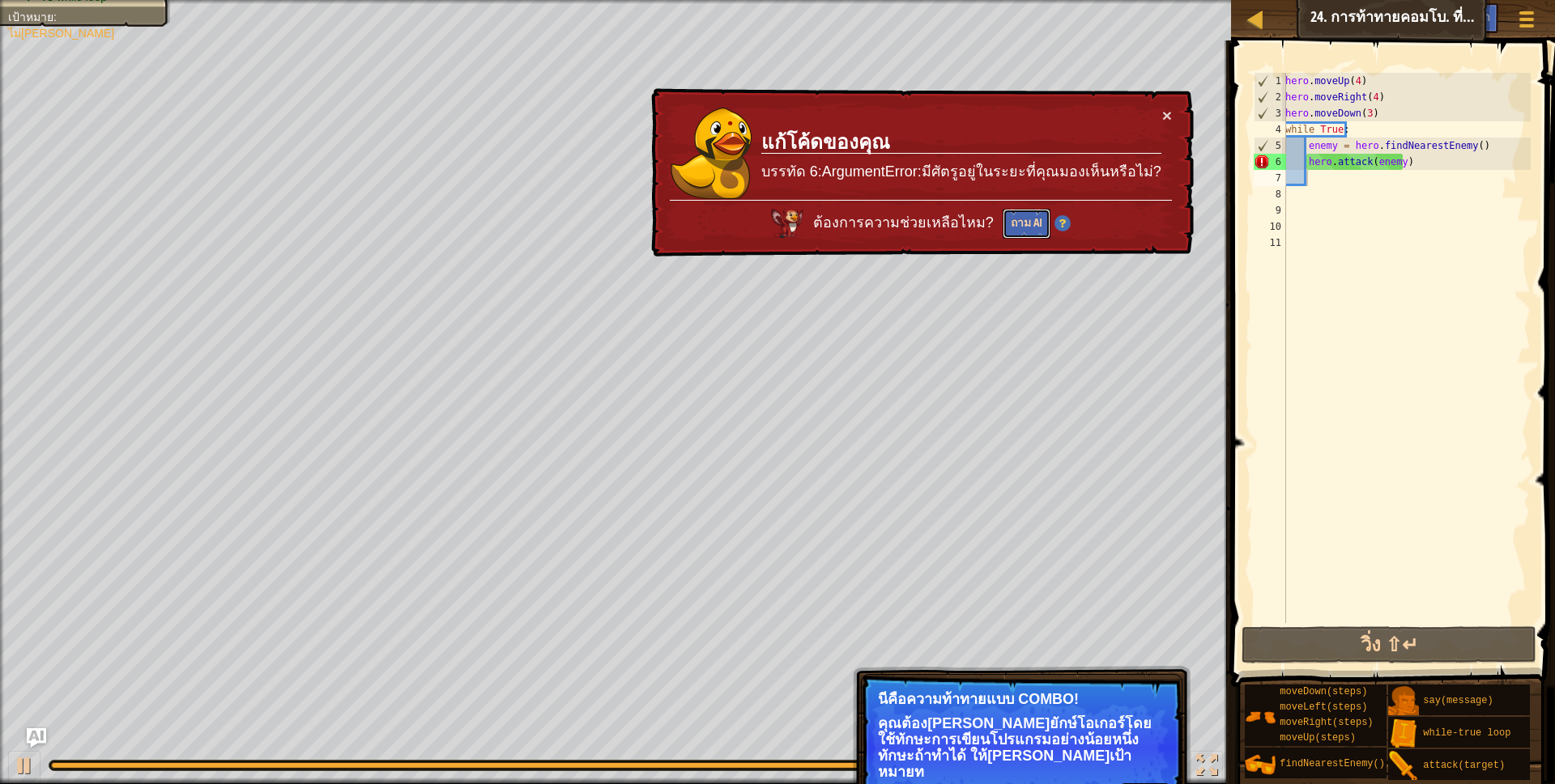
click at [1020, 218] on button "ถาม AI" at bounding box center [1026, 223] width 48 height 30
click at [1018, 219] on button "ถาม AI" at bounding box center [1026, 223] width 48 height 30
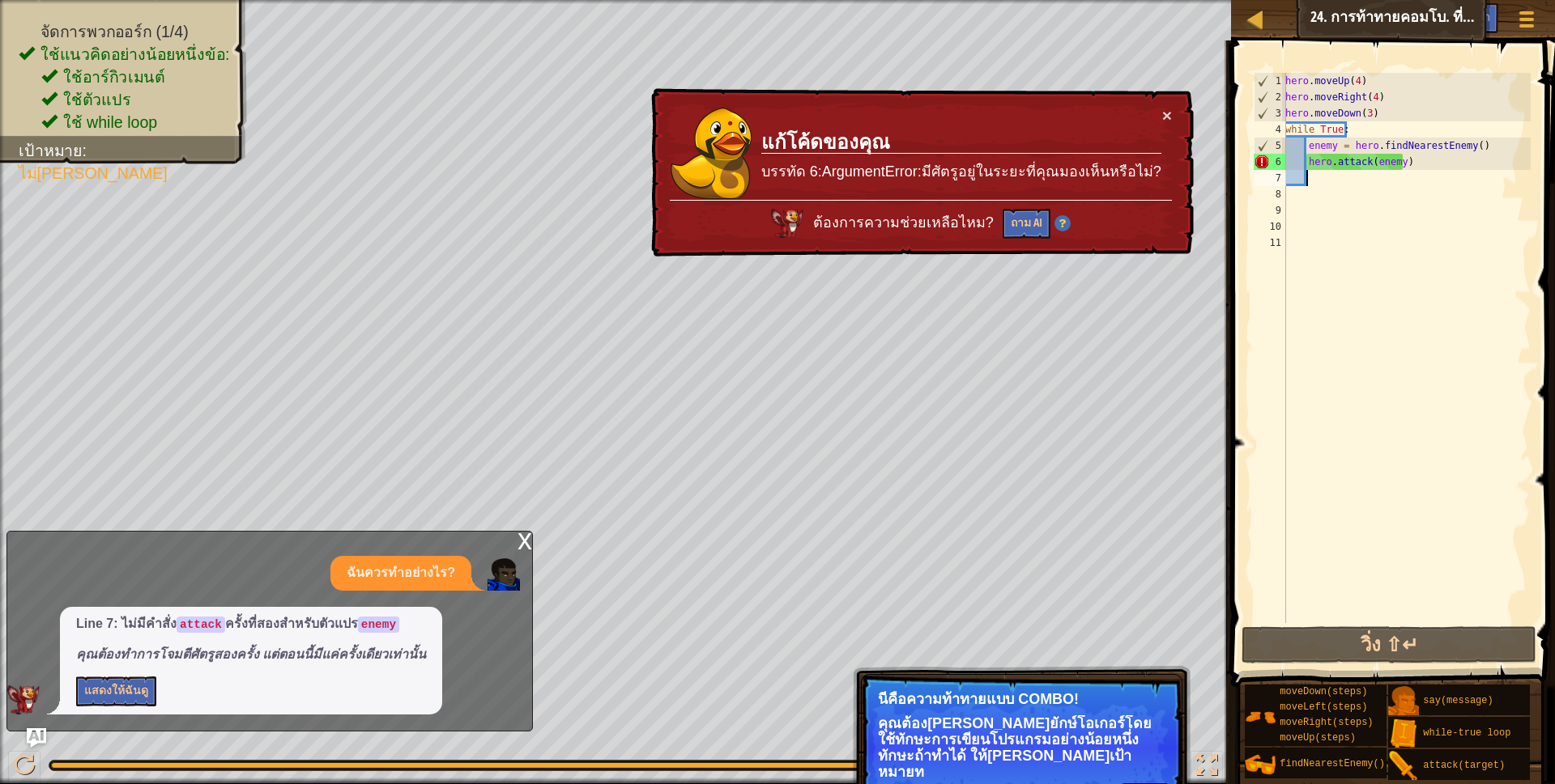
scroll to position [3, 22]
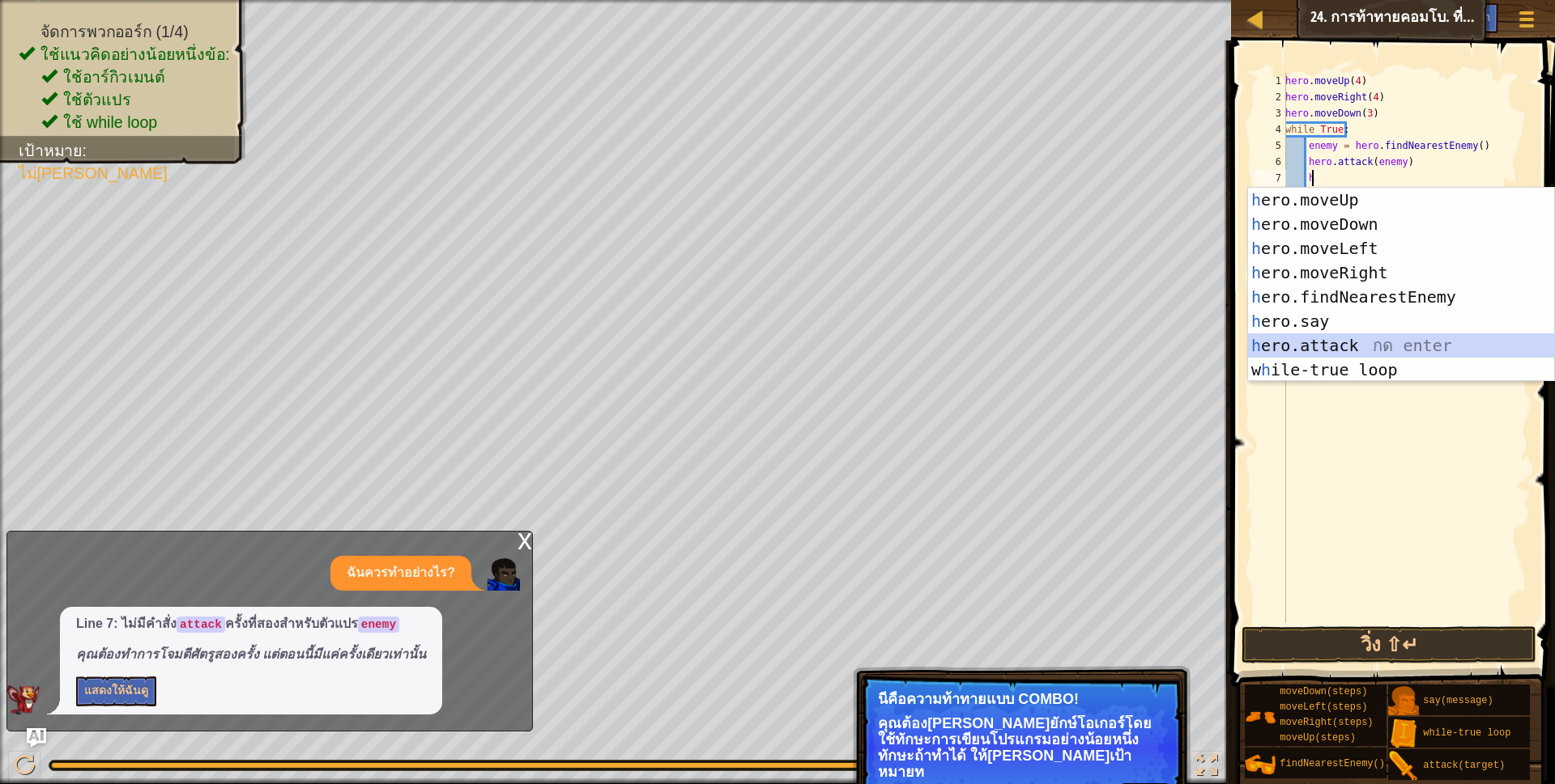
click at [1365, 346] on div "h ero.moveUp กด enter h ero.moveDown กด enter h ero.moveLeft กด enter h ero.mov…" at bounding box center [1401, 308] width 306 height 243
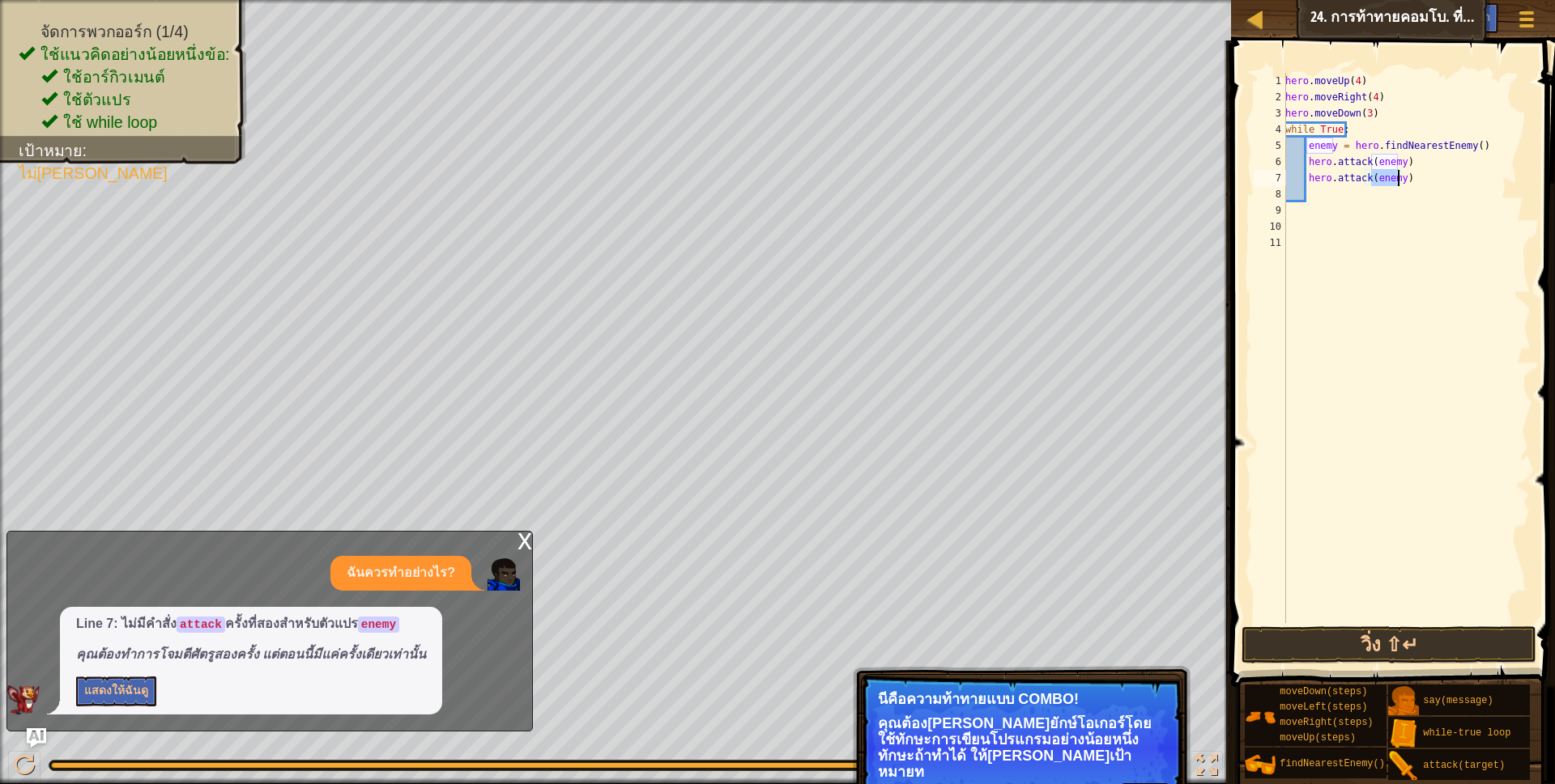
click at [1447, 178] on div "hero . moveUp ( 4 ) hero . moveRight ( 4 ) hero . moveDown ( 3 ) while True : e…" at bounding box center [1407, 364] width 249 height 583
click at [1394, 643] on button "วิ่ง ⇧↵" at bounding box center [1389, 645] width 296 height 37
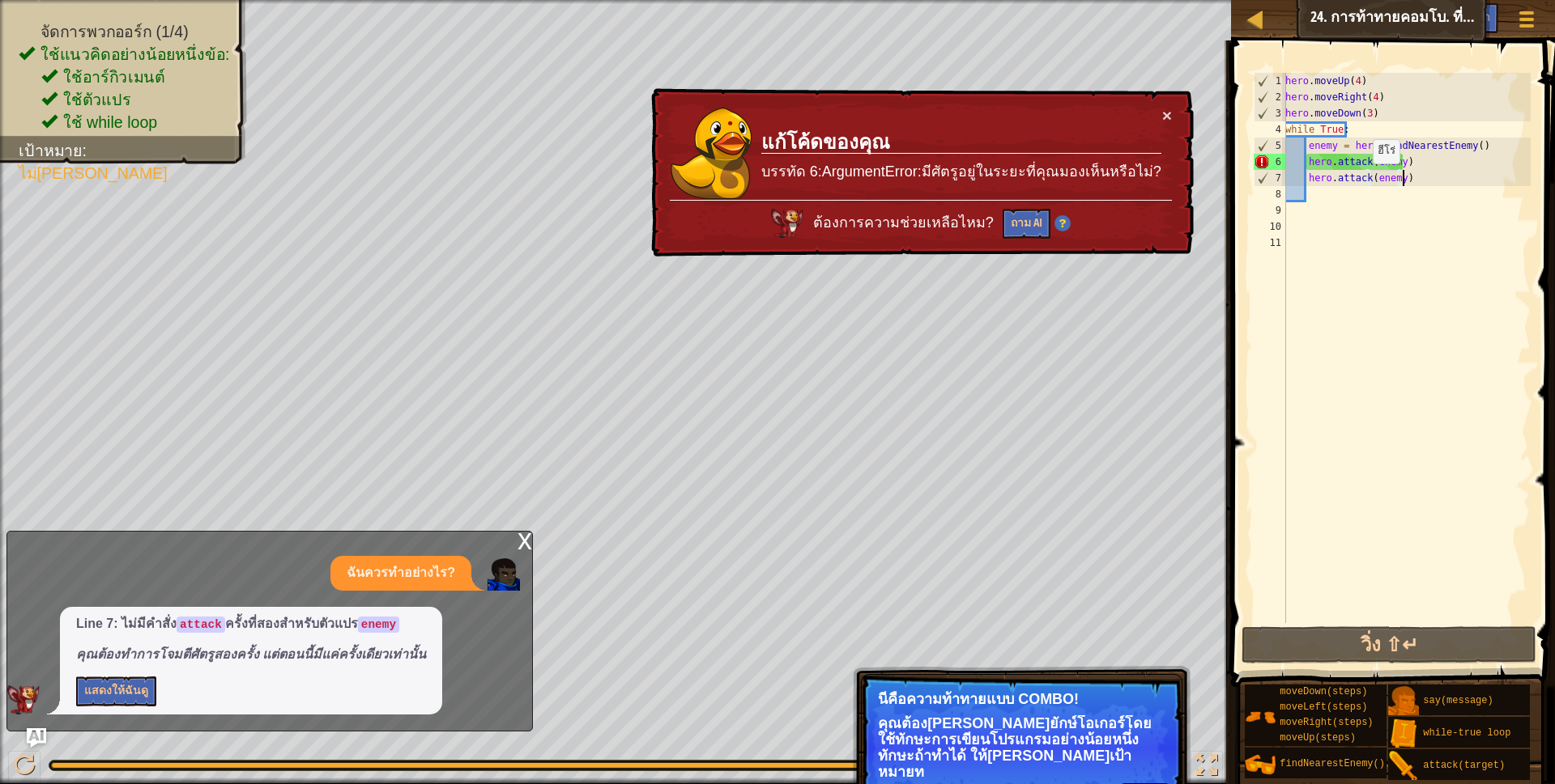
click at [1364, 180] on div "hero . moveUp ( 4 ) hero . moveRight ( 4 ) hero . moveDown ( 3 ) while True : e…" at bounding box center [1407, 364] width 249 height 583
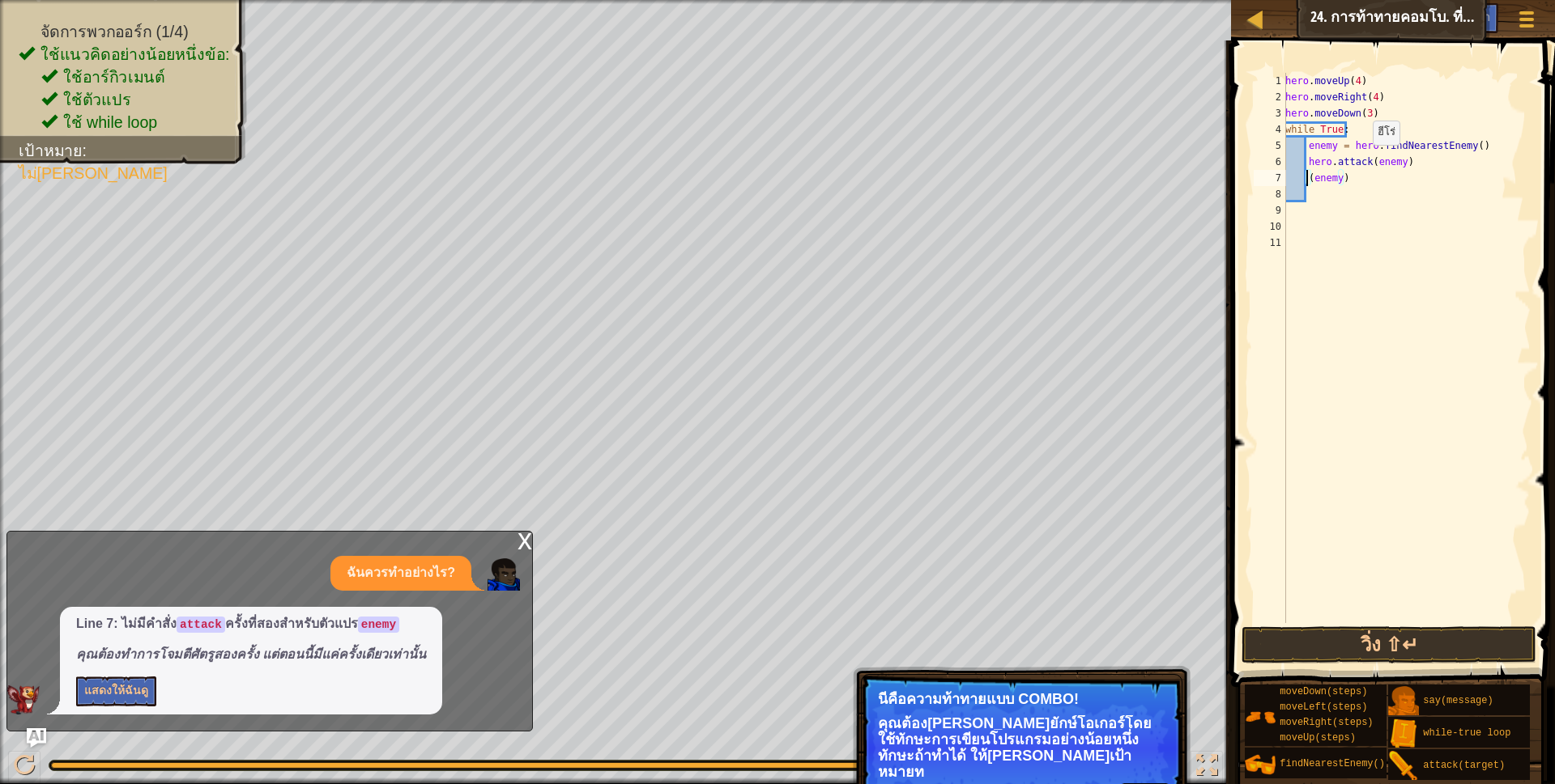
click at [1364, 161] on div "hero . moveUp ( 4 ) hero . moveRight ( 4 ) hero . moveDown ( 3 ) while True : e…" at bounding box center [1407, 364] width 249 height 583
click at [1416, 637] on button "วิ่ง ⇧↵" at bounding box center [1389, 645] width 296 height 37
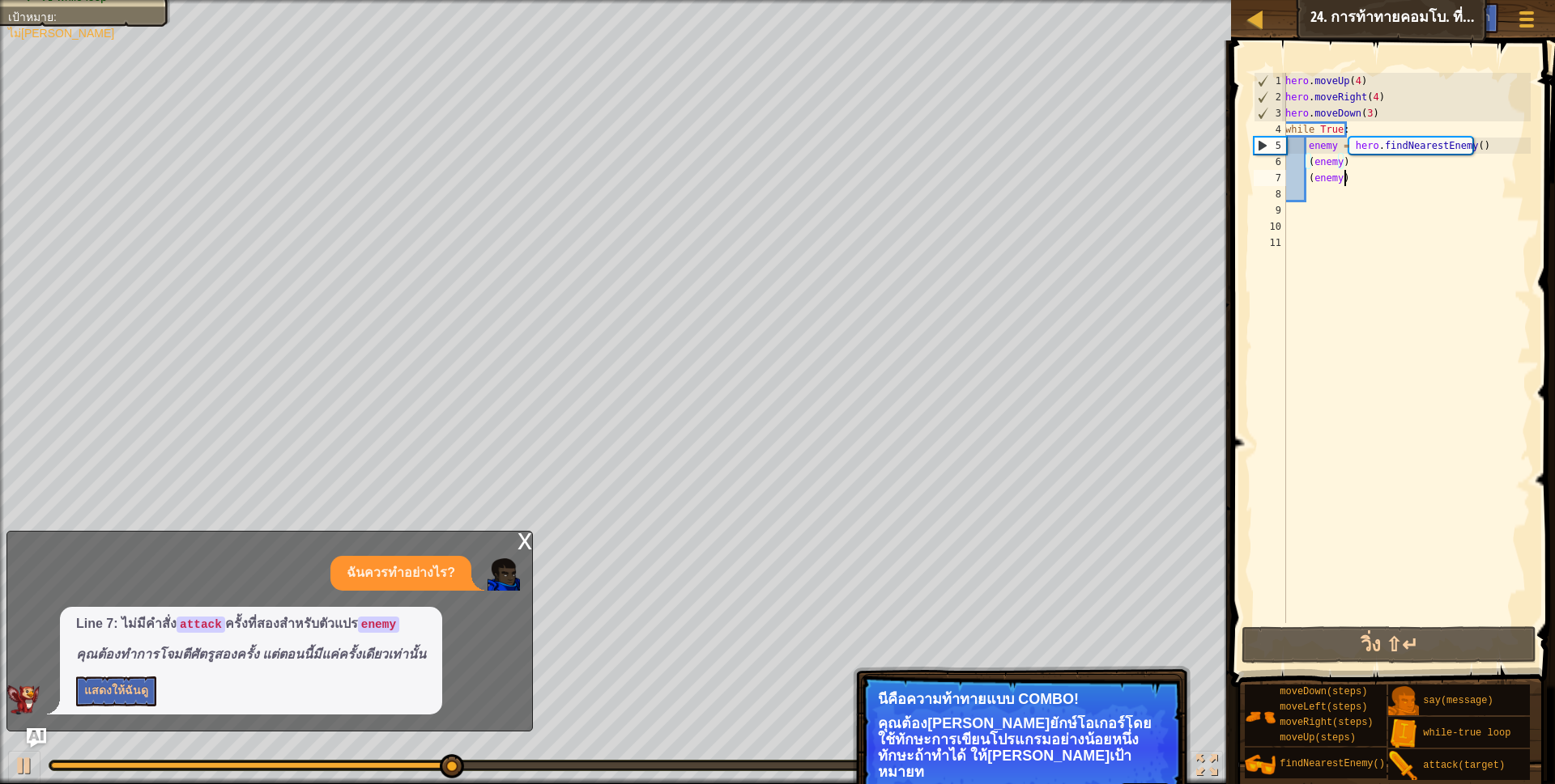
click at [1370, 182] on div "hero . moveUp ( 4 ) hero . moveRight ( 4 ) hero . moveDown ( 3 ) while True : e…" at bounding box center [1407, 364] width 249 height 583
type textarea "("
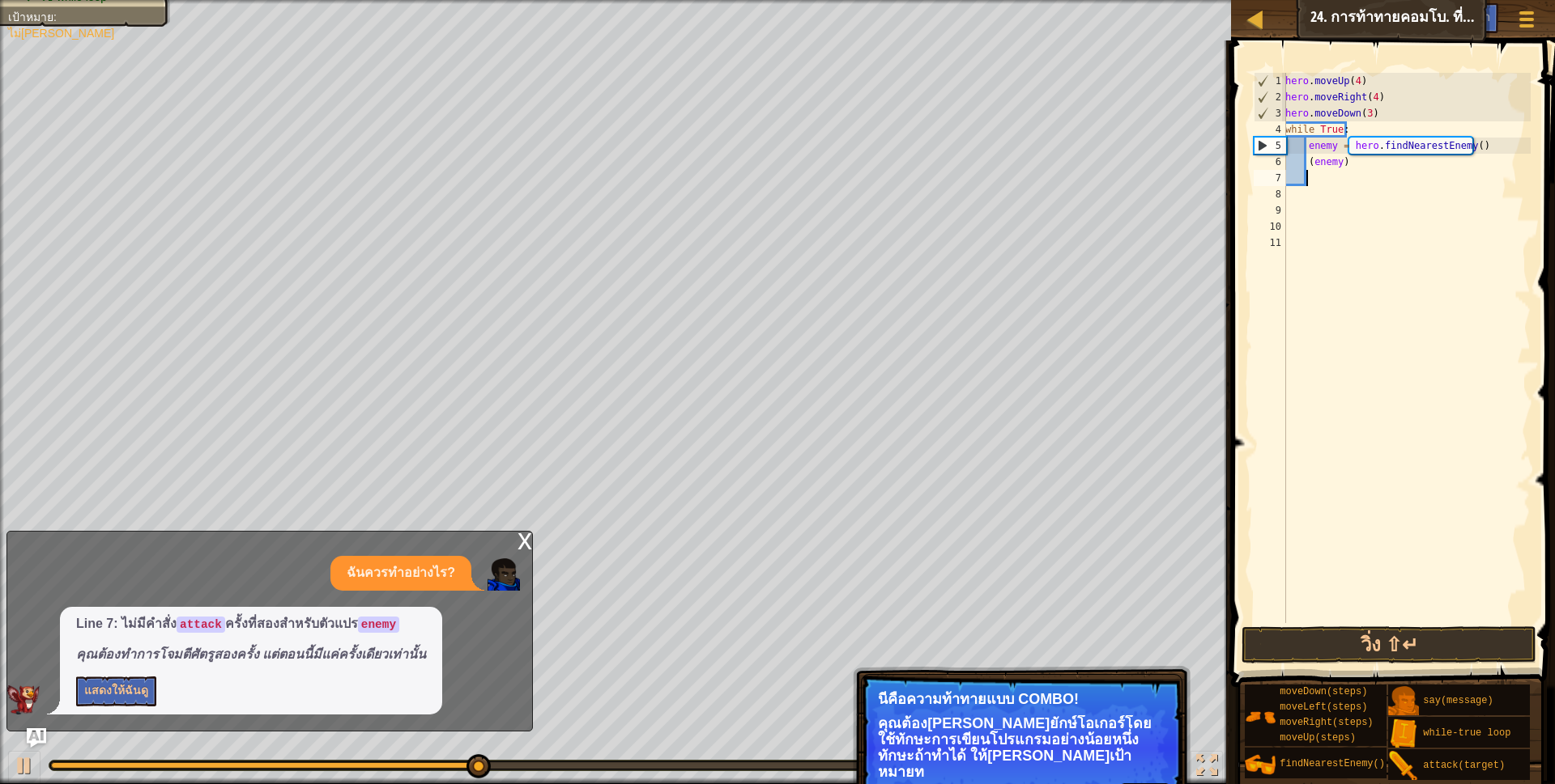
click at [1358, 164] on div "hero . moveUp ( 4 ) hero . moveRight ( 4 ) hero . moveDown ( 3 ) while True : e…" at bounding box center [1407, 364] width 249 height 583
type textarea "("
click at [1466, 147] on div "hero . moveUp ( 4 ) hero . moveRight ( 4 ) hero . moveDown ( 3 ) while True : e…" at bounding box center [1407, 364] width 249 height 583
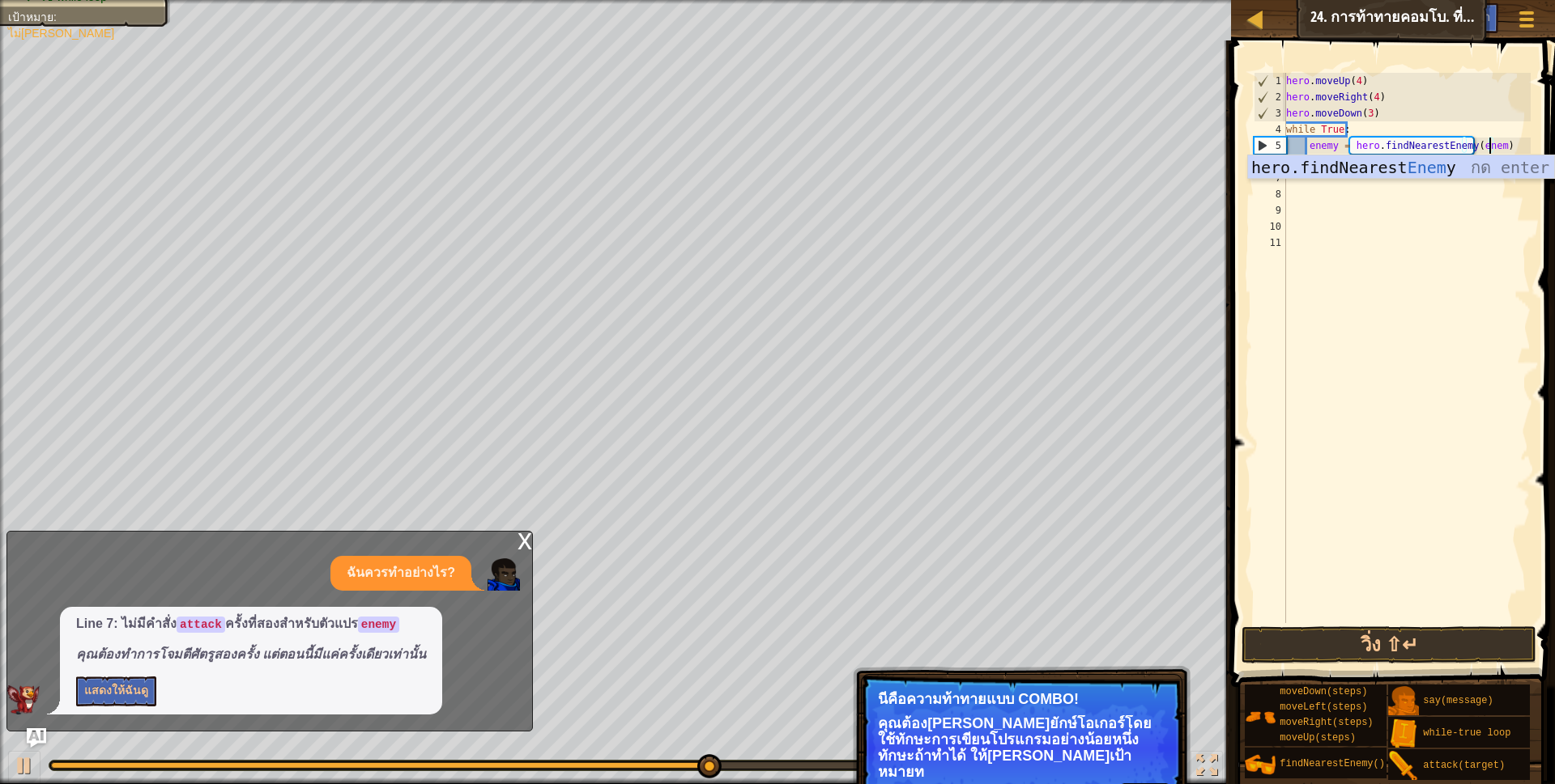
scroll to position [3, 174]
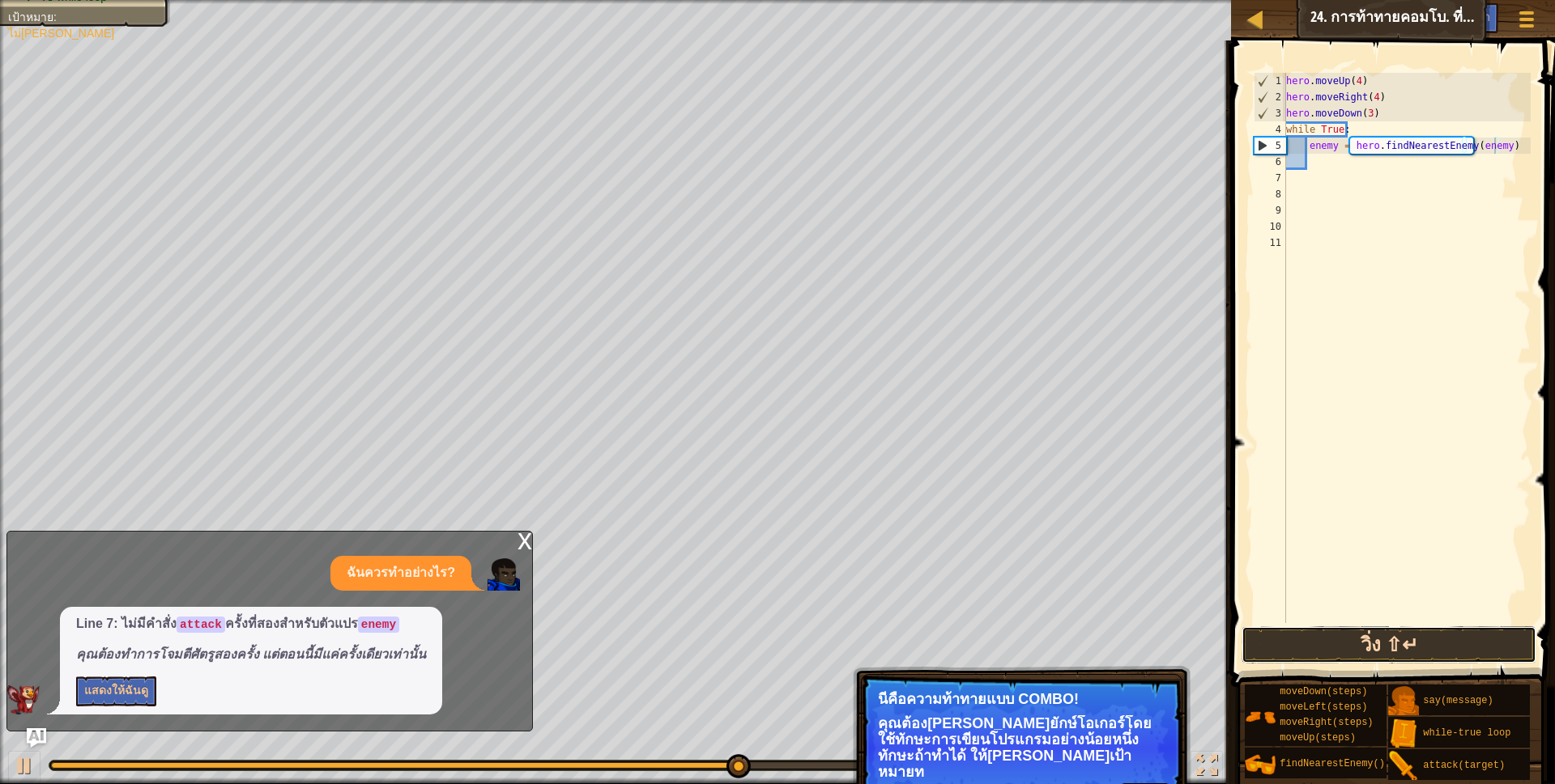
click at [1462, 646] on button "วิ่ง ⇧↵" at bounding box center [1389, 645] width 296 height 37
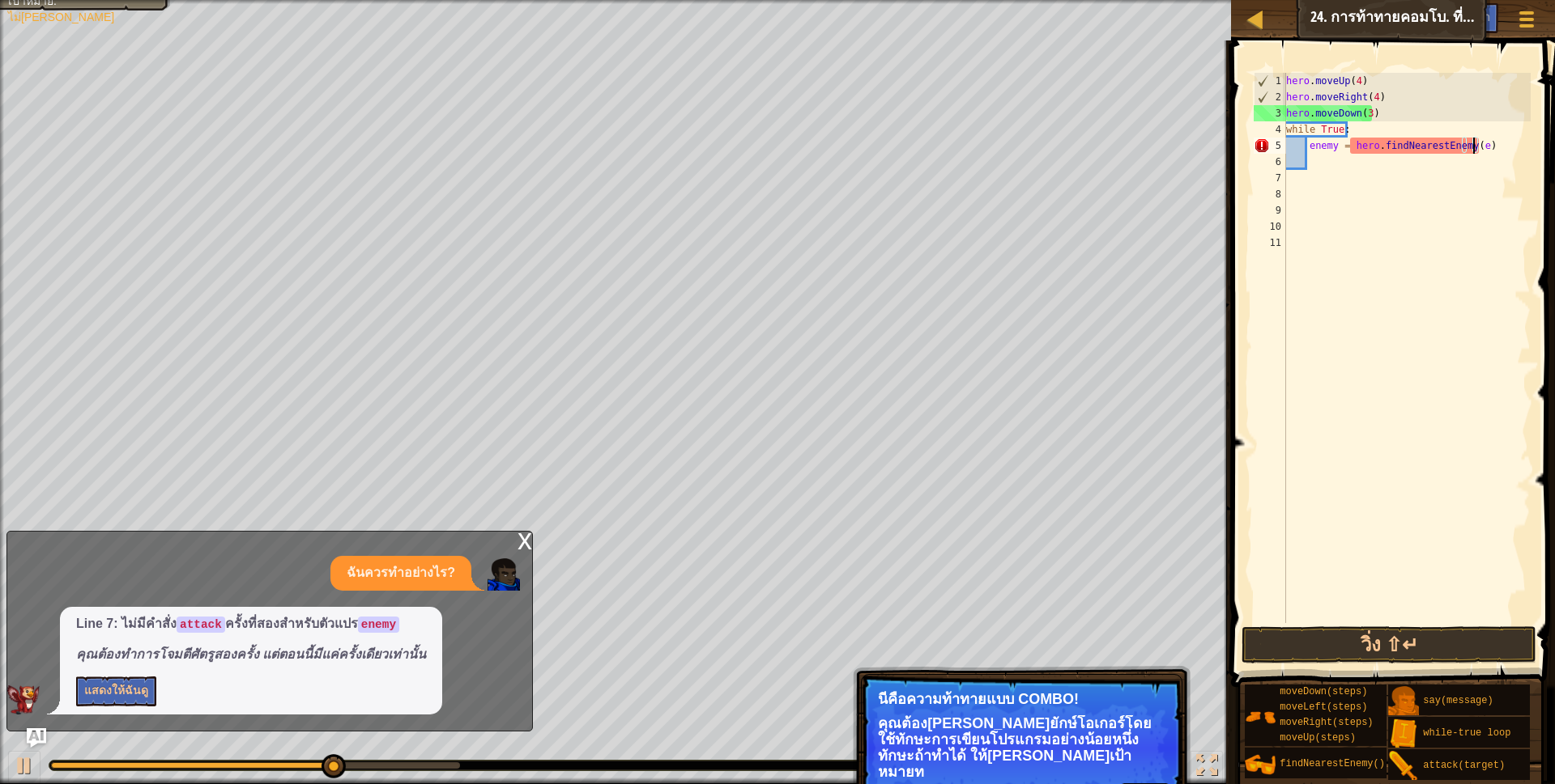
type textarea "enemy = hero.findNearestEnemy()"
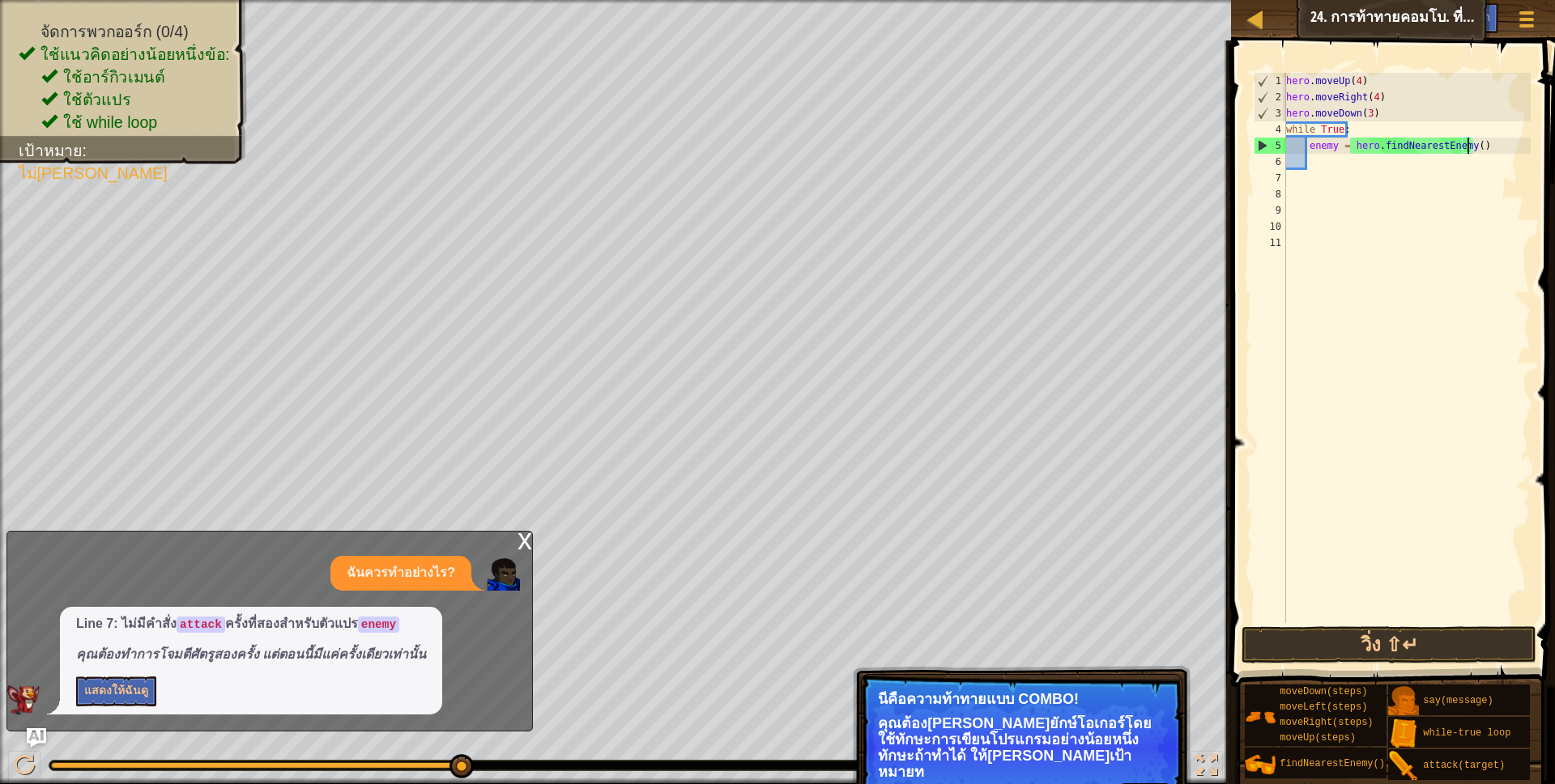
click at [1486, 156] on div "hero . moveUp ( 4 ) hero . moveRight ( 4 ) hero . moveDown ( 3 ) while True : e…" at bounding box center [1407, 364] width 248 height 583
click at [1486, 140] on div "hero . moveUp ( 4 ) hero . moveRight ( 4 ) hero . moveDown ( 3 ) while True : e…" at bounding box center [1407, 364] width 248 height 583
type textarea "enemy = hero.findNearestEnemy()"
